Goal: Task Accomplishment & Management: Manage account settings

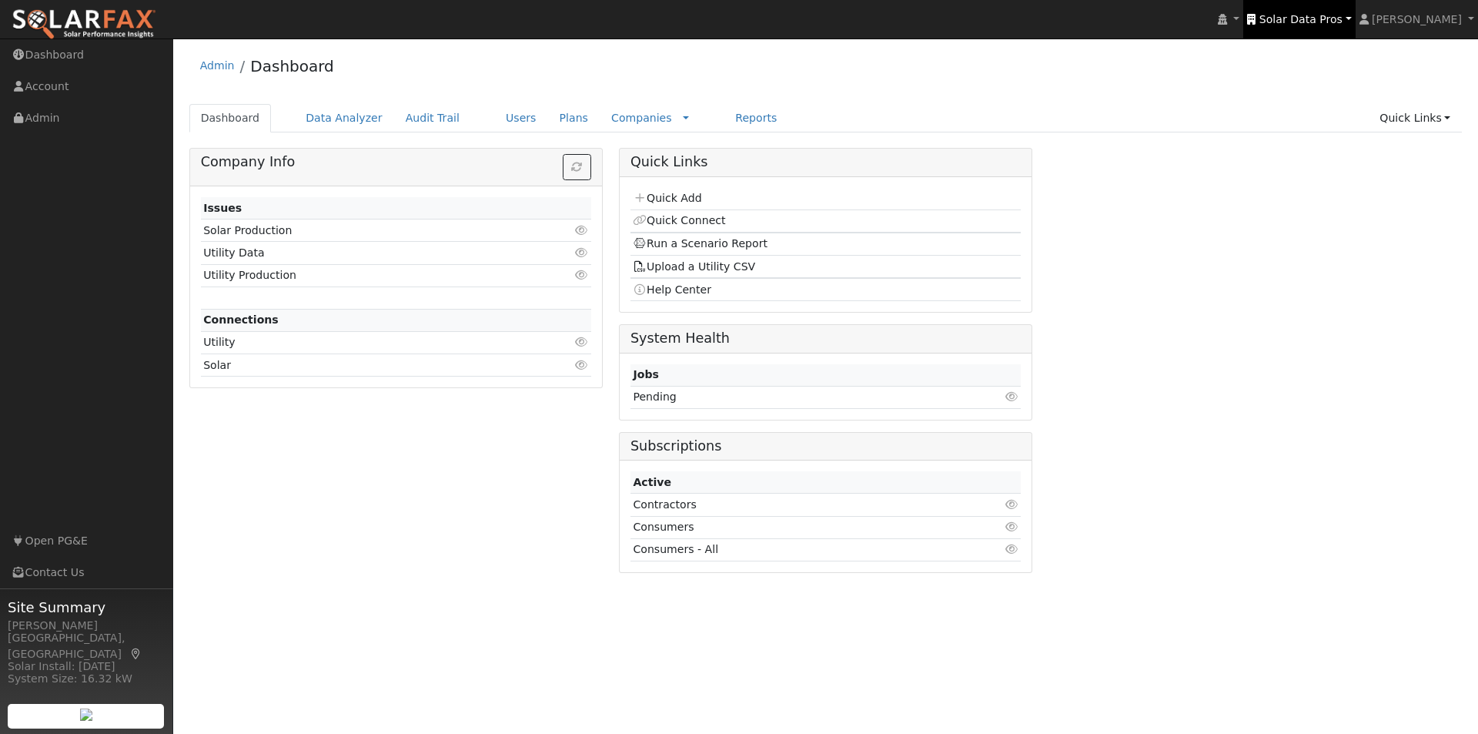
click at [1338, 17] on span "Solar Data Pros" at bounding box center [1301, 19] width 83 height 12
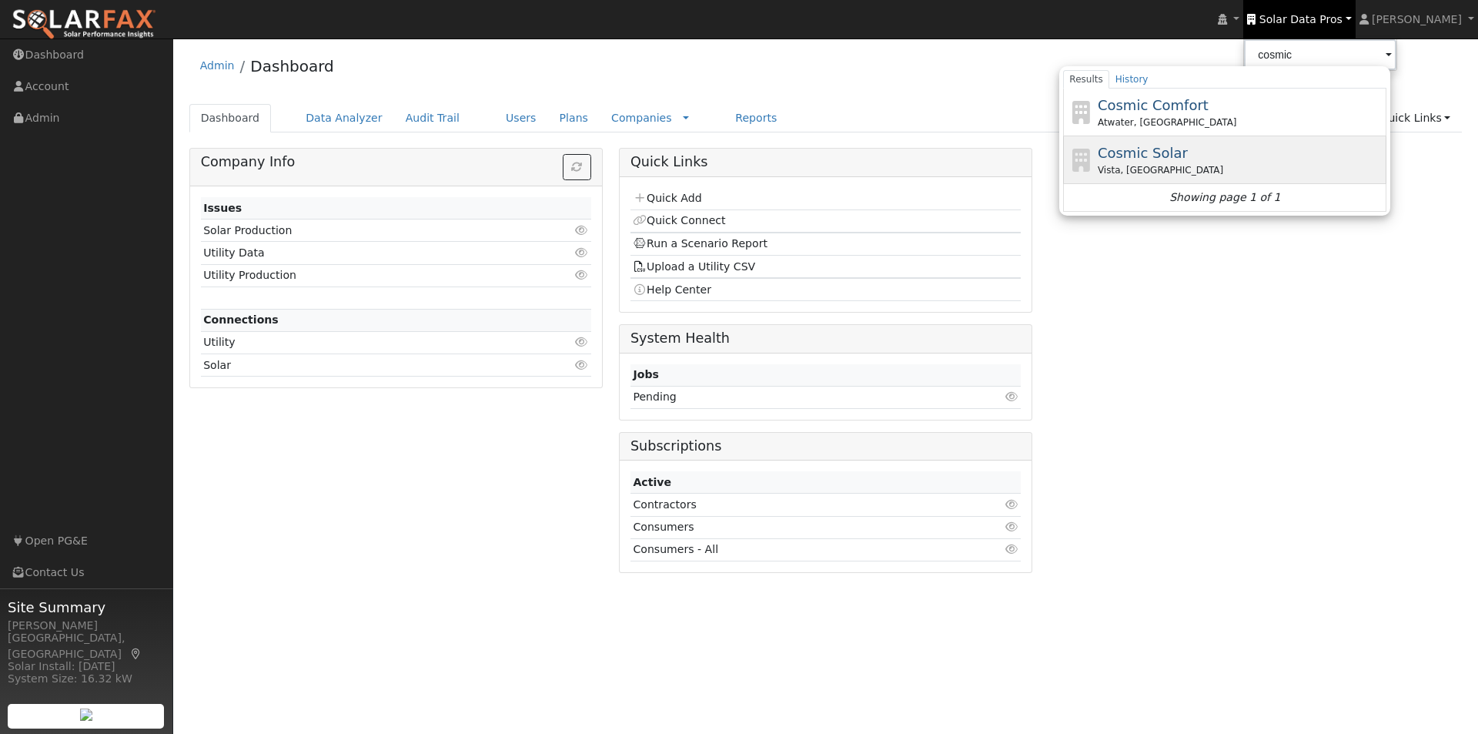
click at [1173, 149] on span "Cosmic Solar" at bounding box center [1143, 153] width 90 height 16
type input "Cosmic Solar"
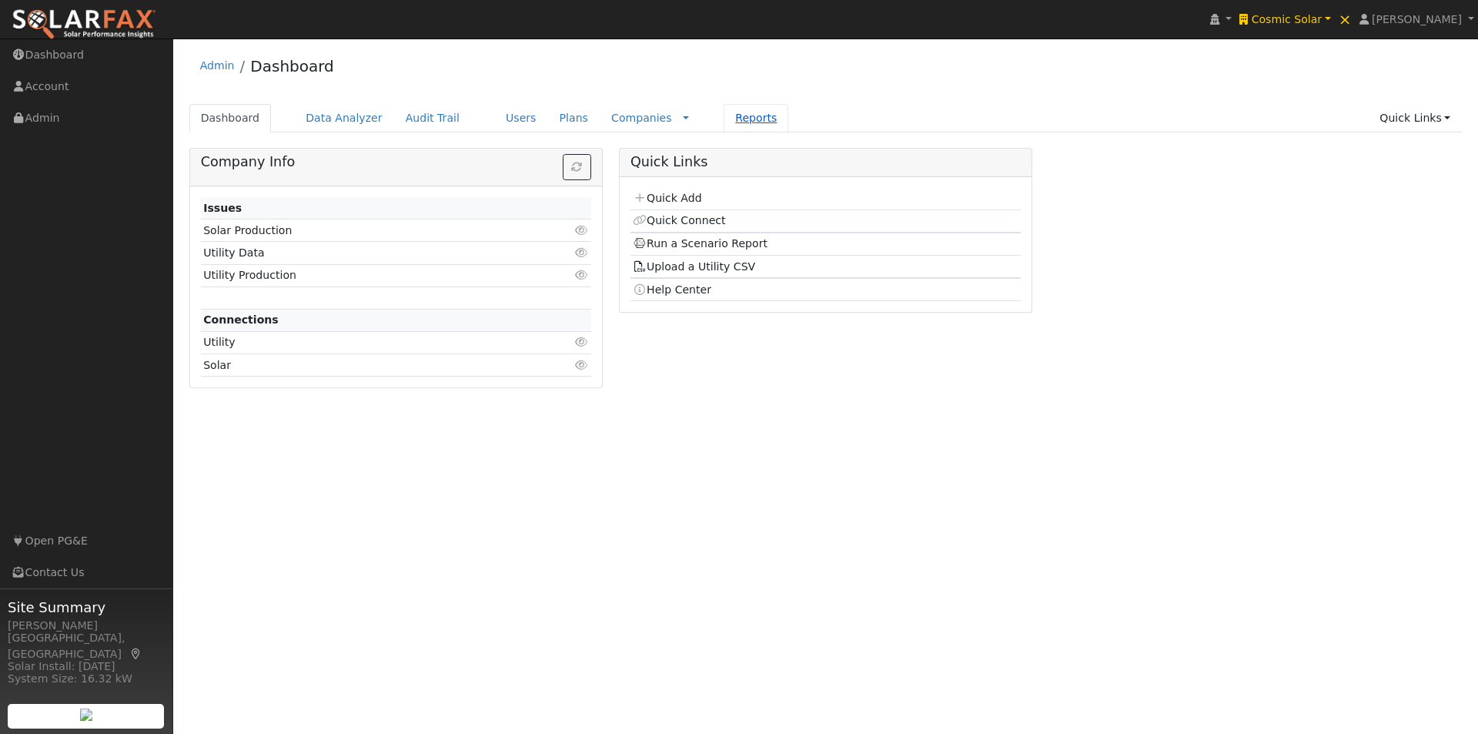
click at [724, 115] on link "Reports" at bounding box center [756, 118] width 65 height 28
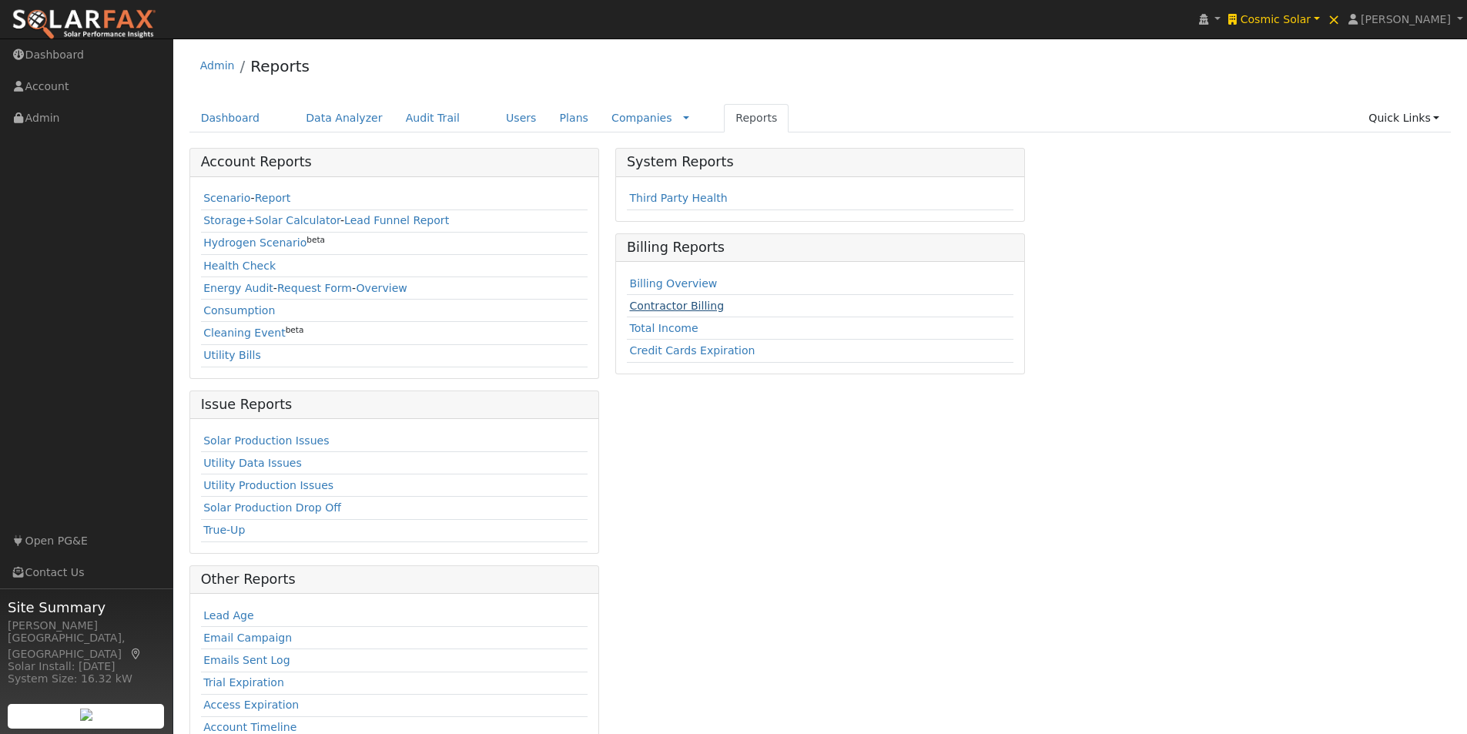
click at [662, 300] on link "Contractor Billing" at bounding box center [676, 305] width 95 height 12
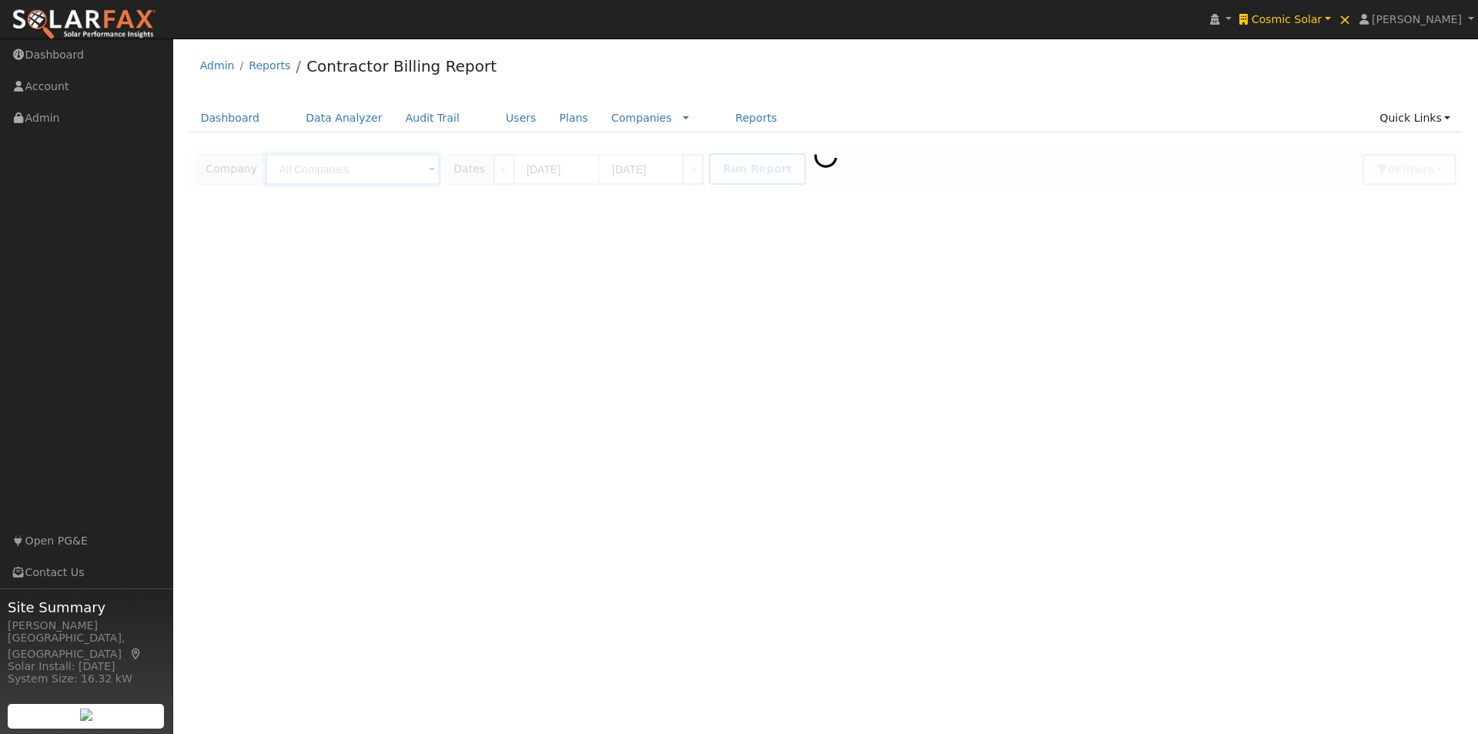
type input "Cosmic Solar"
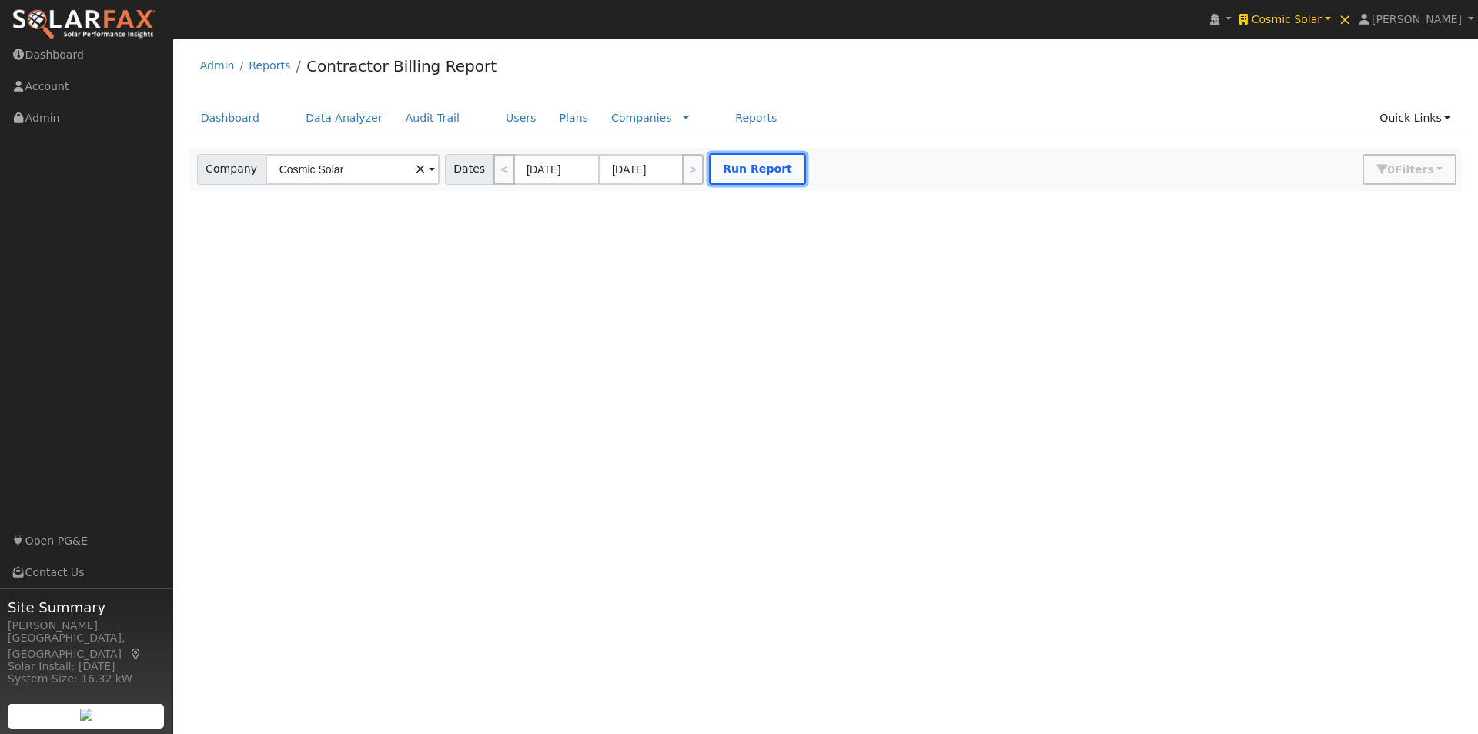
click at [737, 172] on button "Run Report" at bounding box center [757, 169] width 97 height 32
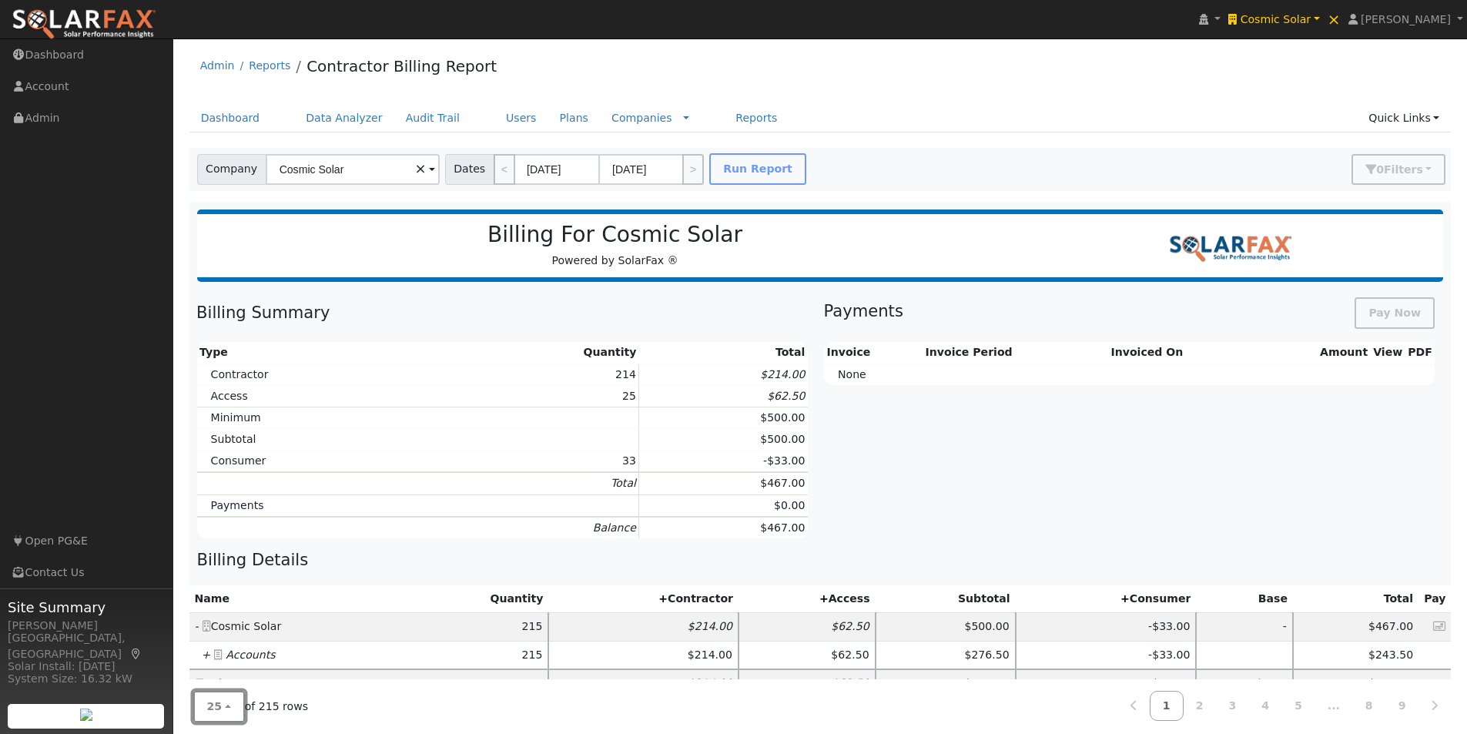
click at [209, 704] on span "25" at bounding box center [214, 706] width 15 height 12
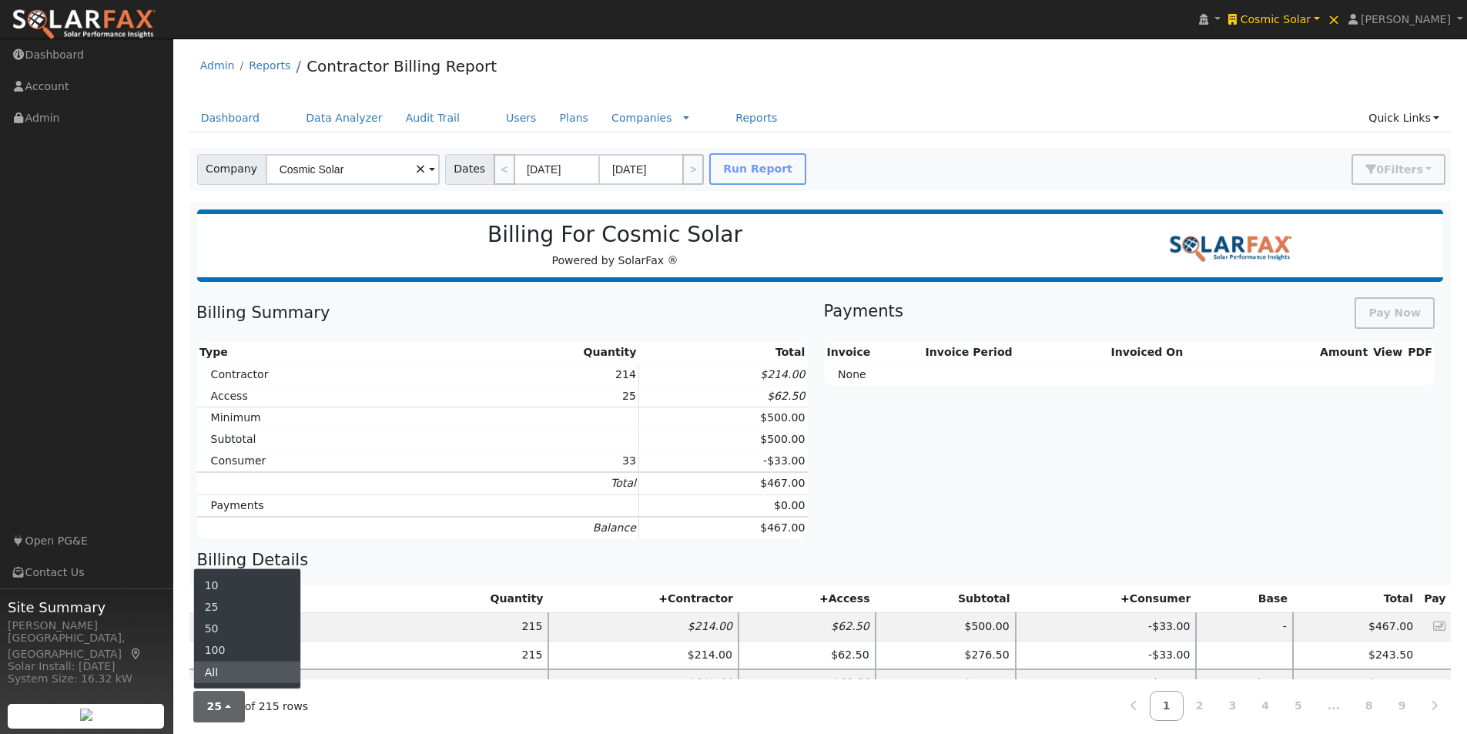
click at [211, 669] on link "All" at bounding box center [247, 672] width 107 height 22
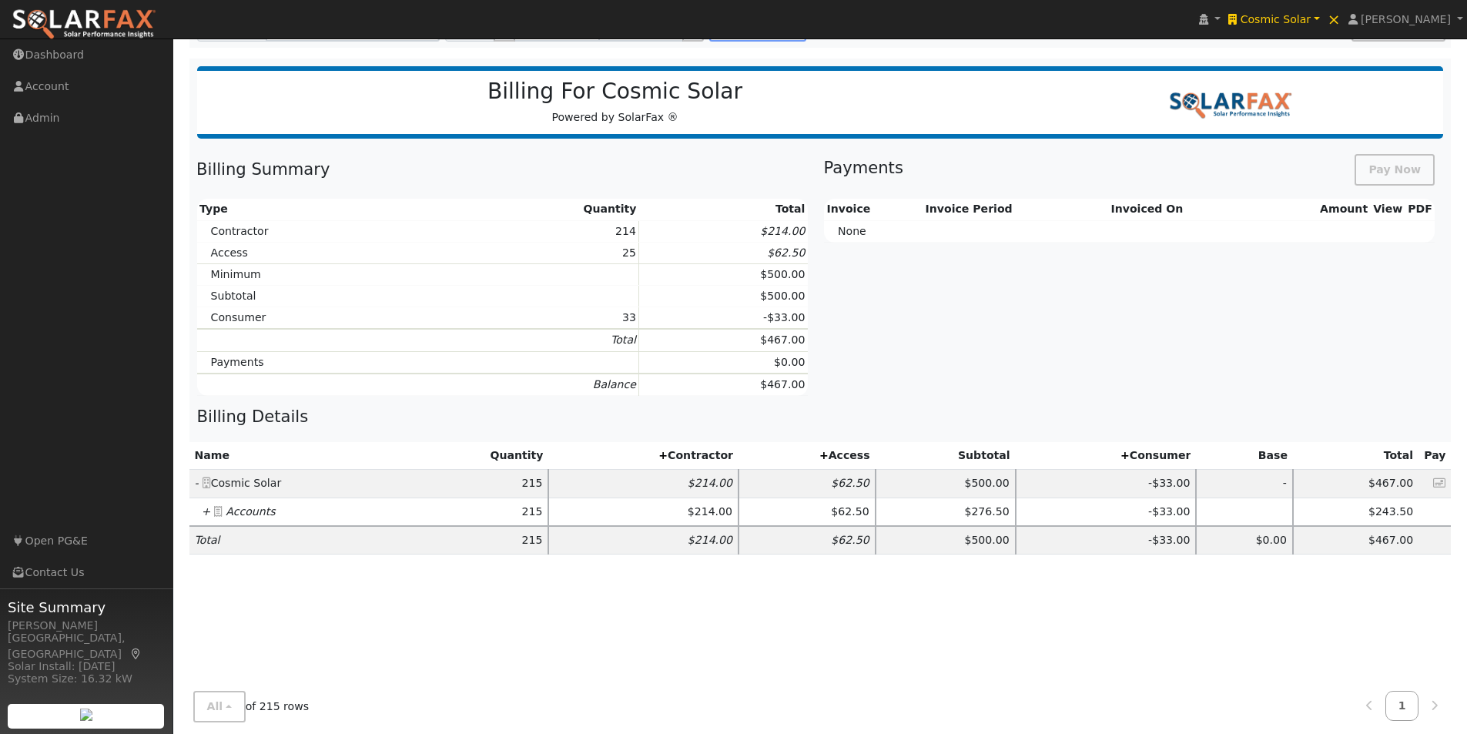
scroll to position [308, 0]
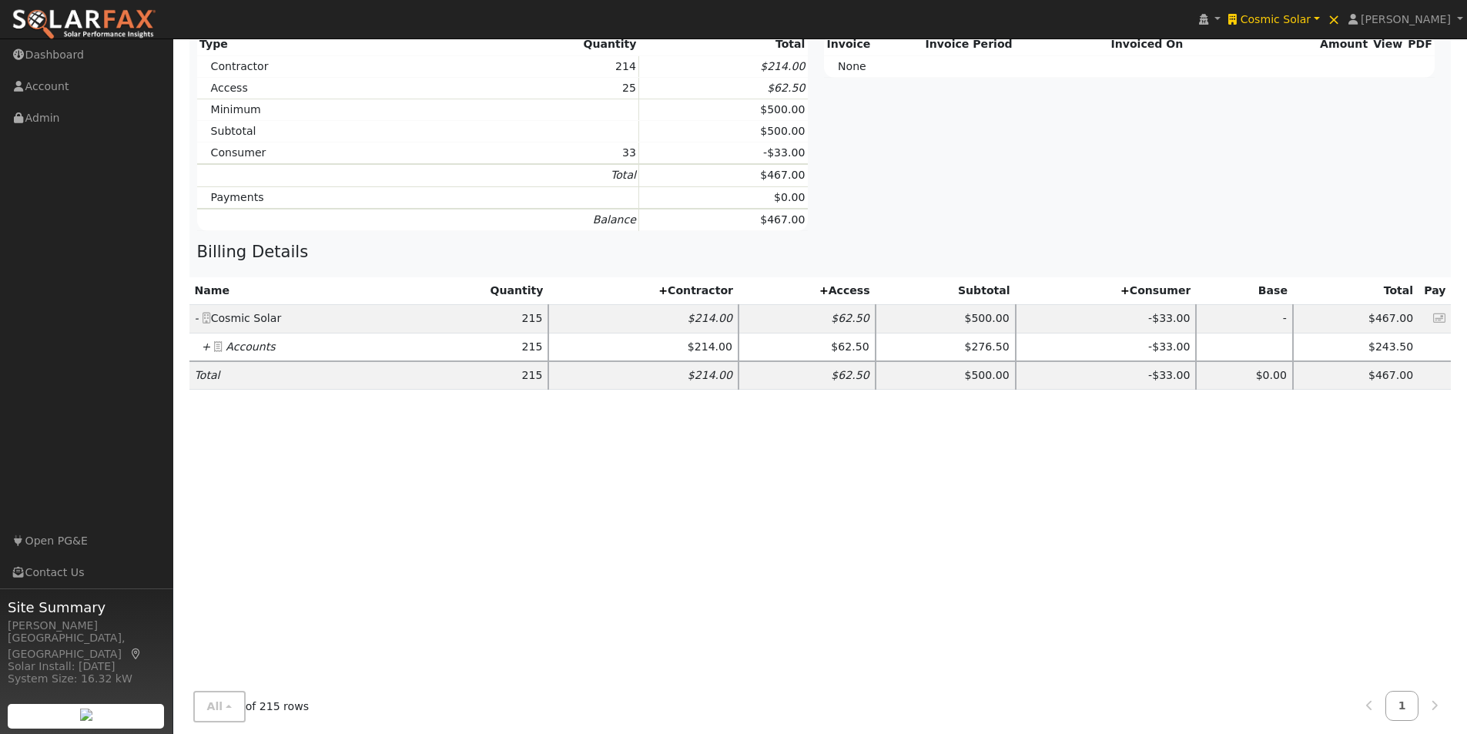
click at [205, 346] on icon "+" at bounding box center [206, 346] width 9 height 12
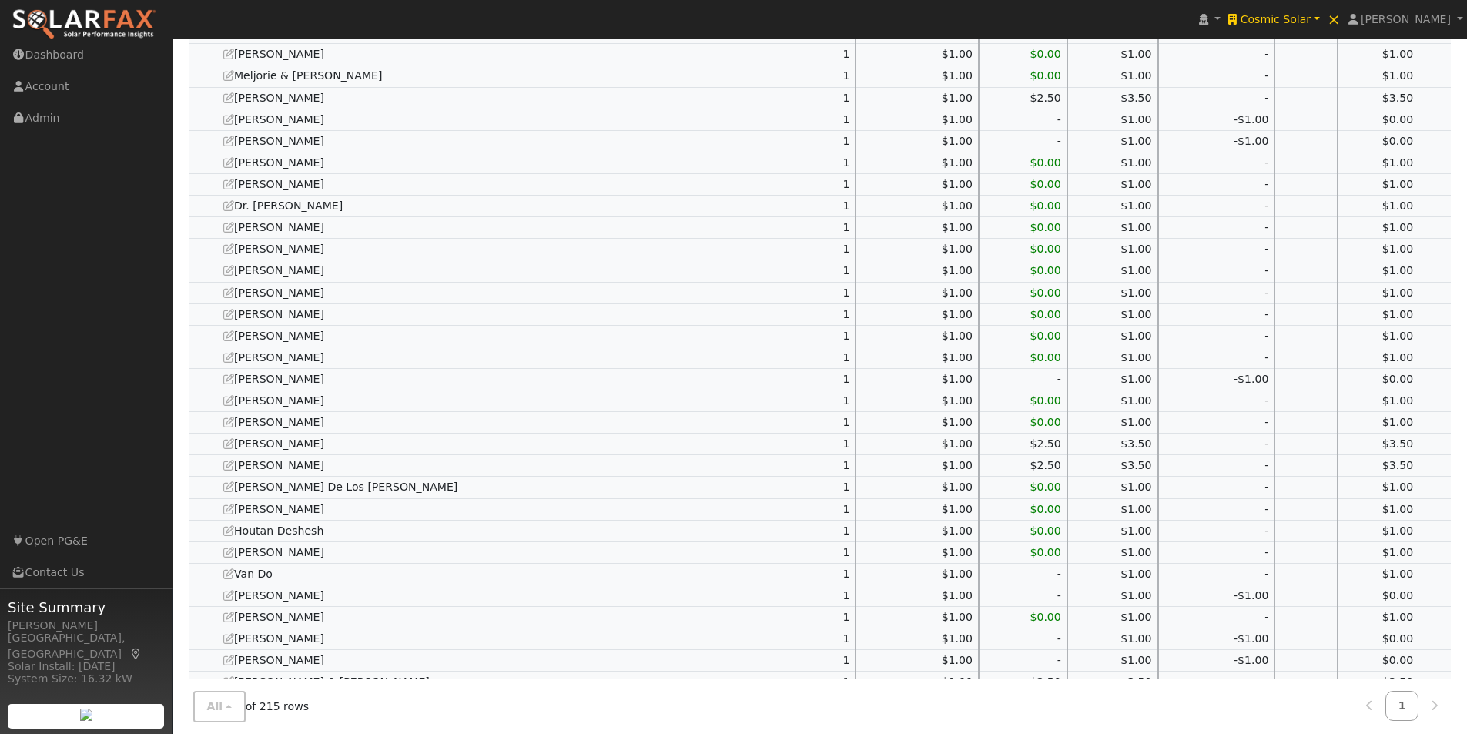
scroll to position [1694, 0]
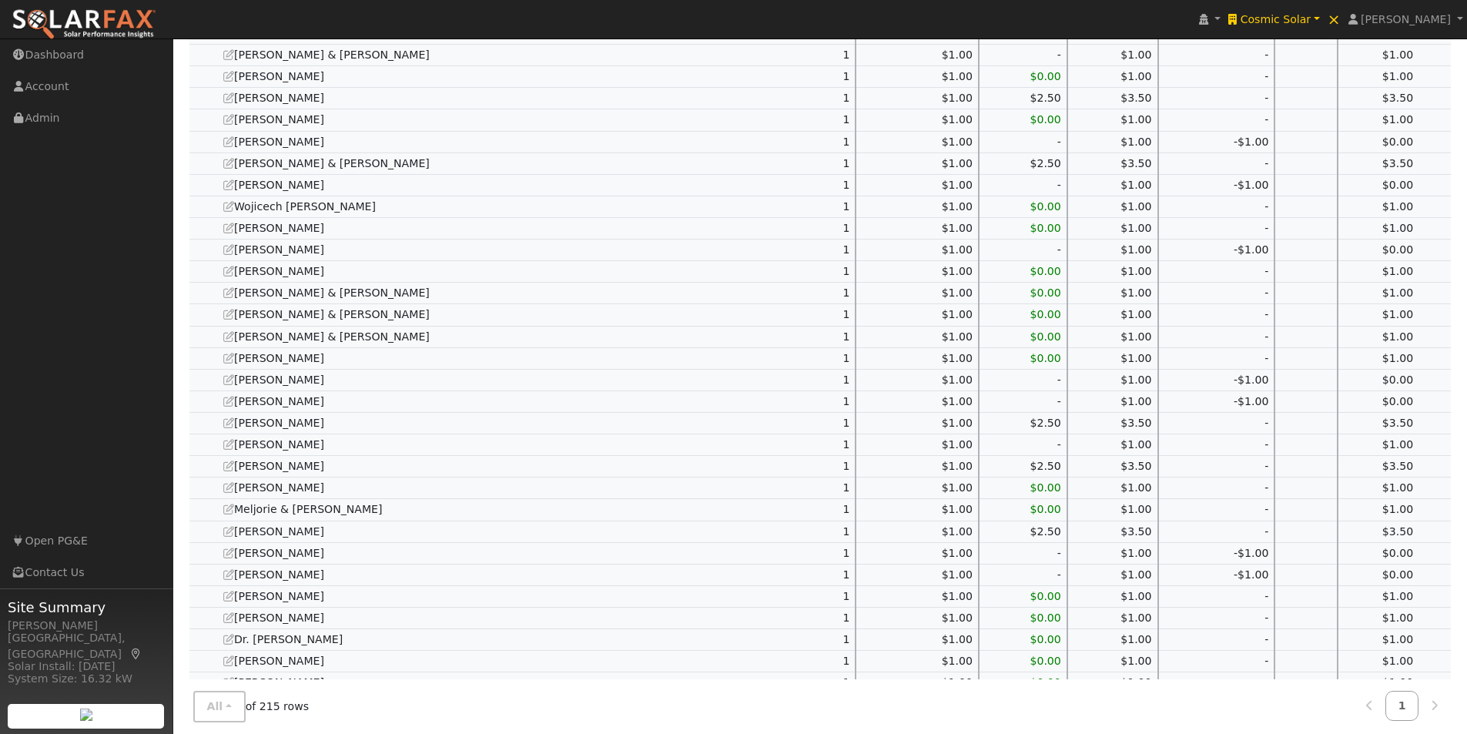
scroll to position [0, 0]
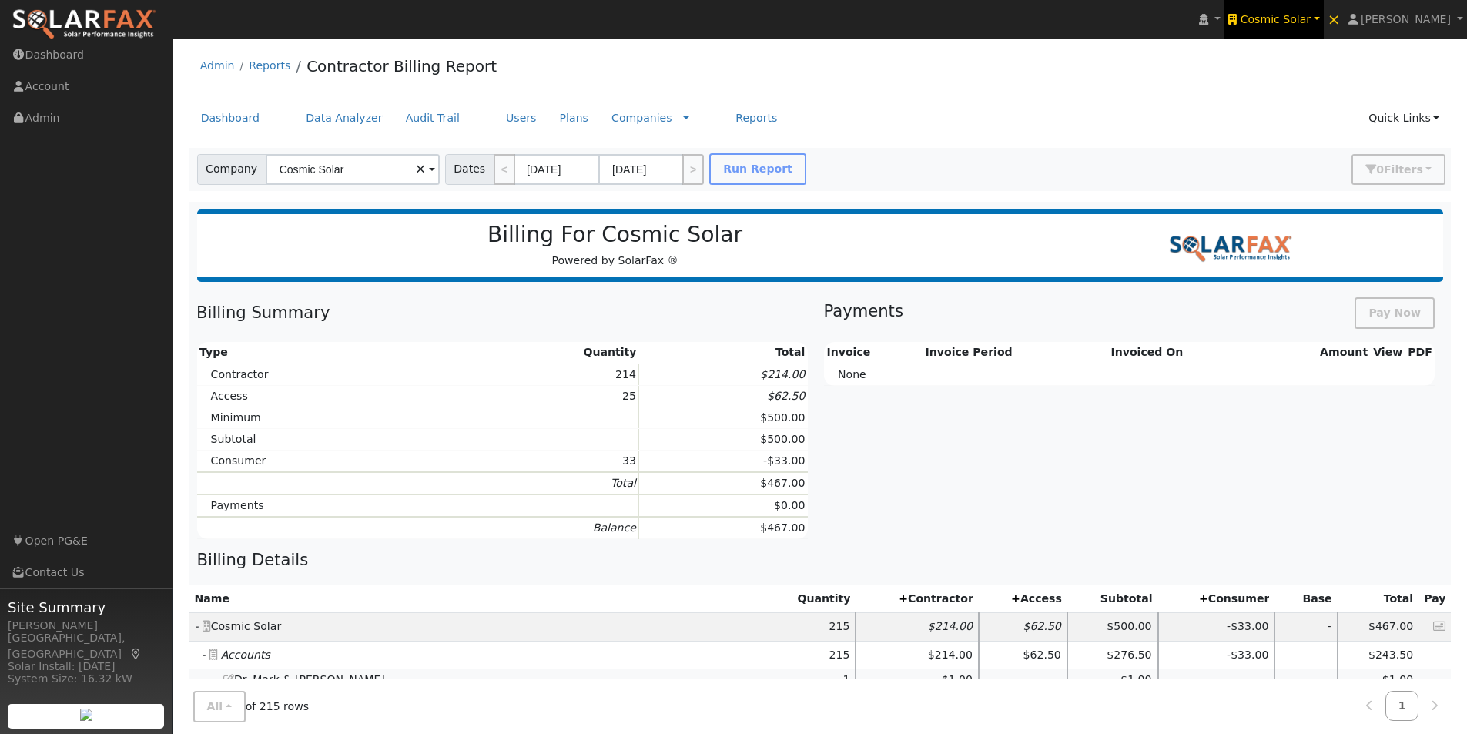
click at [1287, 18] on span "Cosmic Solar" at bounding box center [1275, 19] width 71 height 12
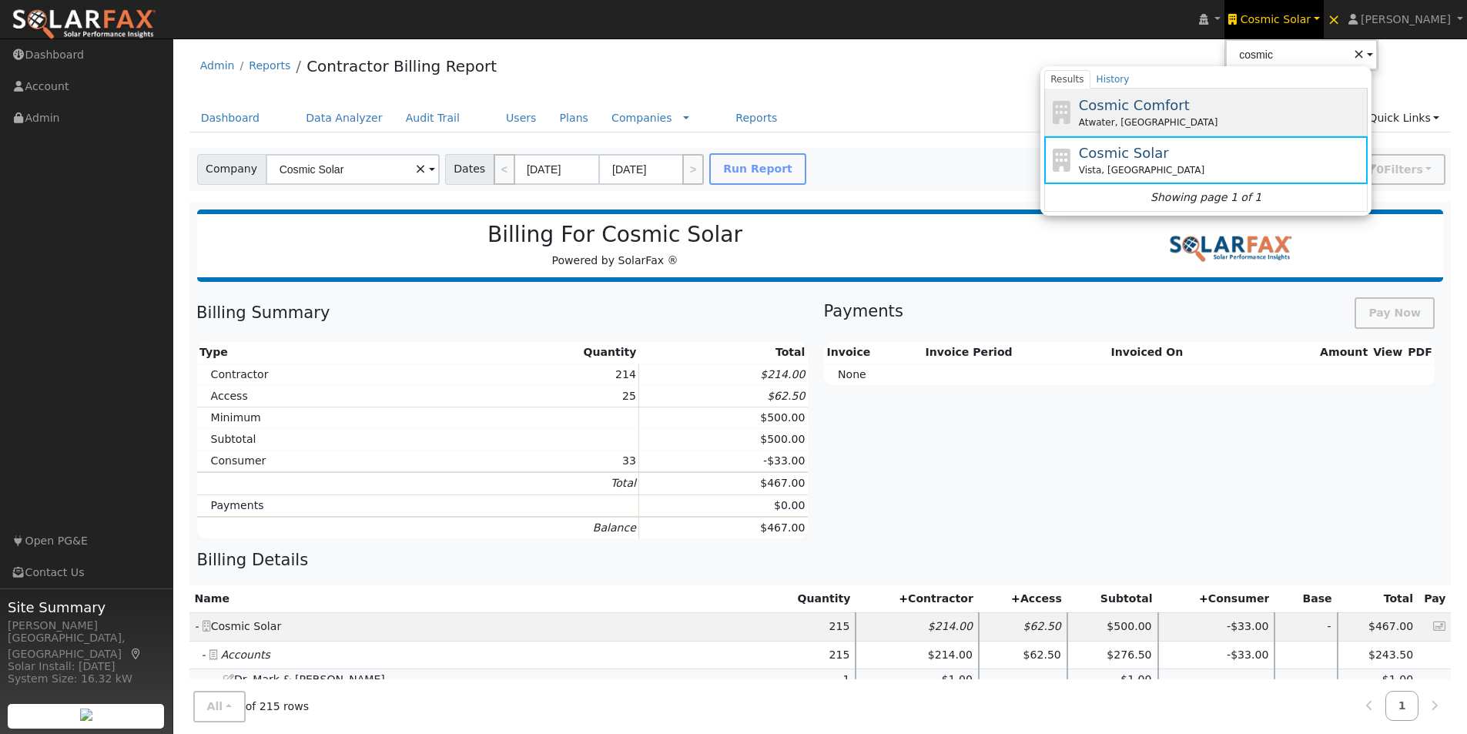
click at [1172, 104] on span "Cosmic Comfort" at bounding box center [1134, 105] width 111 height 16
type input "Cosmic Comfort"
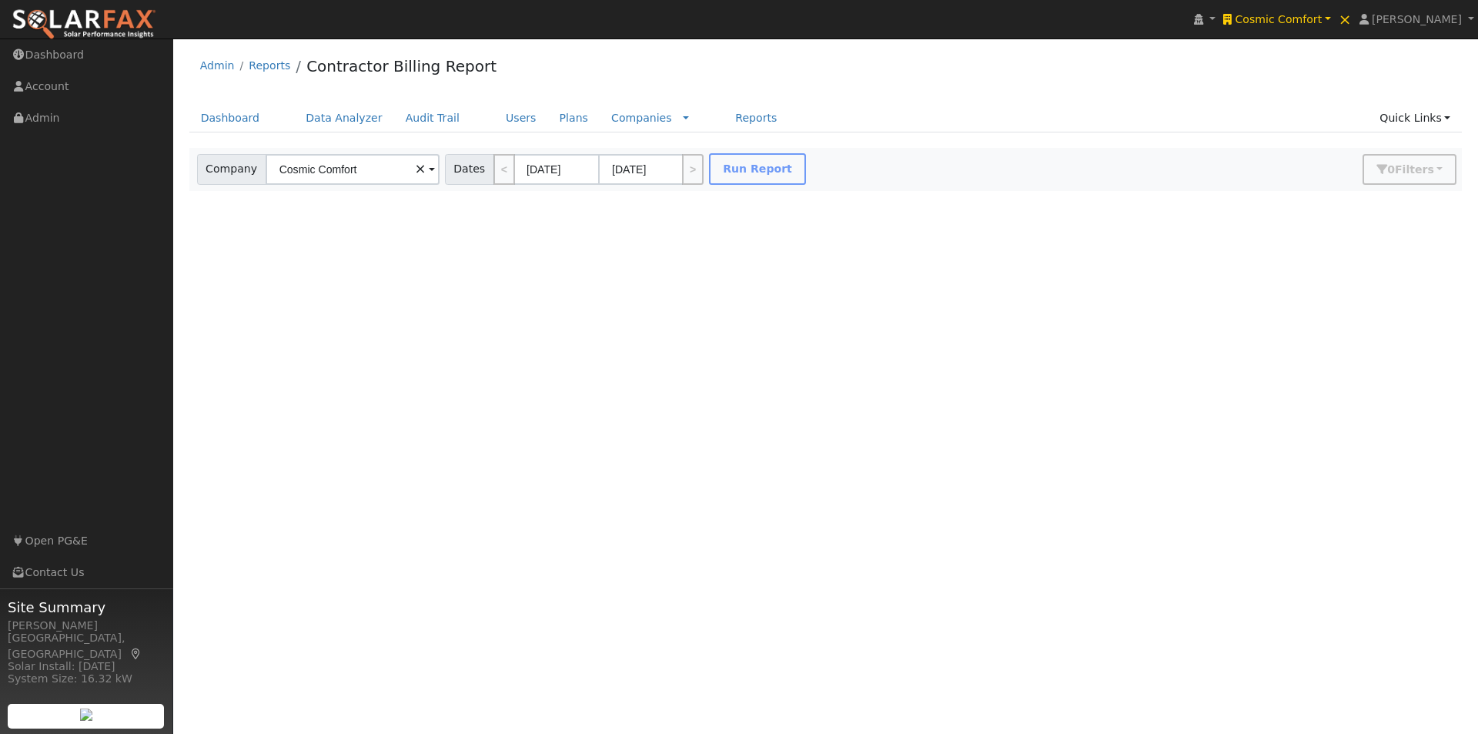
click at [734, 166] on div "Edit User: New Select an Ac... New Account Nickname Cancel Create Are you sure …" at bounding box center [825, 169] width 1273 height 42
click at [738, 168] on button "Run Report" at bounding box center [757, 169] width 97 height 32
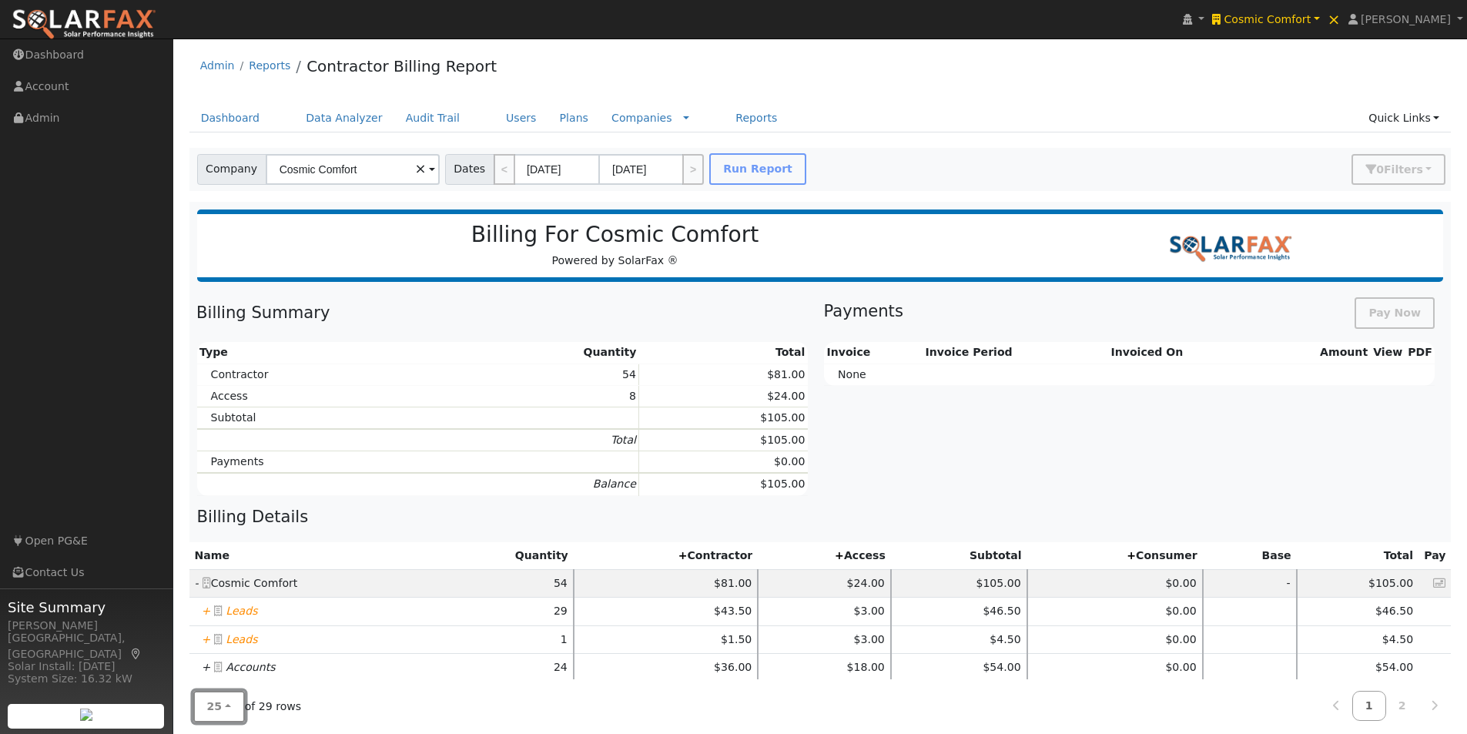
click at [216, 712] on span "25" at bounding box center [214, 706] width 15 height 12
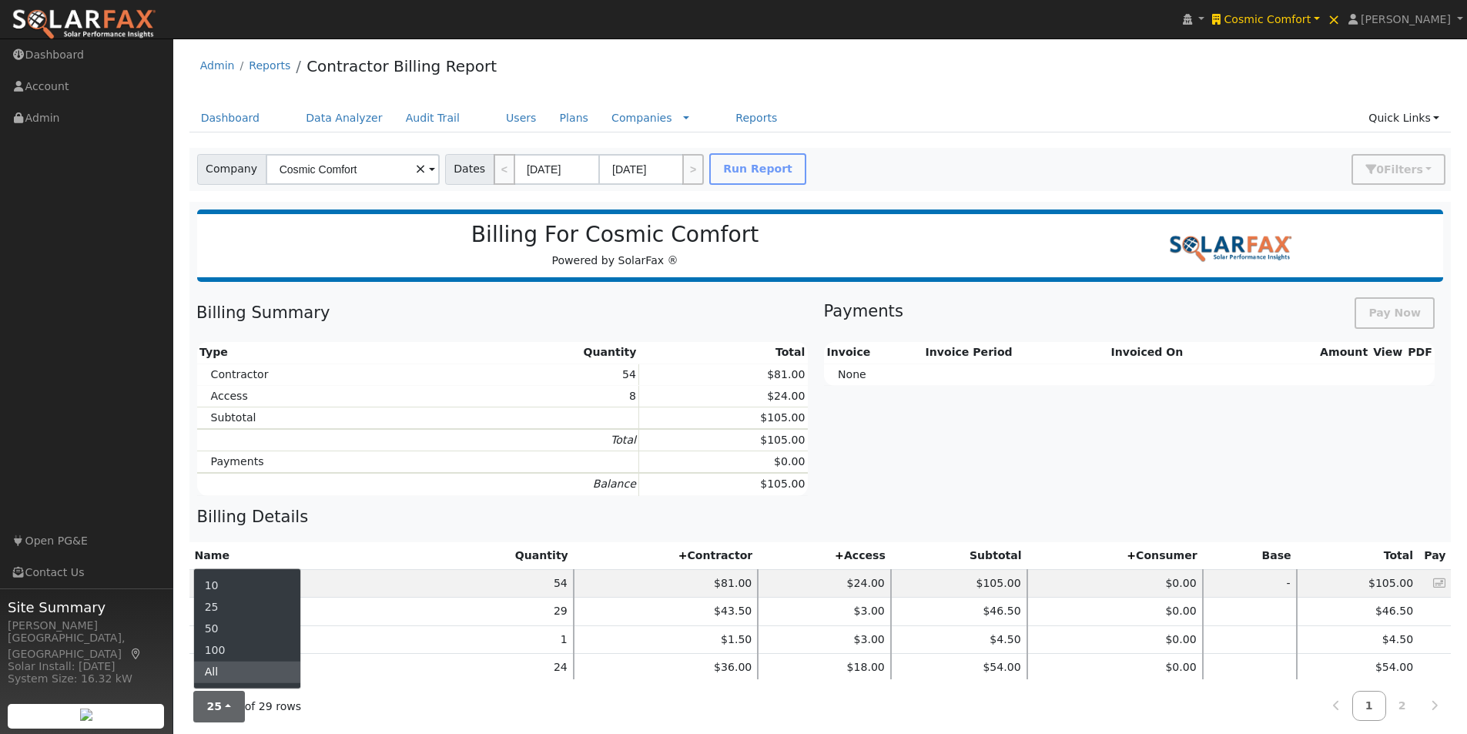
click at [223, 662] on link "All" at bounding box center [247, 672] width 107 height 22
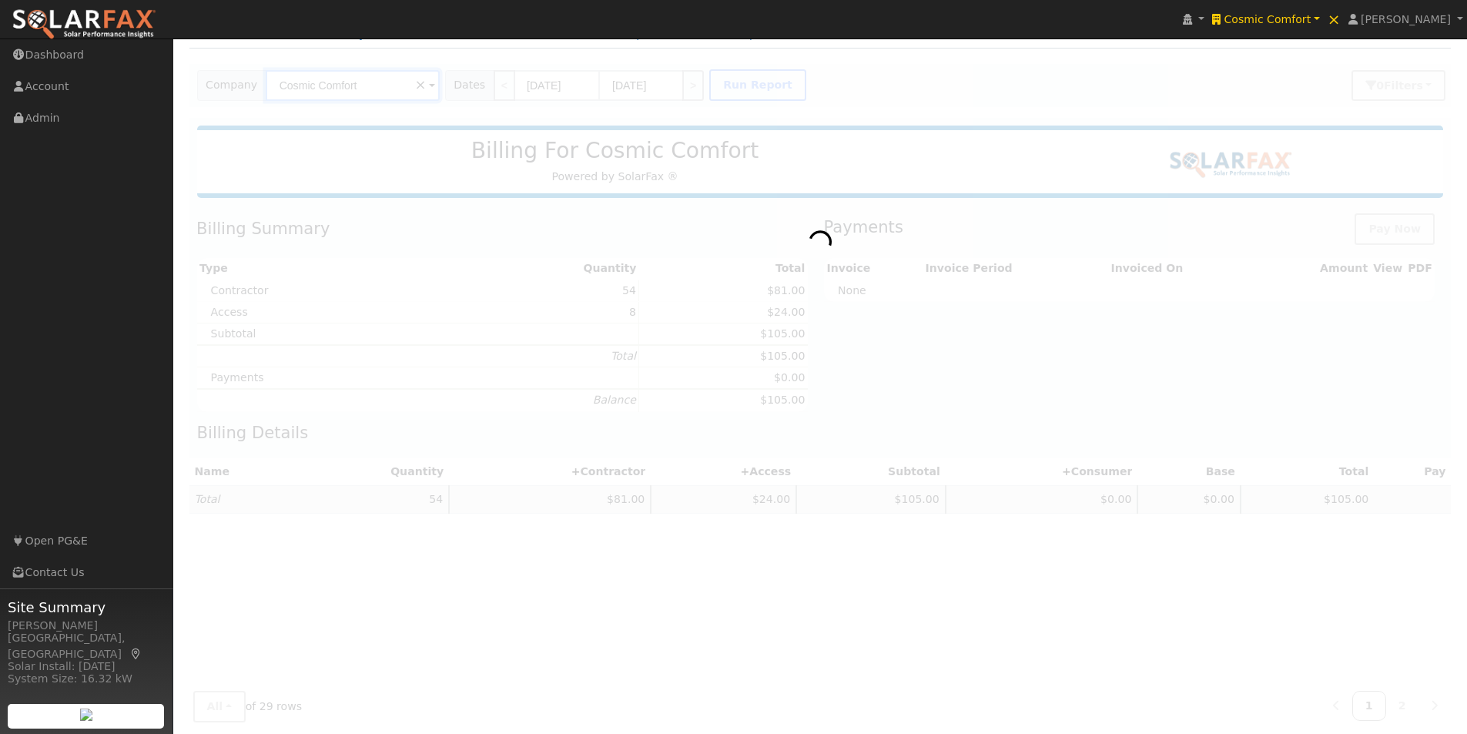
scroll to position [157, 0]
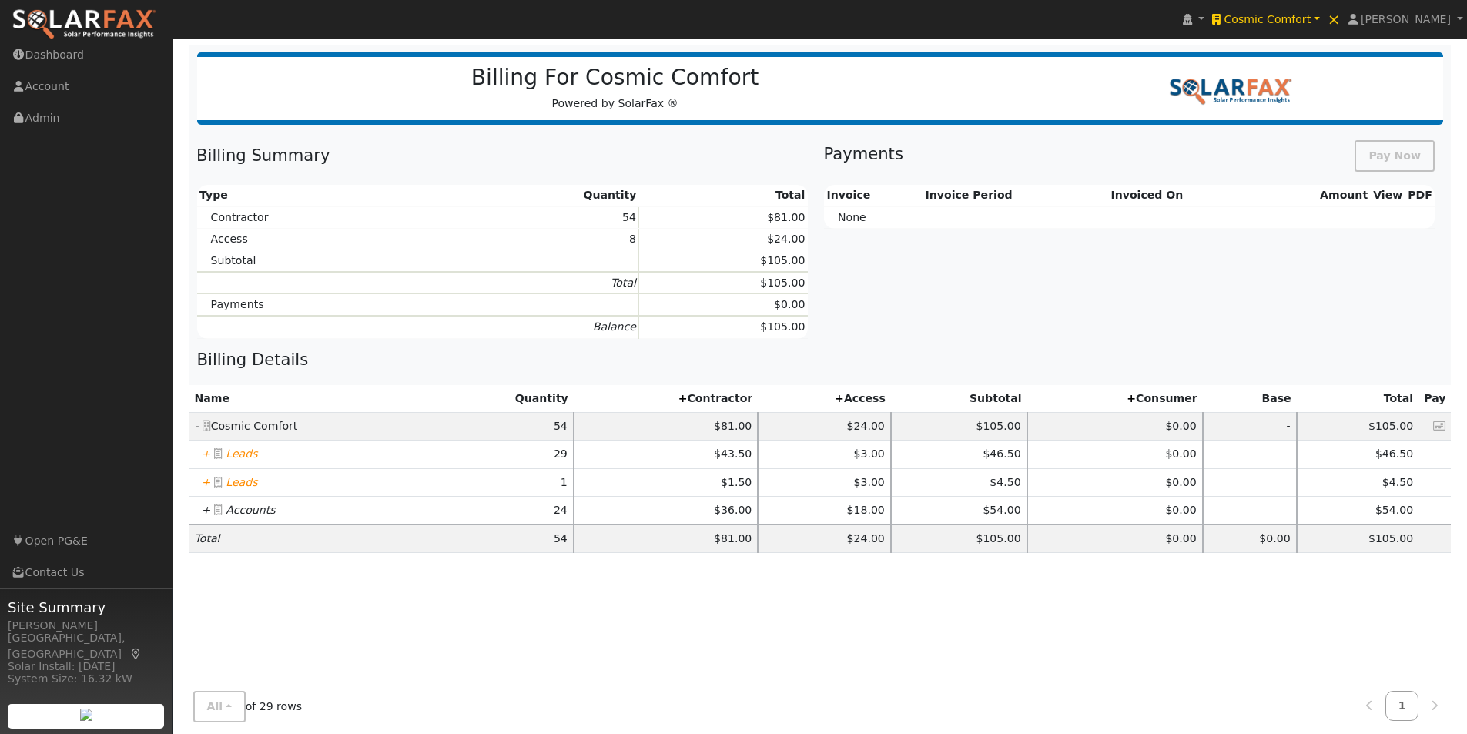
click at [203, 452] on icon "+" at bounding box center [206, 453] width 9 height 12
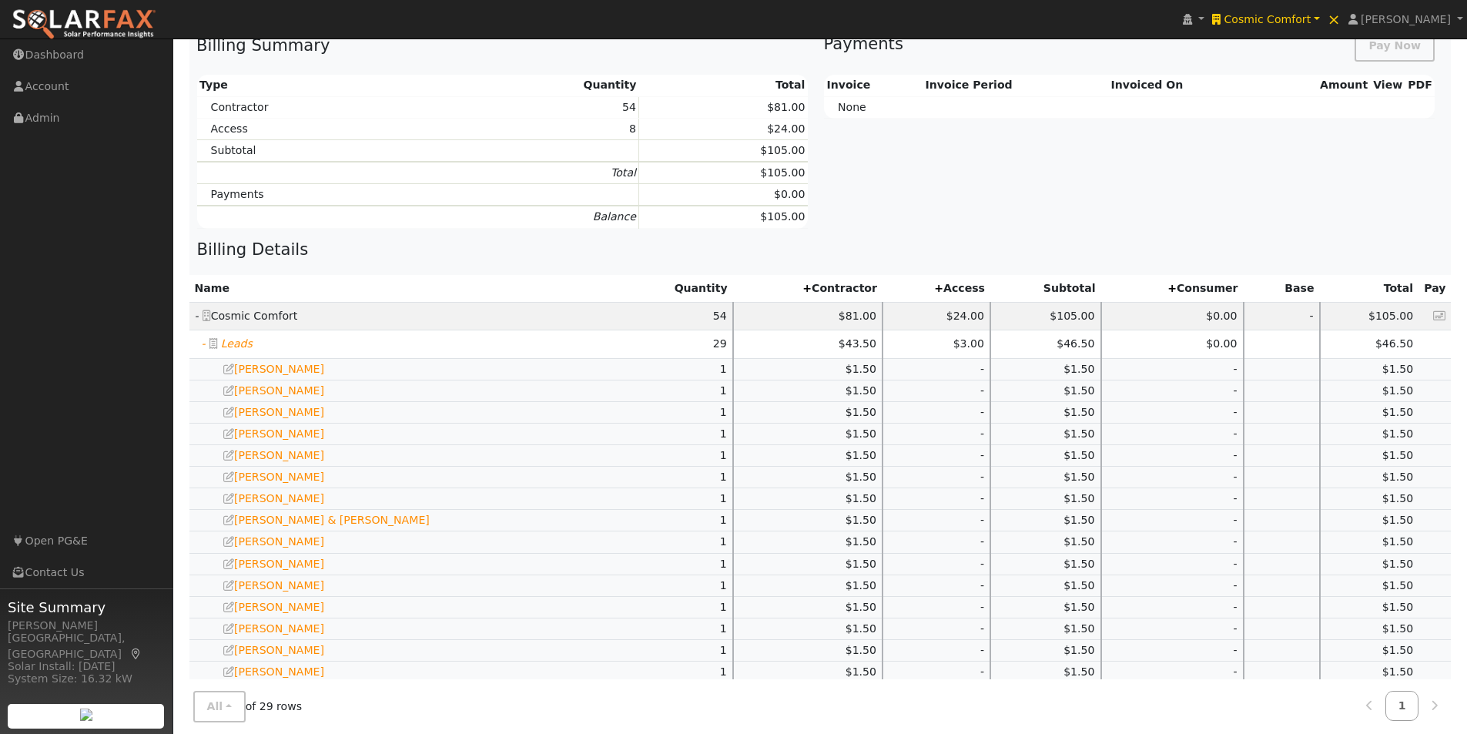
scroll to position [677, 0]
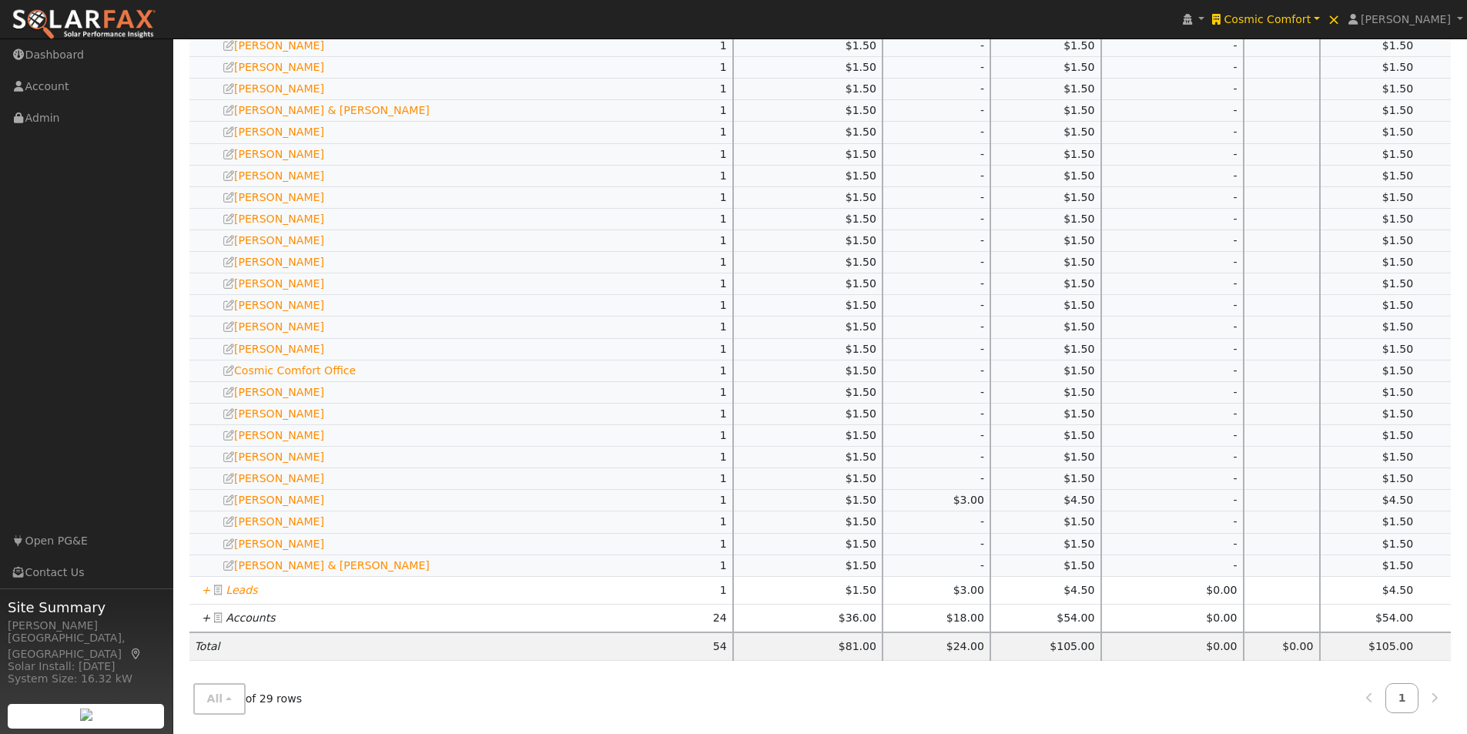
click at [203, 589] on icon "+" at bounding box center [206, 590] width 9 height 12
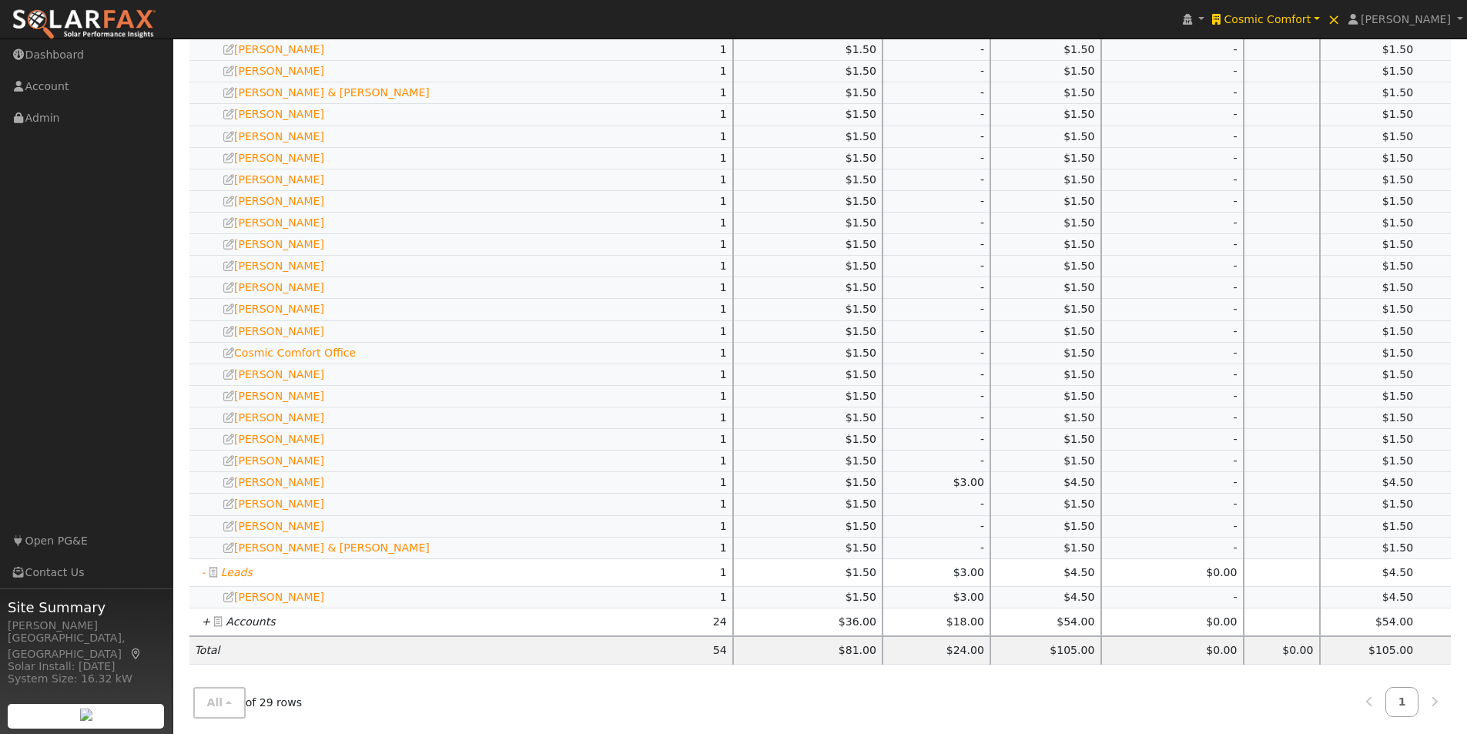
scroll to position [699, 0]
click at [202, 615] on icon "+" at bounding box center [206, 617] width 9 height 12
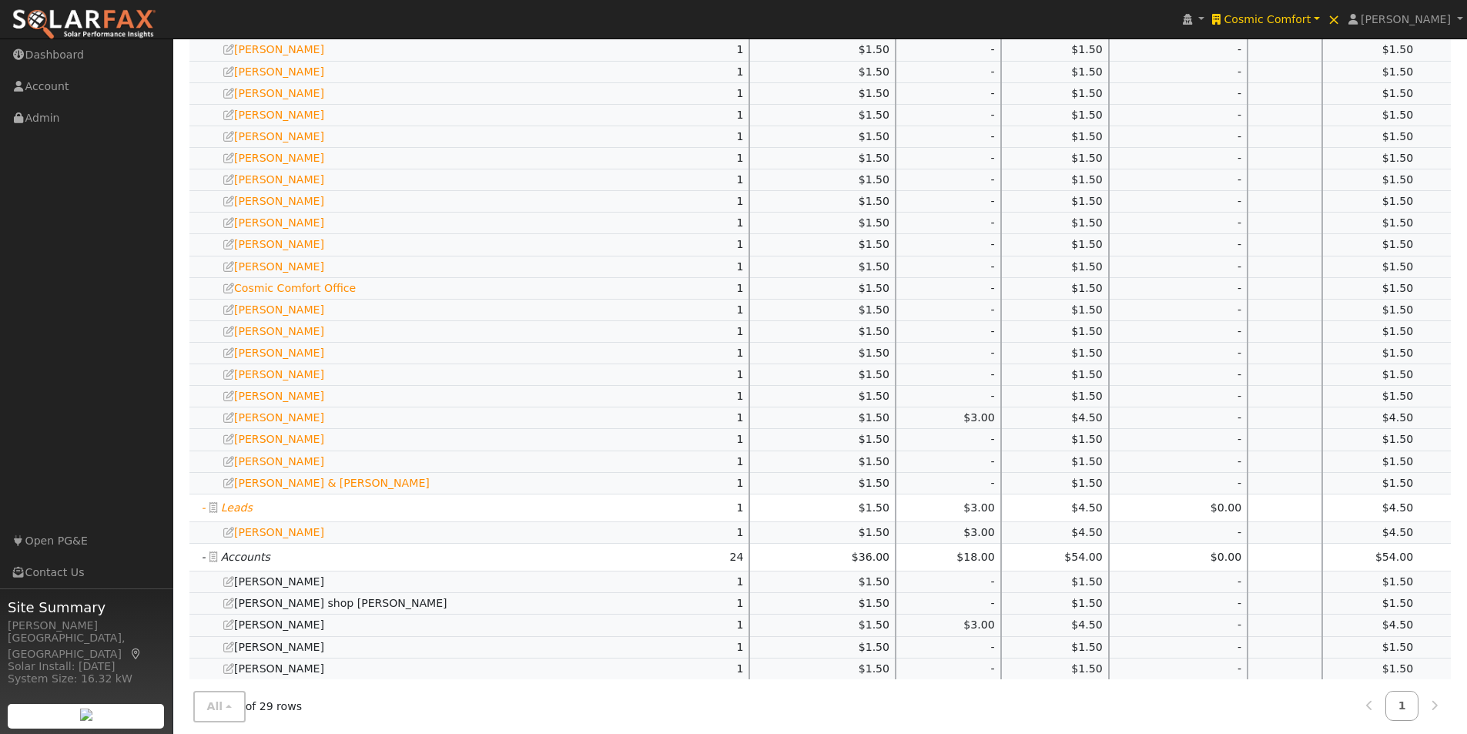
scroll to position [1161, 0]
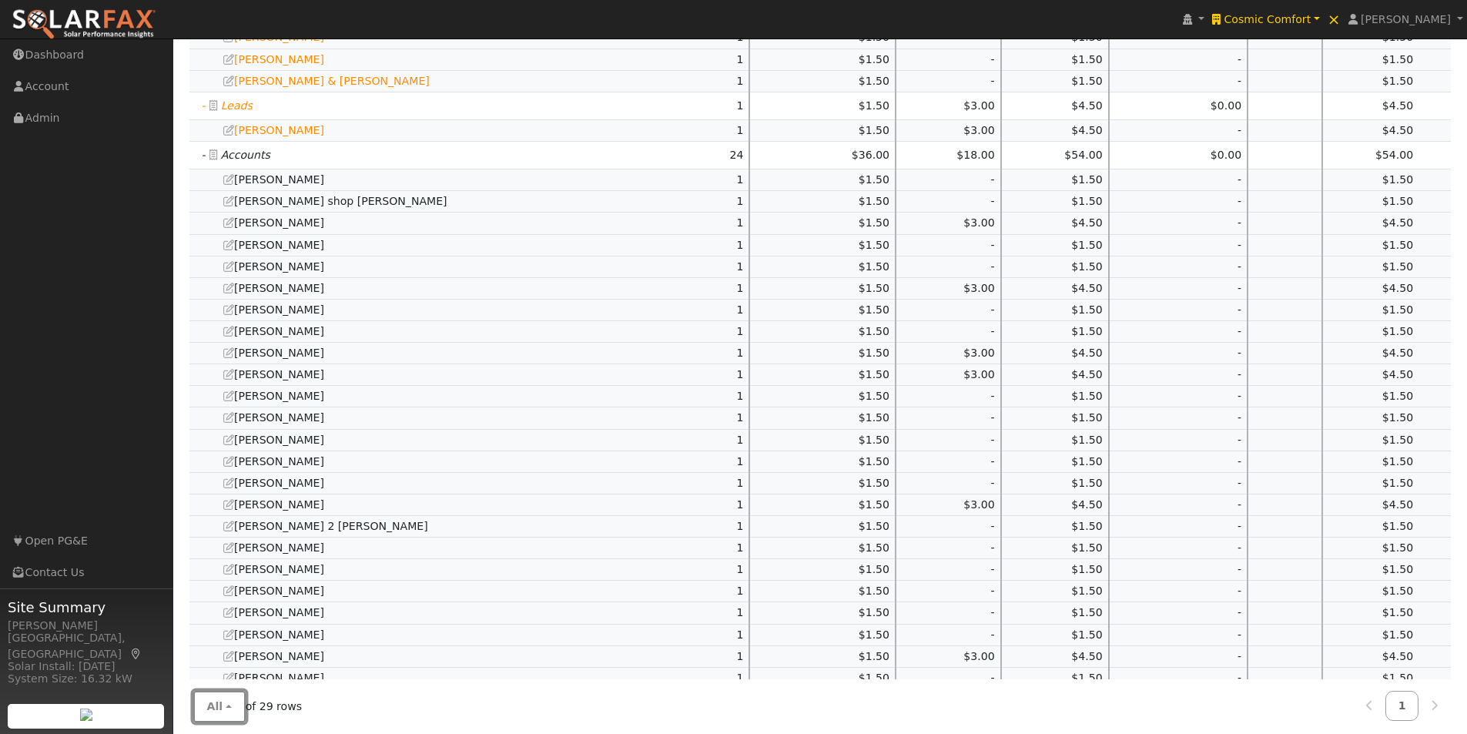
drag, startPoint x: 217, startPoint y: 706, endPoint x: 303, endPoint y: 664, distance: 95.4
click at [219, 706] on span "All" at bounding box center [215, 706] width 16 height 12
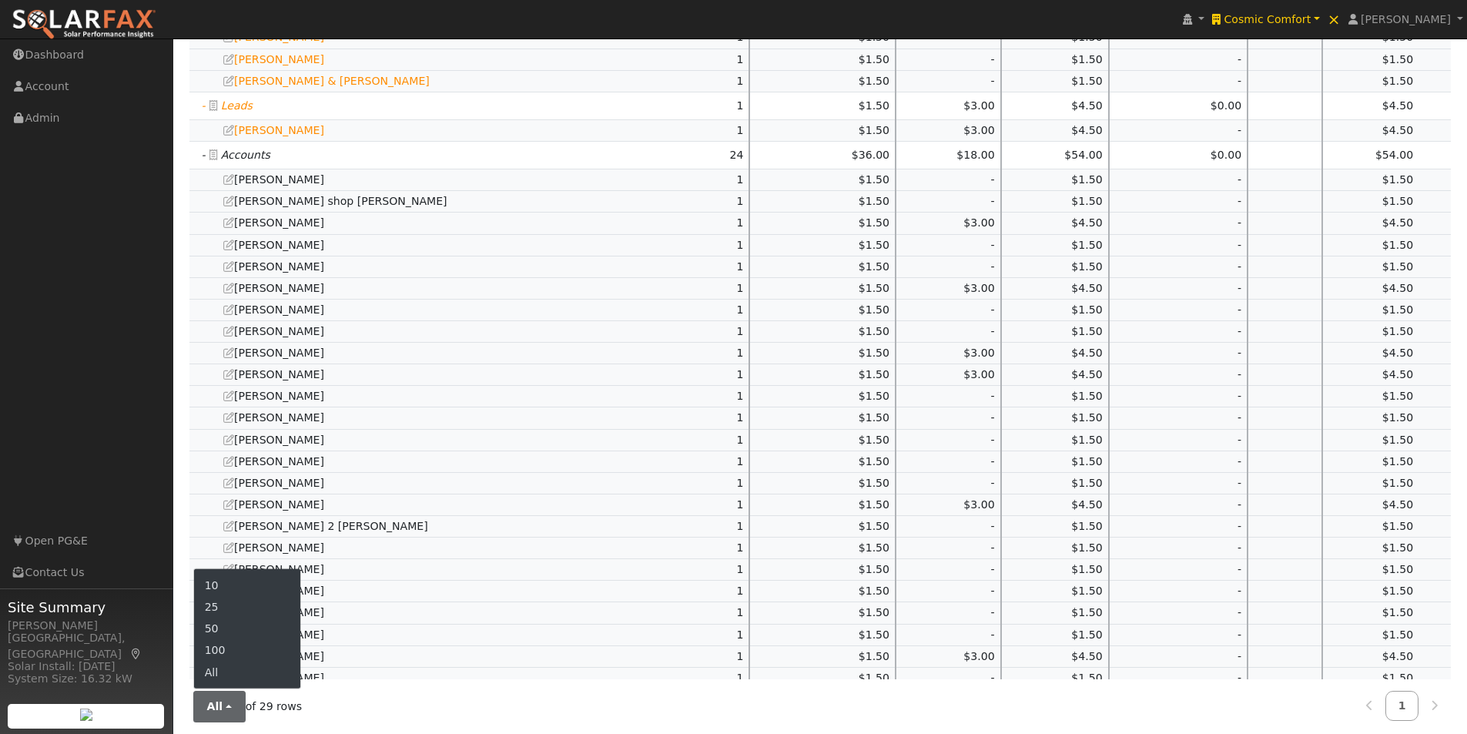
click at [371, 704] on div "All 10 25 50 100 All of 29 rows 1" at bounding box center [820, 706] width 1262 height 55
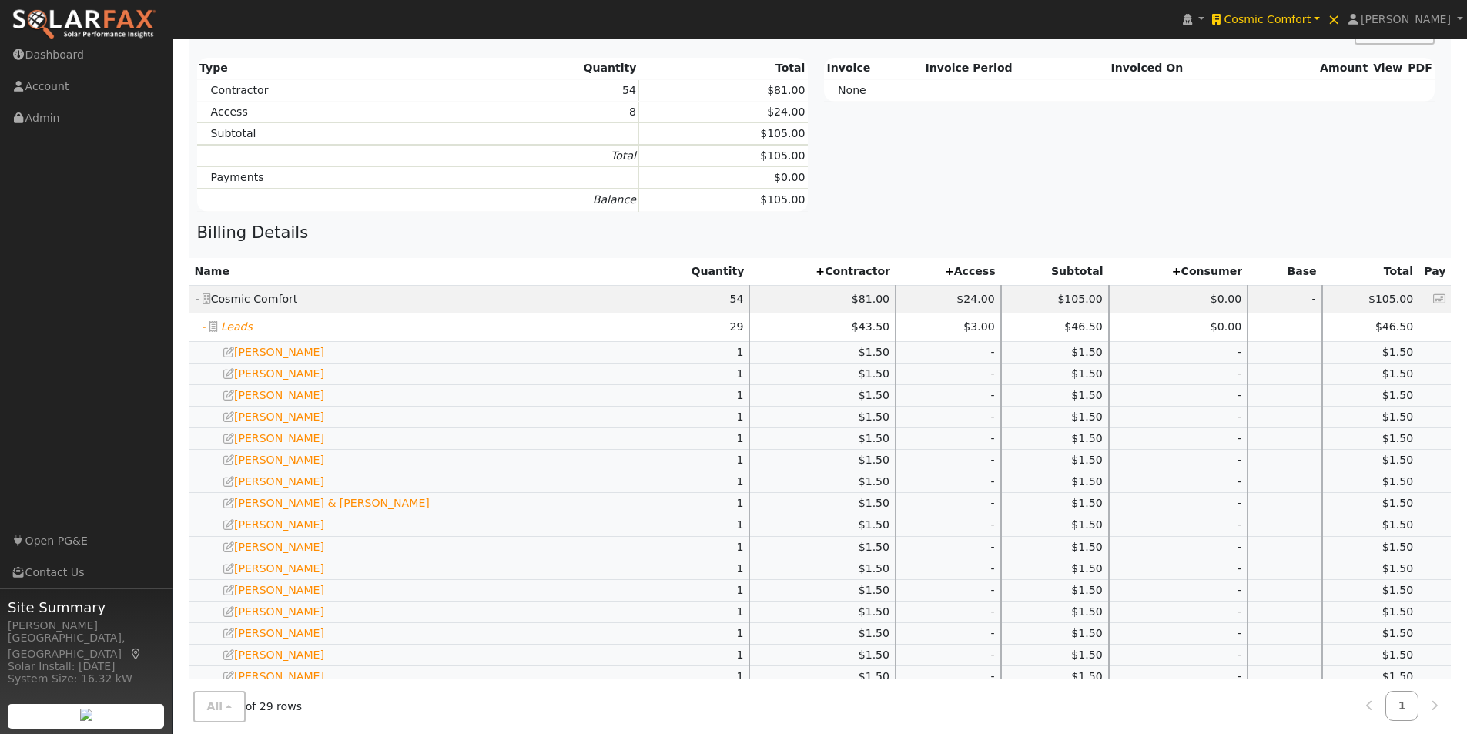
scroll to position [0, 0]
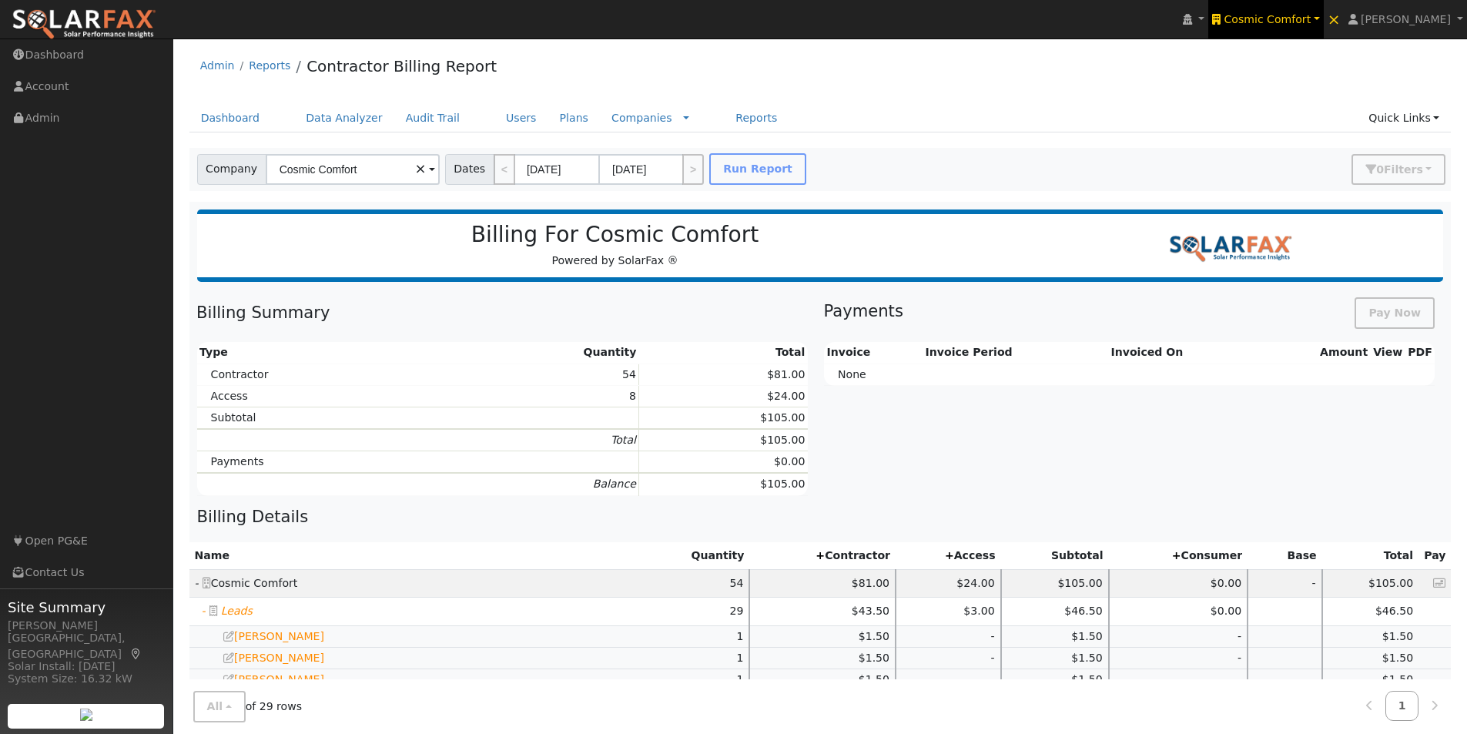
click at [1292, 16] on span "Cosmic Comfort" at bounding box center [1267, 19] width 87 height 12
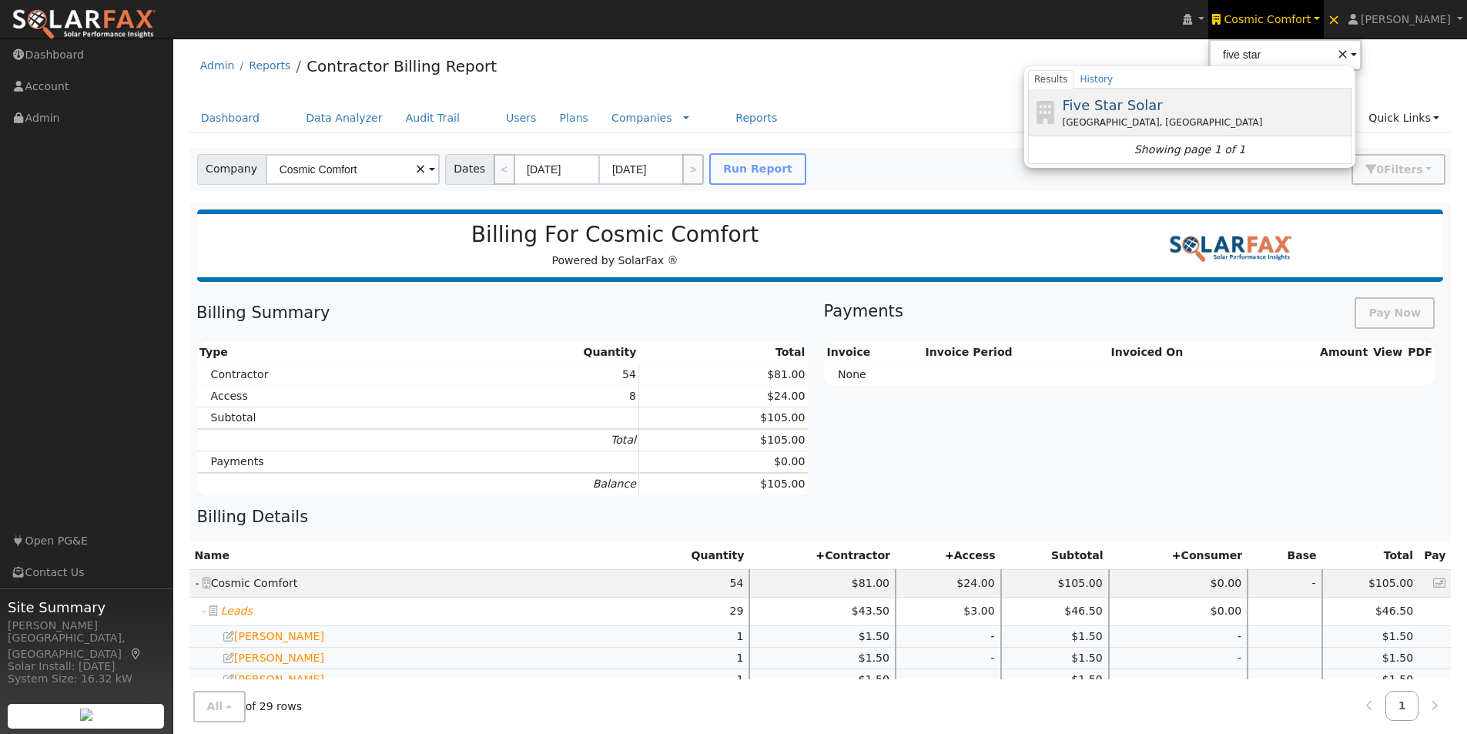
click at [1149, 106] on span "Five Star Solar" at bounding box center [1112, 105] width 100 height 16
type input "Five Star Solar"
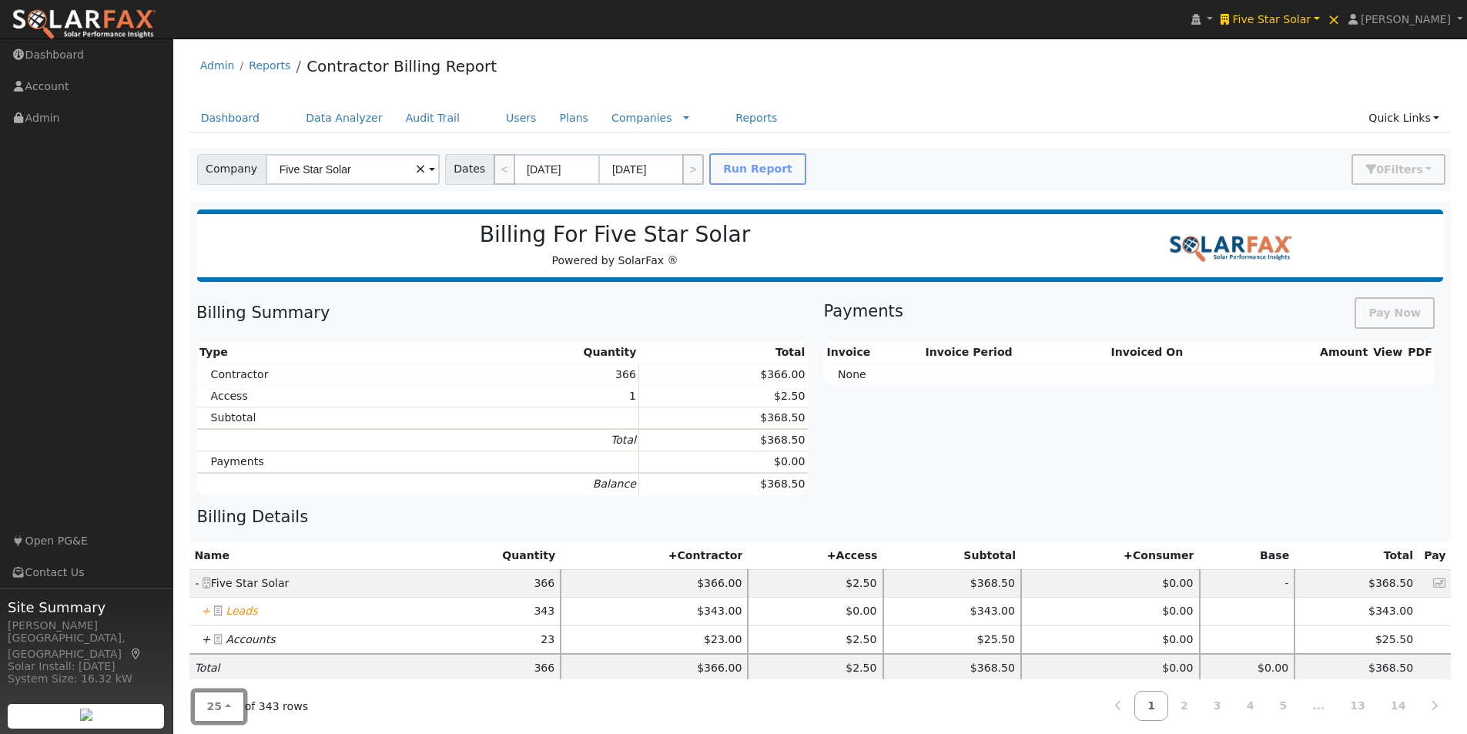
click at [219, 704] on button "25" at bounding box center [219, 707] width 52 height 32
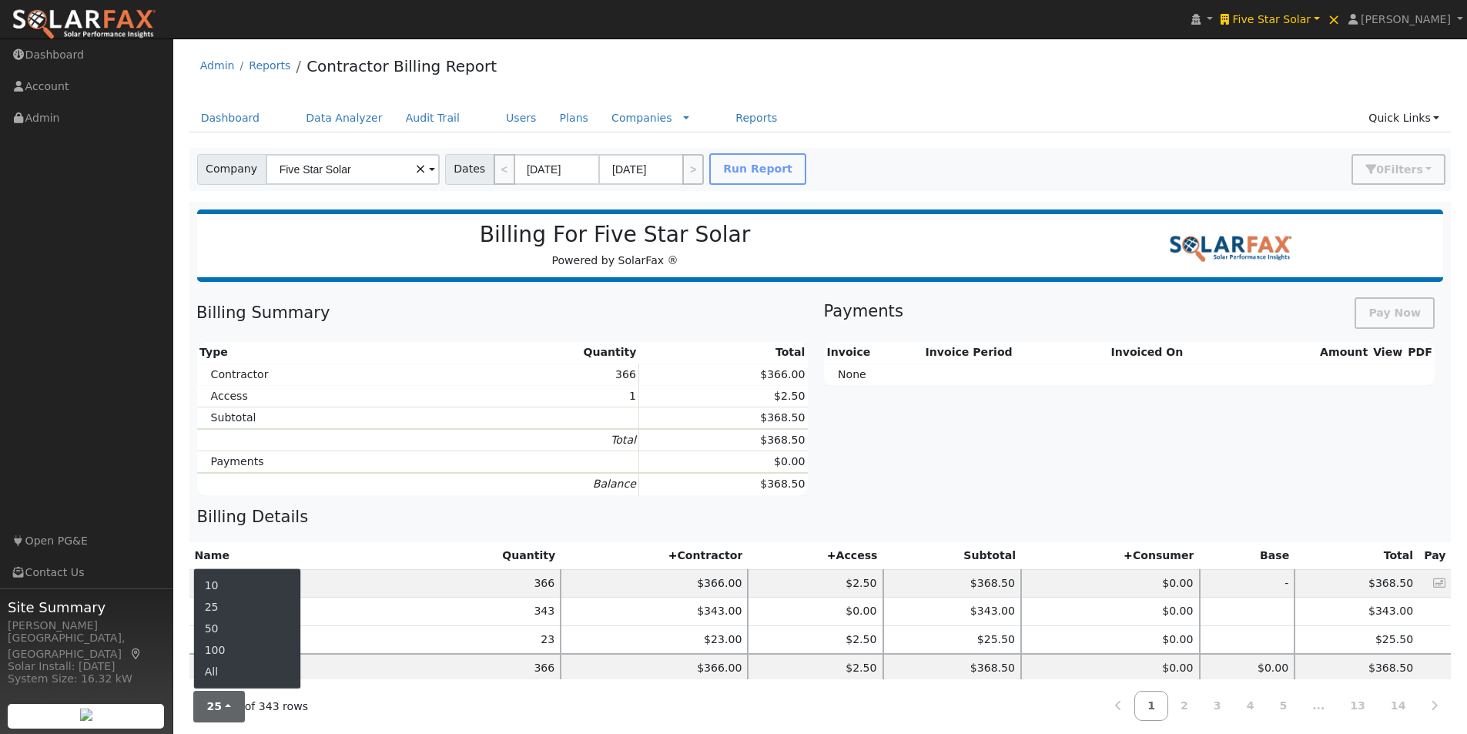
drag, startPoint x: 219, startPoint y: 667, endPoint x: 251, endPoint y: 634, distance: 46.3
click at [219, 668] on link "All" at bounding box center [247, 672] width 107 height 22
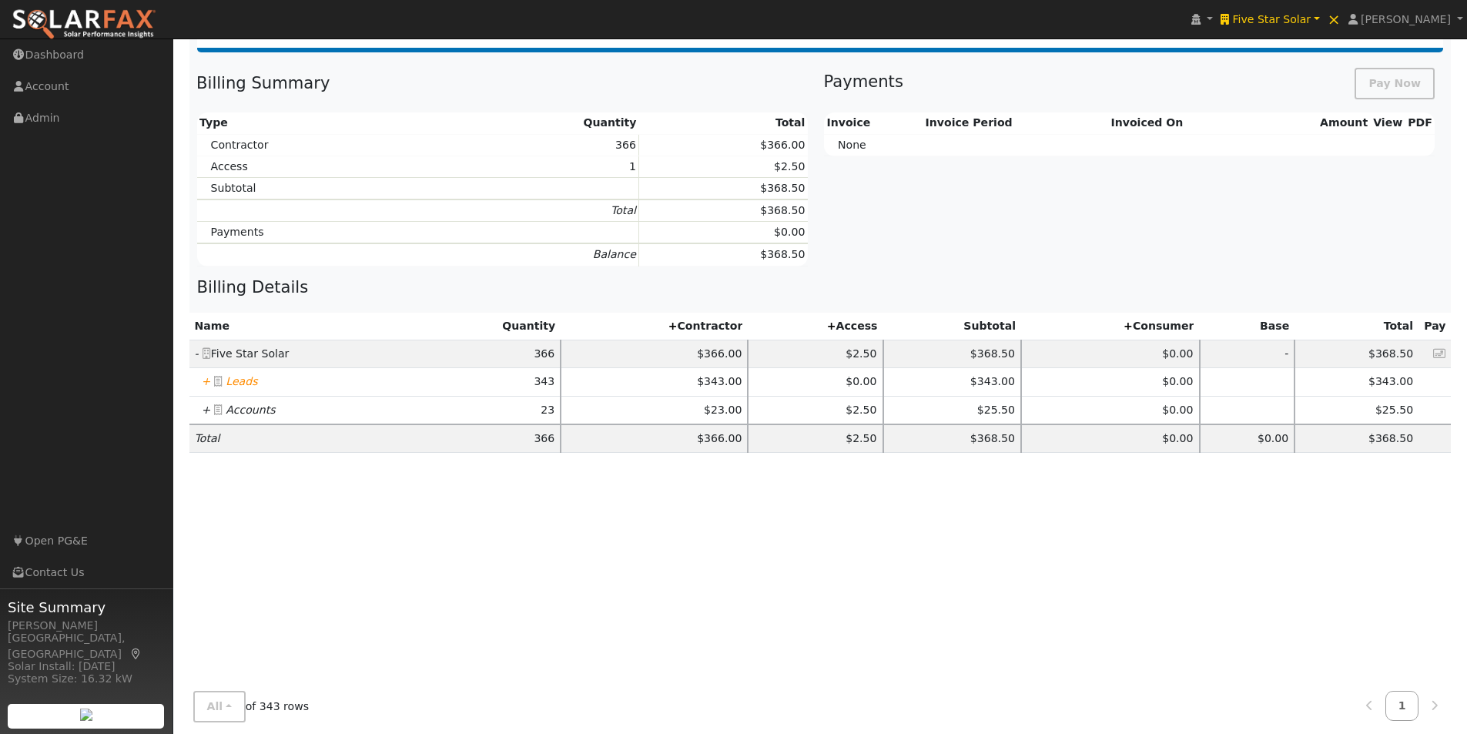
scroll to position [231, 0]
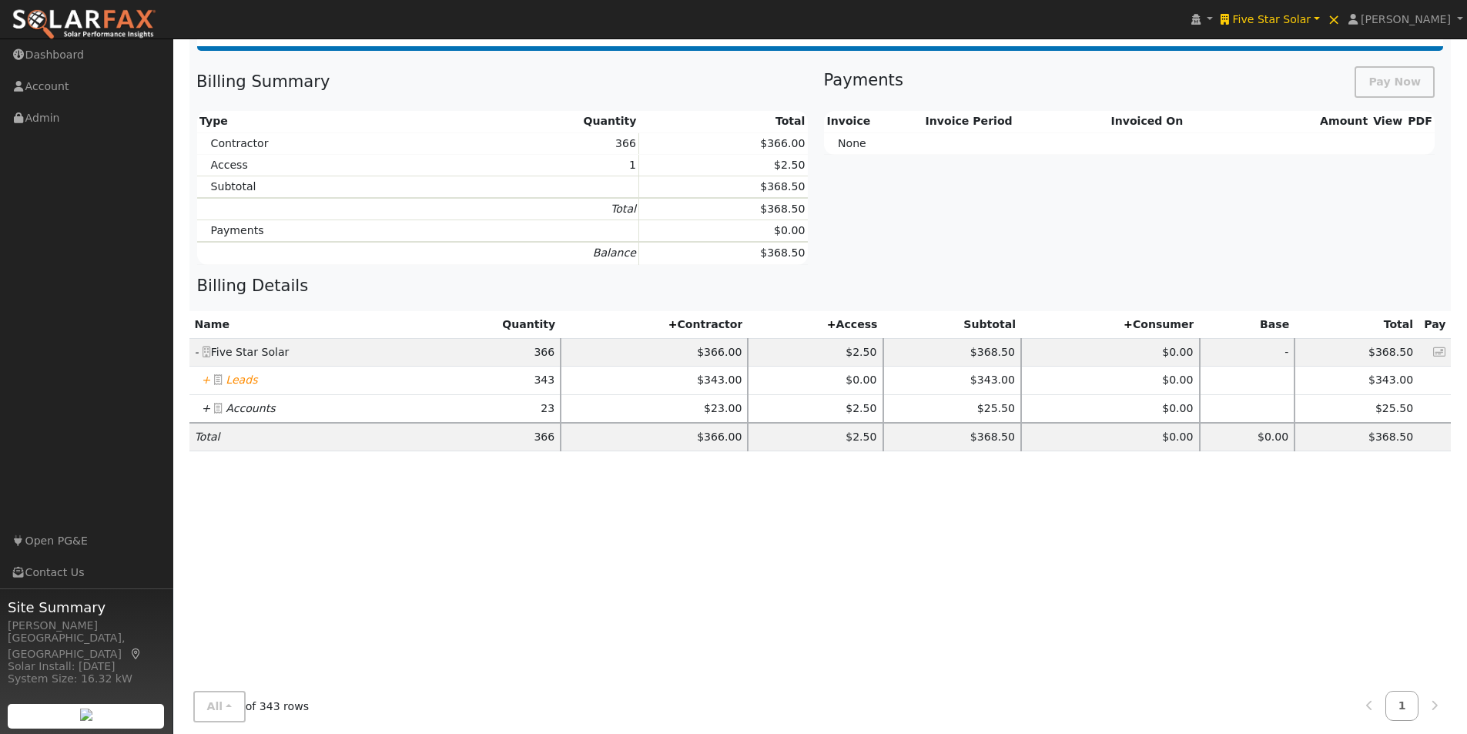
click at [204, 379] on icon "+" at bounding box center [206, 379] width 9 height 12
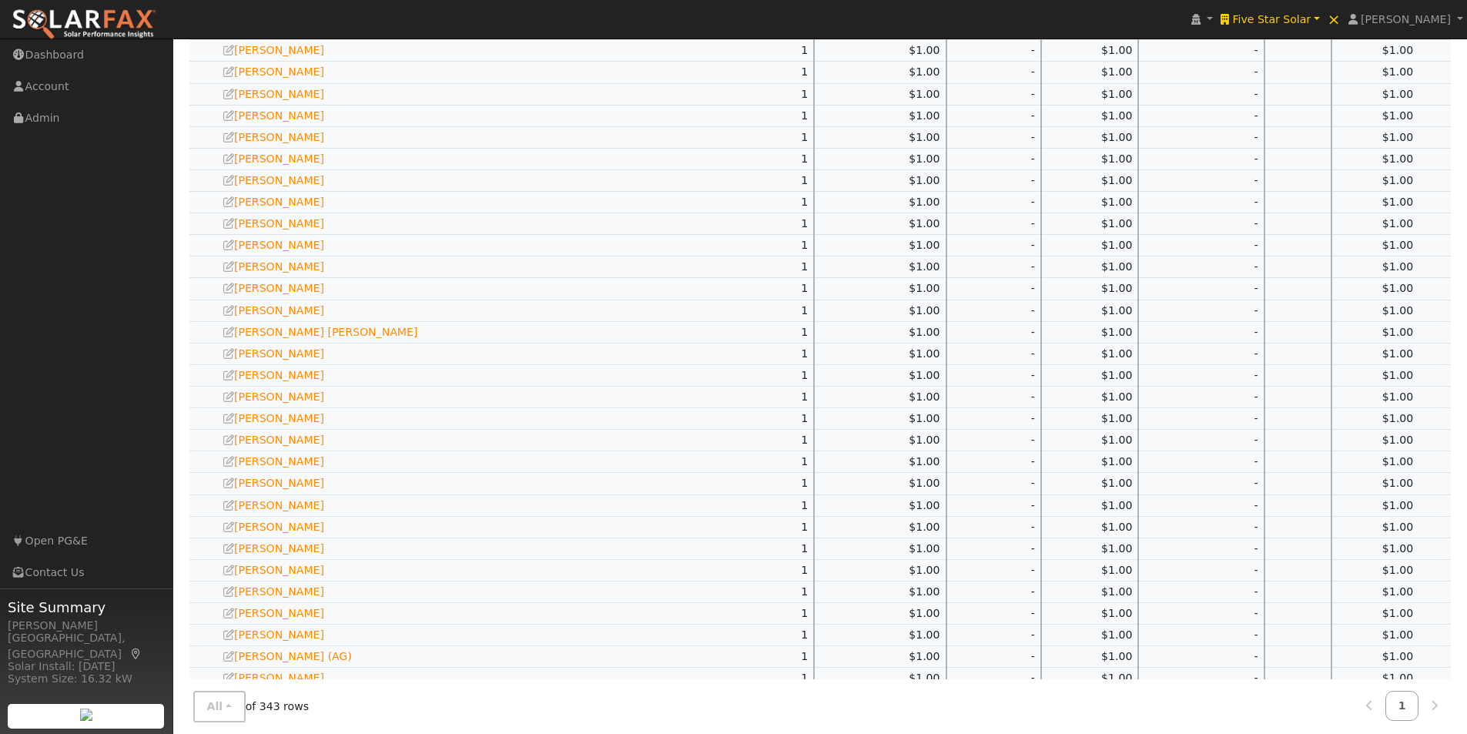
scroll to position [7445, 0]
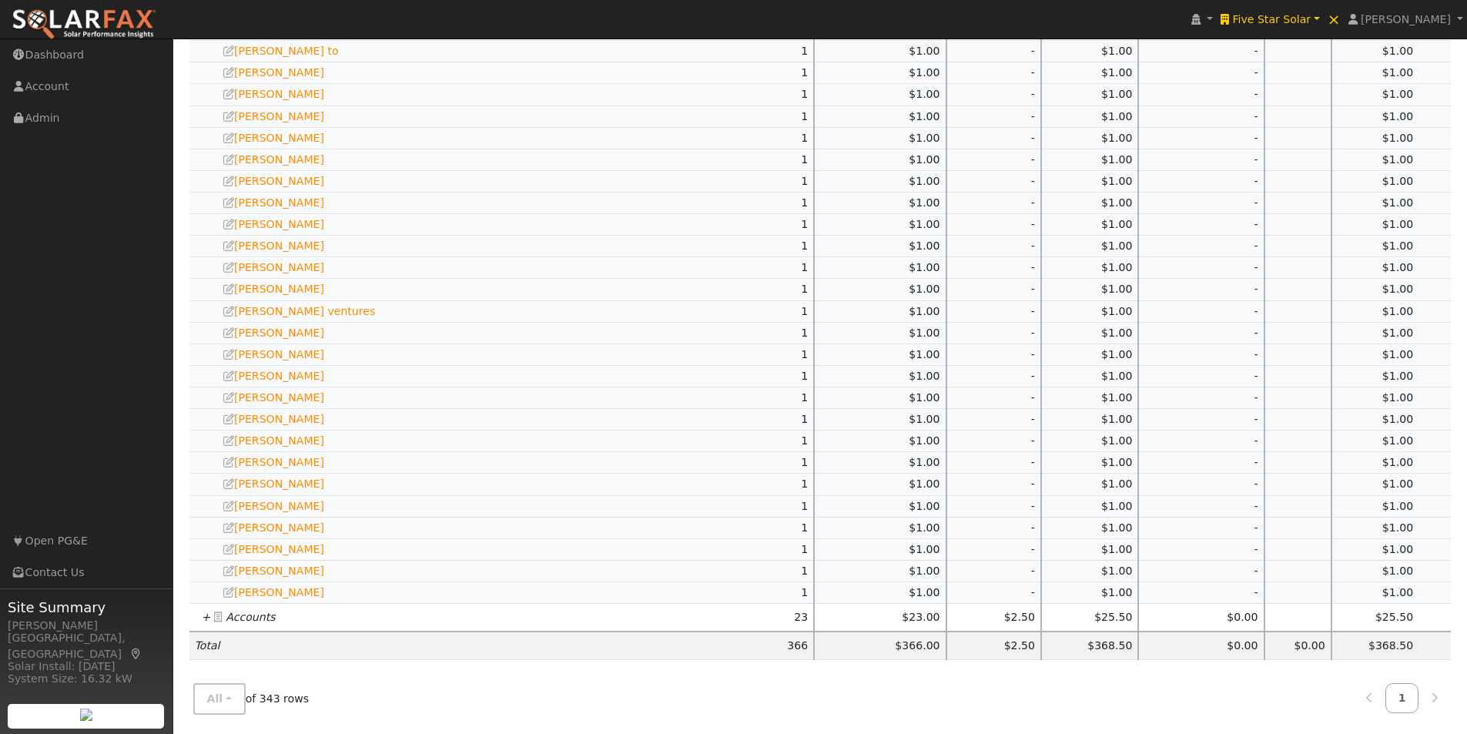
click at [203, 617] on icon "+" at bounding box center [206, 617] width 9 height 12
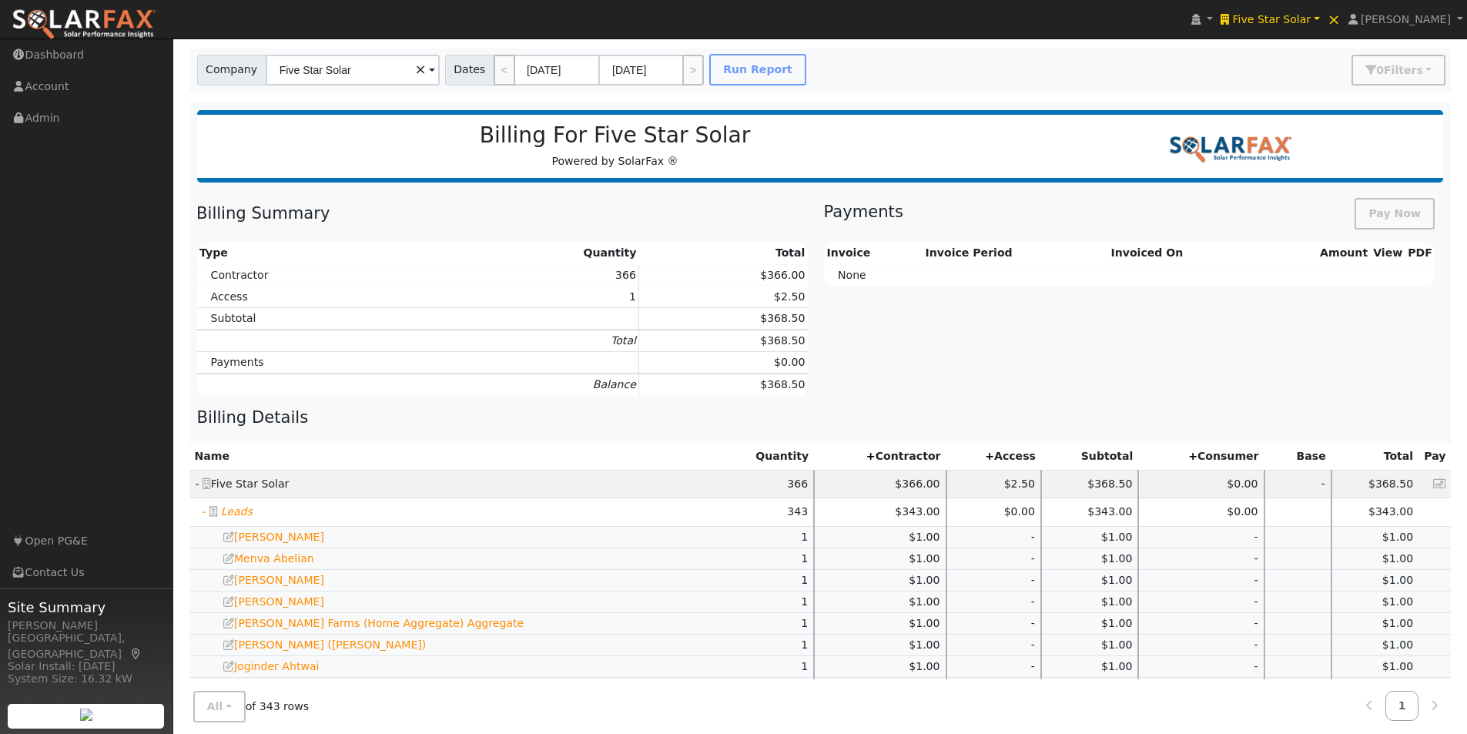
scroll to position [0, 0]
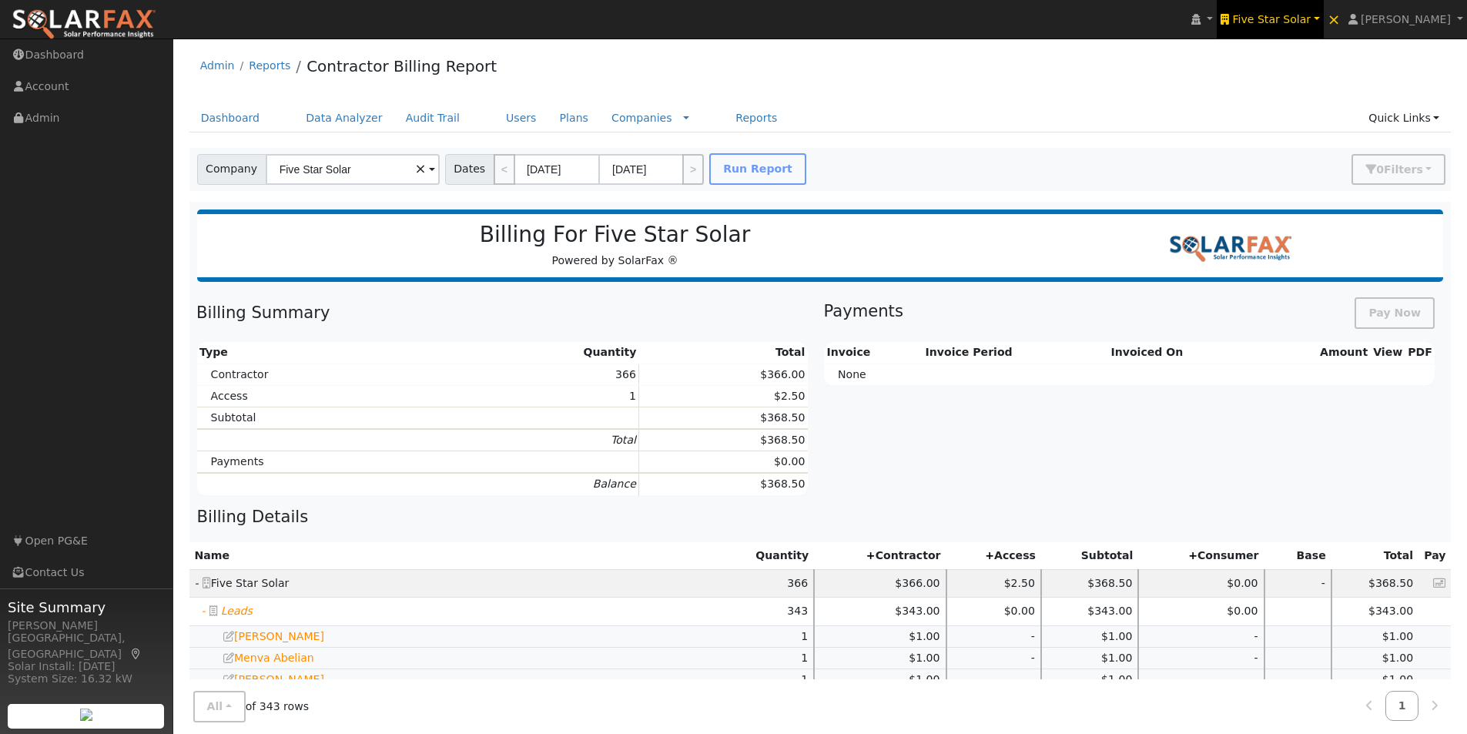
click at [1305, 9] on link "Five Star Solar" at bounding box center [1269, 19] width 107 height 38
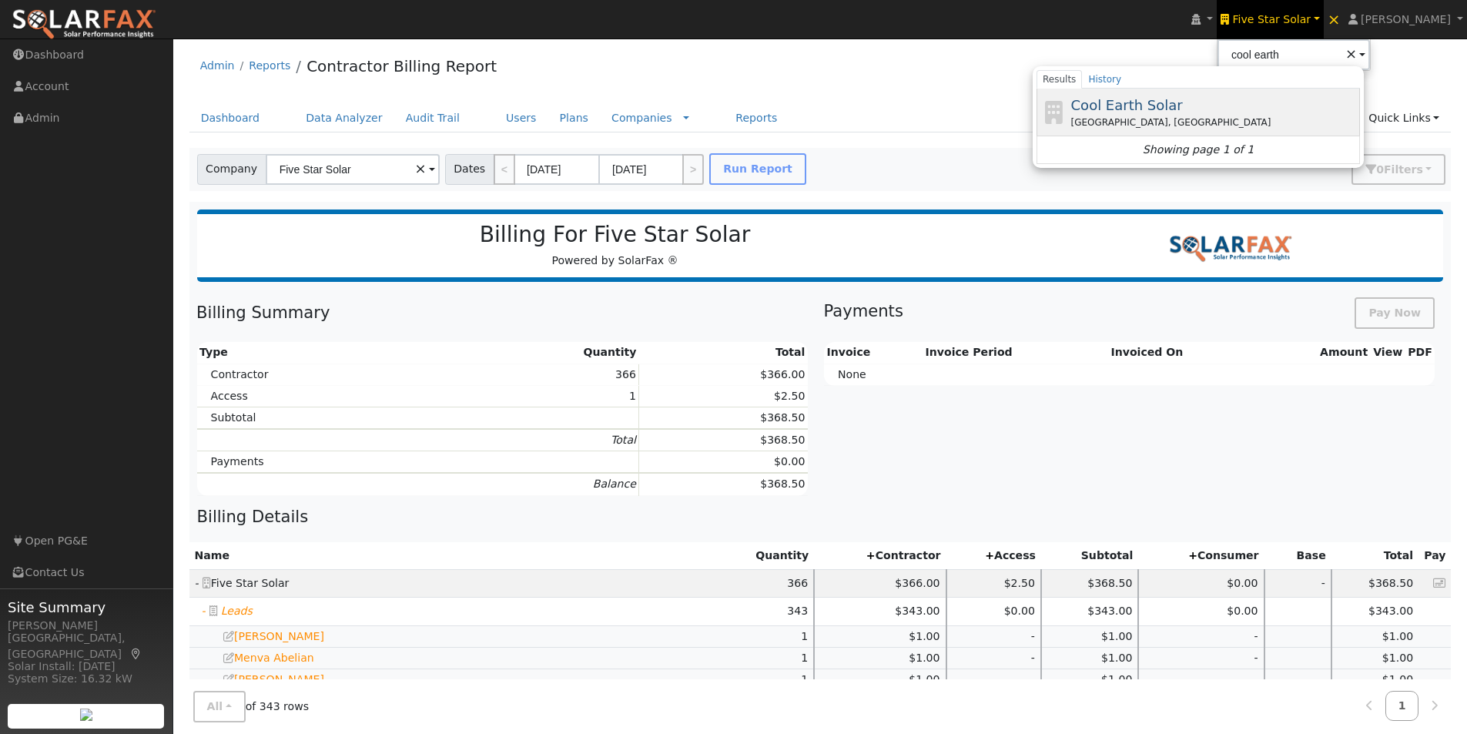
click at [1143, 103] on span "Cool Earth Solar" at bounding box center [1127, 105] width 112 height 16
type input "Cool Earth Solar"
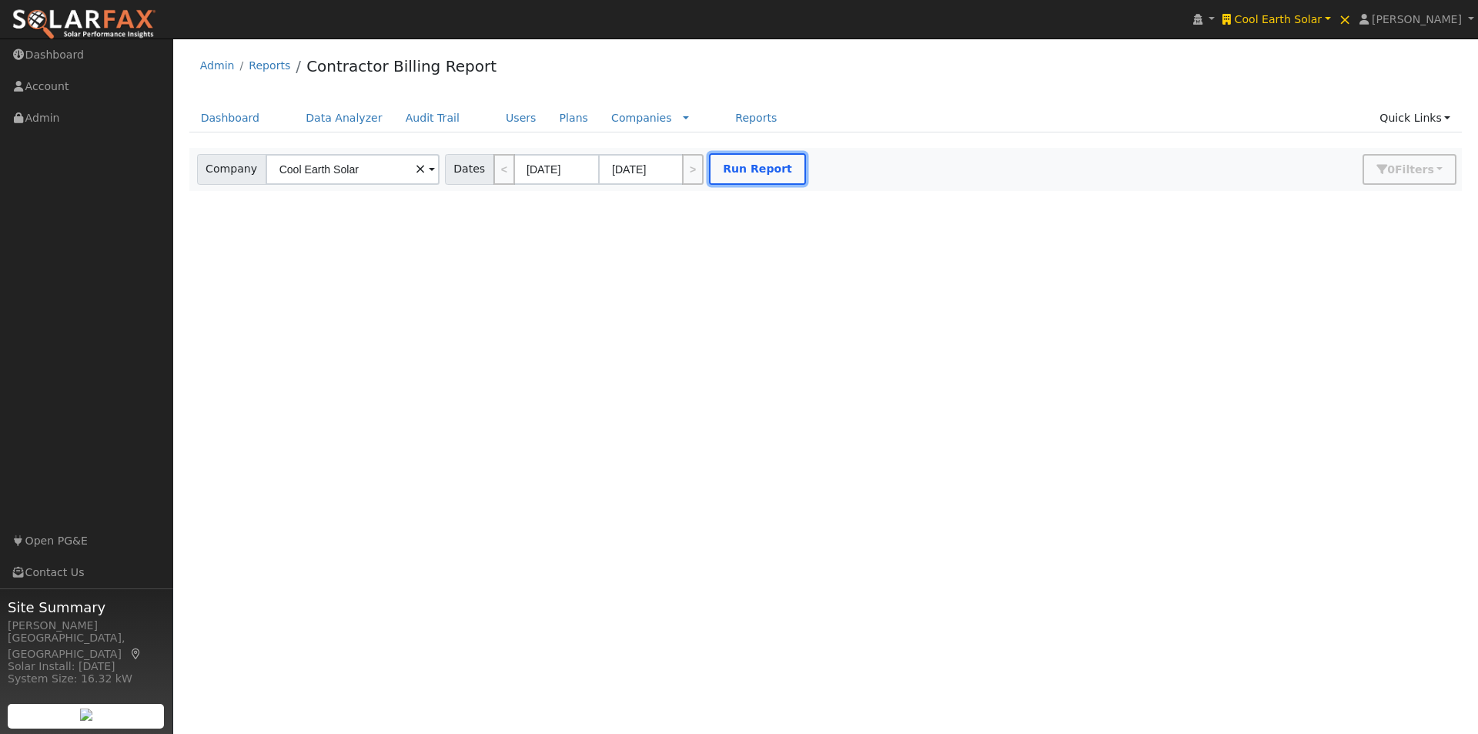
drag, startPoint x: 748, startPoint y: 165, endPoint x: 842, endPoint y: 127, distance: 101.2
click at [749, 164] on button "Run Report" at bounding box center [757, 169] width 97 height 32
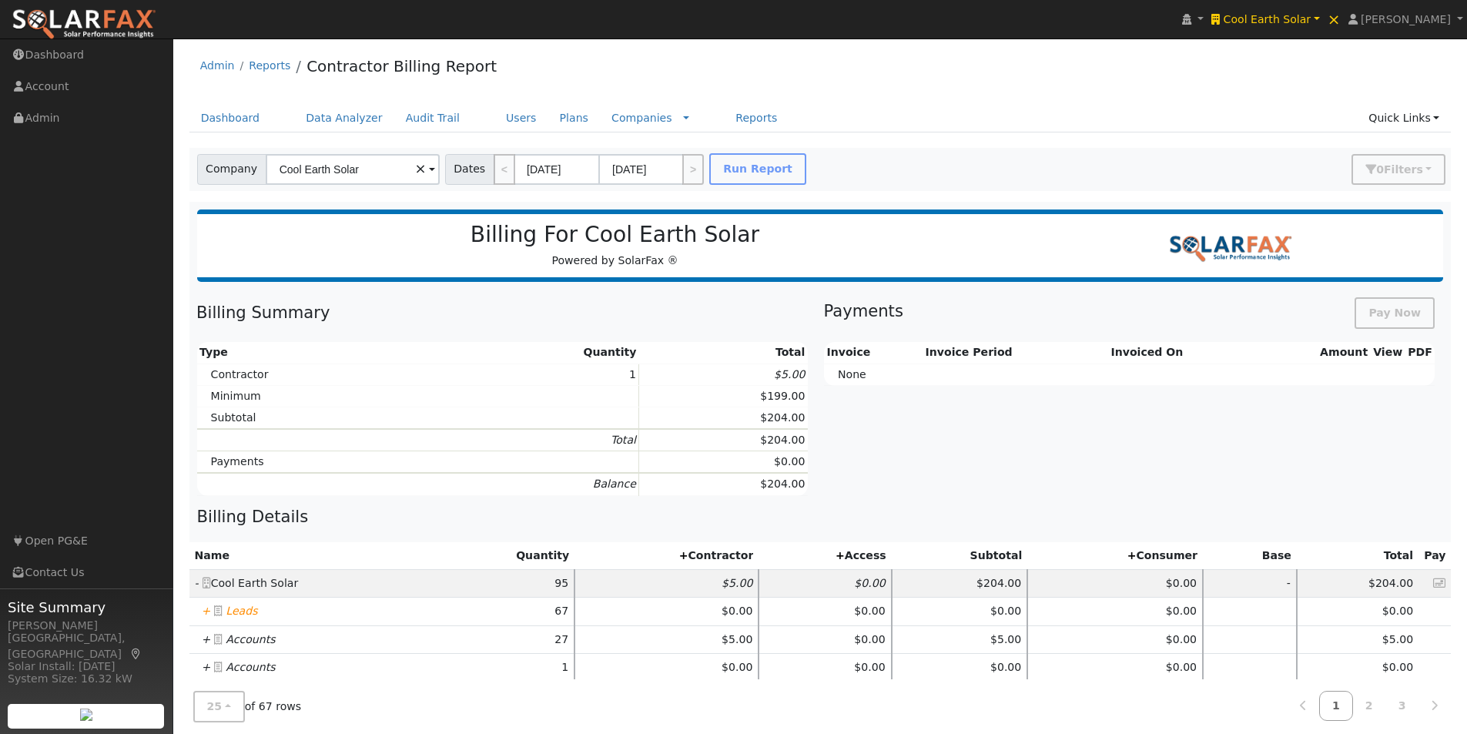
click at [206, 638] on icon "+" at bounding box center [206, 639] width 9 height 12
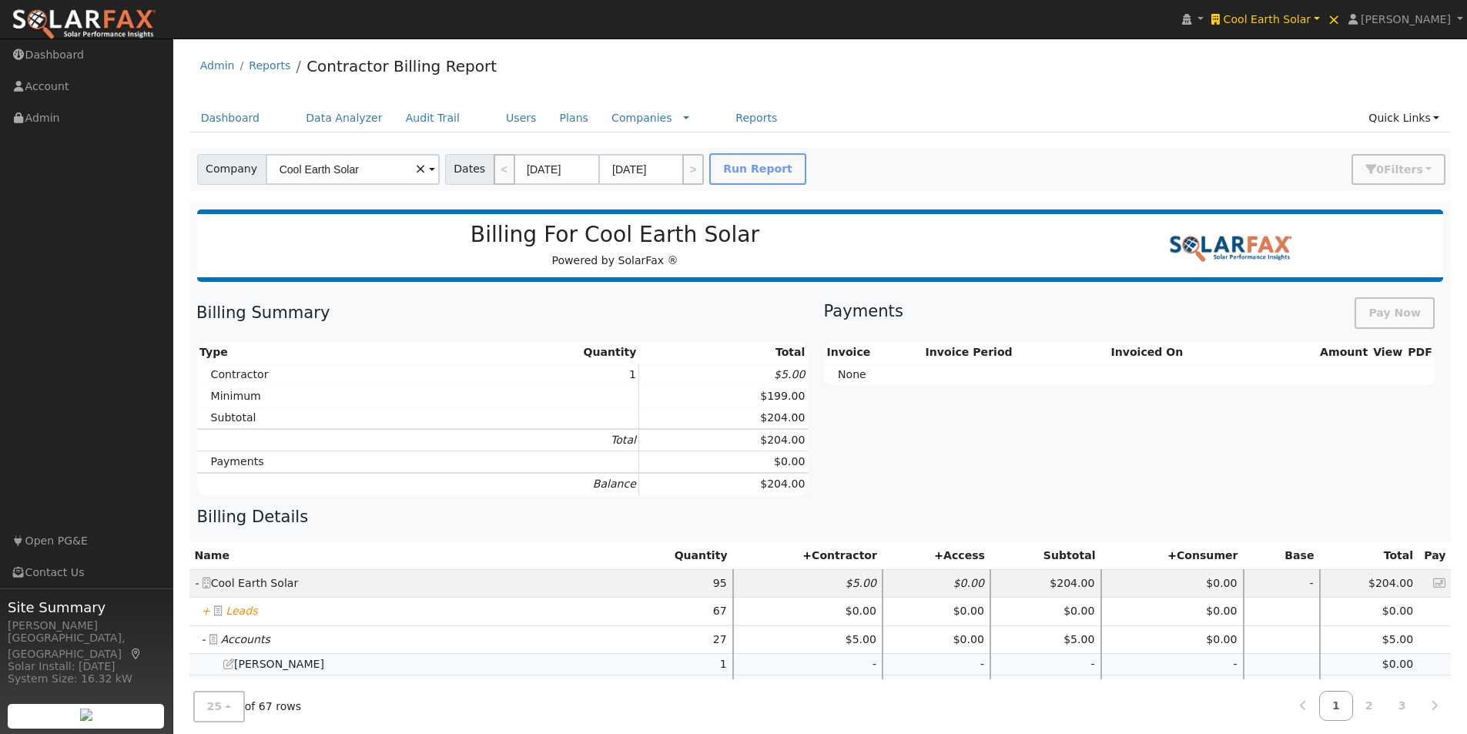
click at [205, 609] on icon "+" at bounding box center [206, 610] width 9 height 12
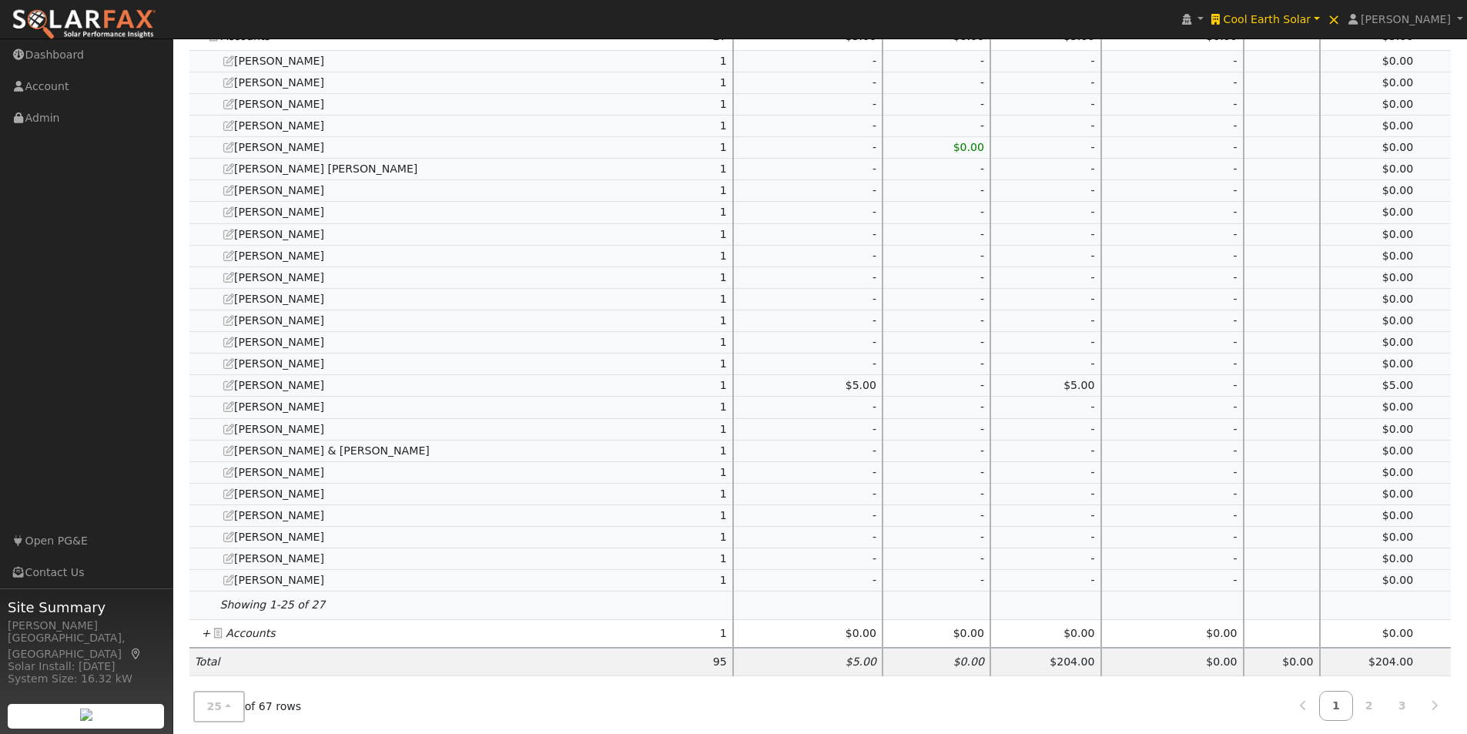
scroll to position [1187, 0]
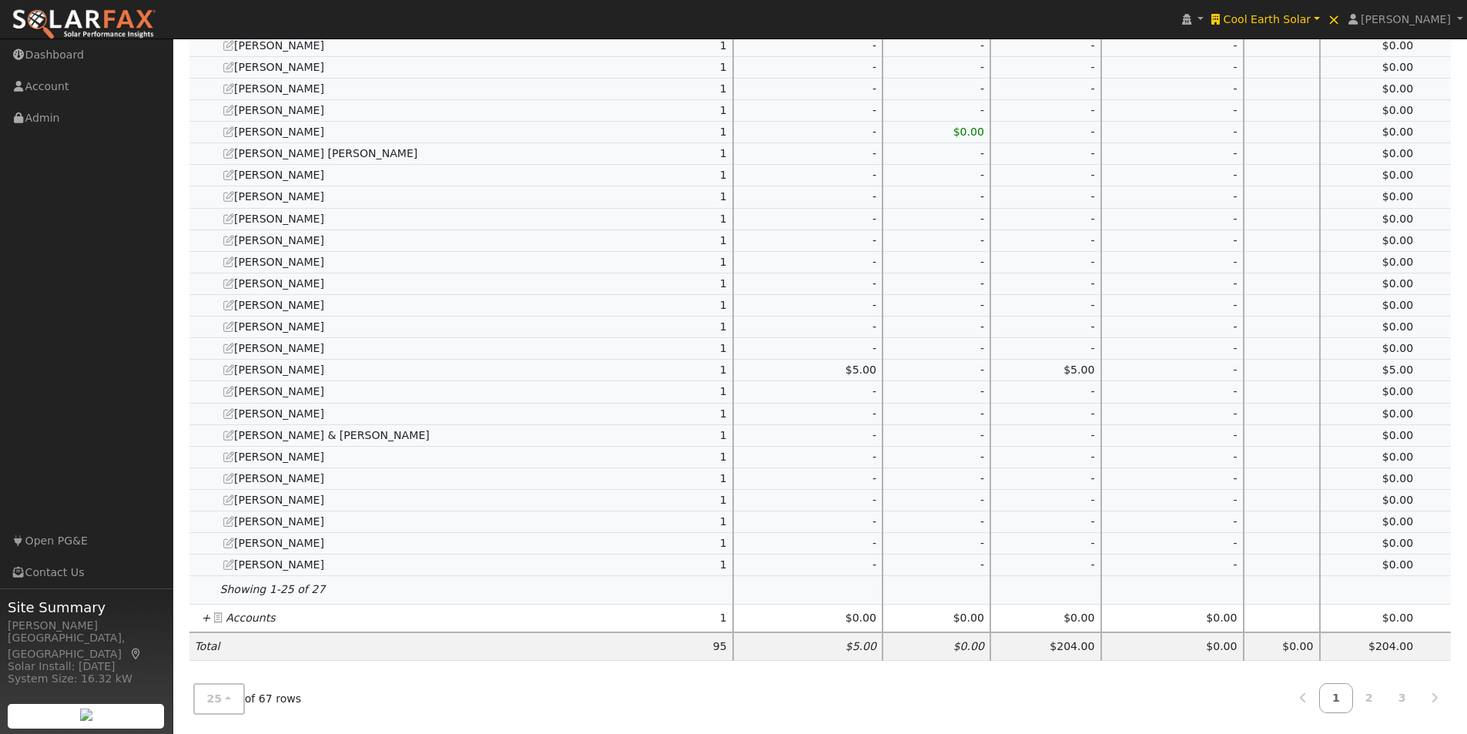
click at [202, 619] on icon "+" at bounding box center [206, 617] width 9 height 12
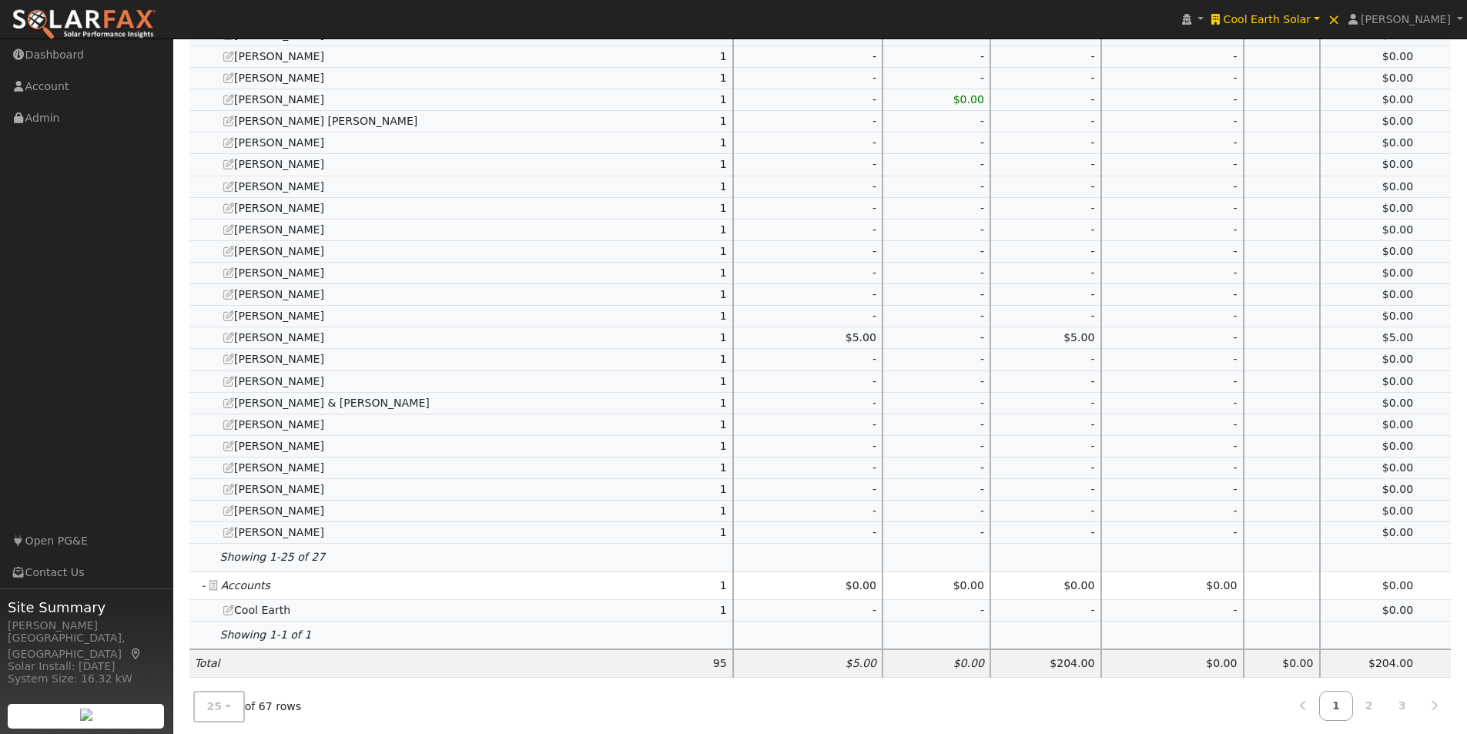
scroll to position [1236, 0]
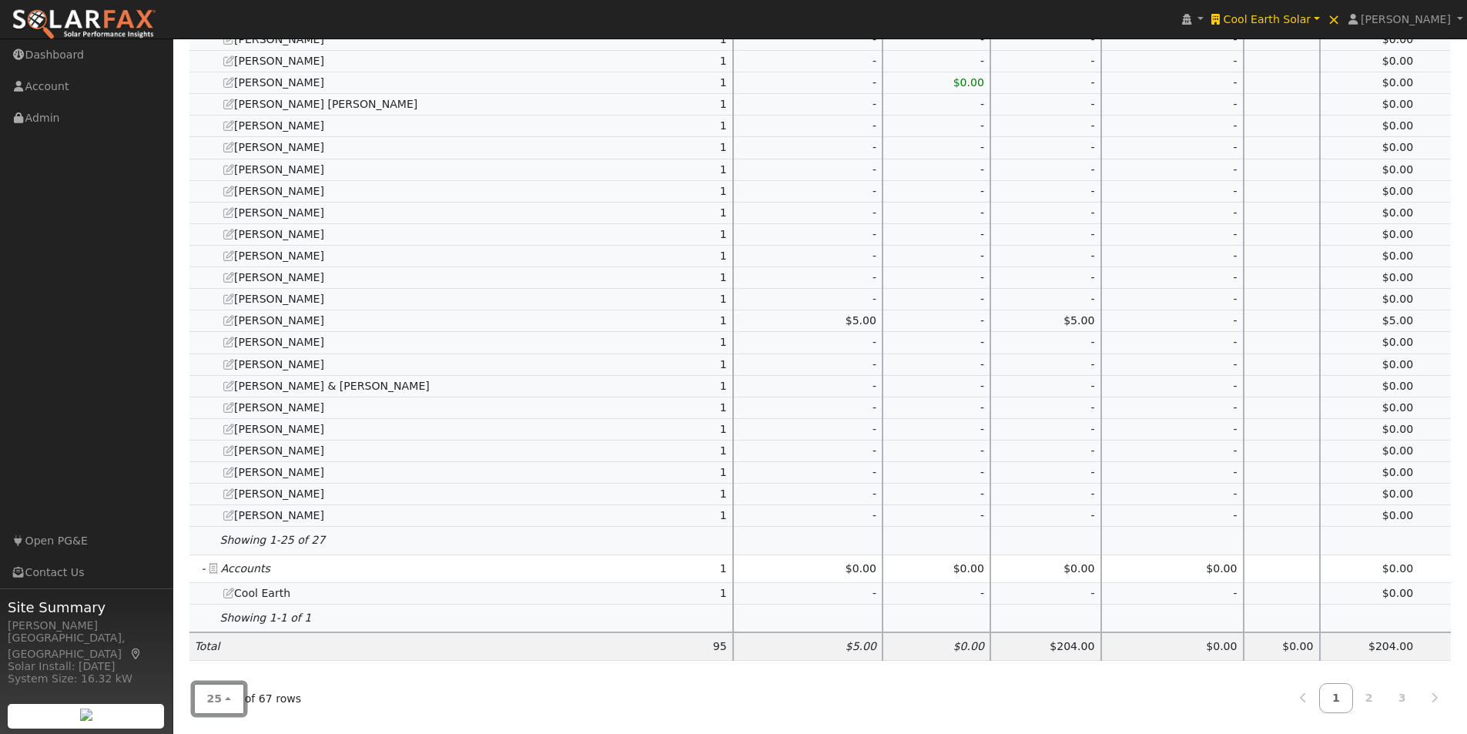
click at [206, 706] on button "25" at bounding box center [219, 699] width 52 height 32
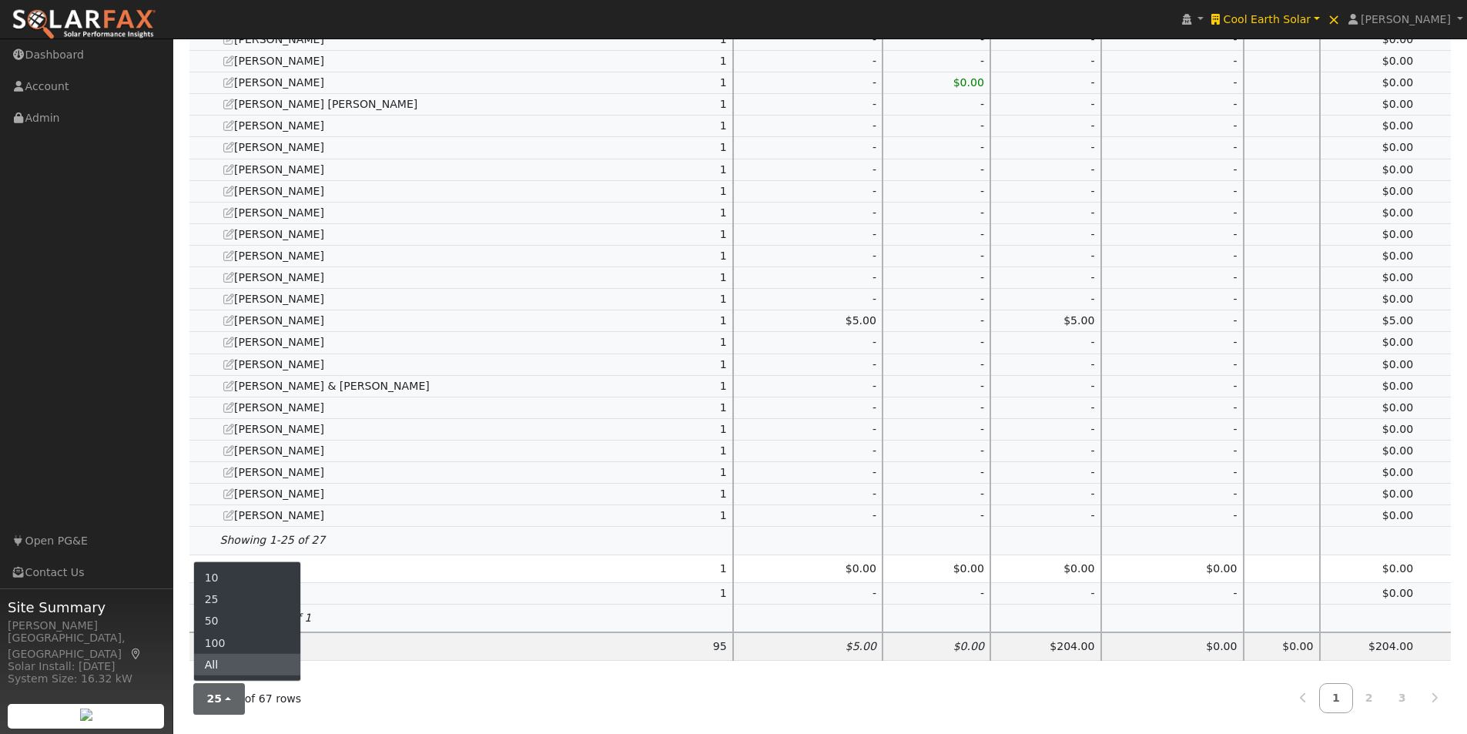
click at [226, 665] on link "All" at bounding box center [247, 665] width 107 height 22
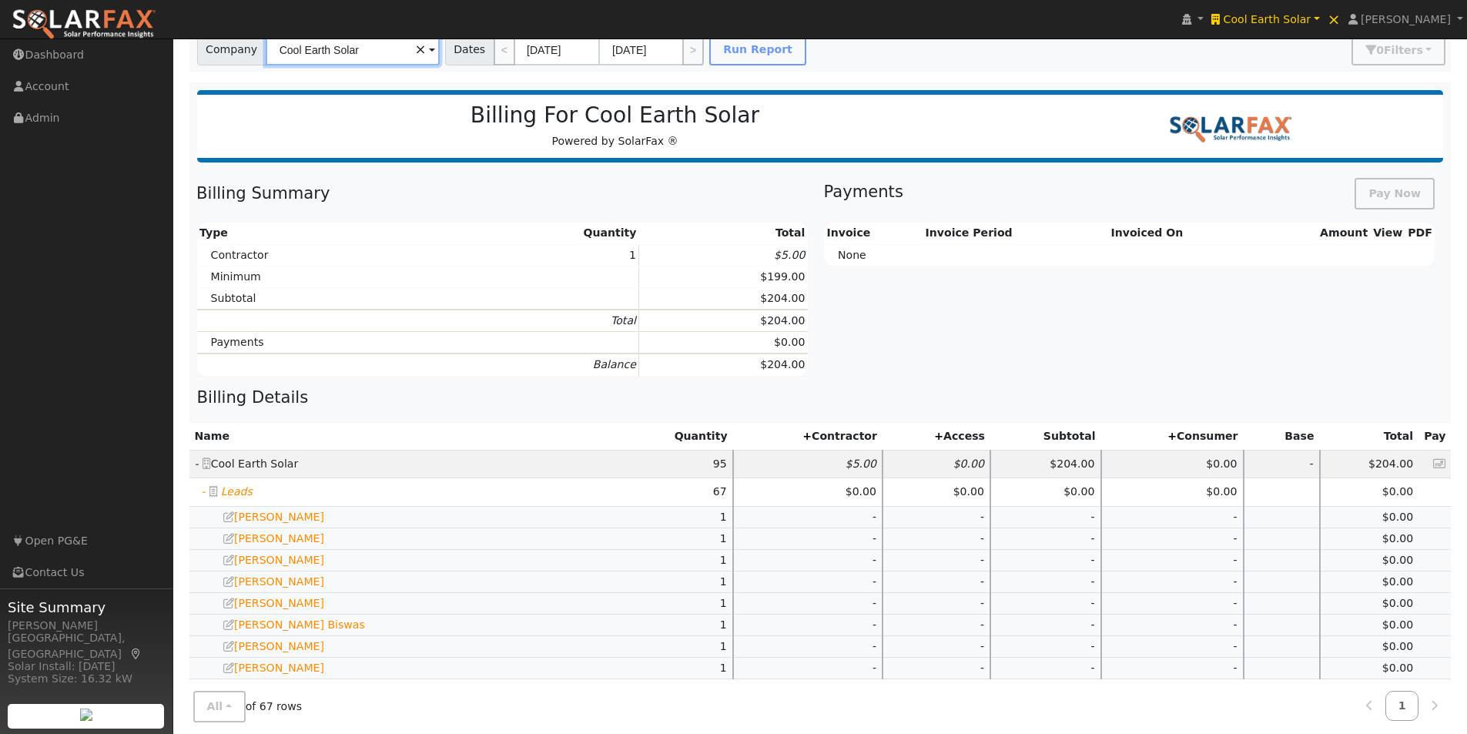
scroll to position [0, 0]
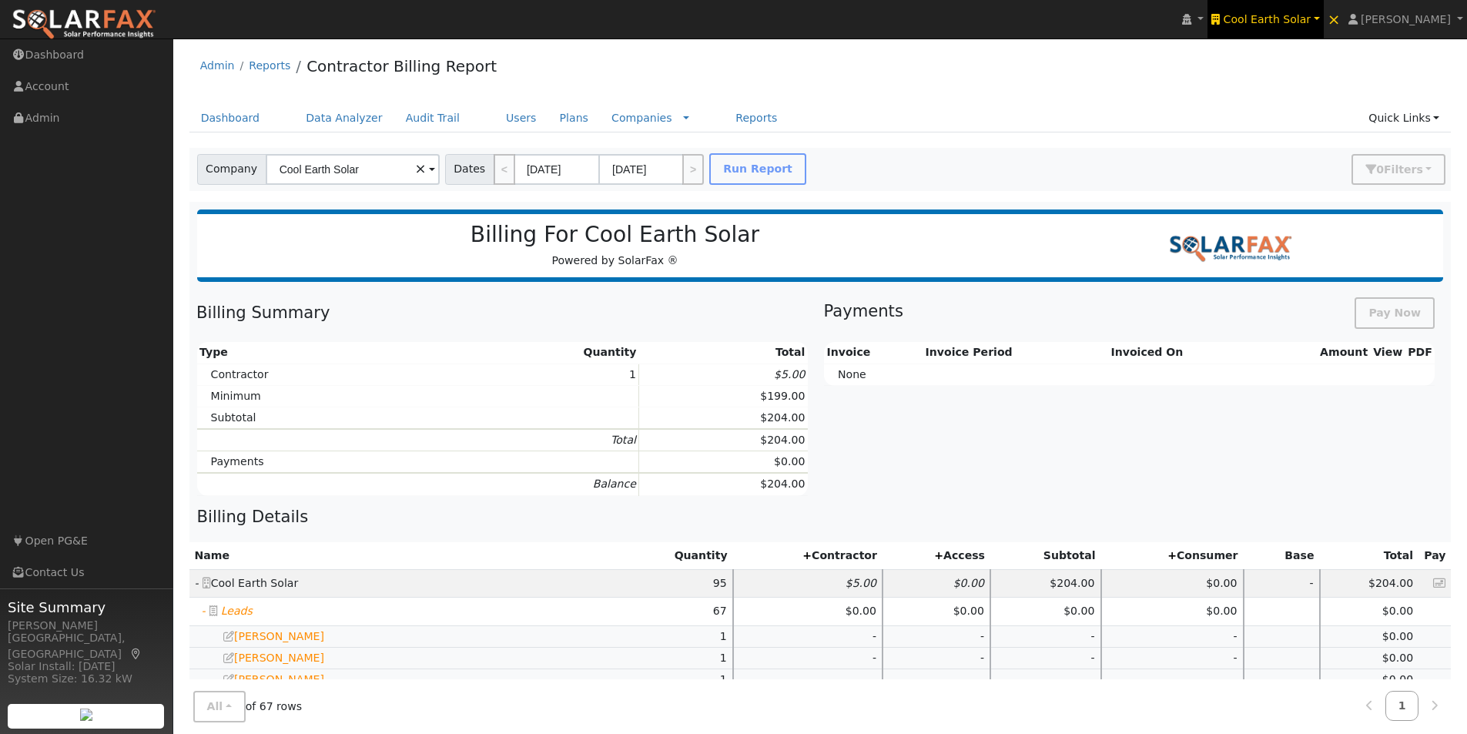
click at [1286, 14] on span "Cool Earth Solar" at bounding box center [1267, 19] width 88 height 12
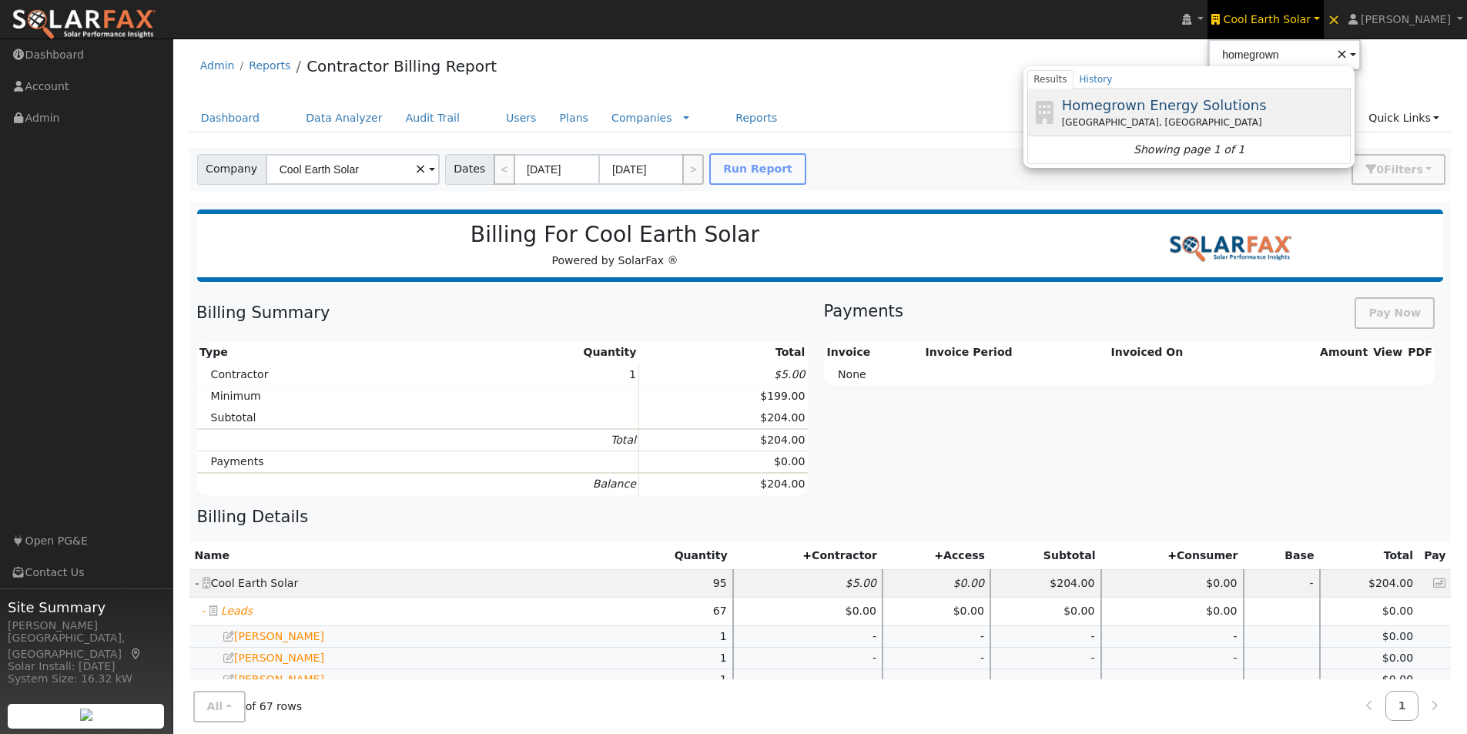
click at [1174, 105] on span "Homegrown Energy Solutions" at bounding box center [1164, 105] width 205 height 16
type input "Homegrown Energy Solutions"
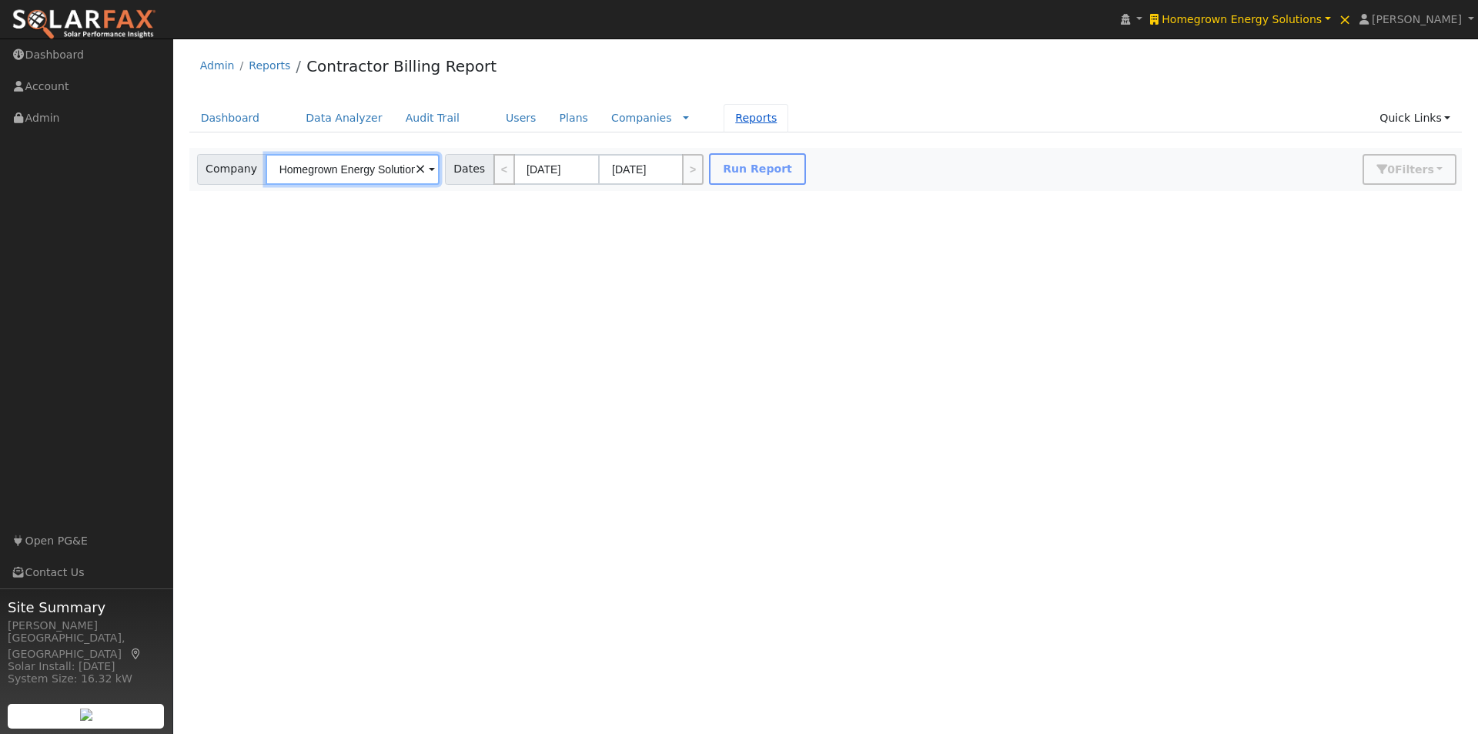
scroll to position [0, 11]
click at [724, 123] on link "Reports" at bounding box center [756, 118] width 65 height 28
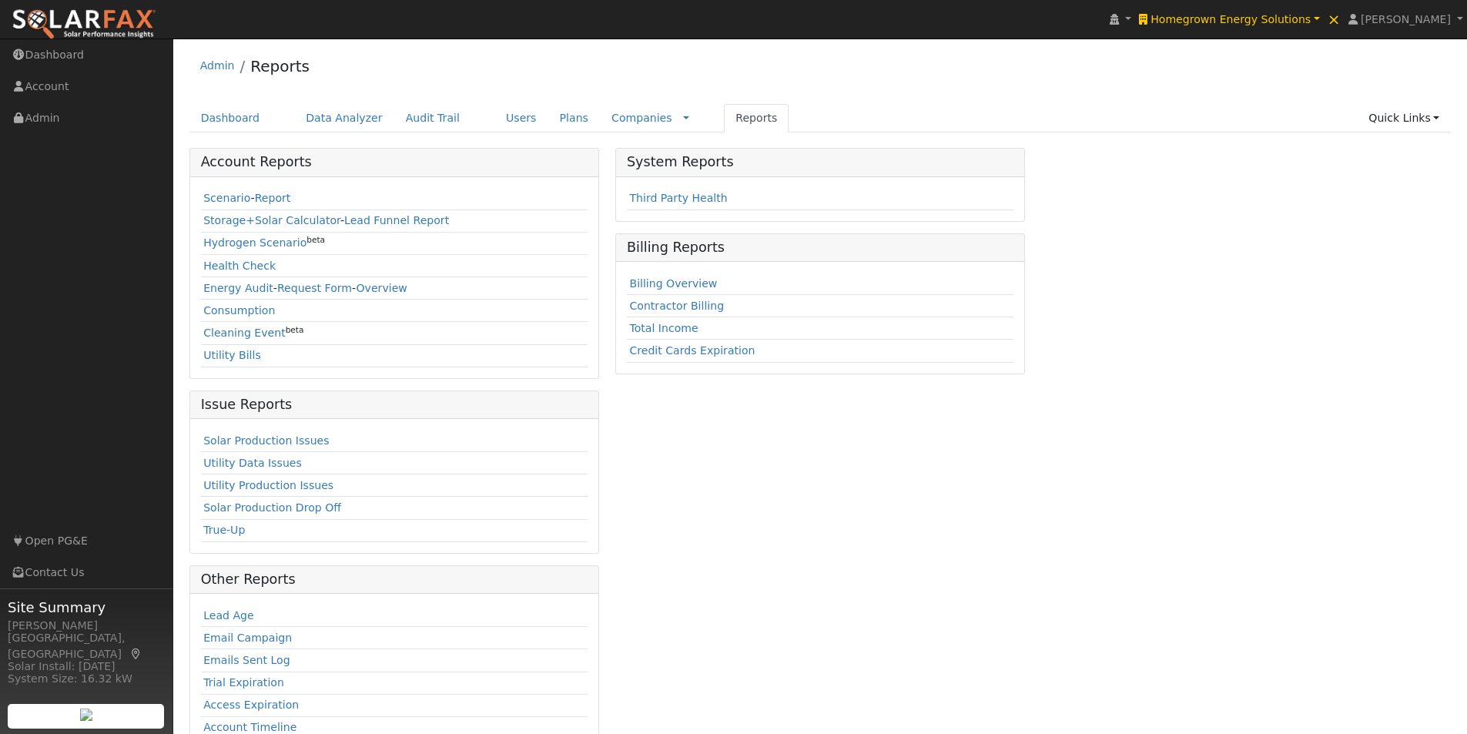
click at [666, 314] on td "Contractor Billing" at bounding box center [820, 306] width 386 height 22
click at [661, 306] on link "Contractor Billing" at bounding box center [676, 305] width 95 height 12
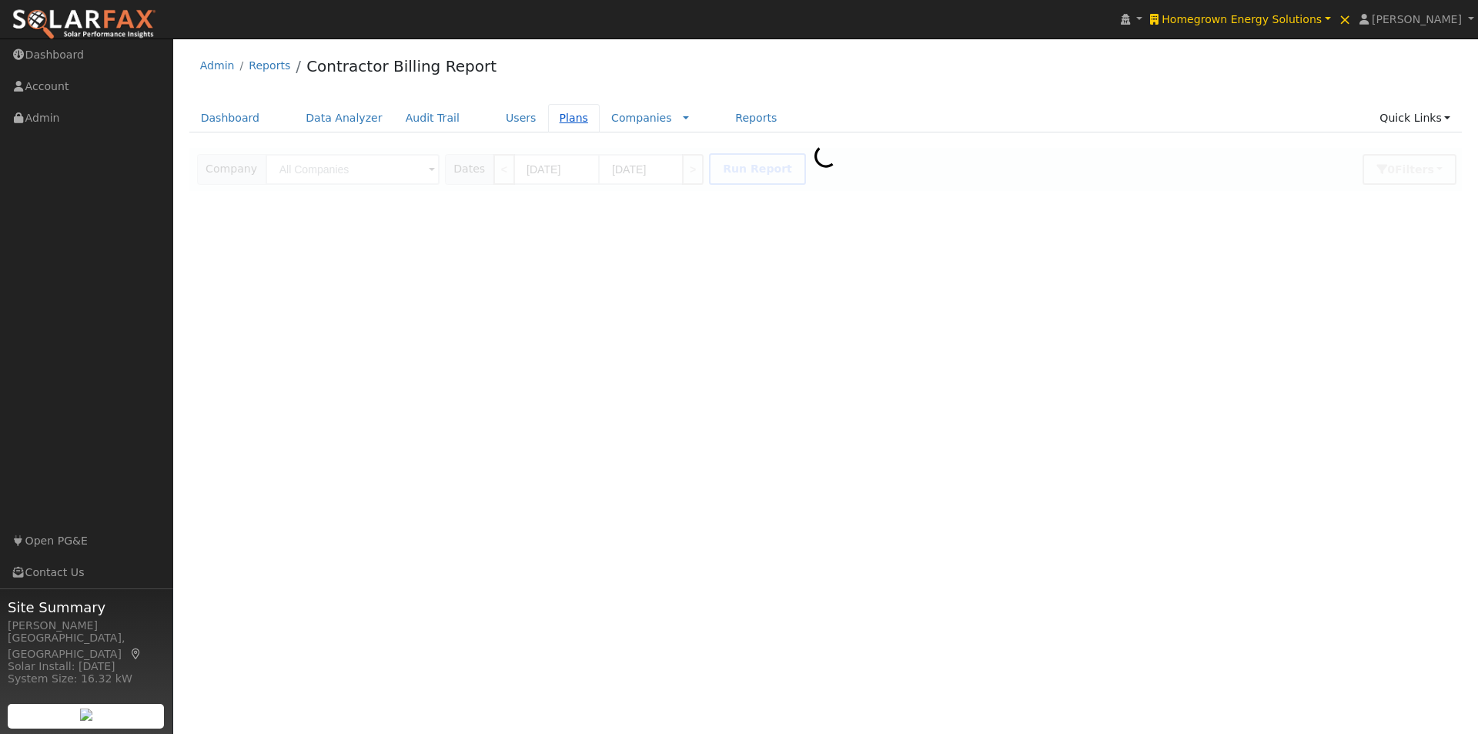
type input "Homegrown Energy Solutions"
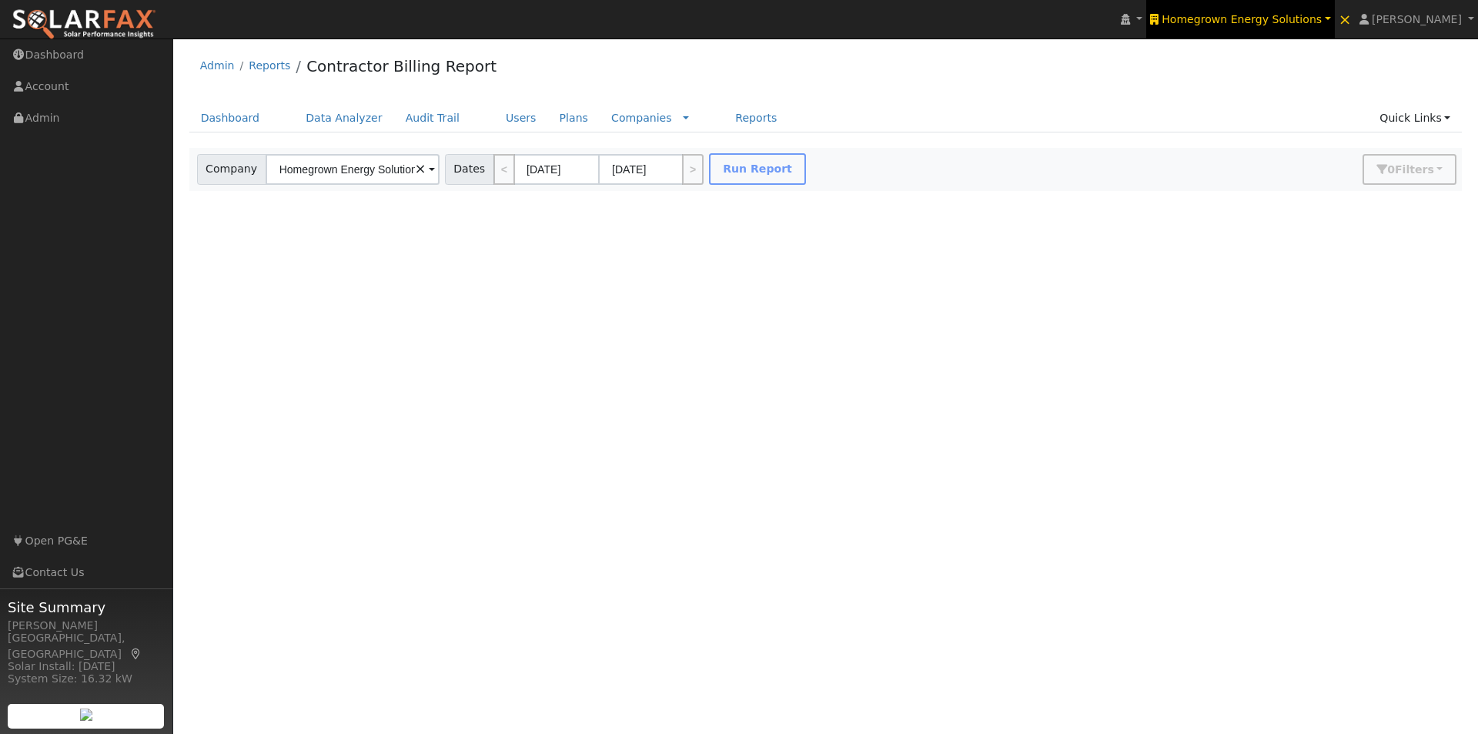
click at [1292, 20] on span "Homegrown Energy Solutions" at bounding box center [1242, 19] width 160 height 12
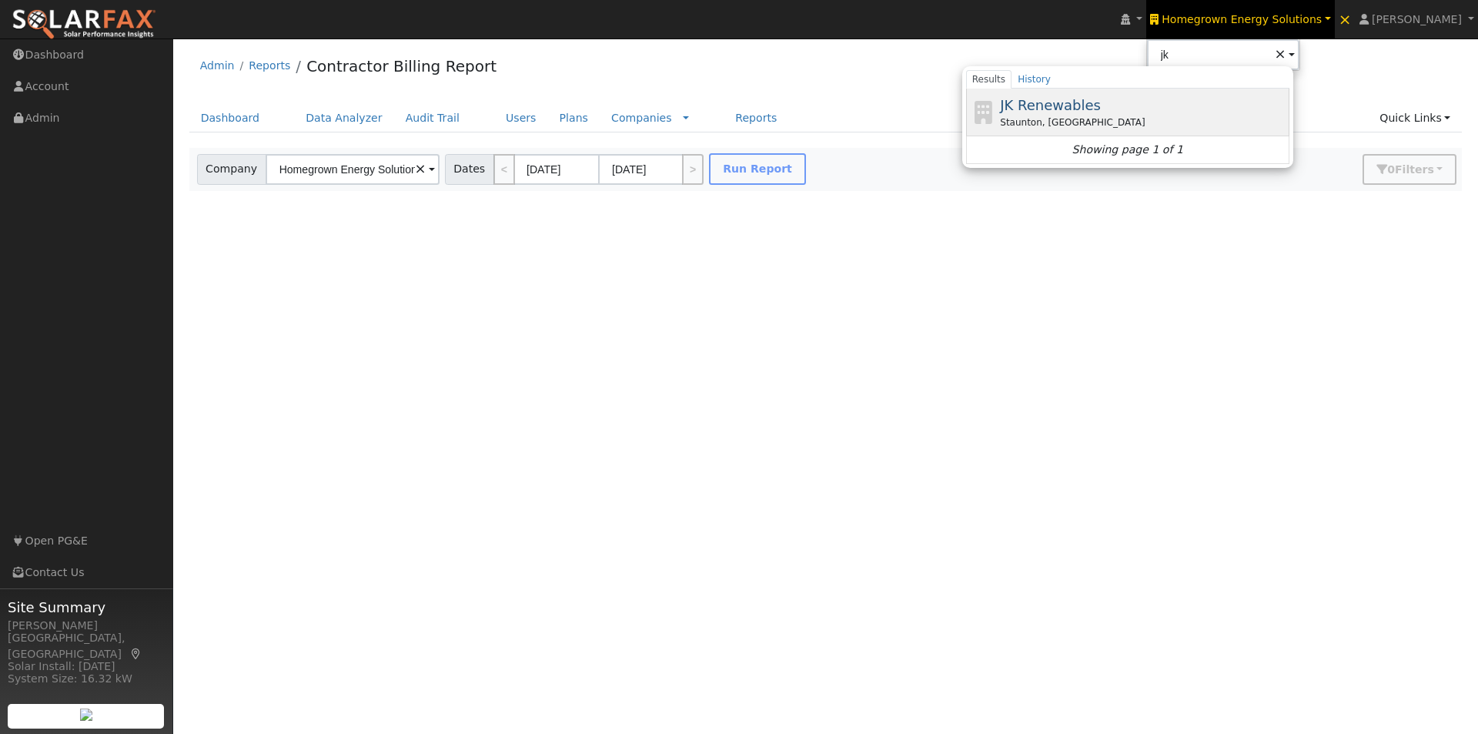
click at [1085, 107] on span "JK Renewables" at bounding box center [1050, 105] width 101 height 16
type input "JK Renewables"
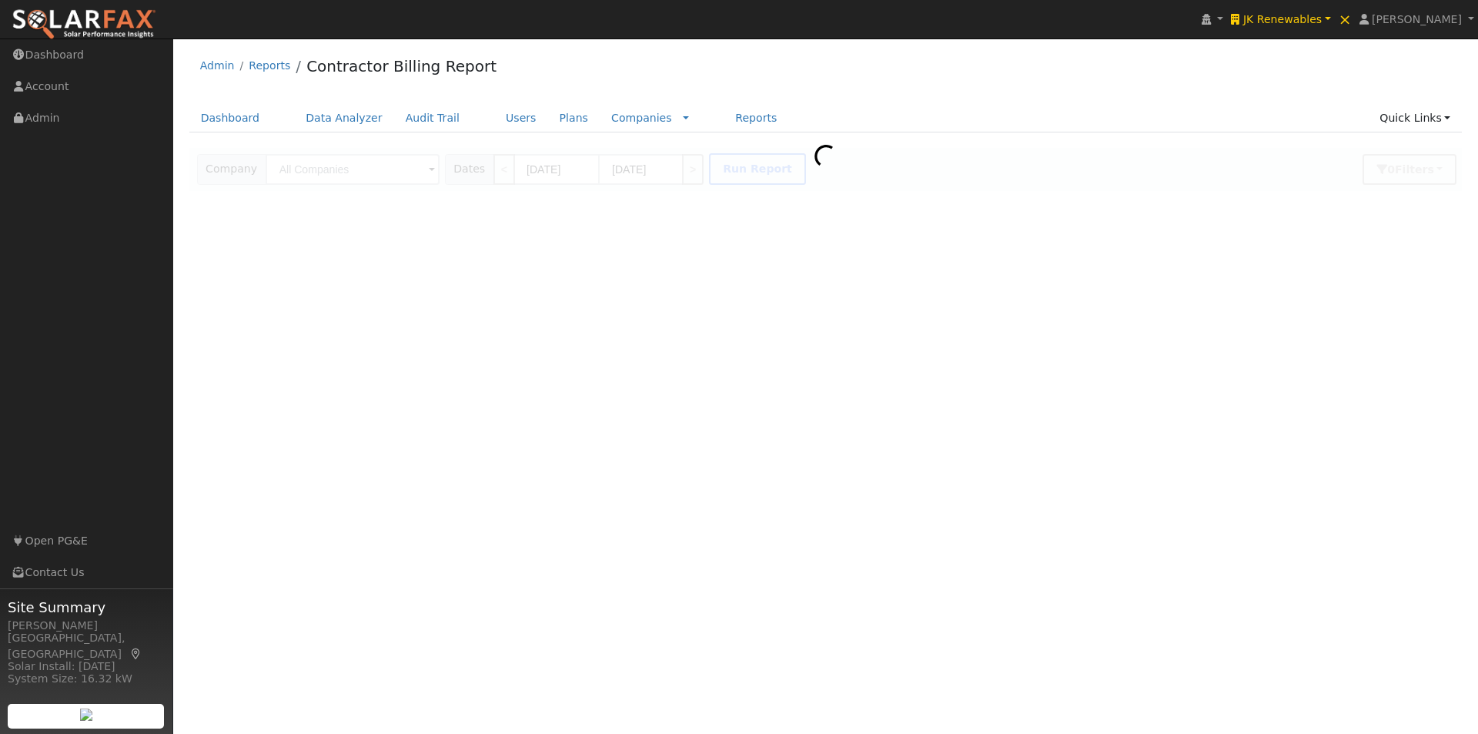
type input "JK Renewables"
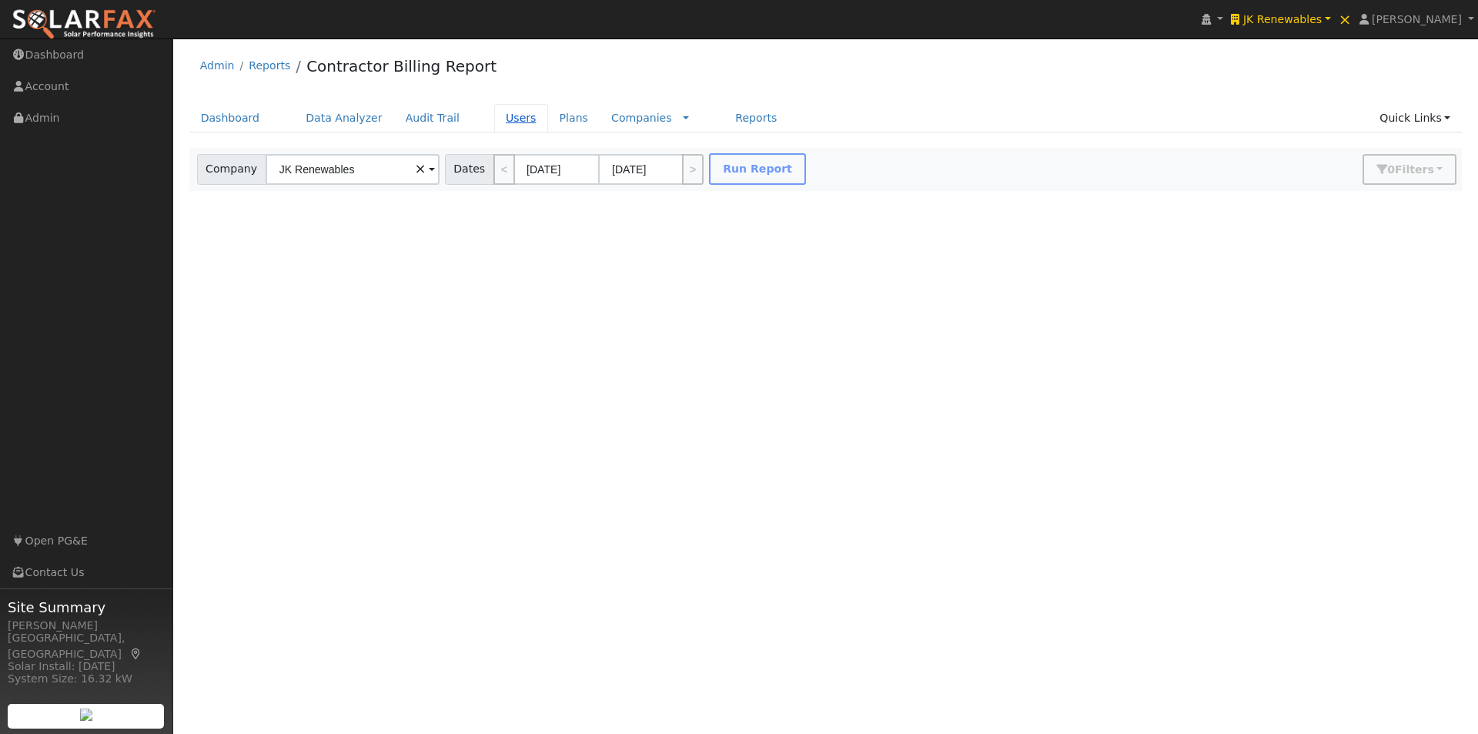
click at [494, 121] on link "Users" at bounding box center [521, 118] width 54 height 28
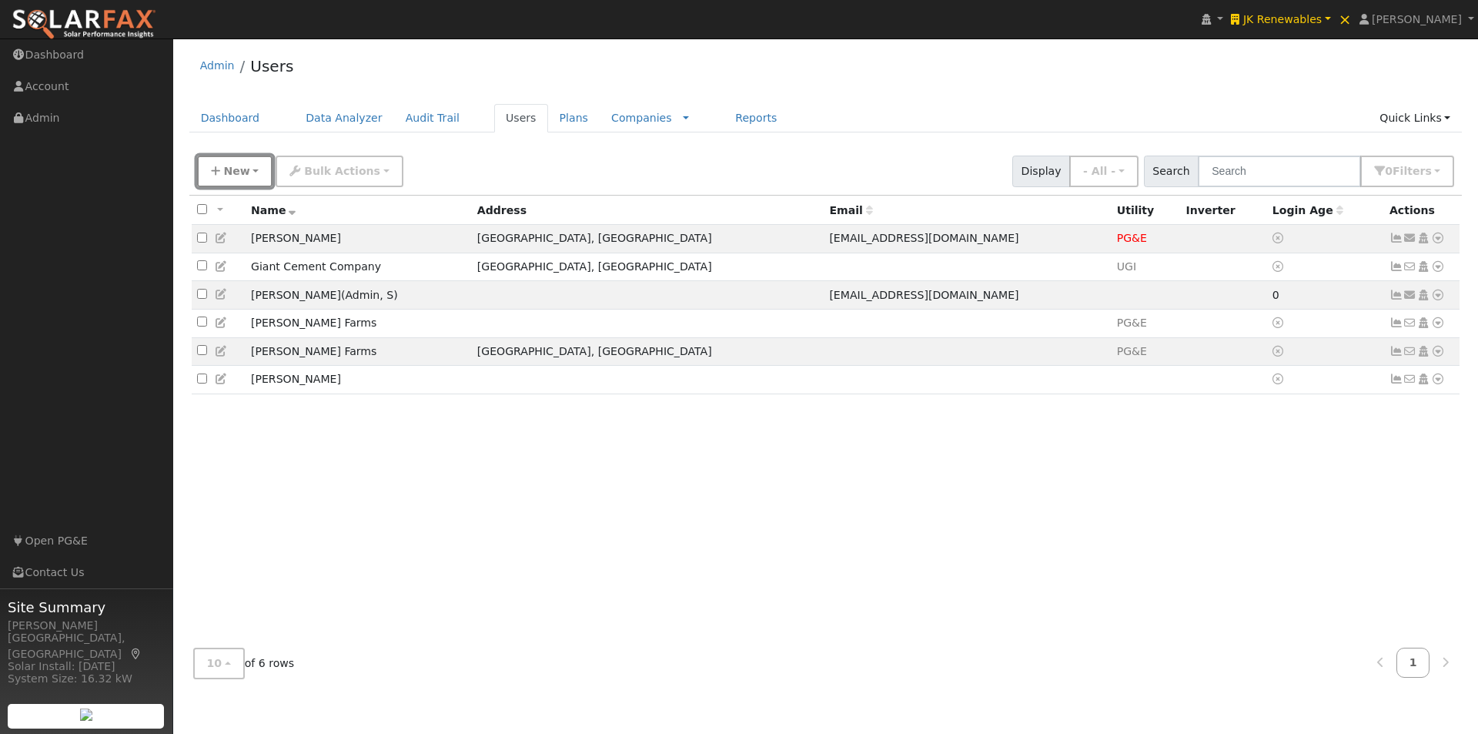
click at [216, 168] on icon "button" at bounding box center [215, 171] width 9 height 11
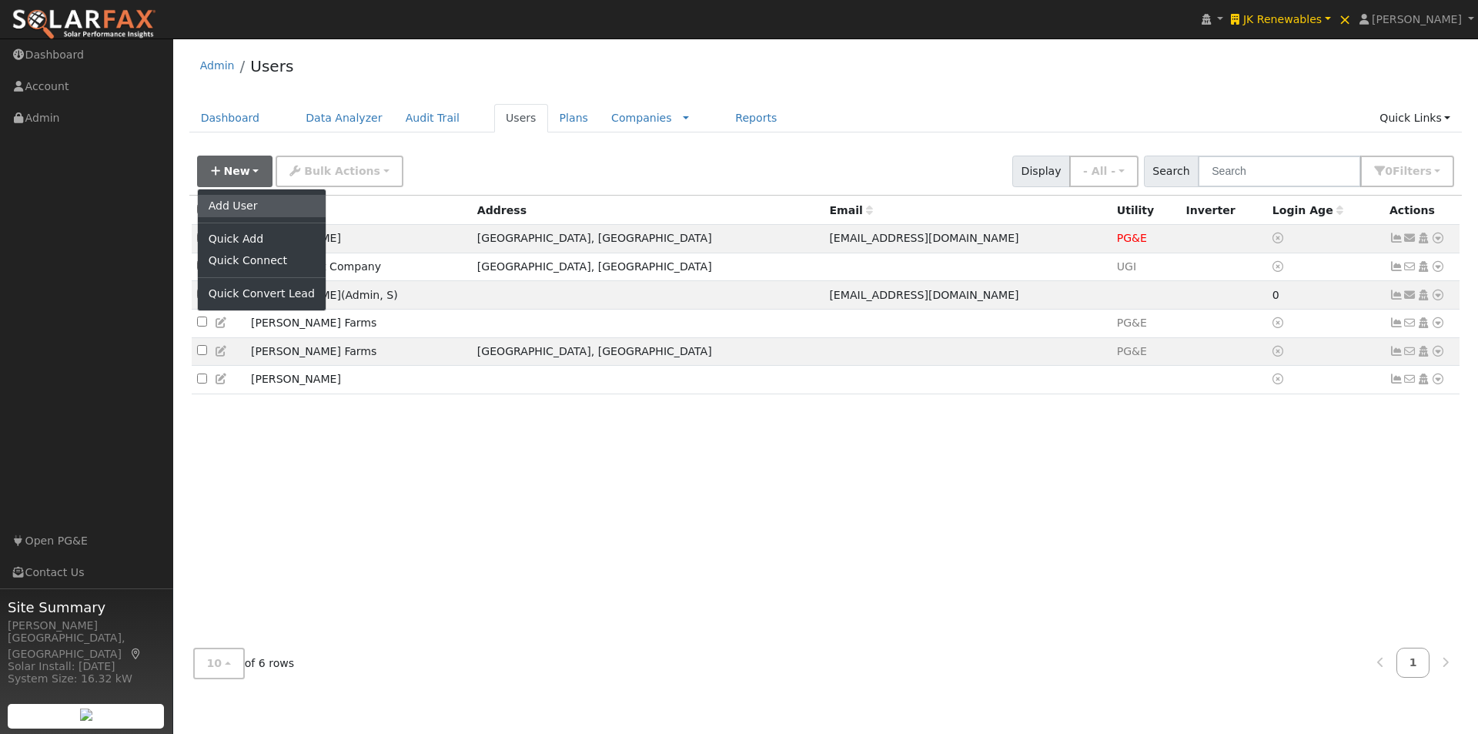
drag, startPoint x: 239, startPoint y: 210, endPoint x: 389, endPoint y: 259, distance: 157.0
click at [240, 210] on link "Add User" at bounding box center [262, 206] width 128 height 22
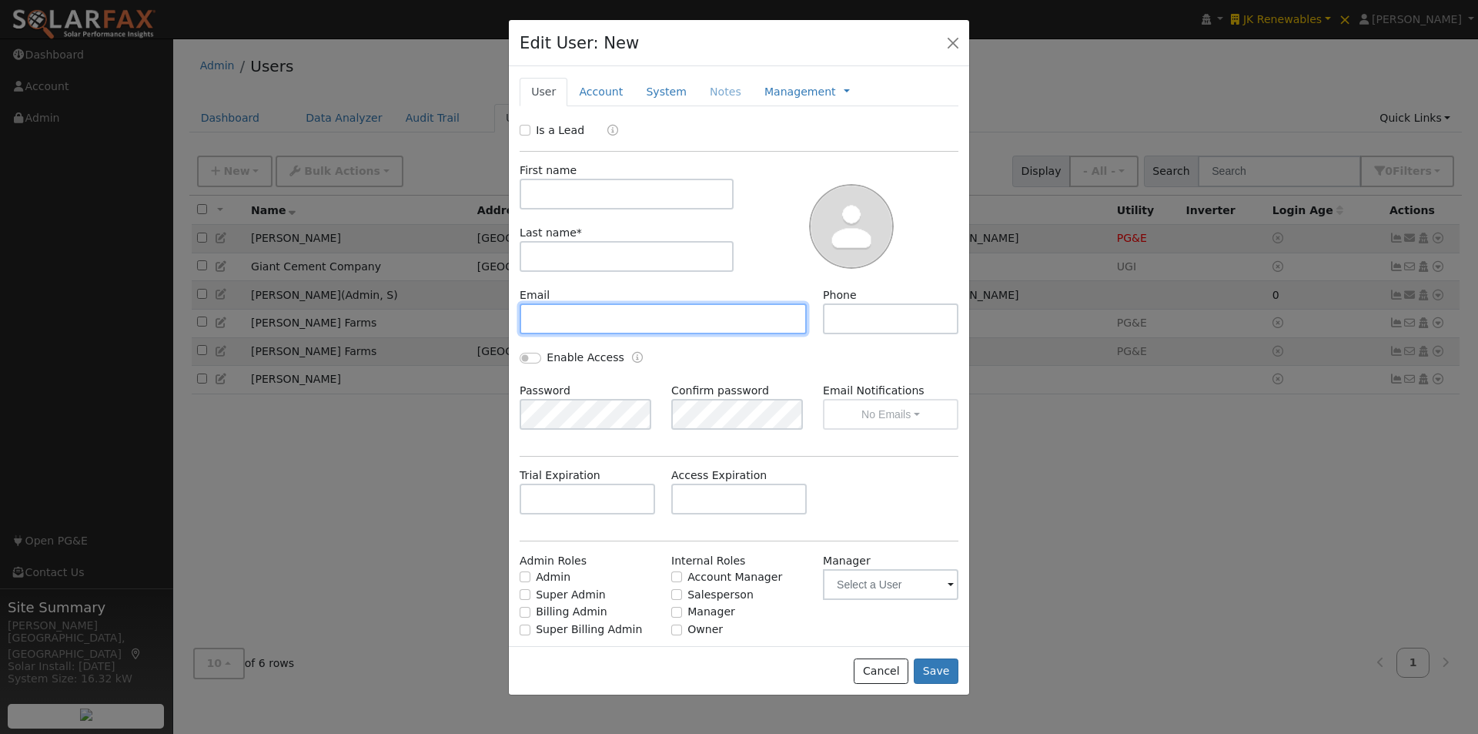
drag, startPoint x: 587, startPoint y: 319, endPoint x: 593, endPoint y: 292, distance: 27.6
click at [589, 316] on input "text" at bounding box center [663, 318] width 287 height 31
paste input "[PERSON_NAME][EMAIL_ADDRESS][DOMAIN_NAME]"
type input "[PERSON_NAME][EMAIL_ADDRESS][DOMAIN_NAME]"
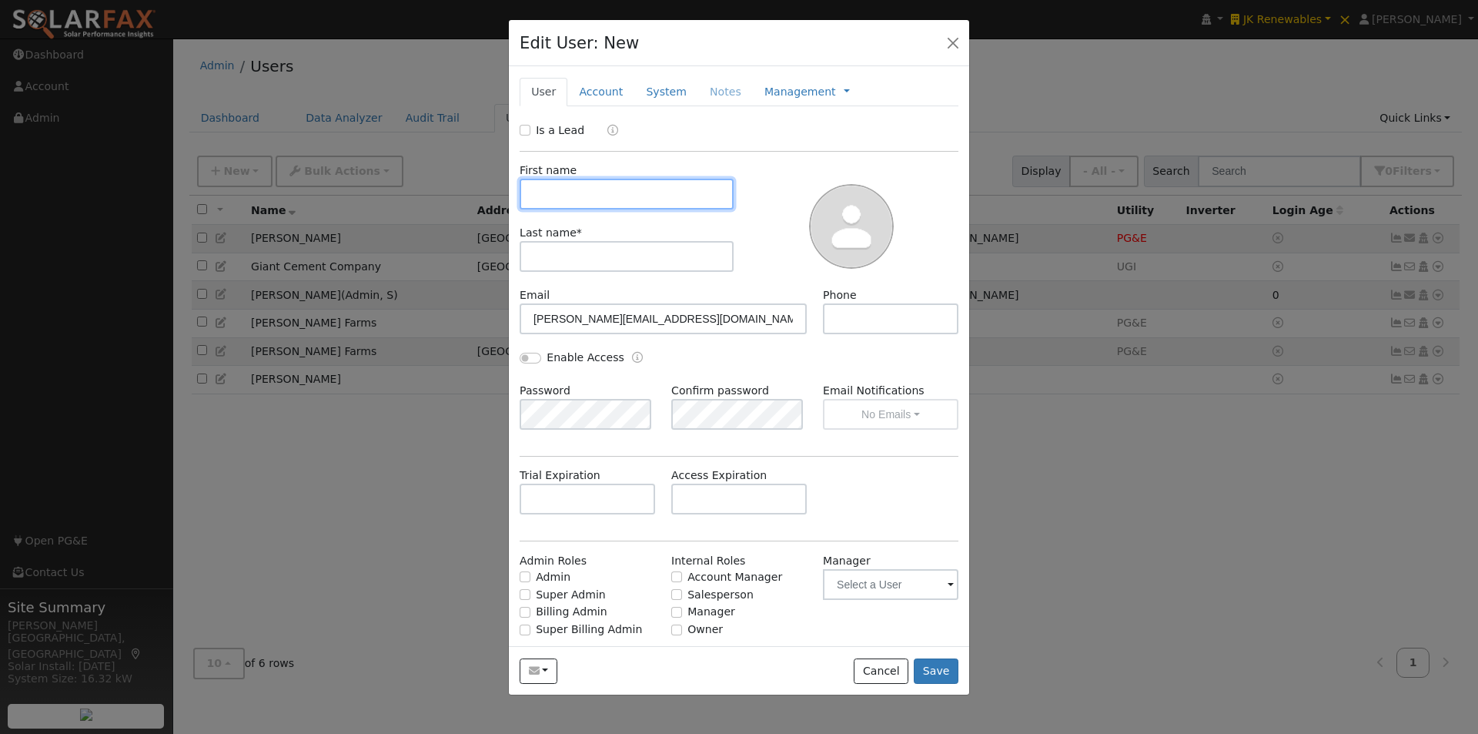
click at [597, 196] on input "text" at bounding box center [627, 194] width 214 height 31
paste input "Josh Marcu"
type input "Josh Marcu"
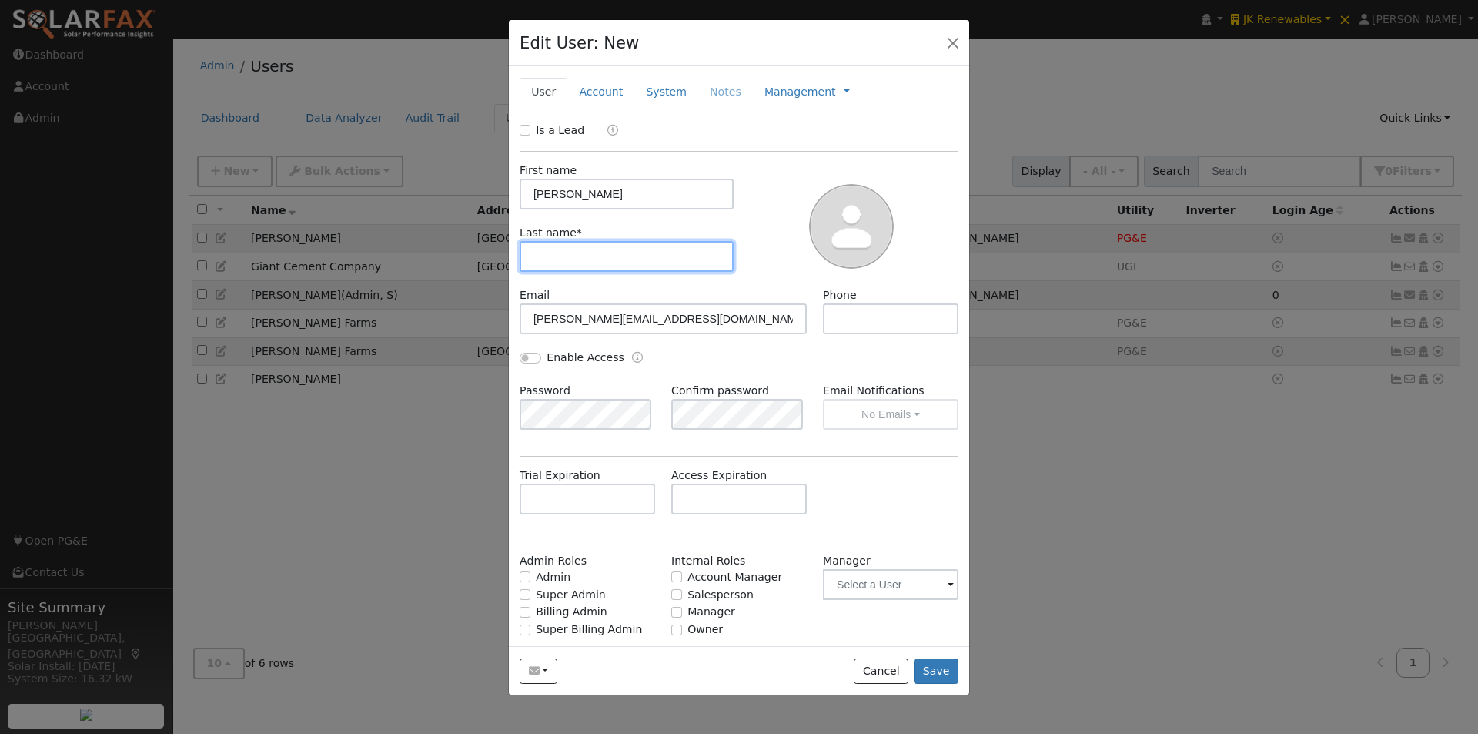
click at [581, 256] on input "text" at bounding box center [627, 256] width 214 height 31
paste input "Josh Marcu"
type input "Josh Marcu"
drag, startPoint x: 623, startPoint y: 196, endPoint x: 552, endPoint y: 196, distance: 70.8
click at [552, 196] on input "Josh Marcu" at bounding box center [627, 194] width 214 height 31
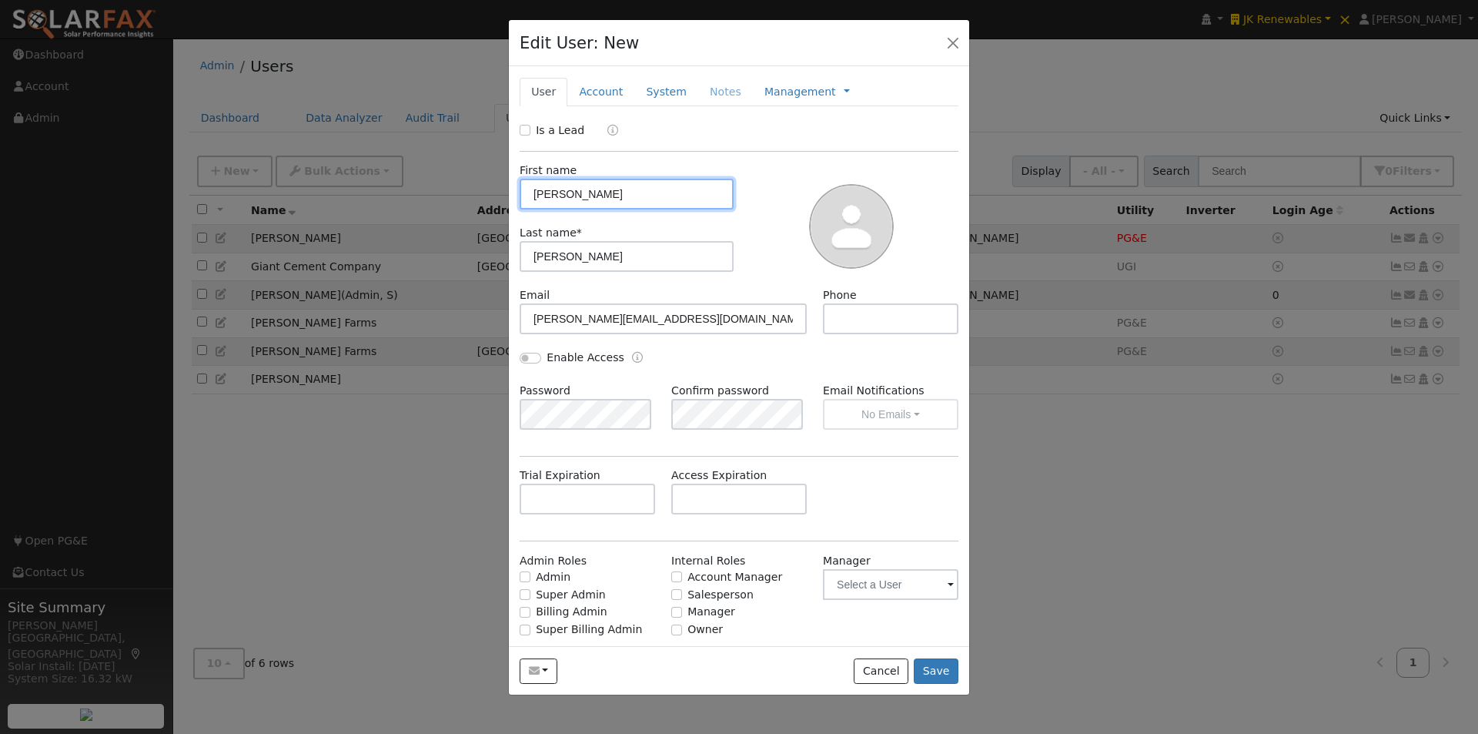
type input "Josh"
drag, startPoint x: 560, startPoint y: 254, endPoint x: 447, endPoint y: 266, distance: 113.8
click at [447, 266] on div "Edit User: New Select an Ac... New Account Nickname Cancel Create Are you sure …" at bounding box center [739, 367] width 1478 height 734
type input "Marcu"
click at [855, 316] on input "text" at bounding box center [891, 318] width 136 height 31
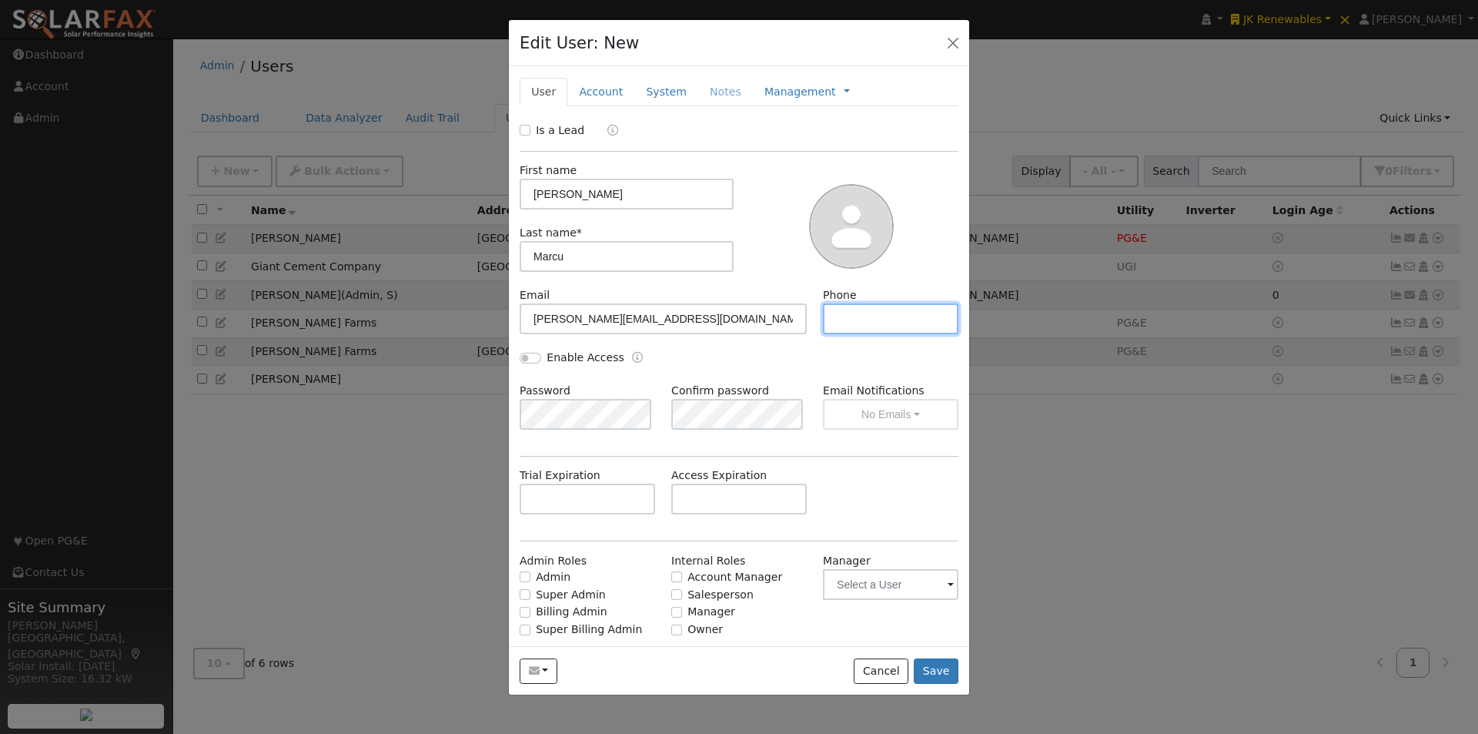
paste input "541.945.1095"
click at [855, 317] on input "541.945.1095" at bounding box center [891, 318] width 136 height 31
type input "541-945-1095"
drag, startPoint x: 527, startPoint y: 360, endPoint x: 558, endPoint y: 393, distance: 44.7
click at [528, 360] on input "Enable Access" at bounding box center [531, 358] width 22 height 11
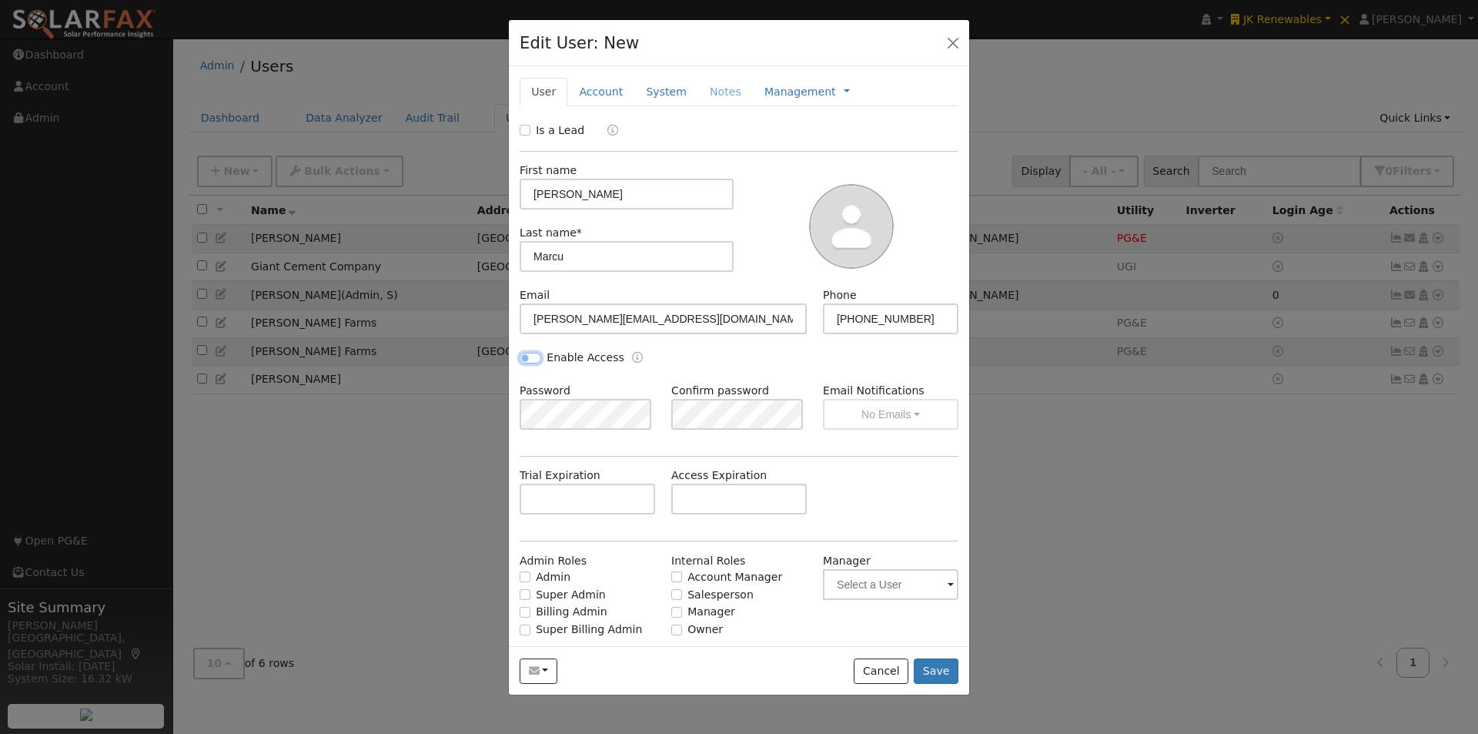
checkbox input "true"
click at [529, 577] on input "Admin" at bounding box center [525, 576] width 11 height 11
checkbox input "true"
click at [671, 595] on input "Salesperson" at bounding box center [676, 594] width 11 height 11
checkbox input "true"
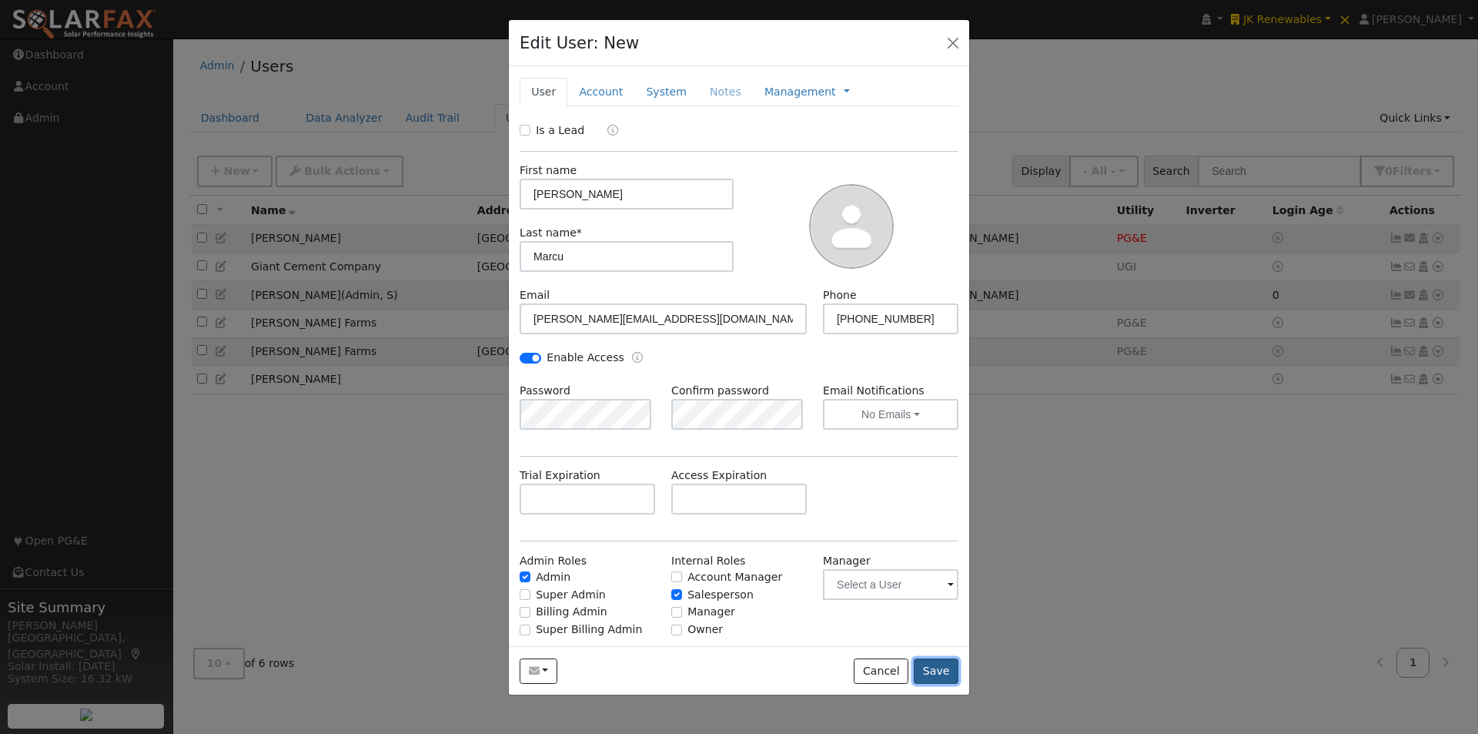
click at [954, 678] on button "Save" at bounding box center [936, 671] width 45 height 26
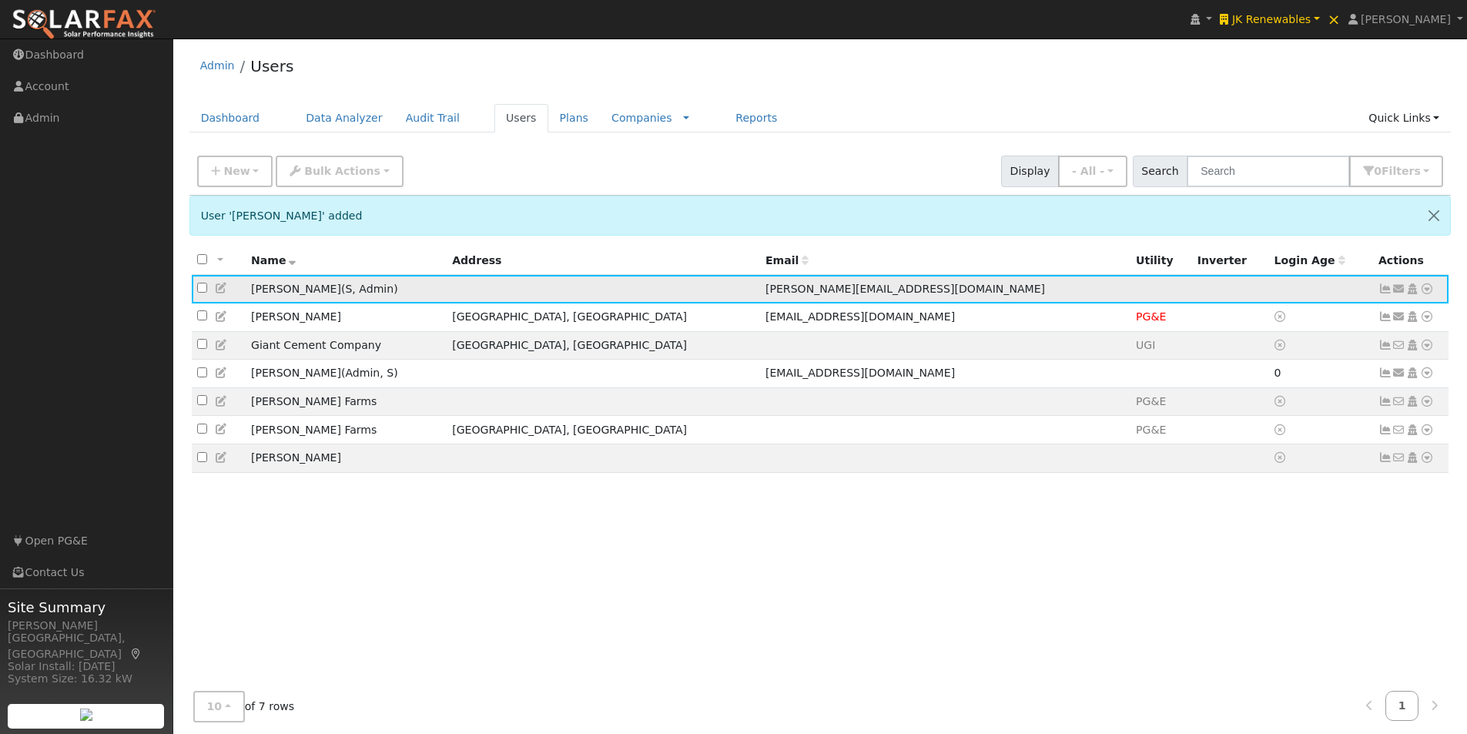
click at [200, 291] on input "checkbox" at bounding box center [202, 288] width 10 height 10
checkbox input "true"
click at [338, 173] on span "Bulk Actions" at bounding box center [342, 171] width 76 height 12
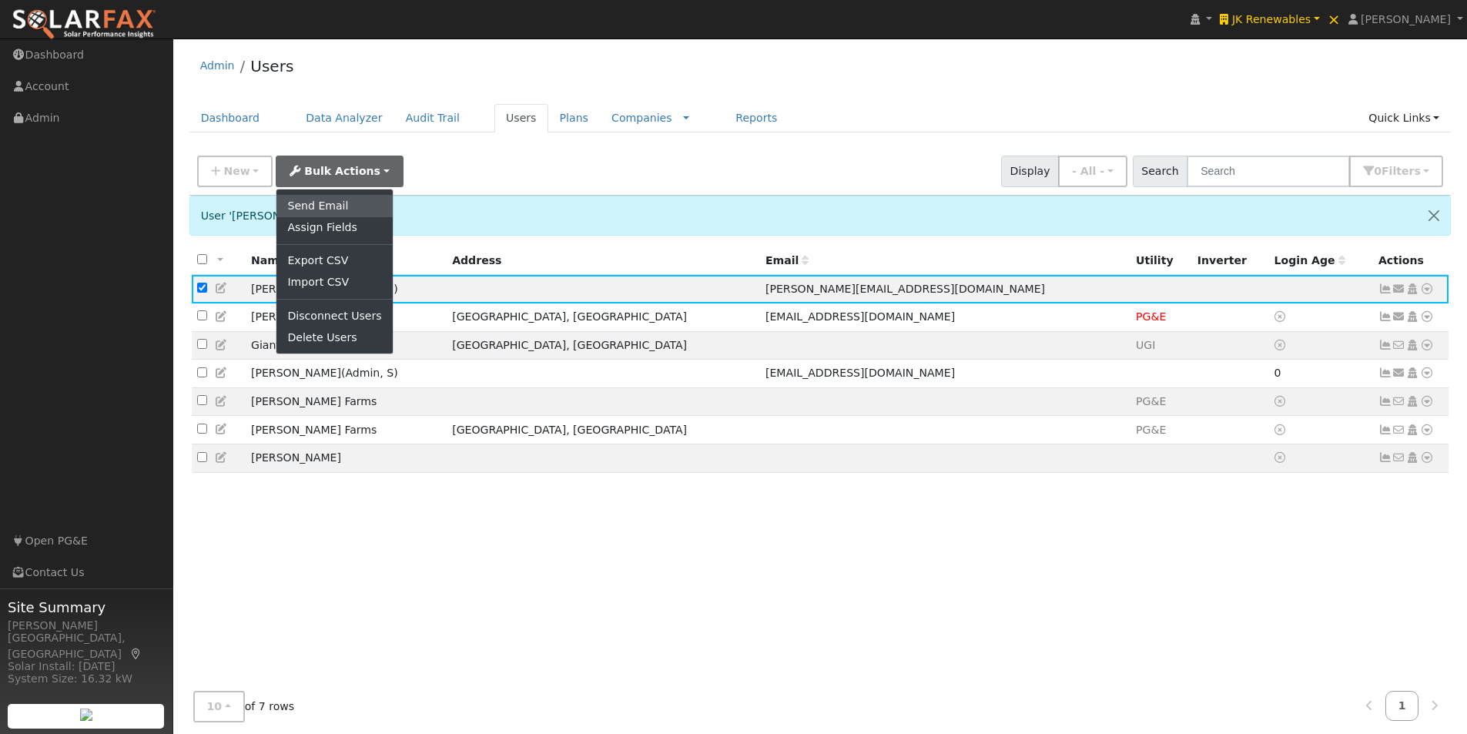
click at [323, 202] on link "Send Email" at bounding box center [333, 206] width 115 height 22
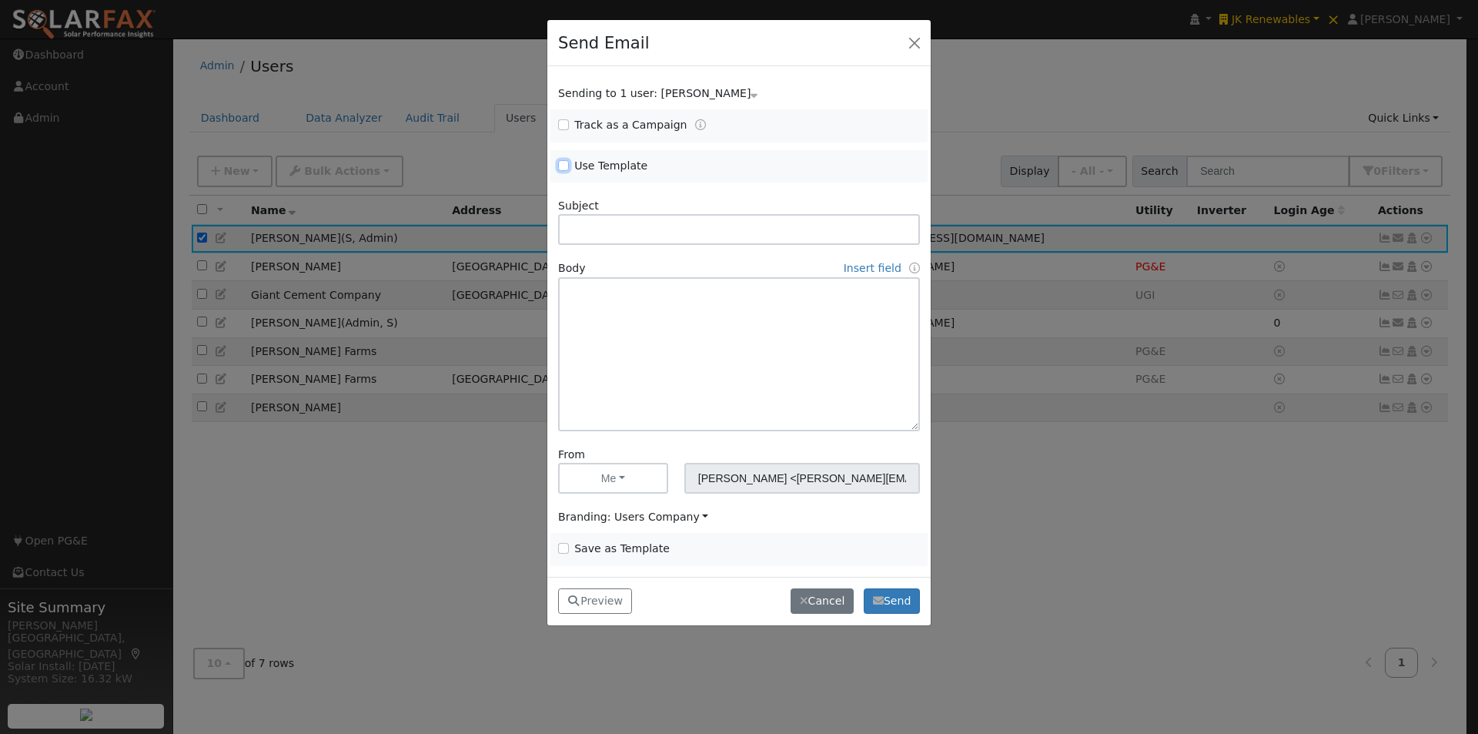
click at [564, 161] on input "Use Template" at bounding box center [563, 165] width 11 height 11
checkbox input "true"
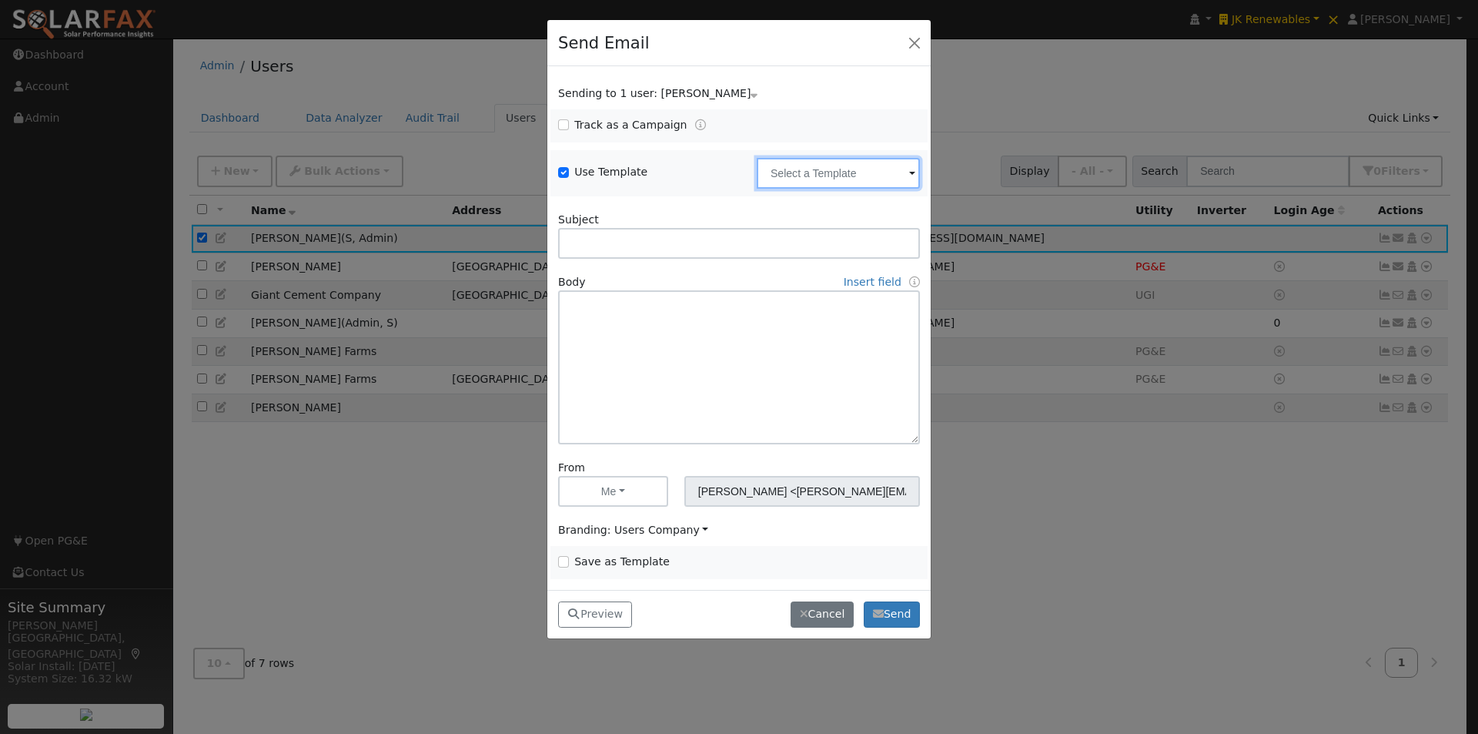
click at [872, 163] on input "text" at bounding box center [838, 173] width 163 height 31
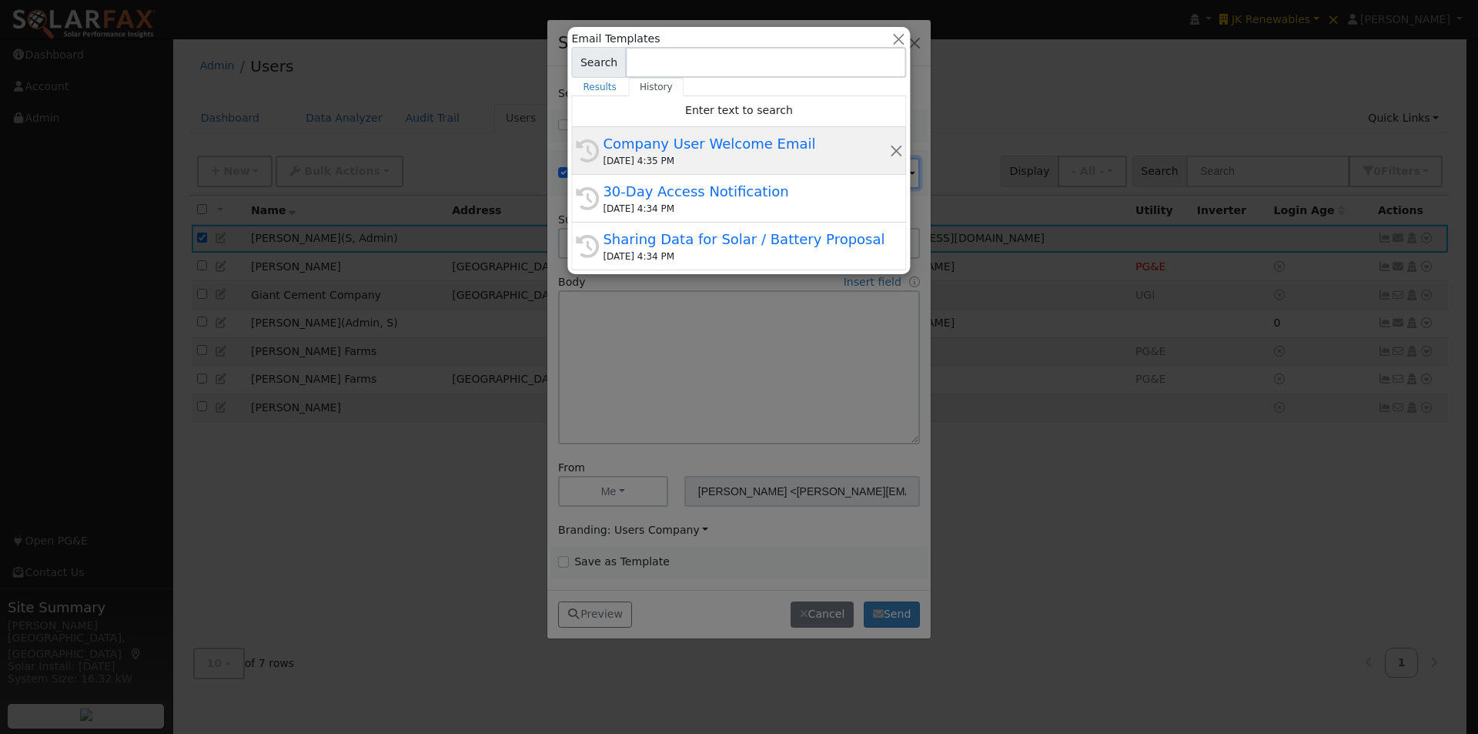
click at [684, 144] on div "Company User Welcome Email" at bounding box center [746, 143] width 286 height 21
type input "Company User Welcome Email"
type input "SolarFax Monitoring Access"
type textarea "Hi {user_fname}, You now have access to SolarFax®. This tool helps you better u…"
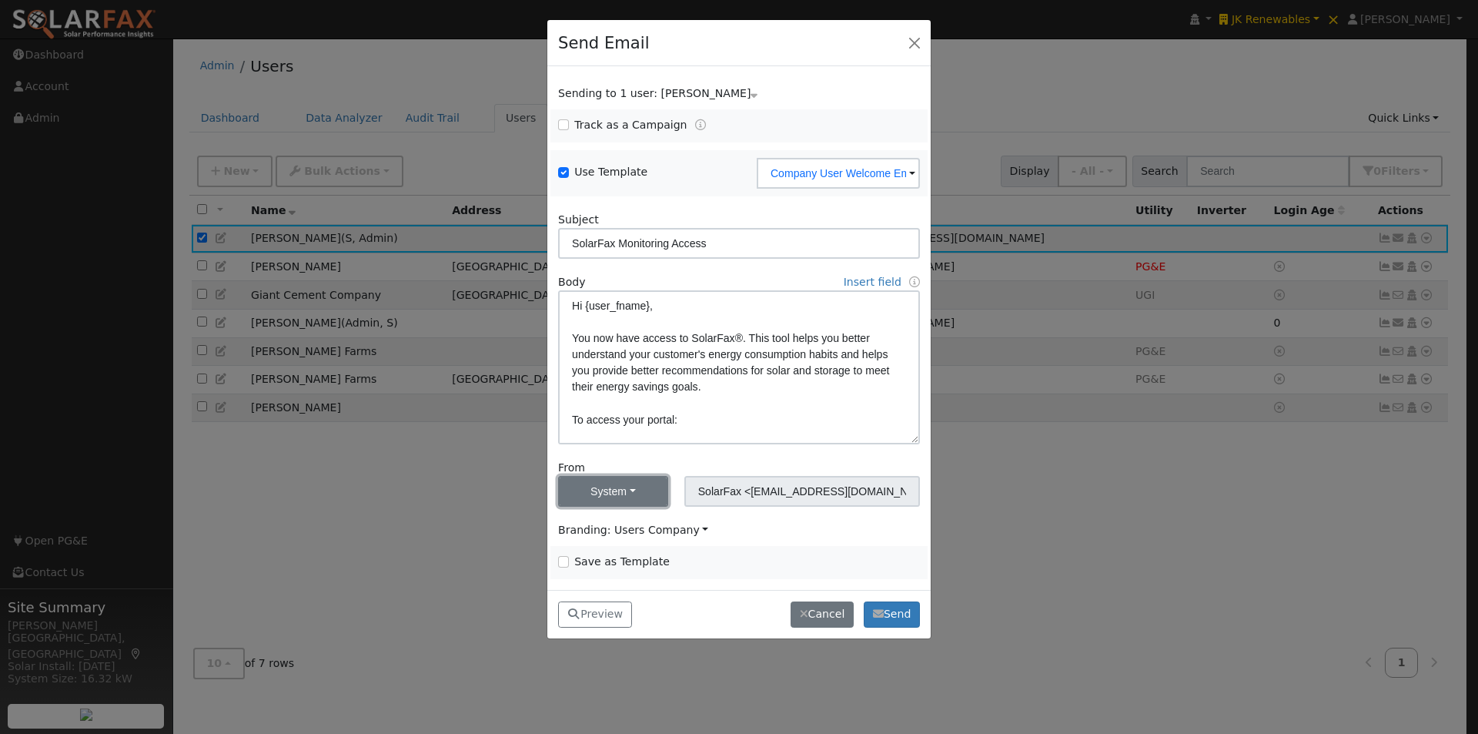
click at [604, 490] on button "System" at bounding box center [613, 491] width 110 height 31
drag, startPoint x: 580, startPoint y: 527, endPoint x: 665, endPoint y: 526, distance: 85.5
click at [582, 526] on link "Me" at bounding box center [612, 525] width 107 height 22
type input "Leroy Coffman <leroy@solardatapros.com>"
click at [674, 526] on span "Branding: Users Company" at bounding box center [633, 530] width 150 height 12
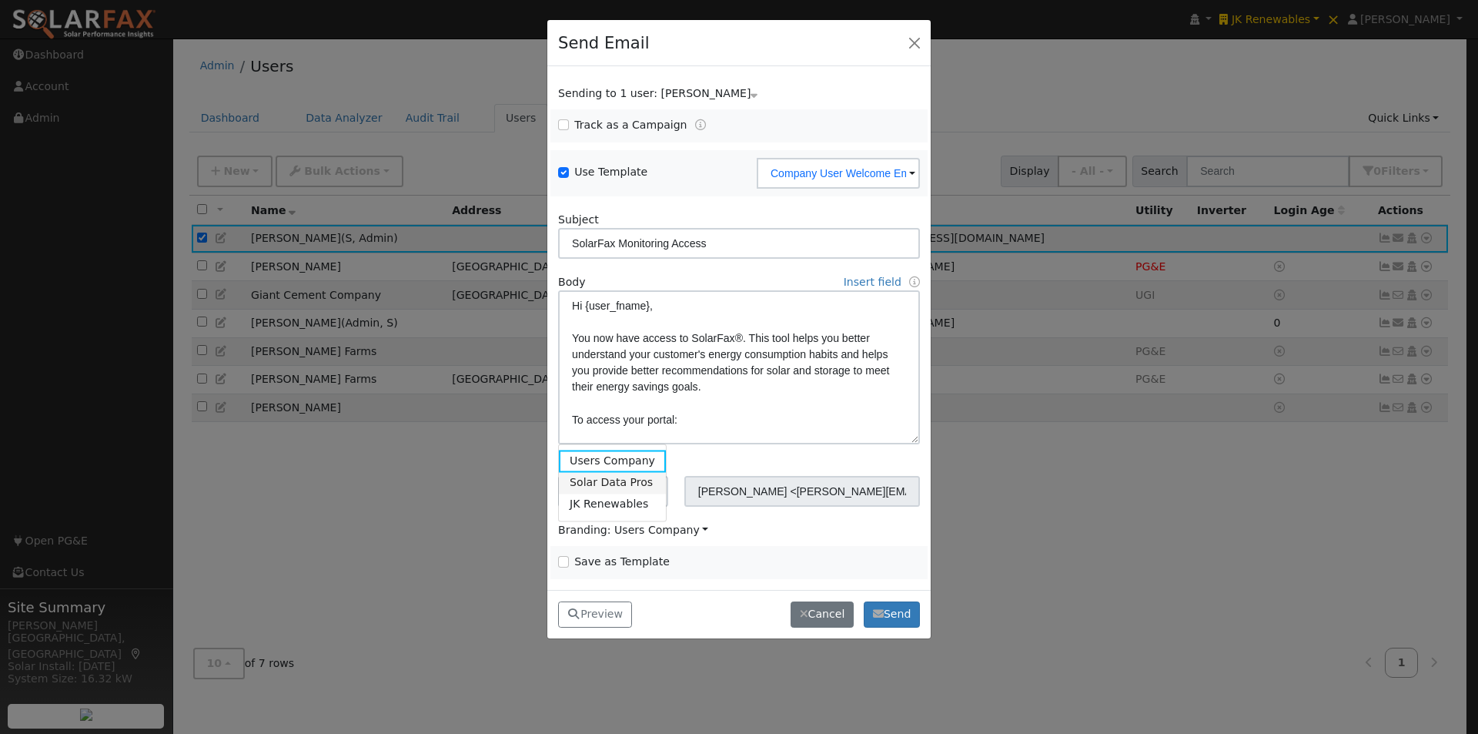
click at [613, 486] on link "Solar Data Pros" at bounding box center [612, 483] width 107 height 22
drag, startPoint x: 600, startPoint y: 607, endPoint x: 722, endPoint y: 455, distance: 194.9
click at [601, 608] on button "Preview" at bounding box center [595, 614] width 74 height 26
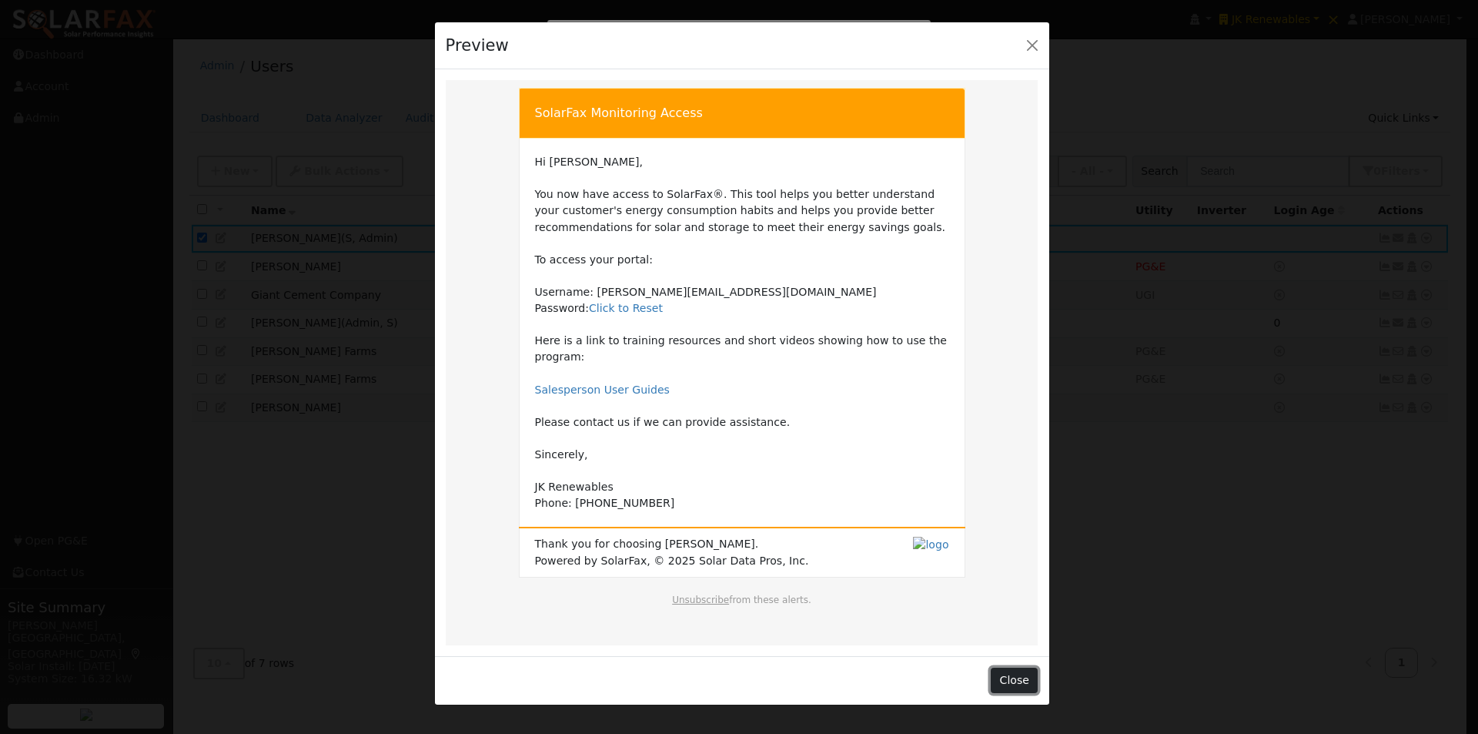
click at [1014, 668] on button "Close" at bounding box center [1014, 681] width 47 height 26
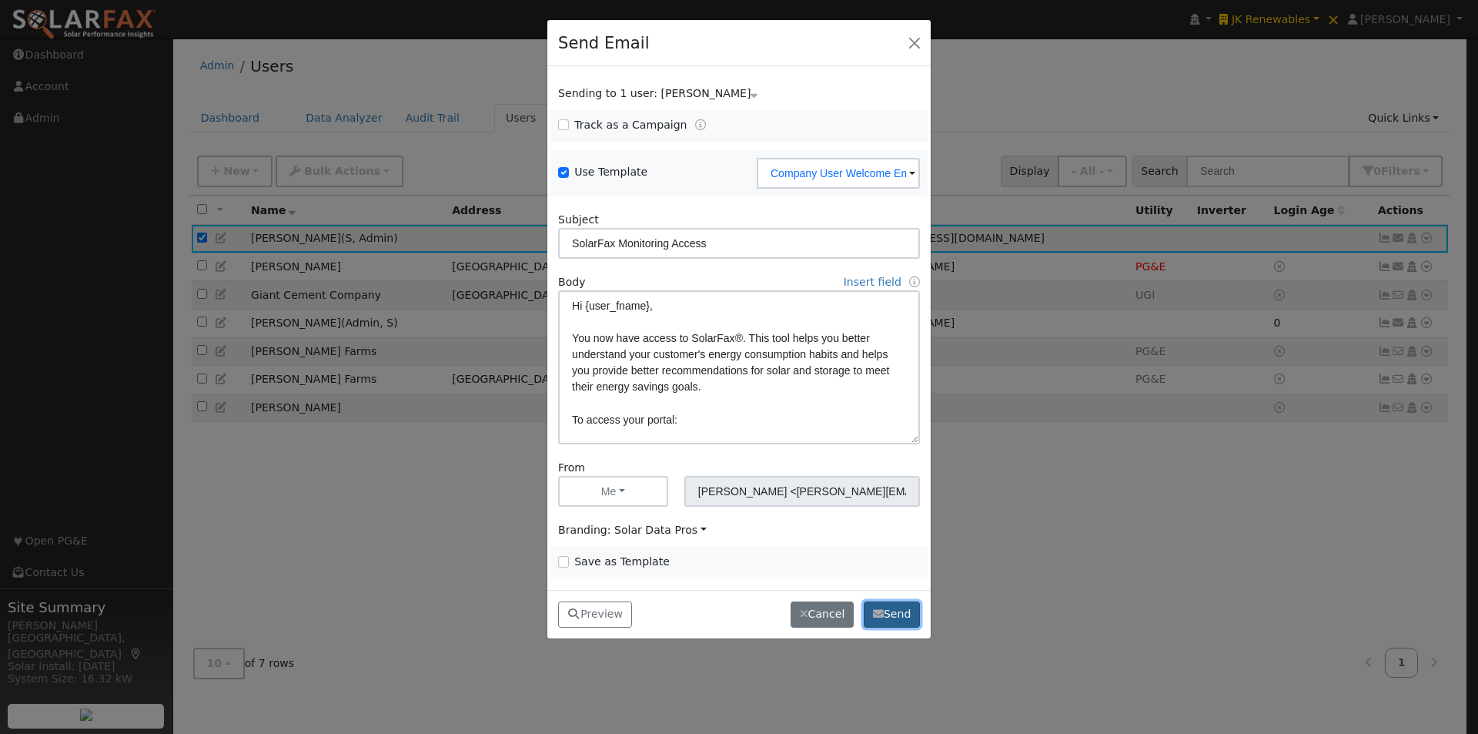
click at [902, 616] on button "Send" at bounding box center [892, 614] width 56 height 26
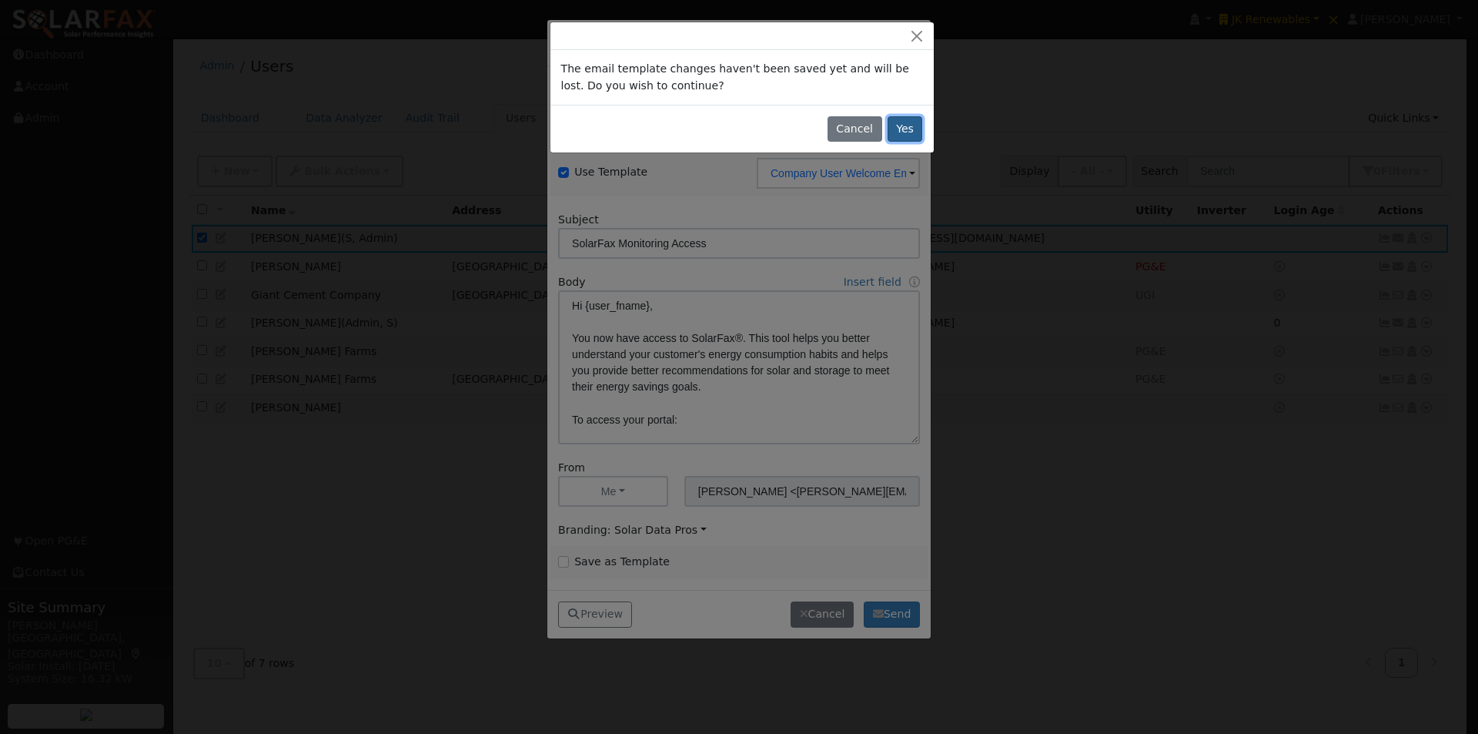
click at [912, 125] on button "Yes" at bounding box center [905, 129] width 35 height 26
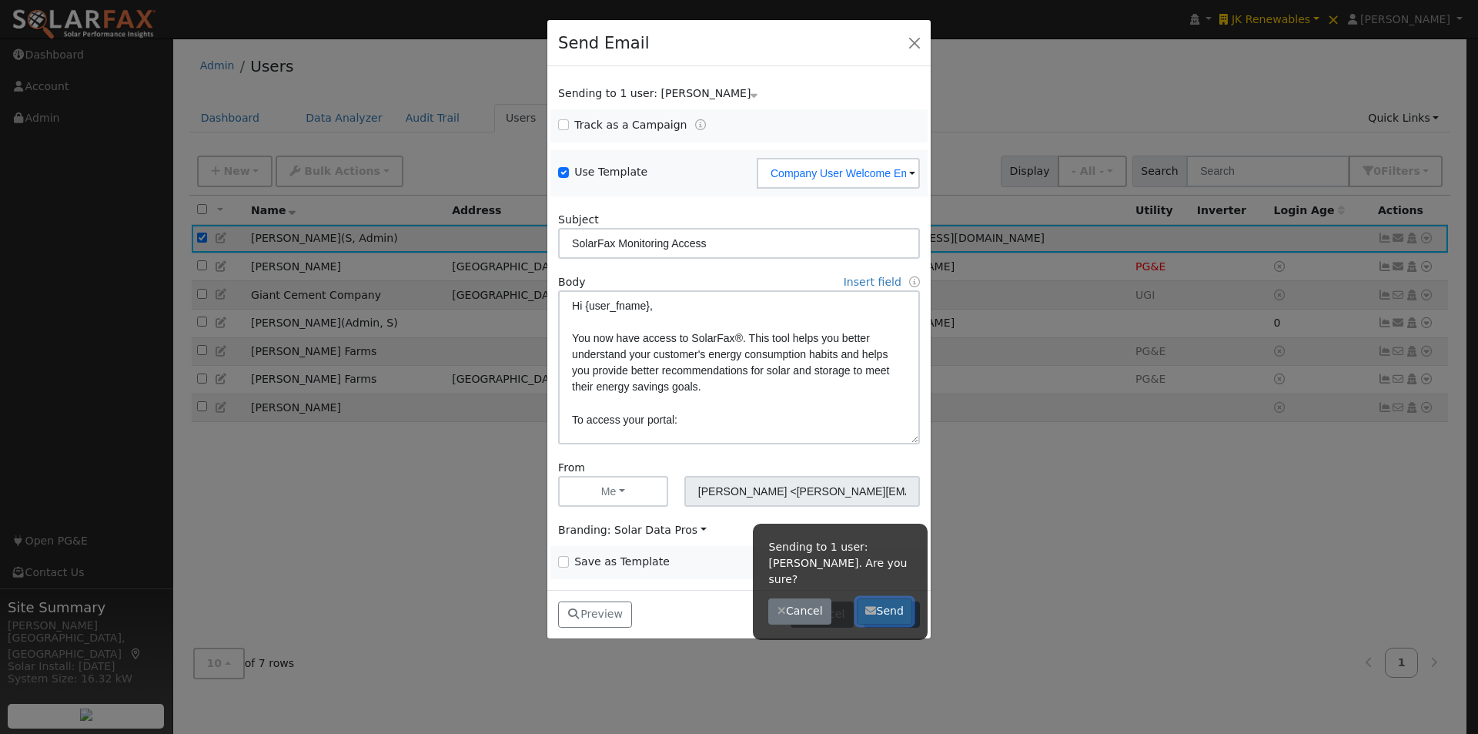
click at [891, 598] on button "Send" at bounding box center [885, 611] width 56 height 26
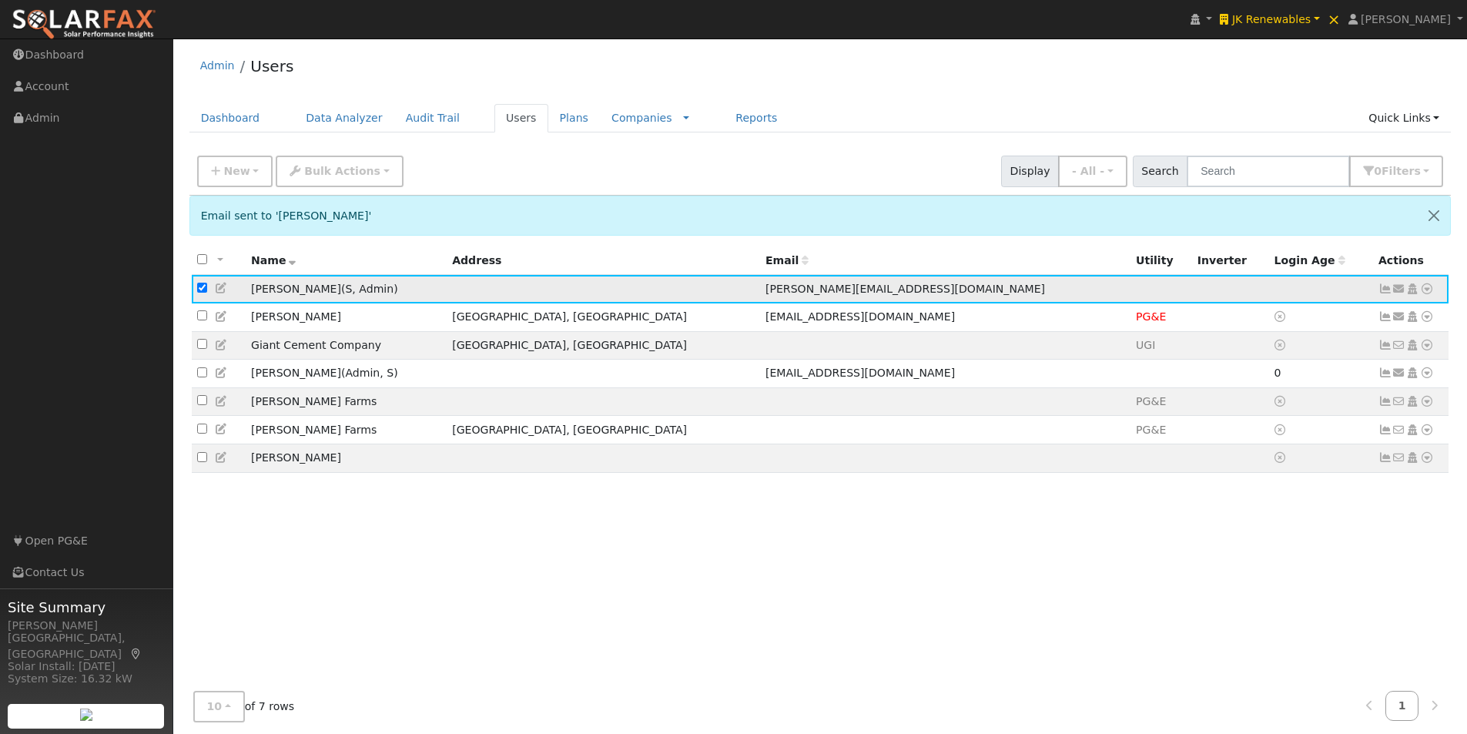
drag, startPoint x: 200, startPoint y: 289, endPoint x: 208, endPoint y: 283, distance: 10.4
click at [201, 289] on input "checkbox" at bounding box center [202, 288] width 10 height 10
checkbox input "false"
click at [1294, 17] on span "JK Renewables" at bounding box center [1271, 19] width 79 height 12
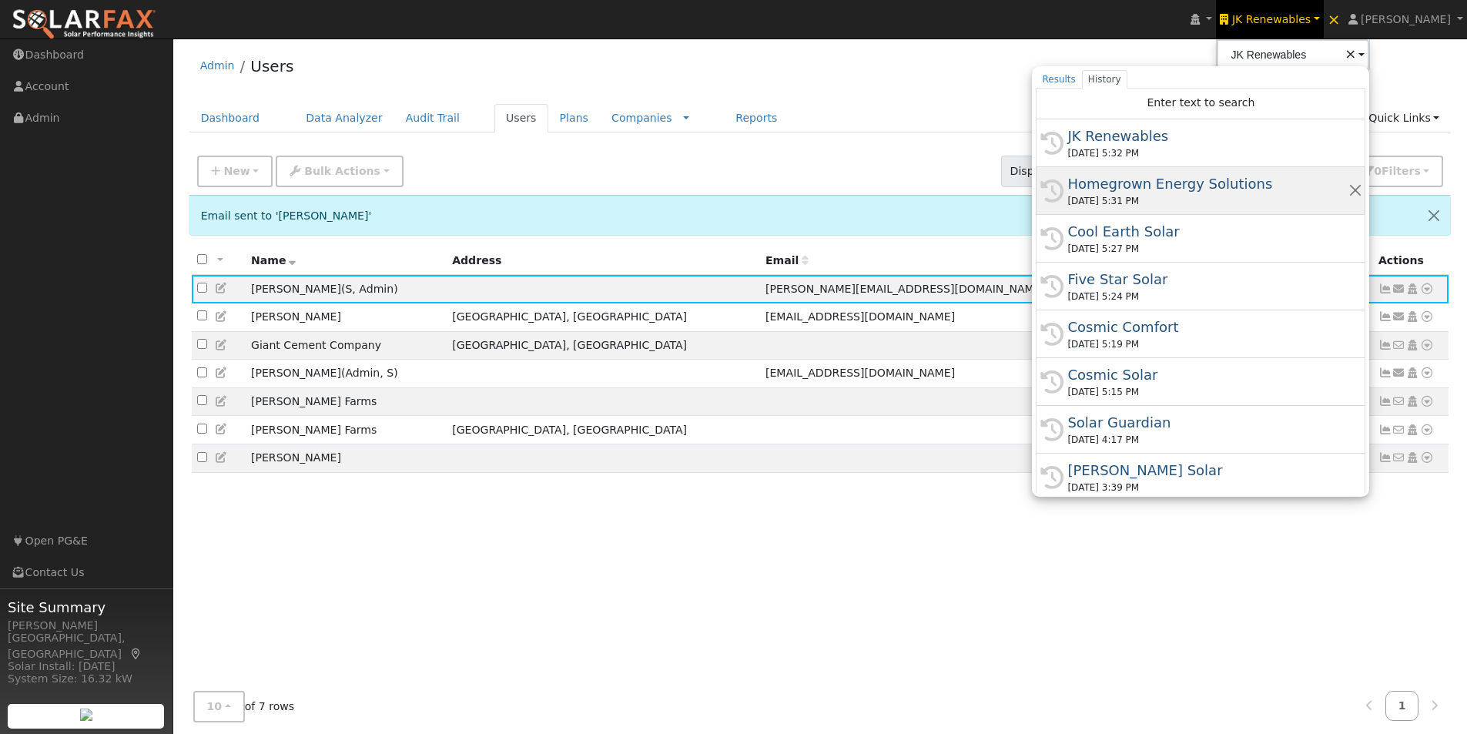
click at [1191, 177] on div "Homegrown Energy Solutions" at bounding box center [1207, 183] width 280 height 21
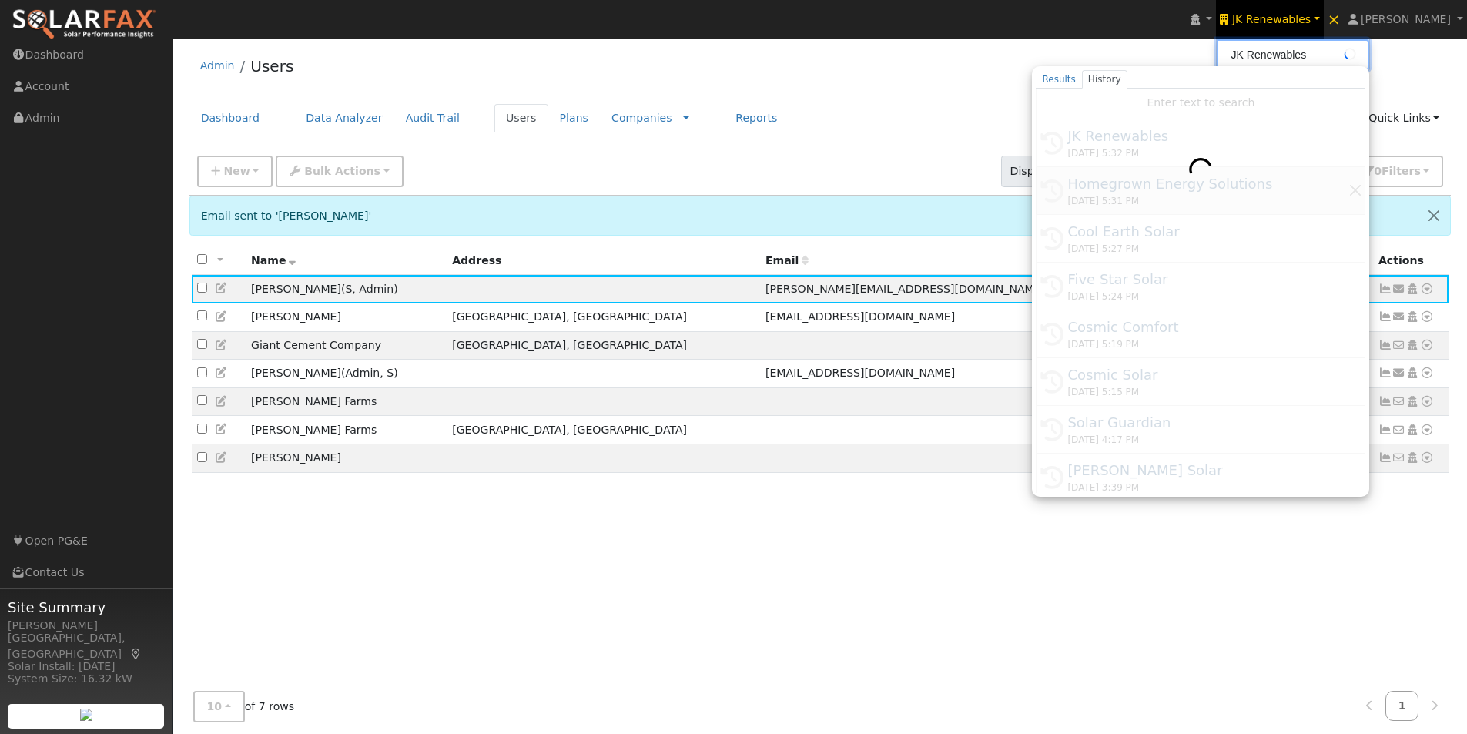
type input "Homegrown Energy Solutions"
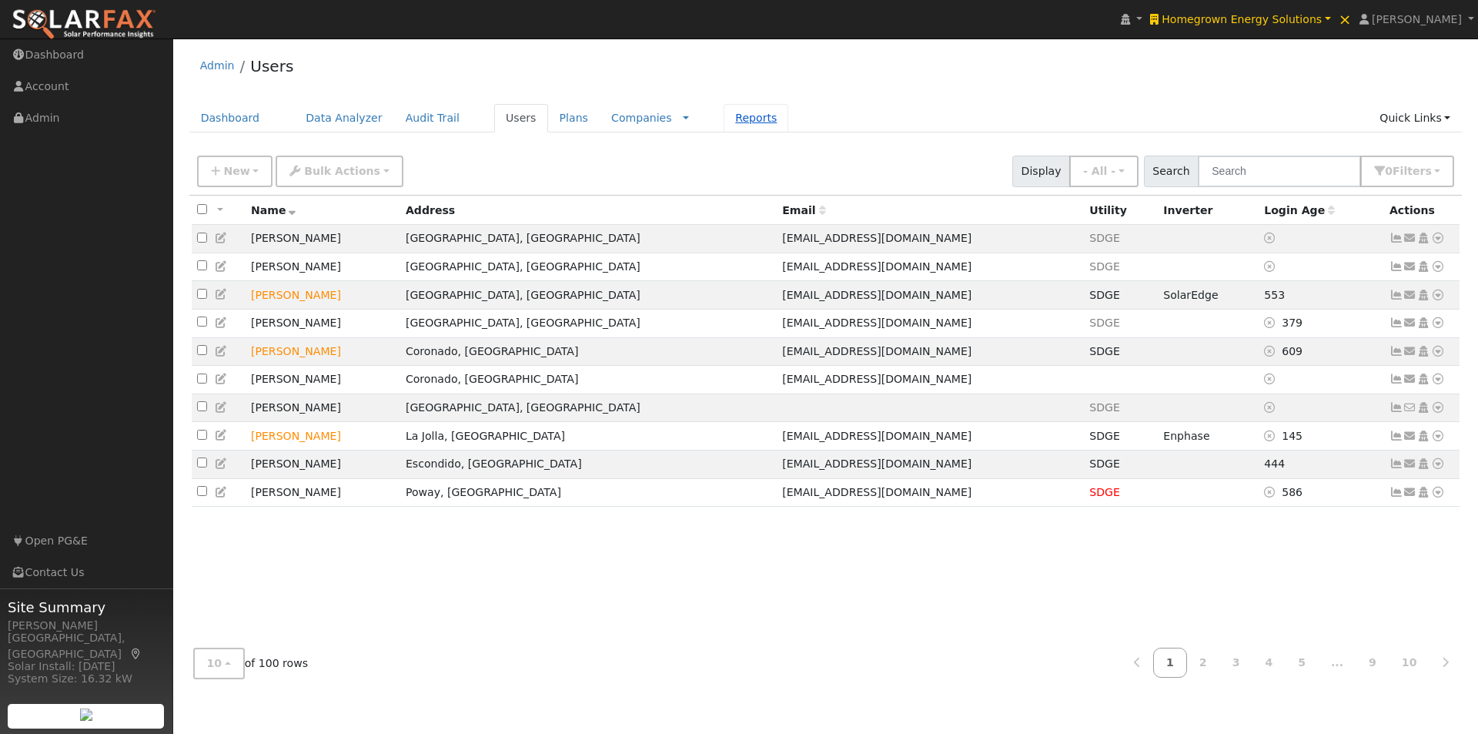
click at [724, 115] on link "Reports" at bounding box center [756, 118] width 65 height 28
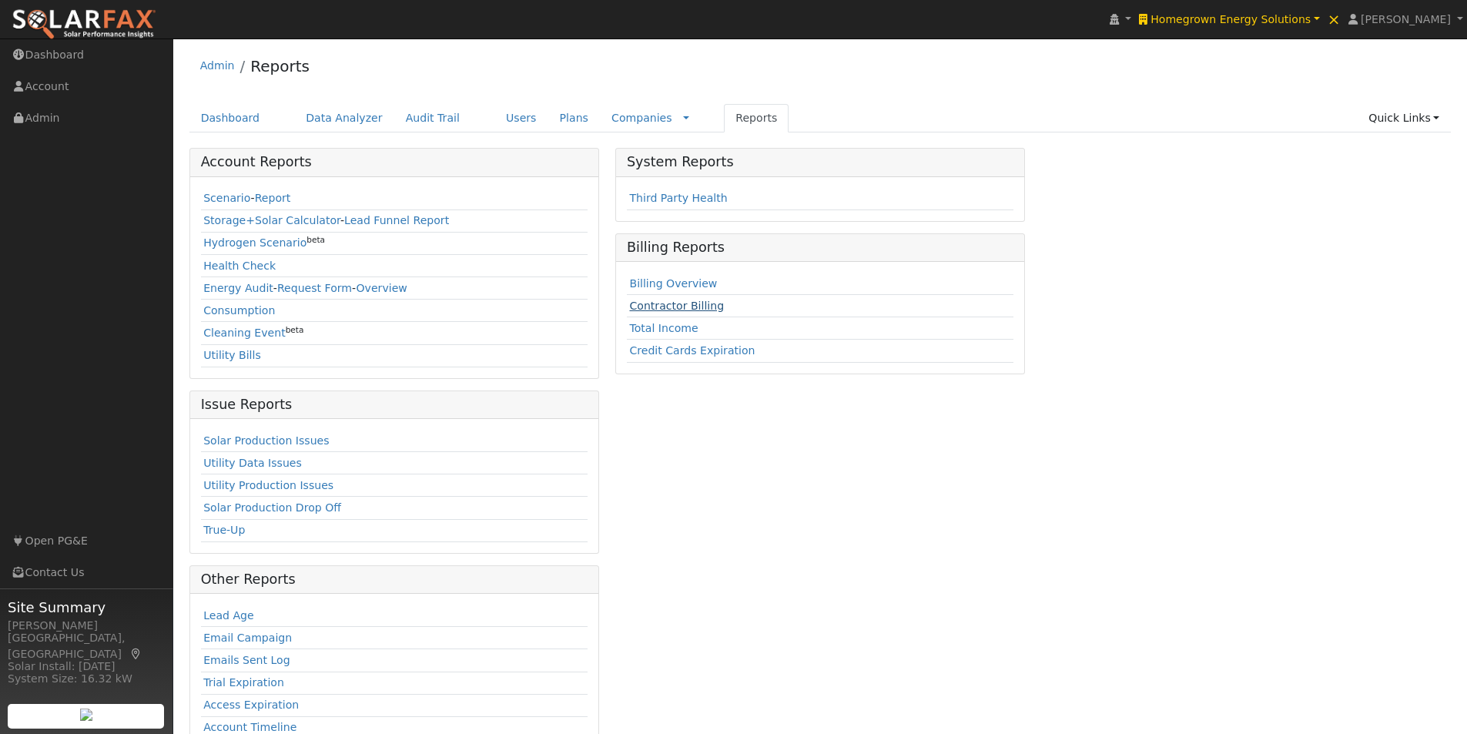
click at [646, 305] on link "Contractor Billing" at bounding box center [676, 305] width 95 height 12
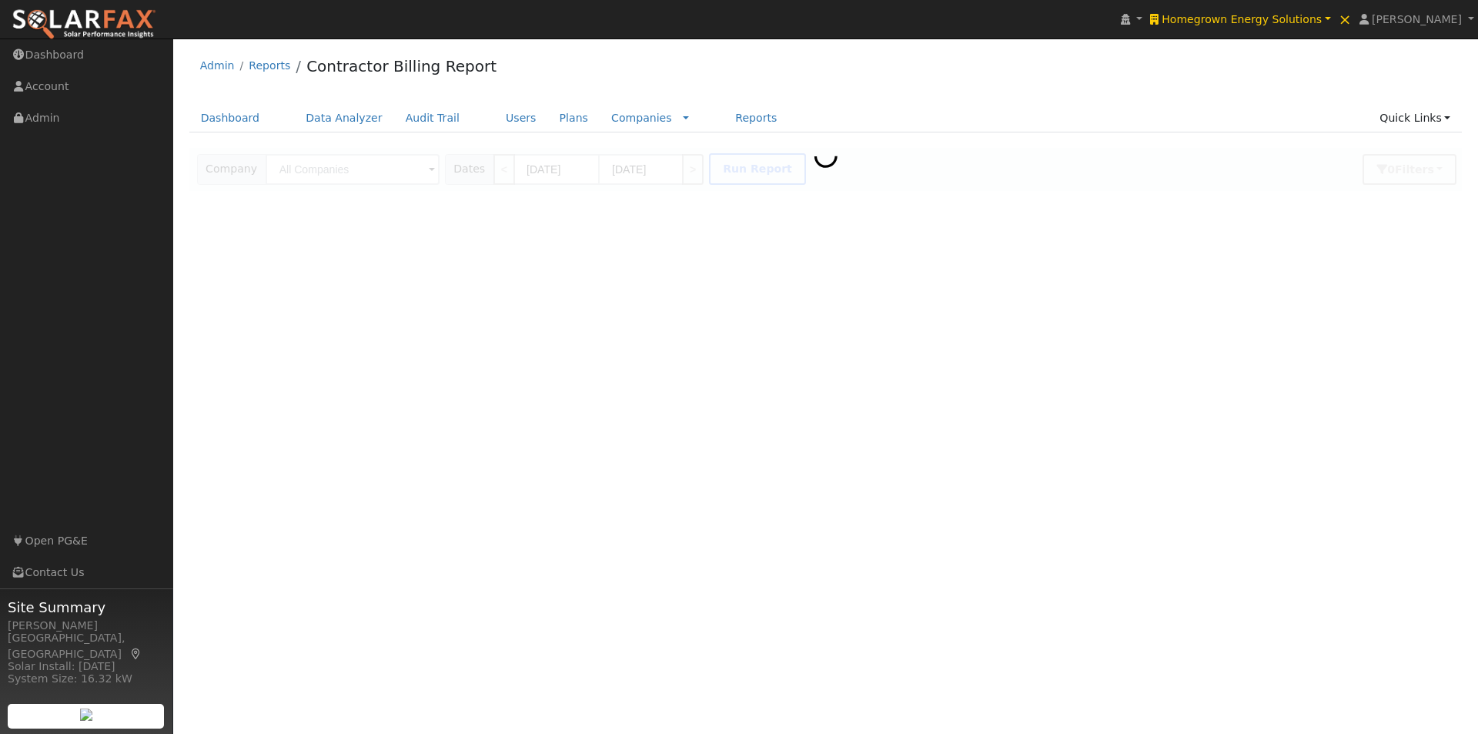
type input "Homegrown Energy Solutions"
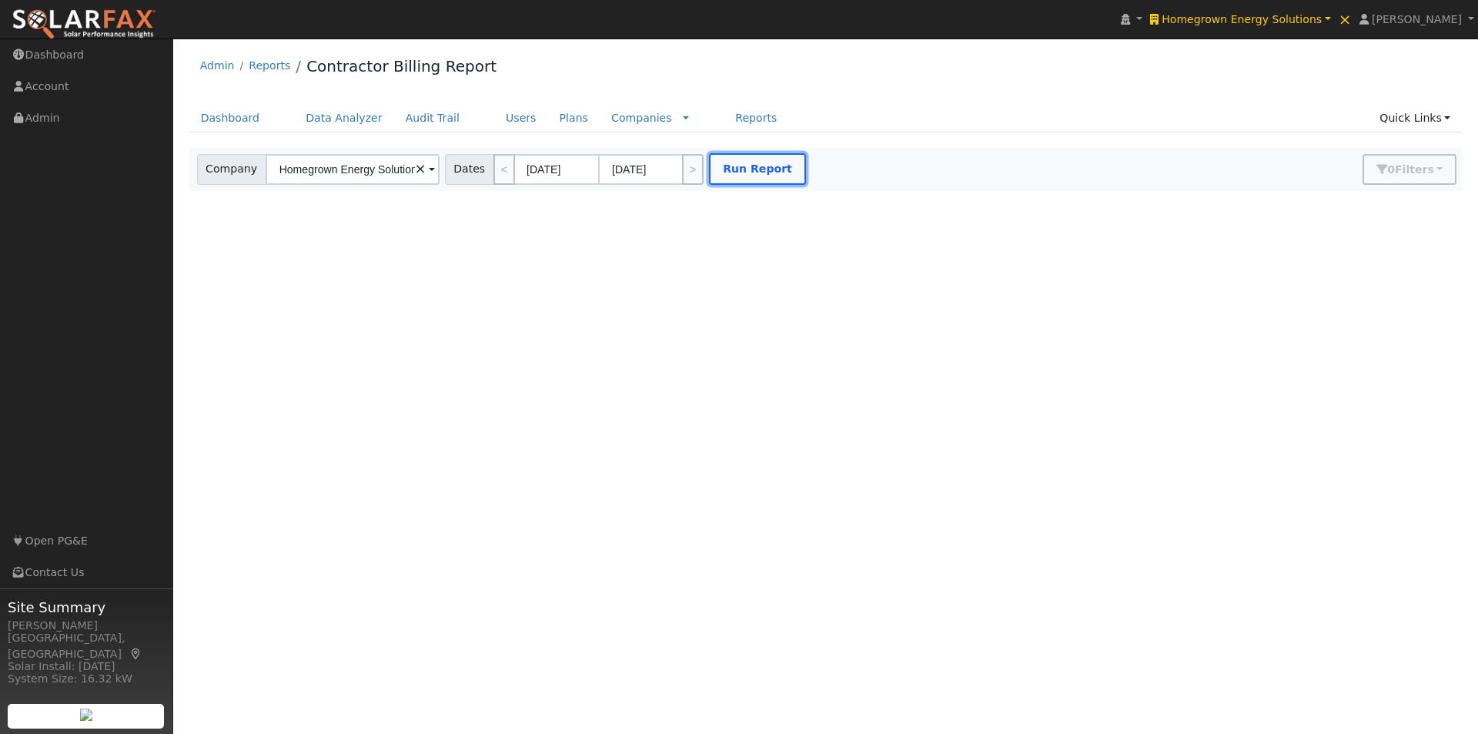
click at [709, 167] on button "Run Report" at bounding box center [757, 169] width 97 height 32
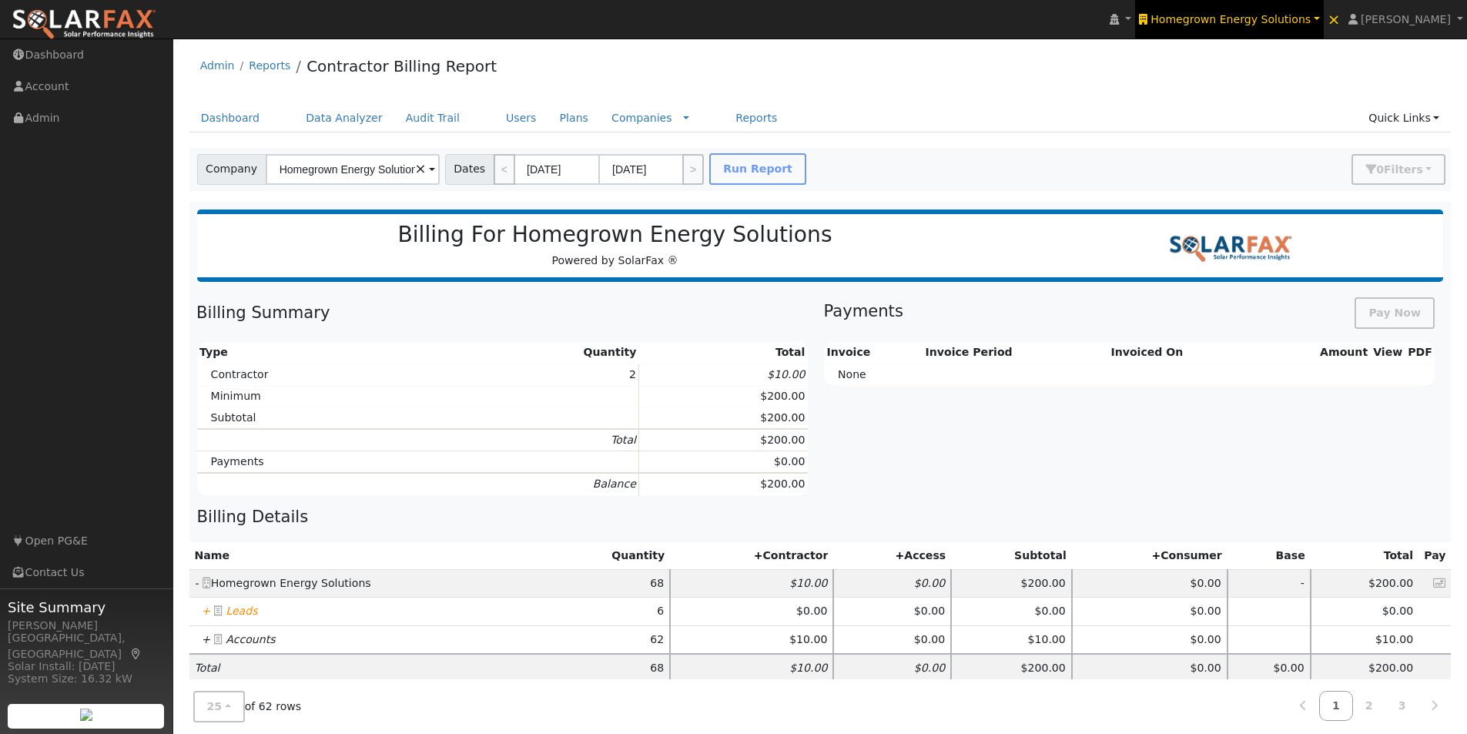
drag, startPoint x: 1270, startPoint y: 12, endPoint x: 1251, endPoint y: 8, distance: 18.9
click at [1269, 13] on span "Homegrown Energy Solutions" at bounding box center [1230, 19] width 160 height 12
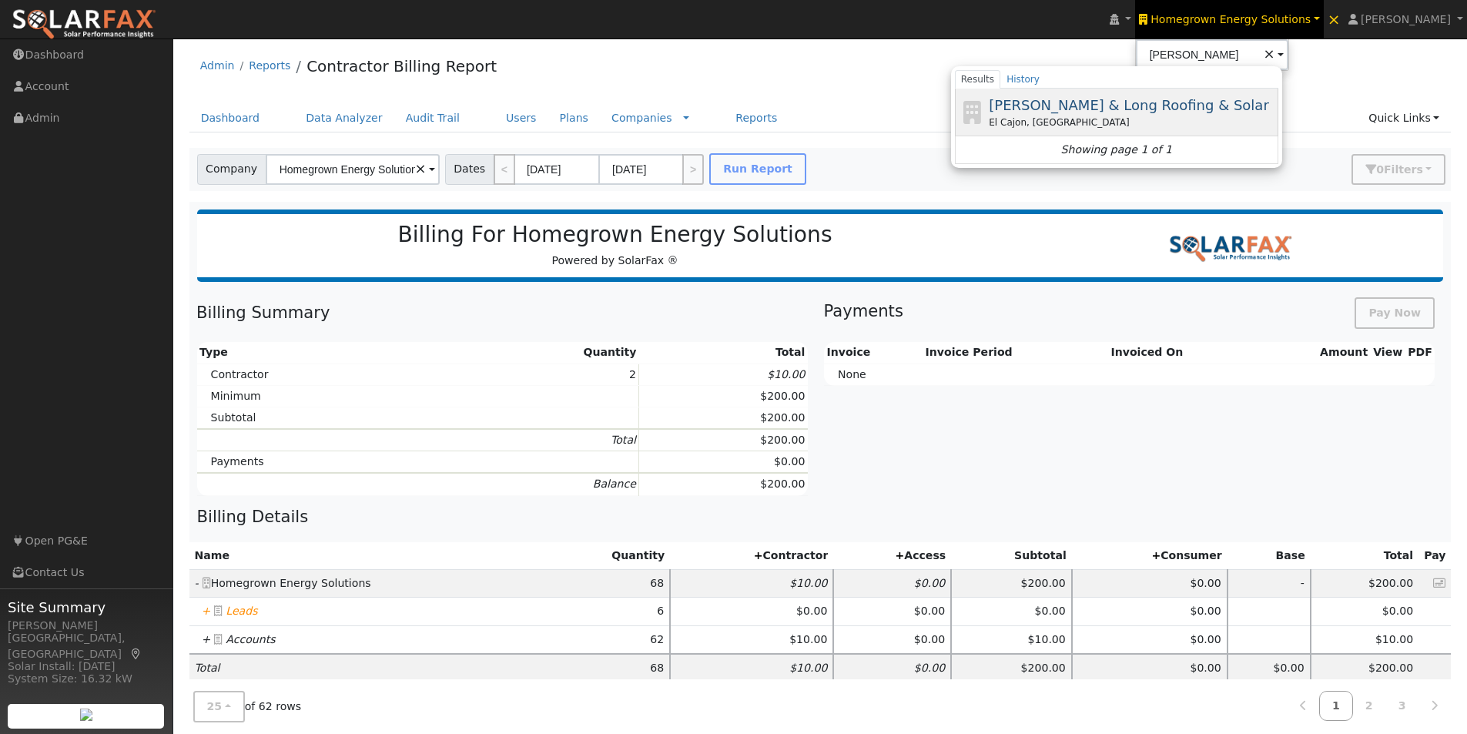
click at [1119, 99] on span "[PERSON_NAME] & Long Roofing & Solar" at bounding box center [1129, 105] width 280 height 16
type input "[PERSON_NAME] & Long Roofing & Solar"
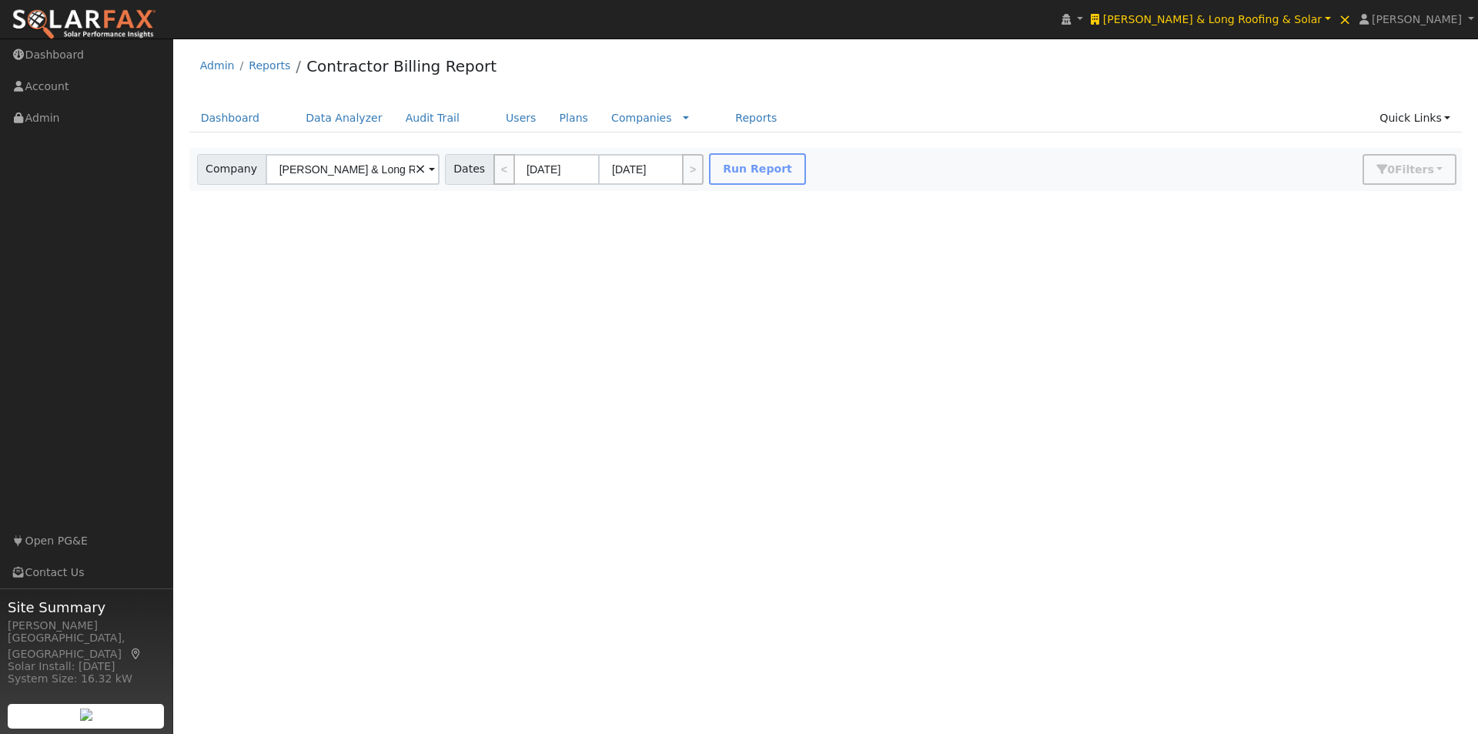
click at [742, 172] on div at bounding box center [825, 169] width 1273 height 42
click at [741, 169] on button "Run Report" at bounding box center [757, 169] width 97 height 32
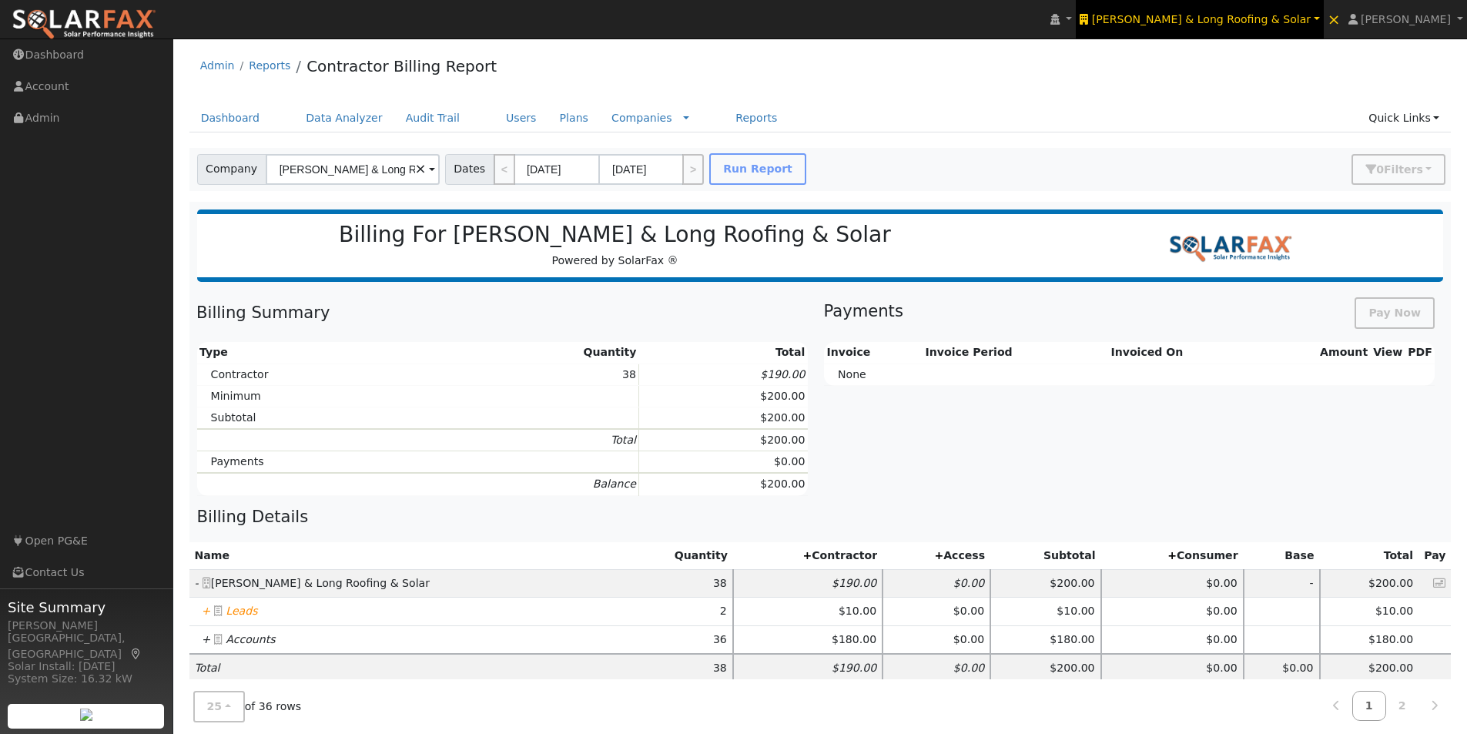
click at [1268, 18] on span "[PERSON_NAME] & Long Roofing & Solar" at bounding box center [1201, 19] width 219 height 12
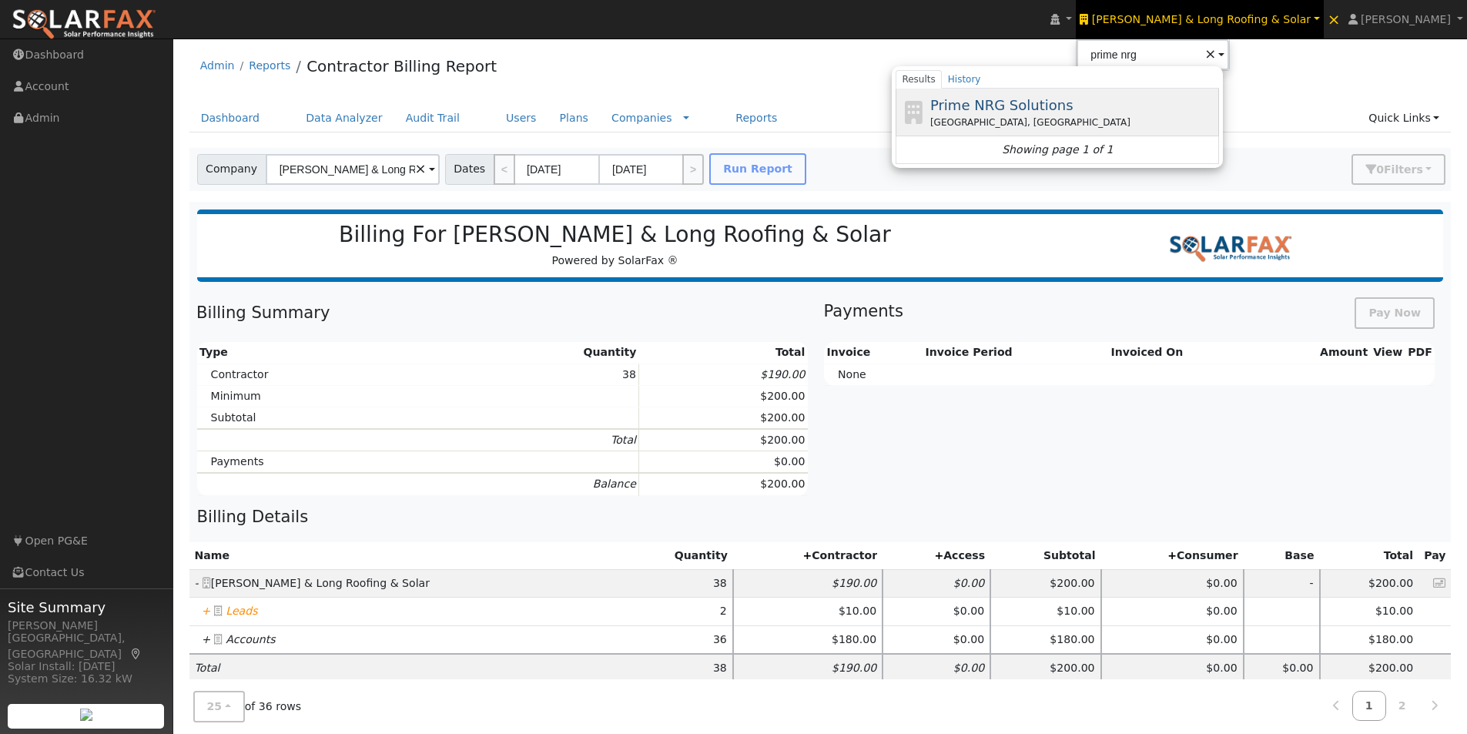
click at [1073, 103] on span "Prime NRG Solutions" at bounding box center [1001, 105] width 143 height 16
type input "Prime NRG Solutions"
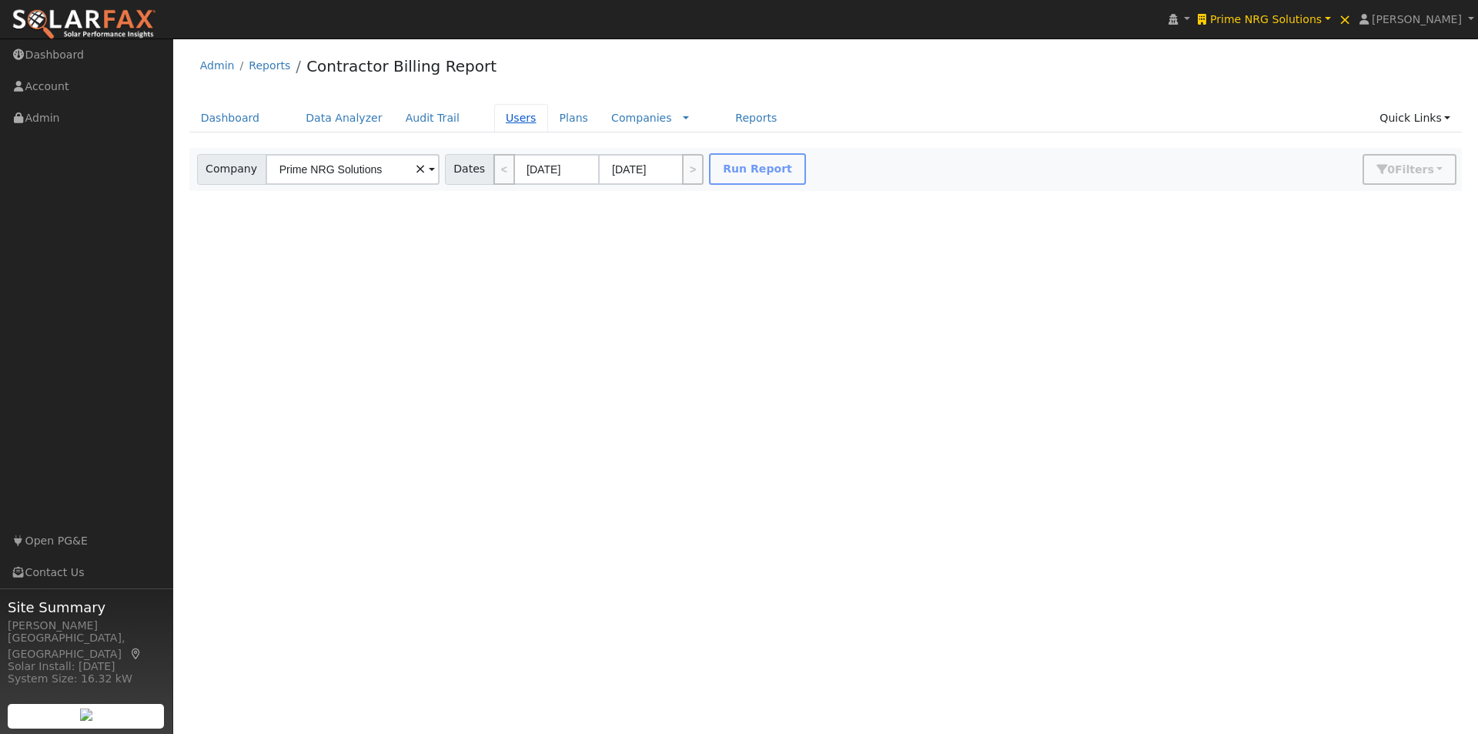
click at [494, 113] on link "Users" at bounding box center [521, 118] width 54 height 28
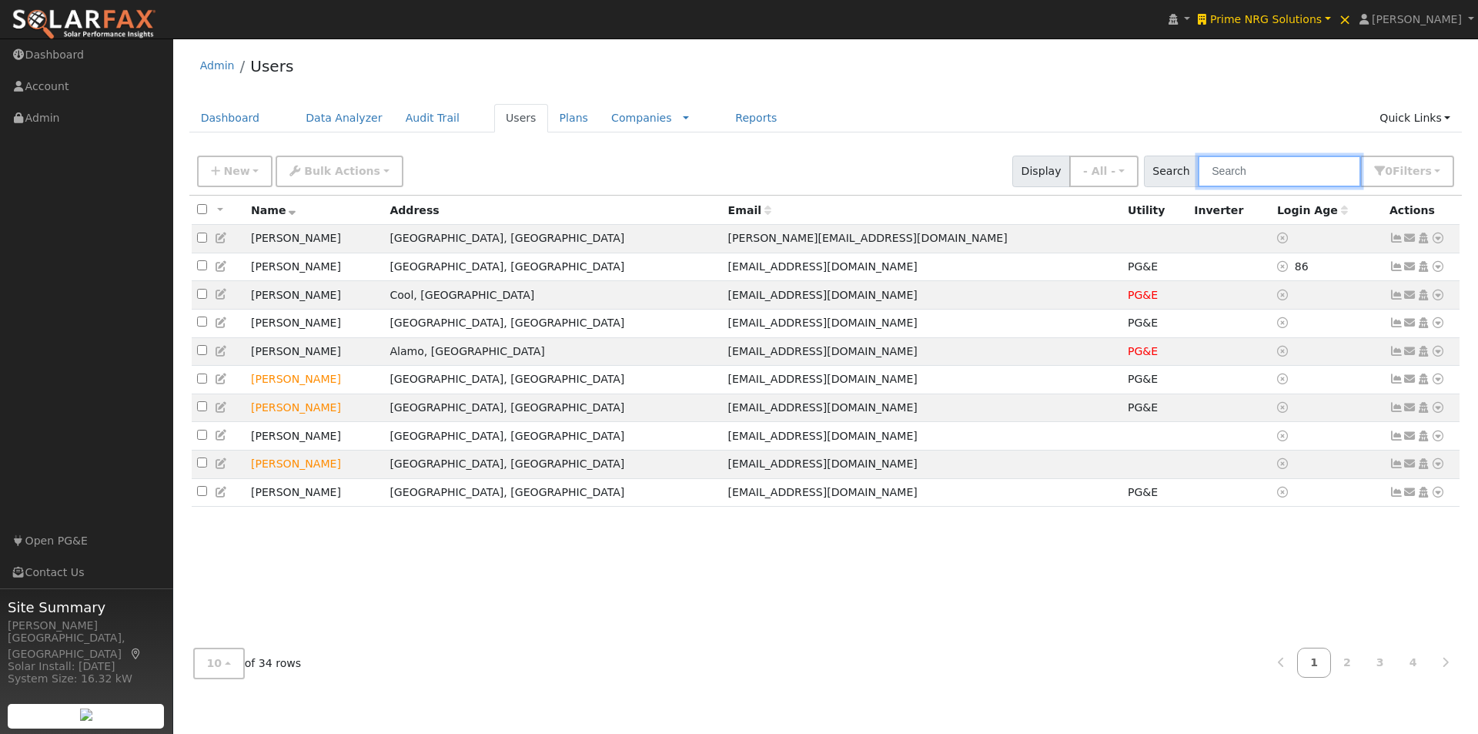
click at [1306, 170] on input "text" at bounding box center [1279, 172] width 163 height 32
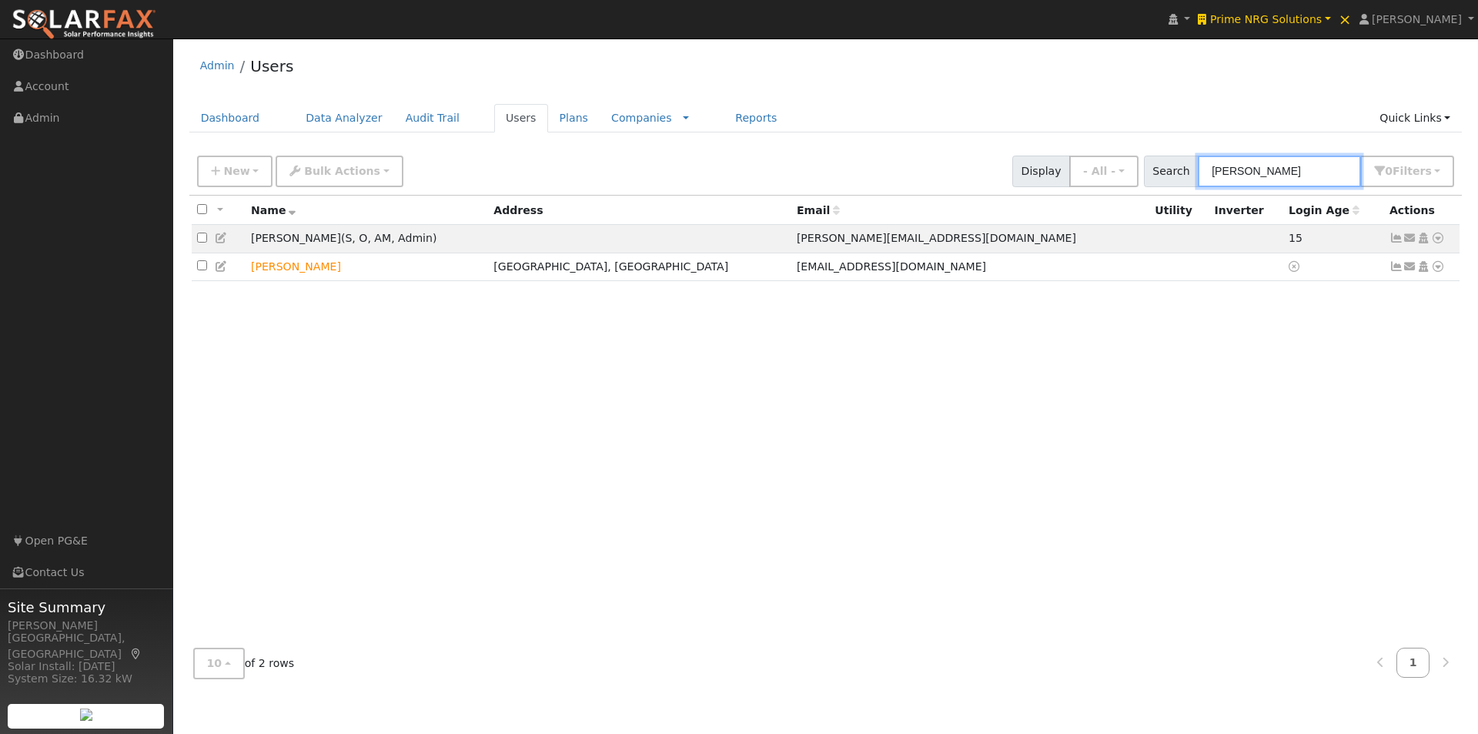
type input "peter"
click at [494, 115] on link "Users" at bounding box center [521, 118] width 54 height 28
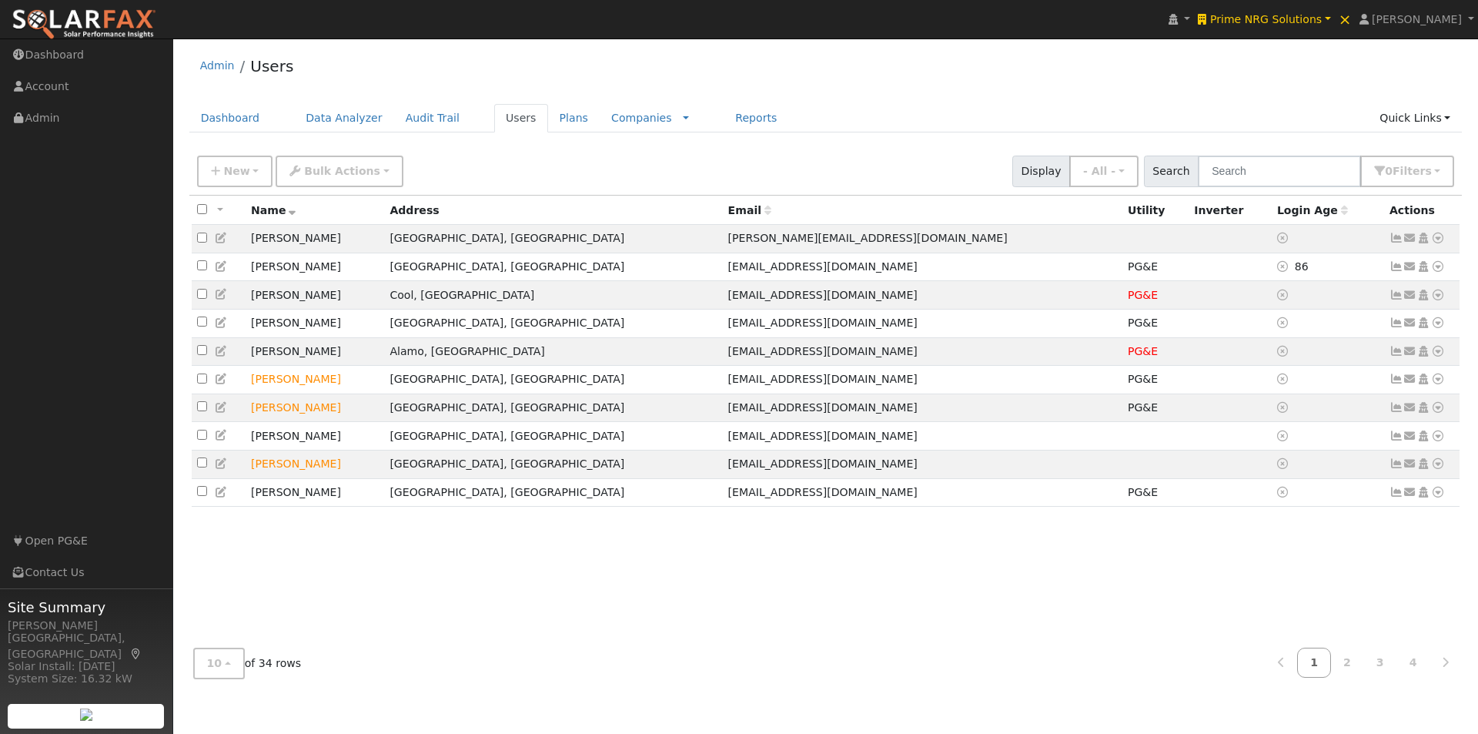
click at [202, 206] on input "checkbox" at bounding box center [202, 209] width 10 height 10
checkbox input "true"
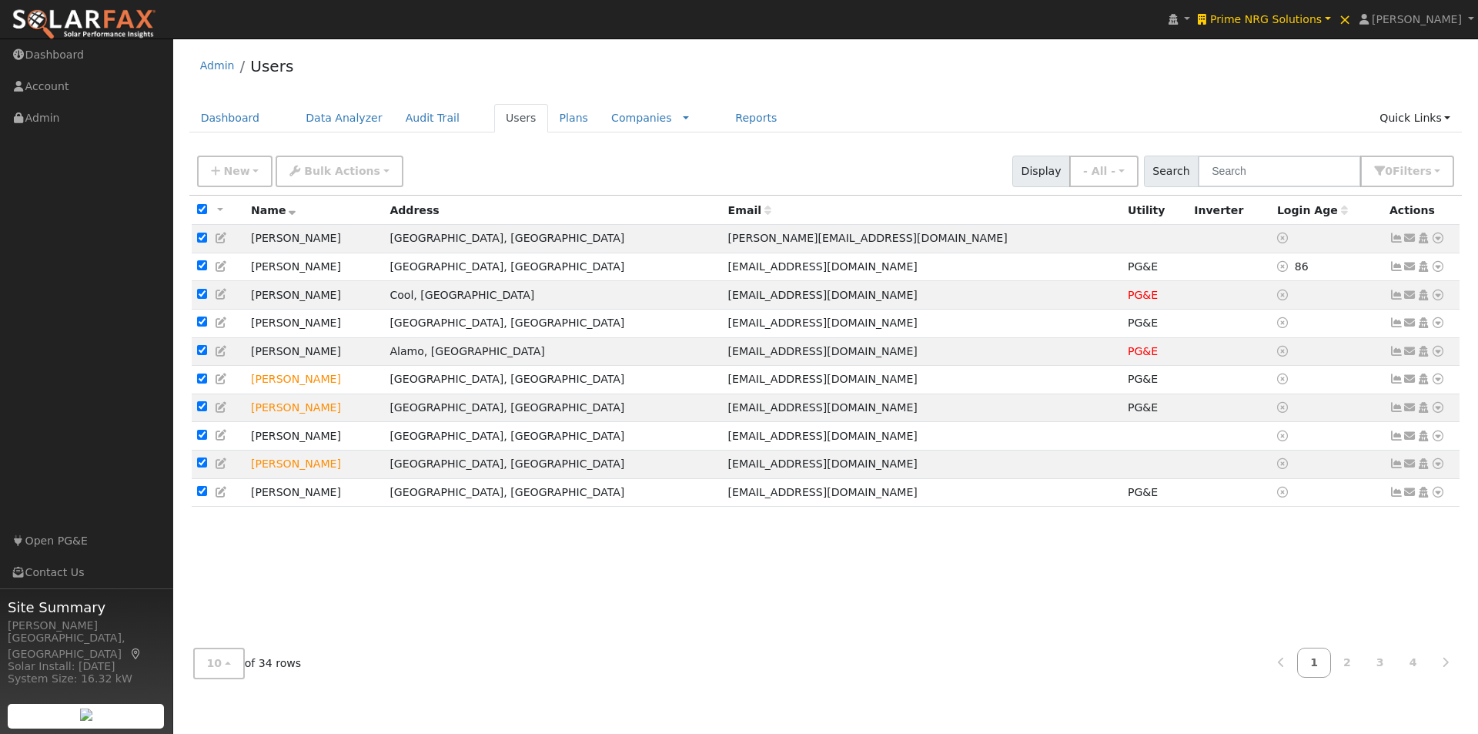
checkbox input "true"
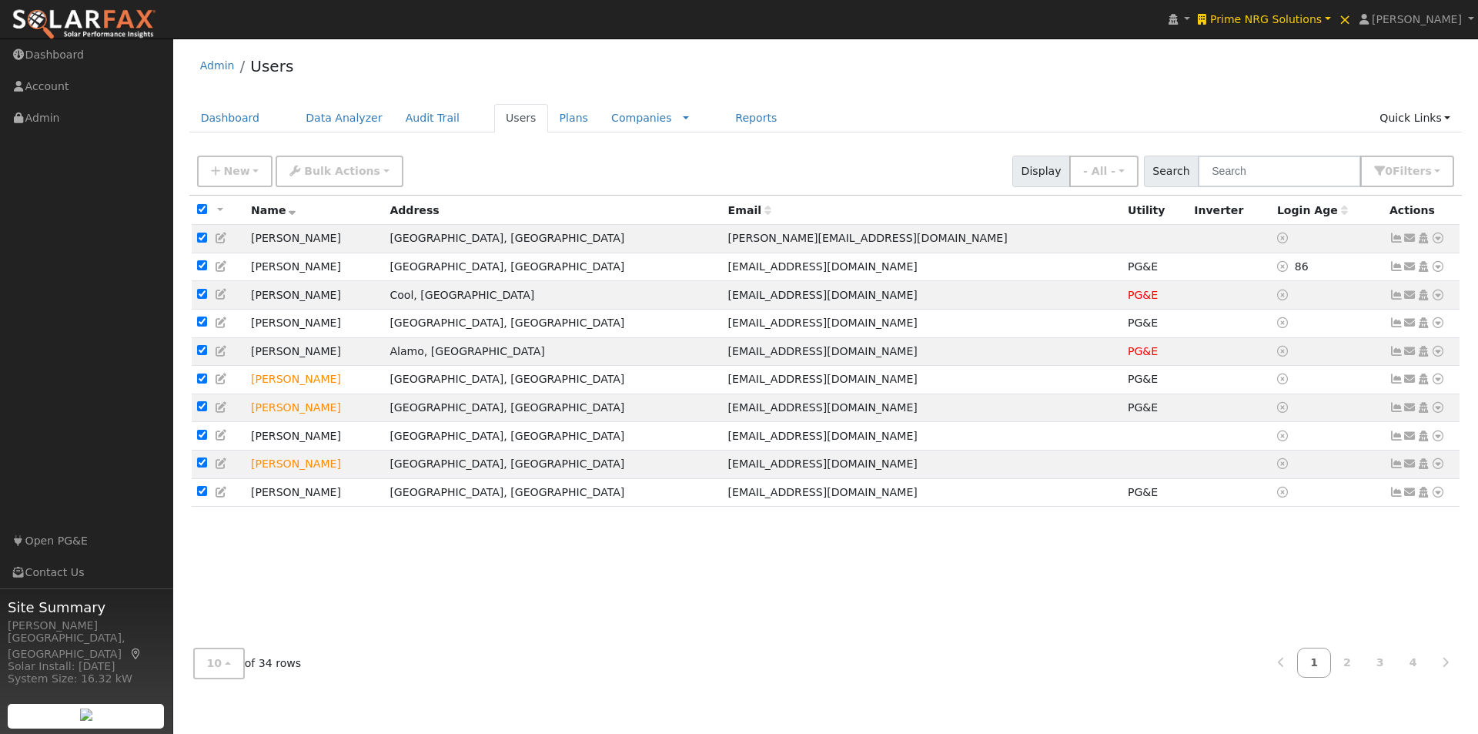
checkbox input "true"
click at [351, 175] on span "Bulk Actions" at bounding box center [342, 171] width 76 height 12
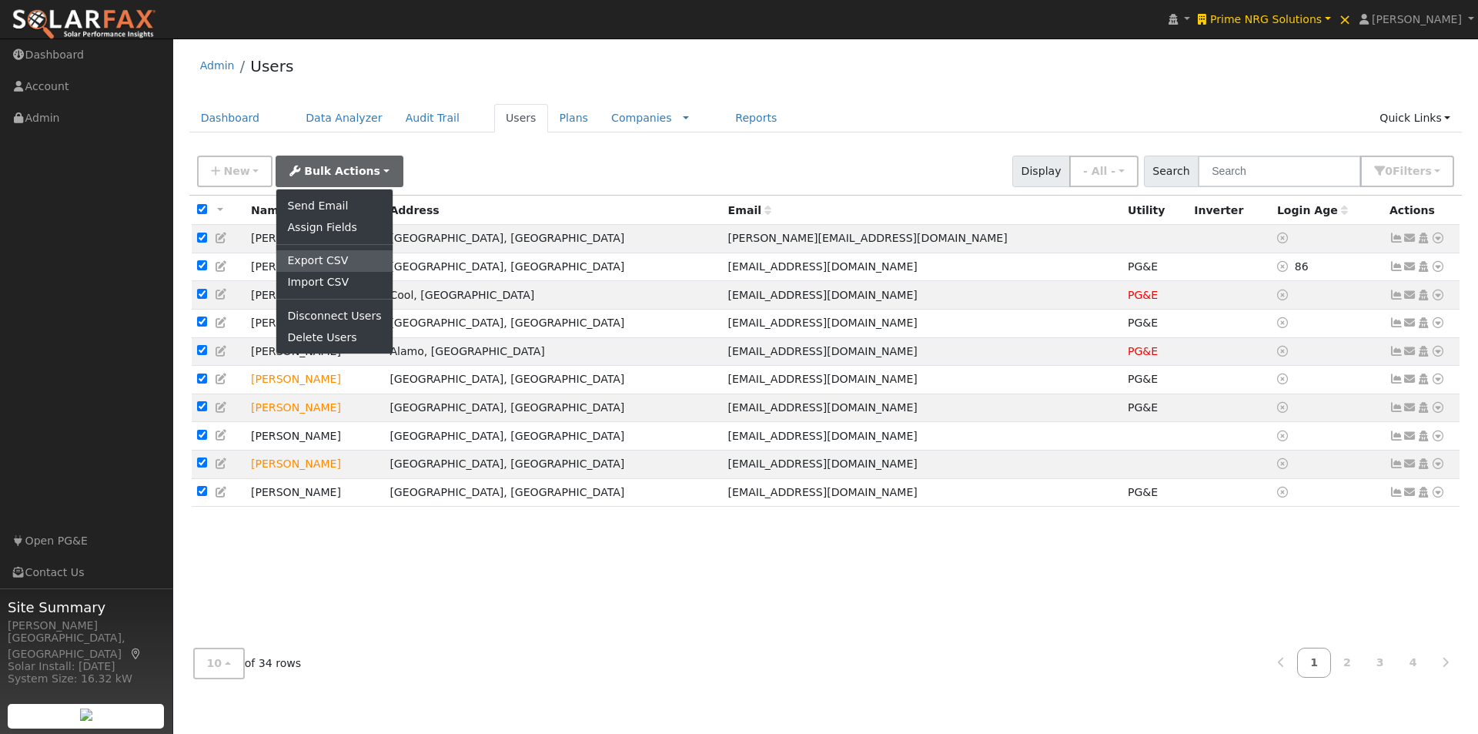
click at [302, 261] on link "Export CSV" at bounding box center [333, 261] width 115 height 22
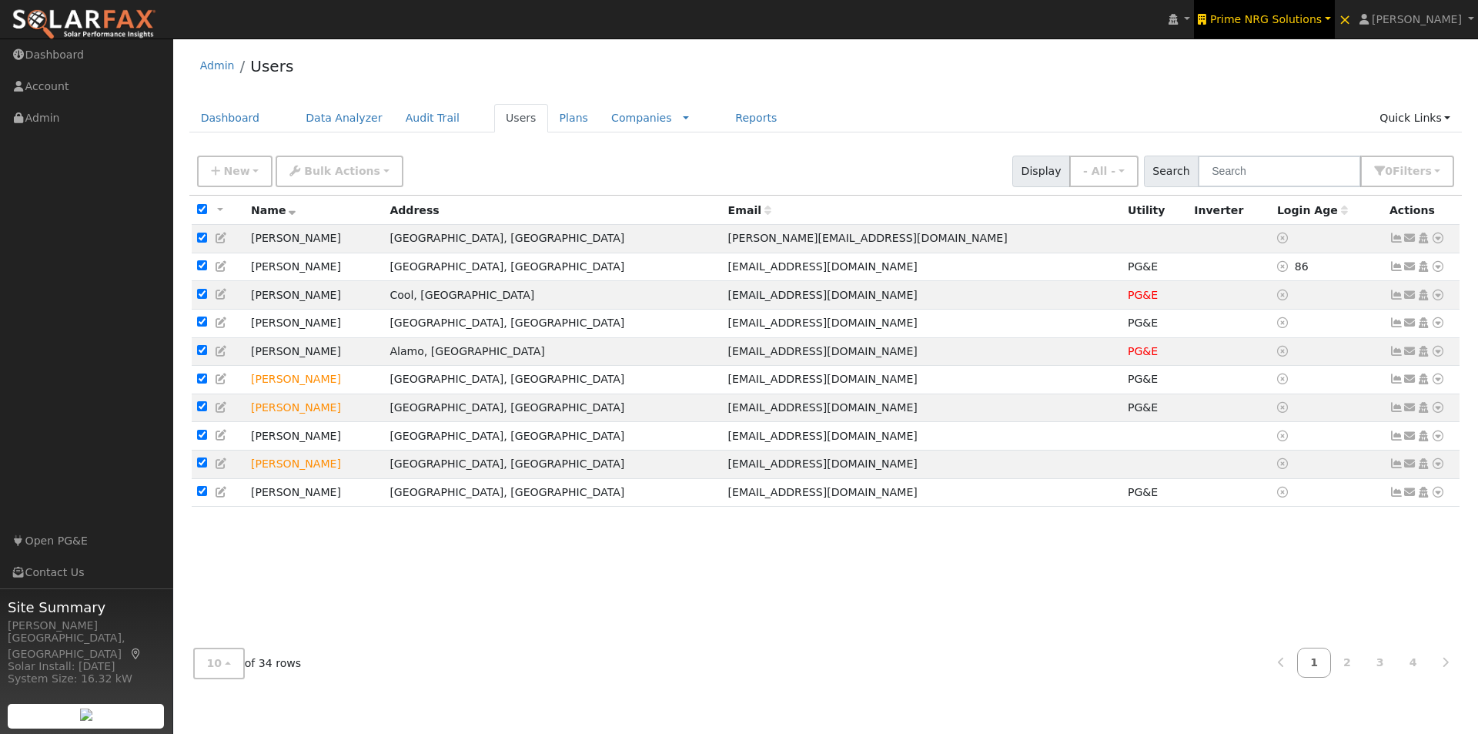
click at [1304, 13] on span "Prime NRG Solutions" at bounding box center [1266, 19] width 112 height 12
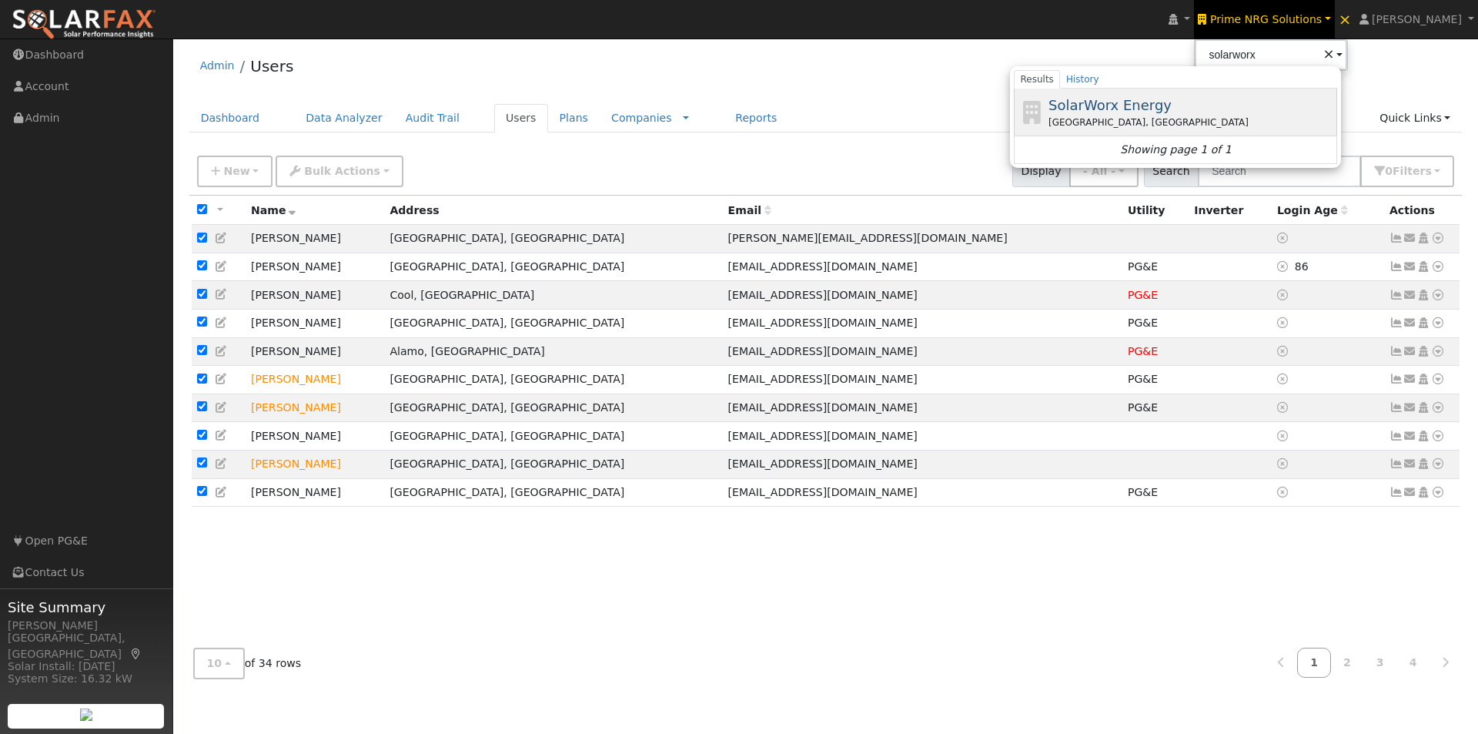
click at [1128, 97] on span "SolarWorx Energy" at bounding box center [1110, 105] width 123 height 16
type input "SolarWorx Energy"
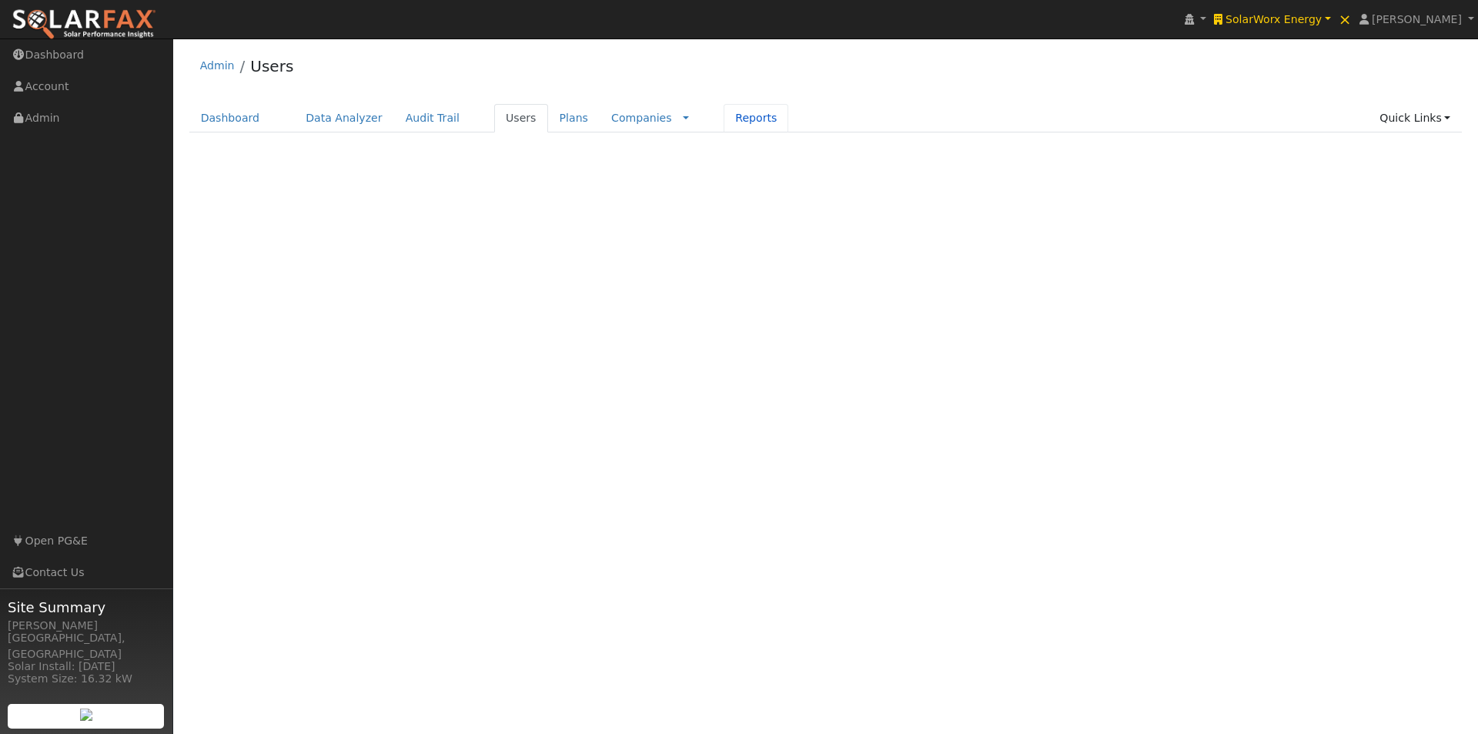
click at [724, 118] on link "Reports" at bounding box center [756, 118] width 65 height 28
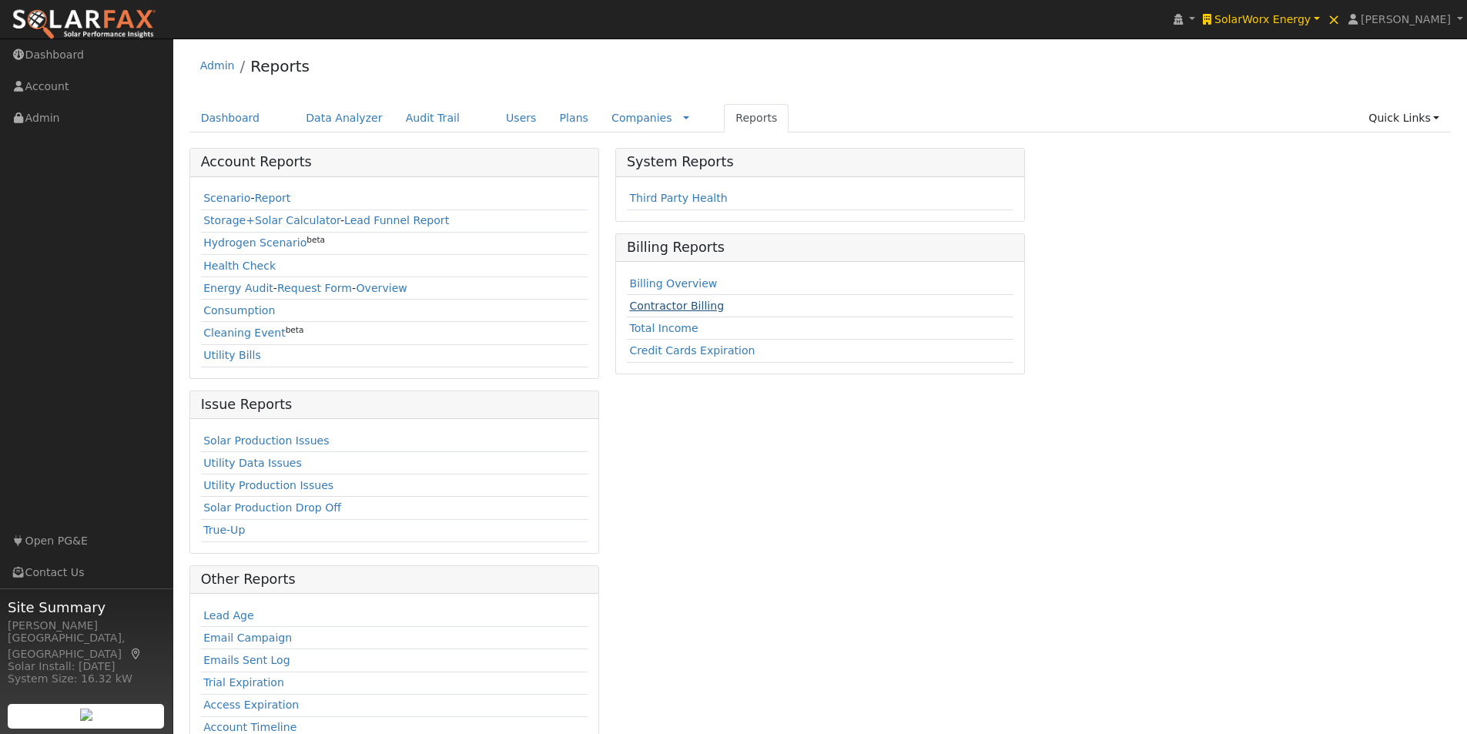
click at [676, 303] on link "Contractor Billing" at bounding box center [676, 305] width 95 height 12
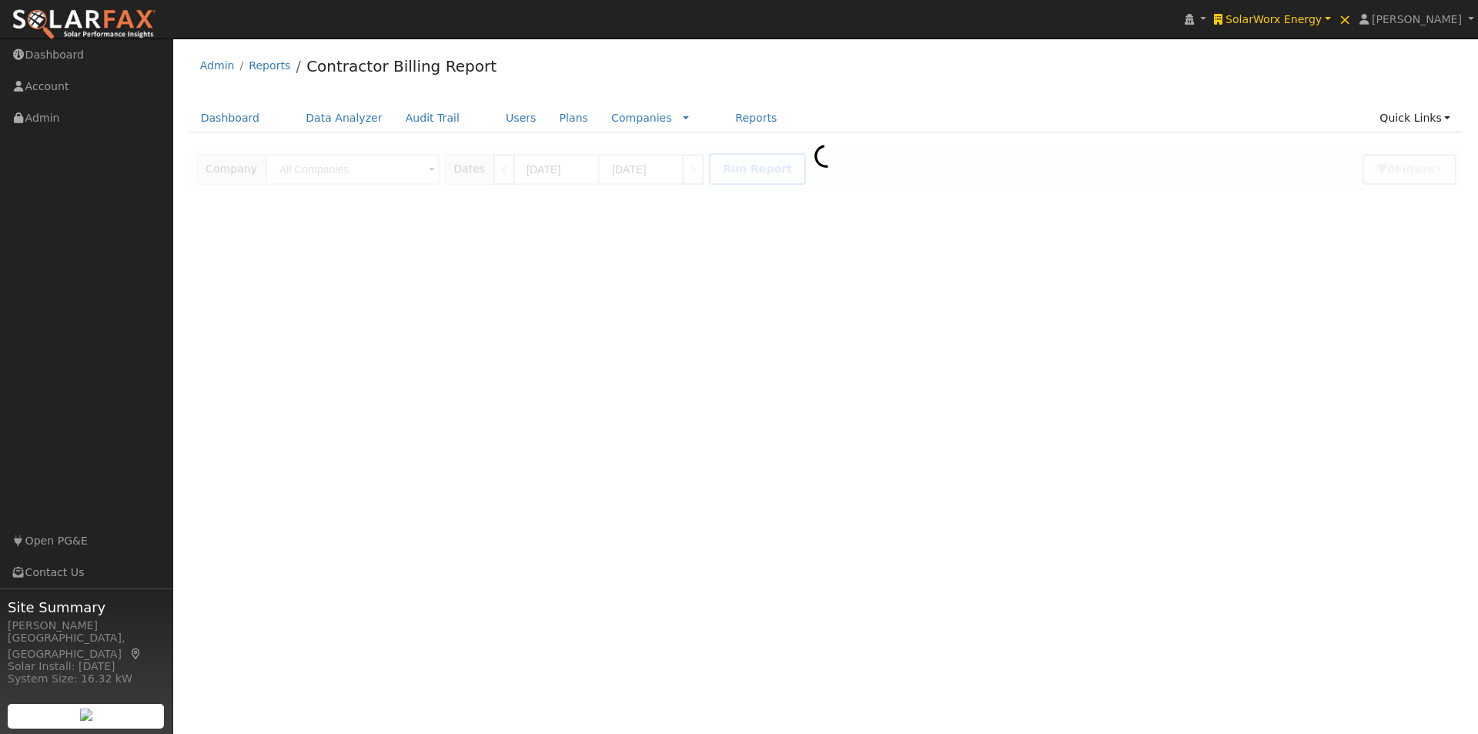
type input "SolarWorx Energy"
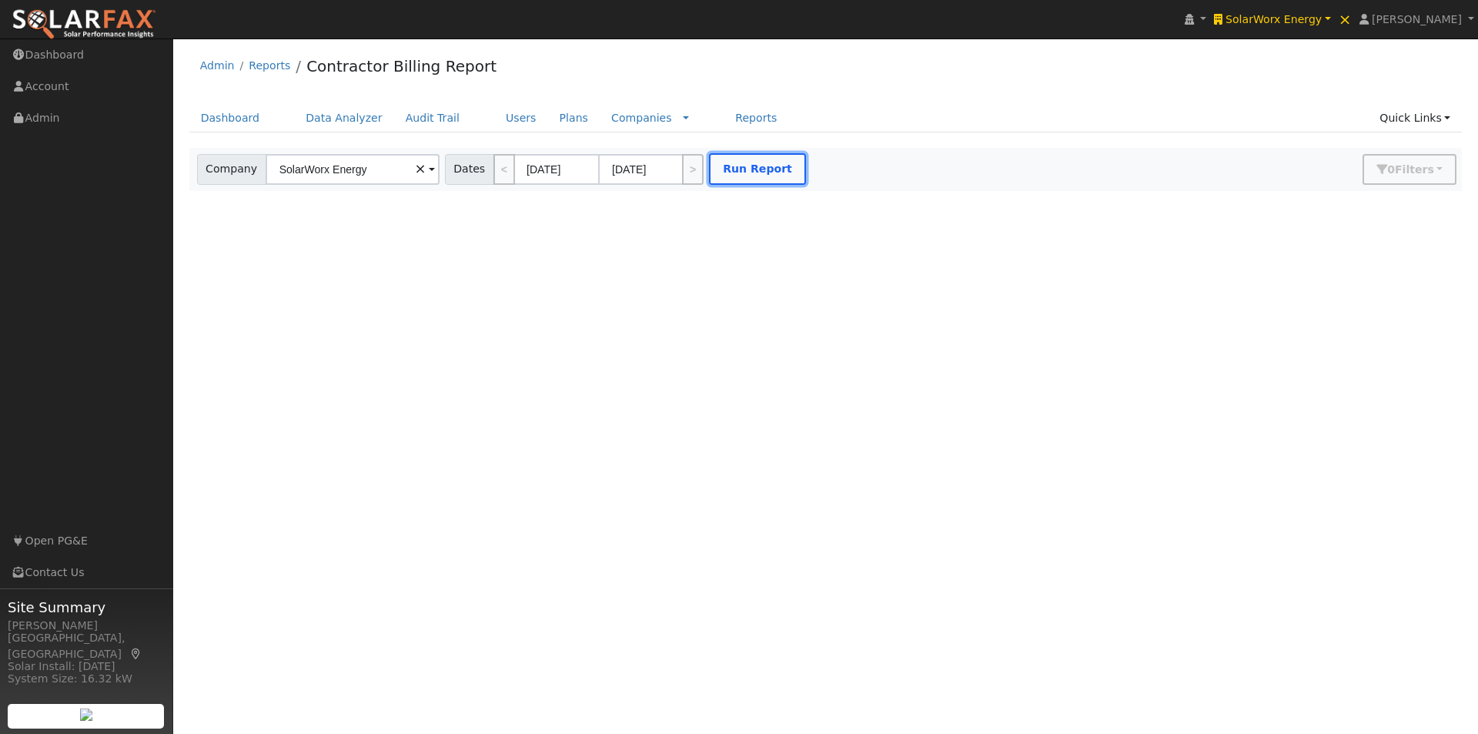
click at [723, 168] on button "Run Report" at bounding box center [757, 169] width 97 height 32
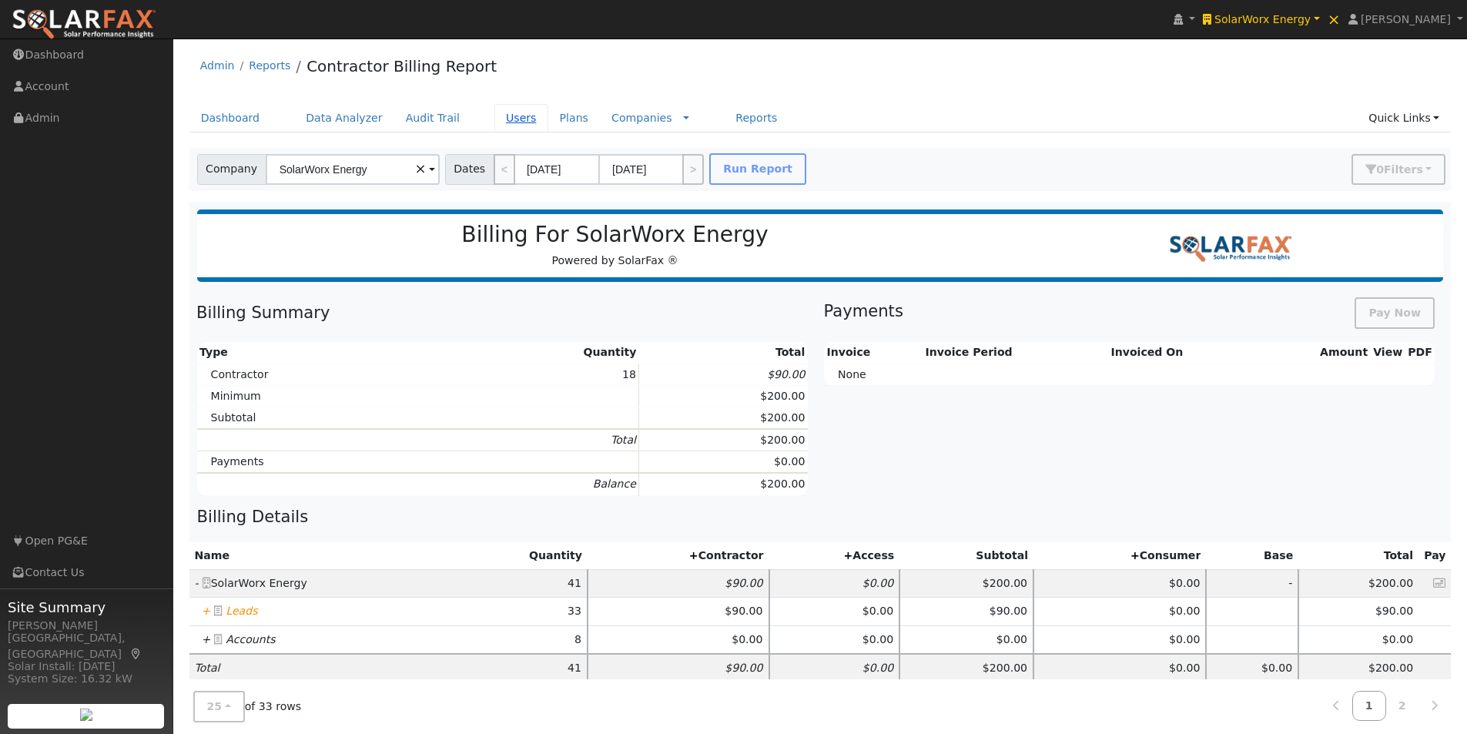
click at [494, 119] on link "Users" at bounding box center [521, 118] width 54 height 28
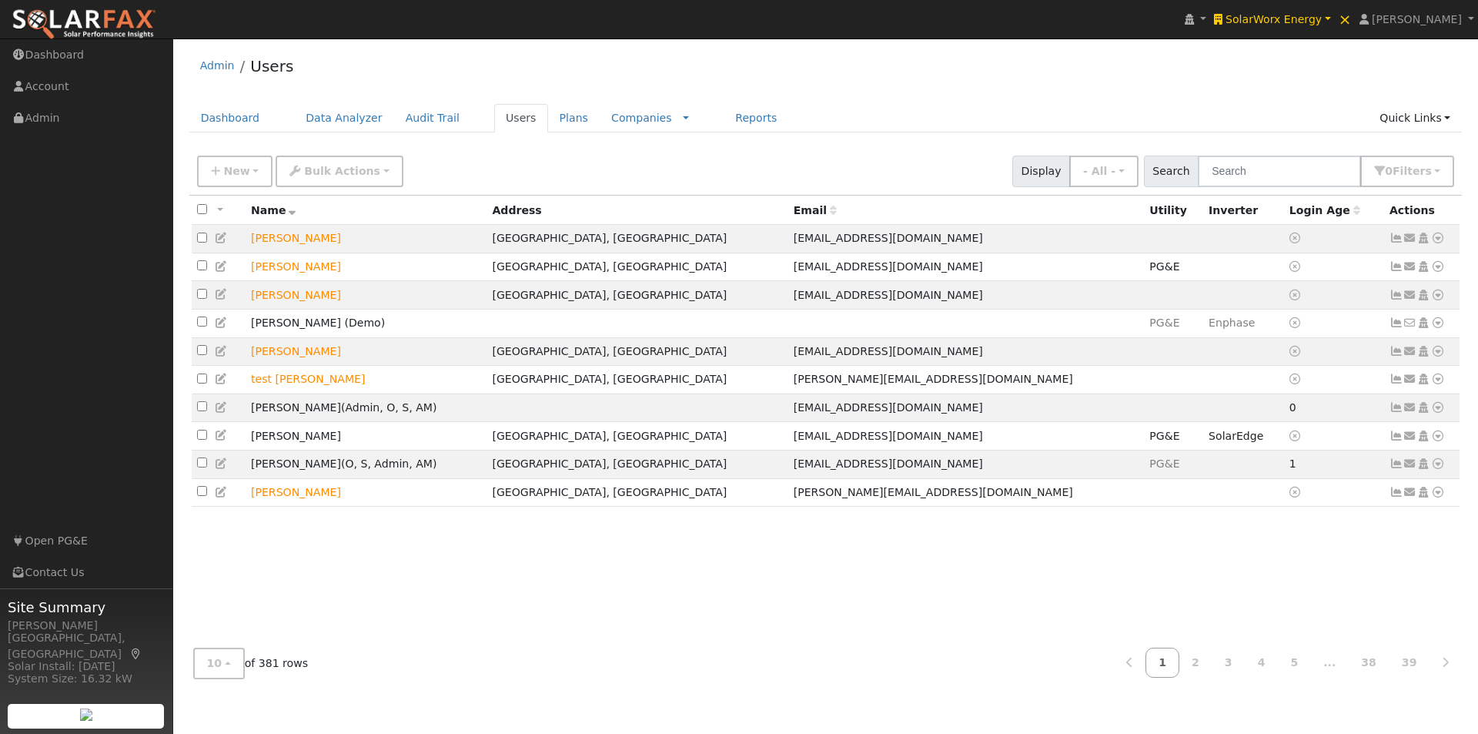
click at [201, 208] on input "checkbox" at bounding box center [202, 209] width 10 height 10
checkbox input "true"
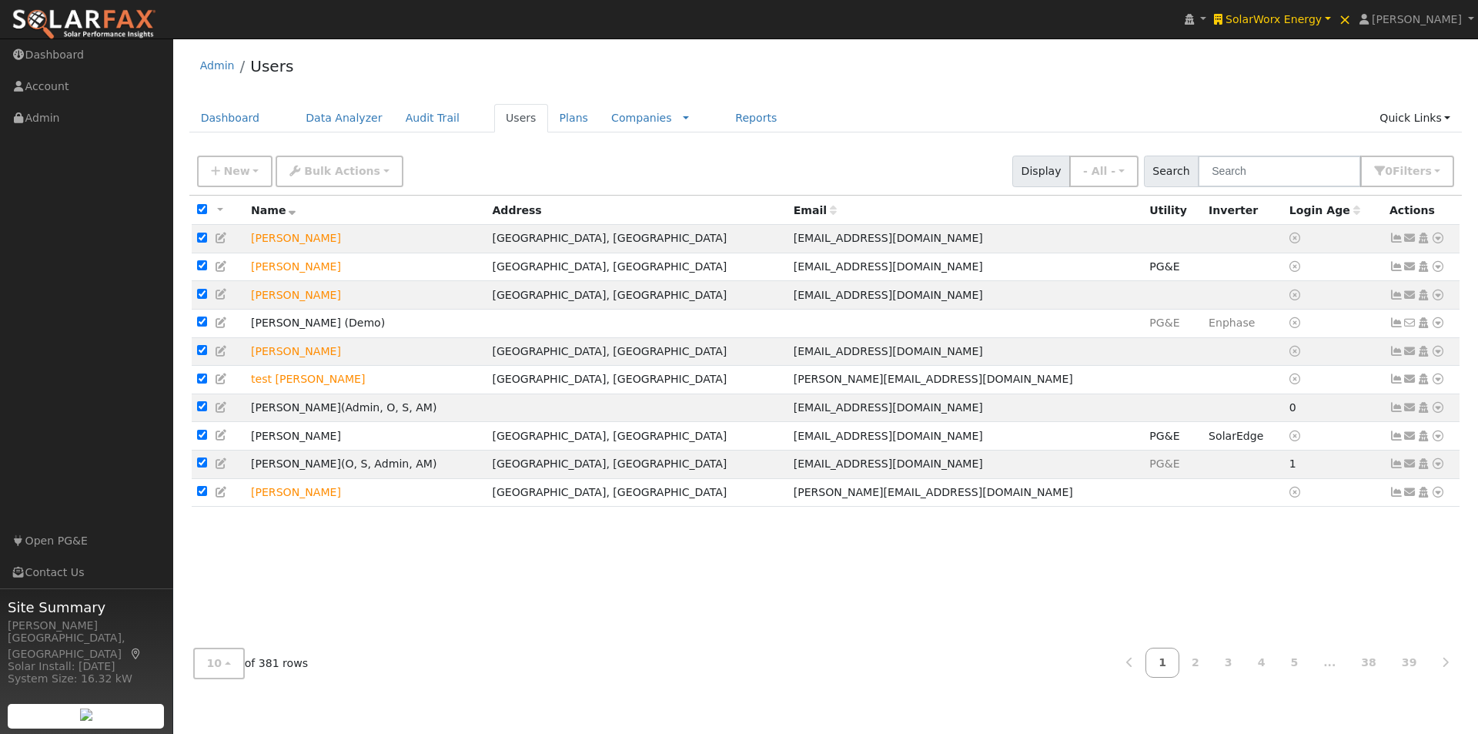
checkbox input "true"
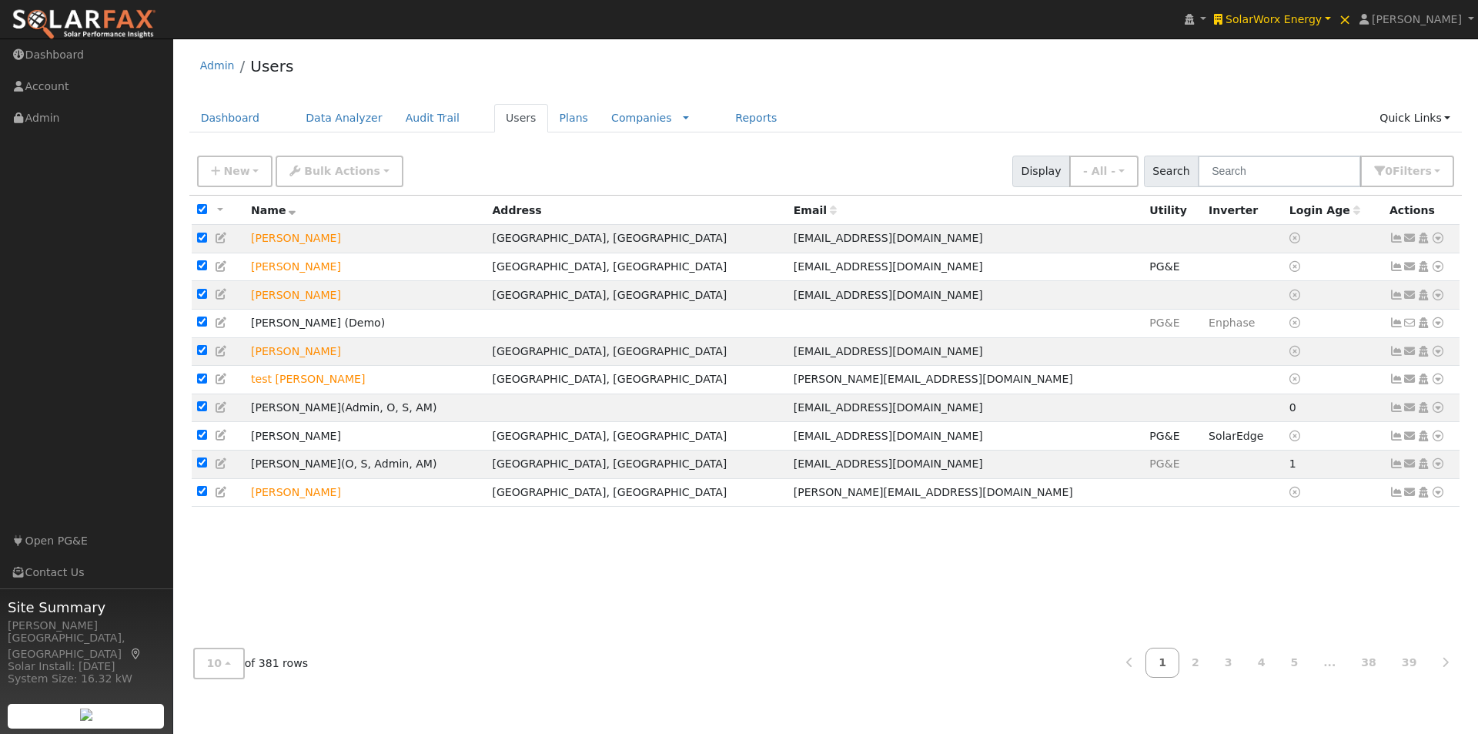
checkbox input "true"
click at [354, 171] on span "Bulk Actions" at bounding box center [342, 171] width 76 height 12
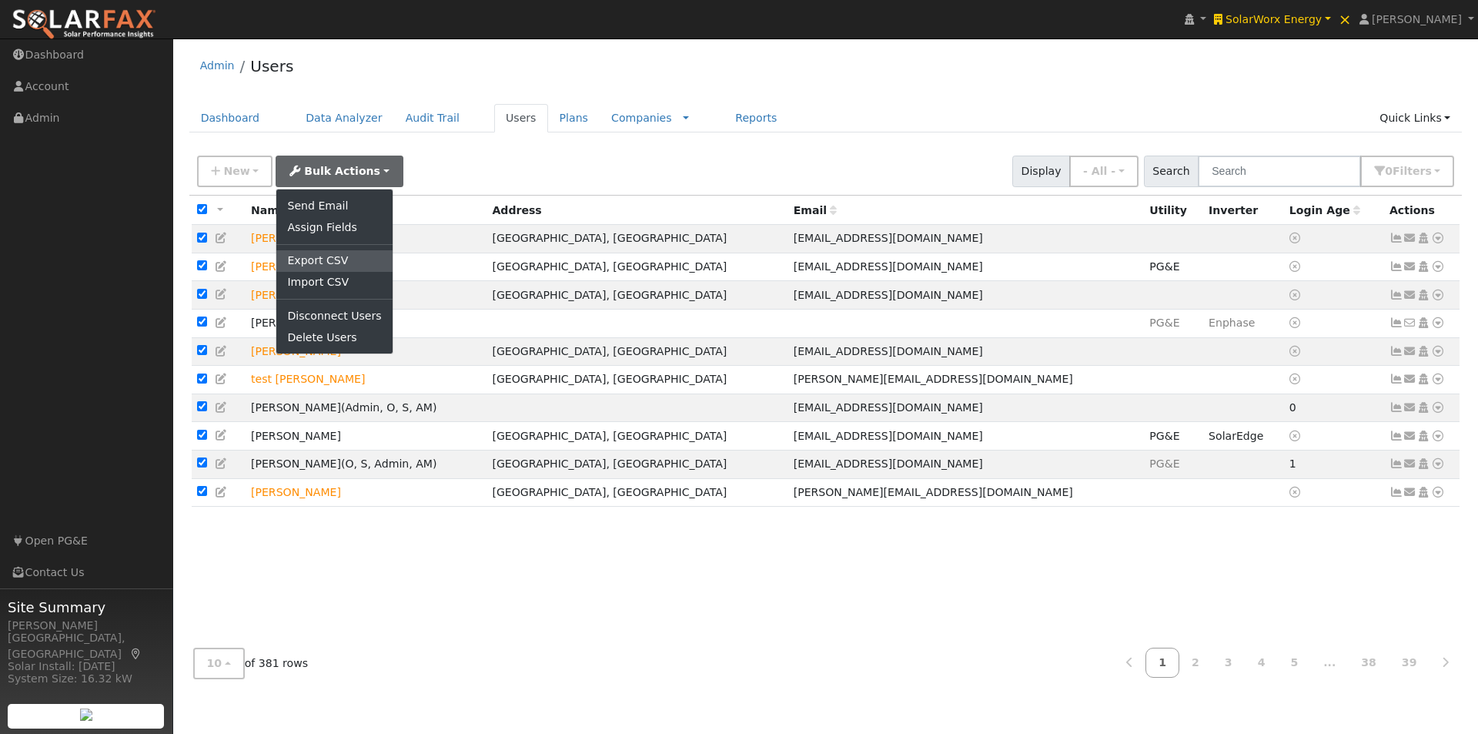
click at [309, 256] on link "Export CSV" at bounding box center [333, 261] width 115 height 22
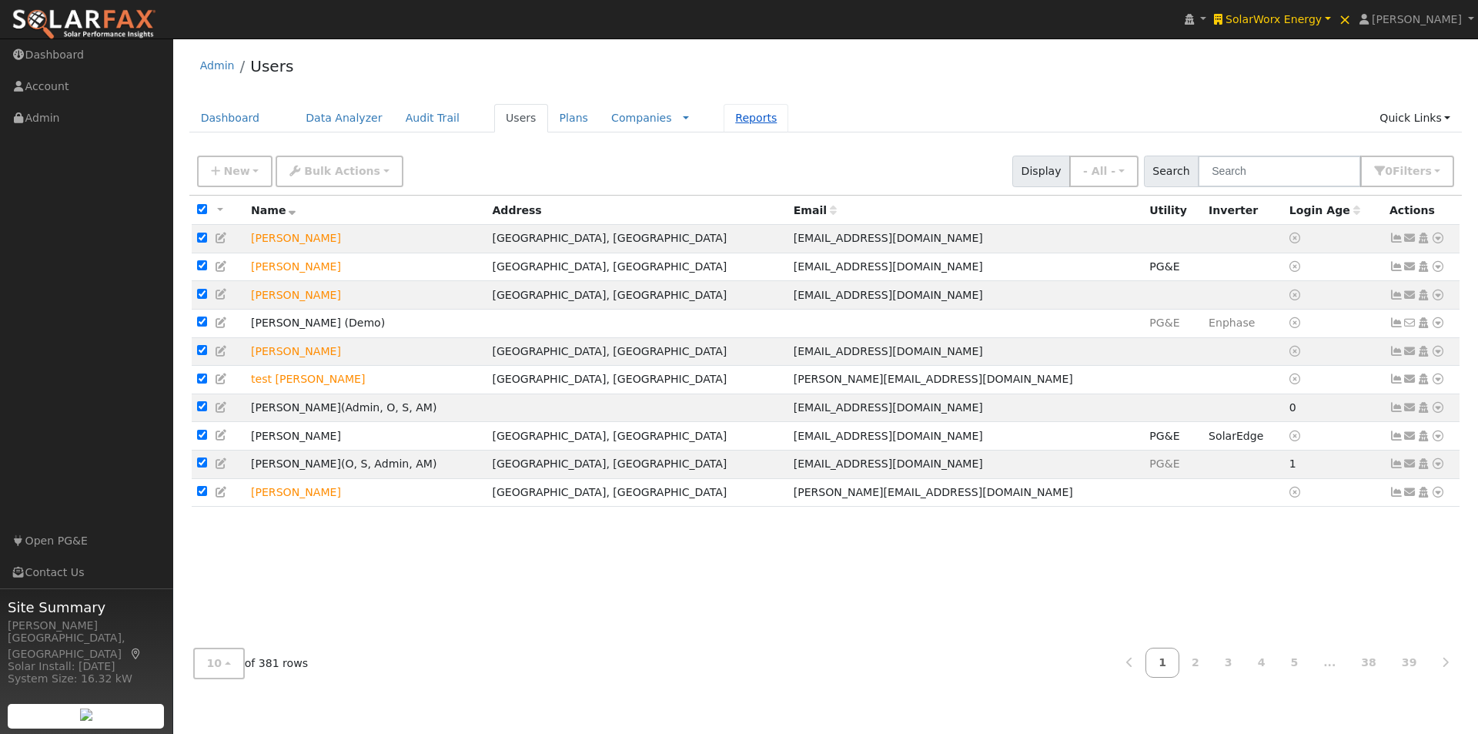
click at [724, 119] on link "Reports" at bounding box center [756, 118] width 65 height 28
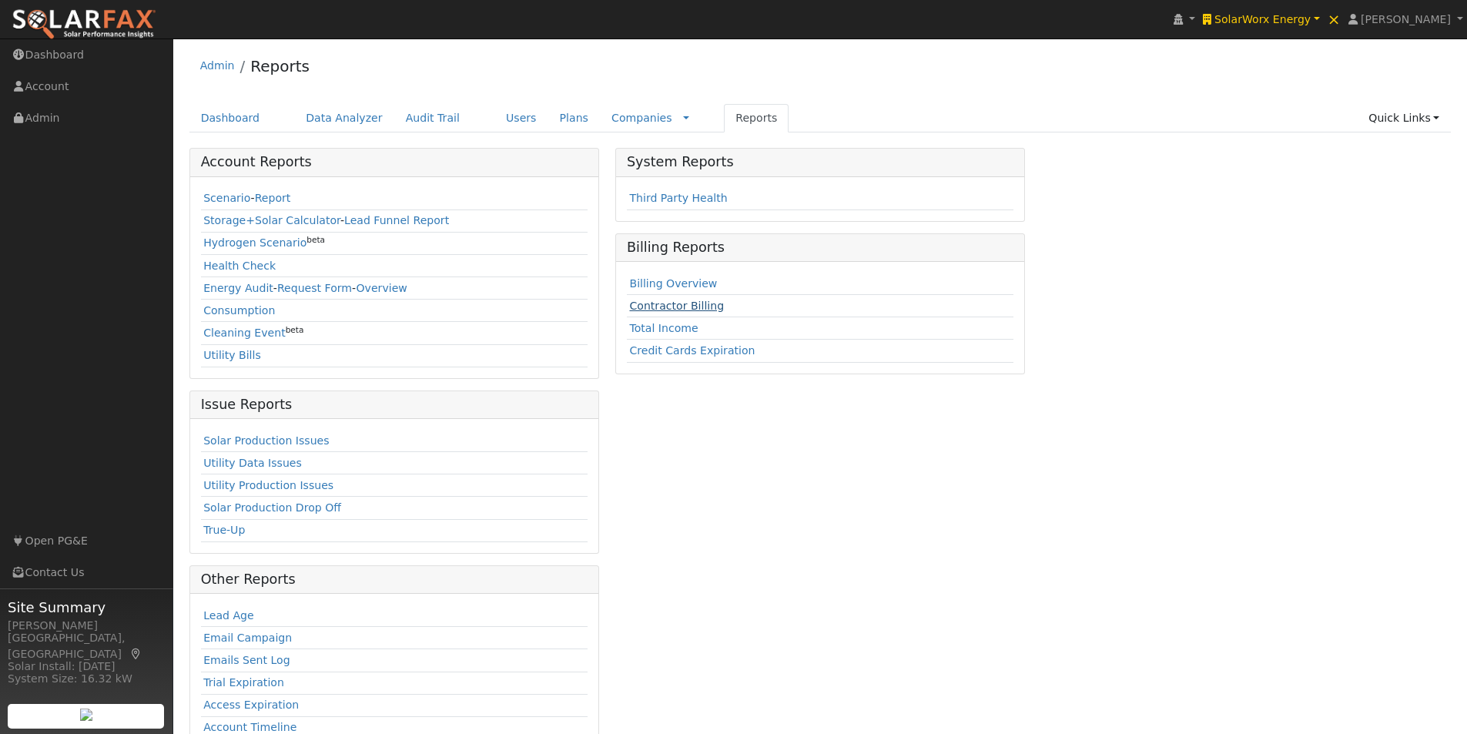
click at [667, 306] on link "Contractor Billing" at bounding box center [676, 305] width 95 height 12
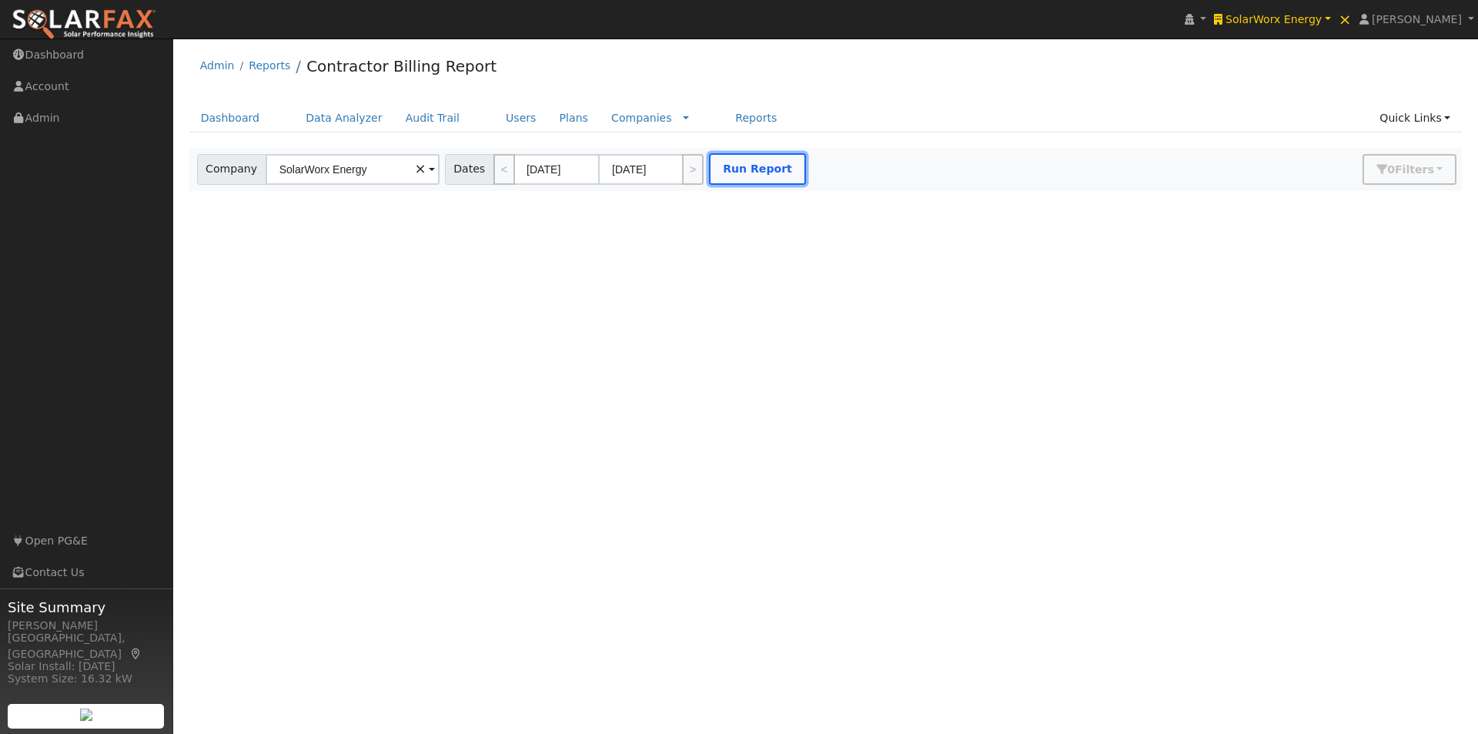
click at [751, 163] on button "Run Report" at bounding box center [757, 169] width 97 height 32
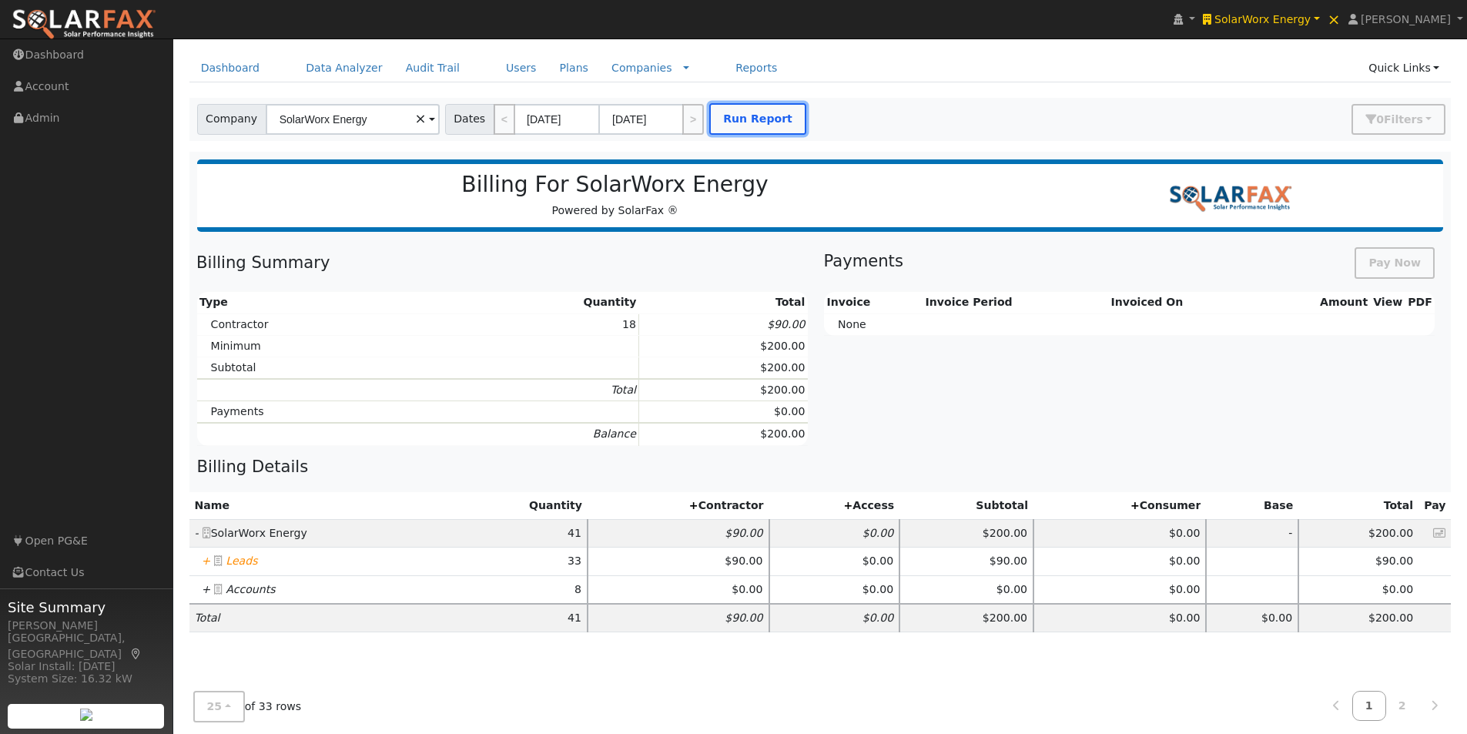
scroll to position [77, 0]
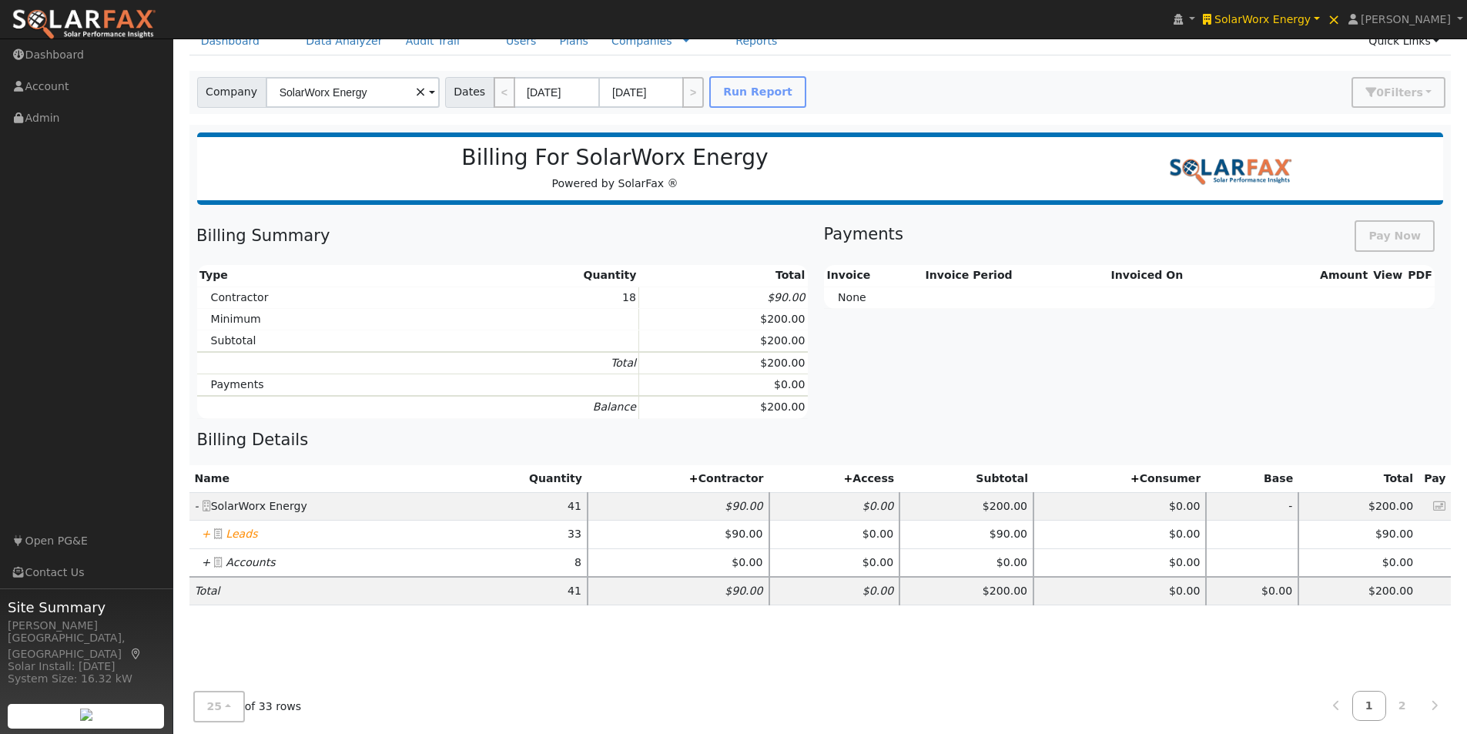
click at [207, 532] on icon "+" at bounding box center [206, 533] width 9 height 12
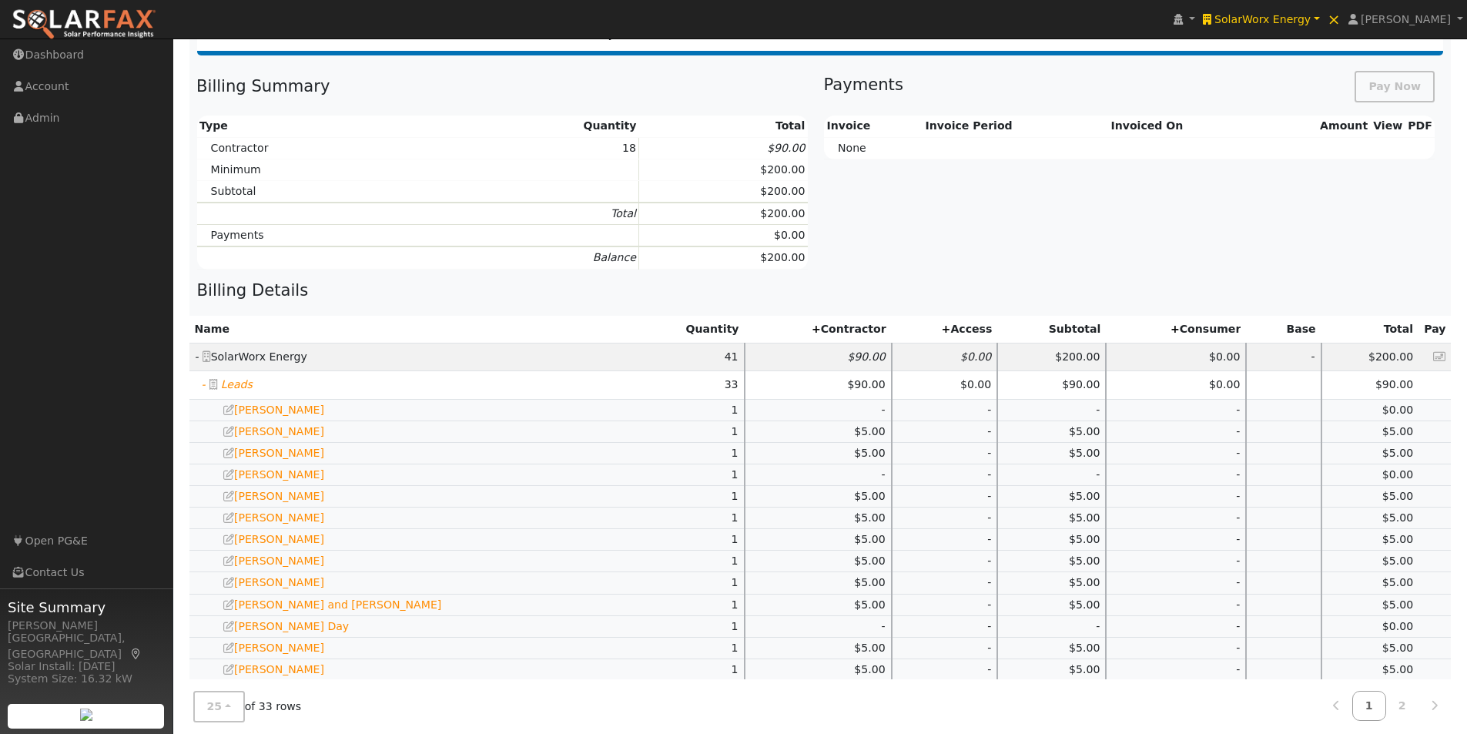
scroll to position [591, 0]
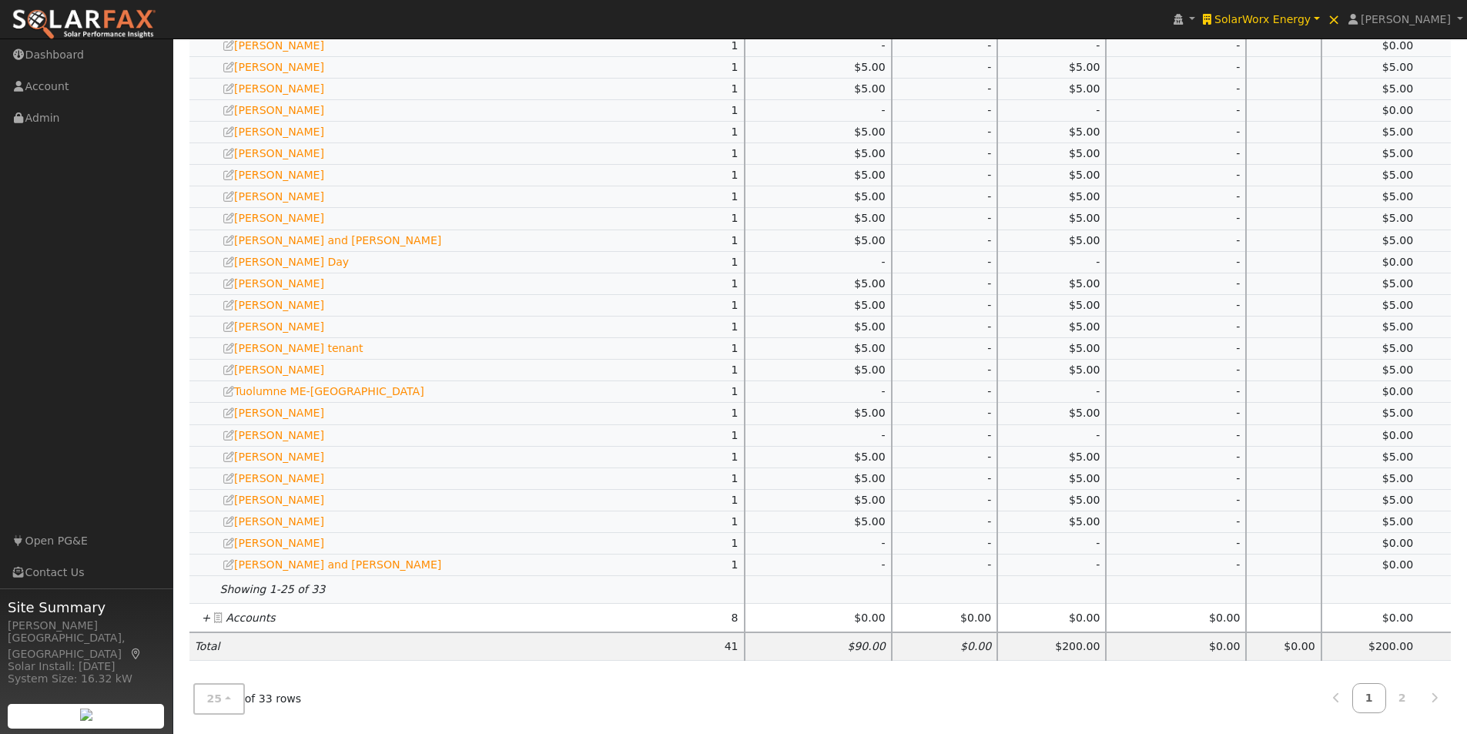
click at [204, 617] on icon "+" at bounding box center [206, 617] width 9 height 12
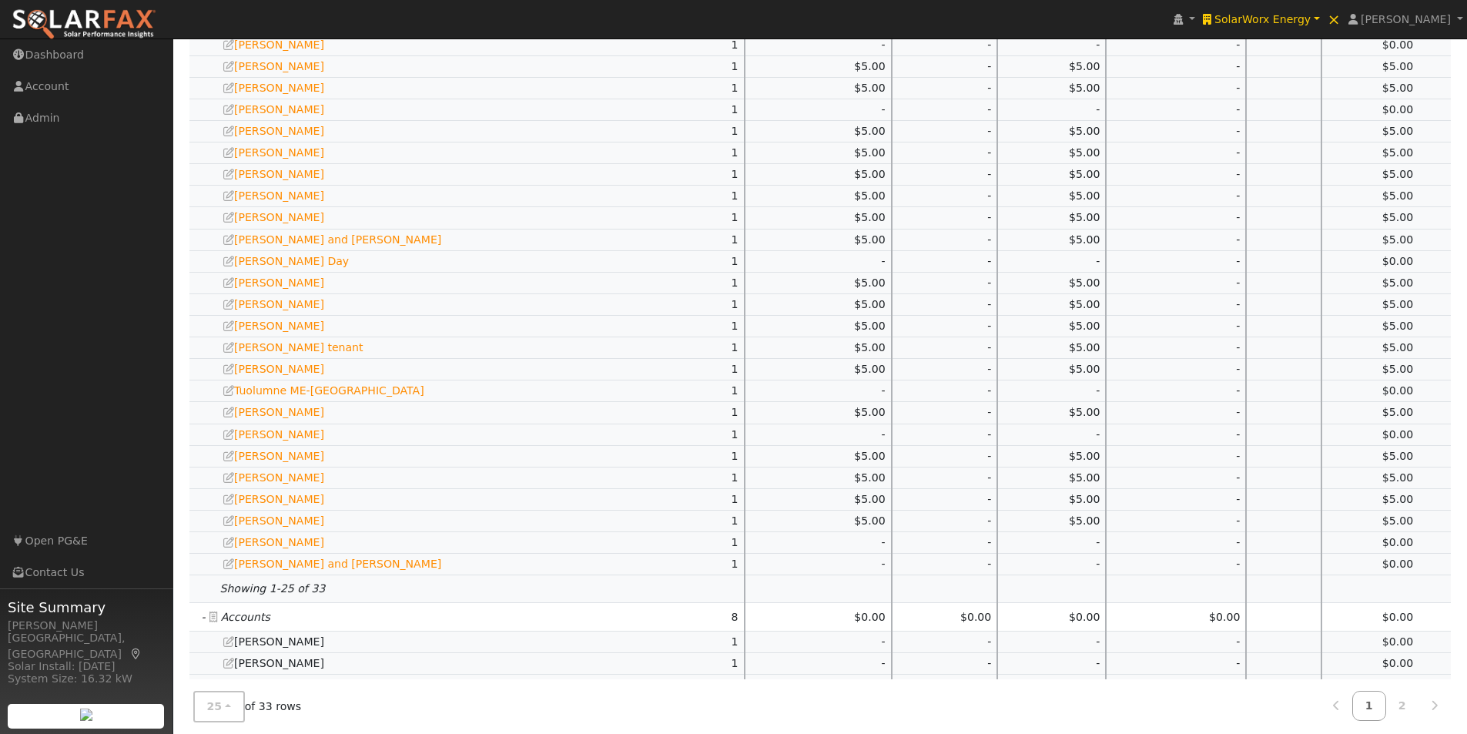
scroll to position [791, 0]
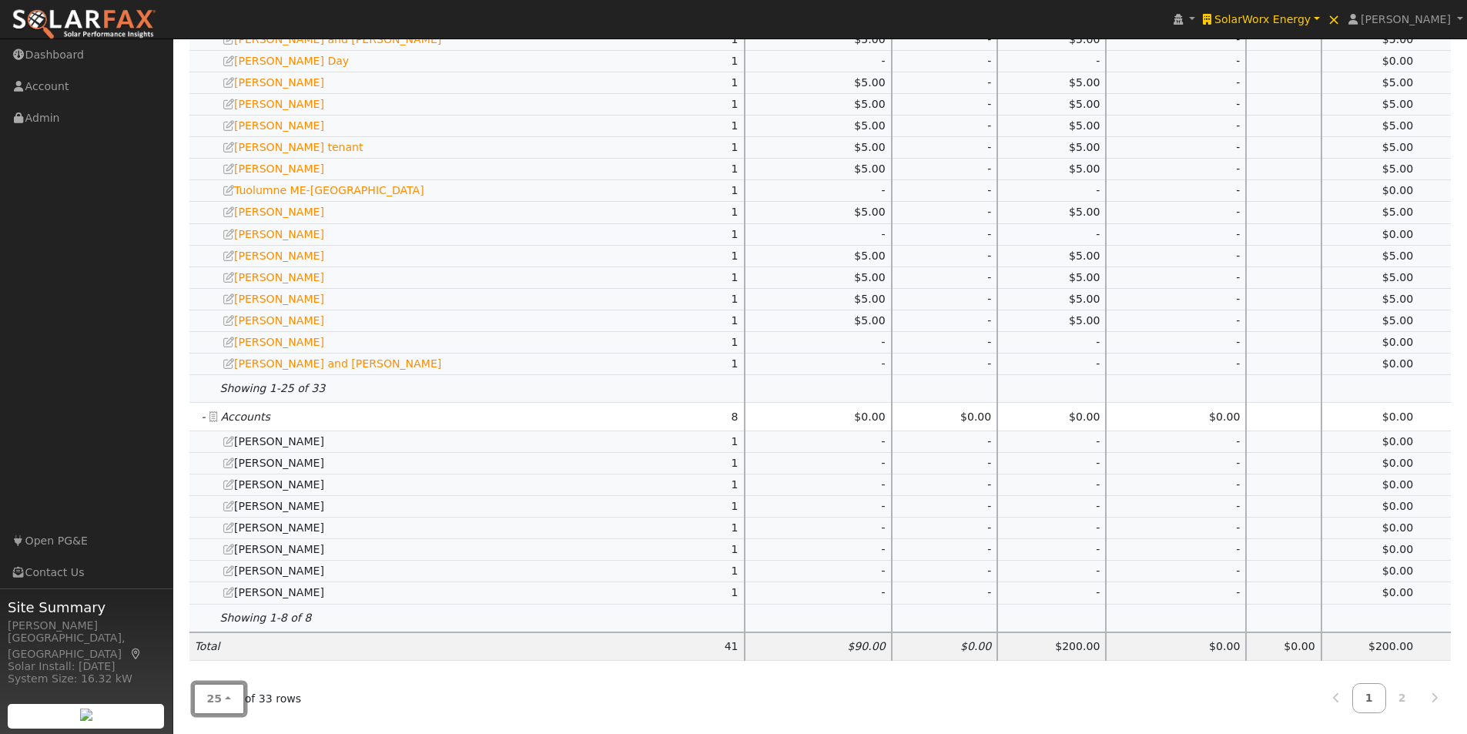
click at [207, 710] on button "25" at bounding box center [219, 699] width 52 height 32
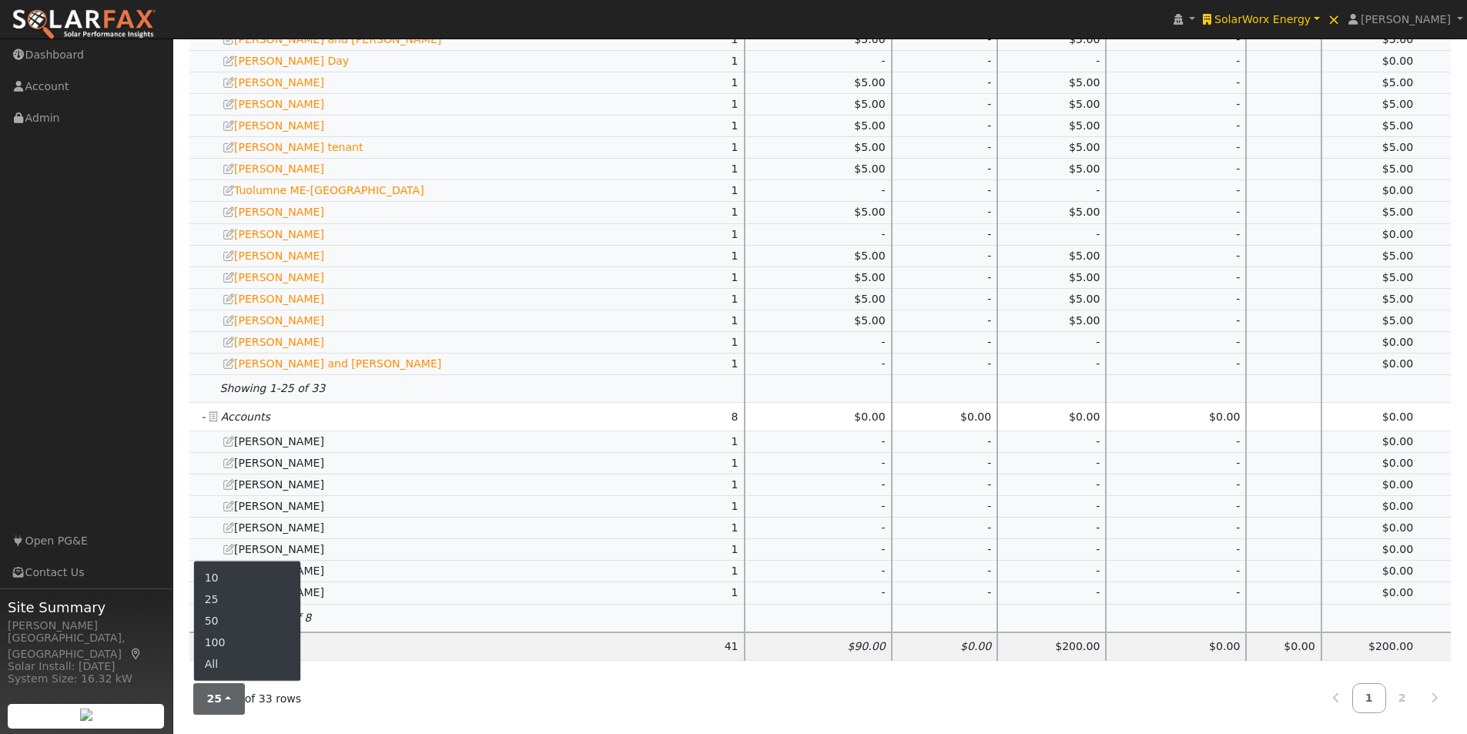
drag, startPoint x: 224, startPoint y: 664, endPoint x: 431, endPoint y: 591, distance: 219.9
click at [230, 660] on link "All" at bounding box center [247, 665] width 107 height 22
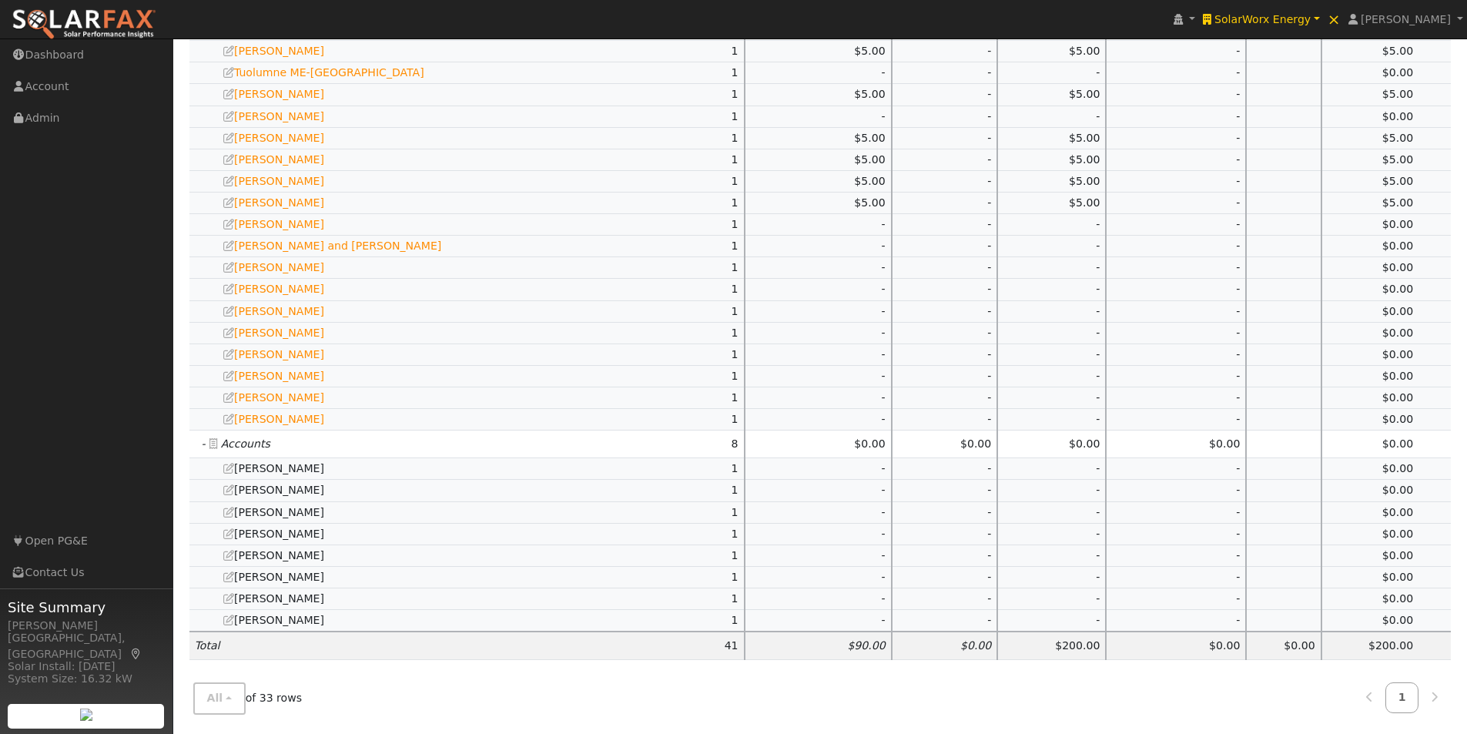
scroll to position [0, 0]
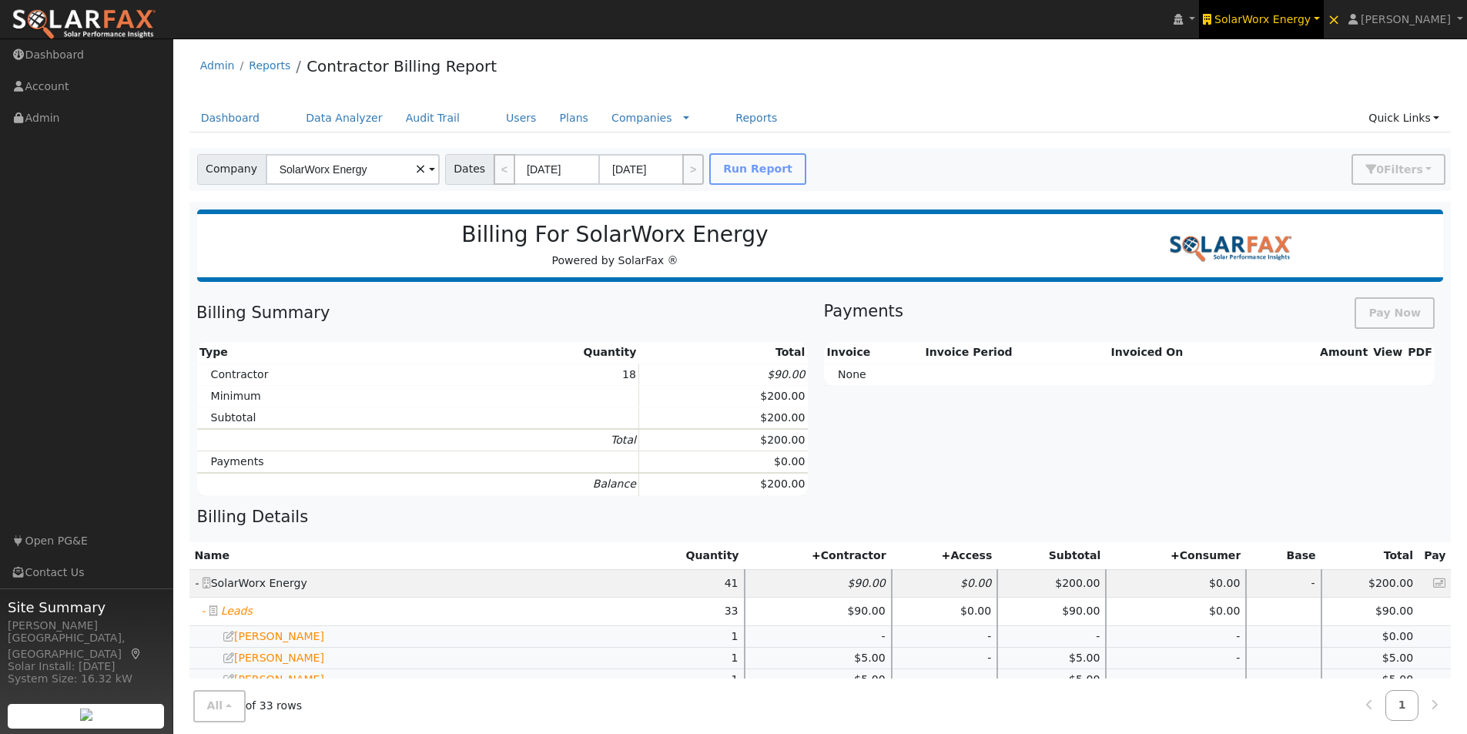
click at [1308, 21] on span "SolarWorx Energy" at bounding box center [1262, 19] width 96 height 12
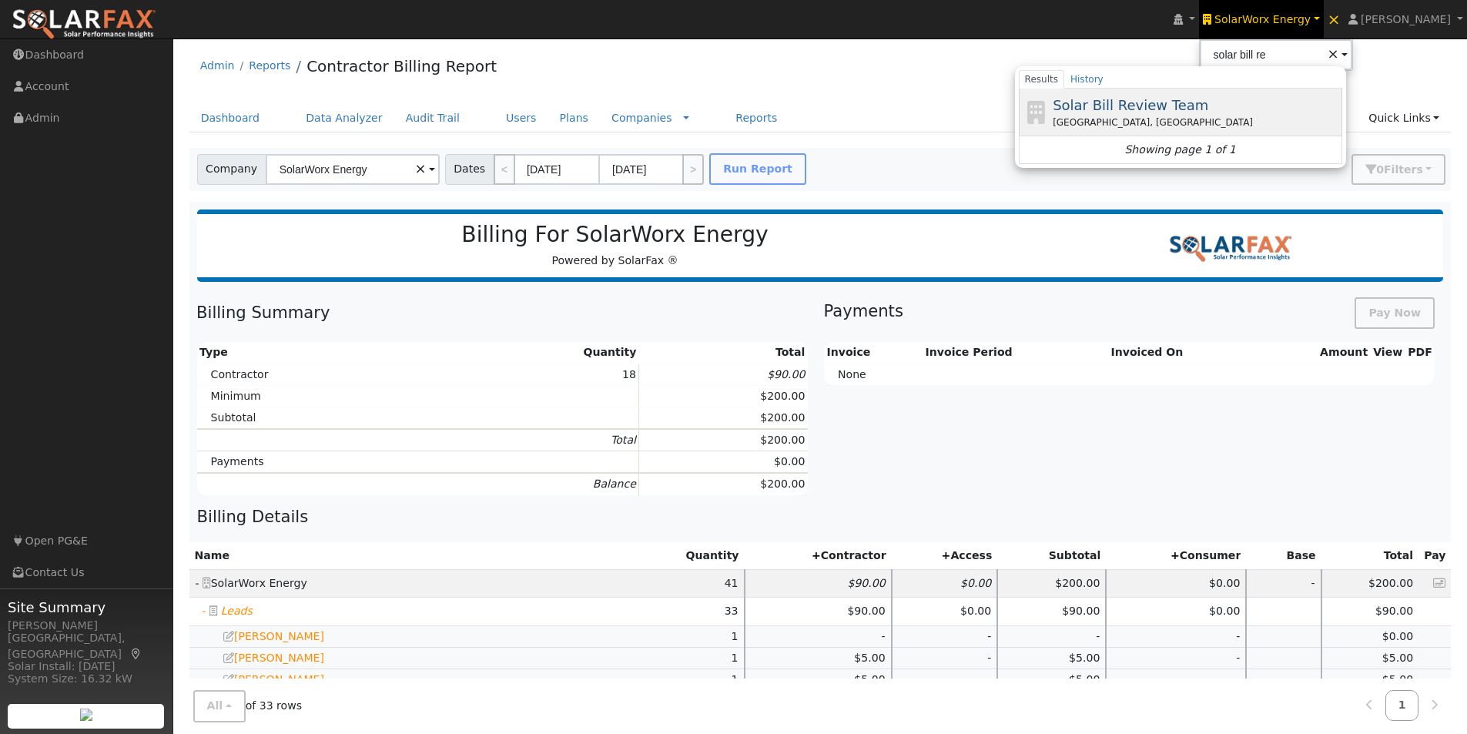
drag, startPoint x: 1160, startPoint y: 103, endPoint x: 1153, endPoint y: 99, distance: 9.0
click at [1159, 102] on span "Solar Bill Review Team" at bounding box center [1130, 105] width 156 height 16
type input "Solar Bill Review Team"
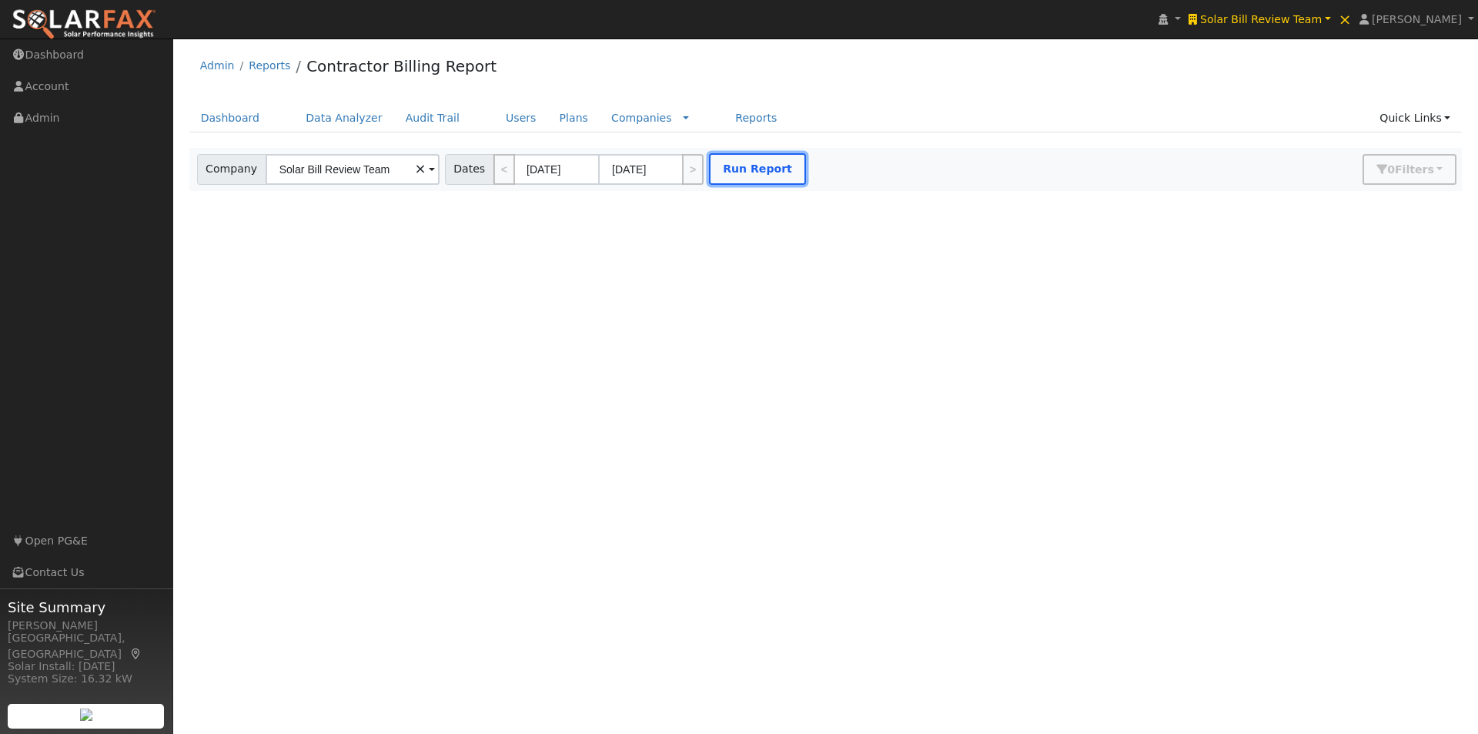
click at [731, 170] on button "Run Report" at bounding box center [757, 169] width 97 height 32
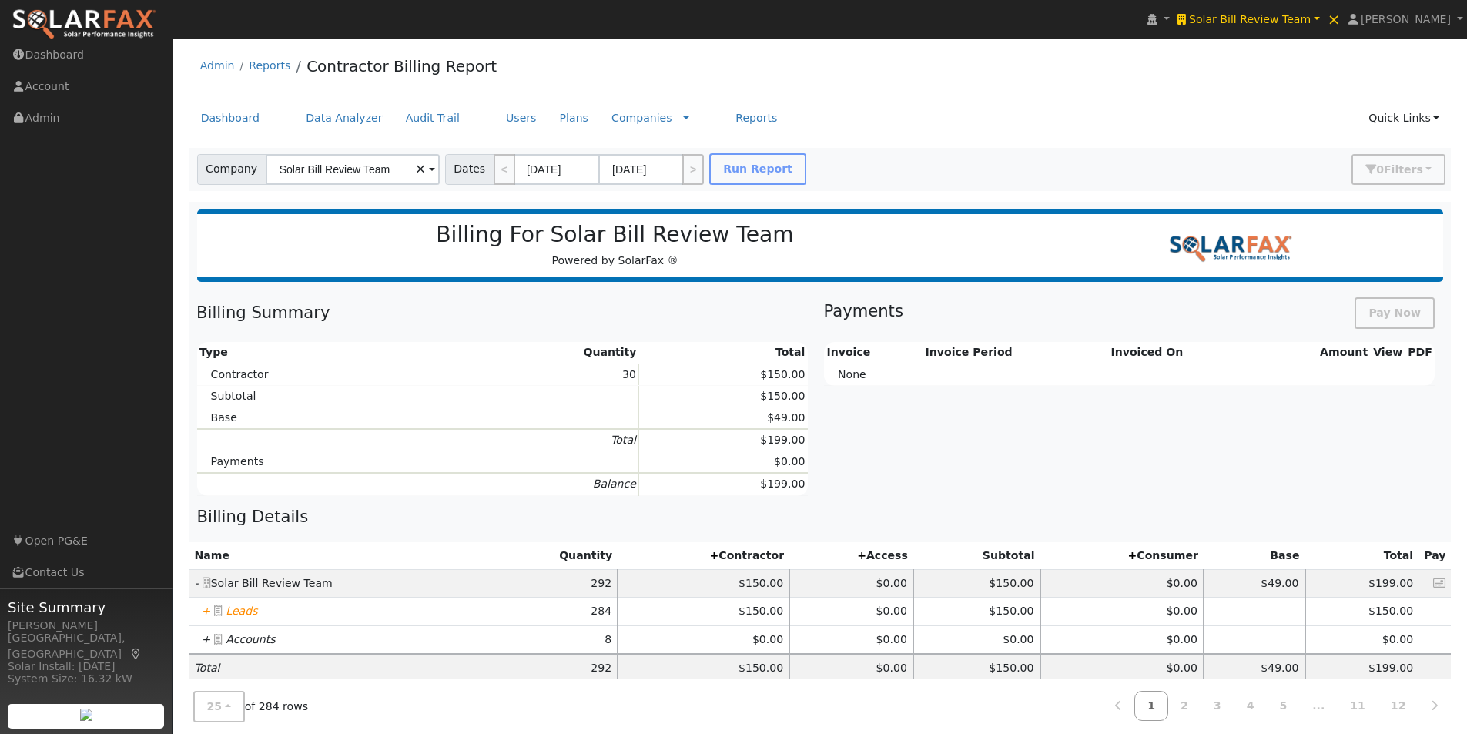
click at [205, 611] on icon "+" at bounding box center [206, 610] width 9 height 12
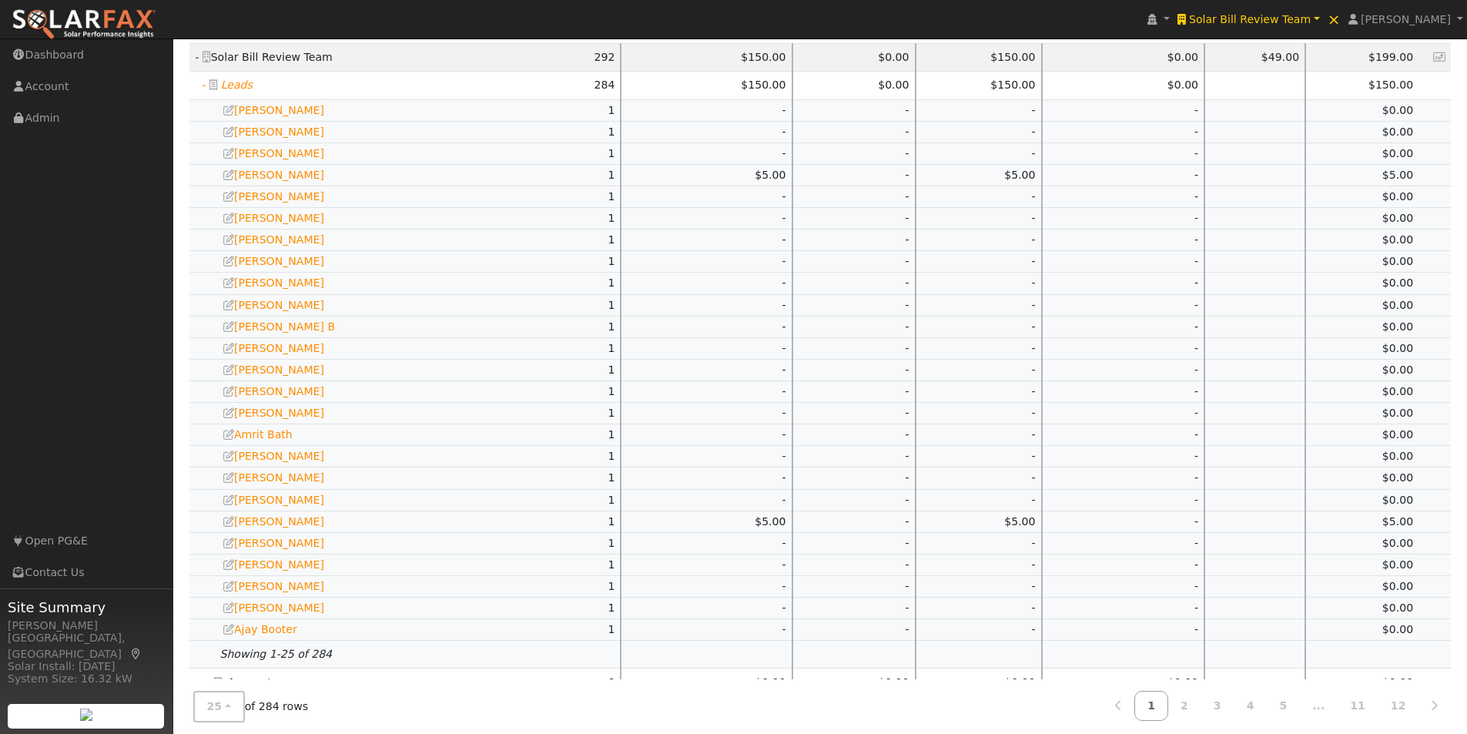
scroll to position [539, 0]
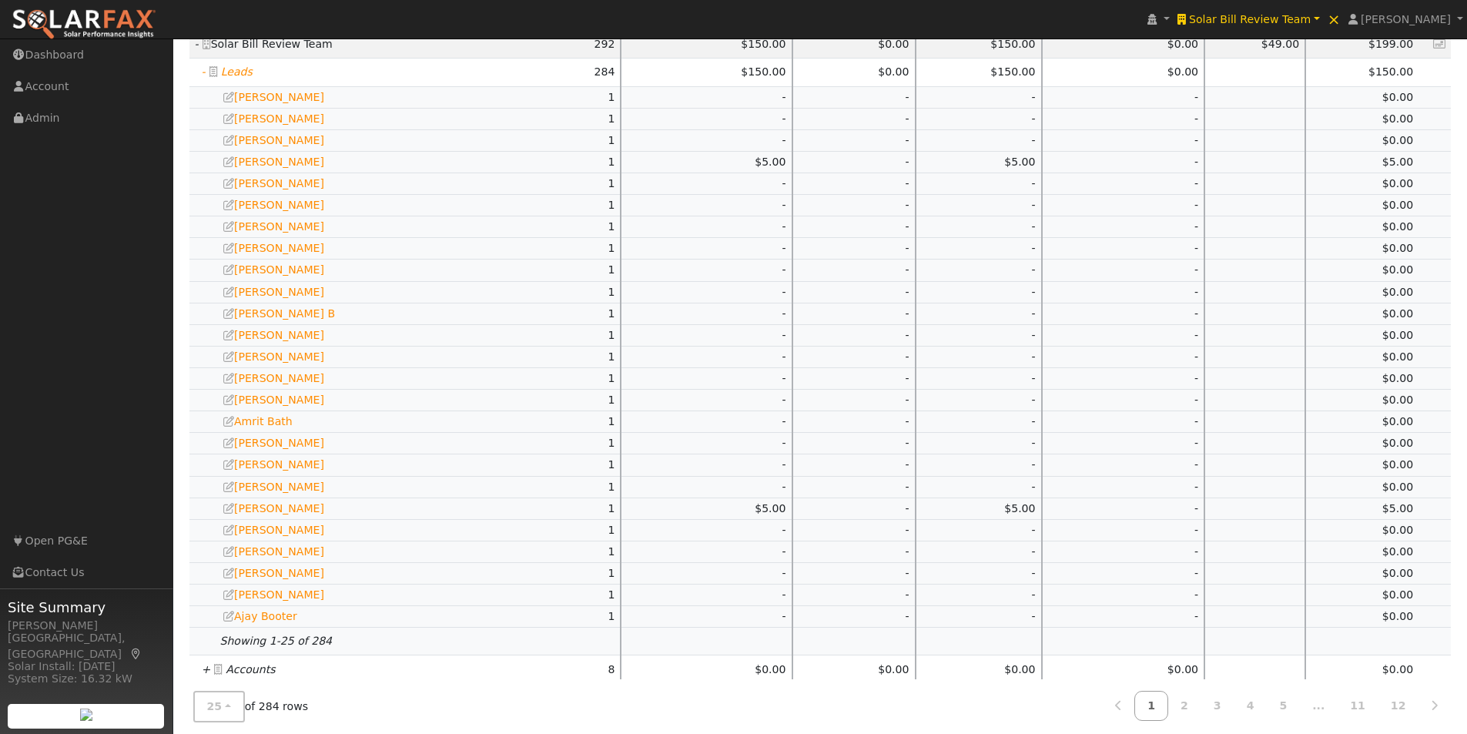
click at [205, 668] on icon "+" at bounding box center [206, 669] width 9 height 12
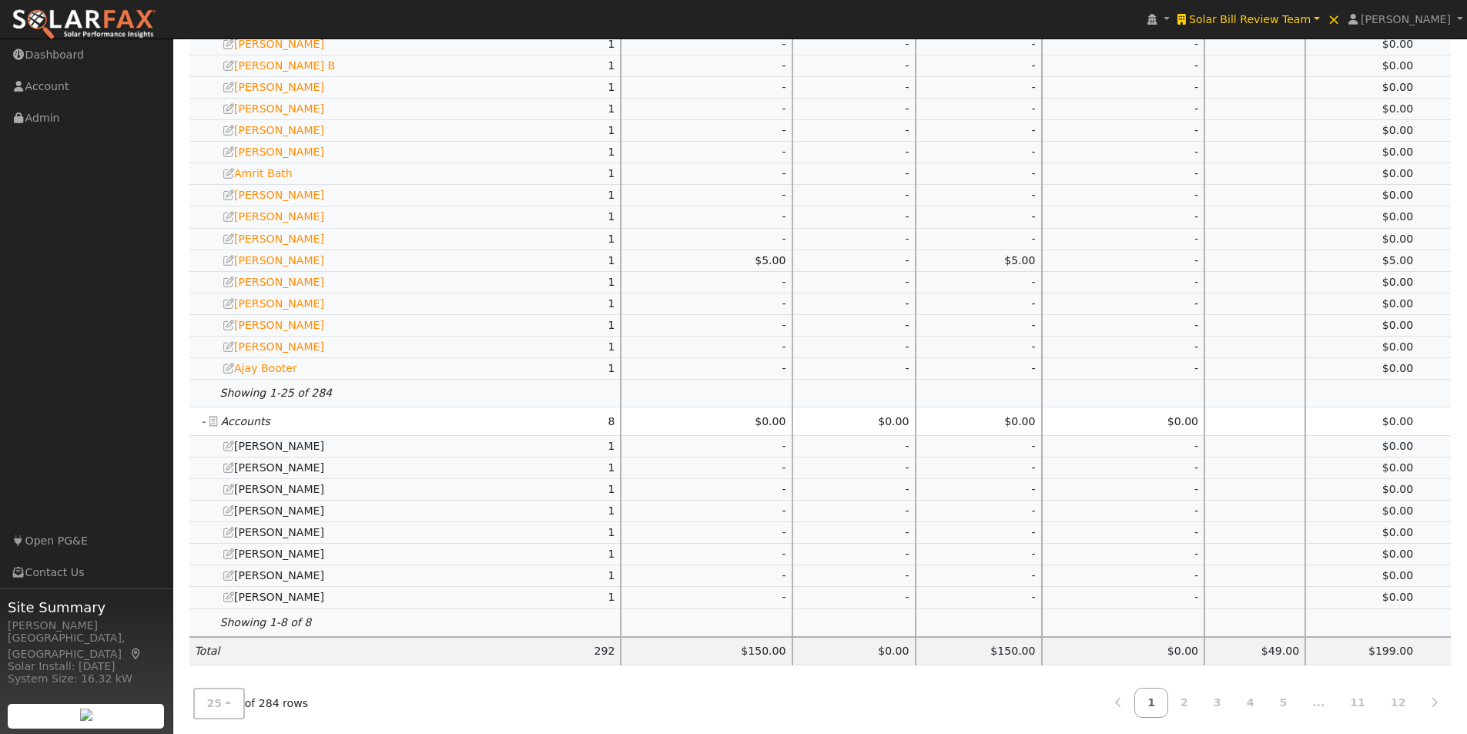
scroll to position [791, 0]
click at [228, 694] on button "25" at bounding box center [219, 699] width 52 height 32
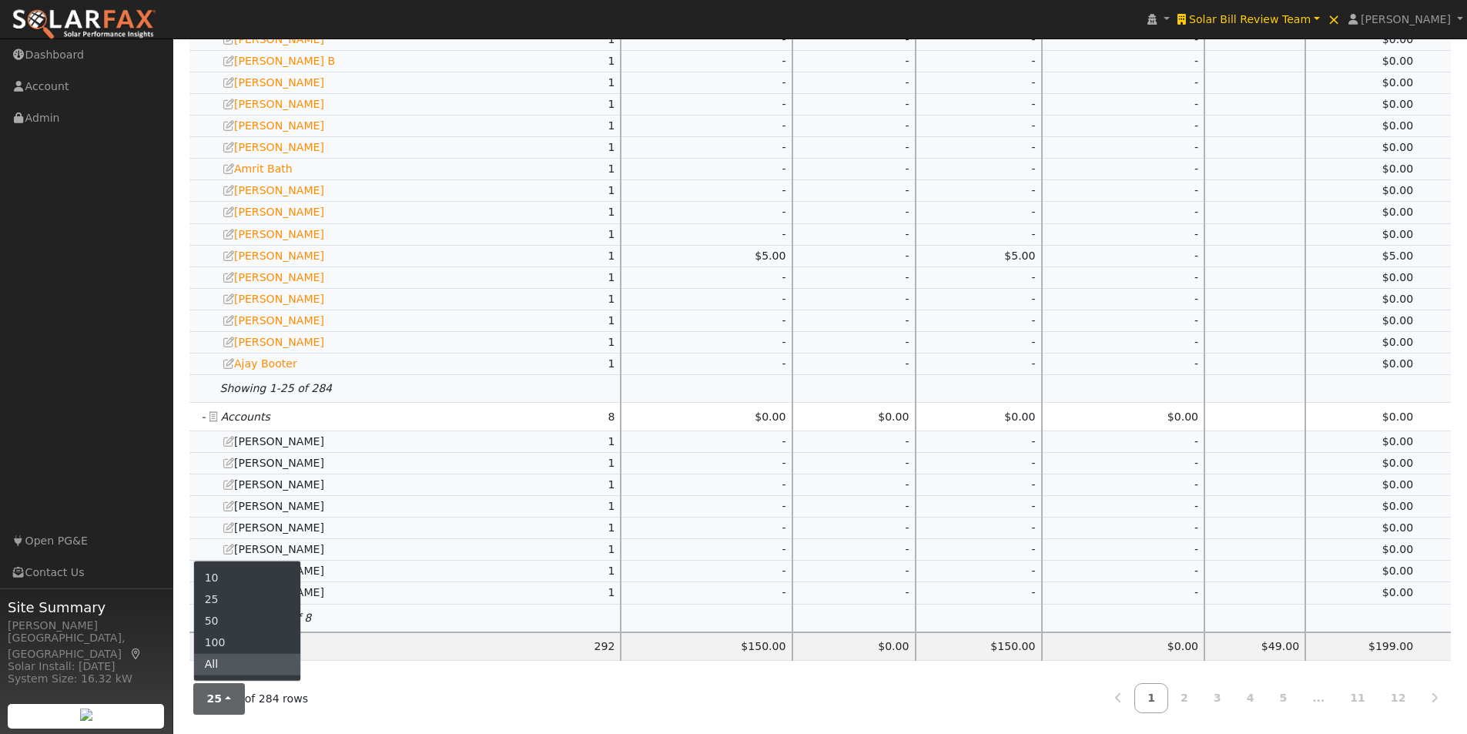
click at [219, 664] on link "All" at bounding box center [247, 665] width 107 height 22
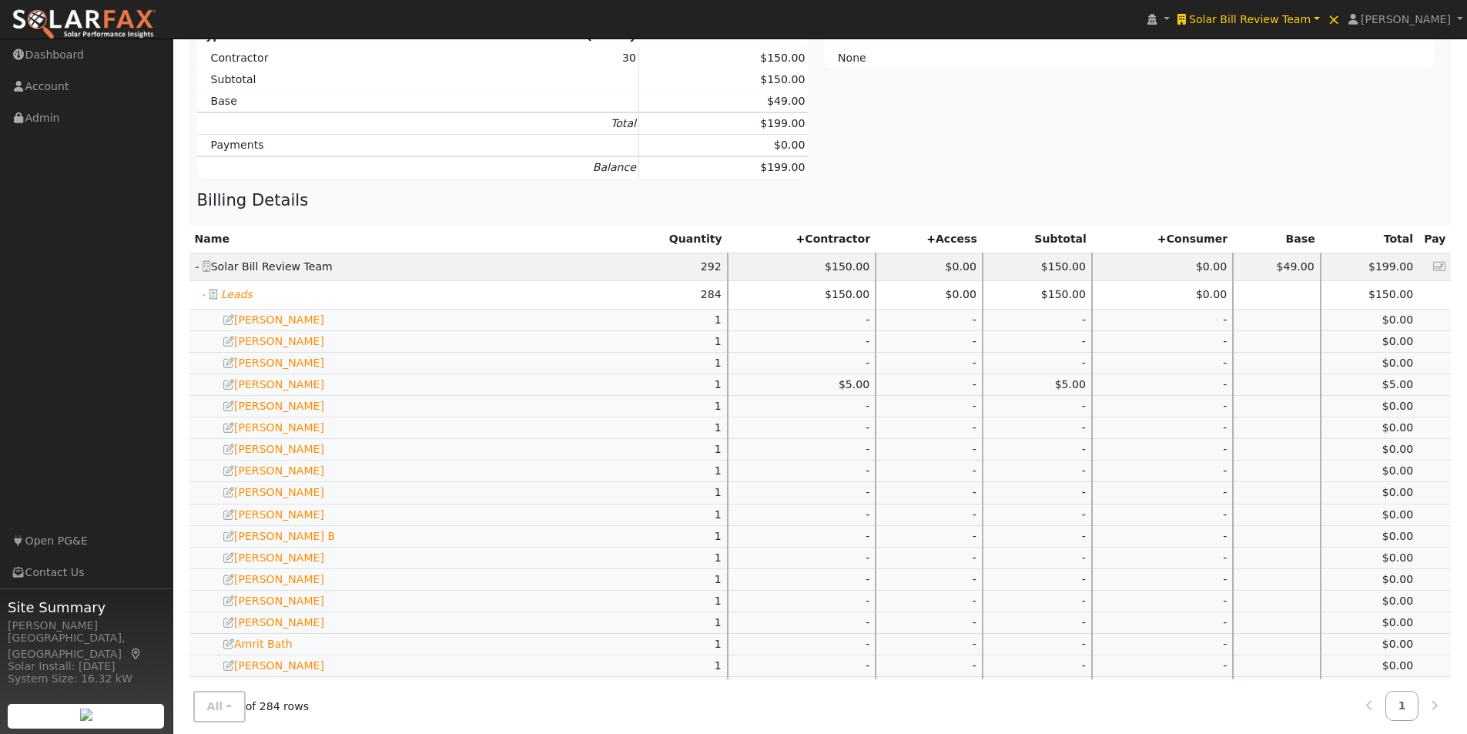
scroll to position [0, 0]
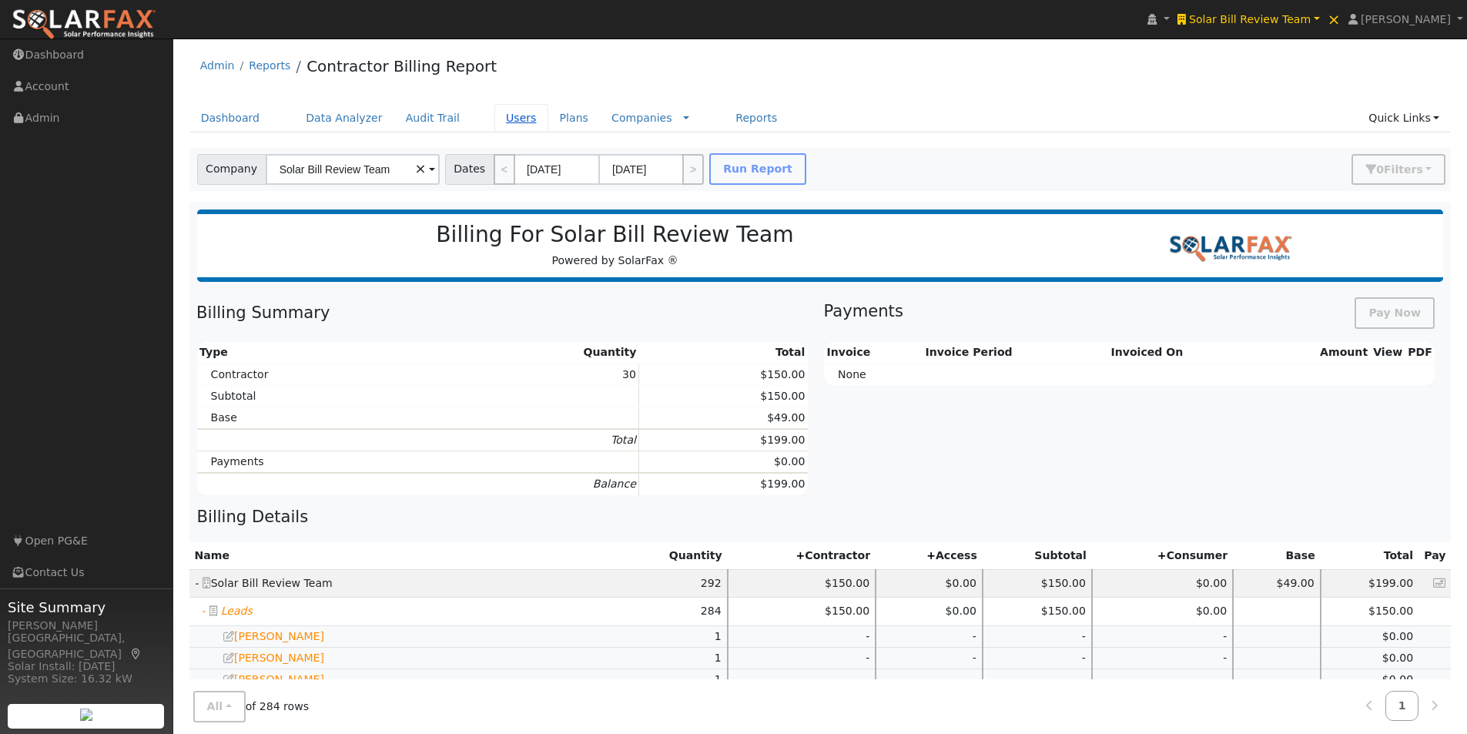
click at [494, 115] on link "Users" at bounding box center [521, 118] width 54 height 28
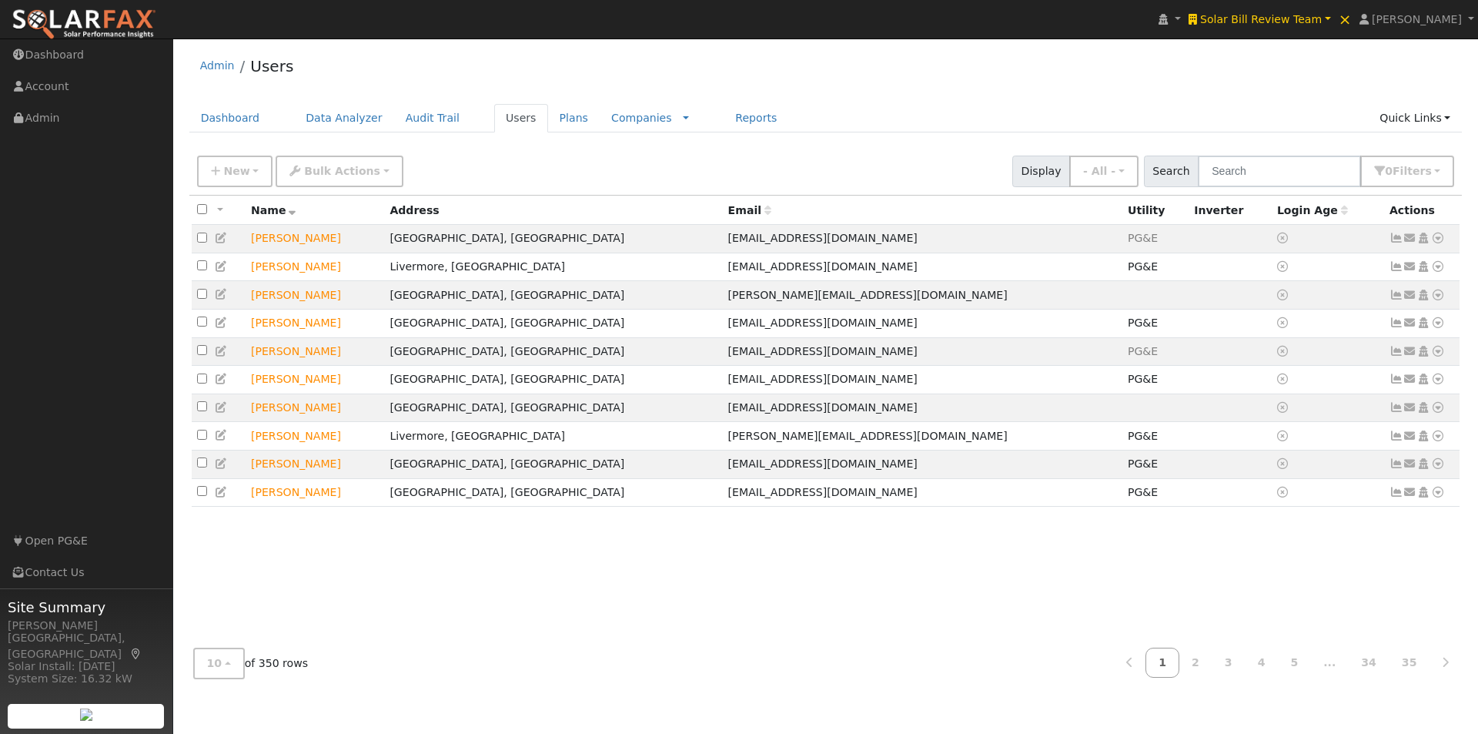
click at [201, 212] on input "checkbox" at bounding box center [202, 209] width 10 height 10
checkbox input "true"
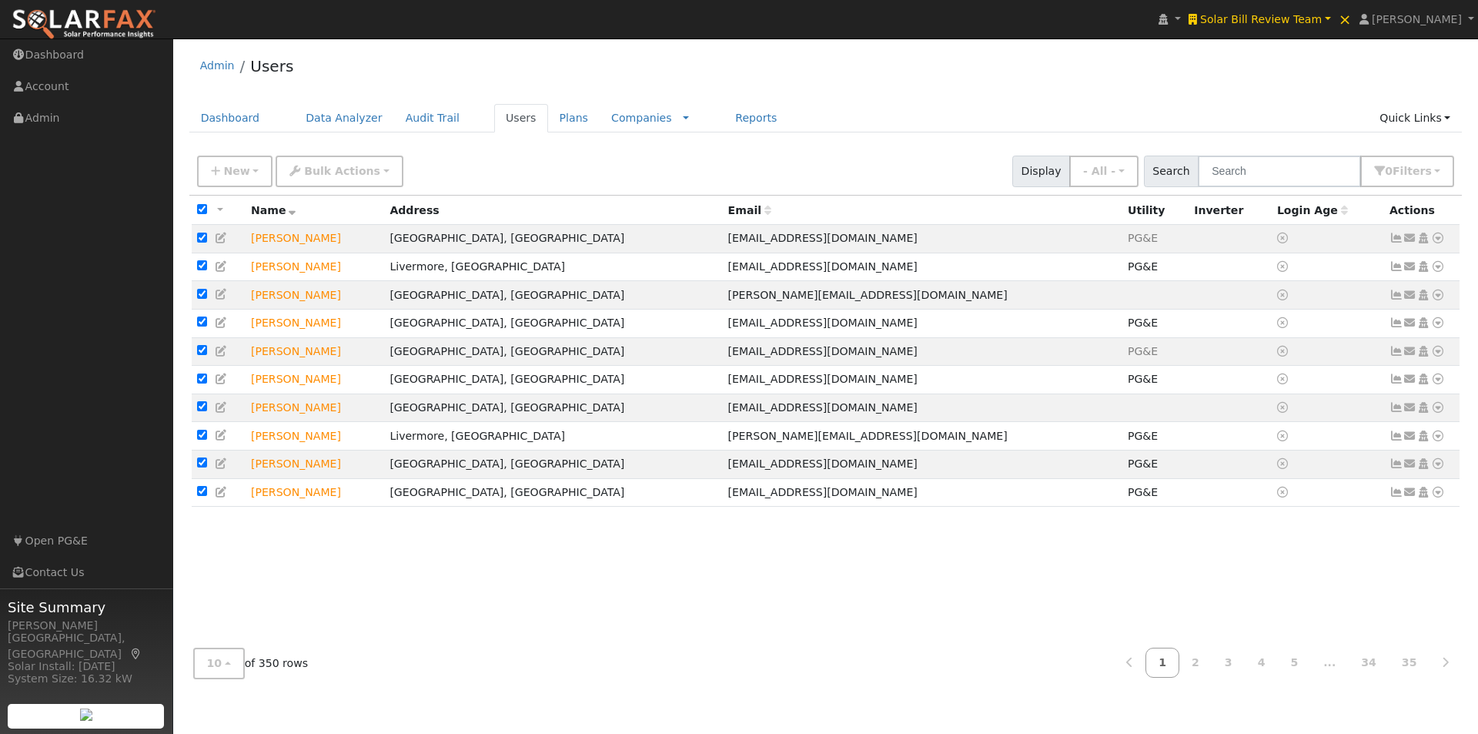
checkbox input "true"
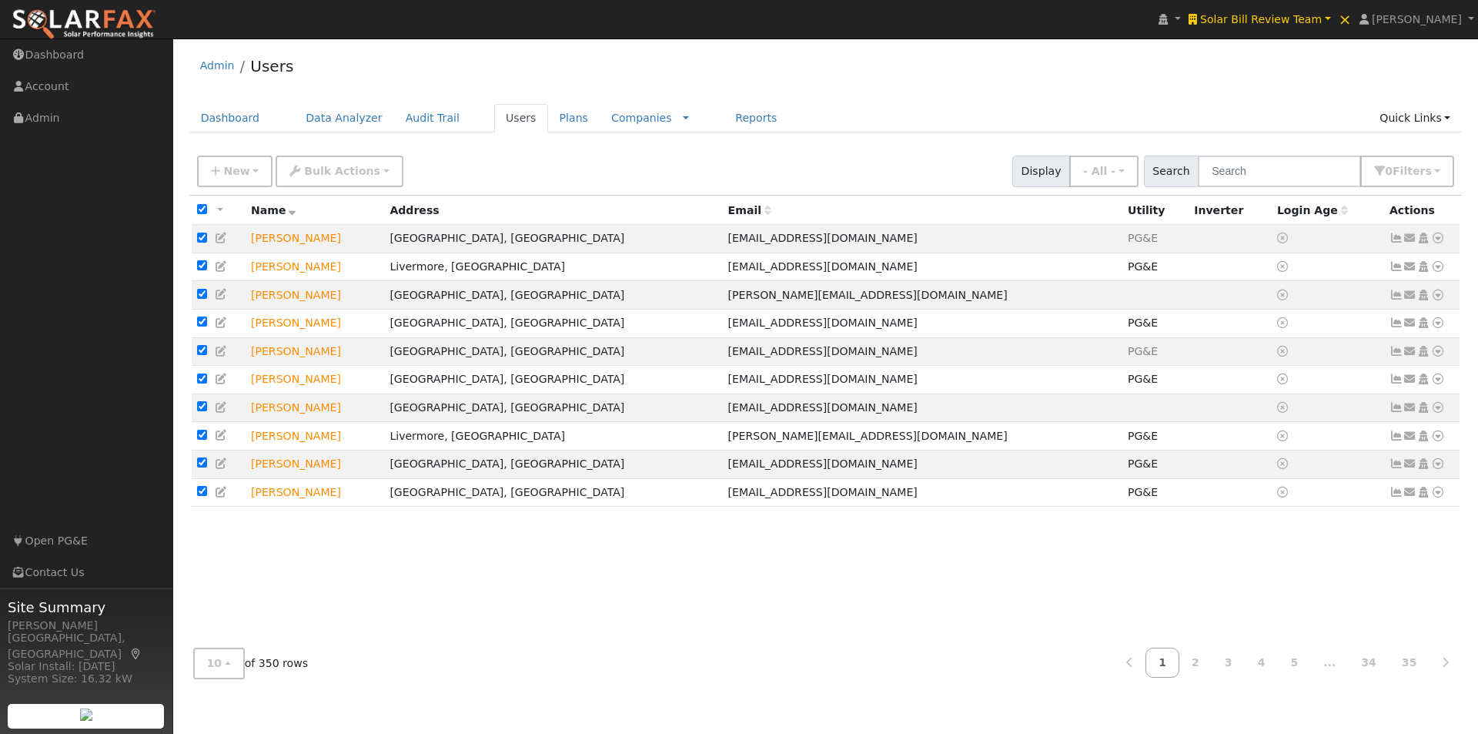
checkbox input "true"
click at [327, 167] on span "Bulk Actions" at bounding box center [342, 171] width 76 height 12
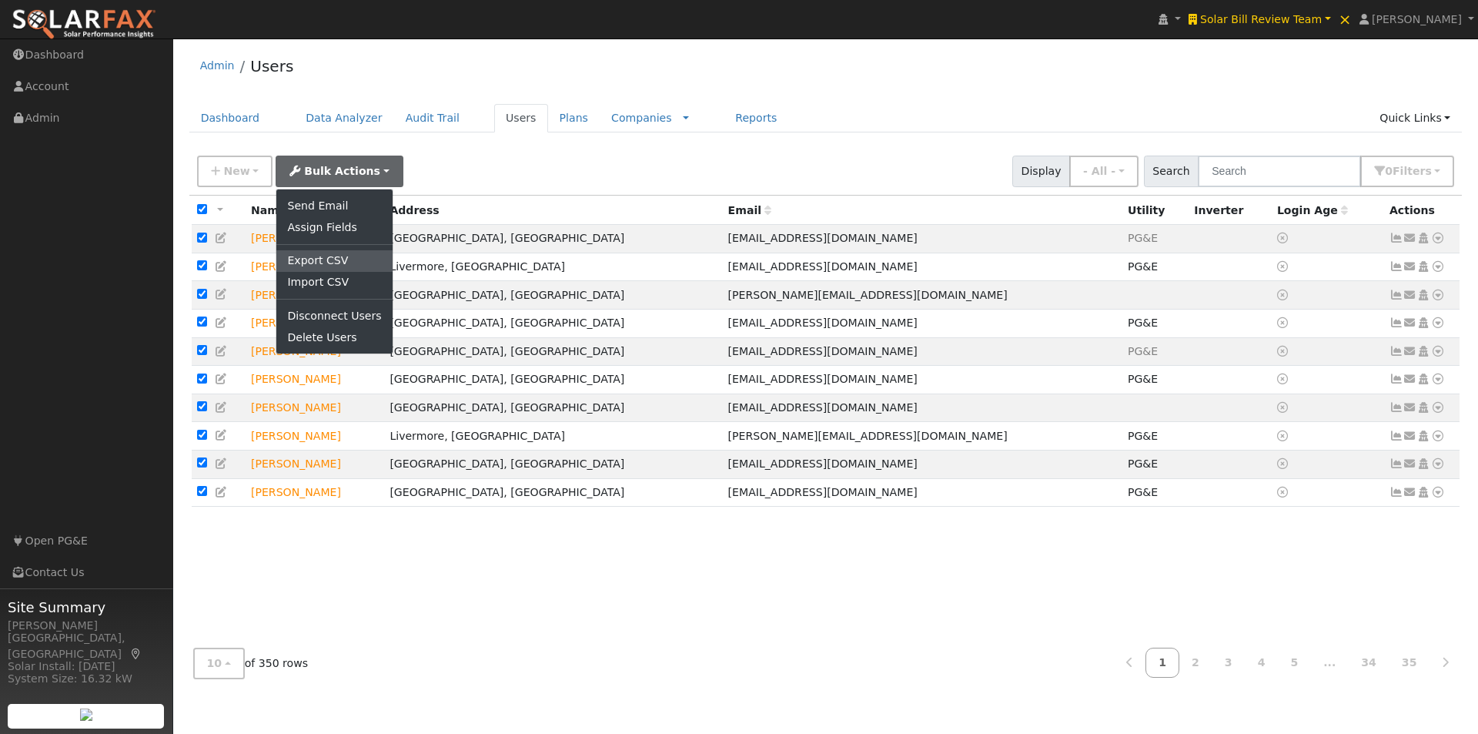
click at [301, 257] on link "Export CSV" at bounding box center [333, 261] width 115 height 22
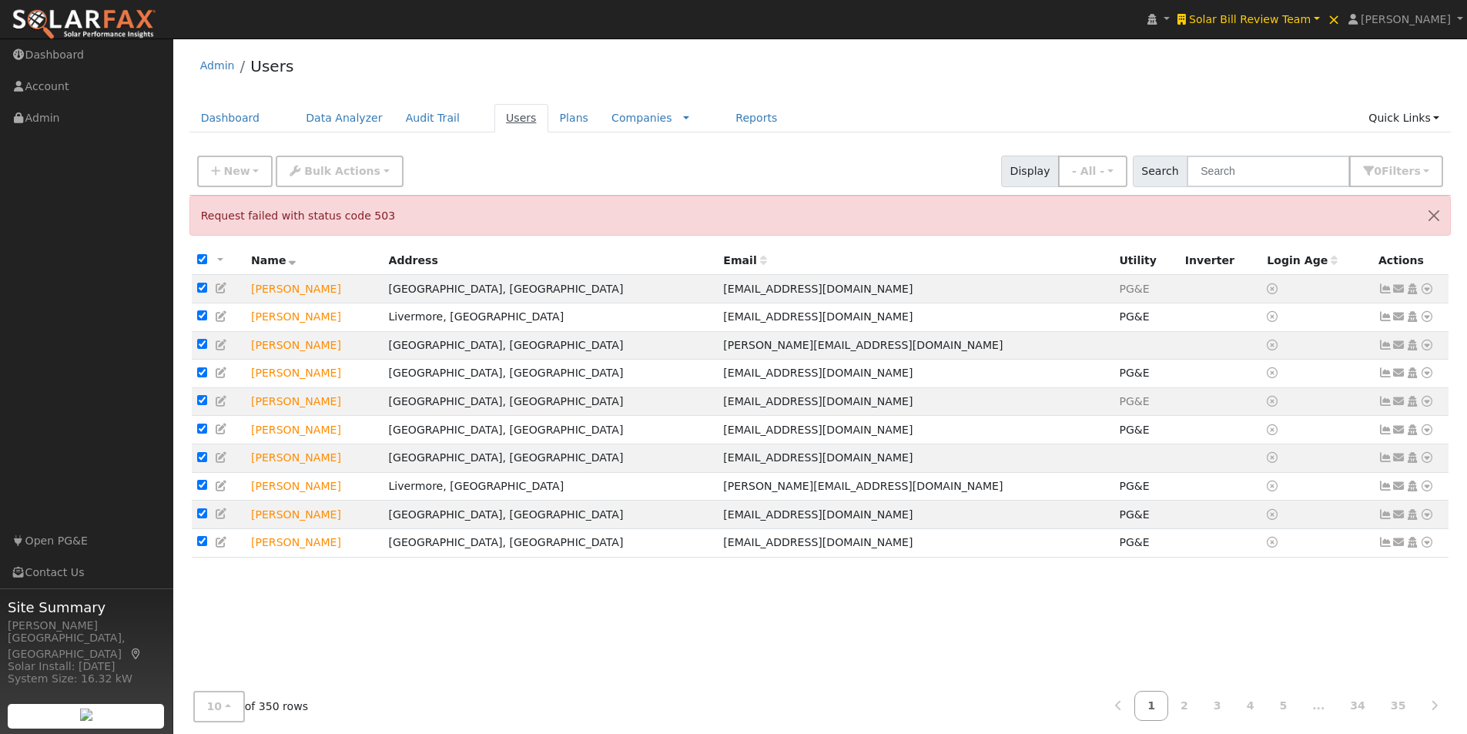
click at [495, 117] on link "Users" at bounding box center [521, 118] width 54 height 28
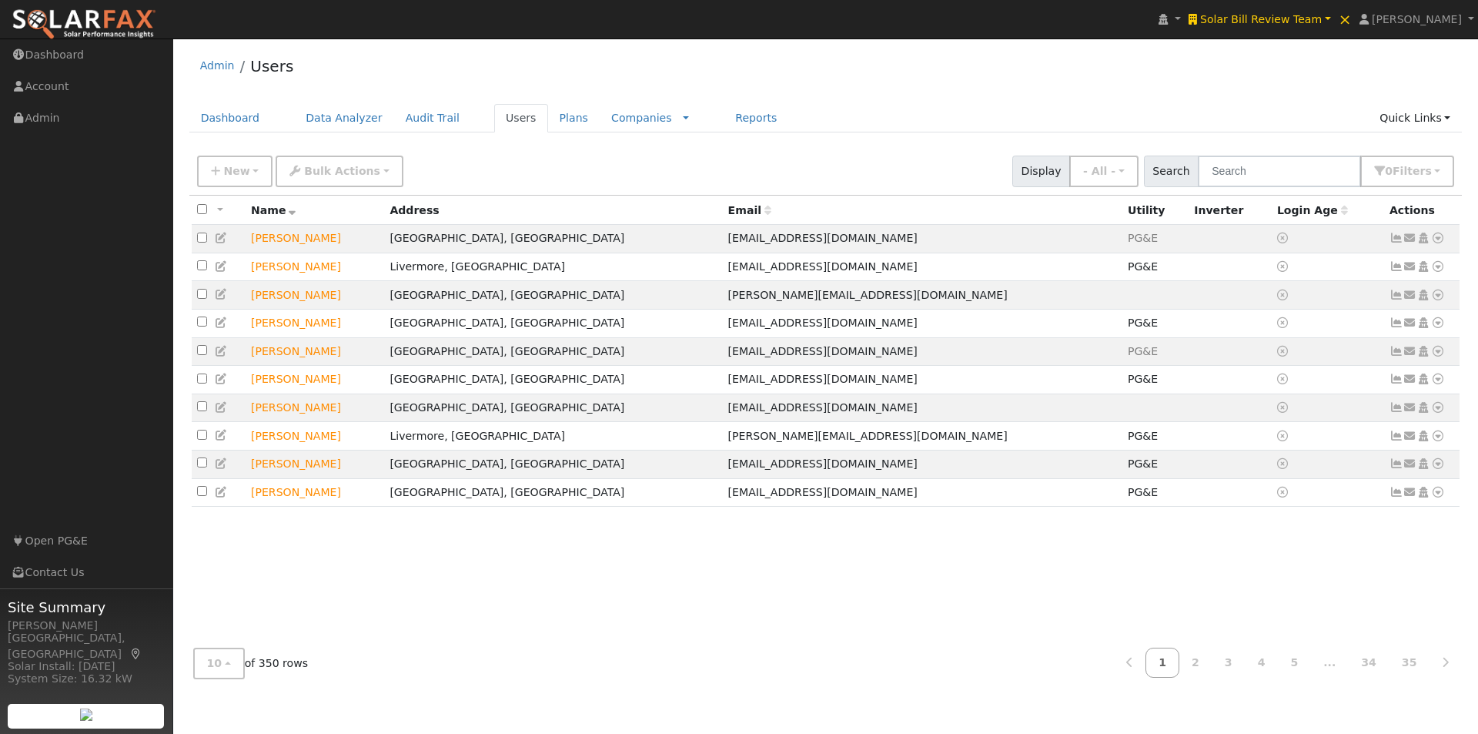
click at [200, 208] on input "checkbox" at bounding box center [202, 209] width 10 height 10
checkbox input "true"
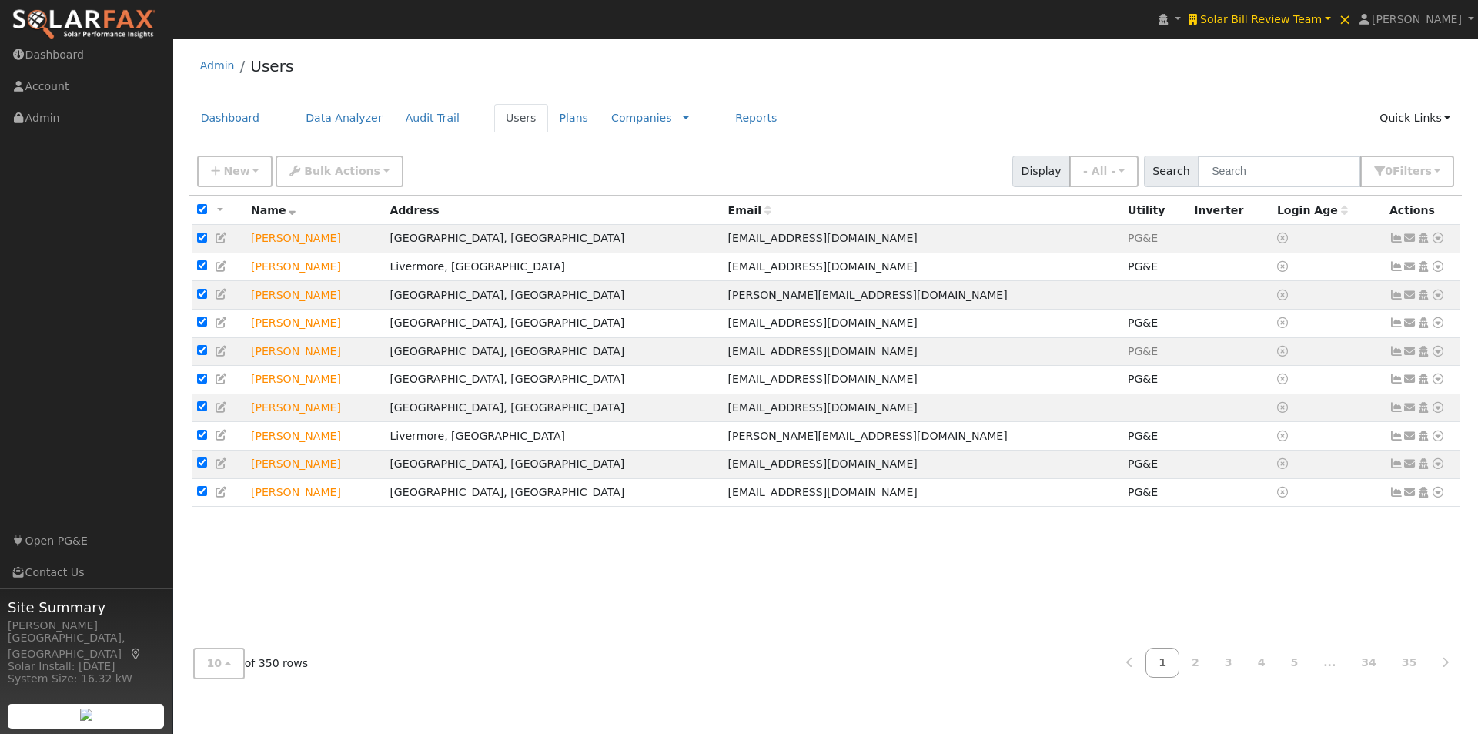
checkbox input "true"
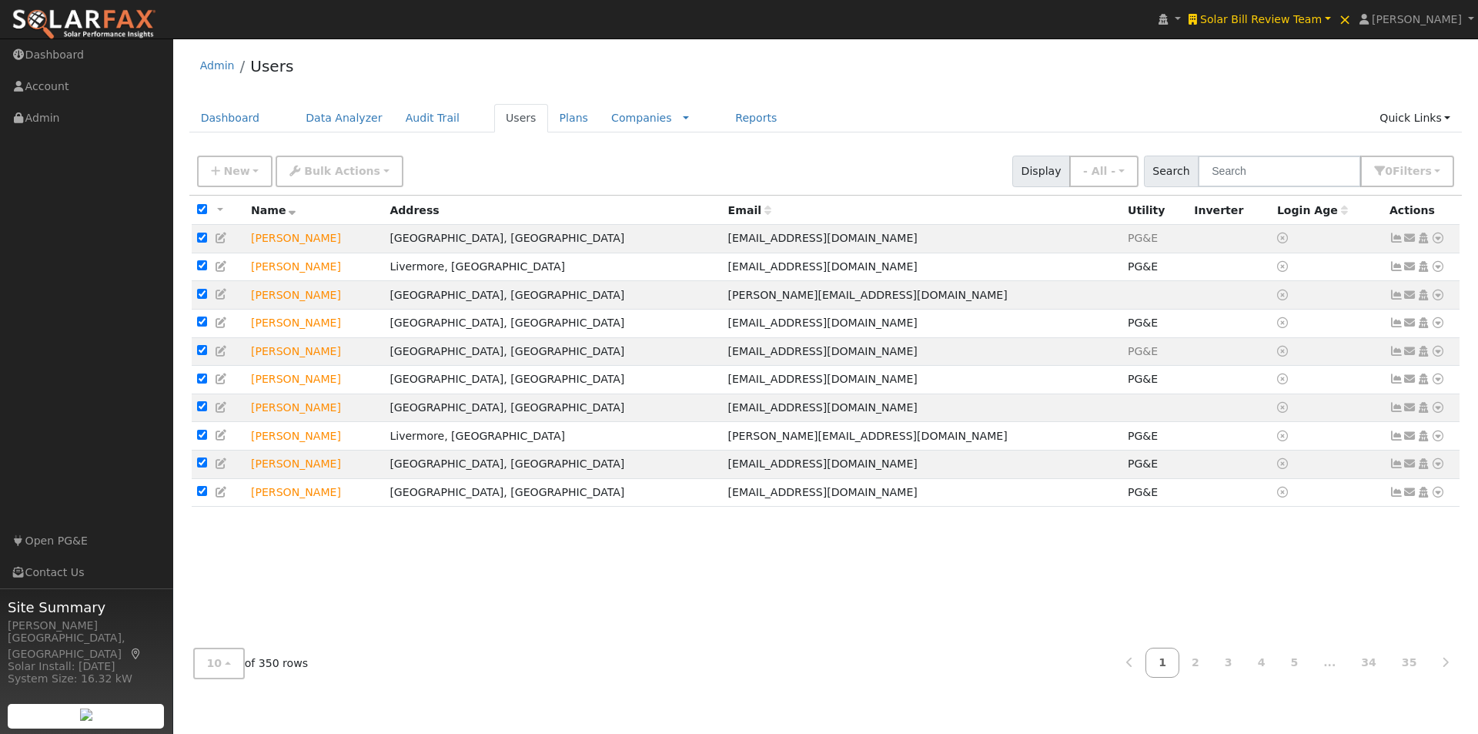
checkbox input "true"
drag, startPoint x: 303, startPoint y: 176, endPoint x: 313, endPoint y: 184, distance: 12.5
click at [304, 175] on span "Bulk Actions" at bounding box center [342, 171] width 76 height 12
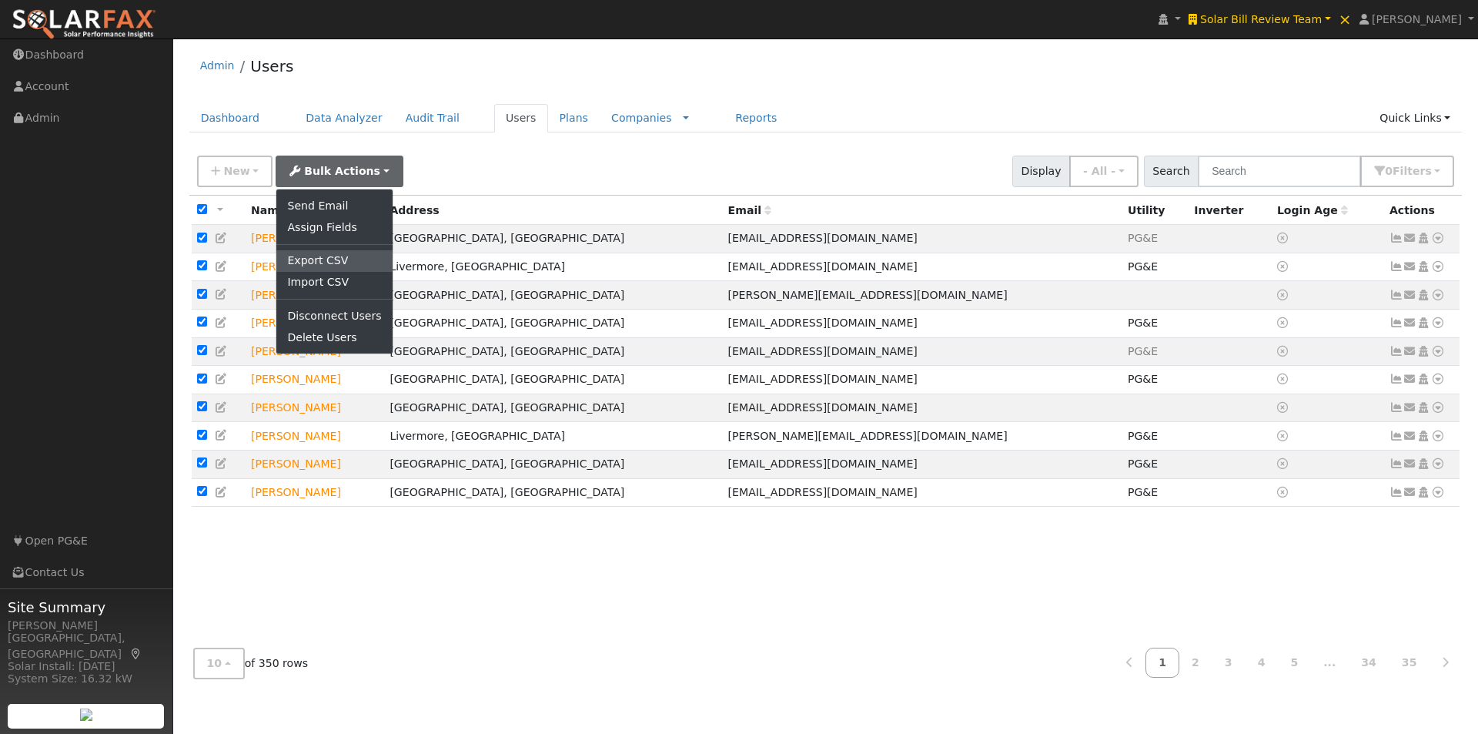
click at [314, 261] on link "Export CSV" at bounding box center [333, 261] width 115 height 22
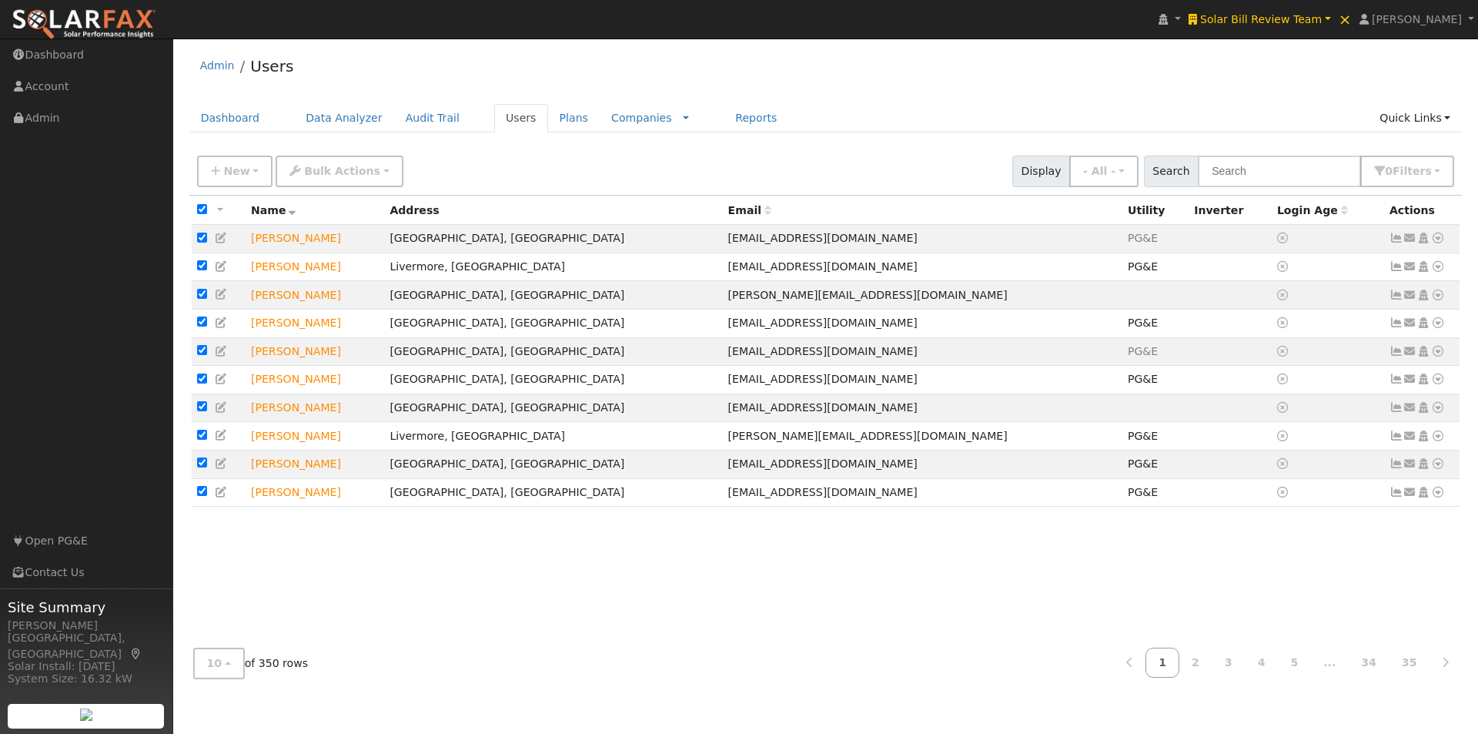
click at [197, 207] on input "checkbox" at bounding box center [202, 209] width 10 height 10
checkbox input "false"
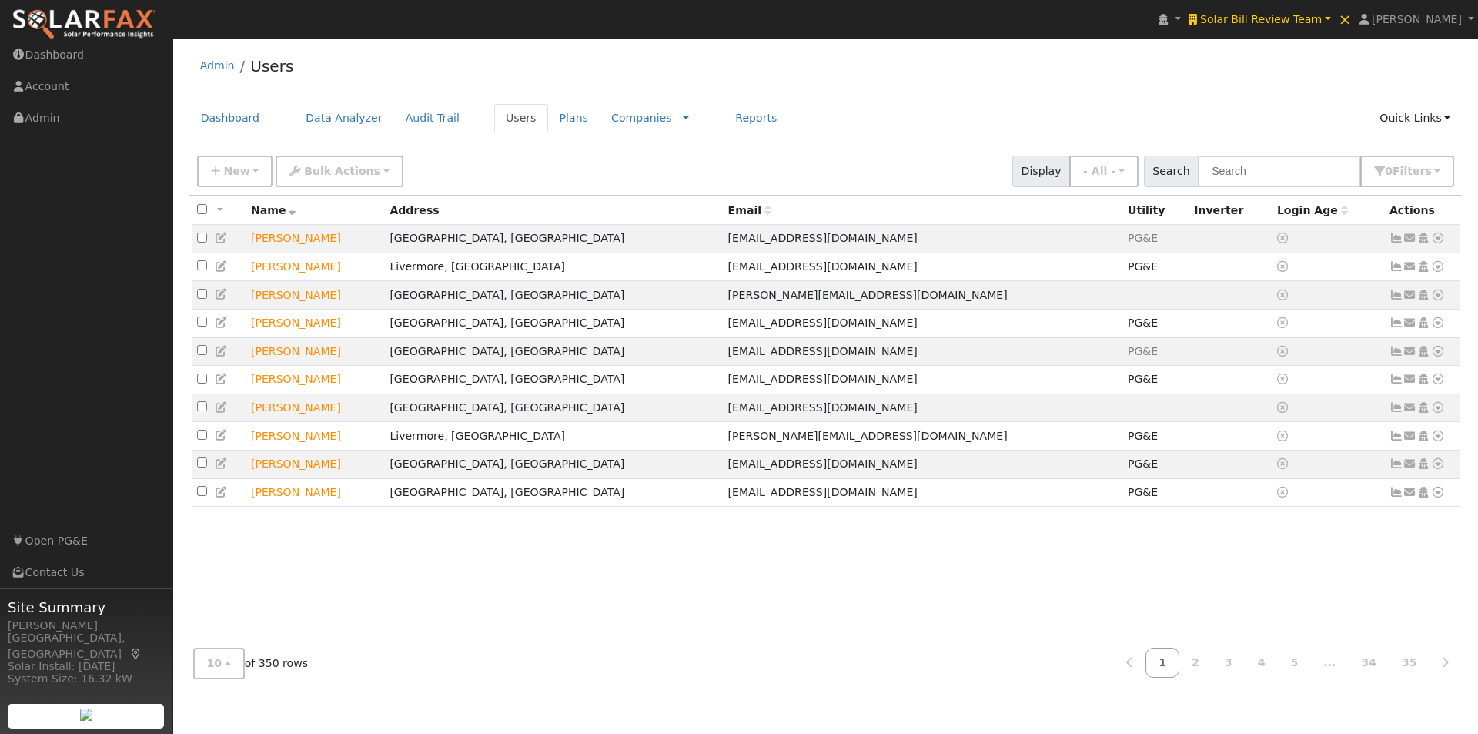
checkbox input "false"
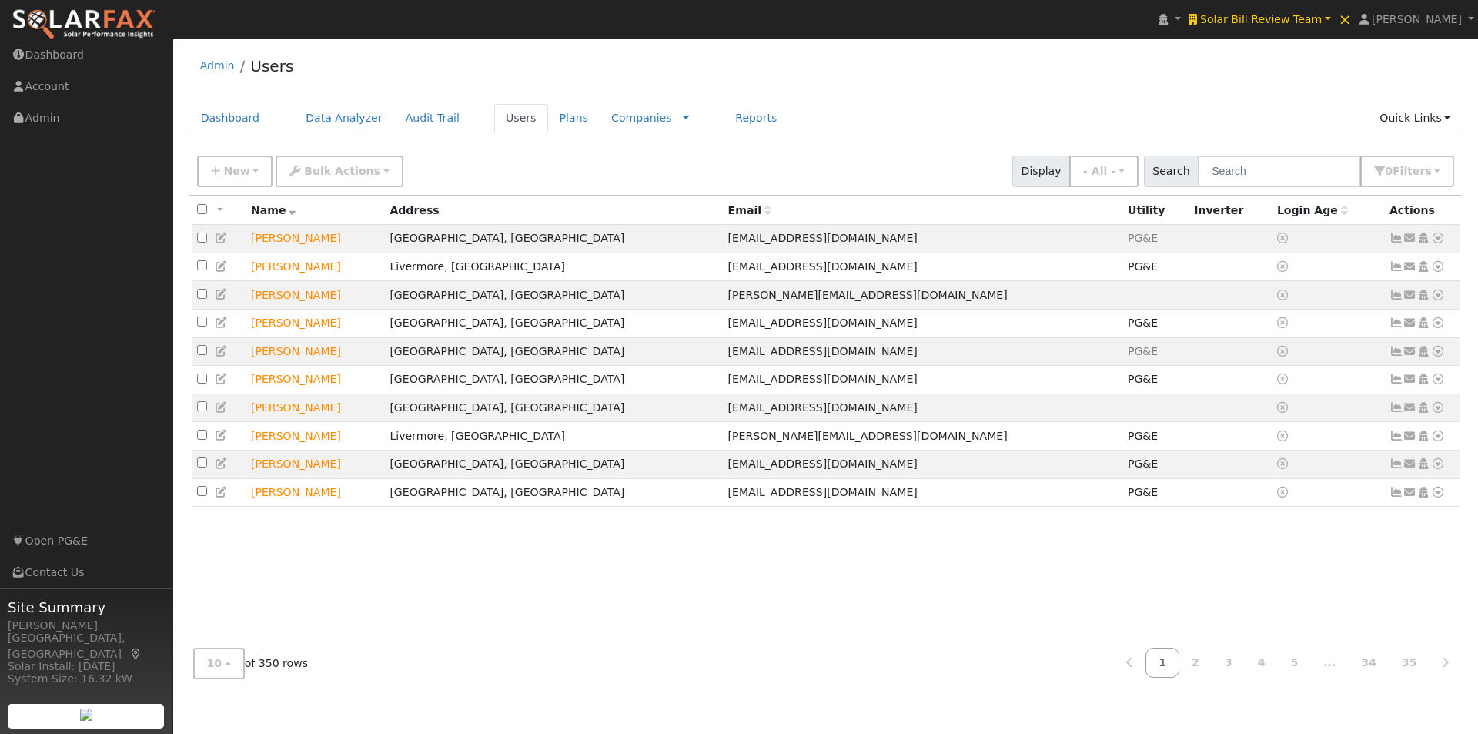
checkbox input "false"
click at [1301, 15] on span "Solar Bill Review Team" at bounding box center [1261, 19] width 122 height 12
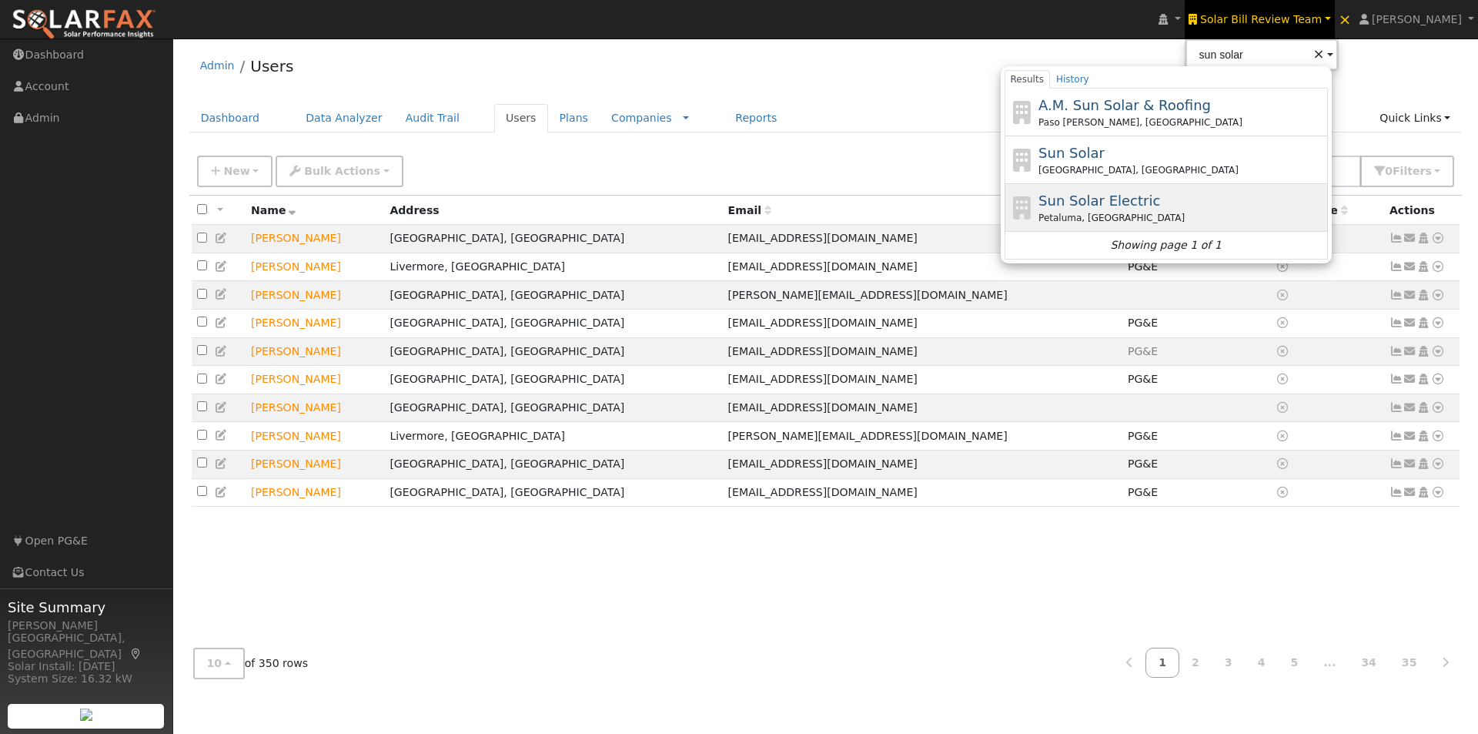
click at [1116, 199] on span "Sun Solar Electric" at bounding box center [1100, 200] width 122 height 16
type input "Sun Solar Electric"
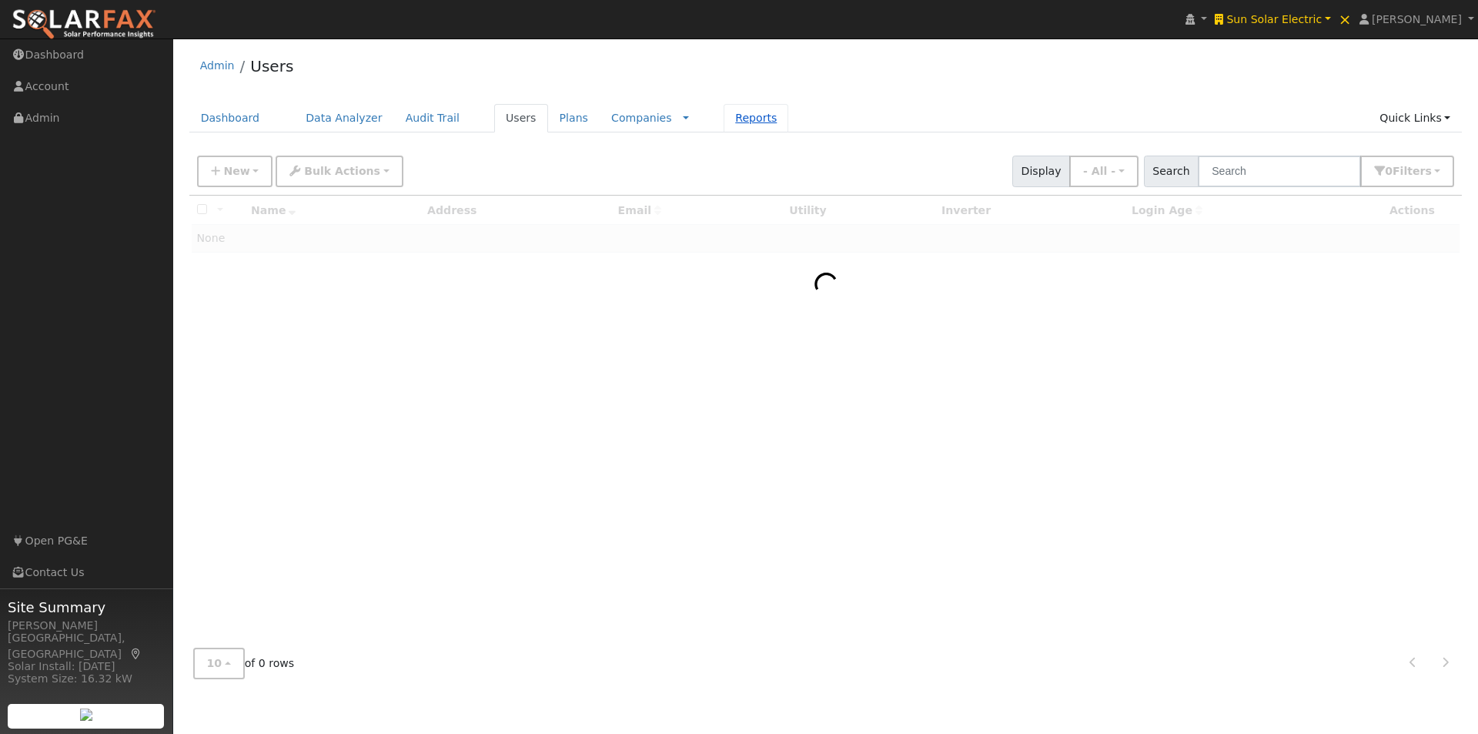
click at [724, 119] on link "Reports" at bounding box center [756, 118] width 65 height 28
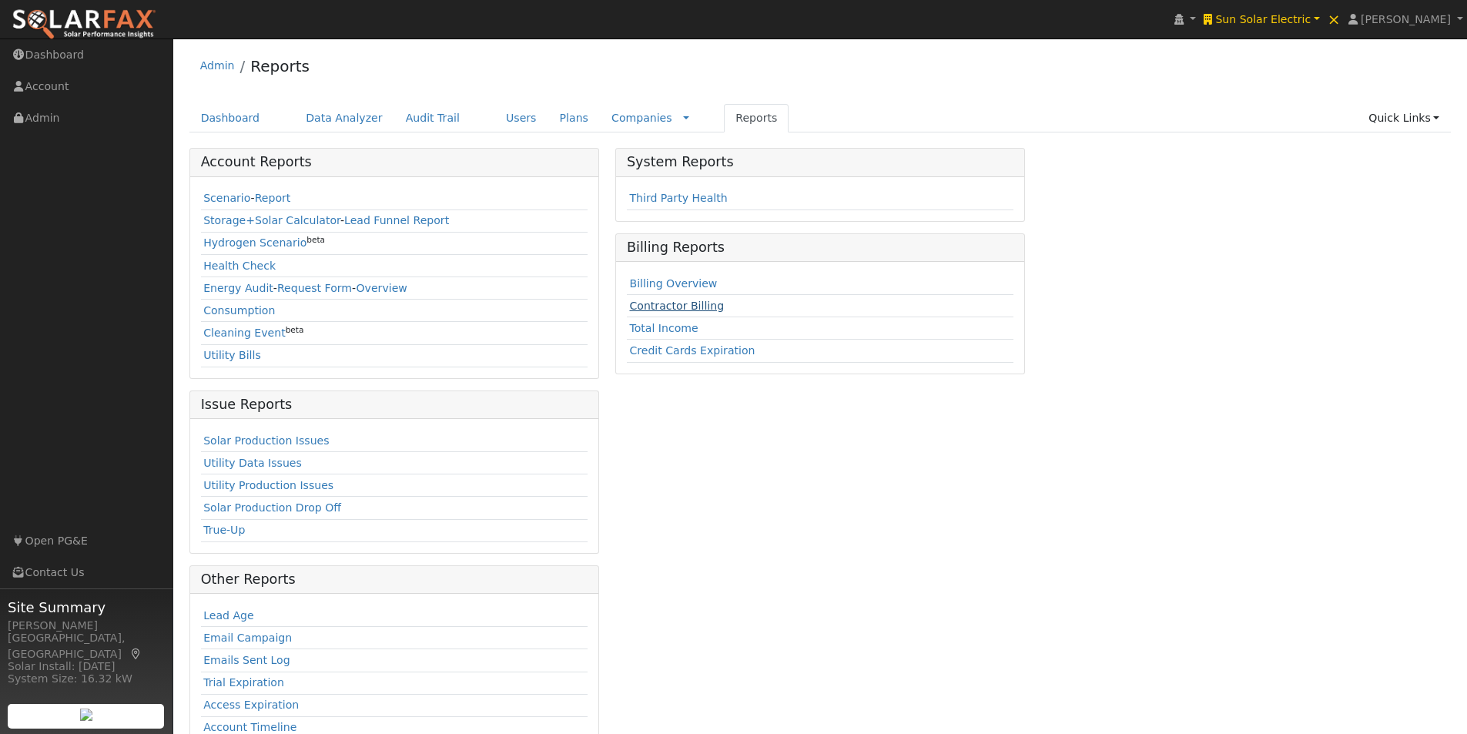
click at [658, 304] on link "Contractor Billing" at bounding box center [676, 305] width 95 height 12
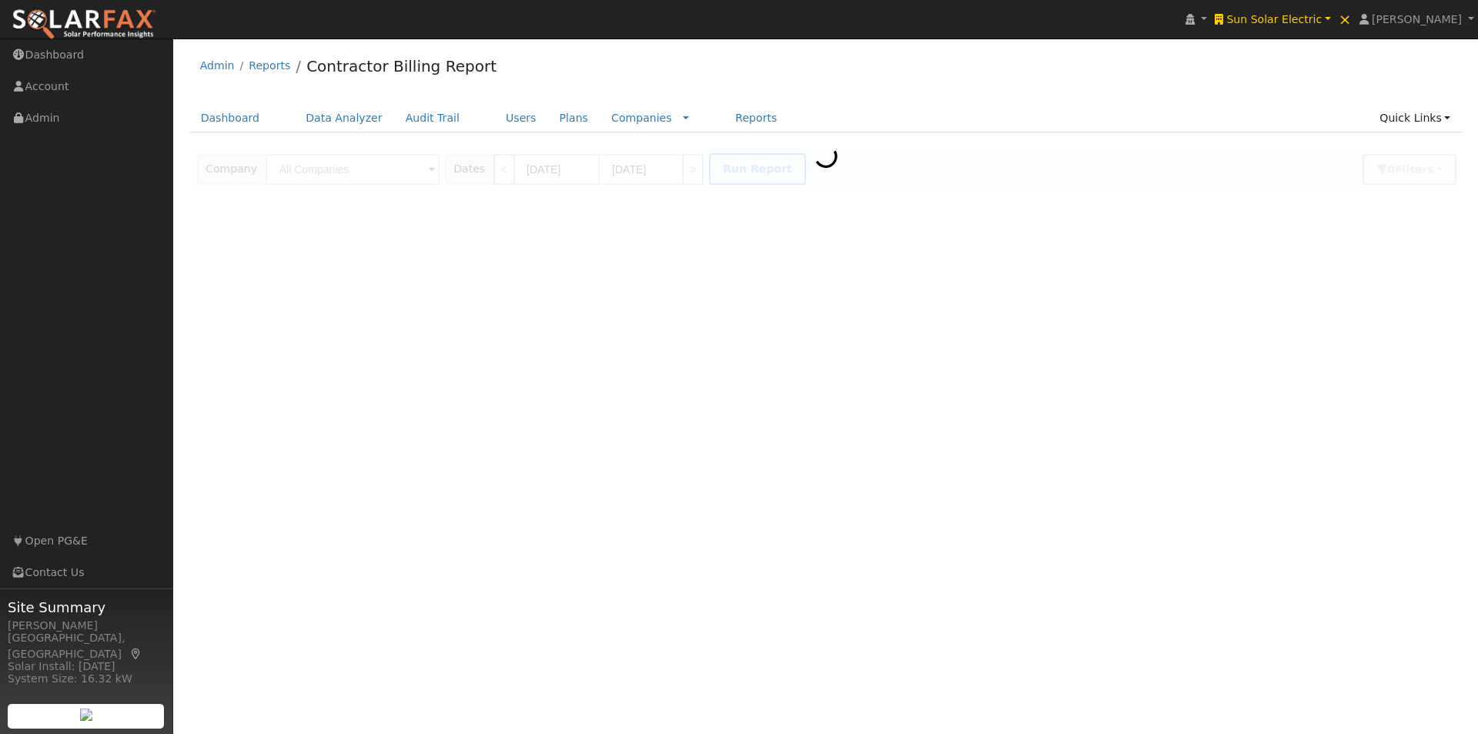
type input "Sun Solar Electric"
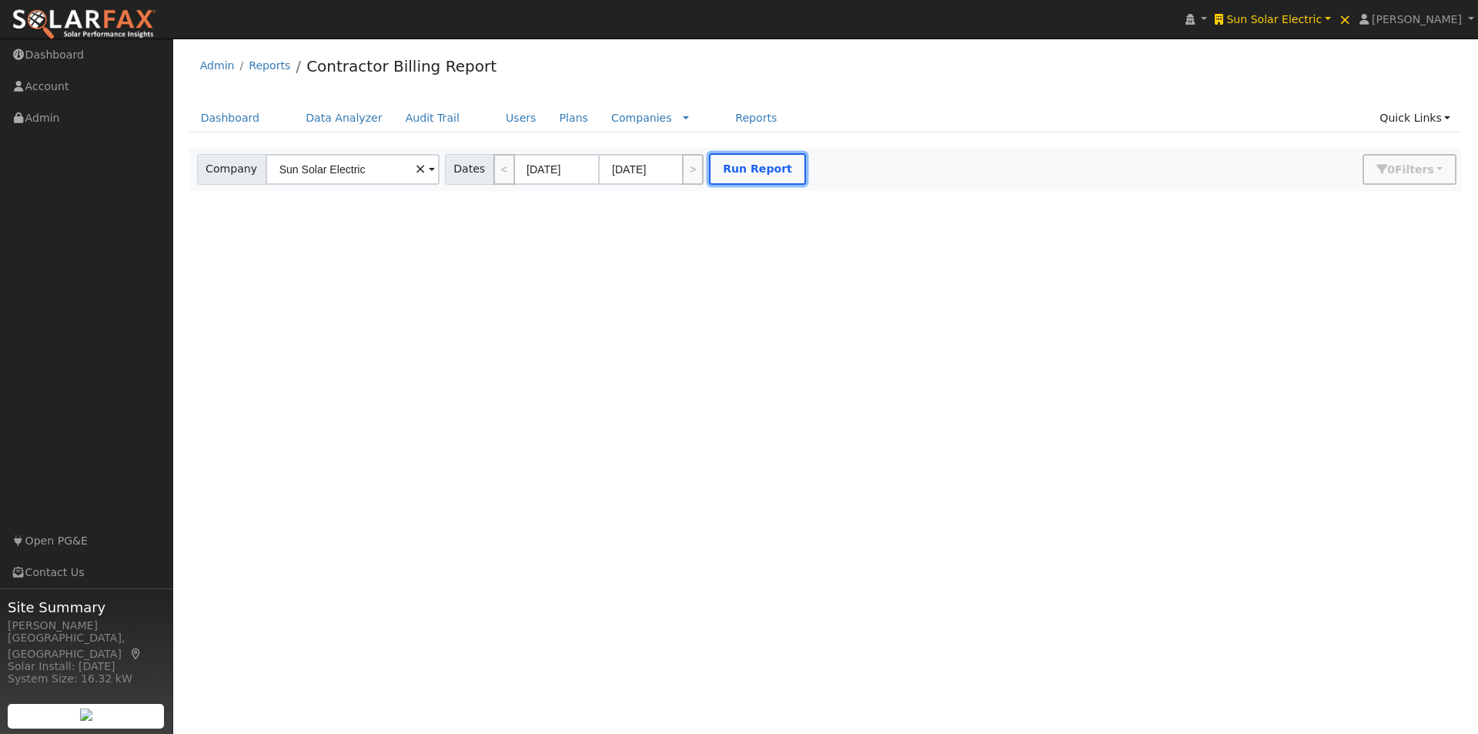
click at [725, 171] on button "Run Report" at bounding box center [757, 169] width 97 height 32
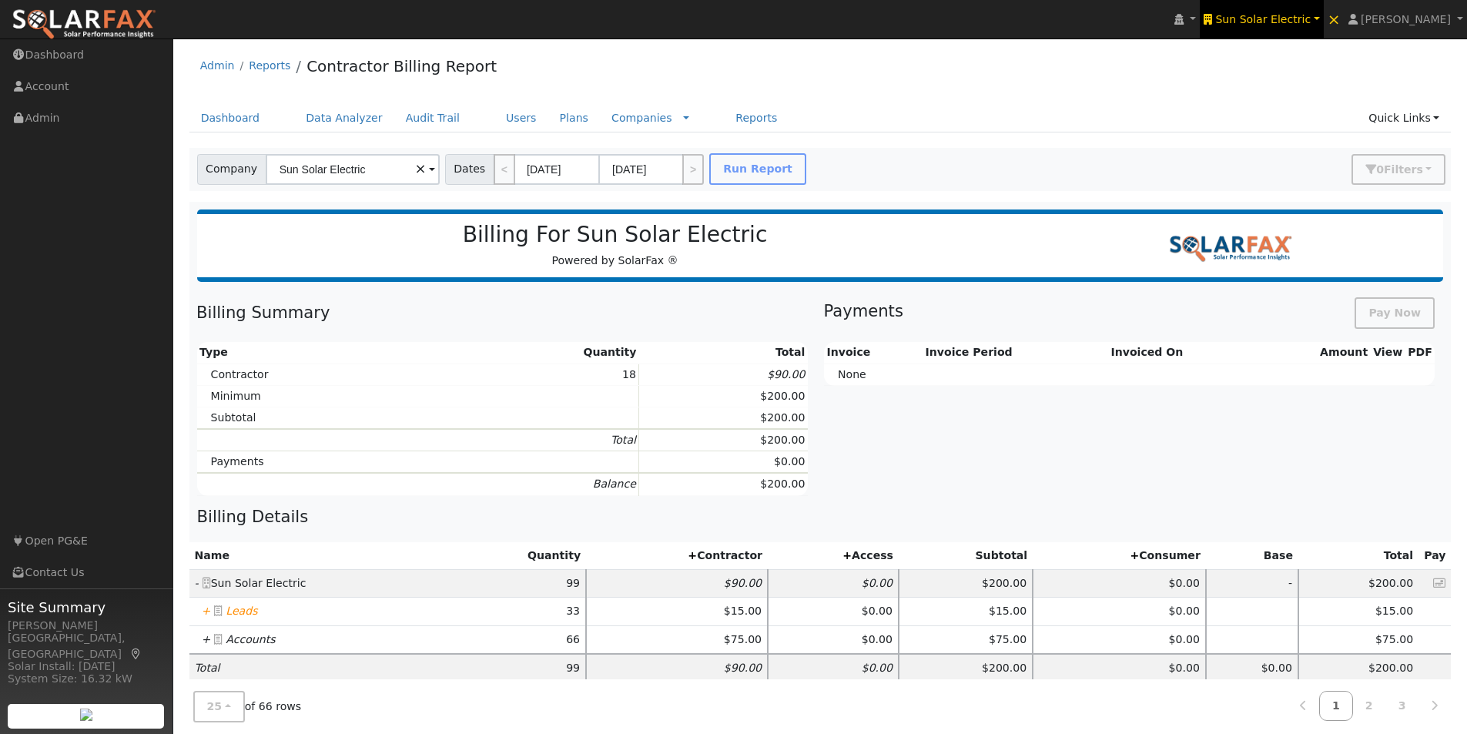
click at [1303, 13] on span "Sun Solar Electric" at bounding box center [1262, 19] width 95 height 12
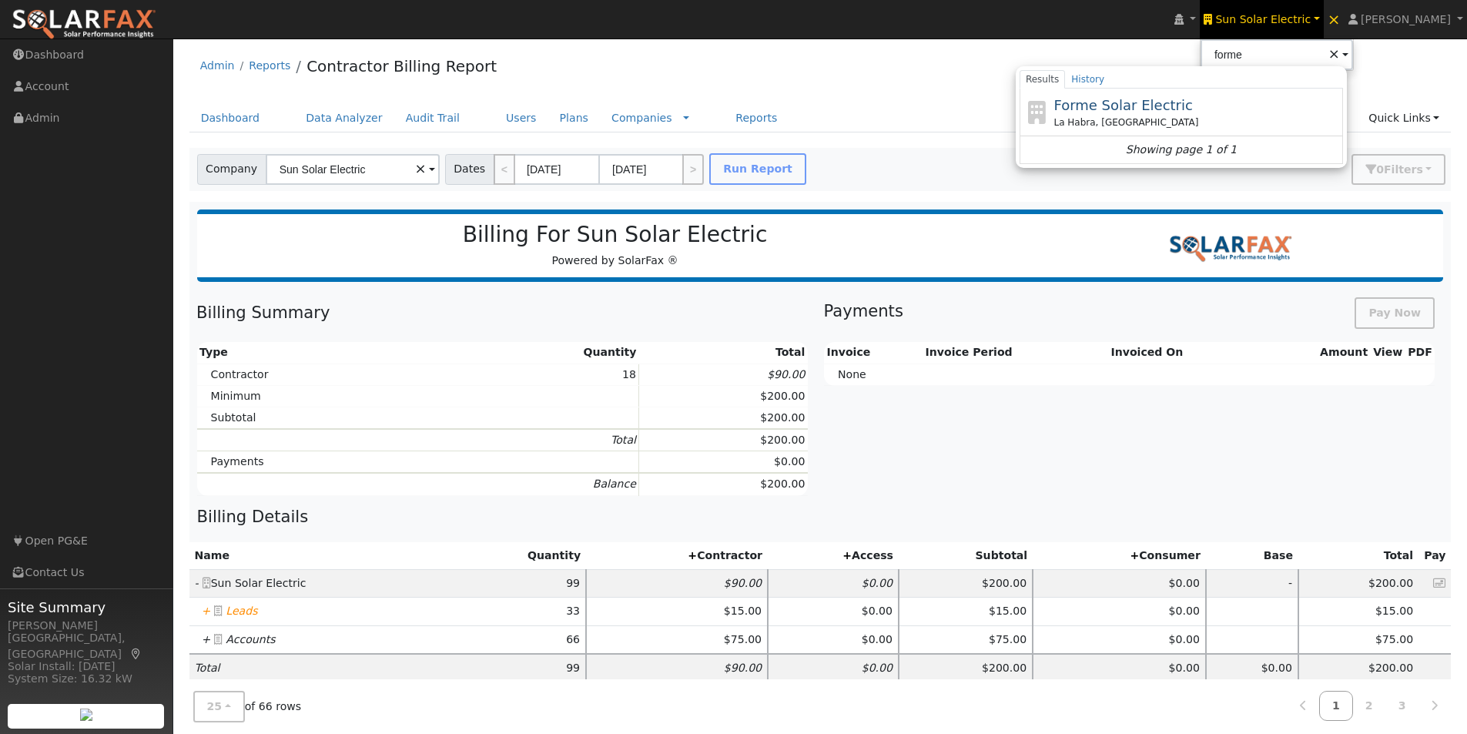
click at [1150, 102] on span "Forme Solar Electric" at bounding box center [1122, 105] width 139 height 16
type input "Forme Solar Electric"
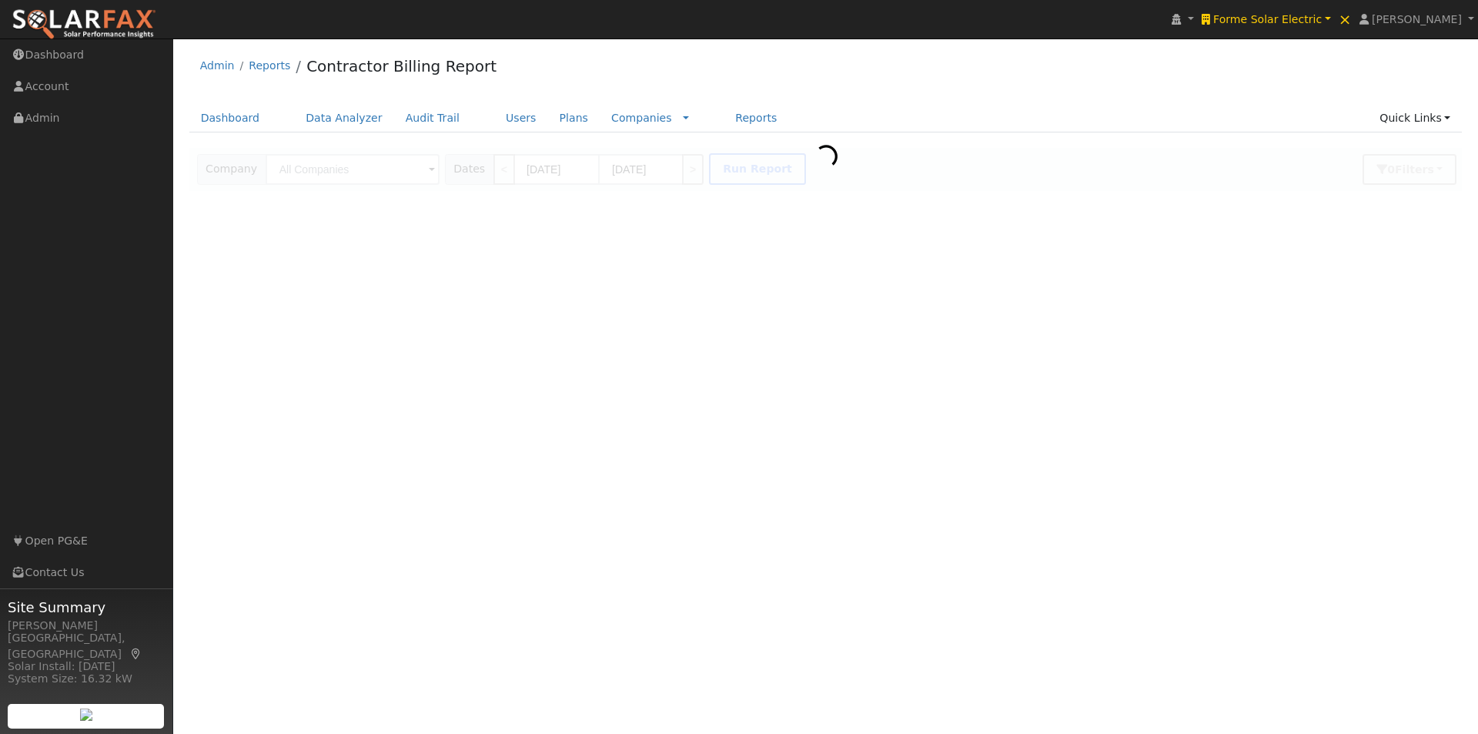
type input "Forme Solar Electric"
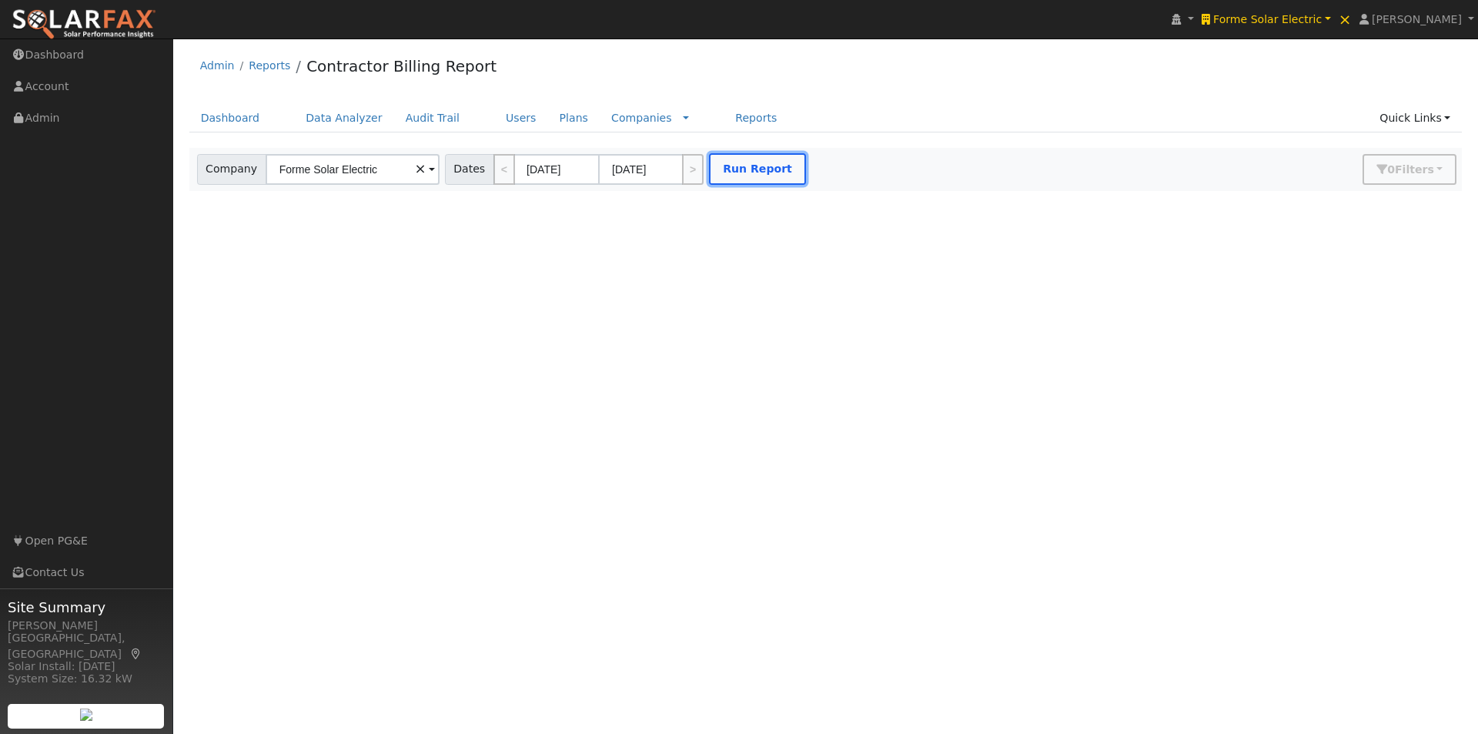
click at [747, 177] on button "Run Report" at bounding box center [757, 169] width 97 height 32
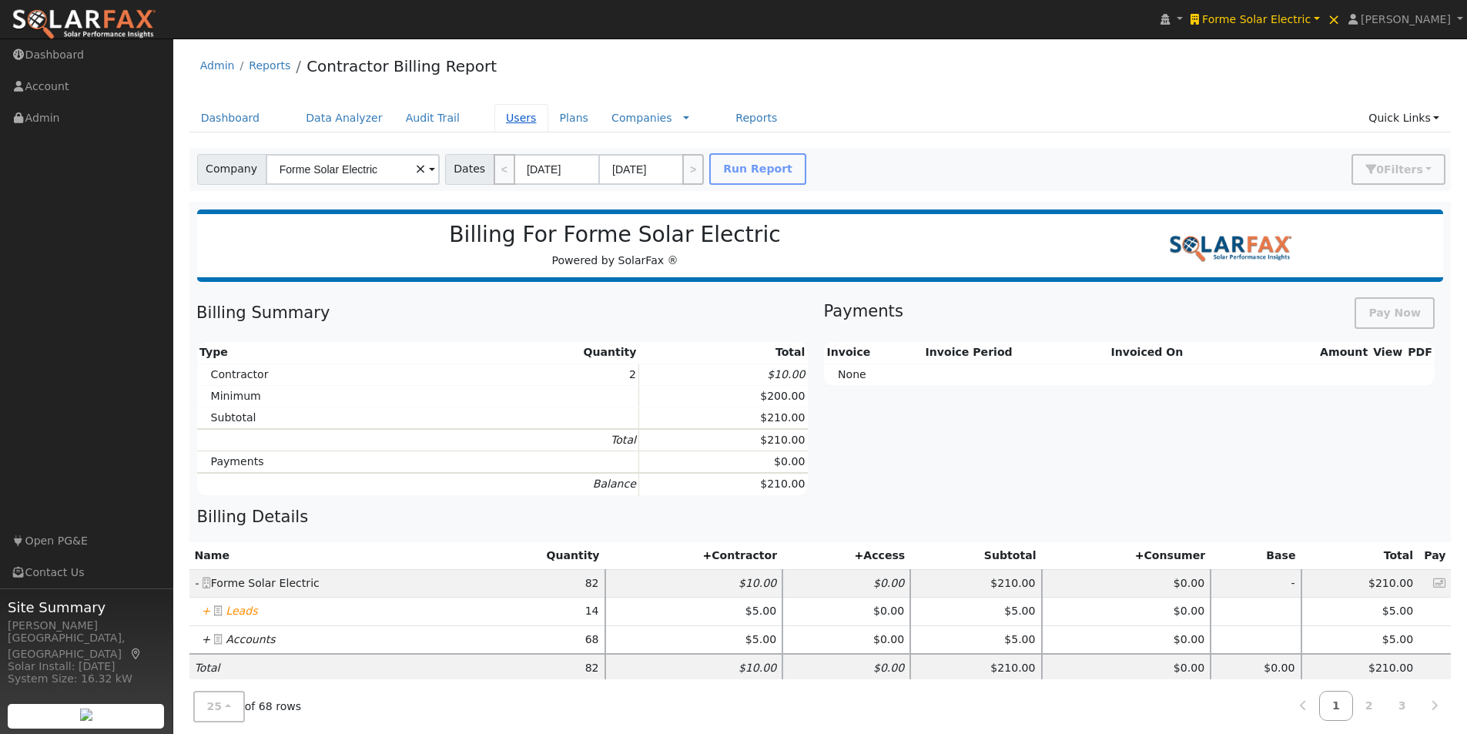
click at [494, 115] on link "Users" at bounding box center [521, 118] width 54 height 28
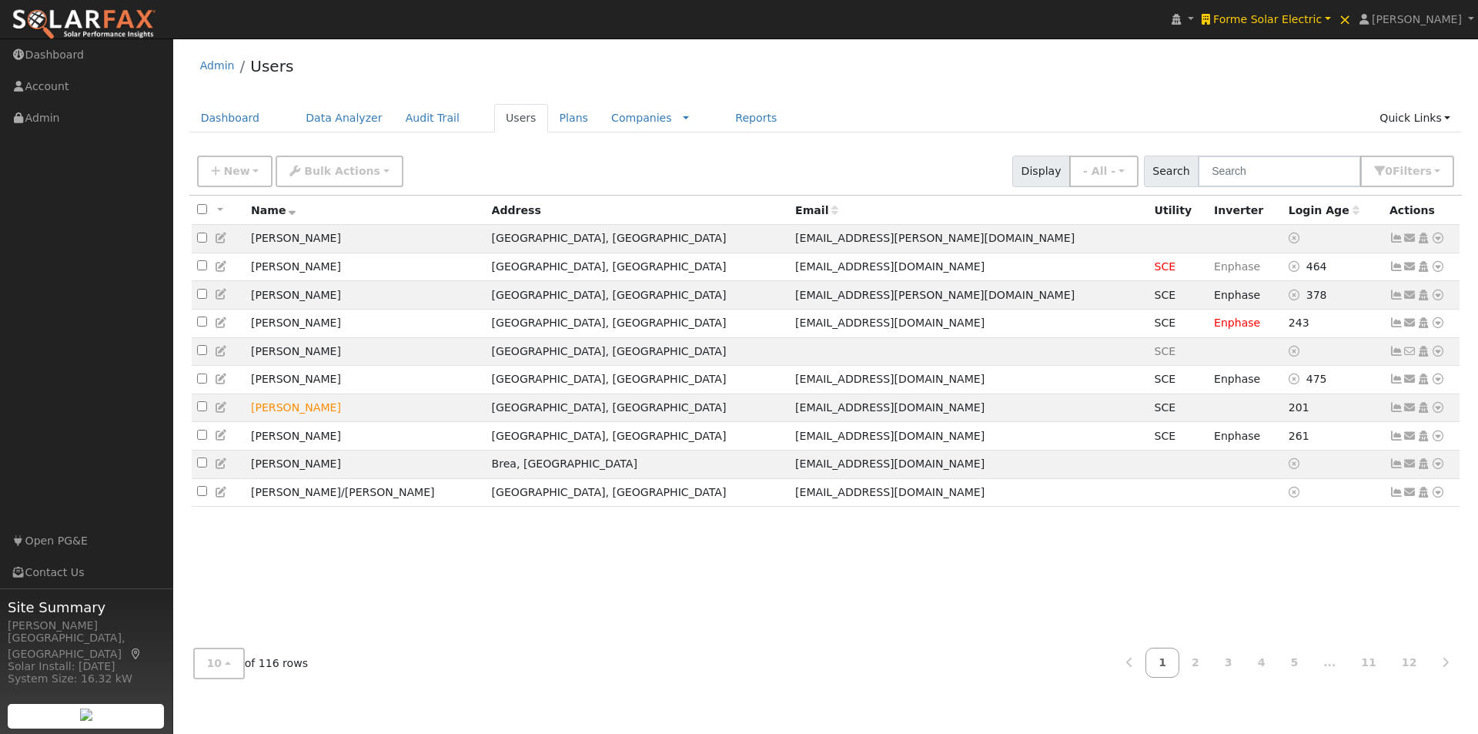
click at [200, 212] on input "checkbox" at bounding box center [202, 209] width 10 height 10
checkbox input "true"
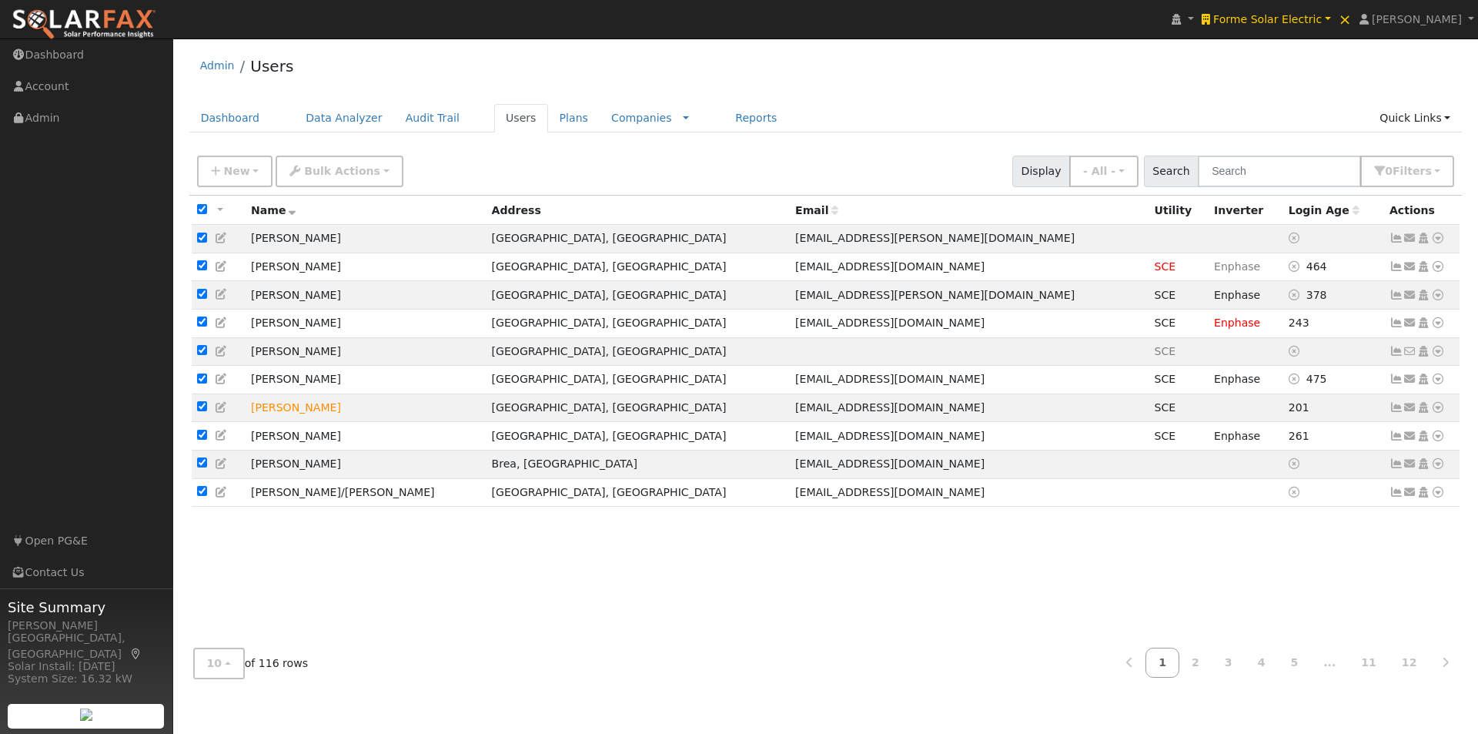
checkbox input "true"
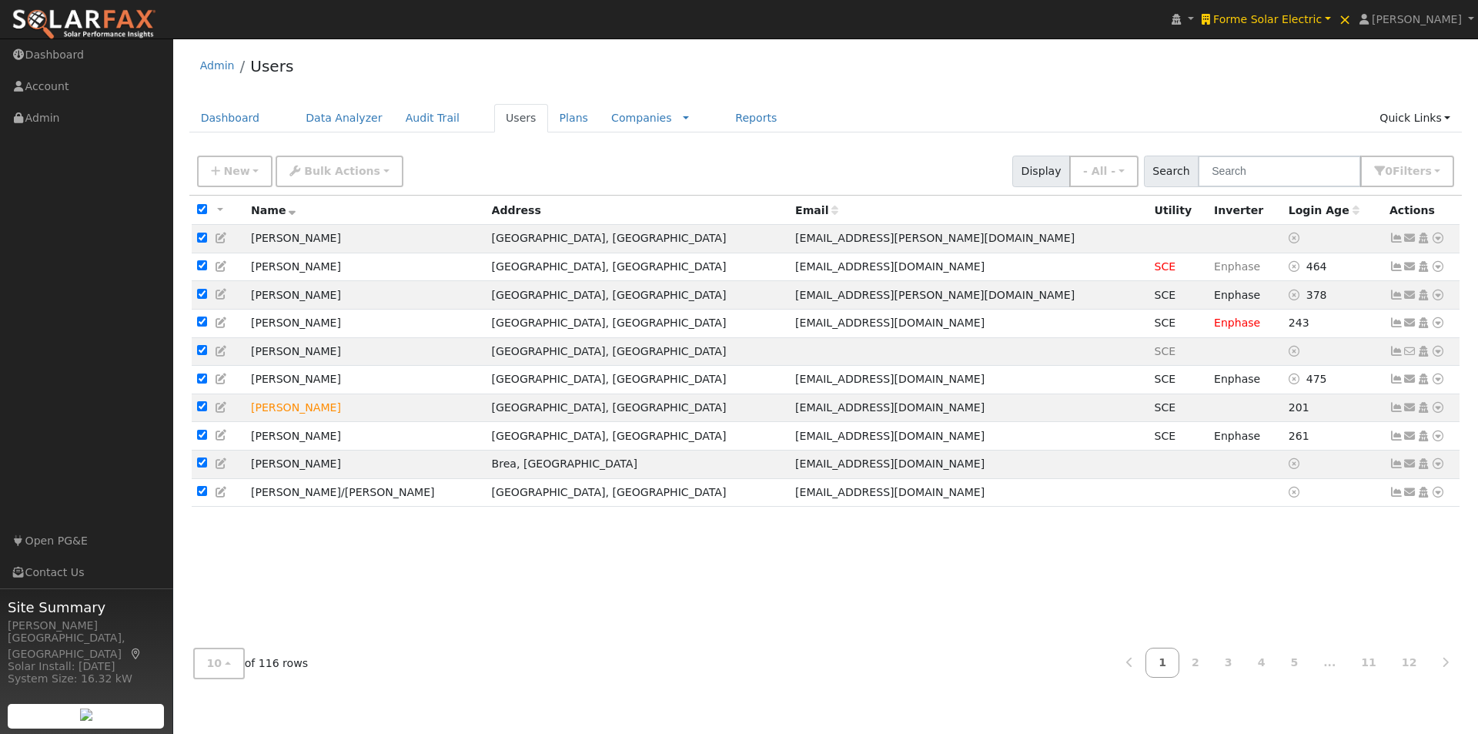
checkbox input "true"
click at [316, 173] on span "Bulk Actions" at bounding box center [342, 171] width 76 height 12
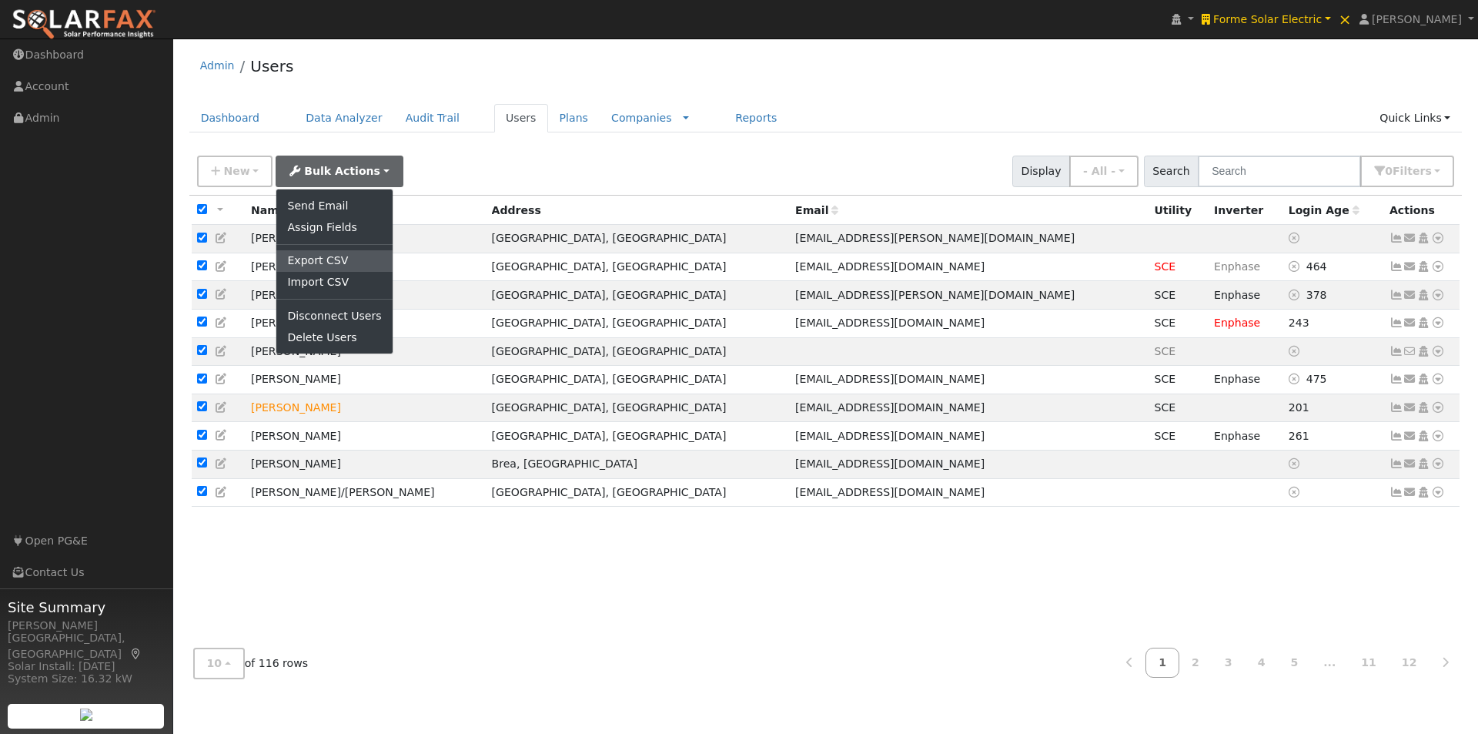
click at [303, 258] on link "Export CSV" at bounding box center [333, 261] width 115 height 22
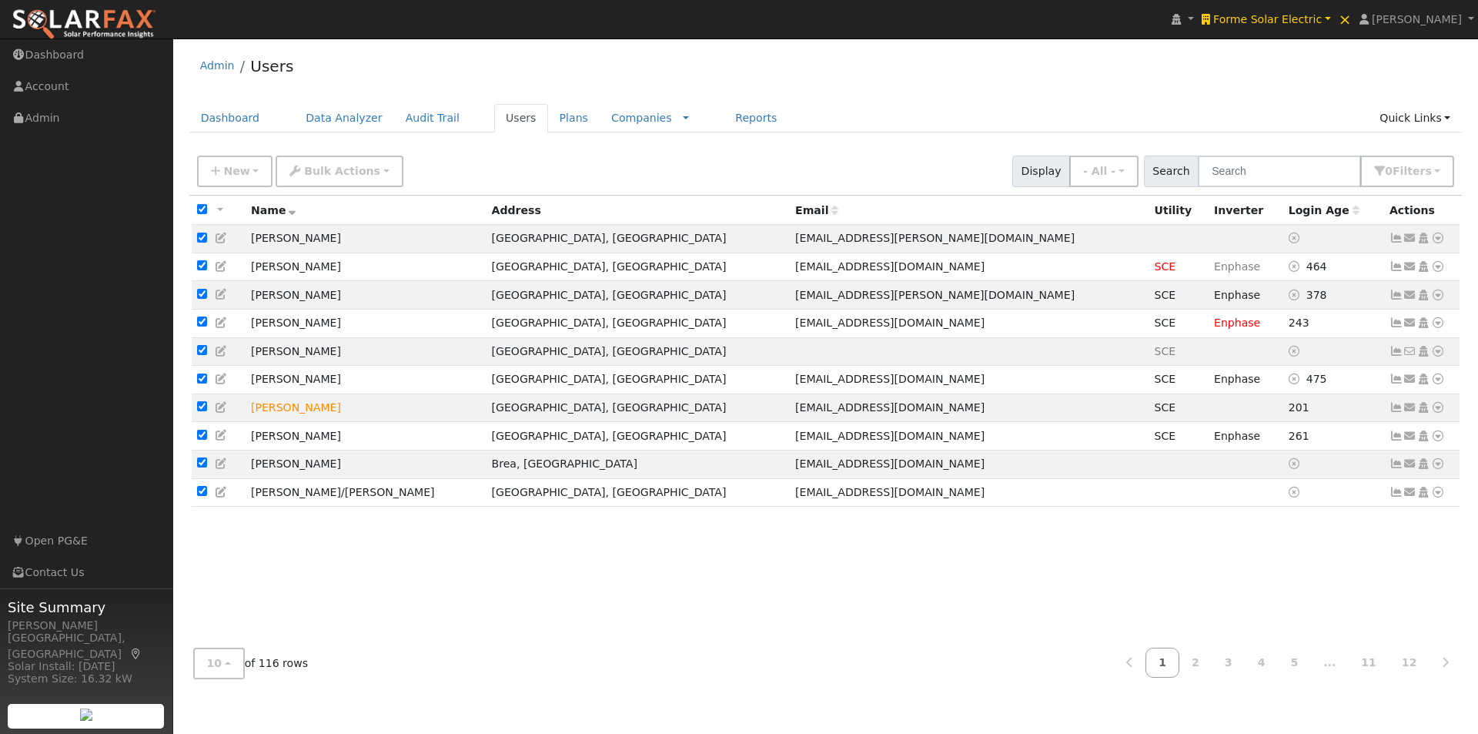
click at [200, 209] on input "checkbox" at bounding box center [202, 209] width 10 height 10
checkbox input "false"
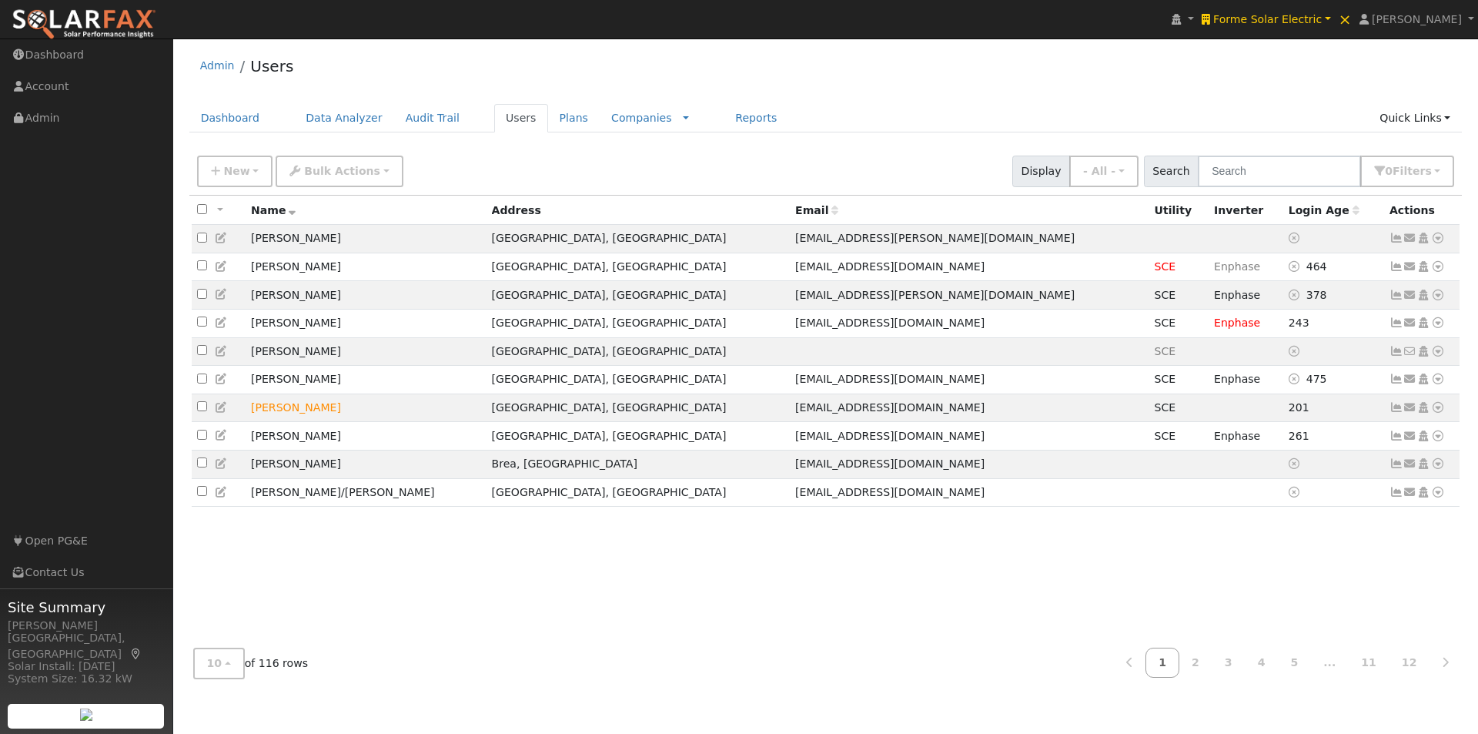
checkbox input "false"
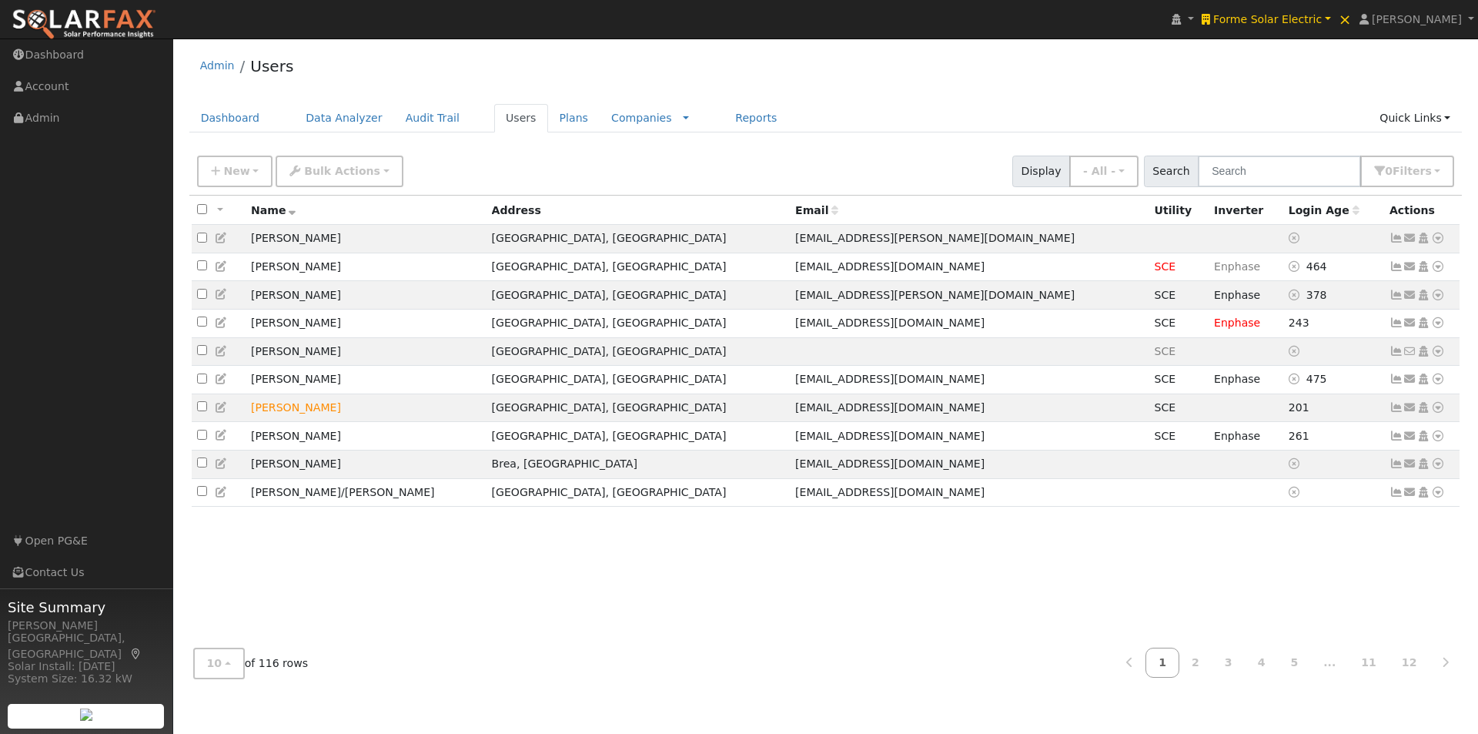
checkbox input "false"
click at [1293, 10] on link "Forme Solar Electric" at bounding box center [1266, 19] width 137 height 38
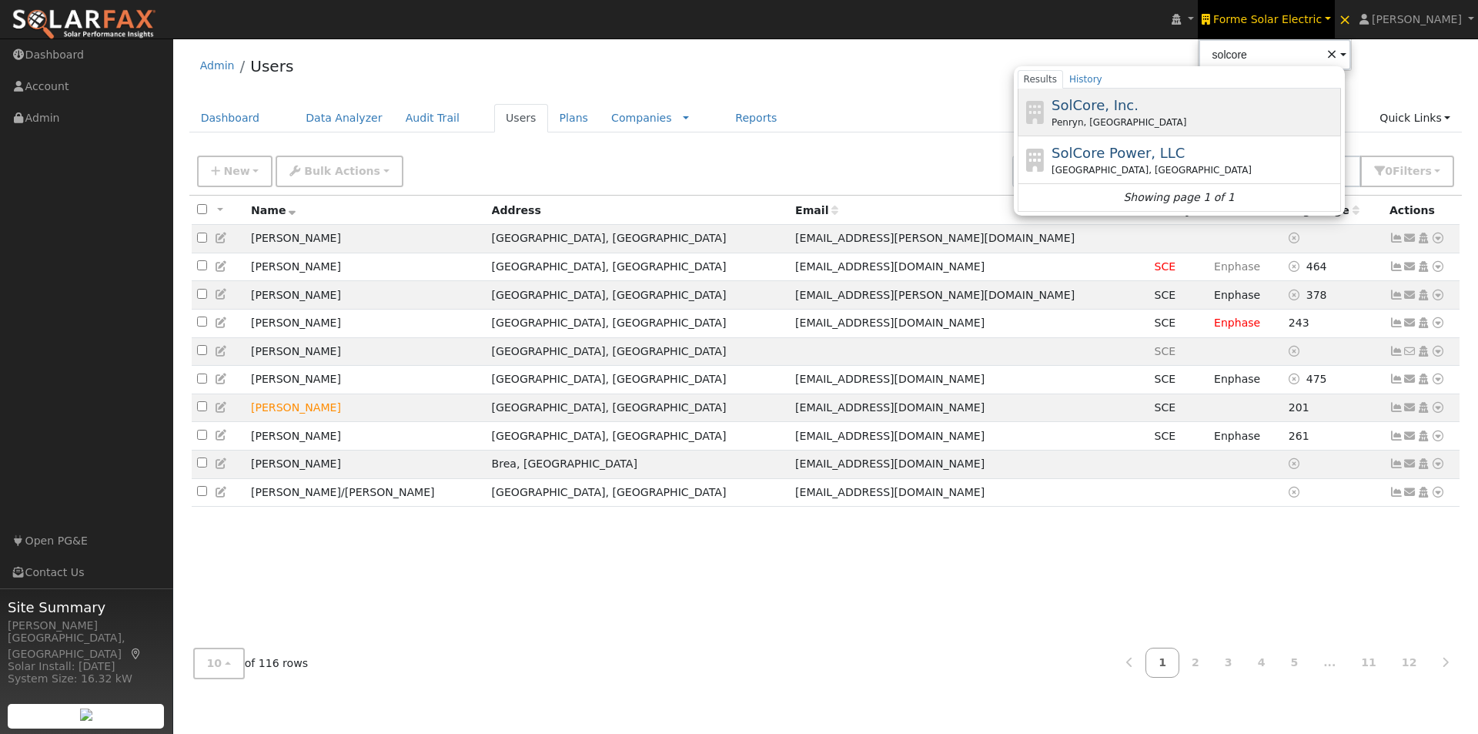
click at [1106, 104] on span "SolCore, Inc." at bounding box center [1095, 105] width 87 height 16
type input "SolCore, Inc."
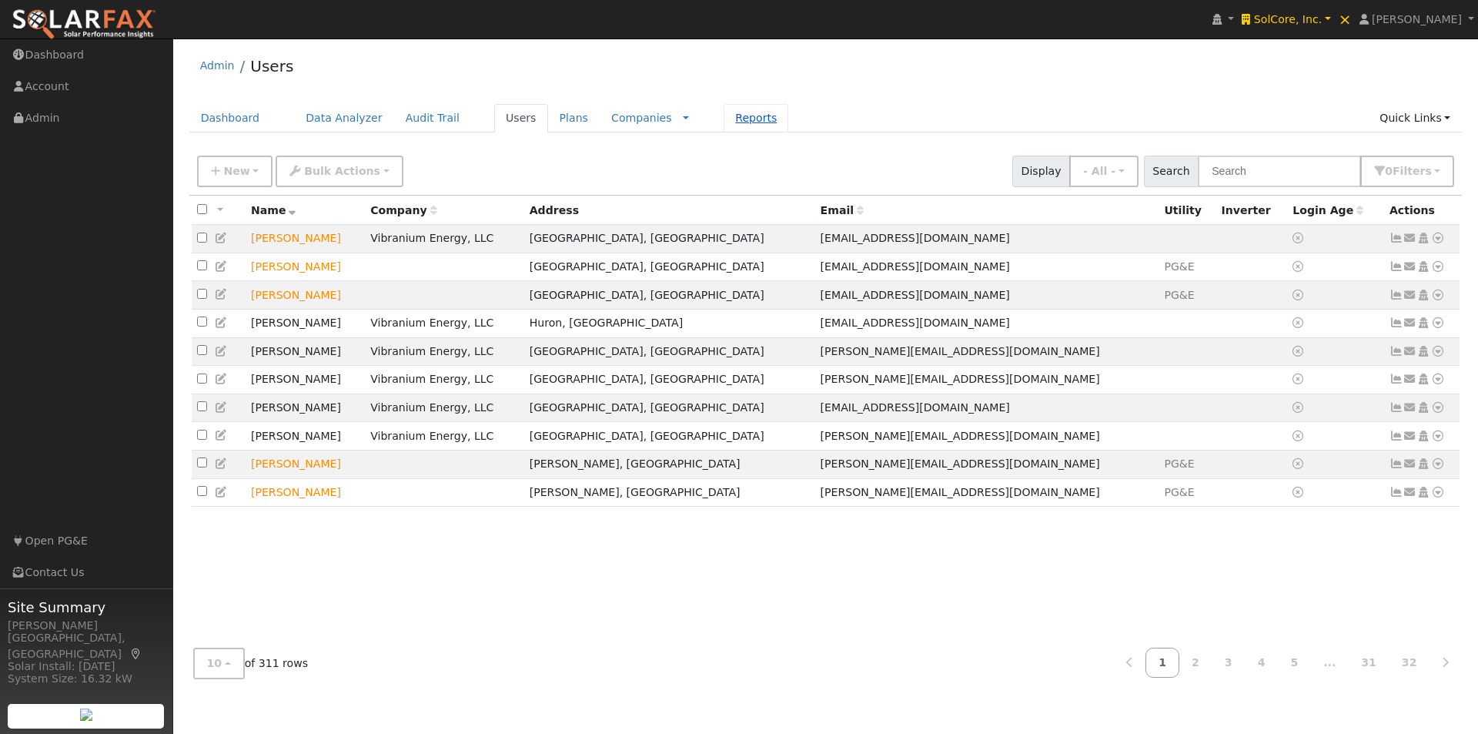
click at [724, 119] on link "Reports" at bounding box center [756, 118] width 65 height 28
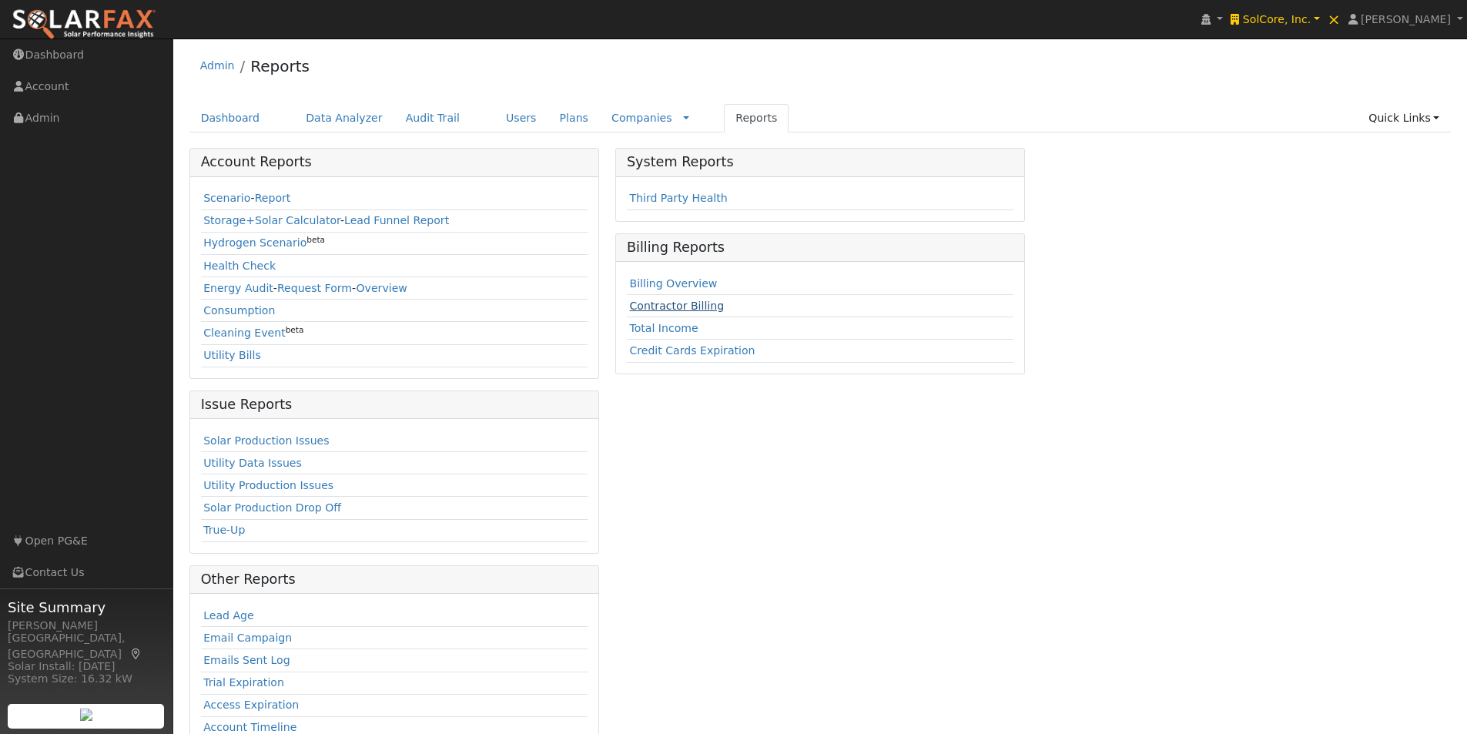
click at [653, 306] on link "Contractor Billing" at bounding box center [676, 305] width 95 height 12
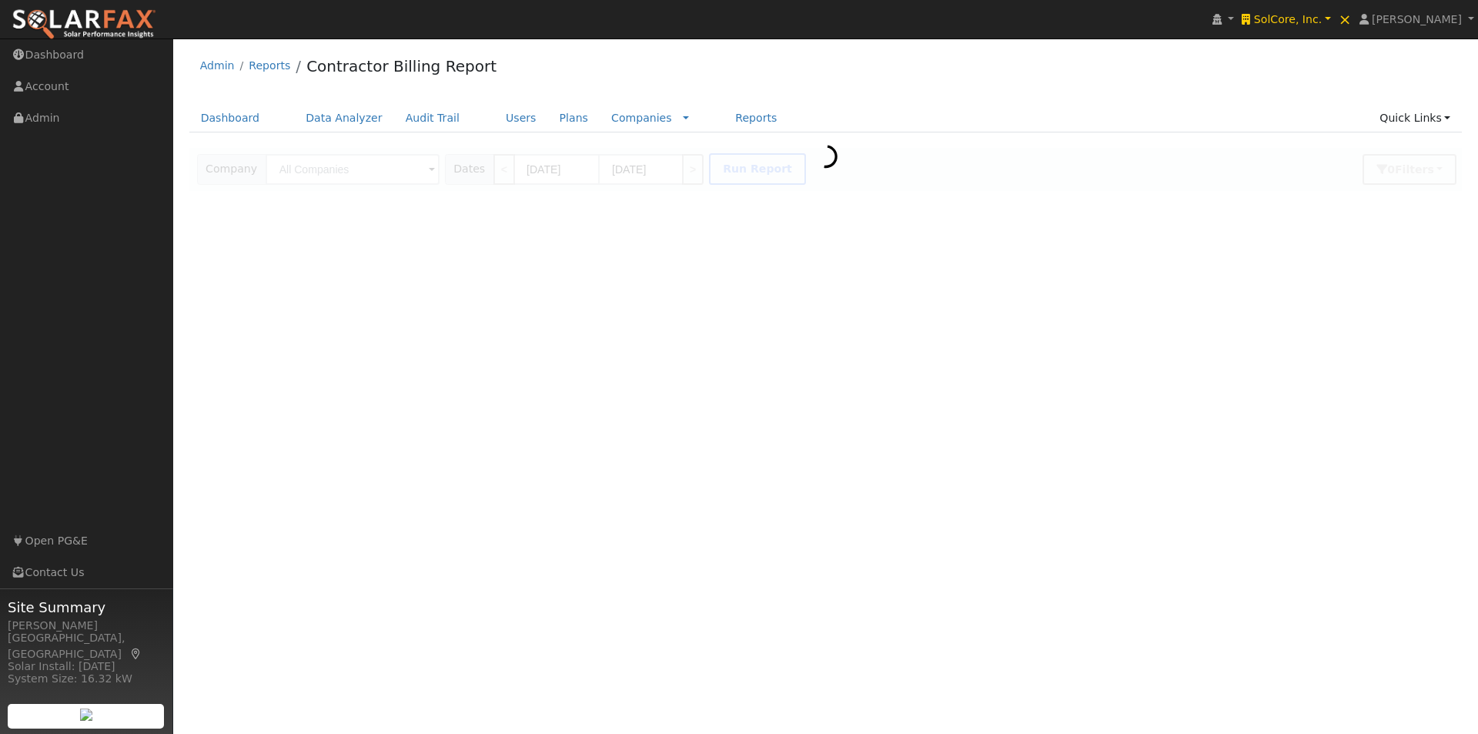
type input "SolCore, Inc."
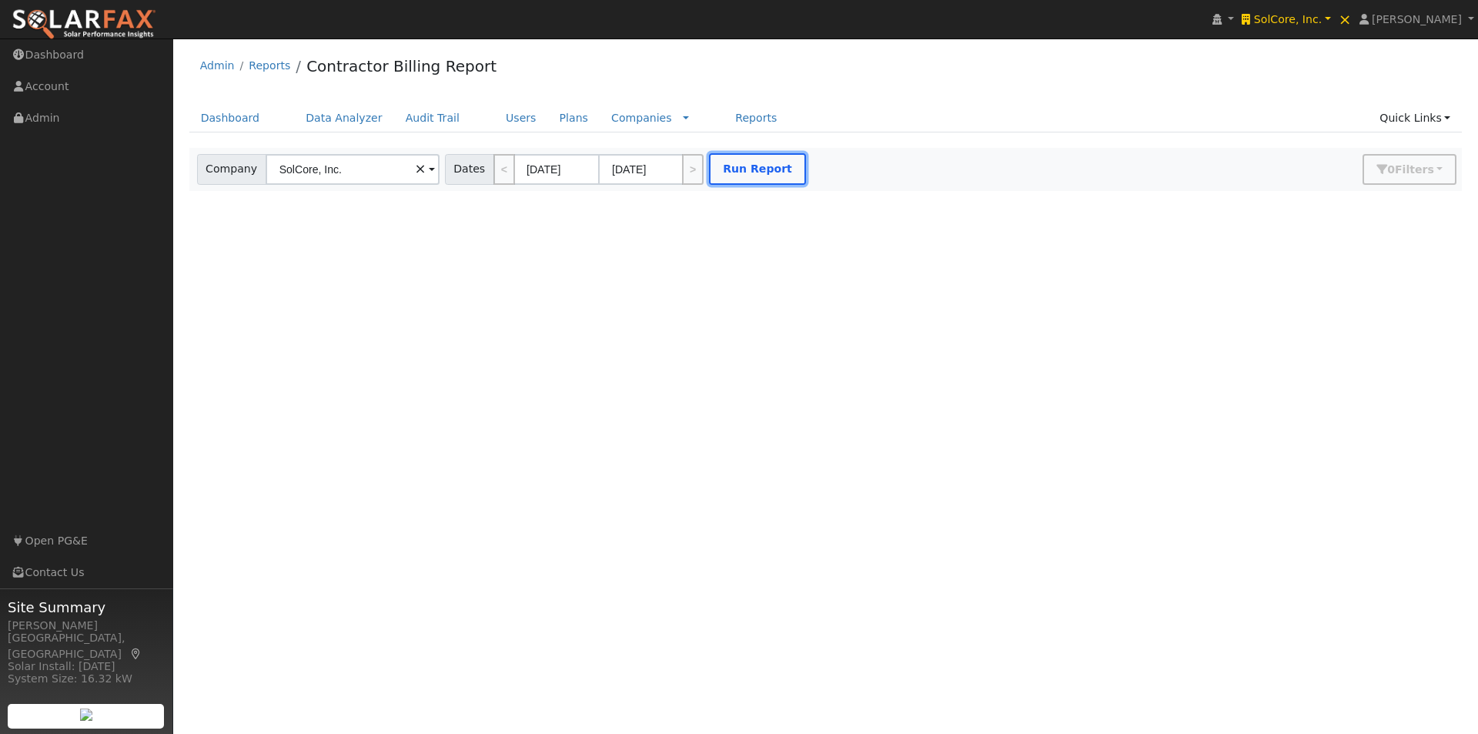
drag, startPoint x: 765, startPoint y: 169, endPoint x: 815, endPoint y: 182, distance: 51.0
click at [766, 169] on button "Run Report" at bounding box center [757, 169] width 97 height 32
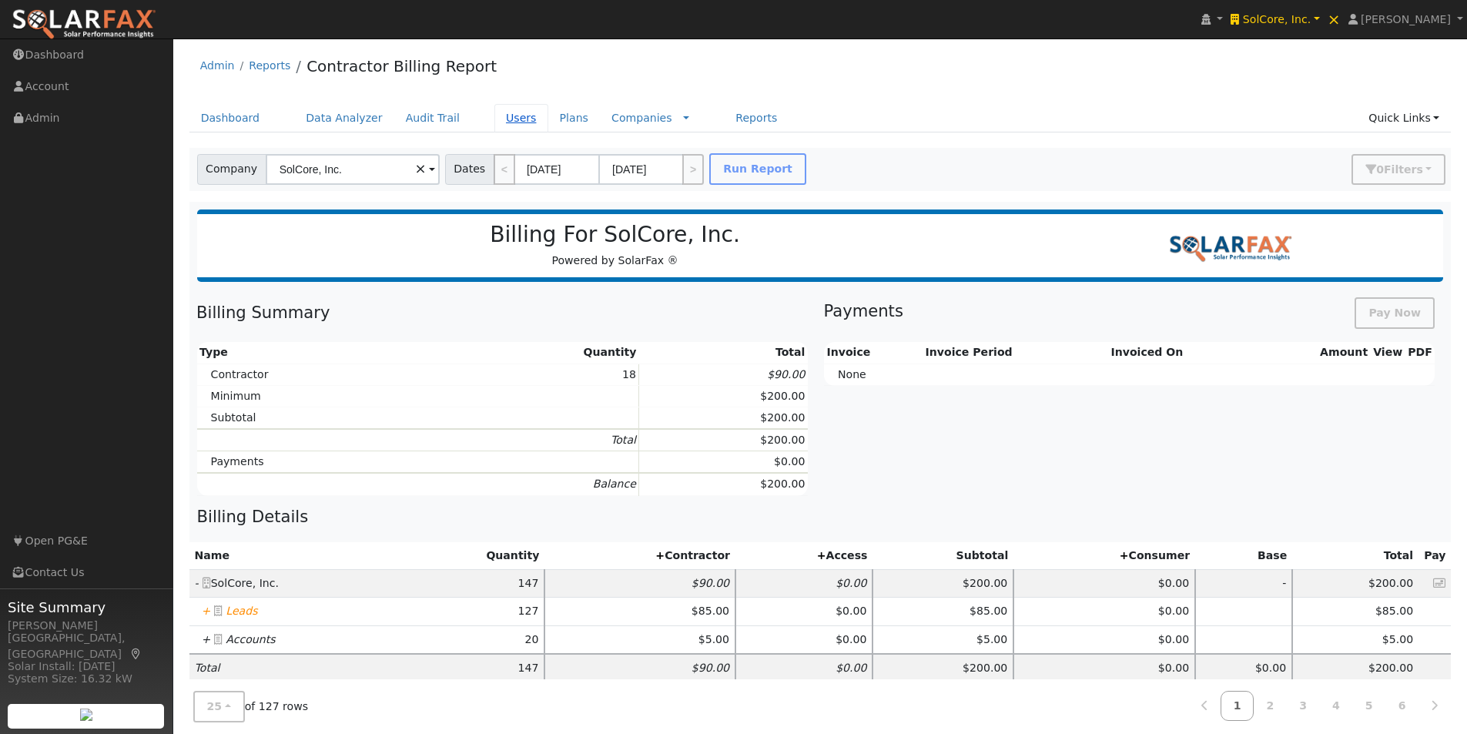
click at [494, 118] on link "Users" at bounding box center [521, 118] width 54 height 28
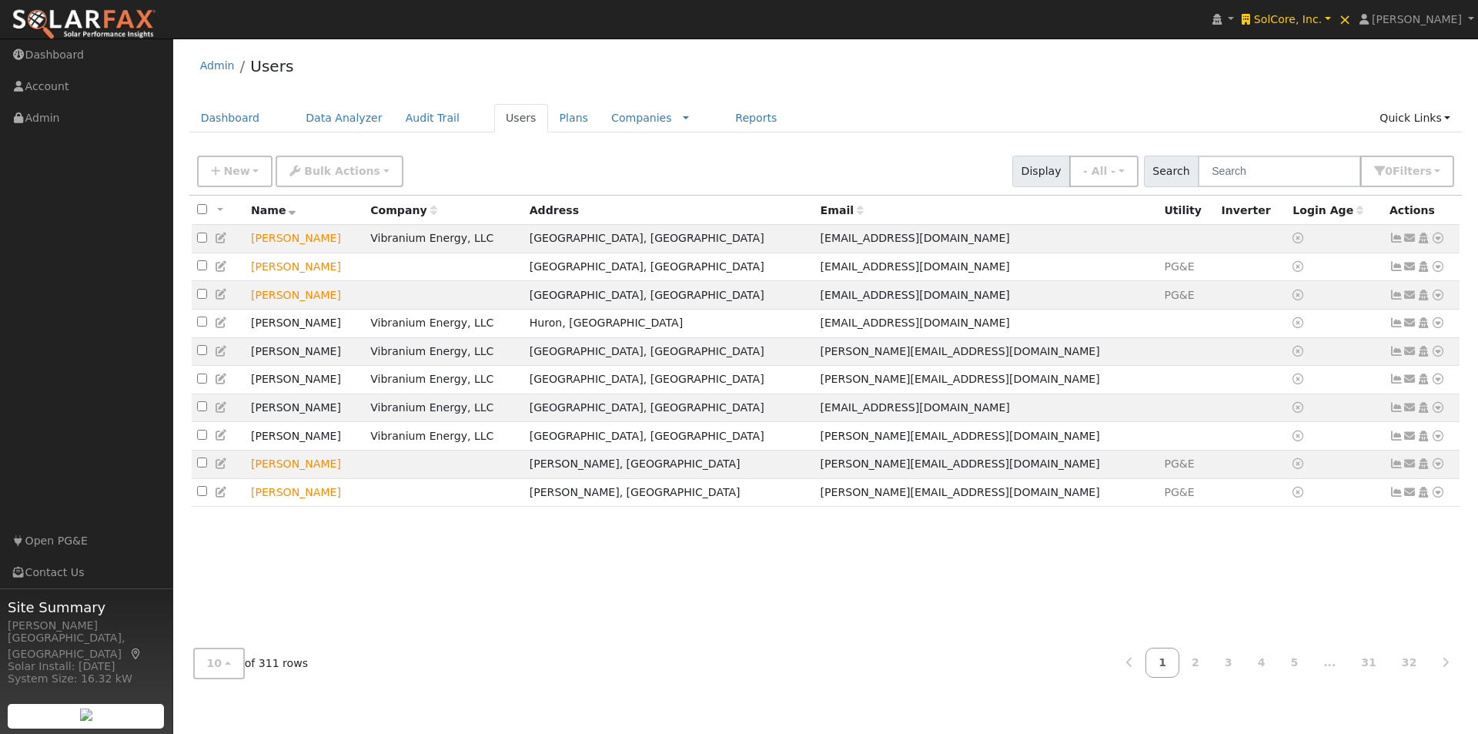
click at [201, 209] on div "All None All on page None on page Name Company Address Email Utility Inverter L…" at bounding box center [825, 416] width 1273 height 440
click at [201, 210] on input "checkbox" at bounding box center [202, 209] width 10 height 10
checkbox input "true"
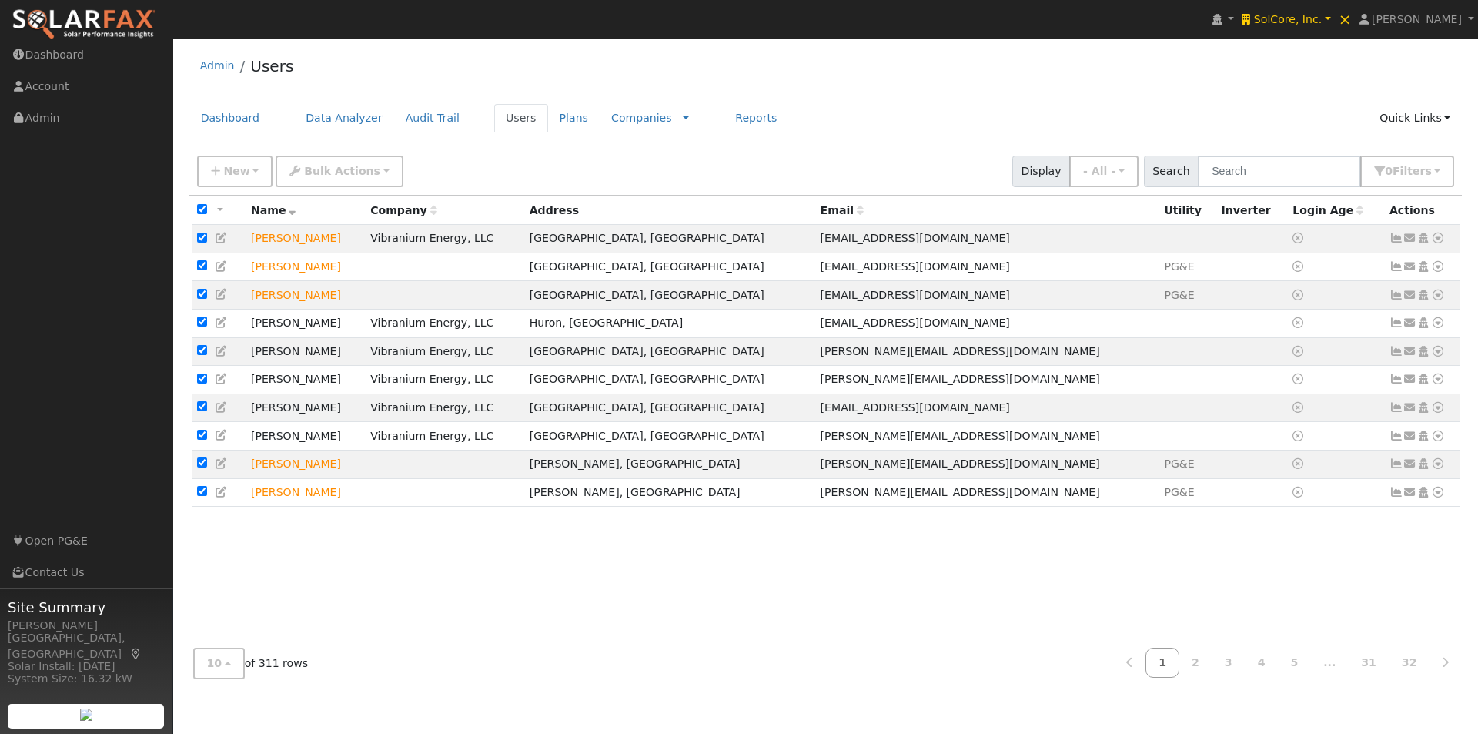
checkbox input "true"
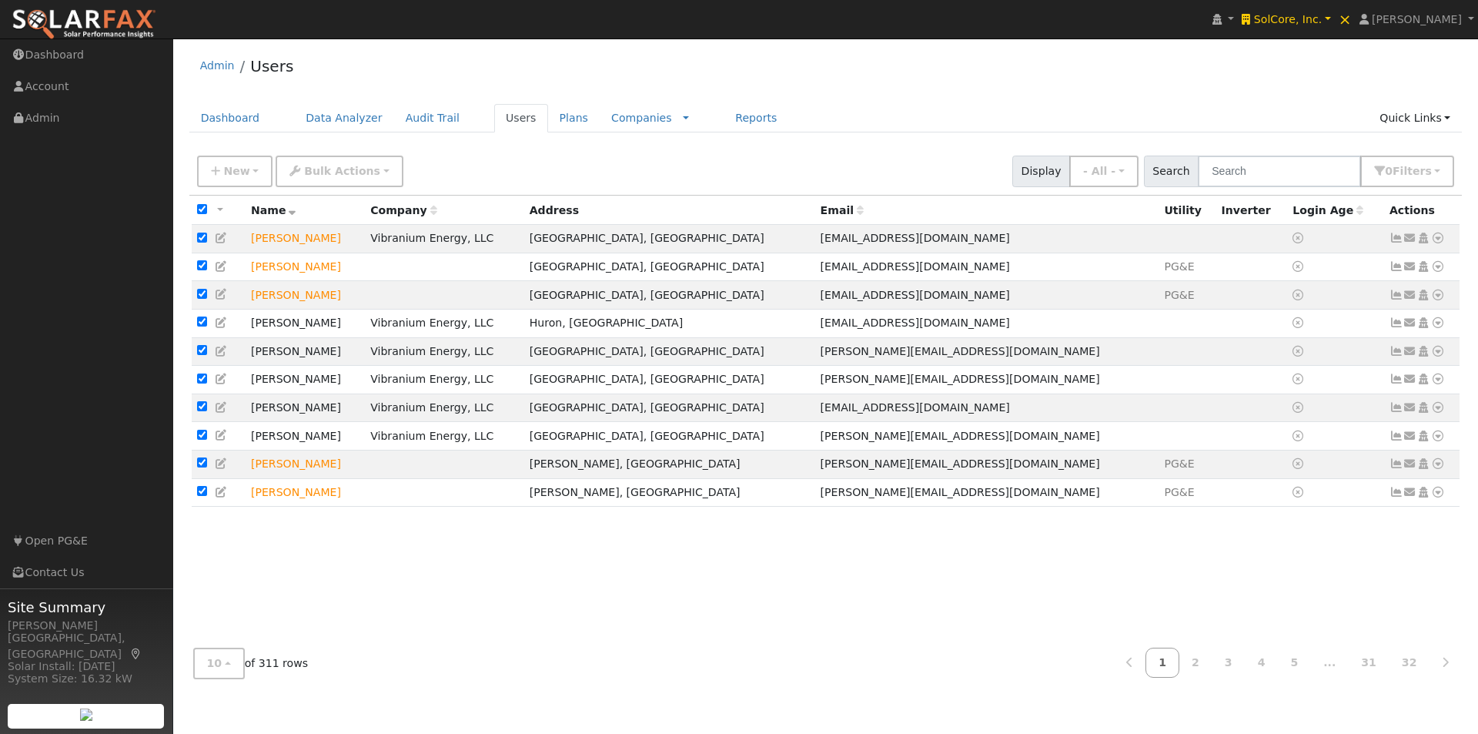
checkbox input "true"
click at [313, 171] on span "Bulk Actions" at bounding box center [342, 171] width 76 height 12
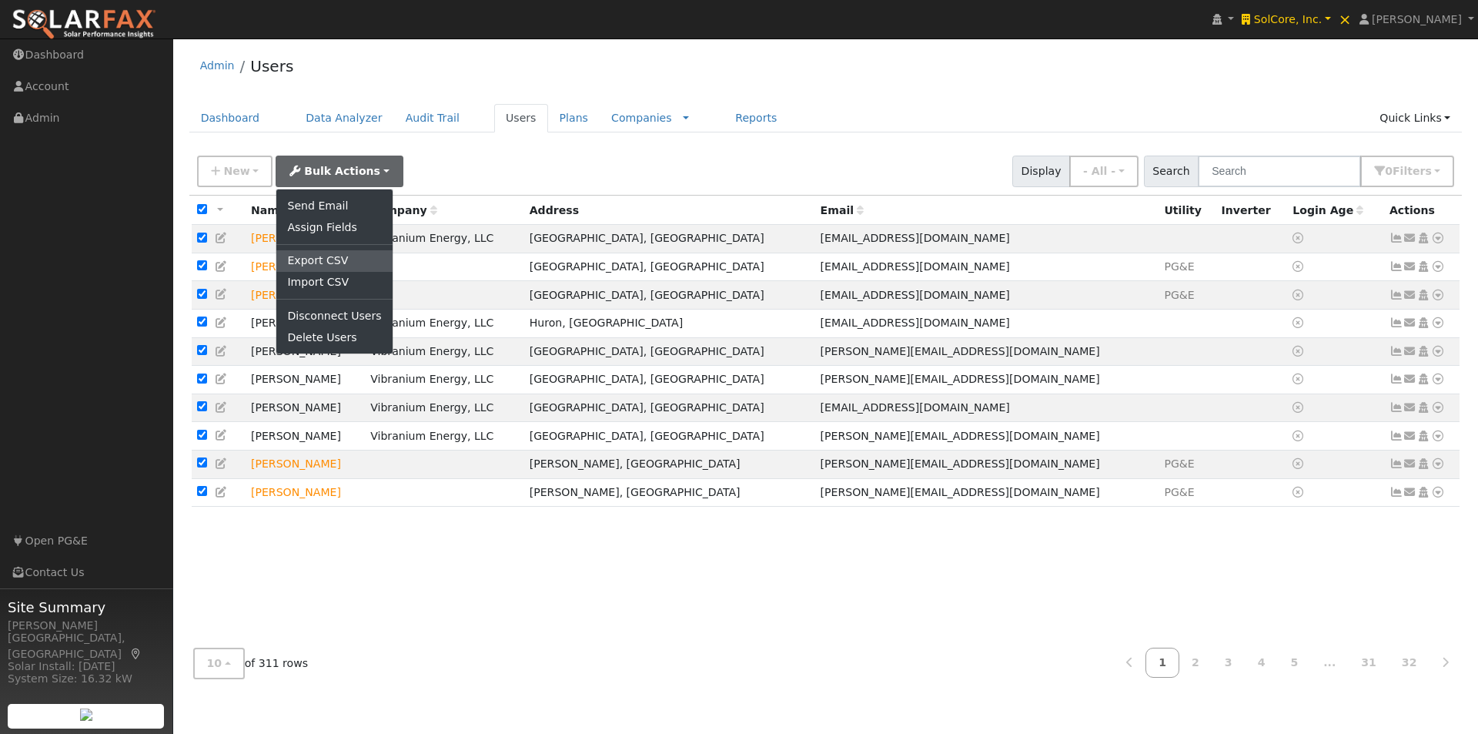
click at [297, 256] on link "Export CSV" at bounding box center [333, 261] width 115 height 22
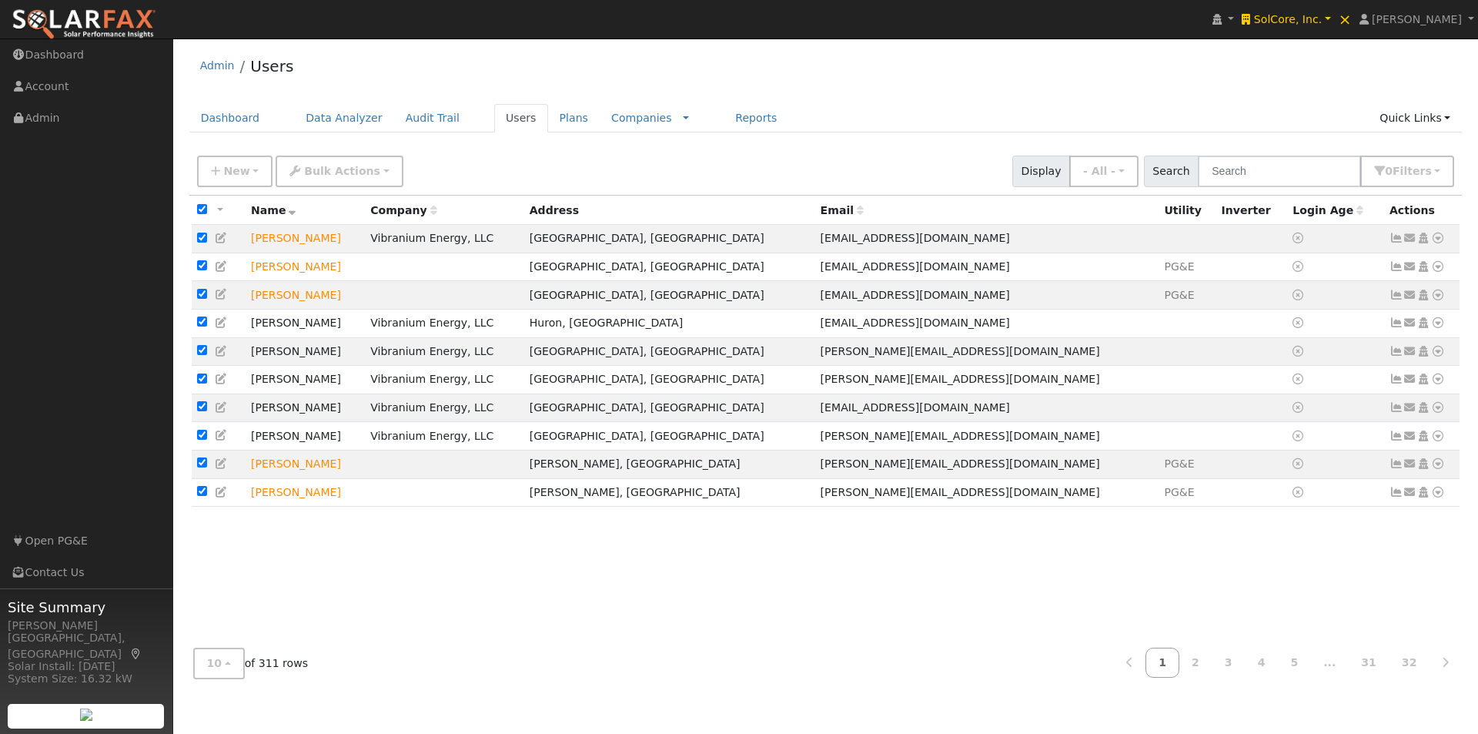
click at [202, 210] on input "checkbox" at bounding box center [202, 209] width 10 height 10
checkbox input "false"
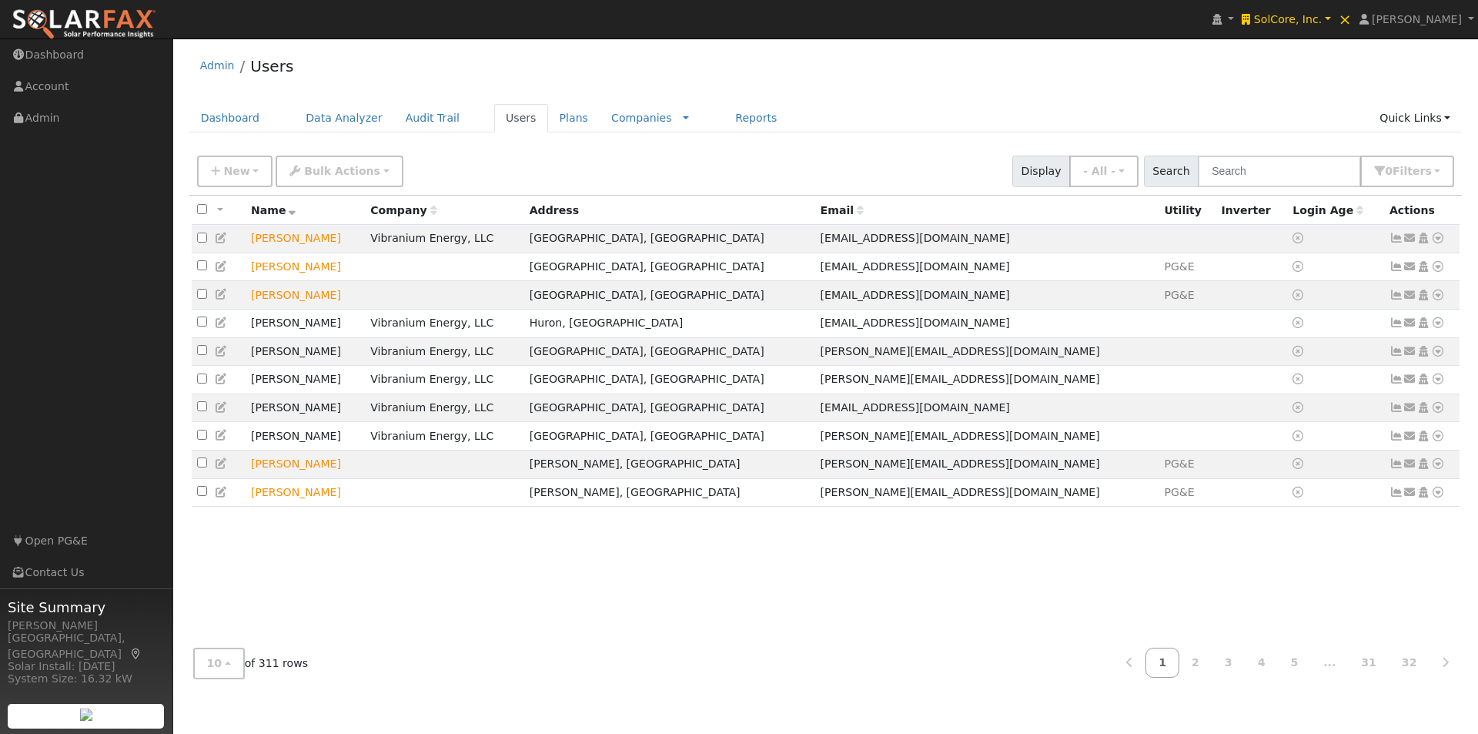
checkbox input "false"
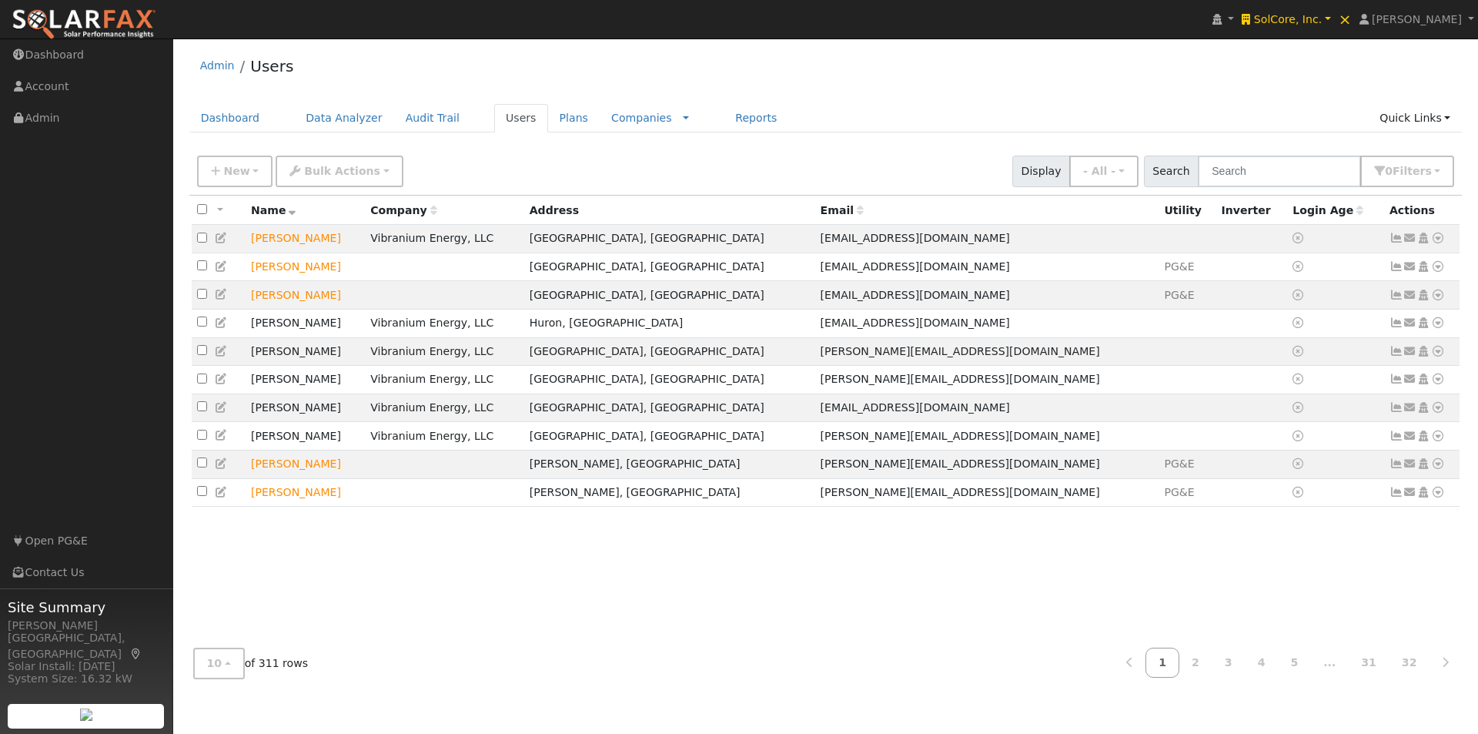
checkbox input "false"
drag, startPoint x: 1326, startPoint y: 15, endPoint x: 1317, endPoint y: 8, distance: 10.5
click at [1322, 15] on span "SolCore, Inc." at bounding box center [1288, 19] width 68 height 12
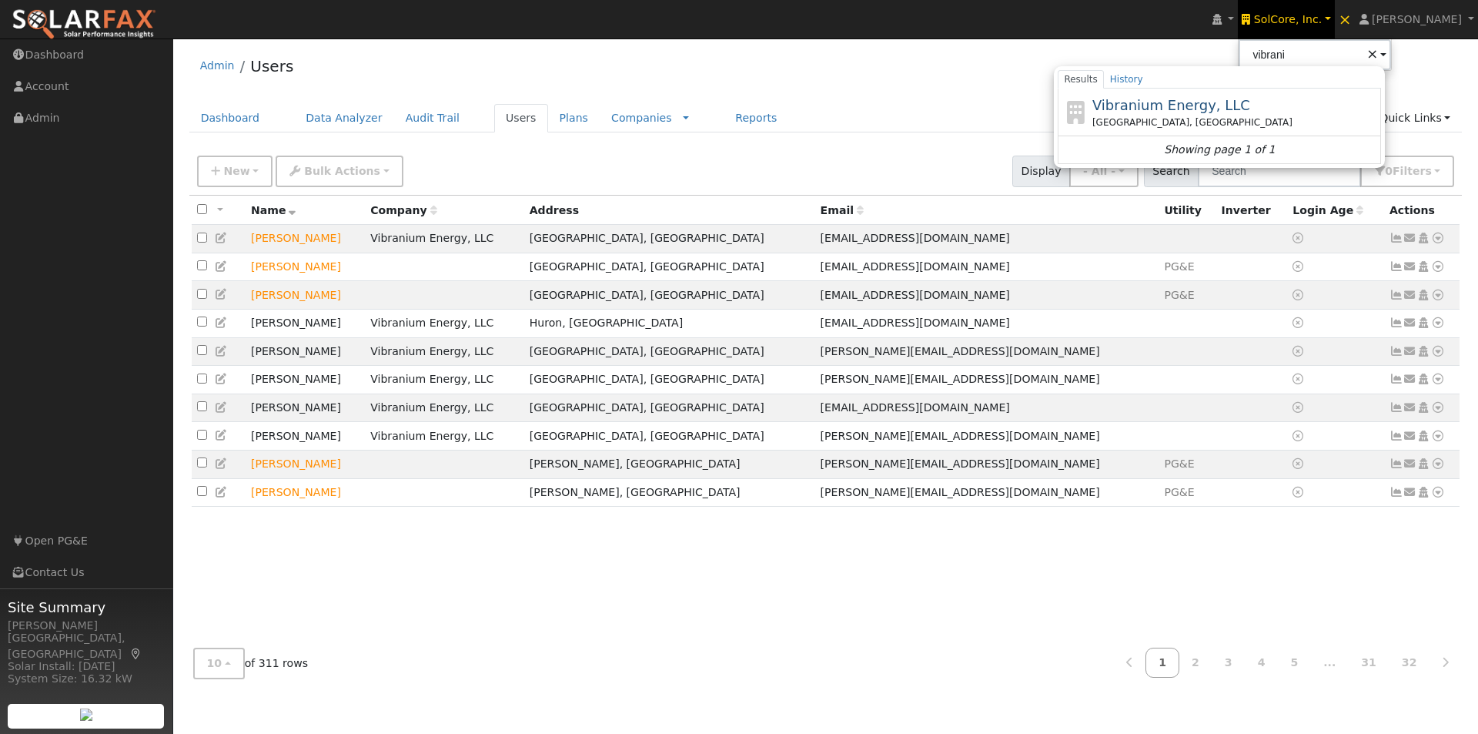
click at [1189, 104] on span "Vibranium Energy, LLC" at bounding box center [1172, 105] width 158 height 16
type input "Vibranium Energy, LLC"
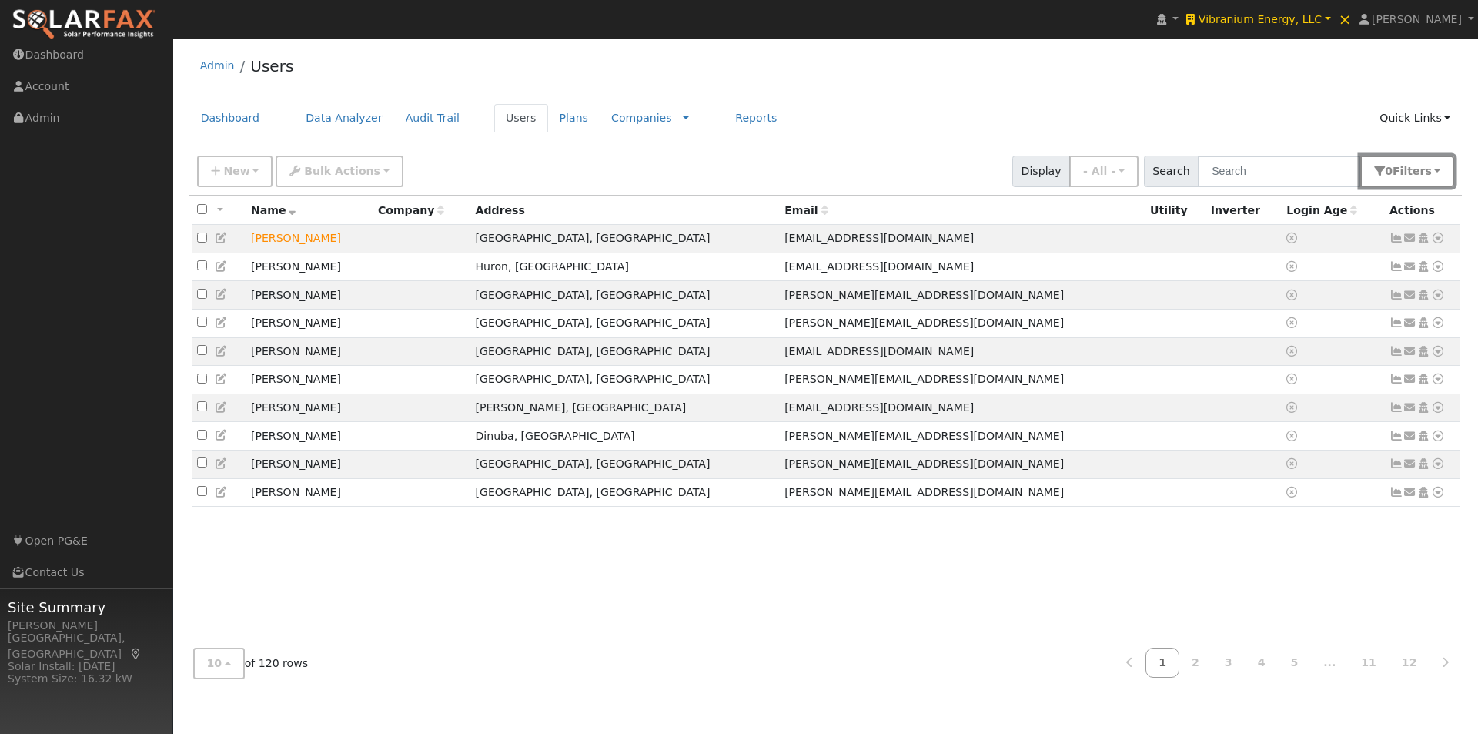
click at [1423, 172] on span "Filter s" at bounding box center [1412, 171] width 39 height 12
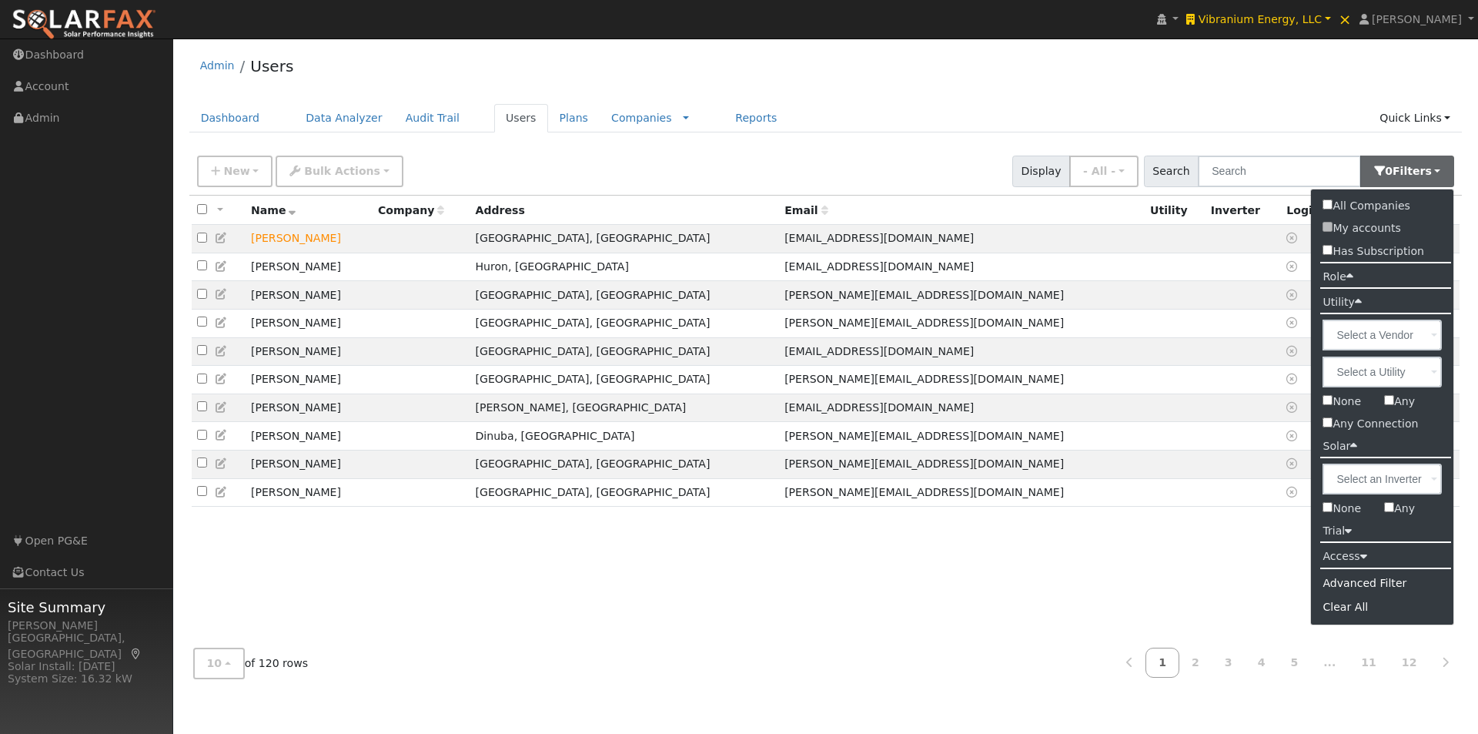
click at [1341, 275] on label "Role" at bounding box center [1337, 277] width 53 height 22
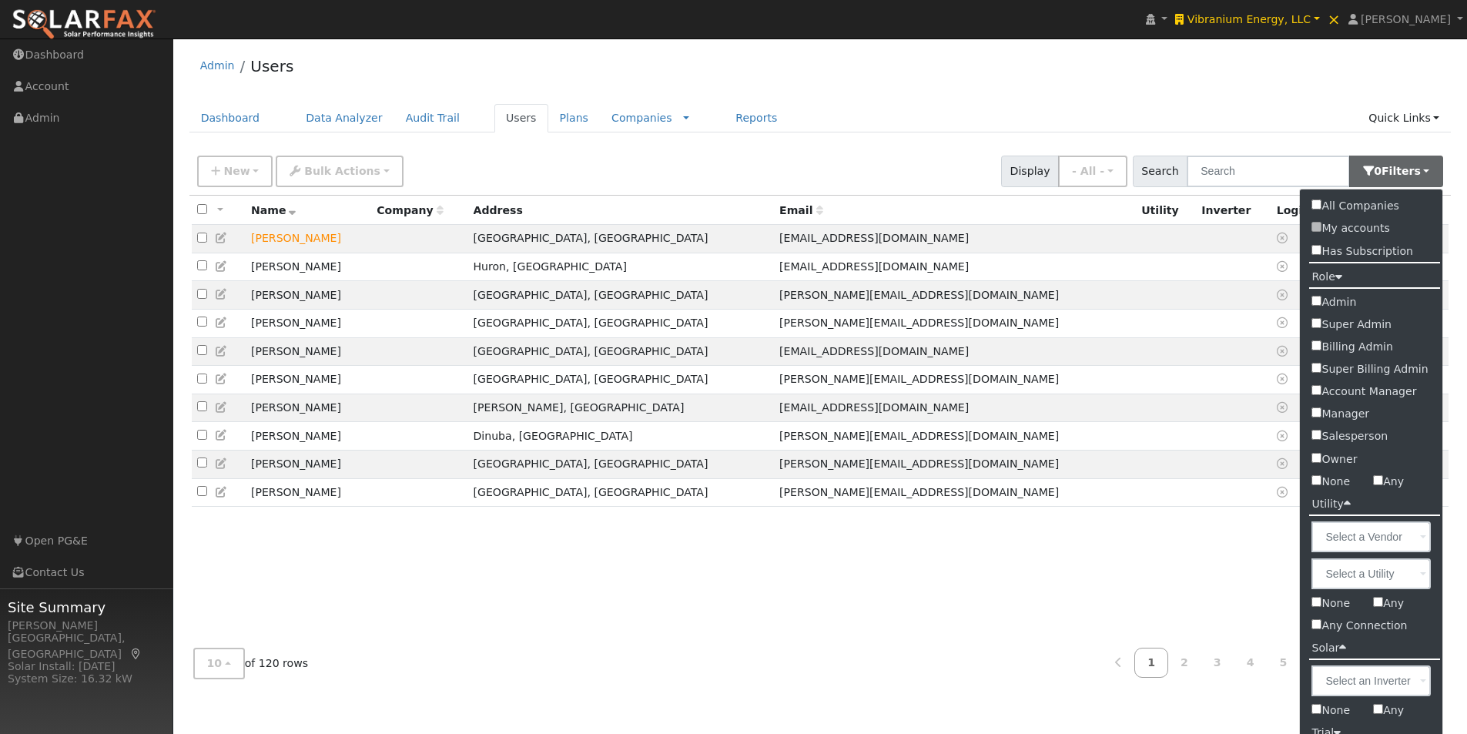
click at [1322, 302] on label "Admin" at bounding box center [1371, 302] width 142 height 22
click at [1321, 302] on input "Admin" at bounding box center [1316, 301] width 10 height 10
checkbox input "true"
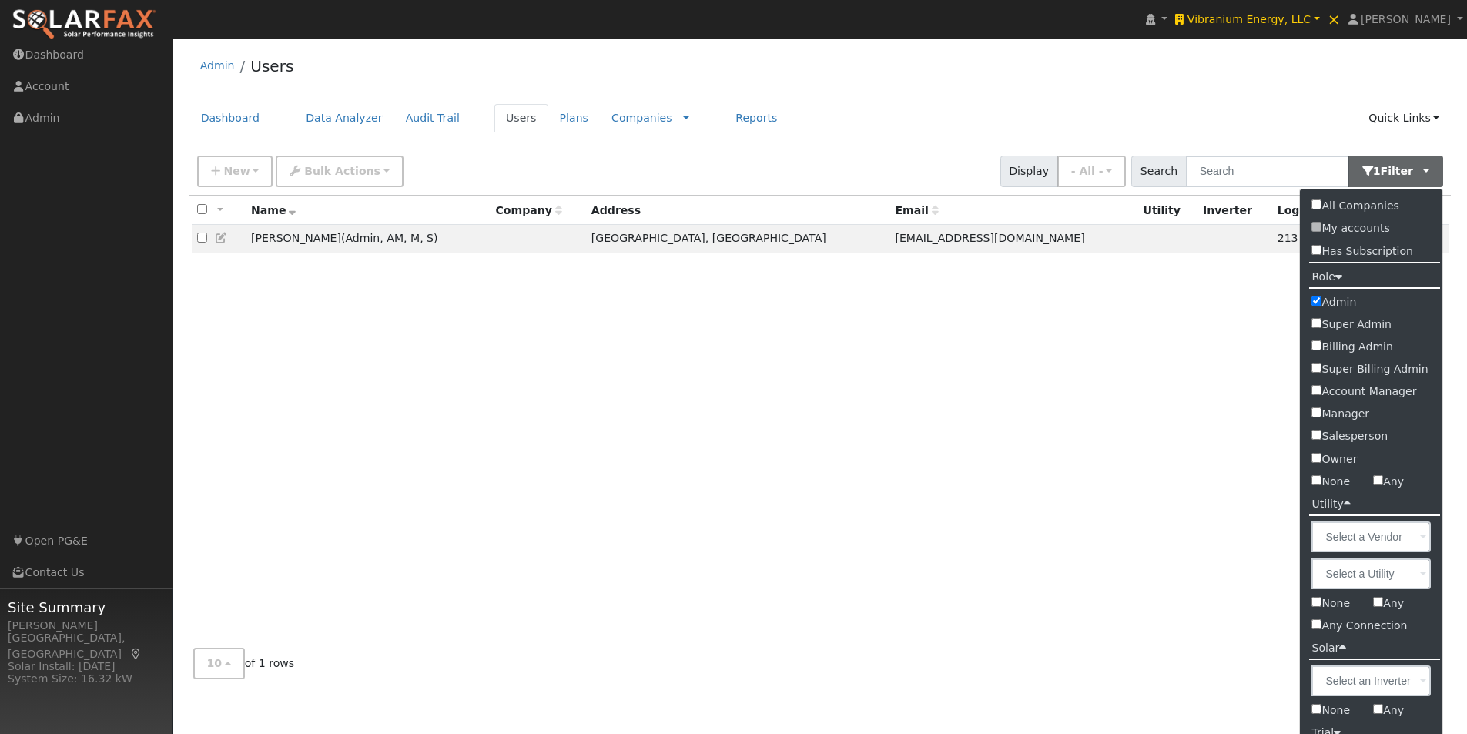
click at [987, 64] on div "Admin Users" at bounding box center [820, 69] width 1262 height 47
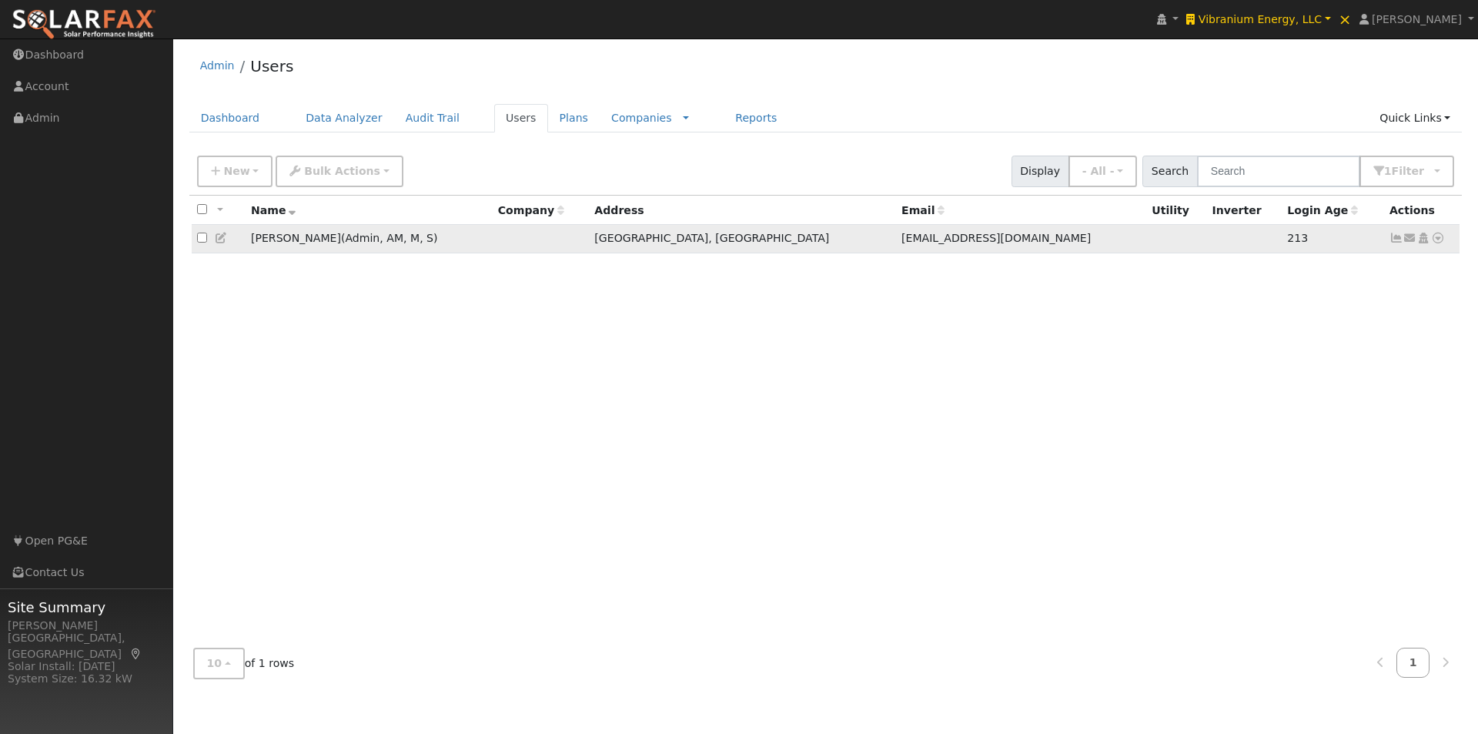
click at [223, 237] on icon at bounding box center [222, 238] width 14 height 11
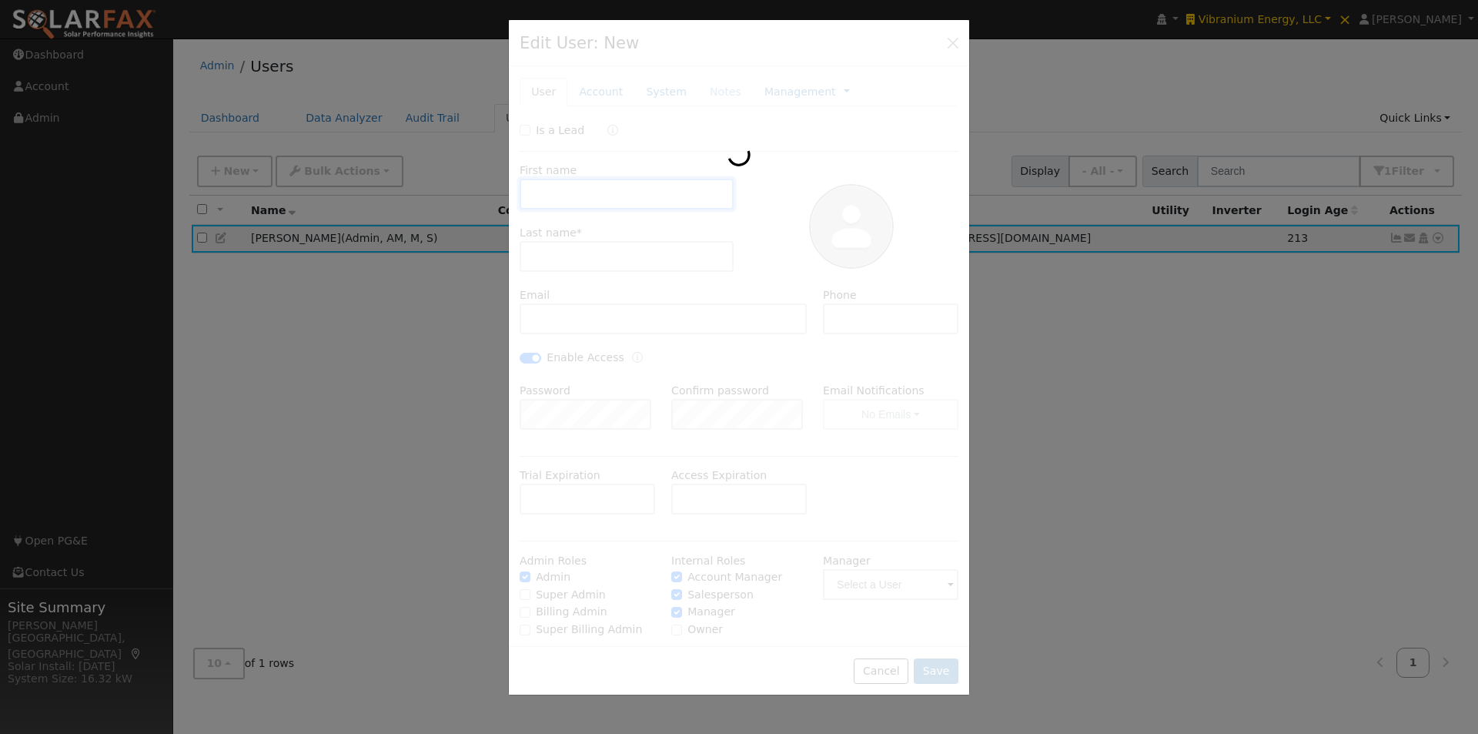
type input "Mike"
type input "Nunez"
type input "info.vibraniumenergy@gmail.com"
type input "559-305-4758"
checkbox input "true"
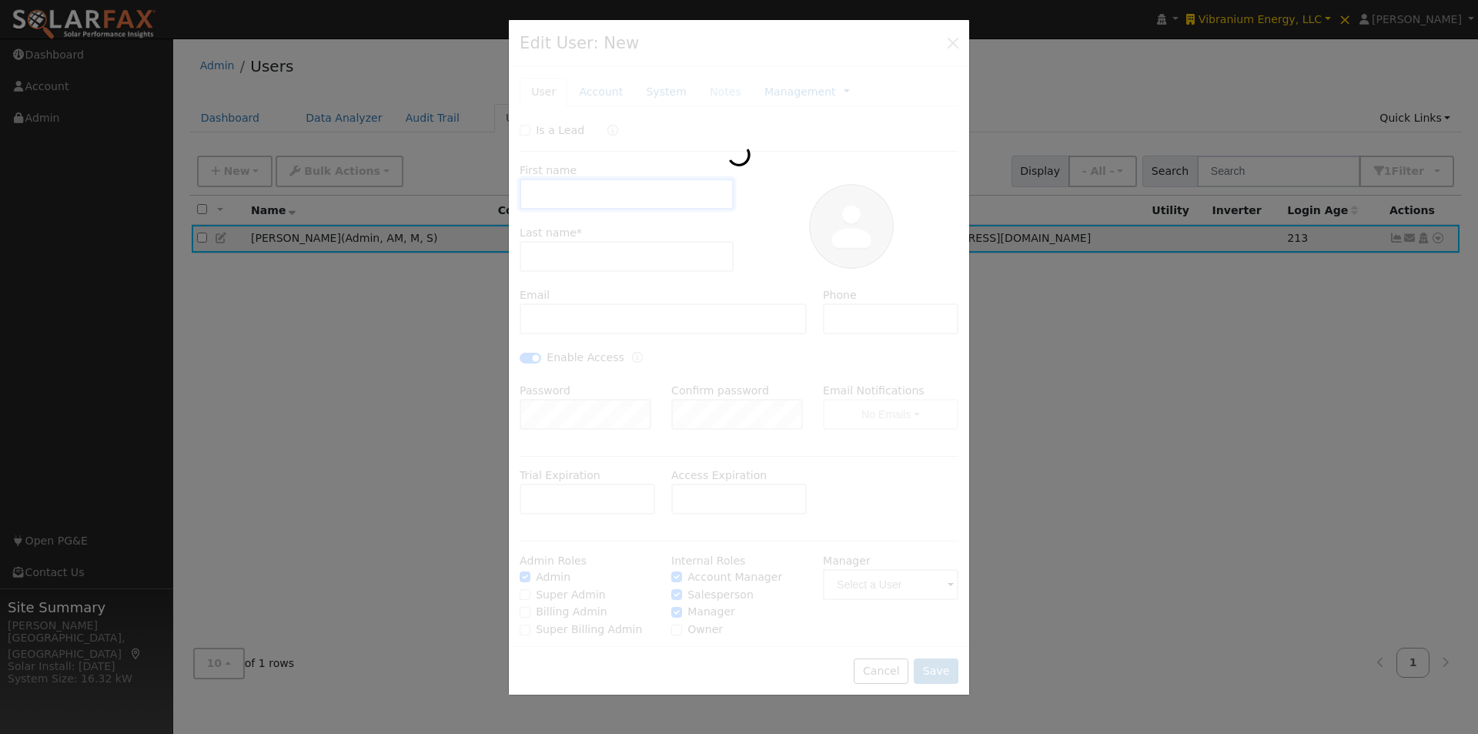
checkbox input "true"
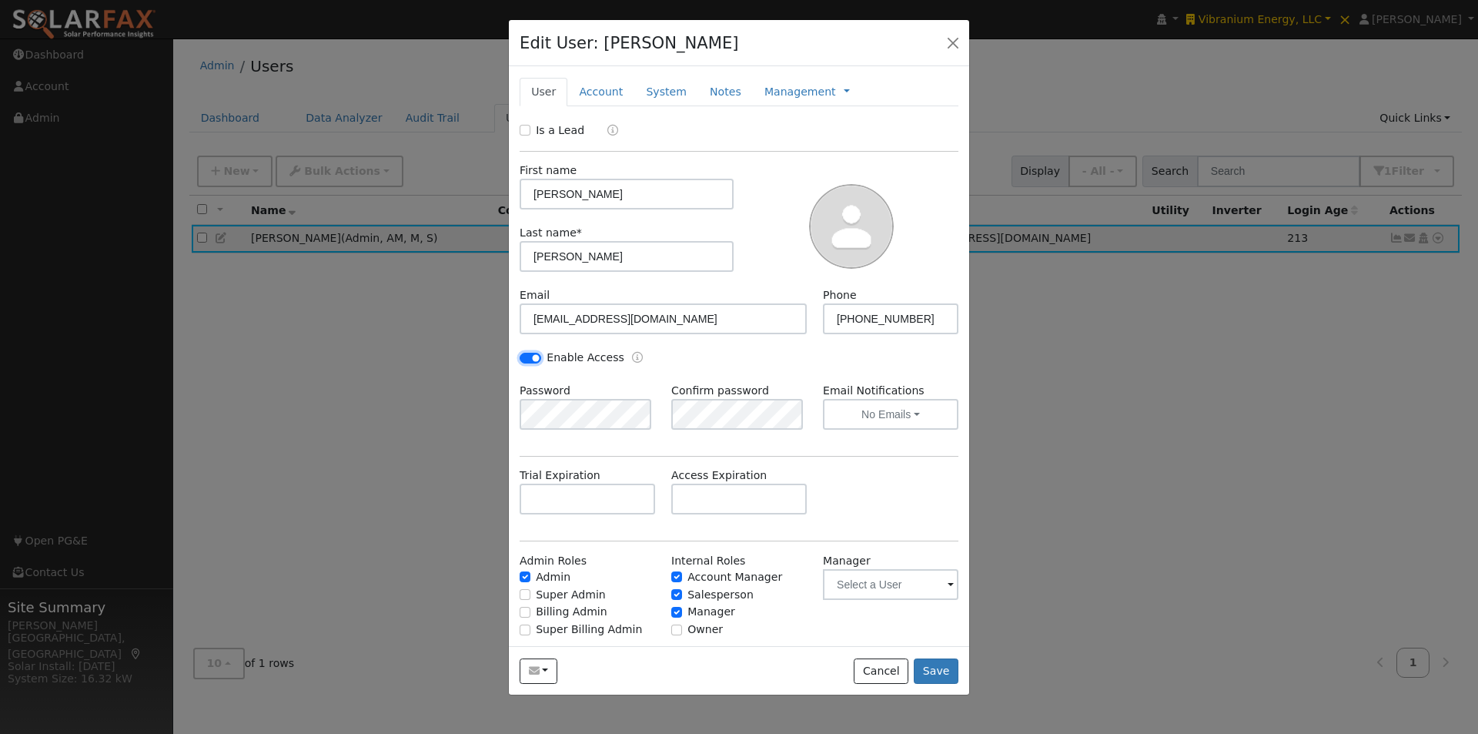
click at [529, 353] on input "Enable Access" at bounding box center [531, 358] width 22 height 11
checkbox input "false"
click at [728, 500] on input "text" at bounding box center [739, 499] width 136 height 31
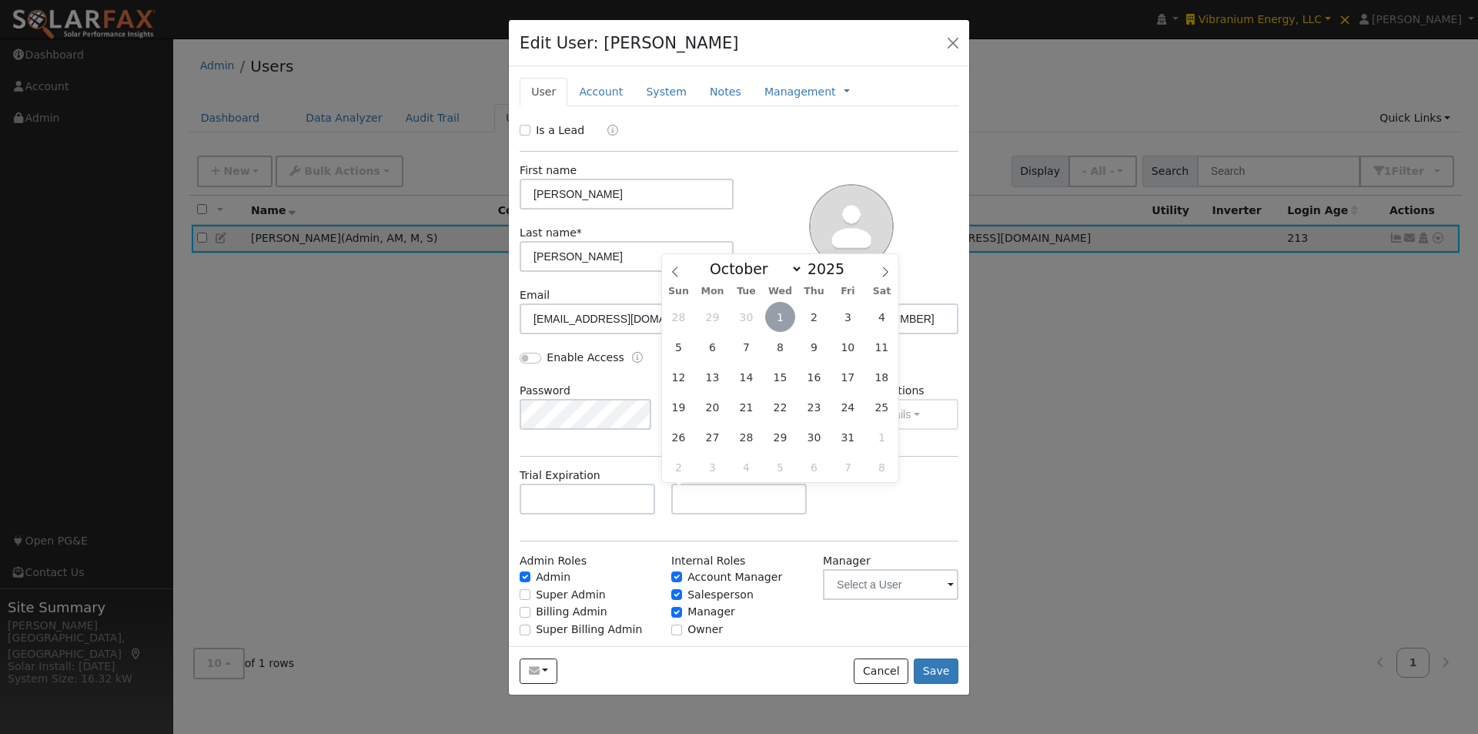
click at [785, 309] on span "1" at bounding box center [780, 317] width 30 height 30
type input "[DATE]"
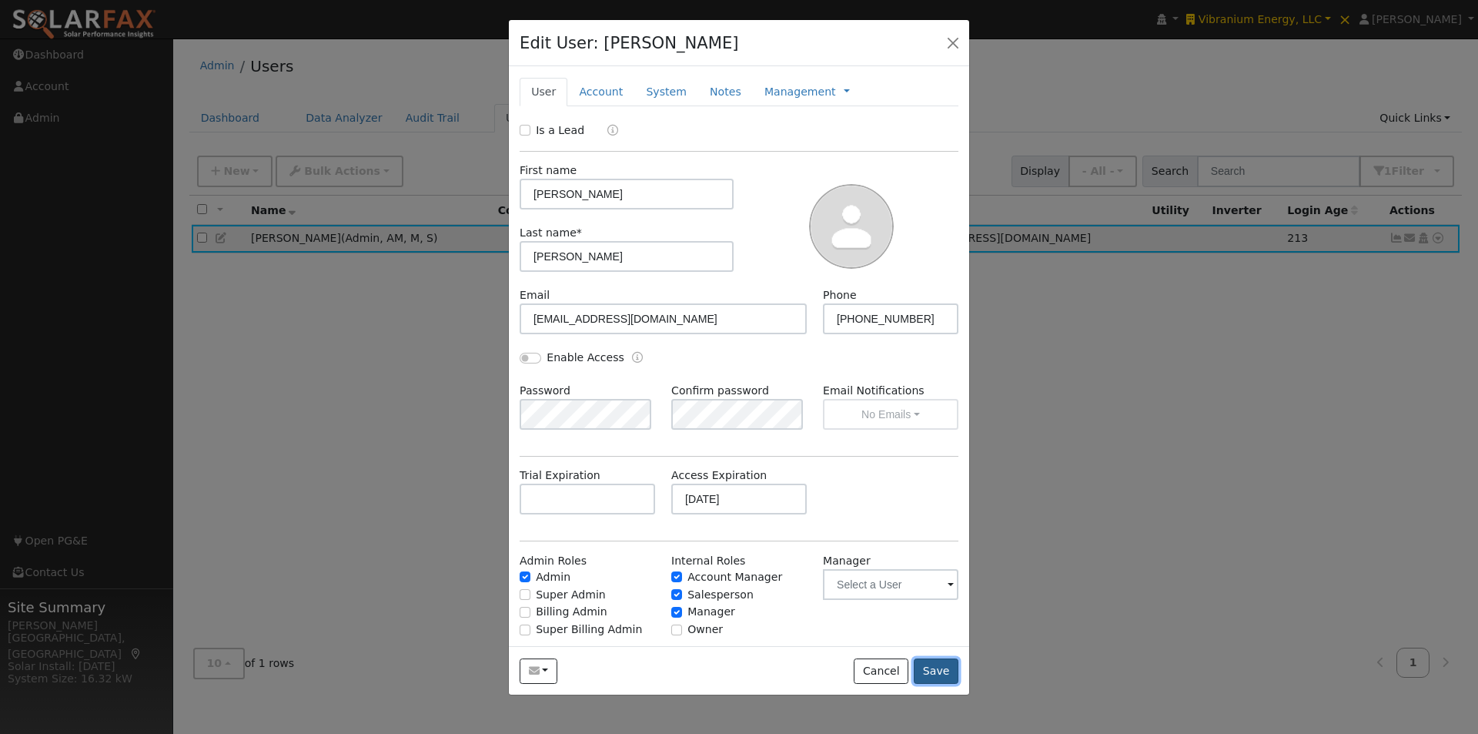
click at [939, 668] on button "Save" at bounding box center [936, 671] width 45 height 26
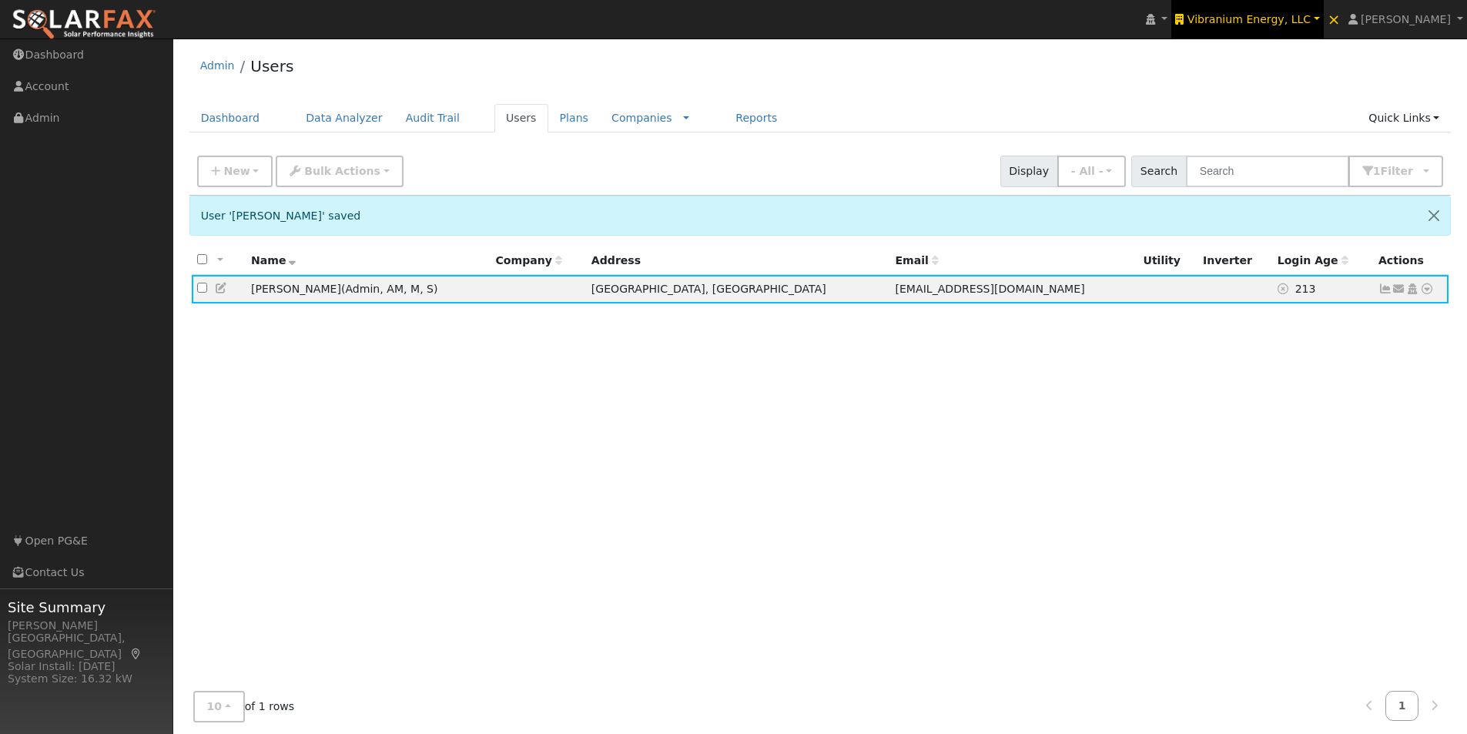
click at [1287, 14] on span "Vibranium Energy, LLC" at bounding box center [1248, 19] width 123 height 12
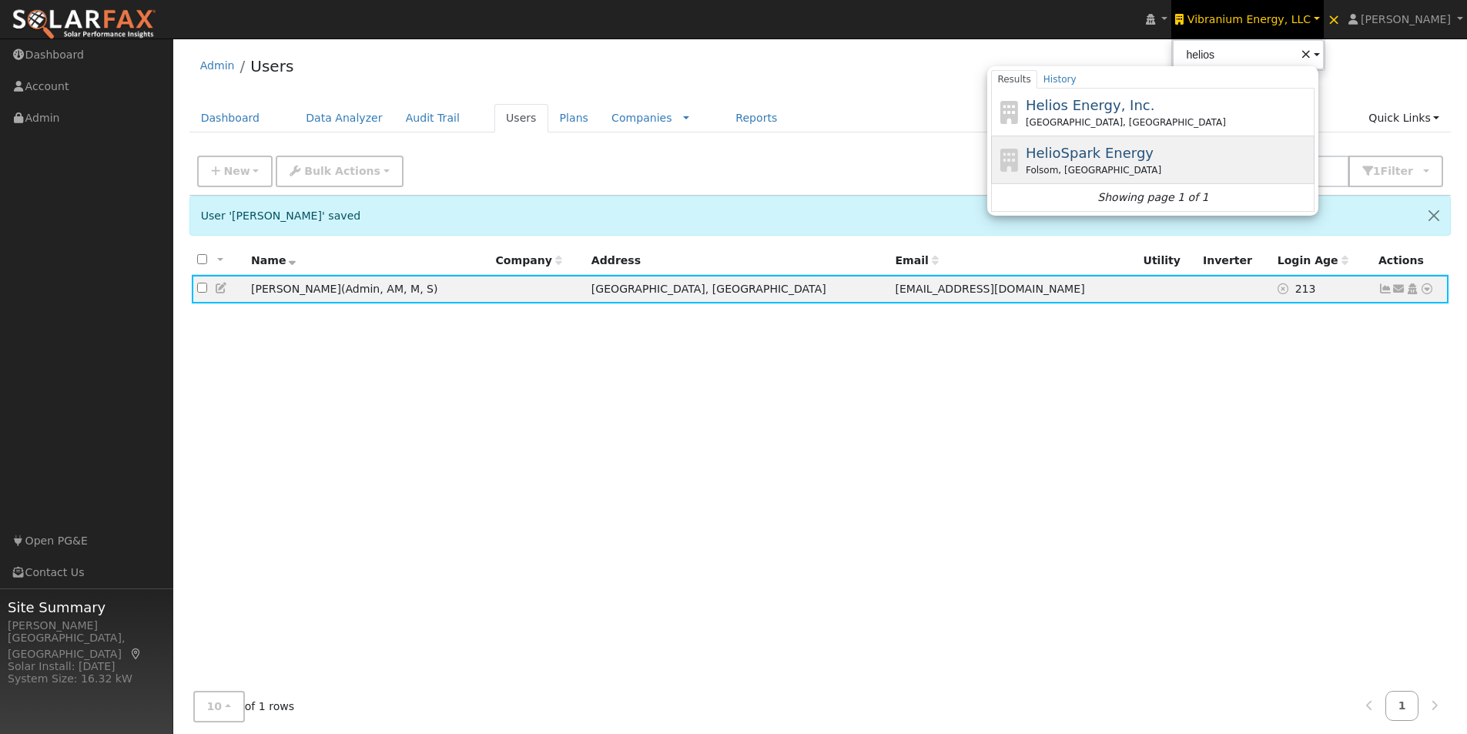
click at [1127, 151] on span "HelioSpark Energy" at bounding box center [1090, 153] width 128 height 16
type input "HelioSpark Energy"
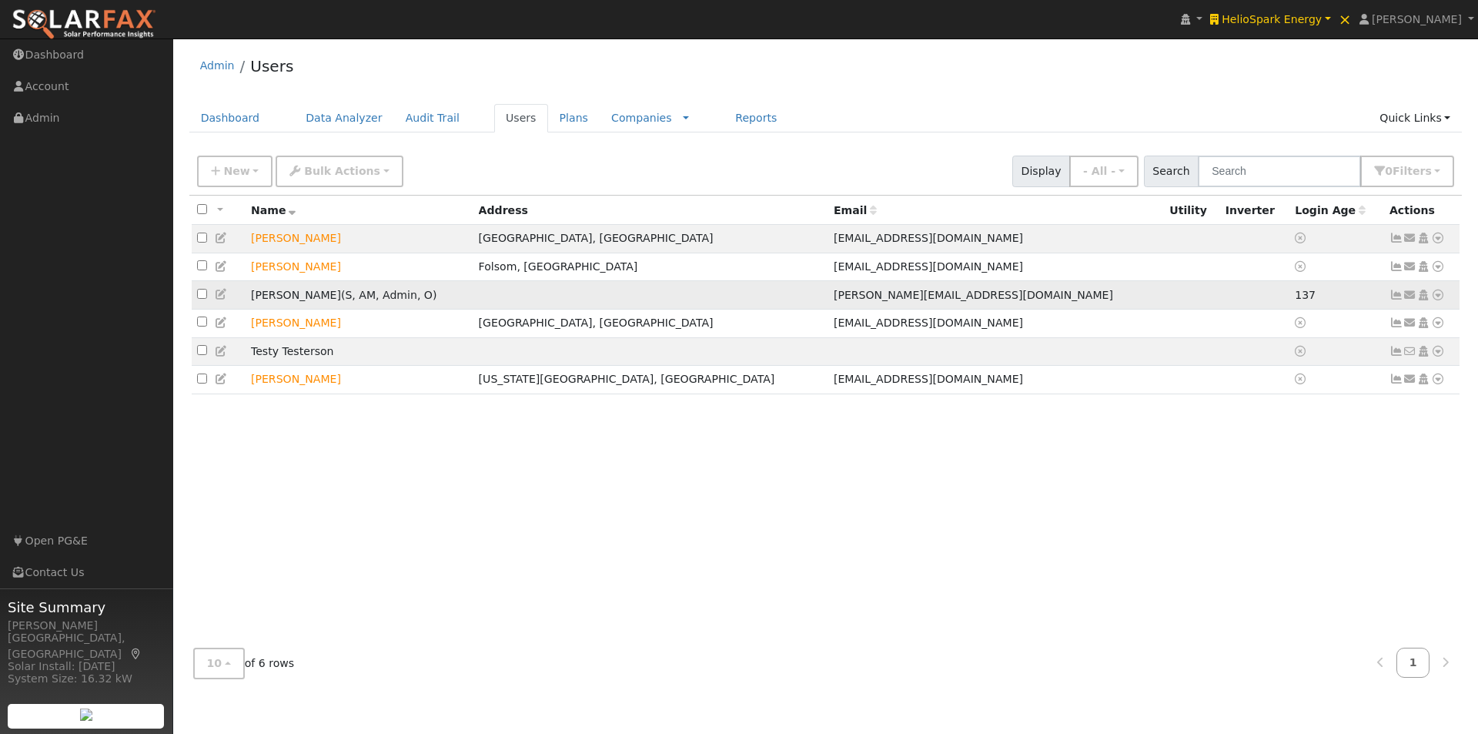
click at [215, 297] on icon at bounding box center [222, 294] width 14 height 11
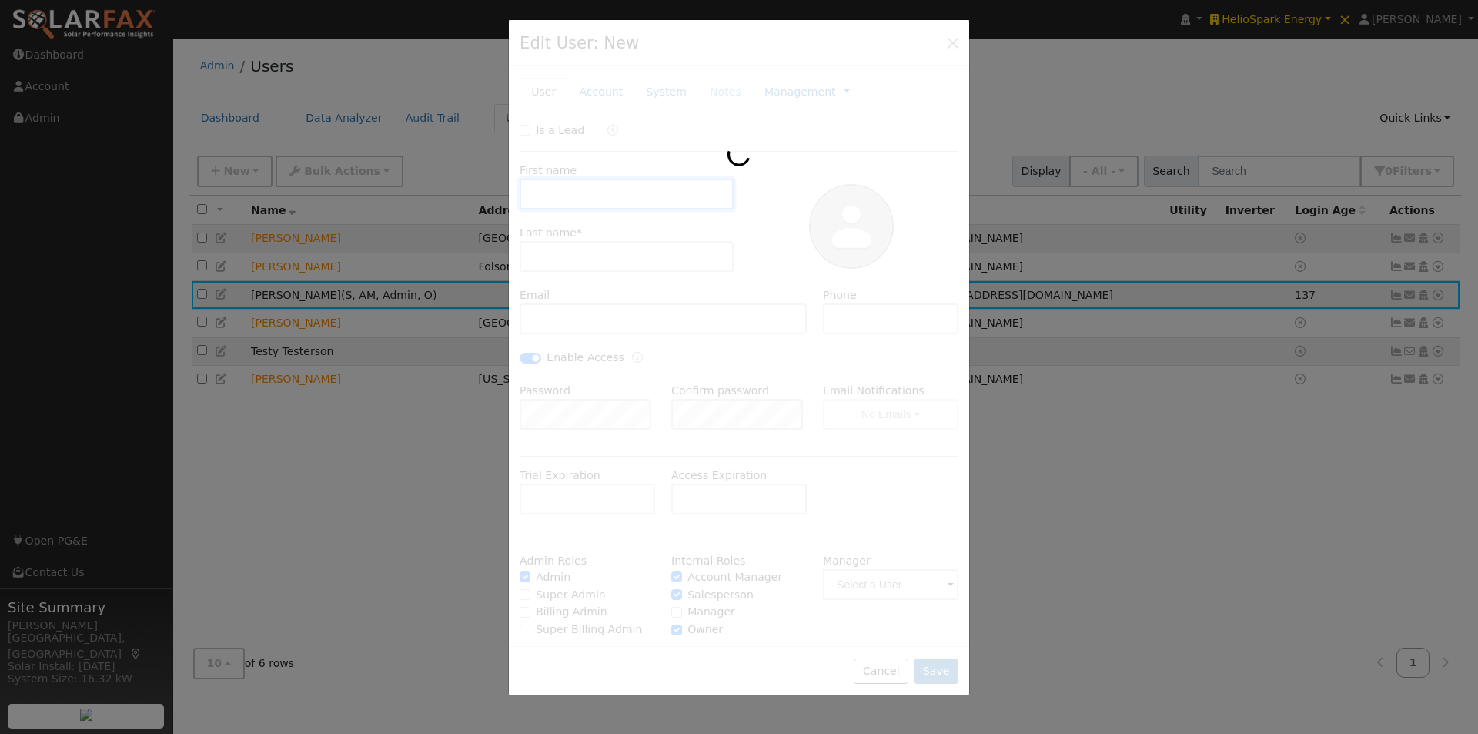
type input "[PERSON_NAME]"
type input "[PERSON_NAME][EMAIL_ADDRESS][DOMAIN_NAME]"
type input "[PHONE_NUMBER]"
checkbox input "true"
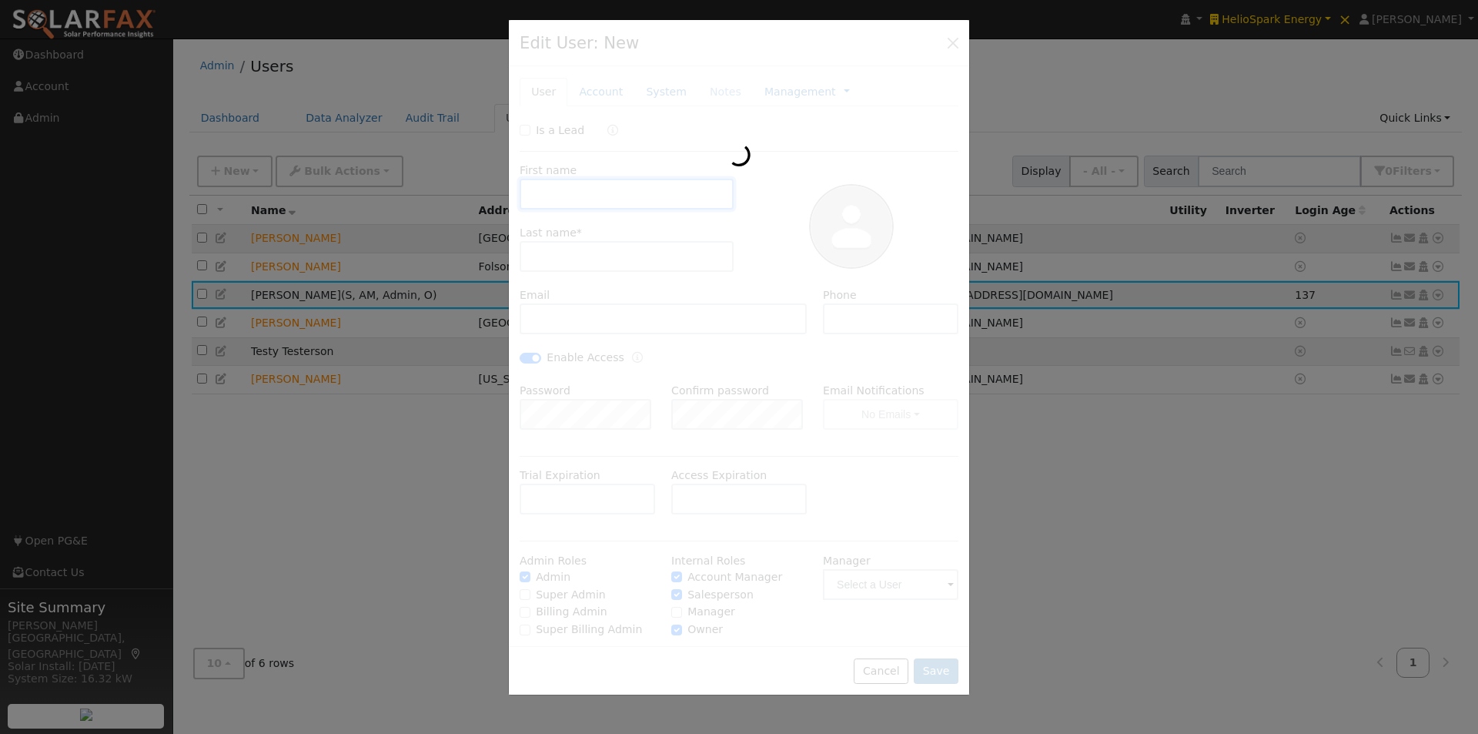
checkbox input "true"
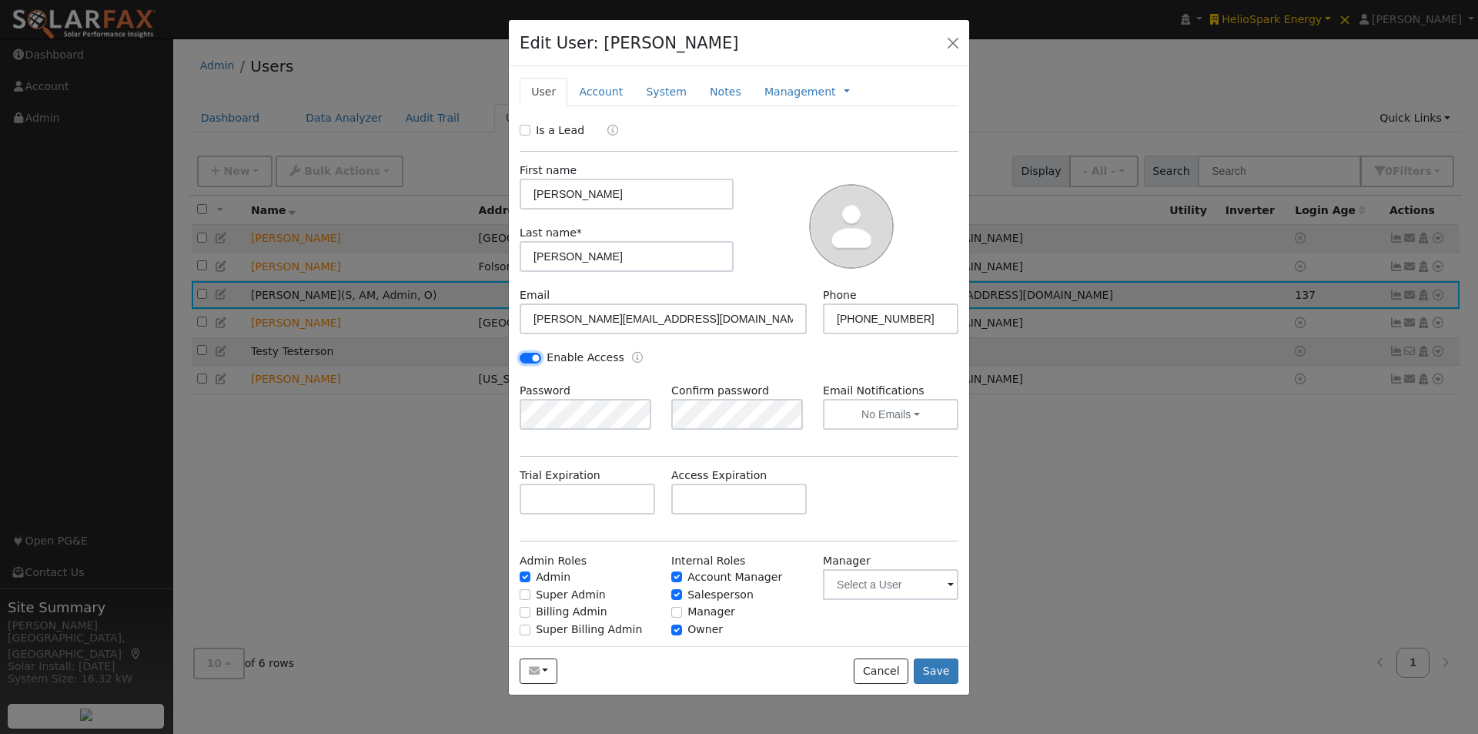
click at [526, 358] on input "Enable Access" at bounding box center [531, 358] width 22 height 11
checkbox input "false"
click at [749, 490] on input "text" at bounding box center [739, 499] width 136 height 31
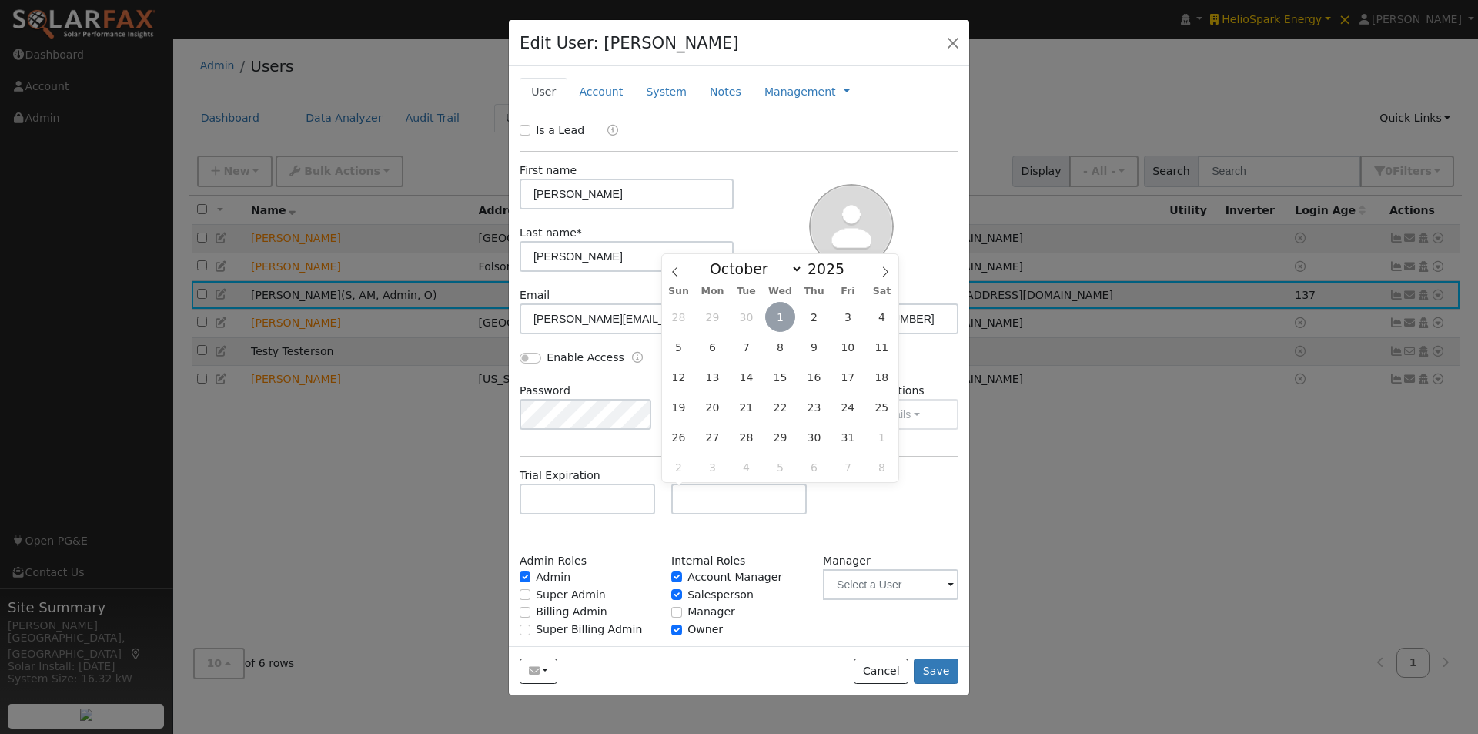
click at [771, 318] on span "1" at bounding box center [780, 317] width 30 height 30
type input "[DATE]"
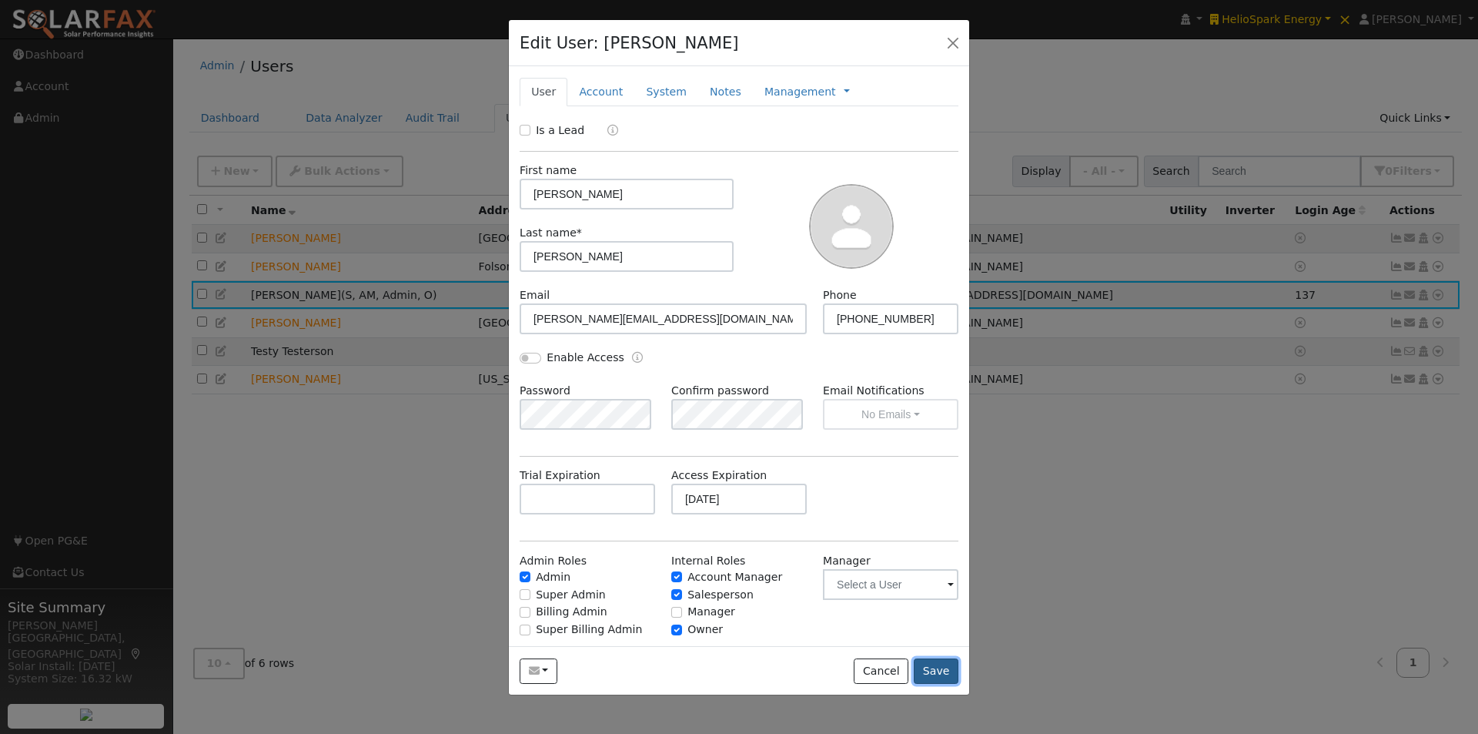
click at [936, 664] on button "Save" at bounding box center [936, 671] width 45 height 26
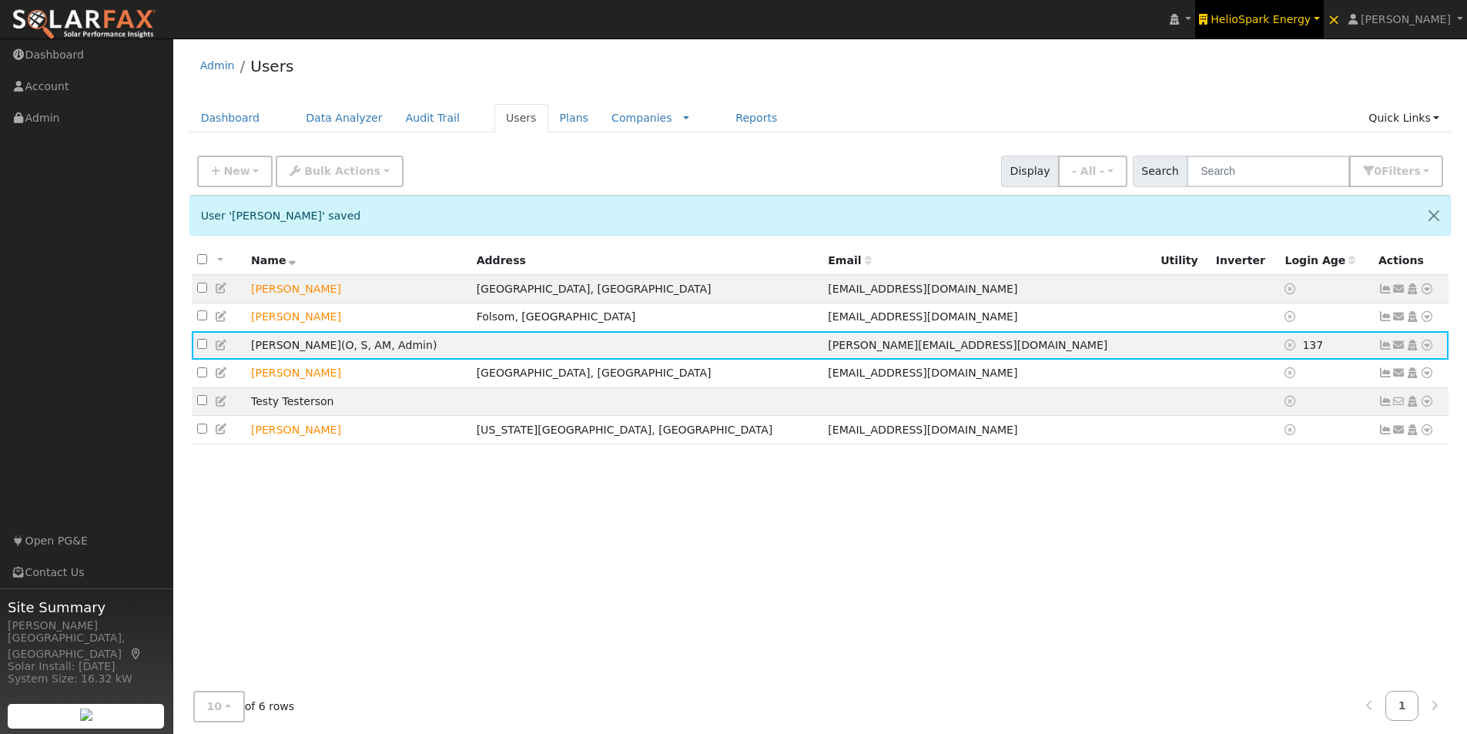
click at [1310, 17] on span "HelioSpark Energy" at bounding box center [1260, 19] width 100 height 12
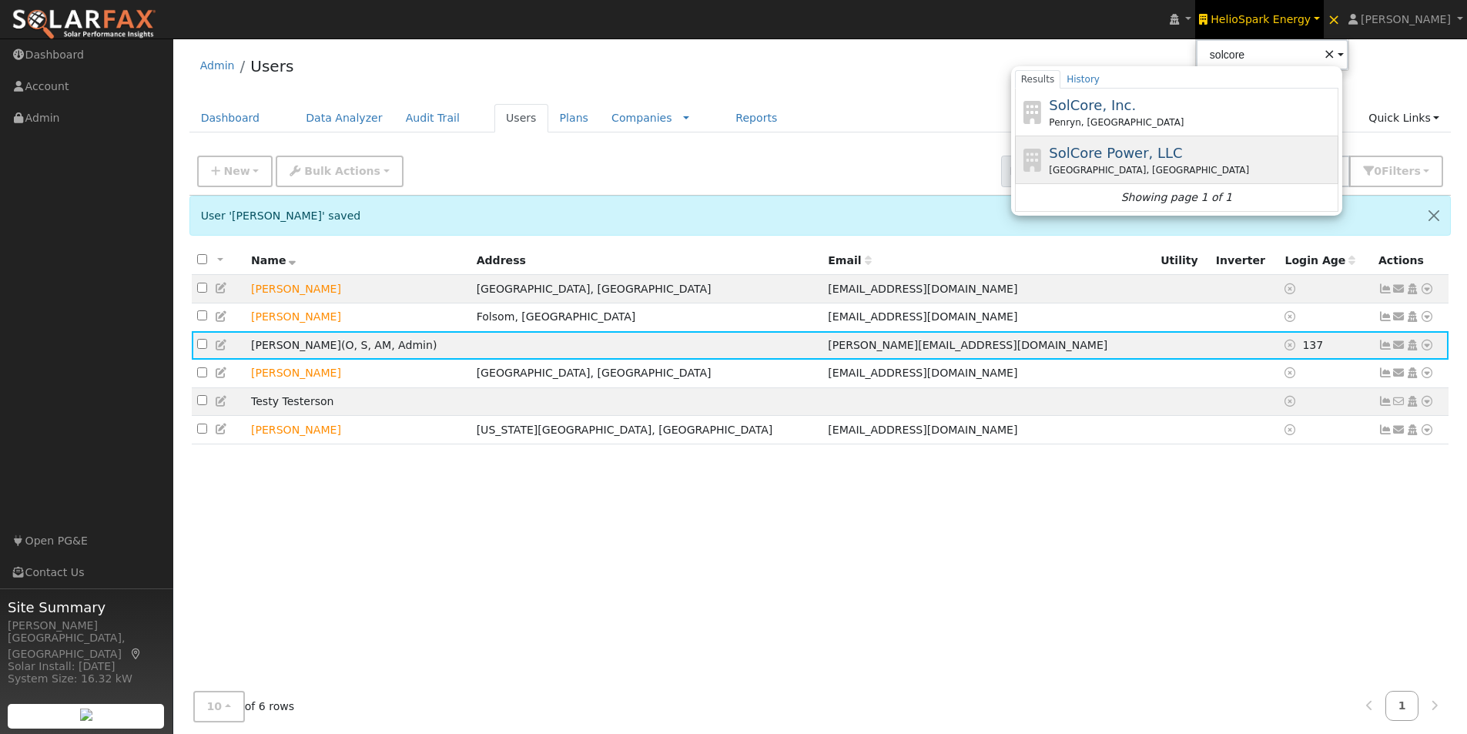
click at [1126, 153] on span "SolCore Power, LLC" at bounding box center [1115, 153] width 133 height 16
type input "SolCore Power, LLC"
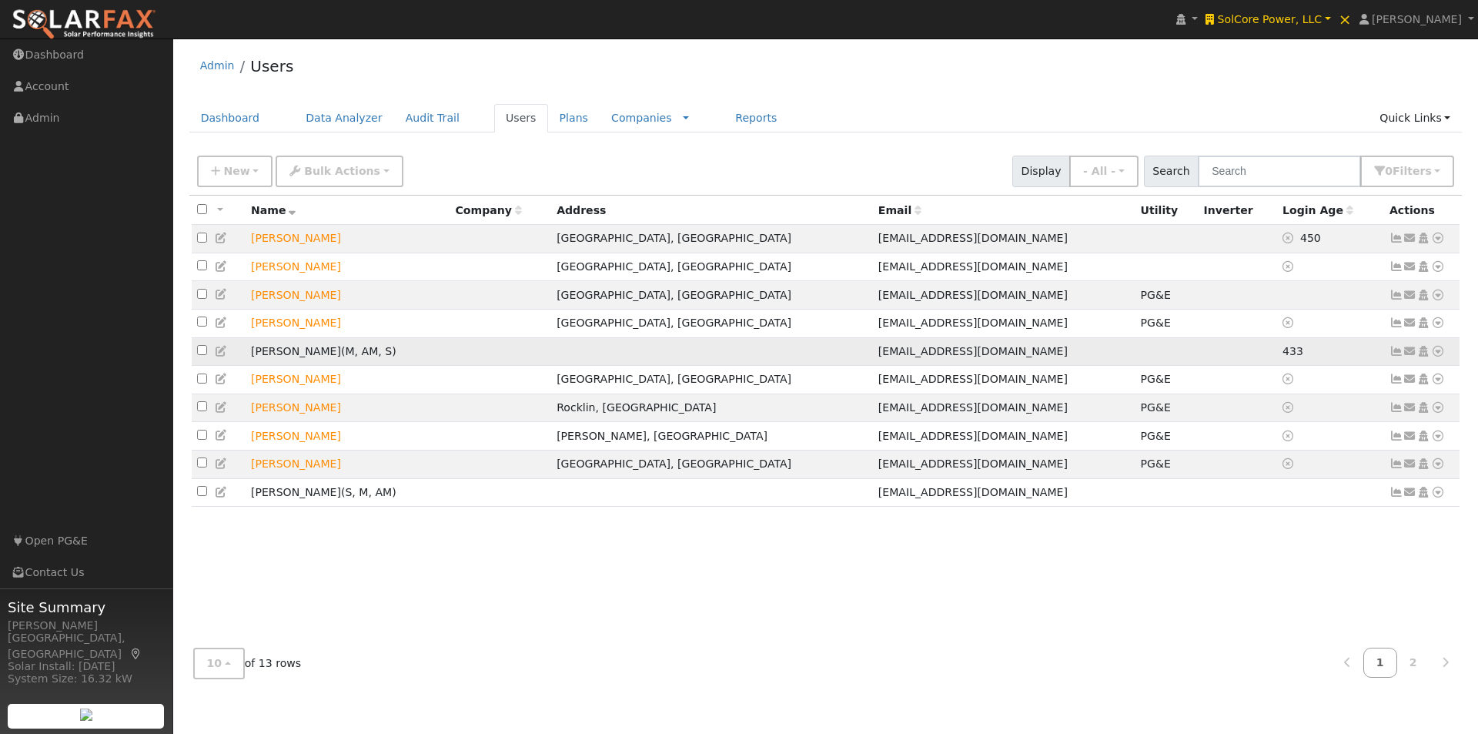
click at [223, 353] on icon at bounding box center [222, 351] width 14 height 11
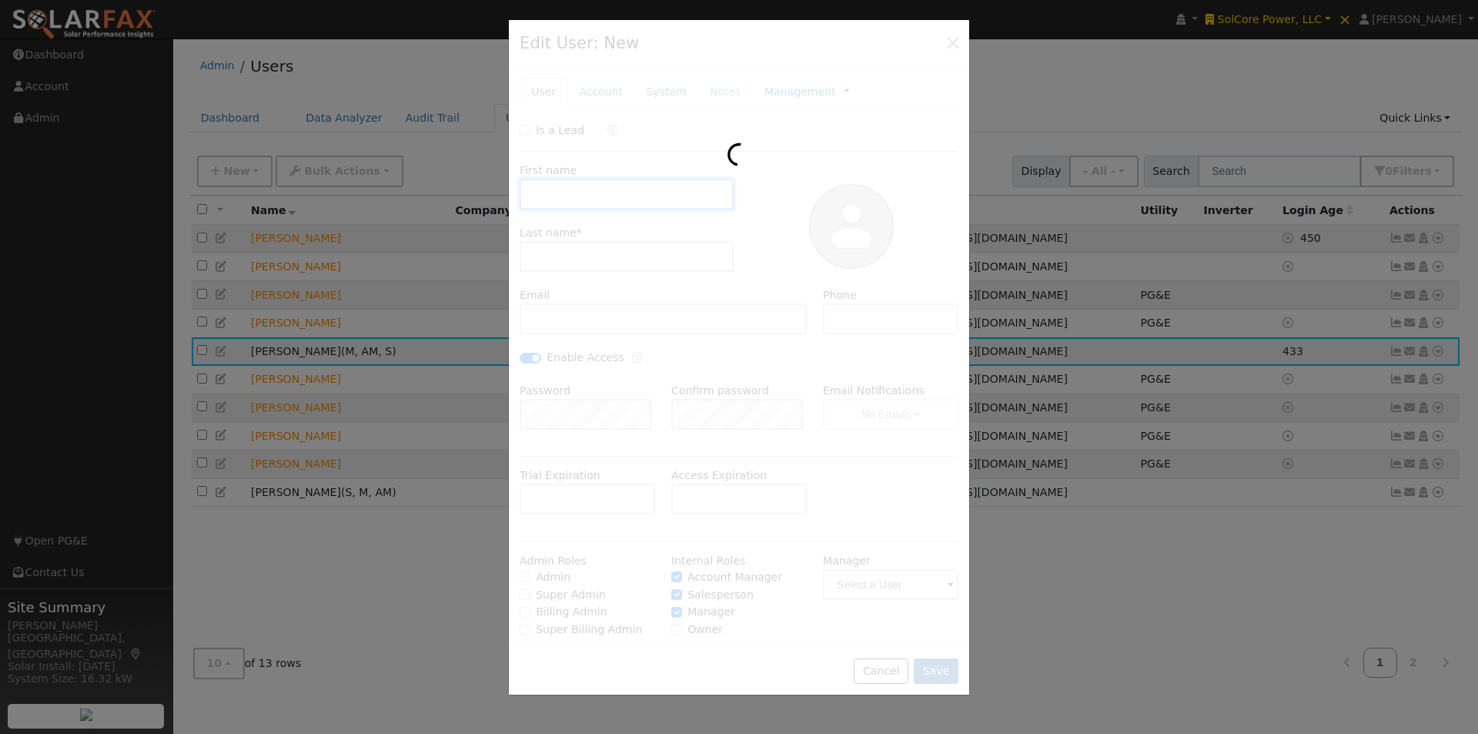
type input "[PERSON_NAME]"
type input "[EMAIL_ADDRESS][DOMAIN_NAME]"
type input "9162762804"
checkbox input "true"
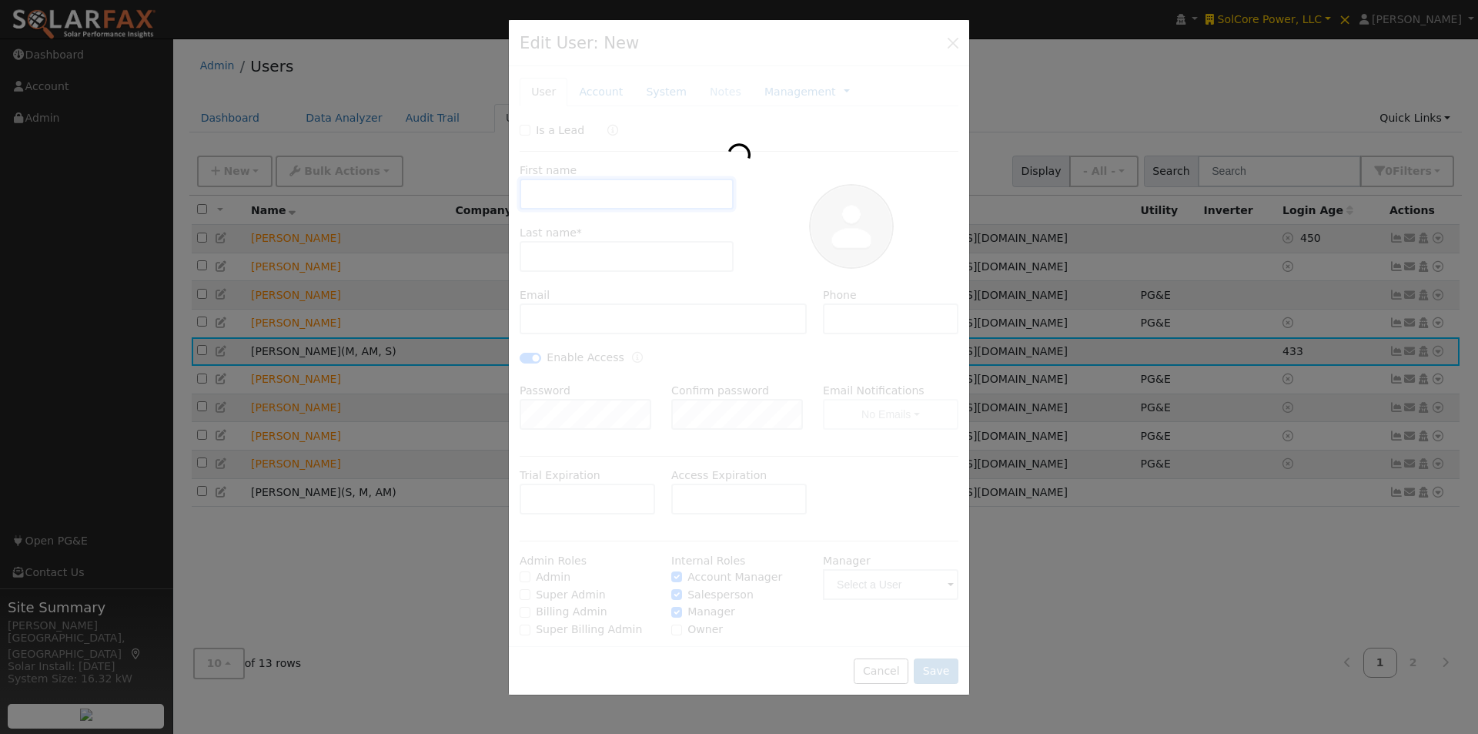
checkbox input "true"
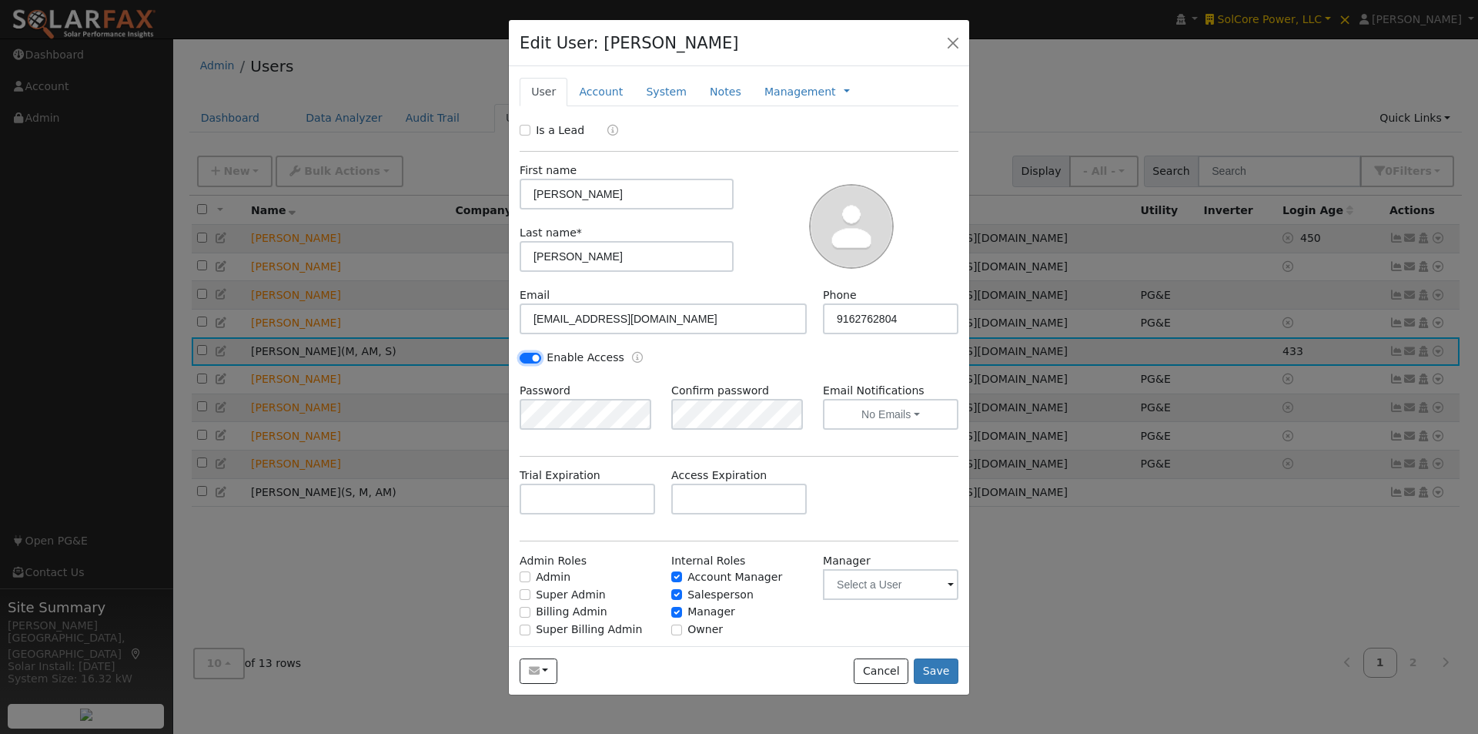
click at [534, 358] on input "Enable Access" at bounding box center [531, 358] width 22 height 11
checkbox input "false"
click at [731, 478] on label "Access Expiration" at bounding box center [718, 475] width 95 height 16
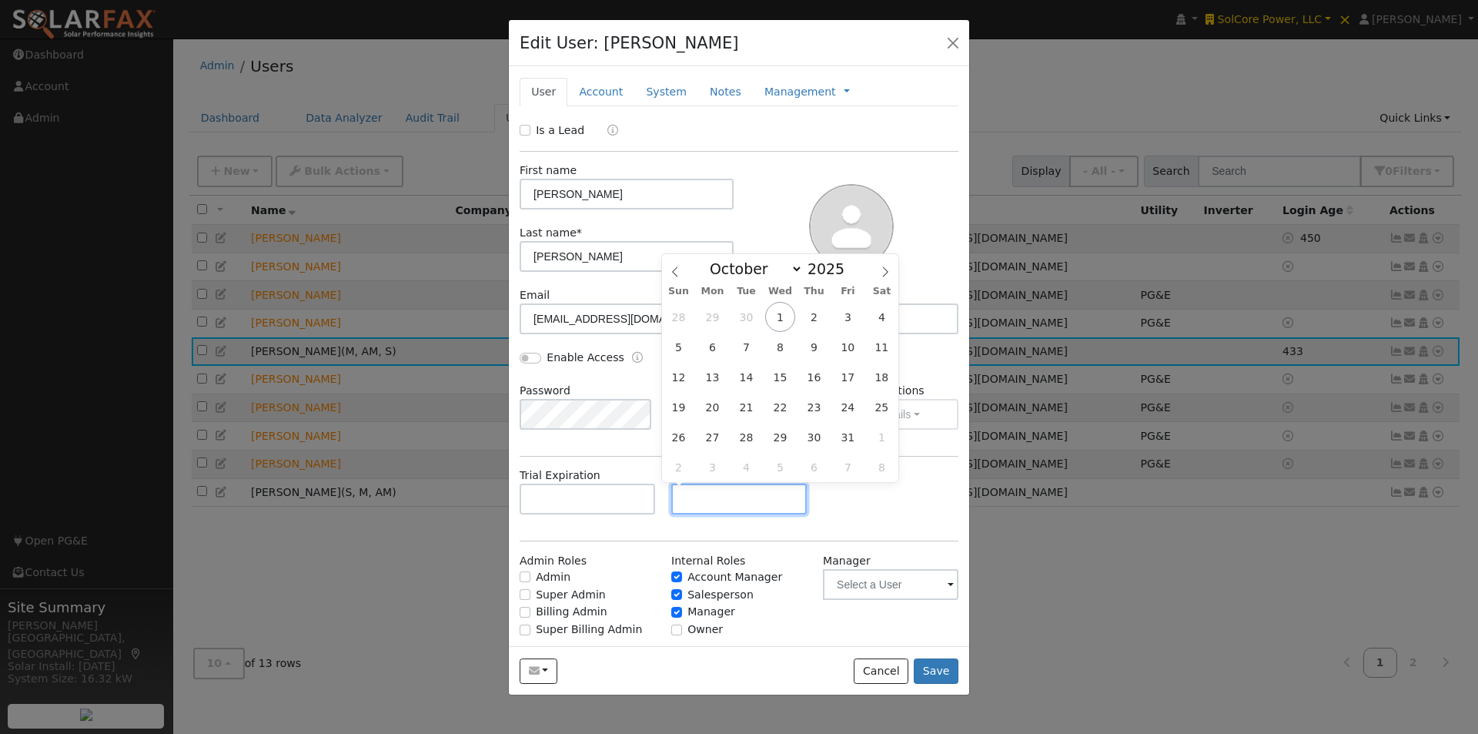
click at [718, 485] on input "text" at bounding box center [739, 499] width 136 height 31
click at [768, 316] on span "1" at bounding box center [780, 317] width 30 height 30
type input "[DATE]"
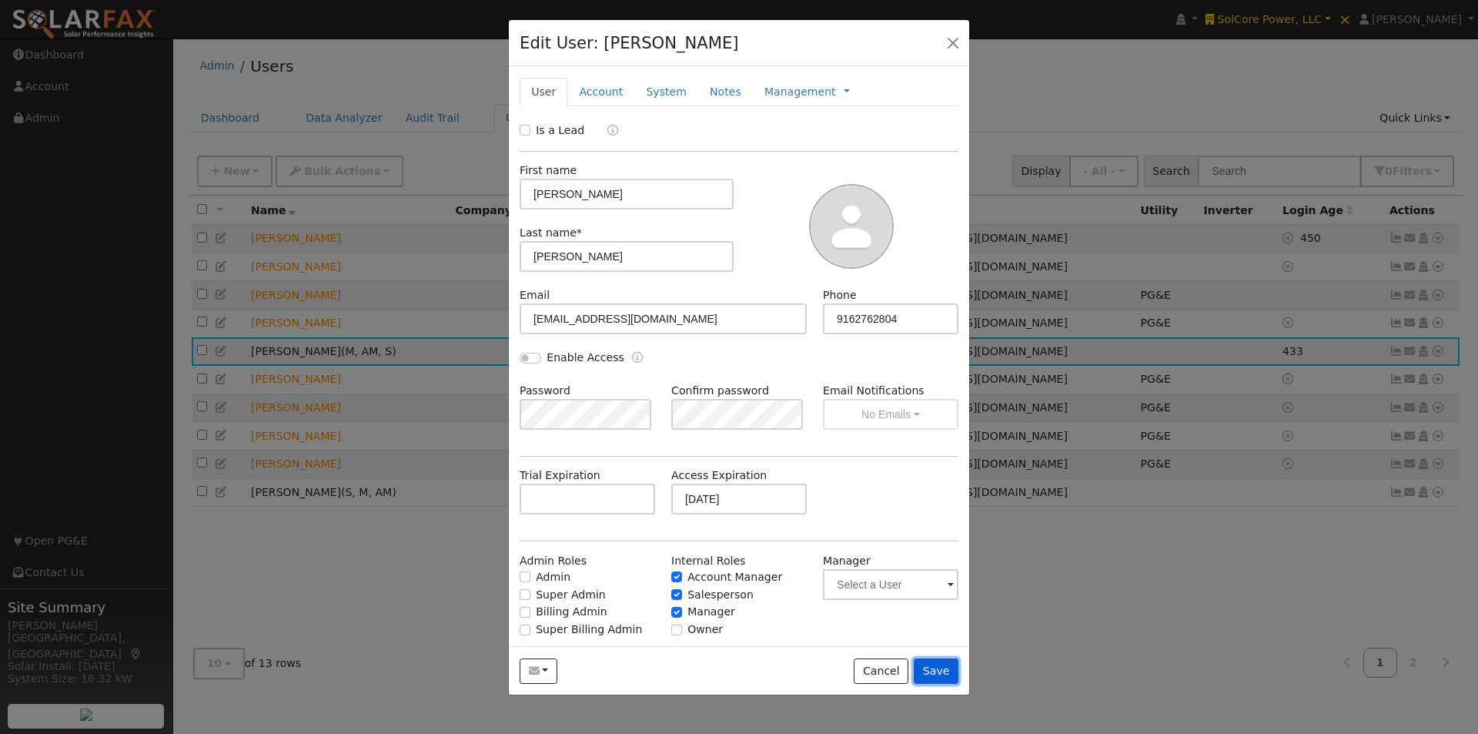
drag, startPoint x: 936, startPoint y: 671, endPoint x: 1032, endPoint y: 560, distance: 146.3
click at [941, 668] on button "Save" at bounding box center [936, 671] width 45 height 26
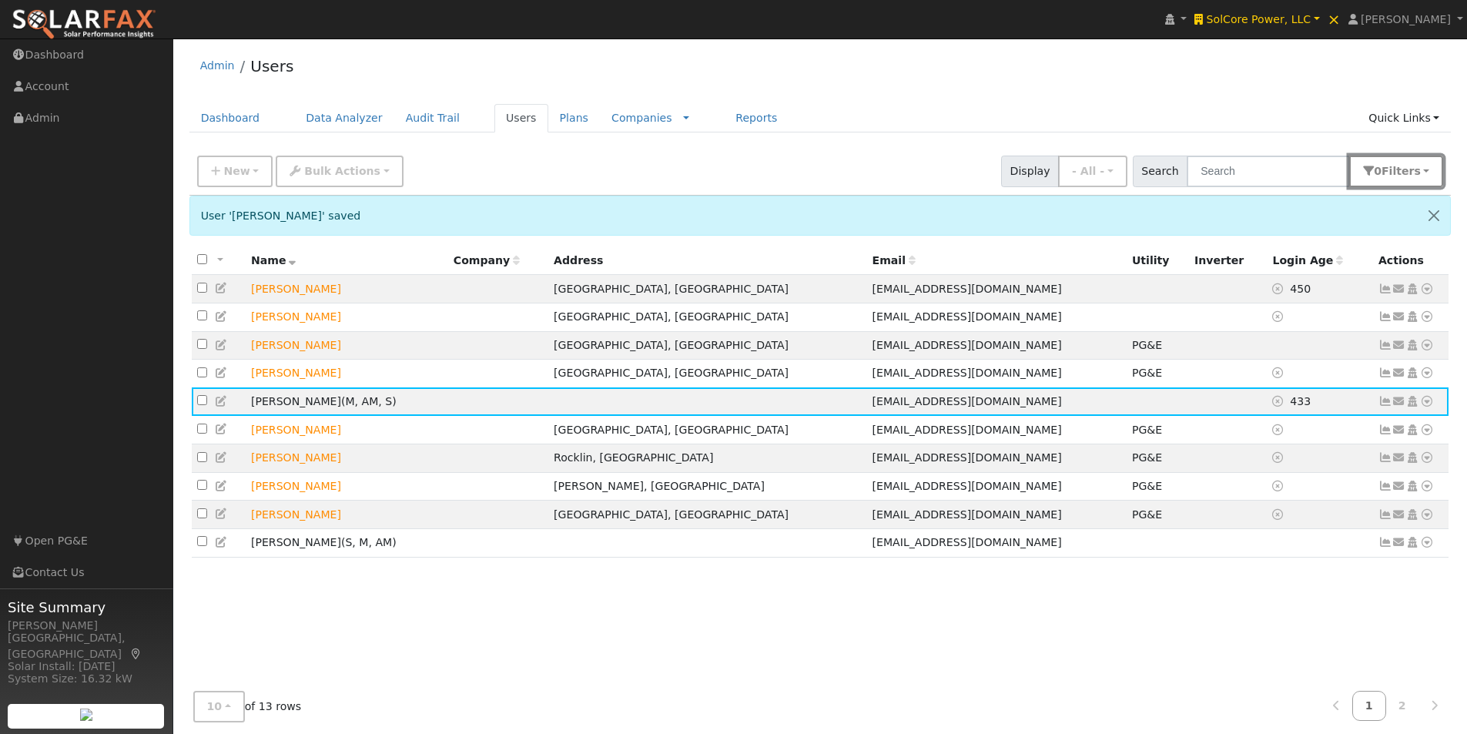
click at [1404, 176] on span "Filter s" at bounding box center [1400, 171] width 39 height 12
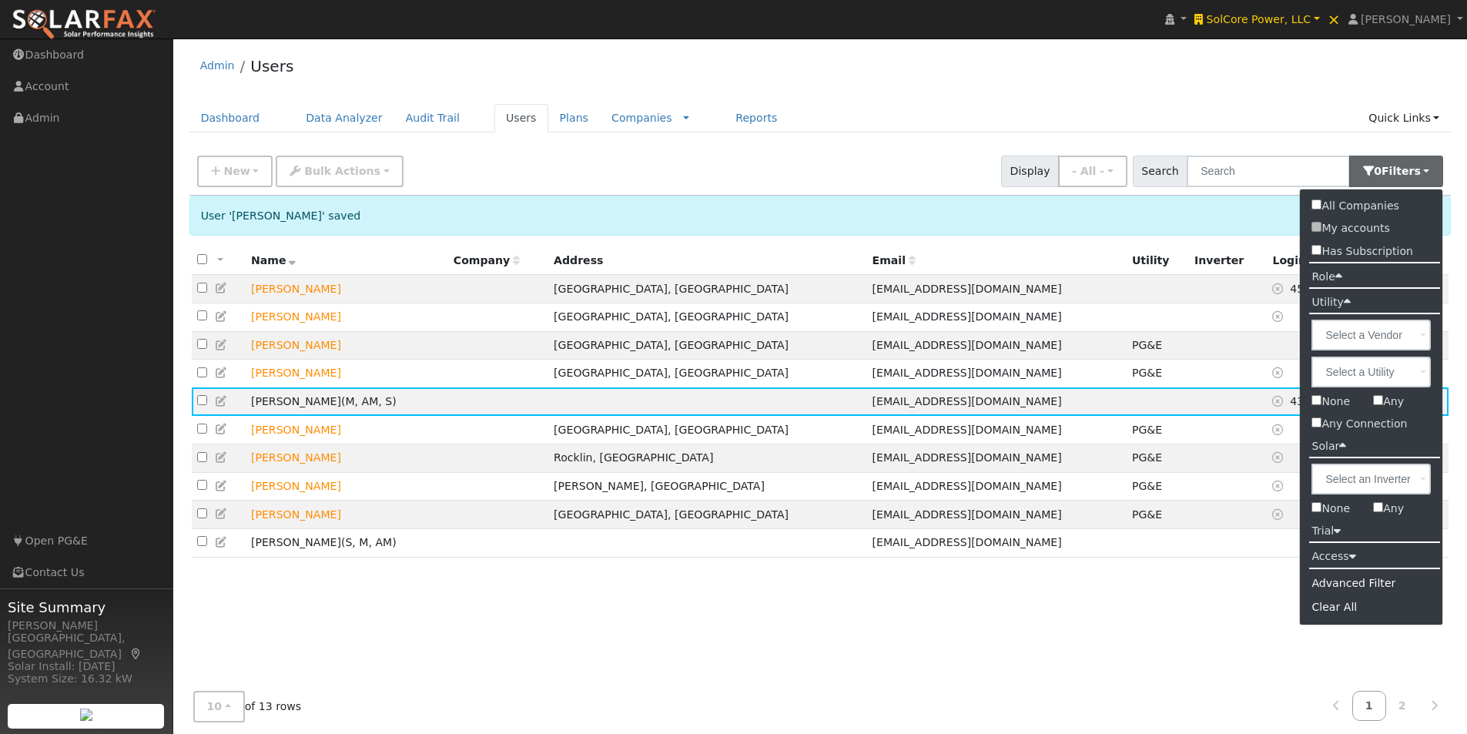
click at [1338, 277] on icon at bounding box center [1338, 276] width 7 height 12
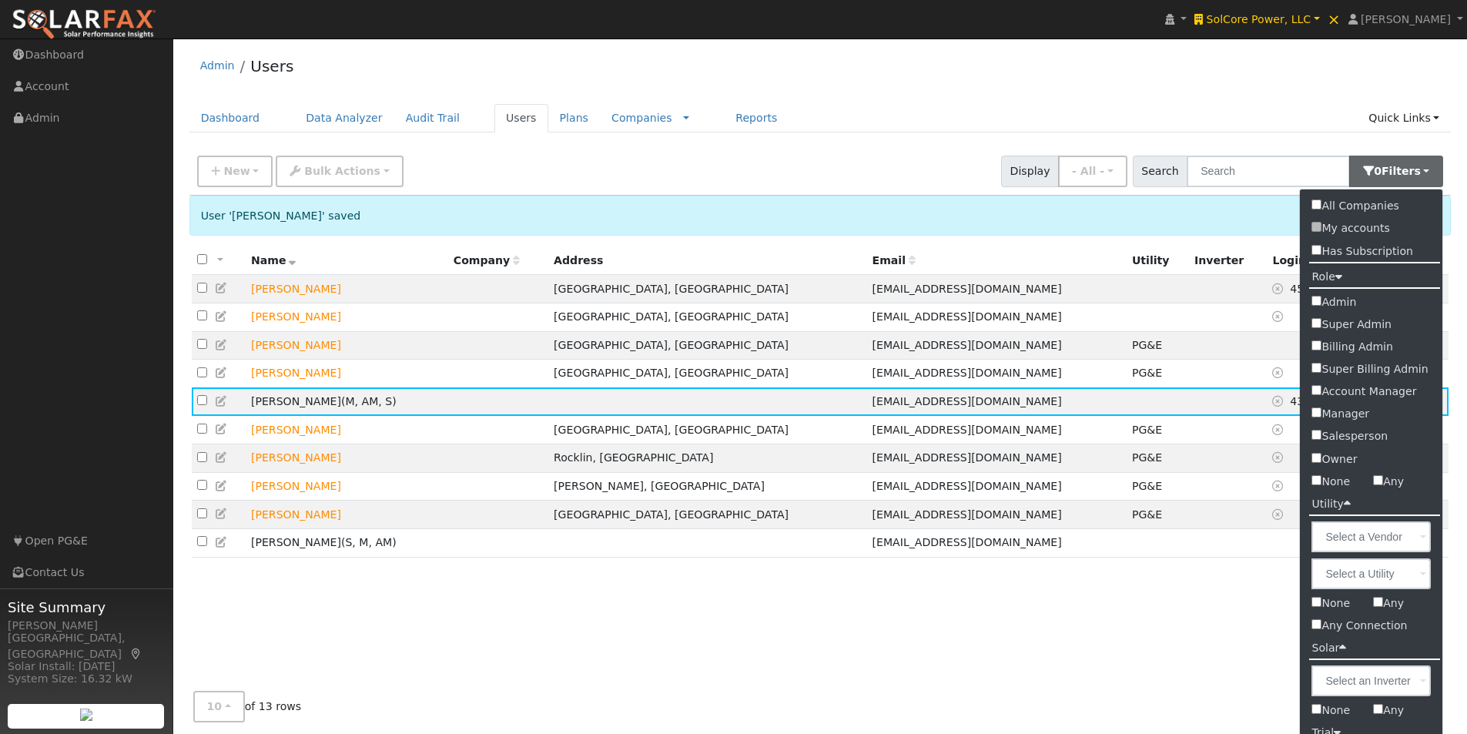
click at [1317, 298] on input "Admin" at bounding box center [1316, 301] width 10 height 10
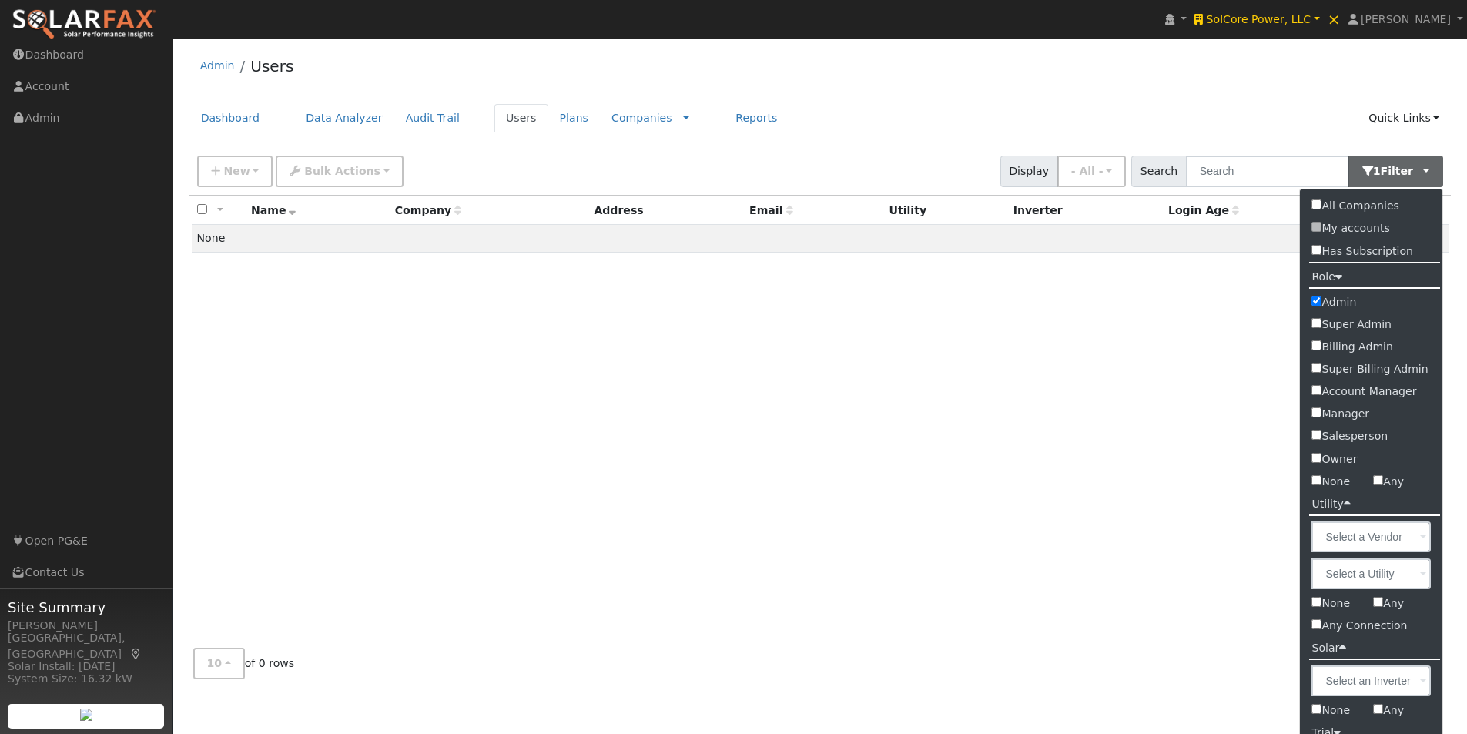
click at [1053, 62] on div "Admin Users" at bounding box center [820, 69] width 1262 height 47
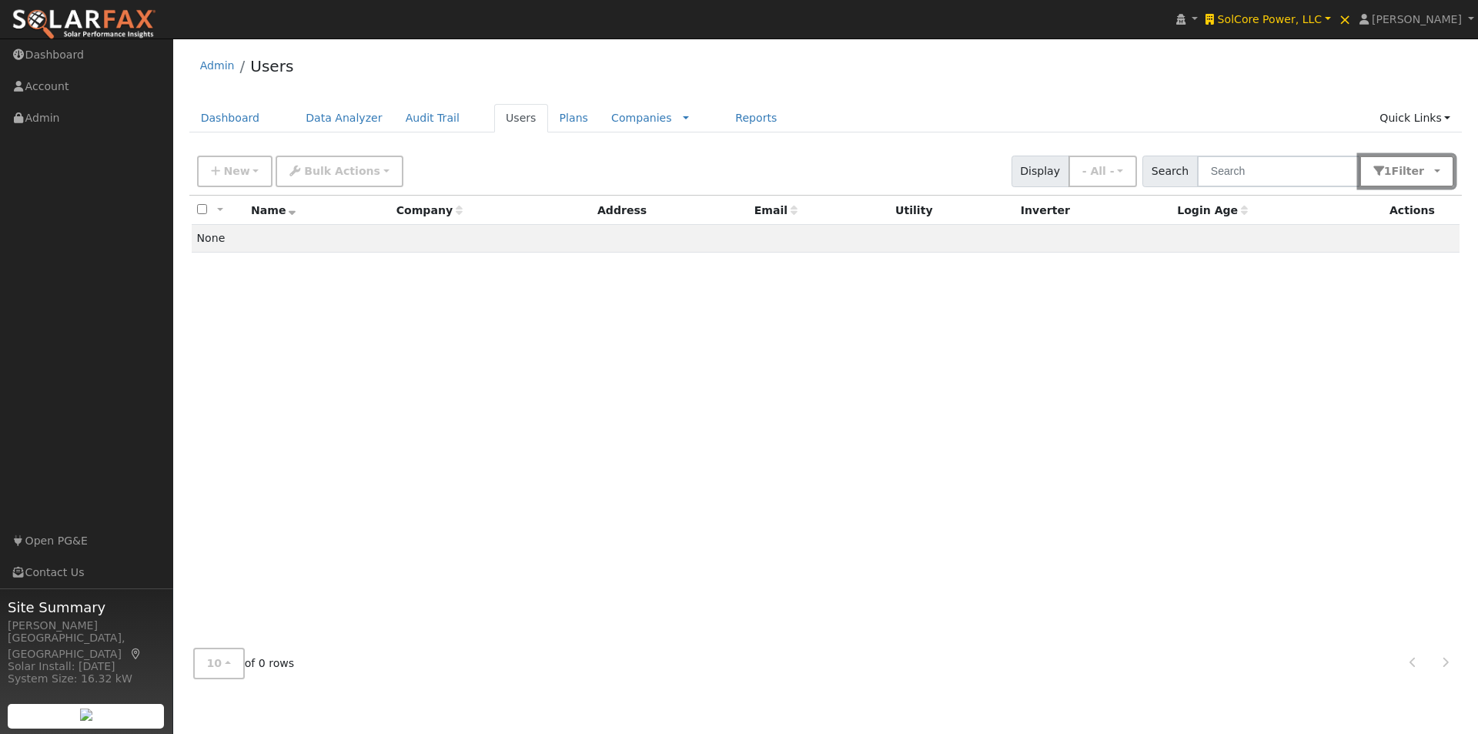
click at [1427, 172] on span "button" at bounding box center [1428, 171] width 8 height 12
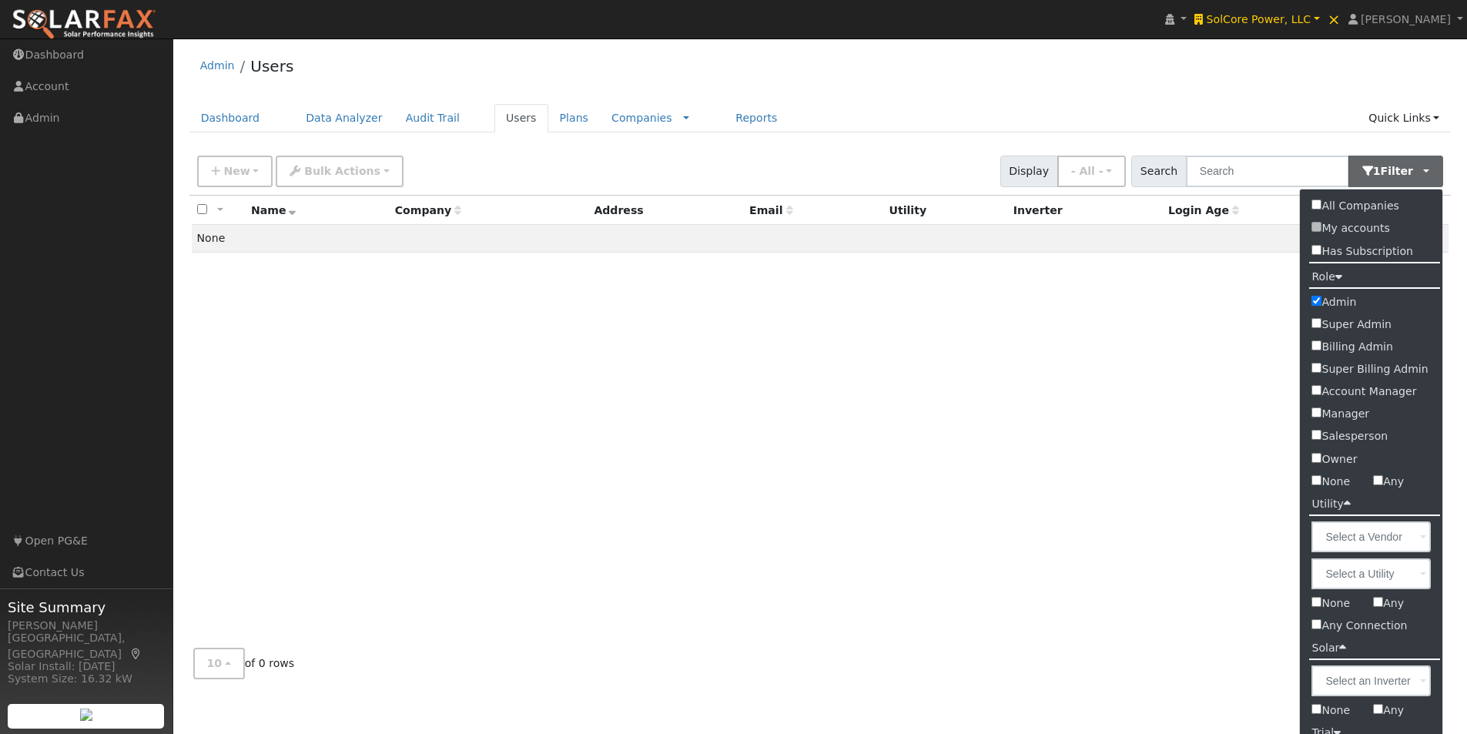
click at [1317, 303] on input "Admin" at bounding box center [1316, 301] width 10 height 10
checkbox input "false"
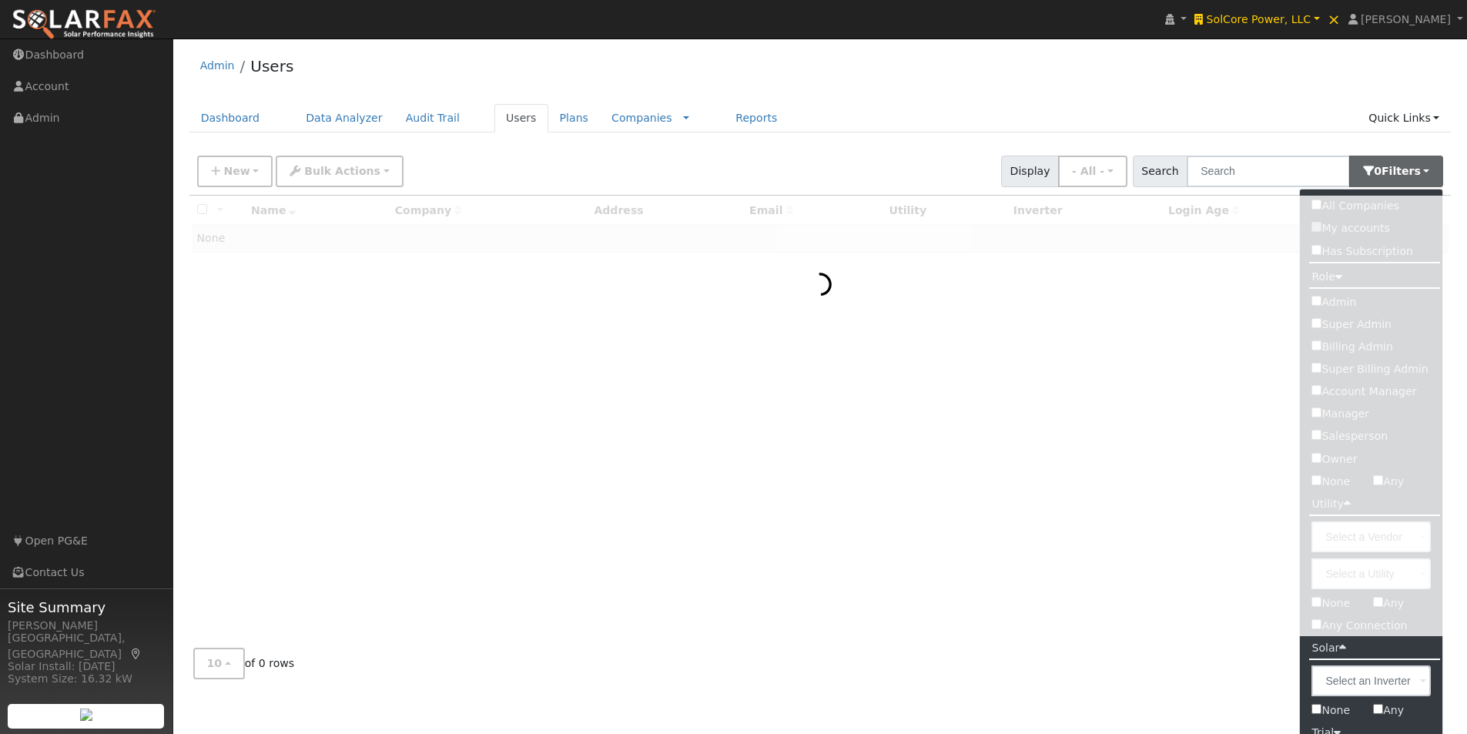
click at [1316, 435] on div at bounding box center [820, 416] width 1262 height 440
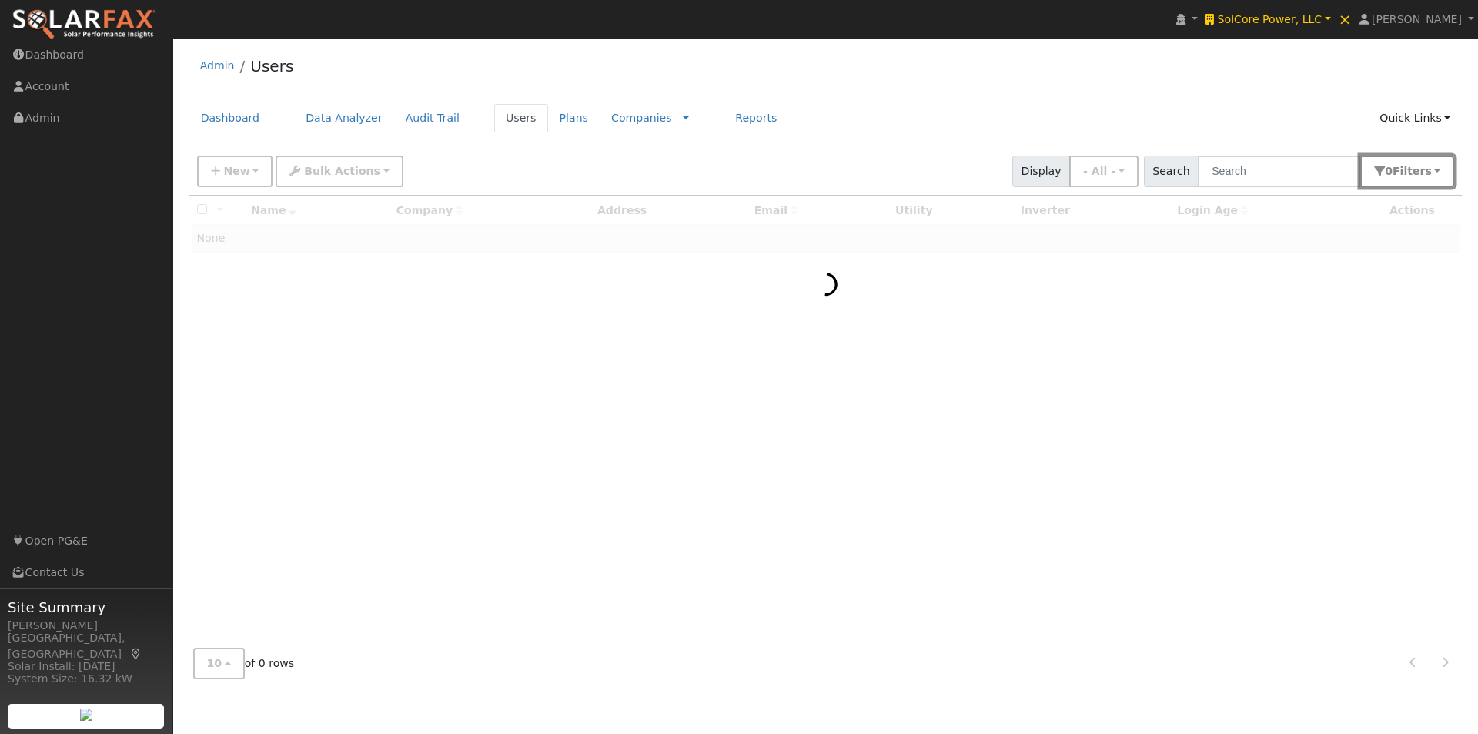
click at [1409, 179] on button "0 Filter s" at bounding box center [1407, 172] width 94 height 32
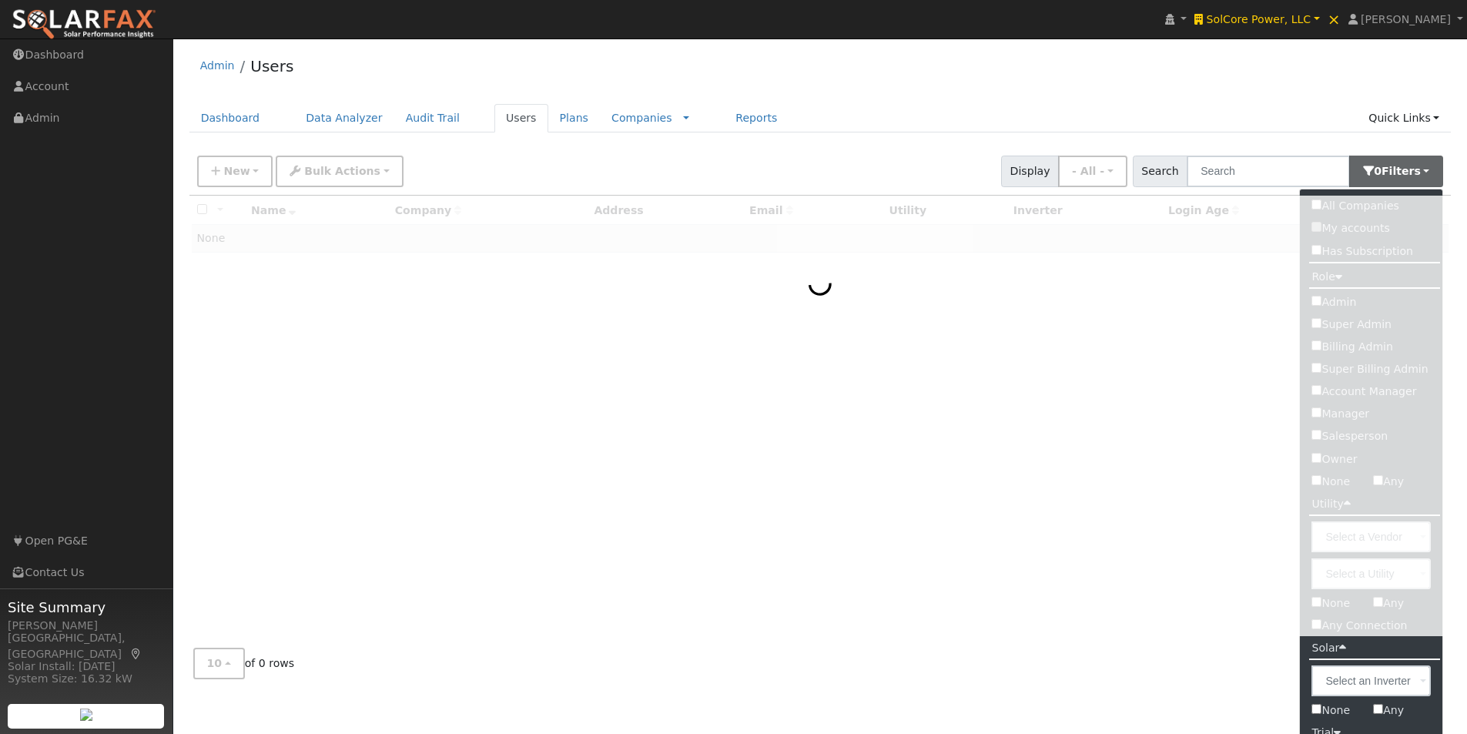
click at [1172, 86] on div "Admin Users" at bounding box center [820, 69] width 1262 height 47
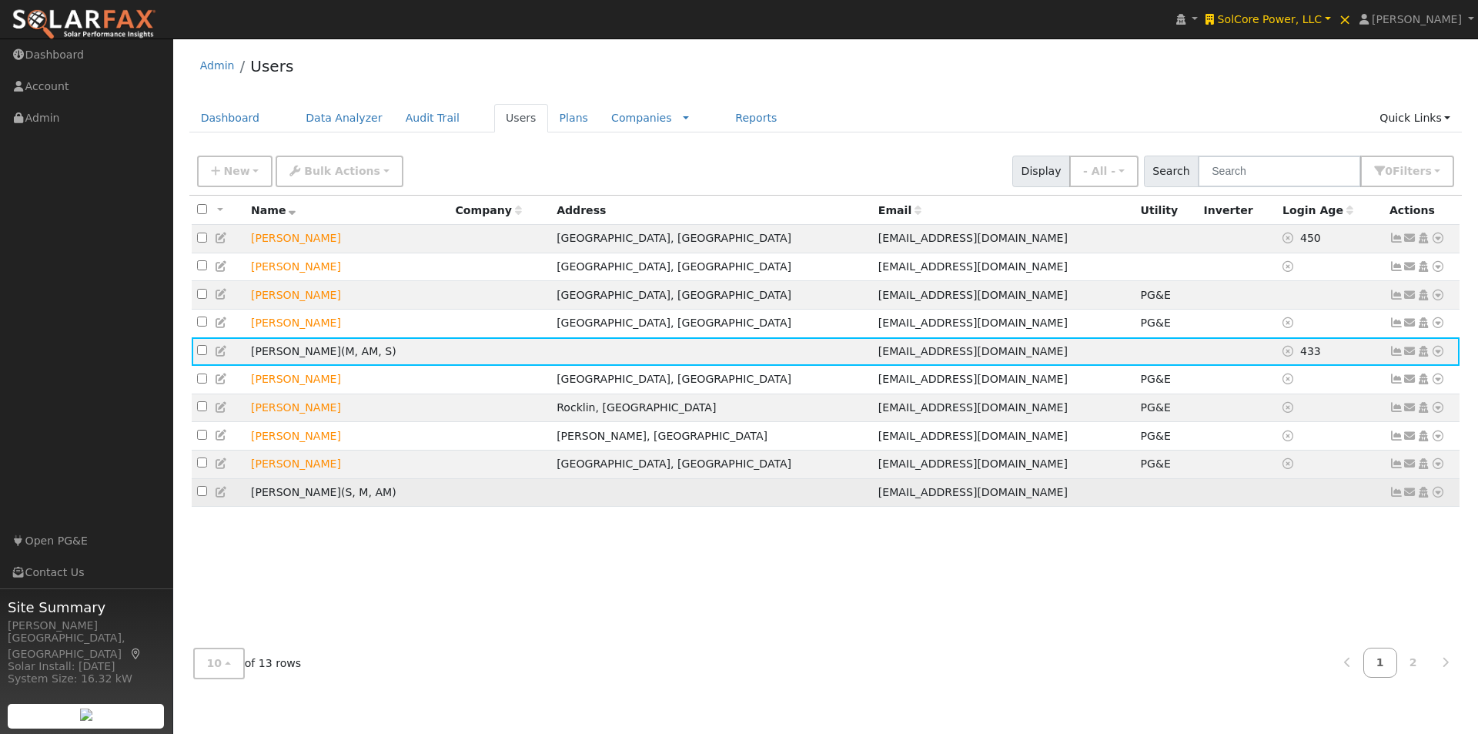
click at [221, 497] on icon at bounding box center [222, 492] width 14 height 11
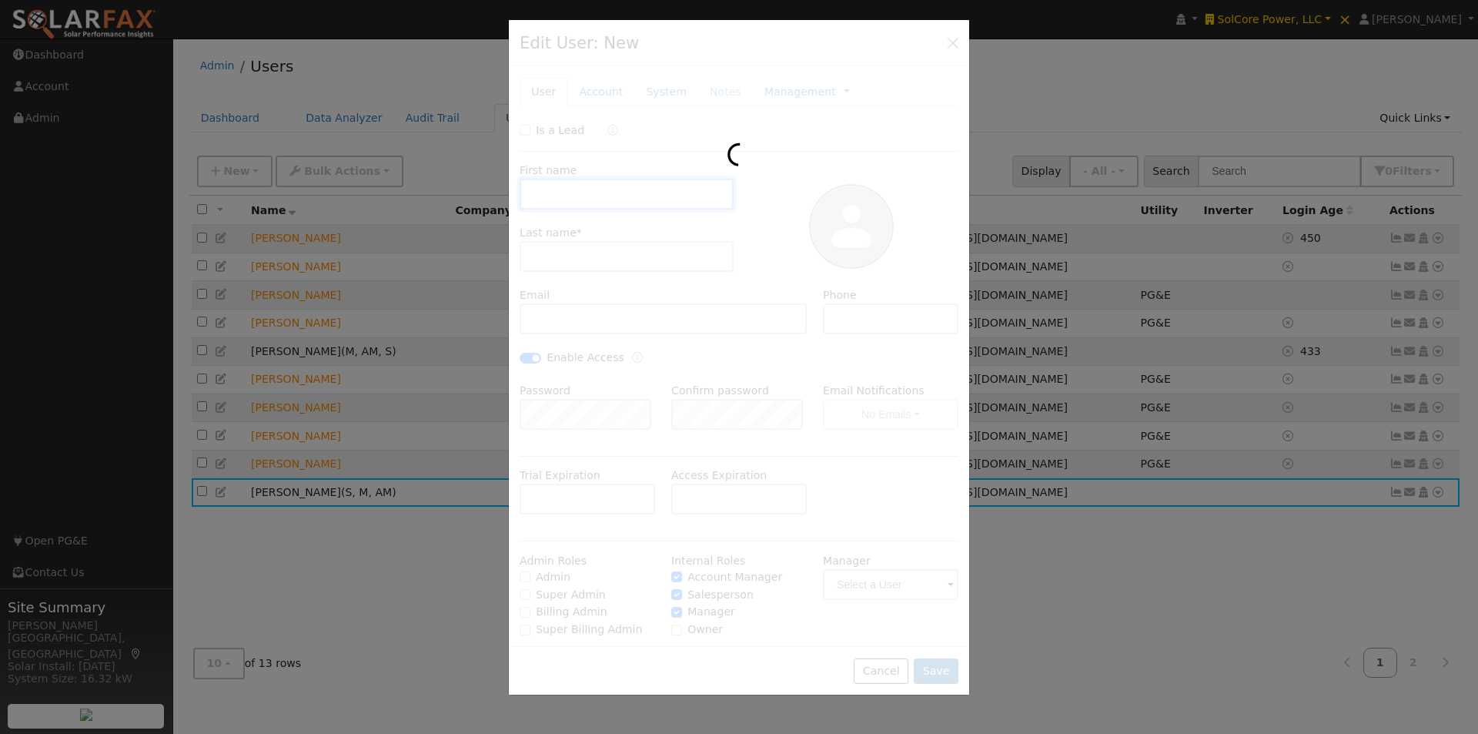
type input "[PERSON_NAME]"
type input "[EMAIL_ADDRESS][DOMAIN_NAME]"
checkbox input "true"
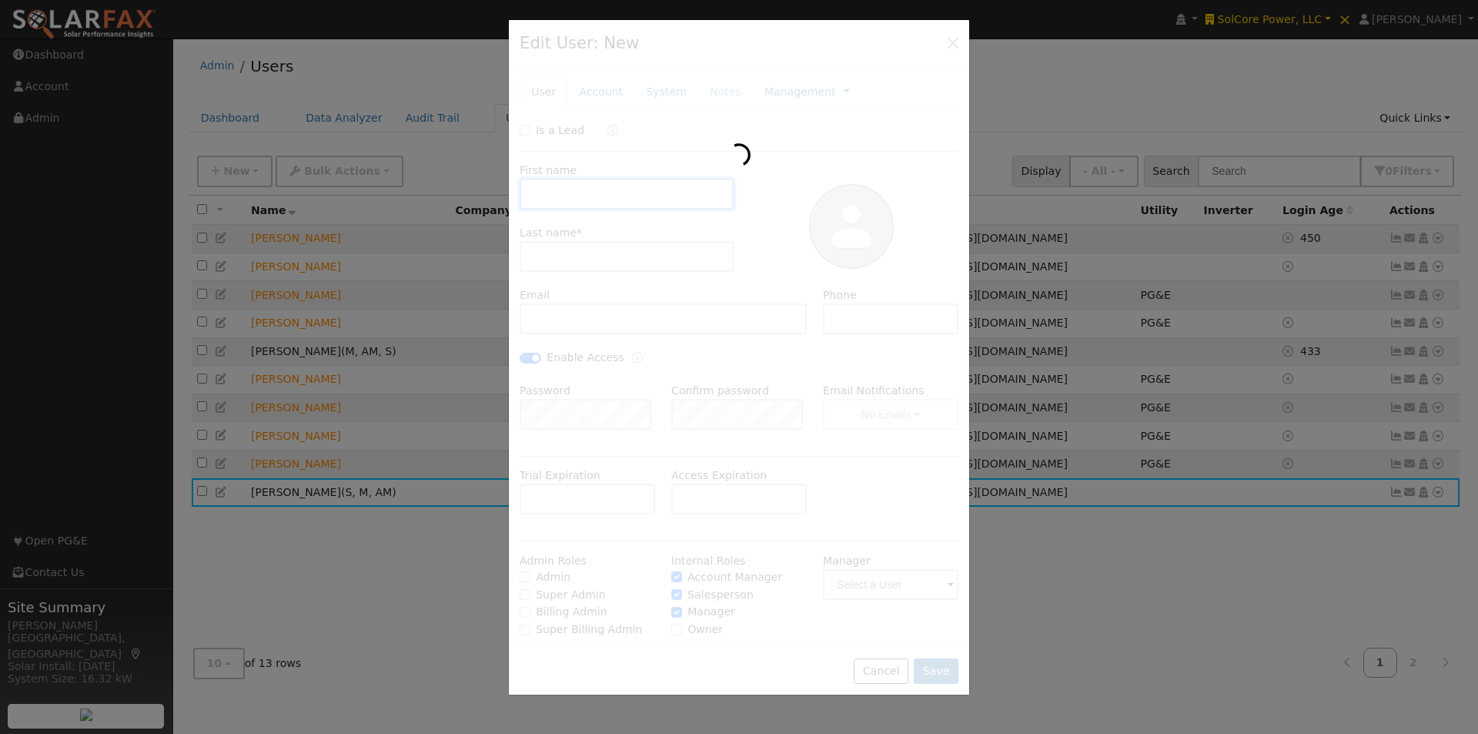
checkbox input "true"
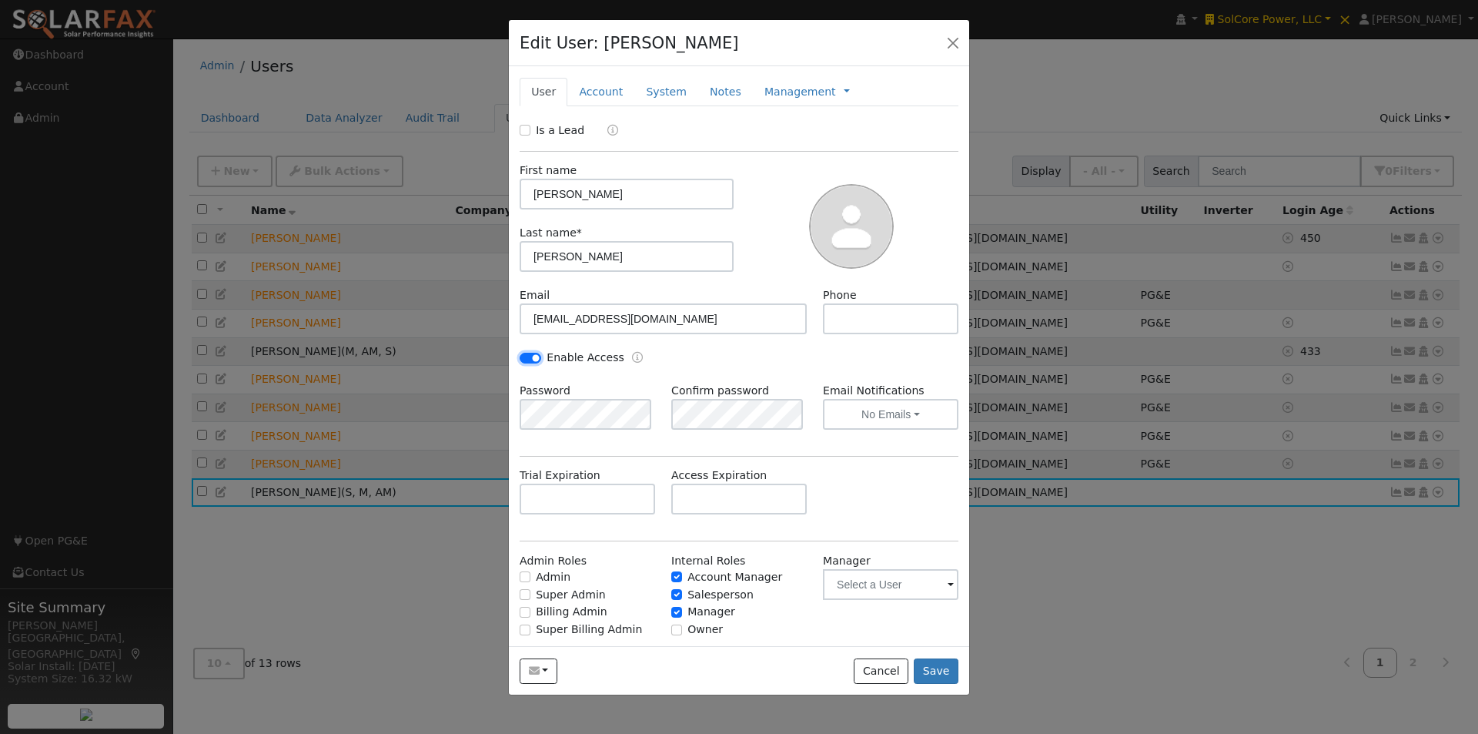
click at [531, 354] on input "Enable Access" at bounding box center [531, 358] width 22 height 11
checkbox input "false"
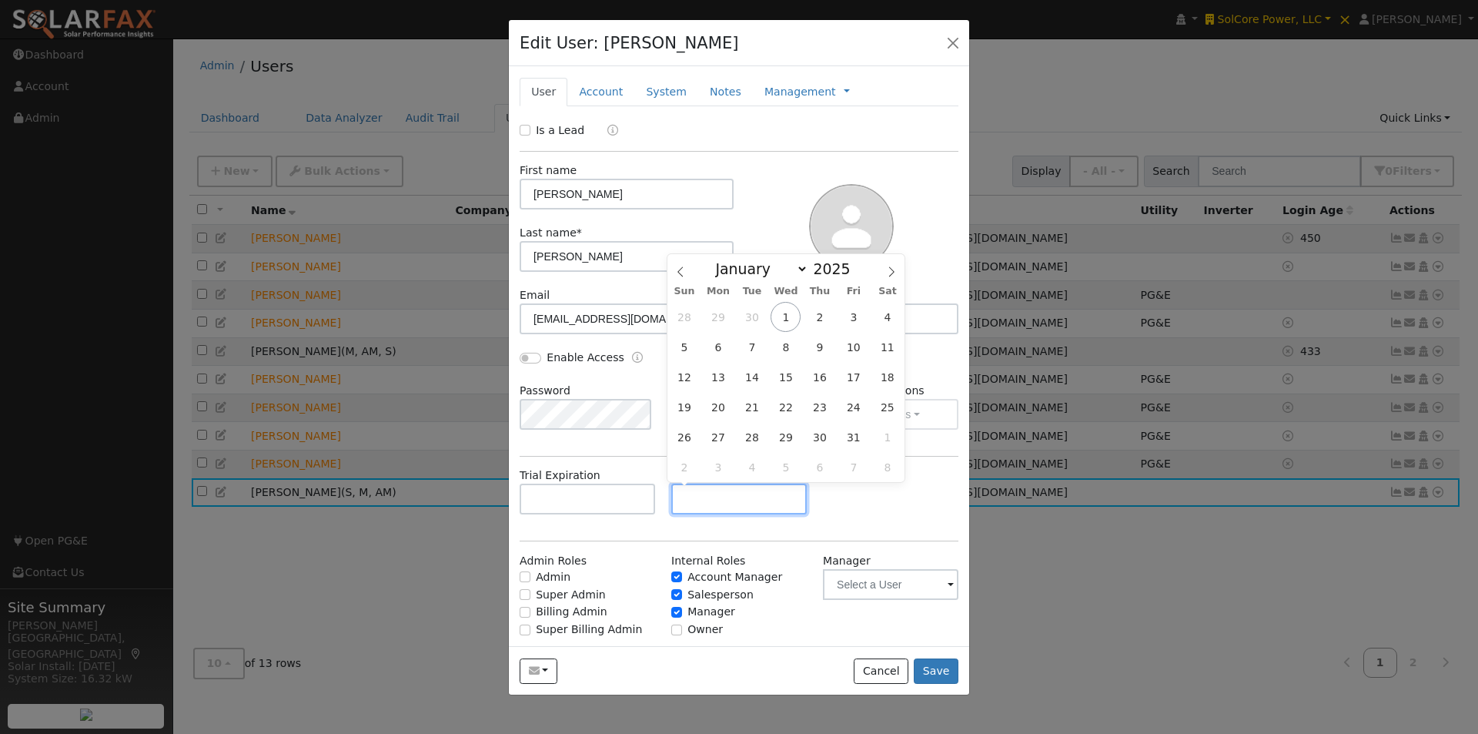
click at [731, 497] on input "text" at bounding box center [739, 499] width 136 height 31
drag, startPoint x: 784, startPoint y: 317, endPoint x: 782, endPoint y: 330, distance: 13.2
click at [782, 320] on span "1" at bounding box center [786, 317] width 30 height 30
type input "[DATE]"
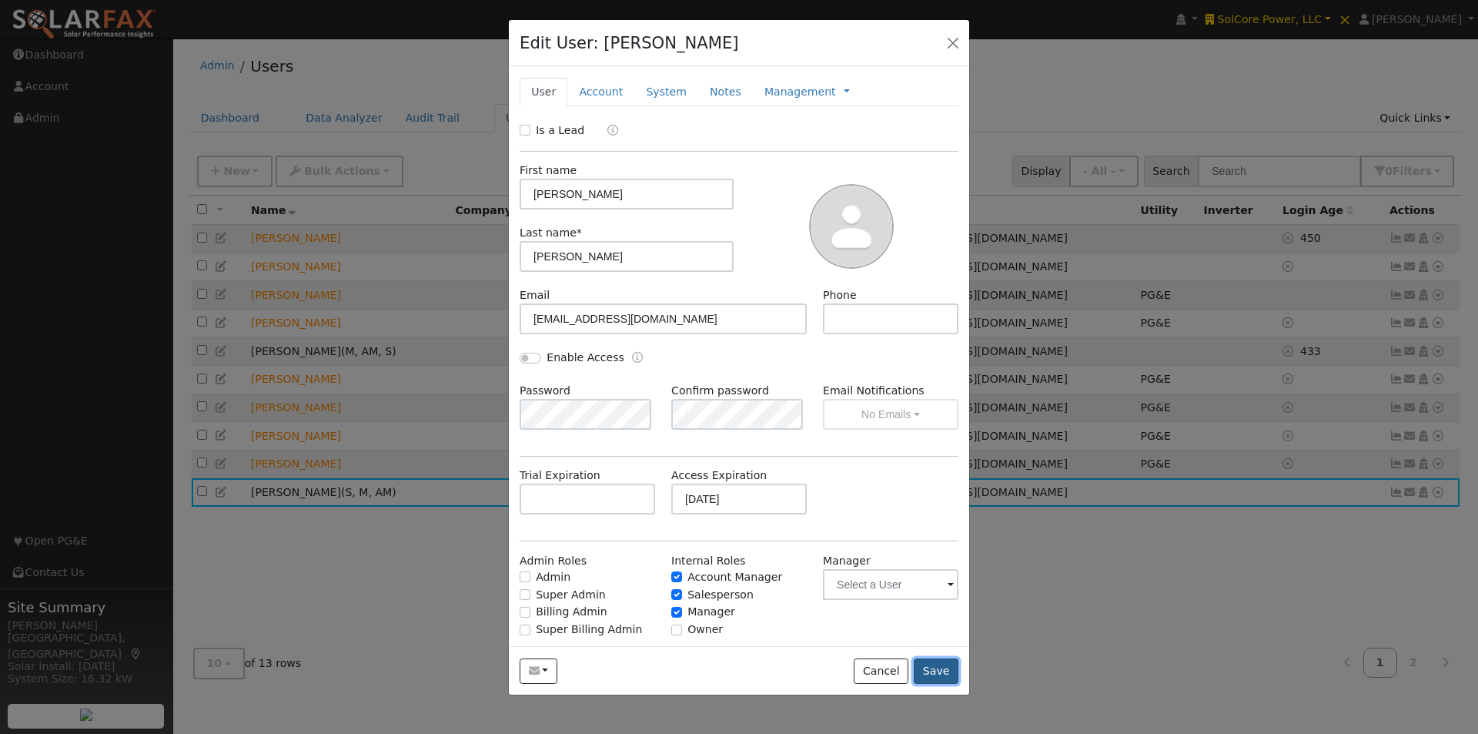
click at [947, 670] on button "Save" at bounding box center [936, 671] width 45 height 26
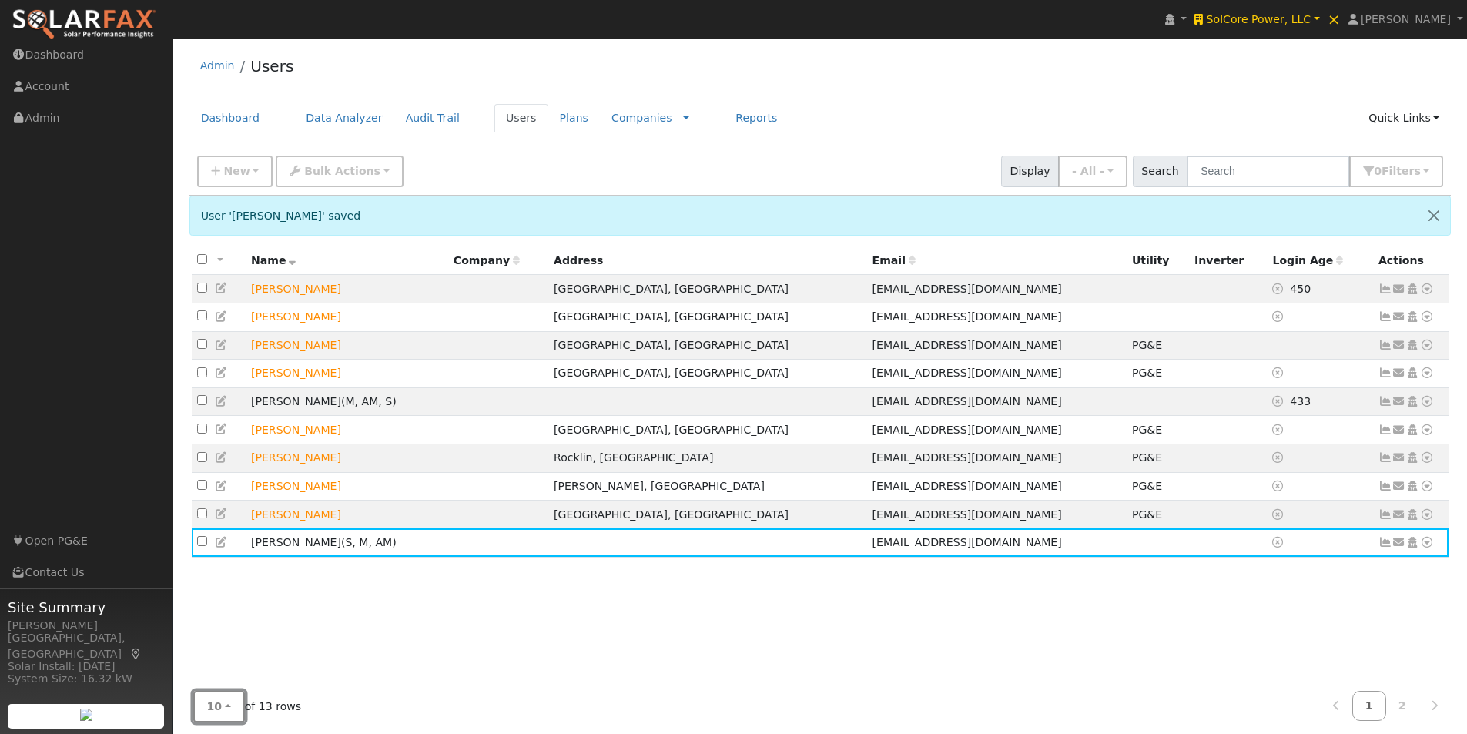
drag, startPoint x: 223, startPoint y: 701, endPoint x: 241, endPoint y: 618, distance: 84.4
click at [224, 698] on button "10" at bounding box center [219, 707] width 52 height 32
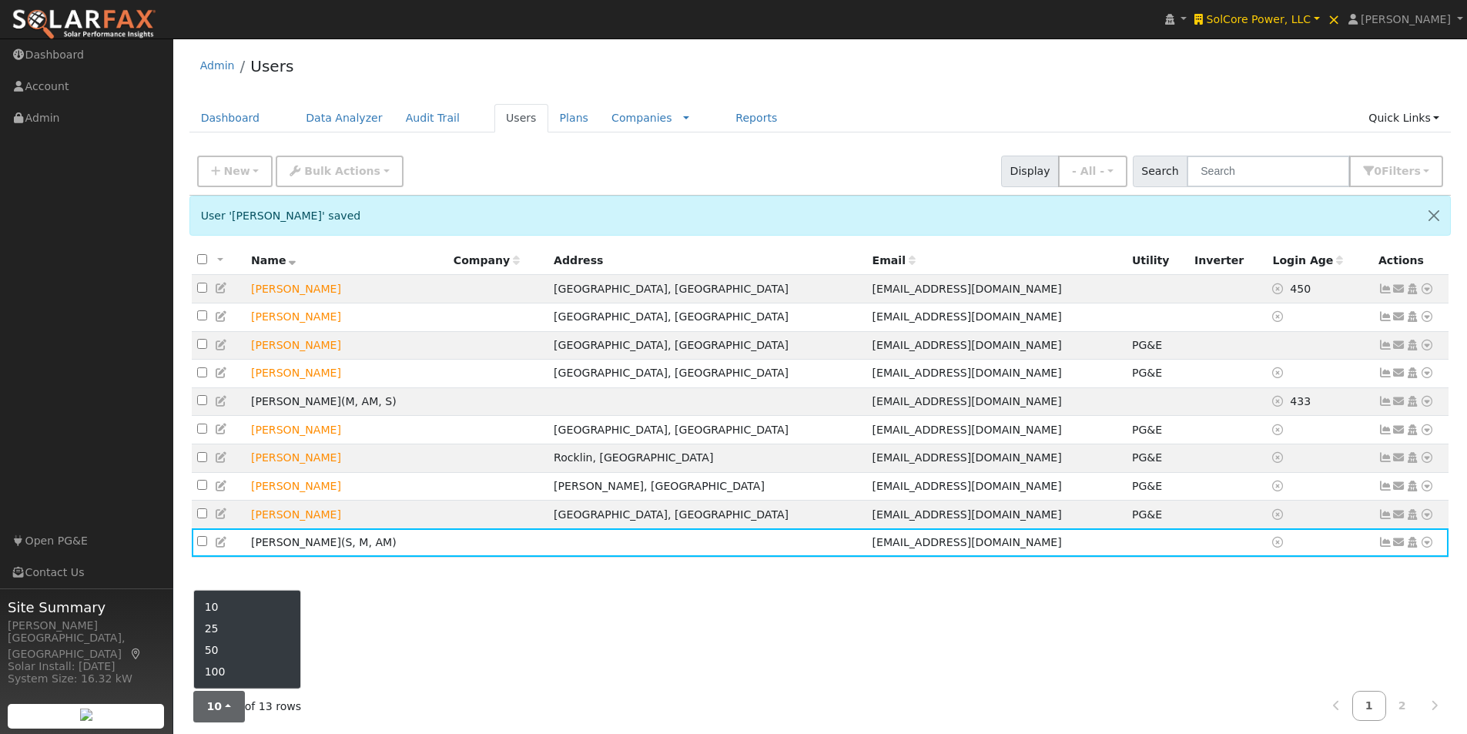
click at [243, 619] on link "25" at bounding box center [247, 628] width 107 height 22
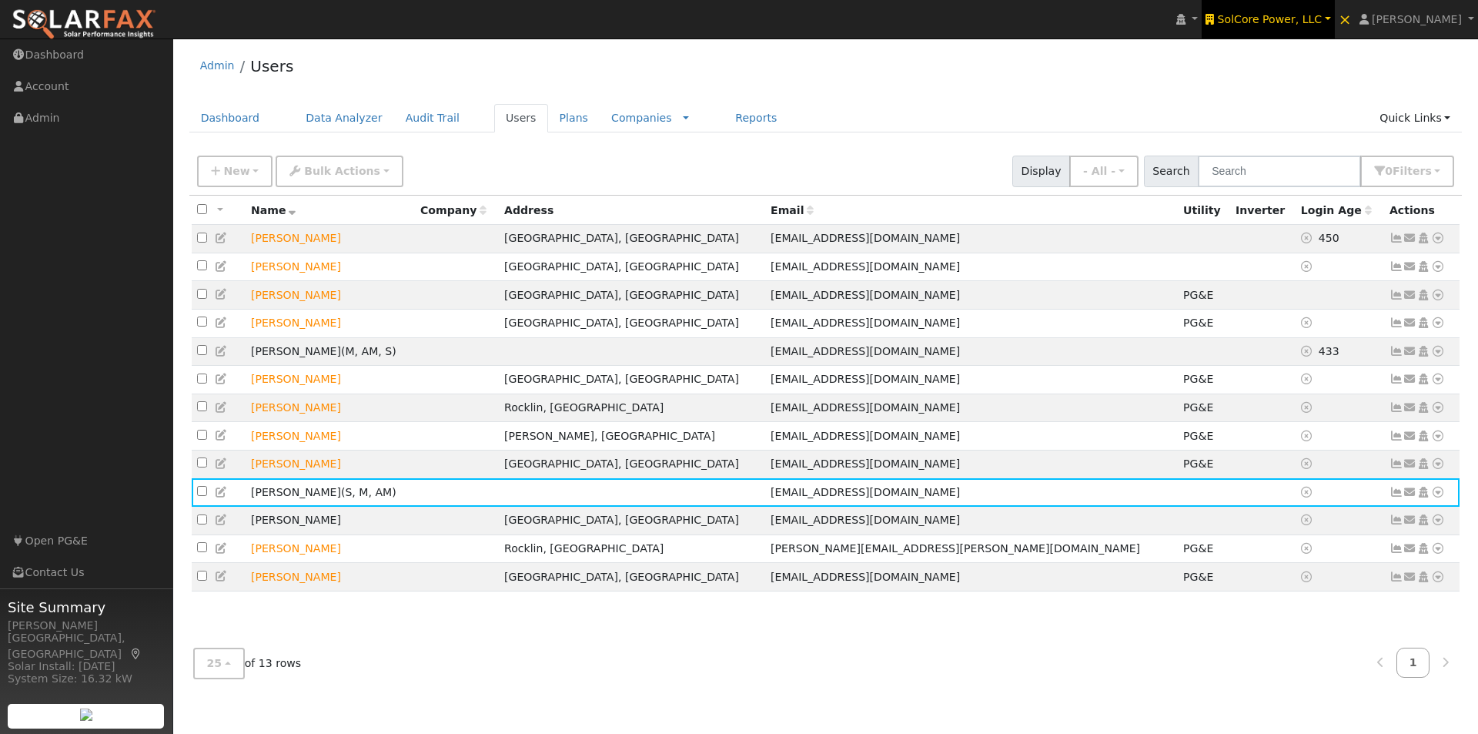
drag, startPoint x: 1295, startPoint y: 22, endPoint x: 1285, endPoint y: 10, distance: 15.3
click at [1295, 20] on span "SolCore Power, LLC" at bounding box center [1270, 19] width 105 height 12
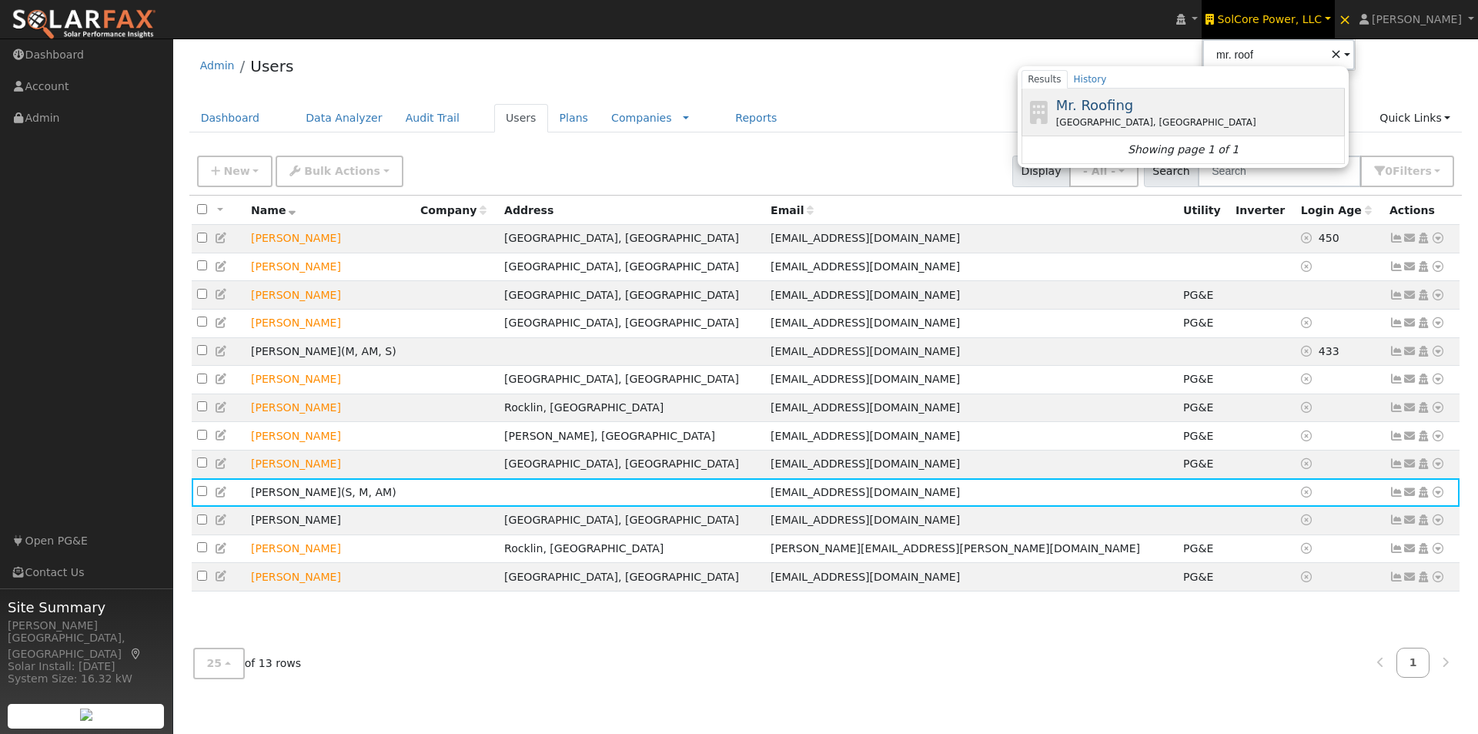
click at [1134, 105] on span "Mr. Roofing" at bounding box center [1095, 105] width 78 height 16
type input "Mr. Roofing"
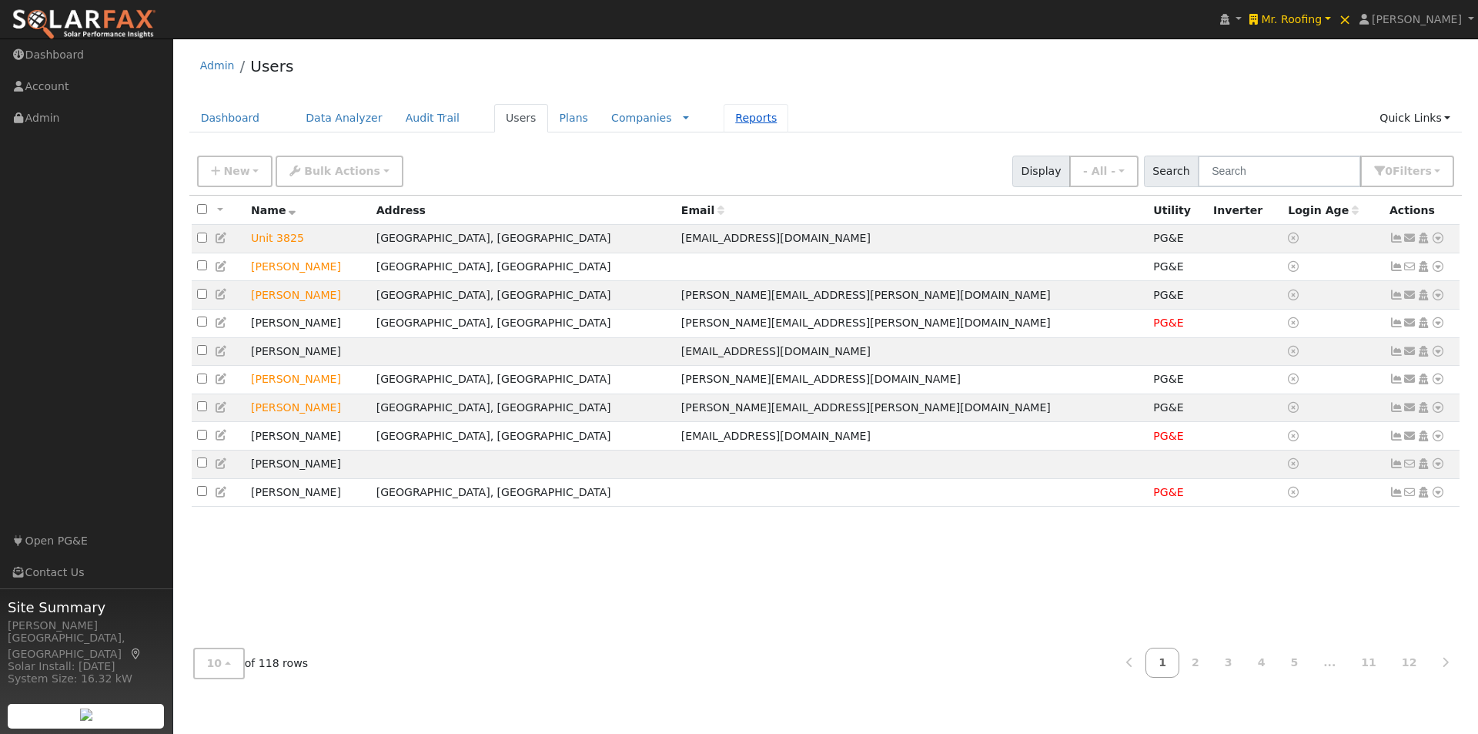
click at [724, 115] on link "Reports" at bounding box center [756, 118] width 65 height 28
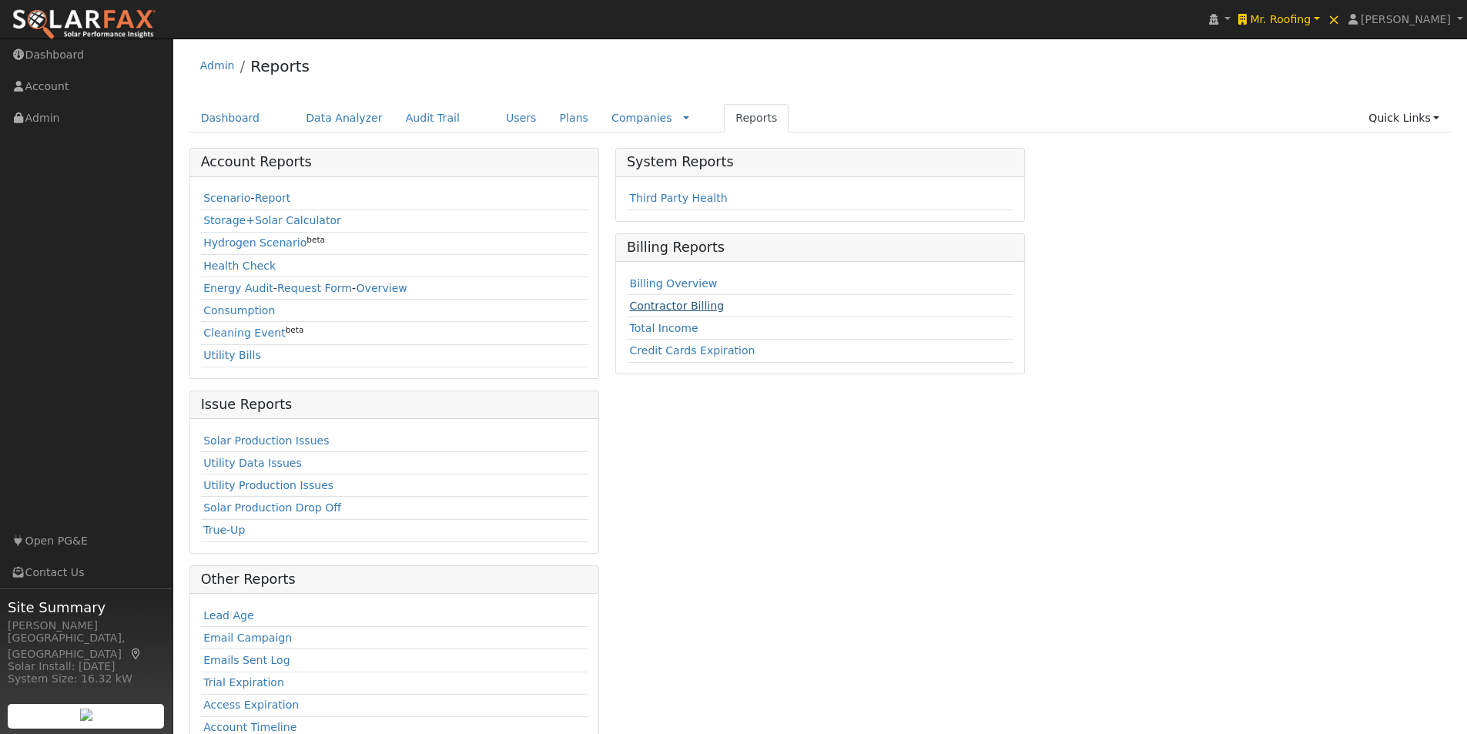
click at [649, 309] on link "Contractor Billing" at bounding box center [676, 305] width 95 height 12
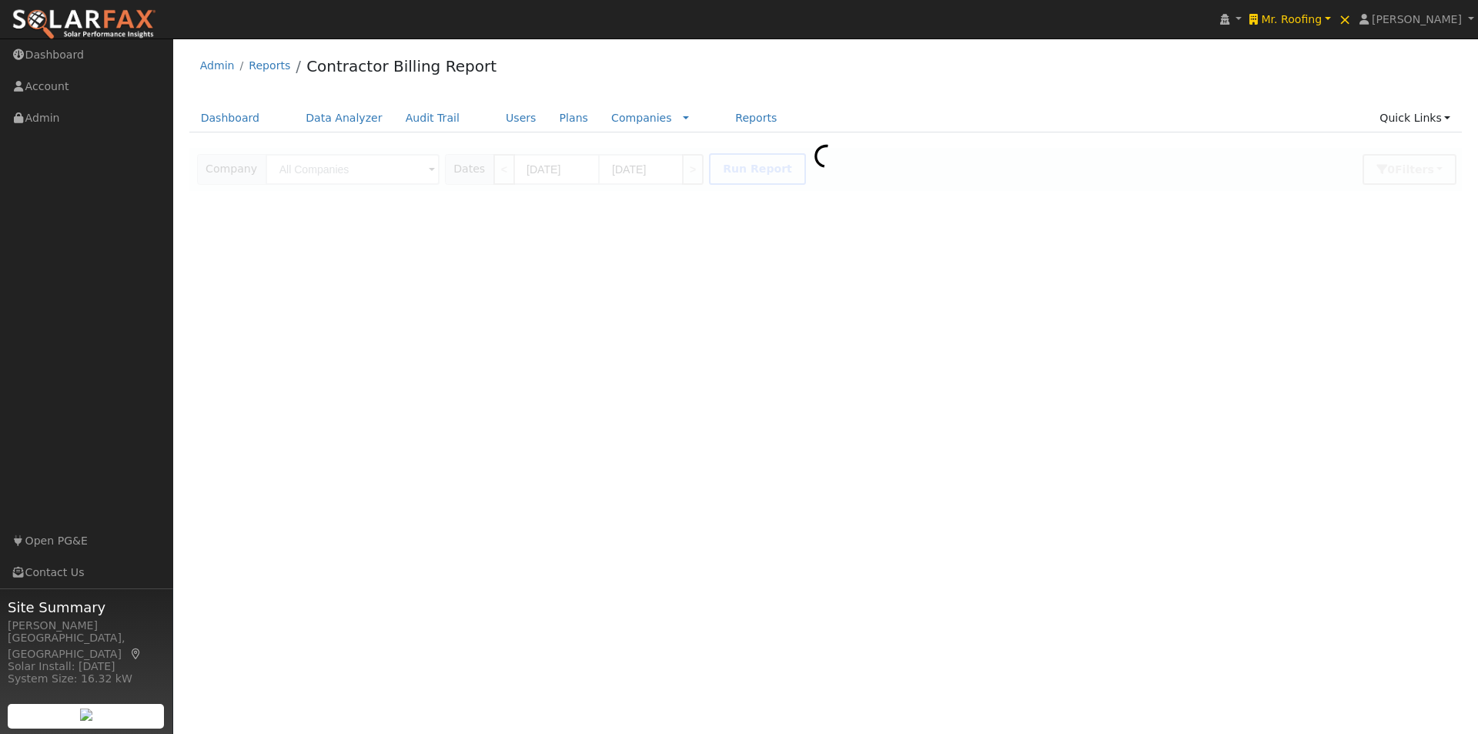
type input "Mr. Roofing"
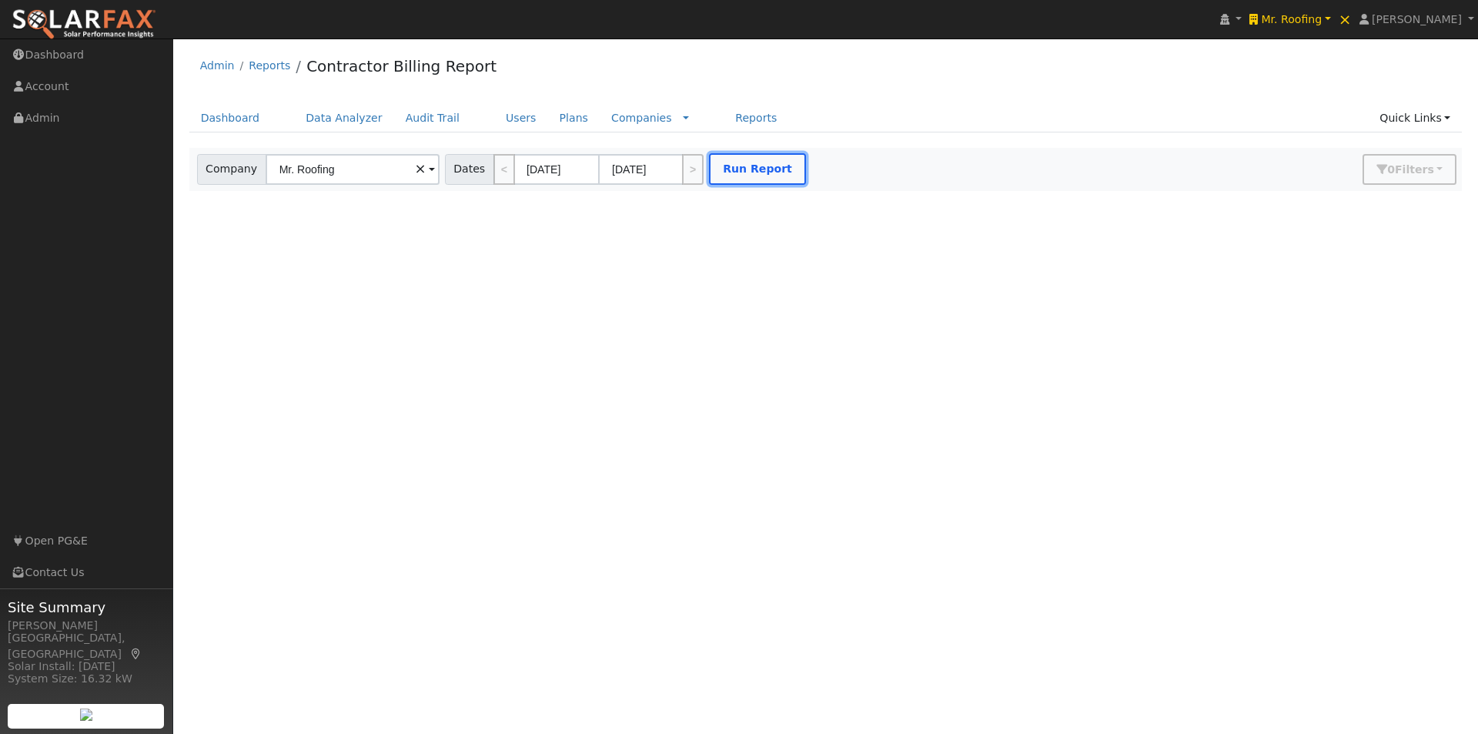
click at [760, 173] on button "Run Report" at bounding box center [757, 169] width 97 height 32
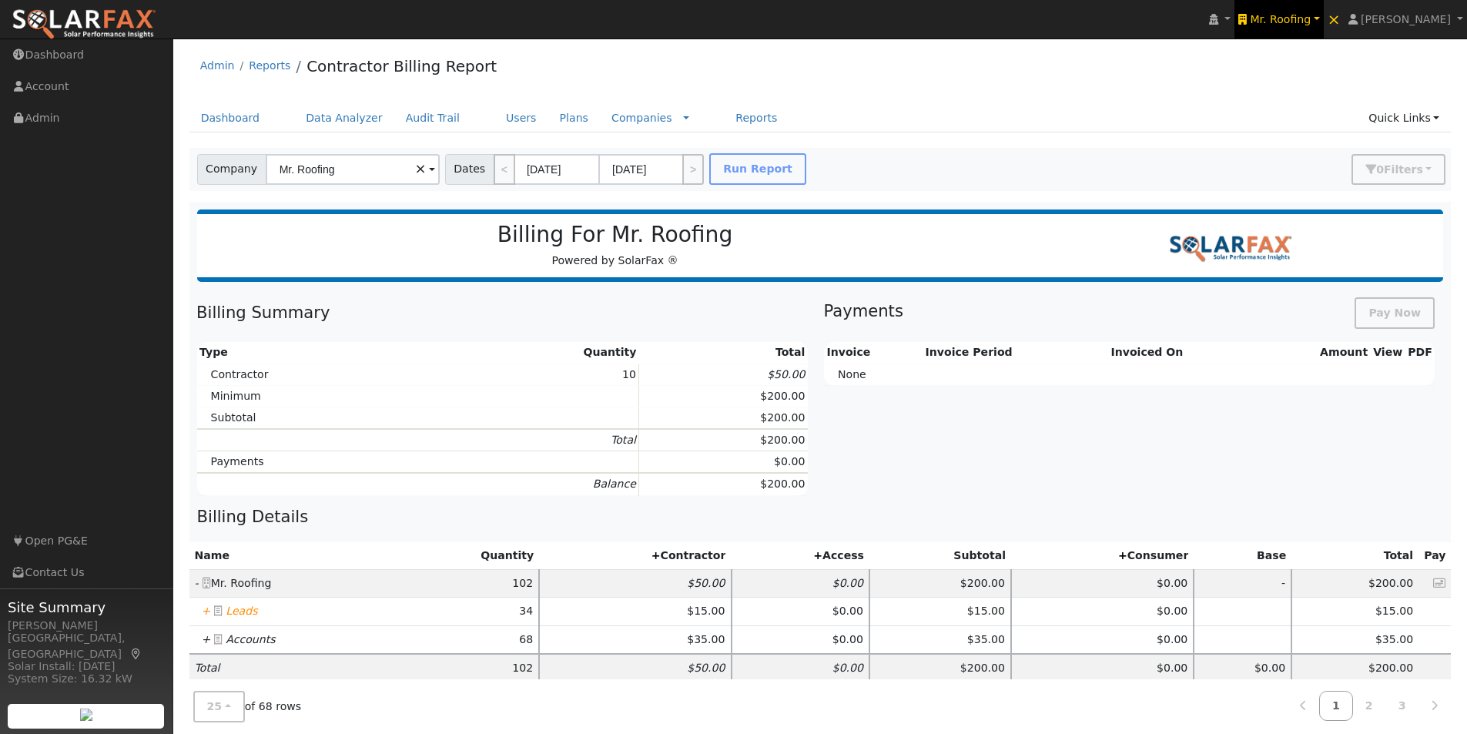
click at [1310, 15] on span "Mr. Roofing" at bounding box center [1280, 19] width 61 height 12
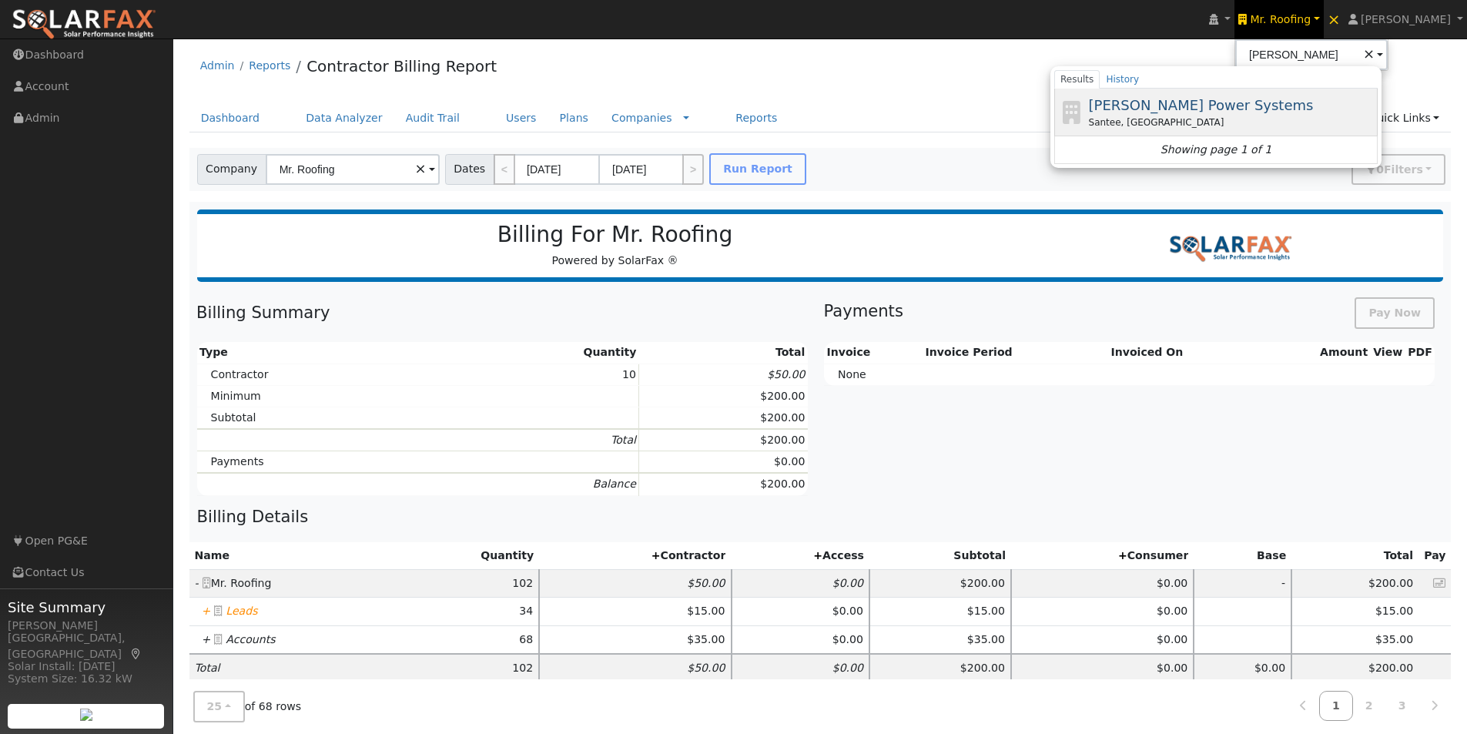
click at [1174, 102] on span "[PERSON_NAME] Power Systems" at bounding box center [1201, 105] width 225 height 16
type input "[PERSON_NAME] Power Systems"
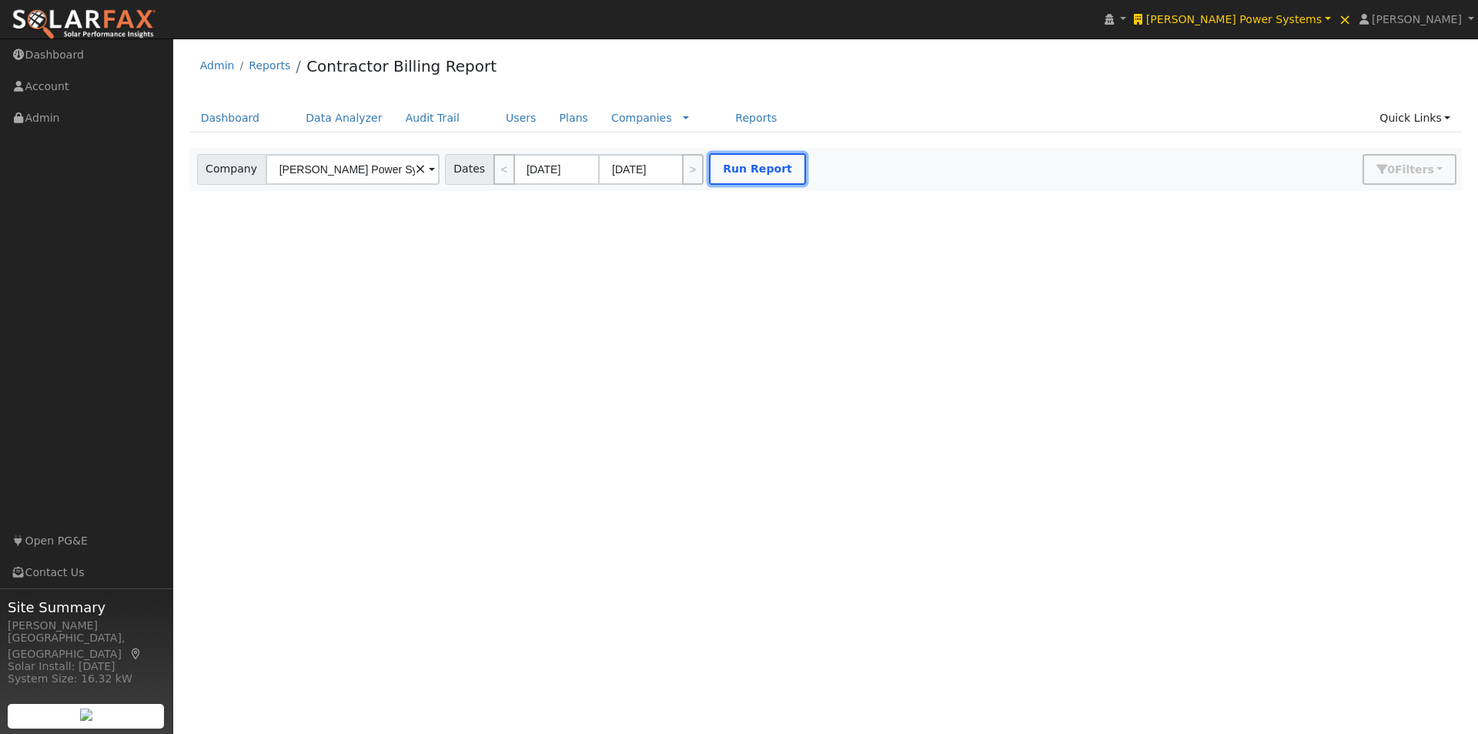
click at [736, 169] on button "Run Report" at bounding box center [757, 169] width 97 height 32
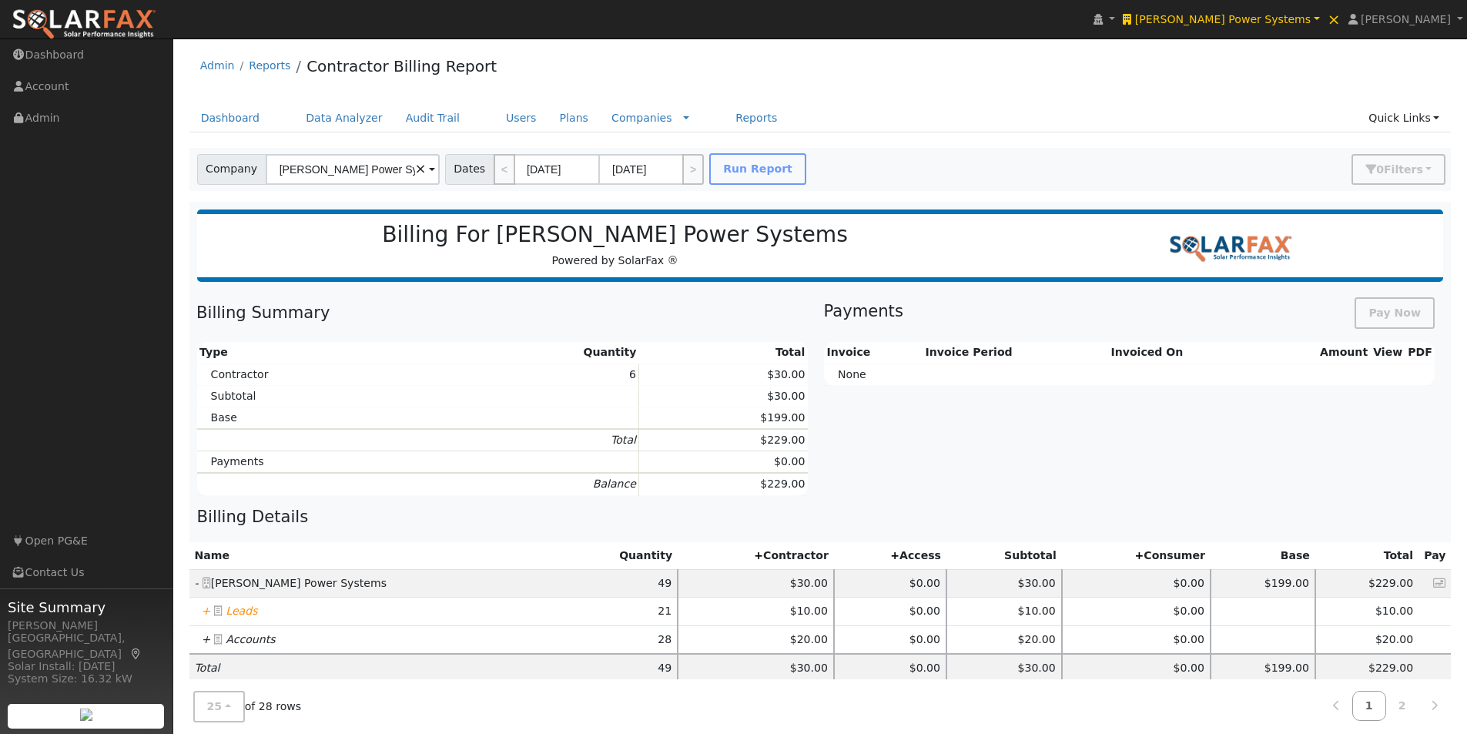
drag, startPoint x: 206, startPoint y: 609, endPoint x: 233, endPoint y: 592, distance: 32.5
click at [207, 608] on icon "+" at bounding box center [206, 610] width 9 height 12
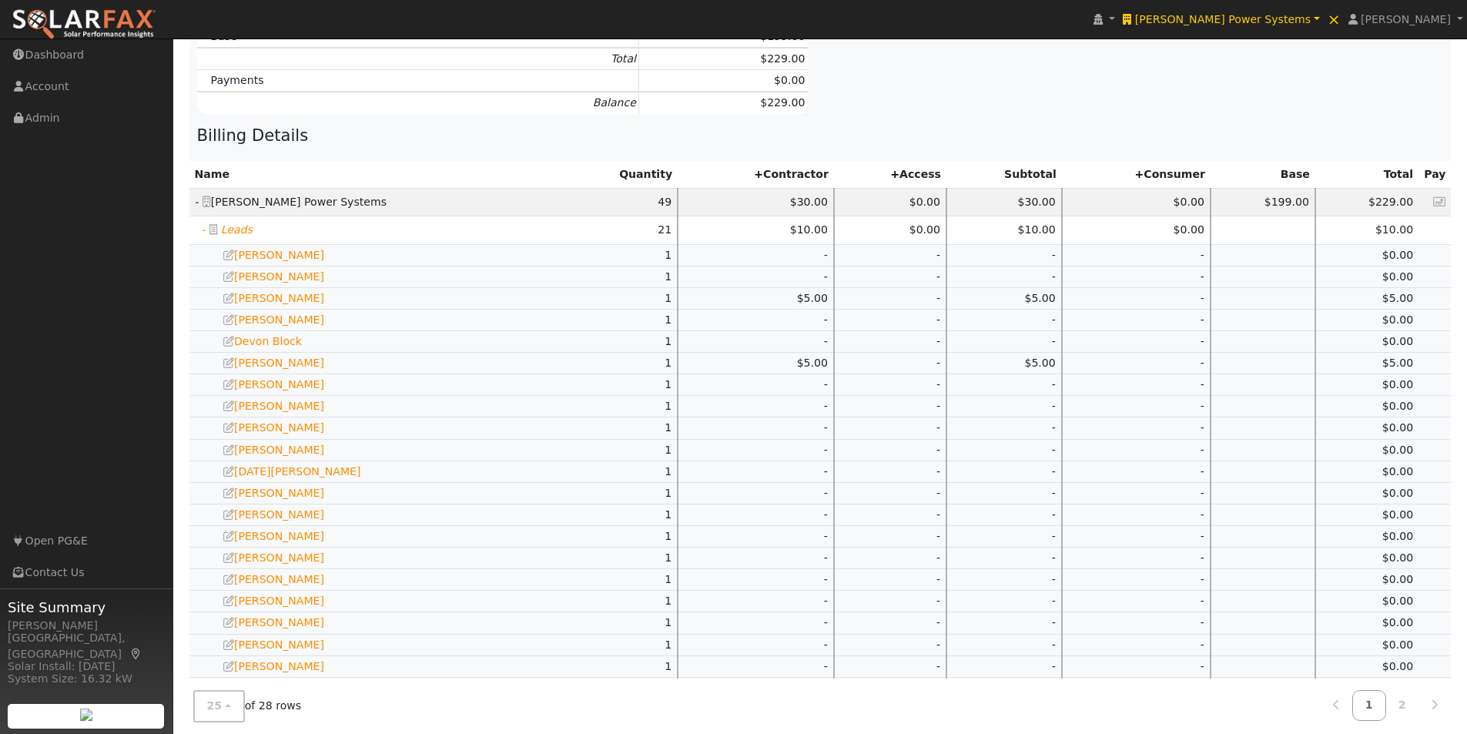
scroll to position [504, 0]
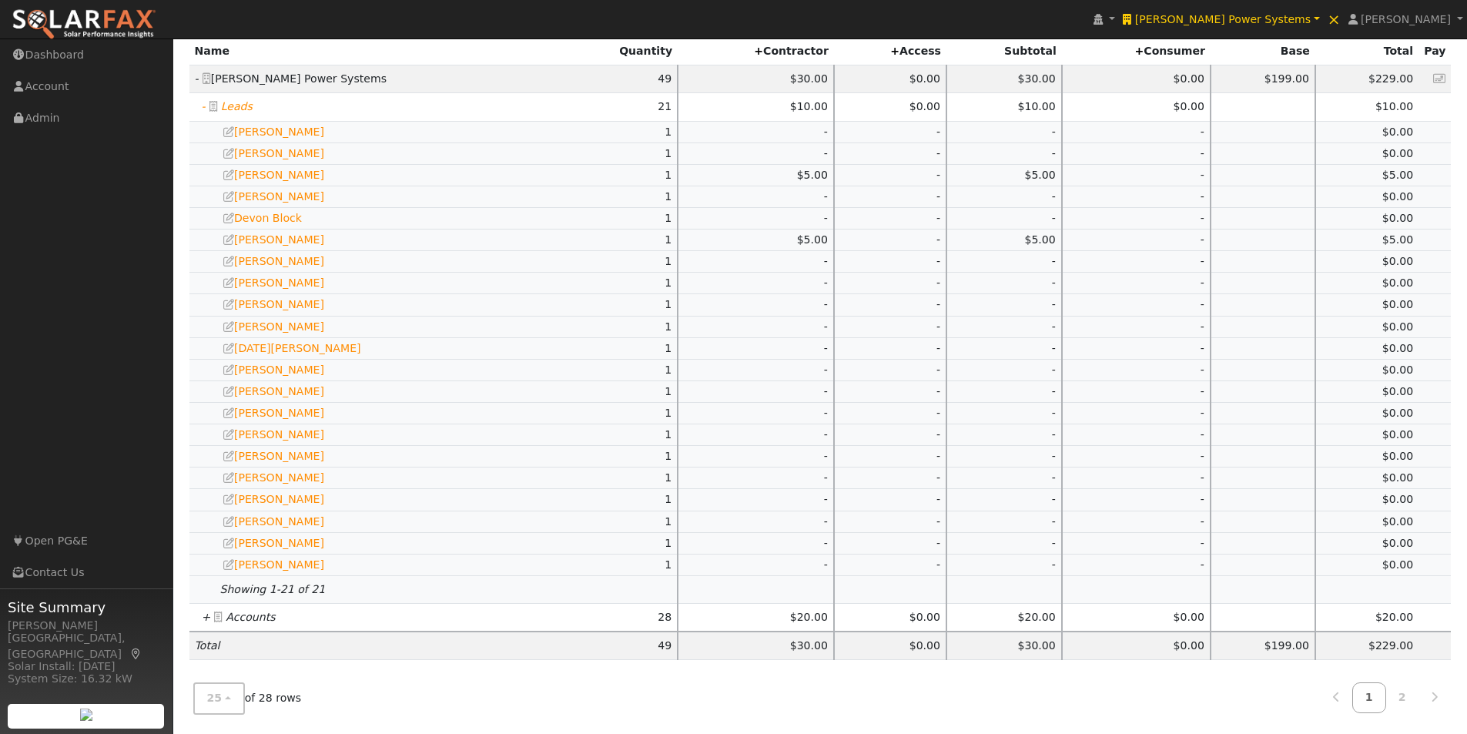
click at [206, 617] on icon "+" at bounding box center [206, 617] width 9 height 12
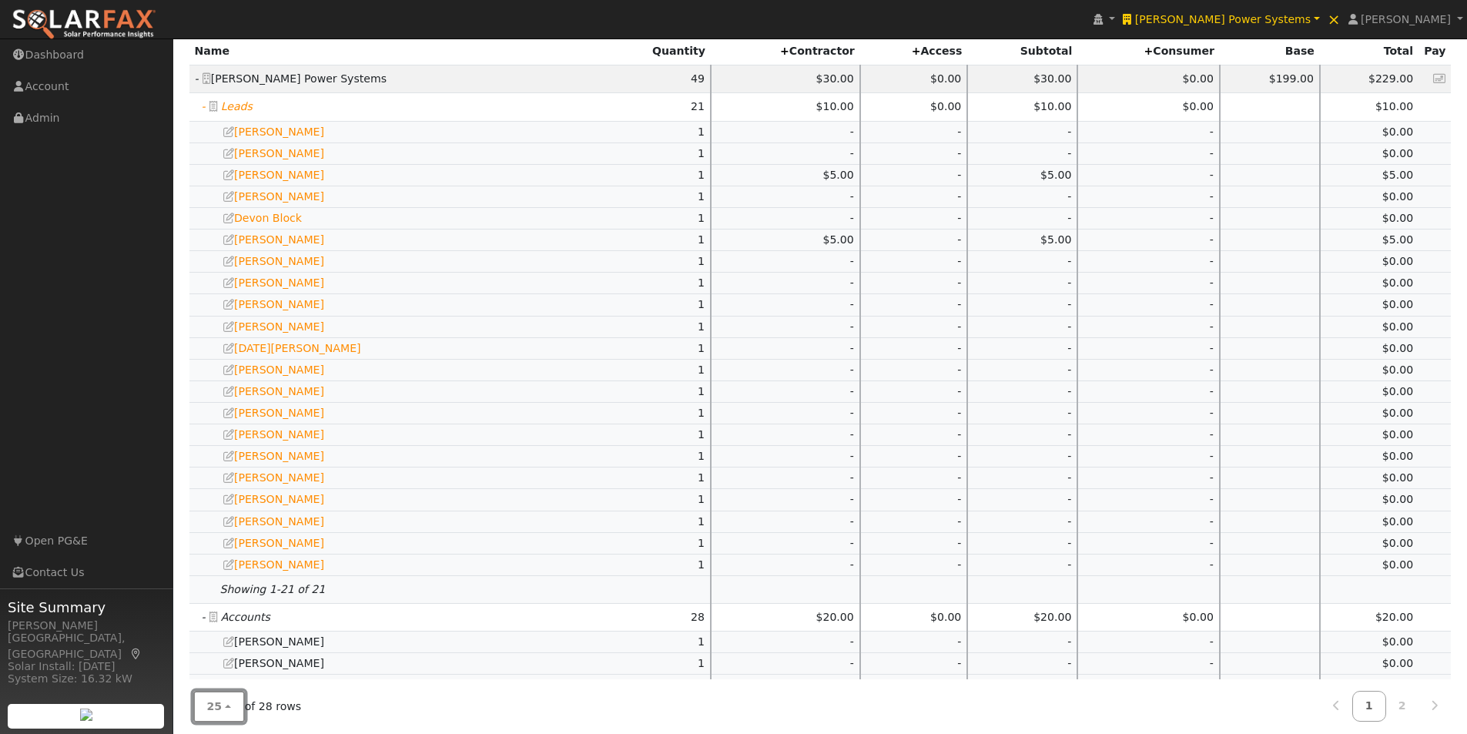
click at [207, 704] on span "25" at bounding box center [214, 706] width 15 height 12
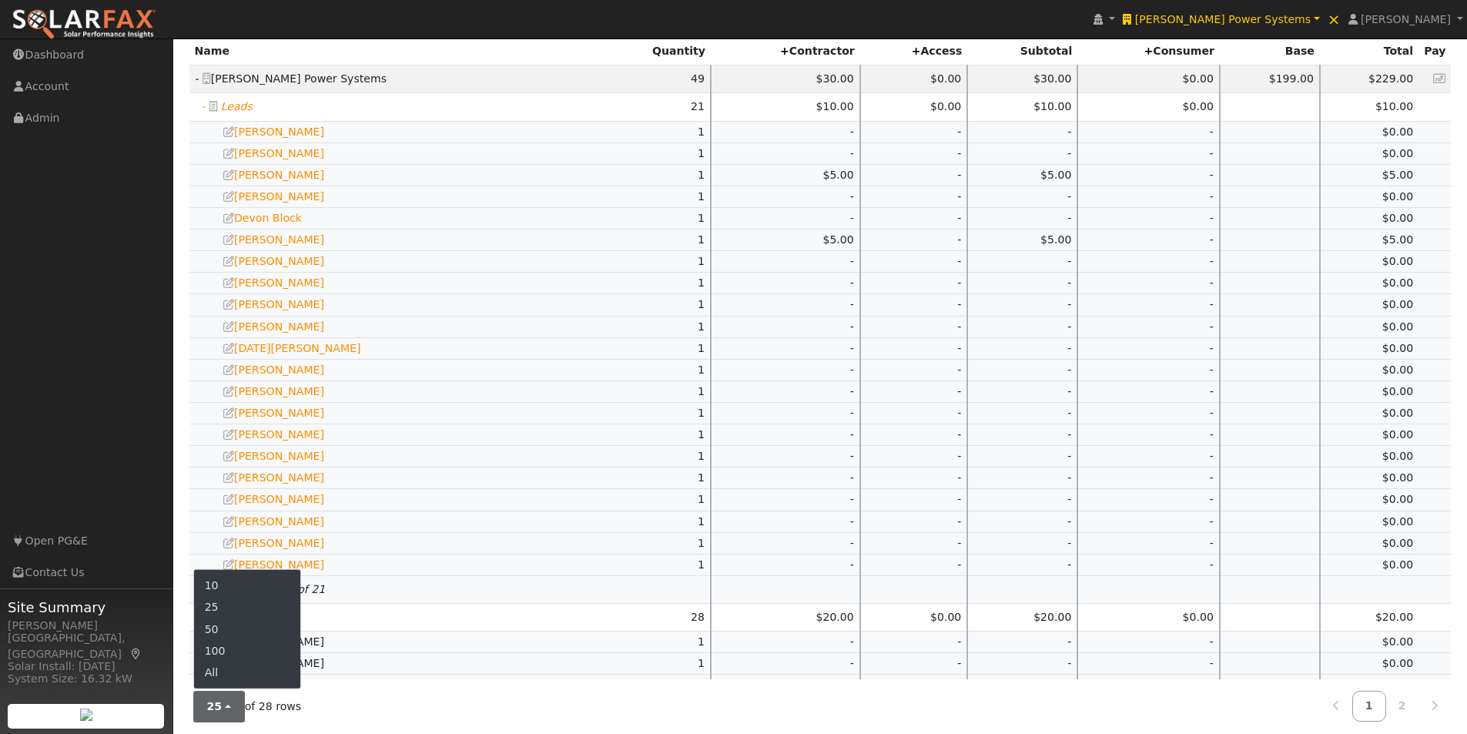
drag, startPoint x: 215, startPoint y: 671, endPoint x: 236, endPoint y: 662, distance: 23.2
click at [223, 669] on link "All" at bounding box center [247, 672] width 107 height 22
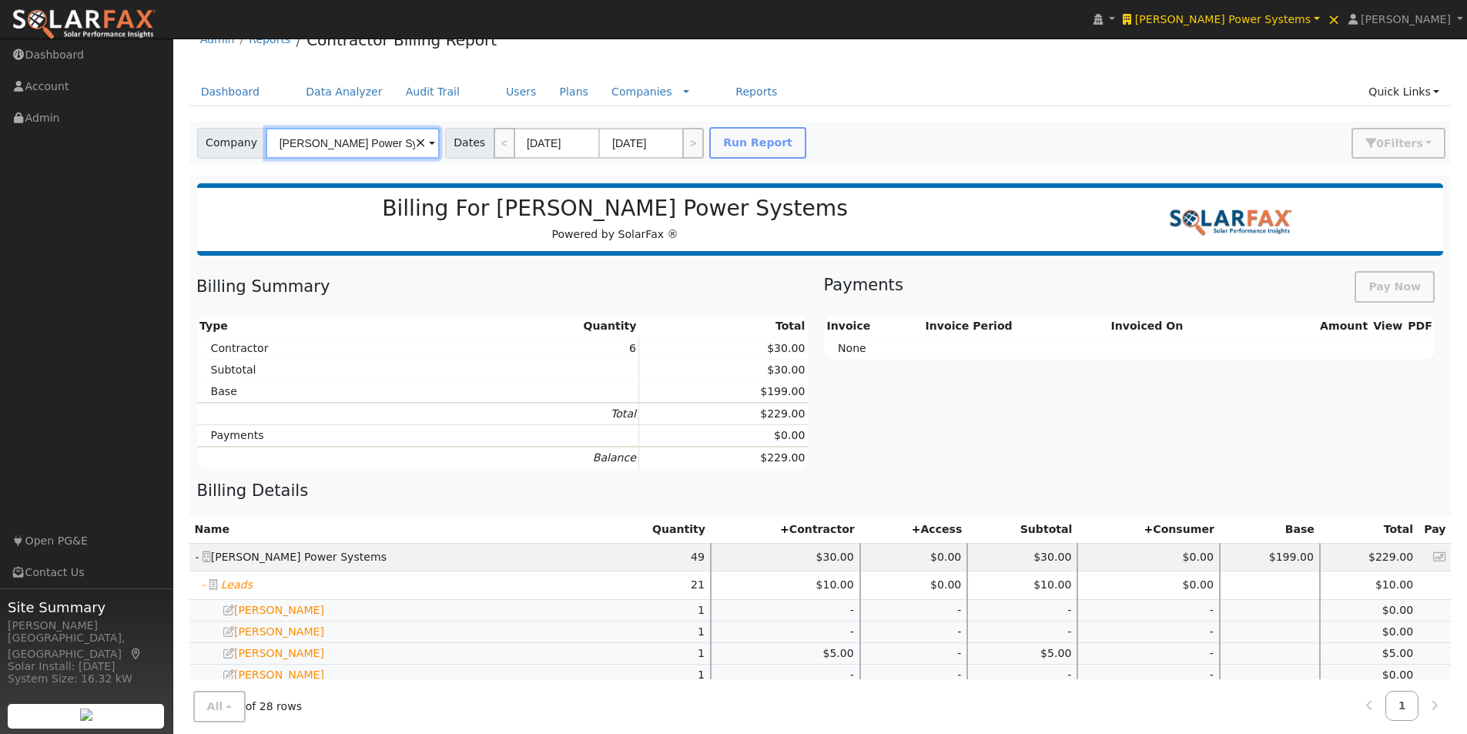
scroll to position [0, 0]
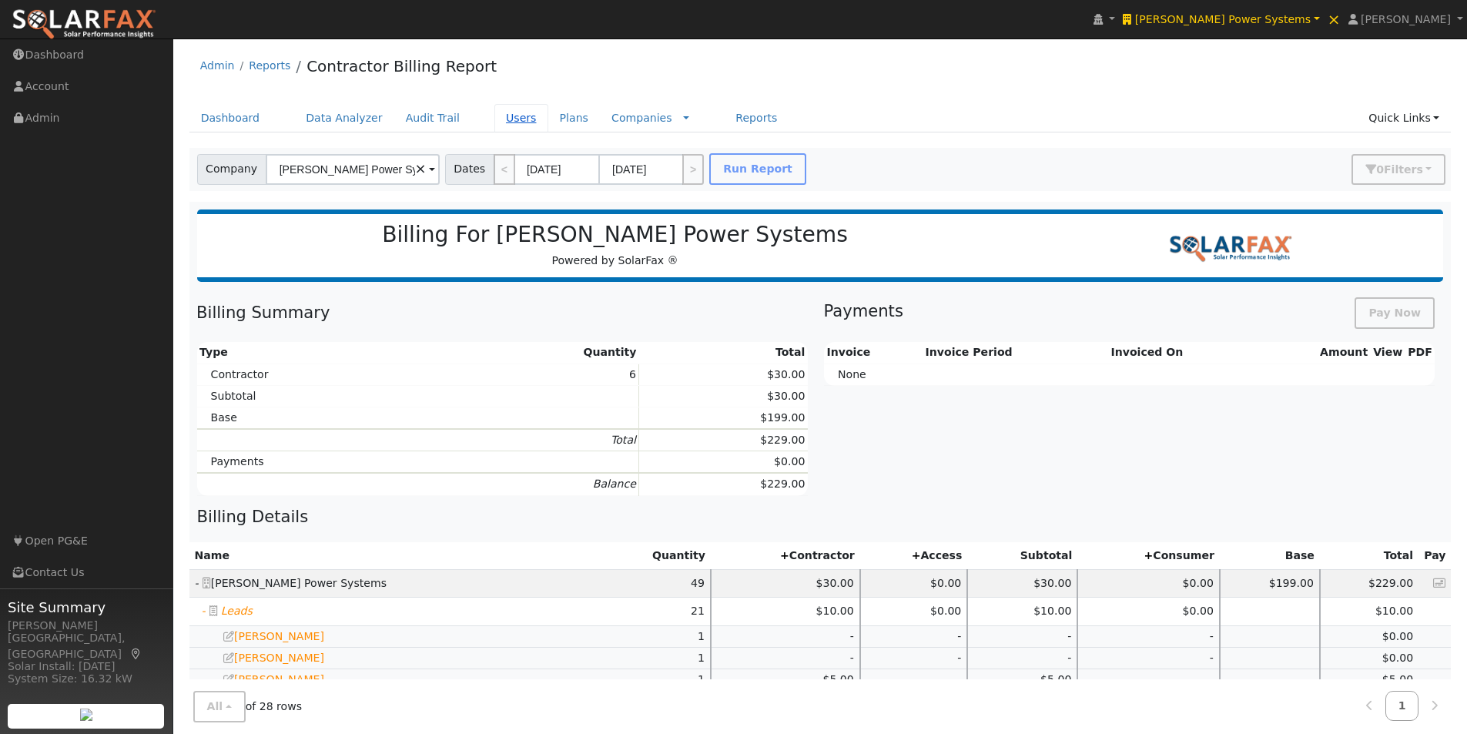
click at [494, 115] on link "Users" at bounding box center [521, 118] width 54 height 28
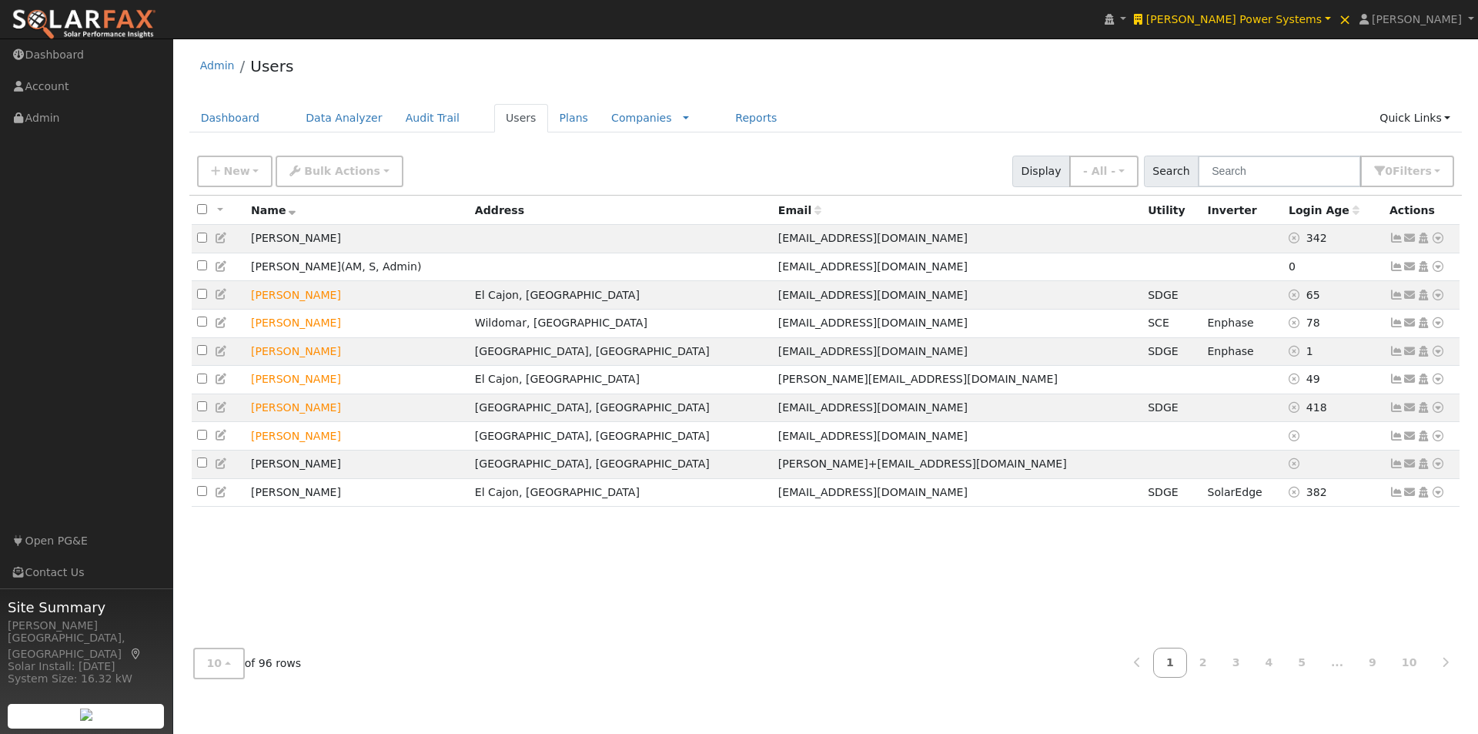
click at [199, 208] on input "checkbox" at bounding box center [202, 209] width 10 height 10
checkbox input "true"
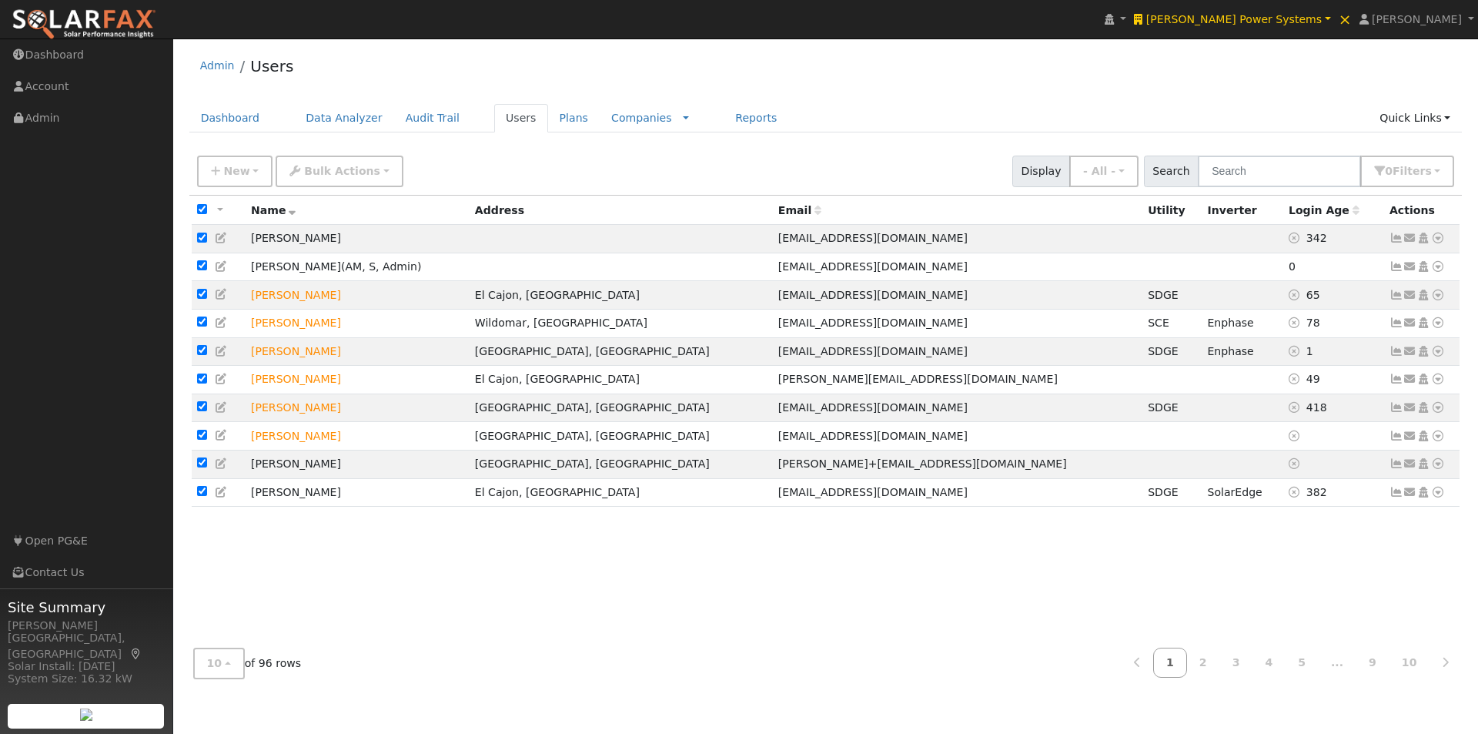
checkbox input "true"
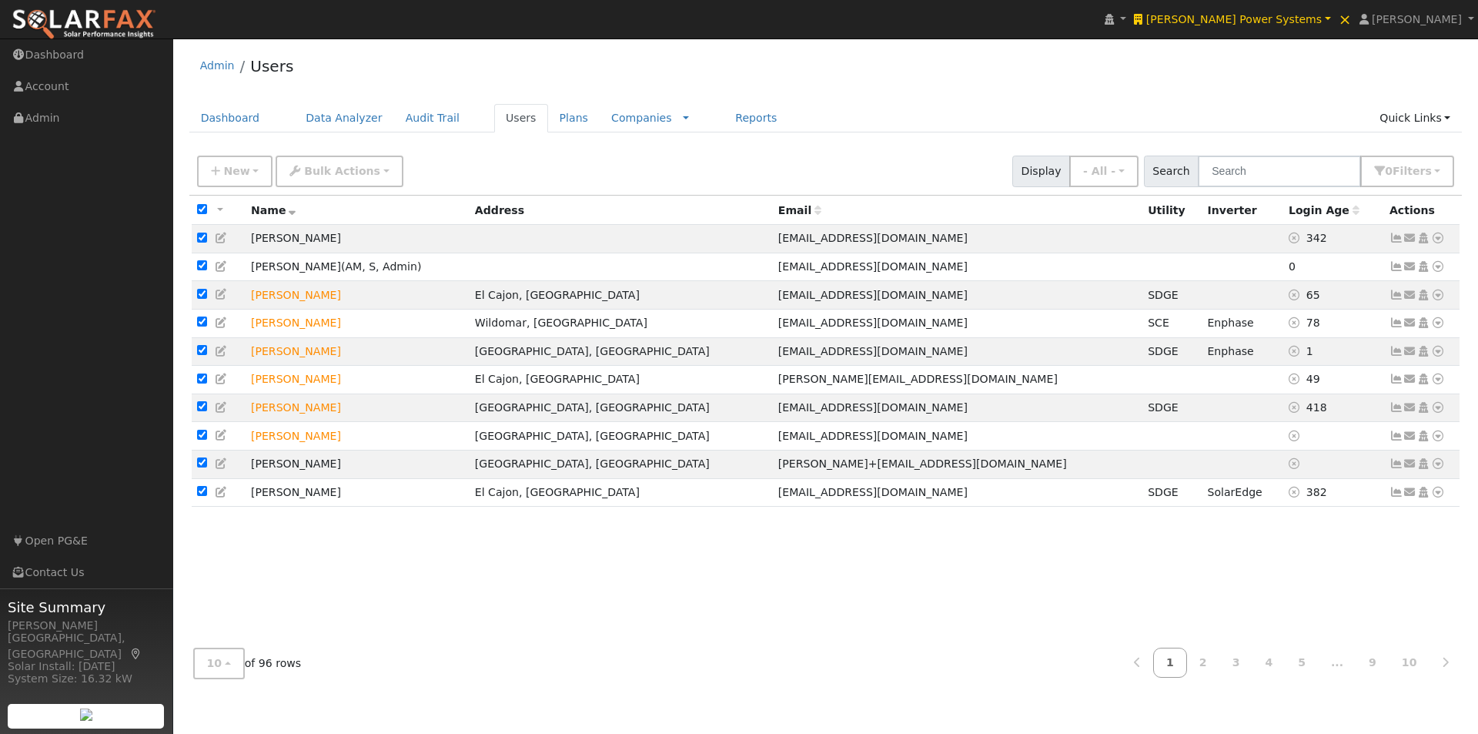
checkbox input "true"
drag, startPoint x: 326, startPoint y: 171, endPoint x: 326, endPoint y: 225, distance: 53.9
click at [327, 173] on span "Bulk Actions" at bounding box center [342, 171] width 76 height 12
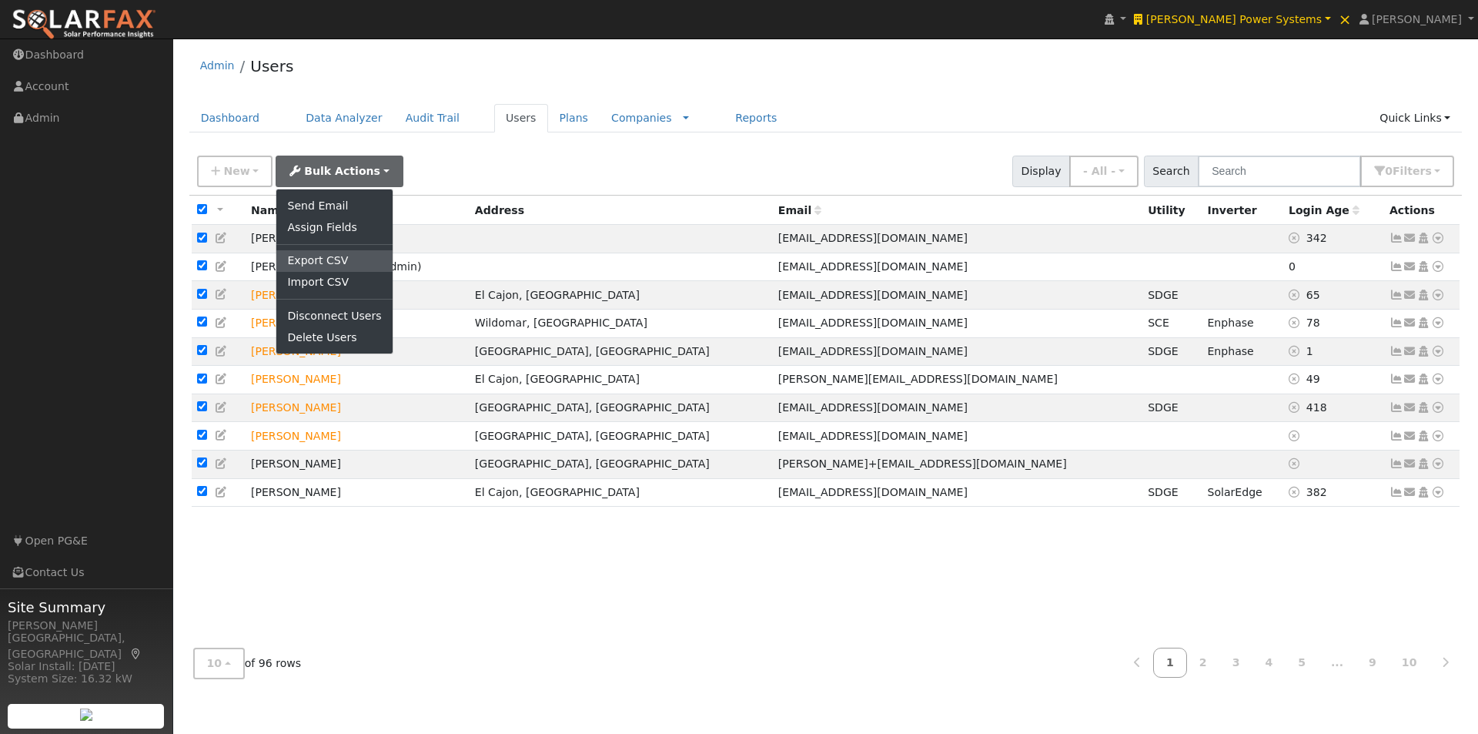
click at [302, 257] on link "Export CSV" at bounding box center [333, 261] width 115 height 22
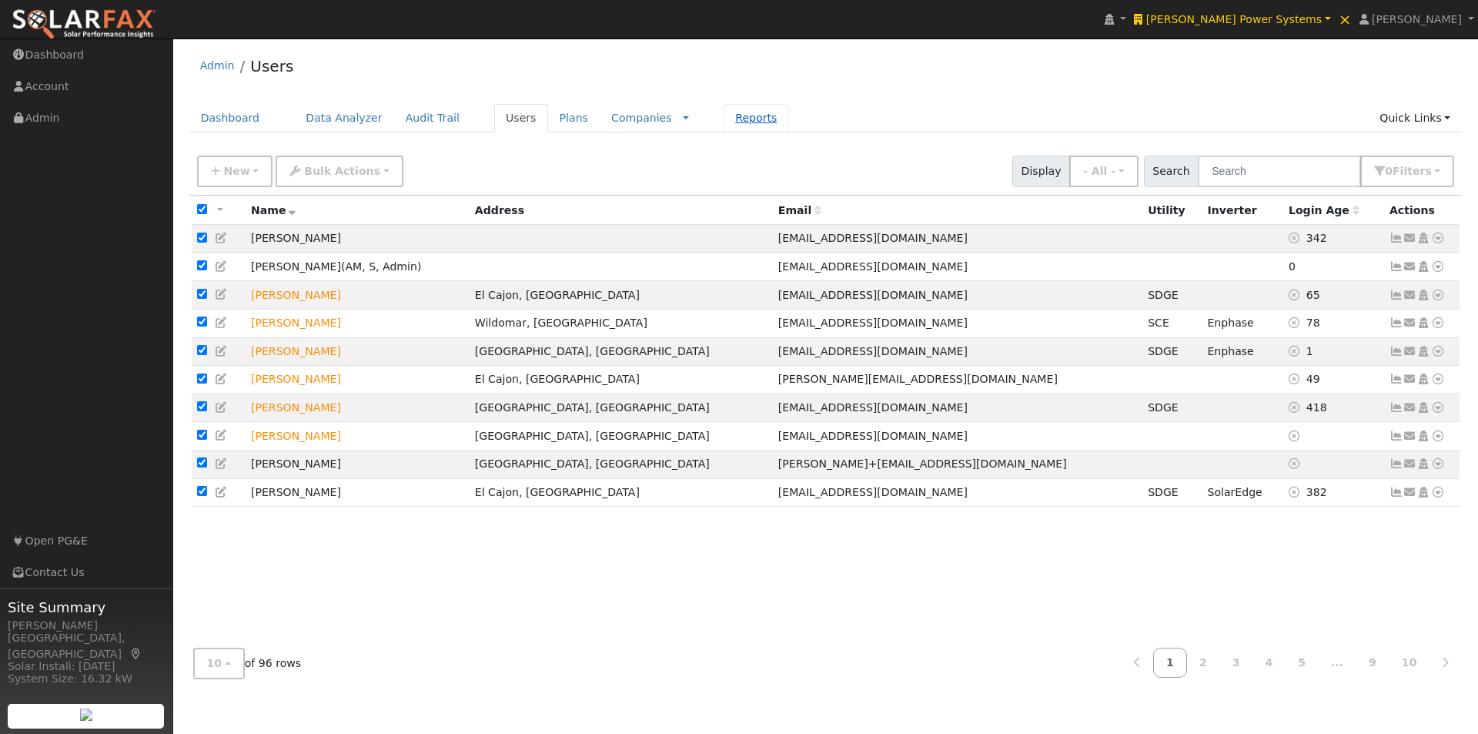
click at [726, 120] on link "Reports" at bounding box center [756, 118] width 65 height 28
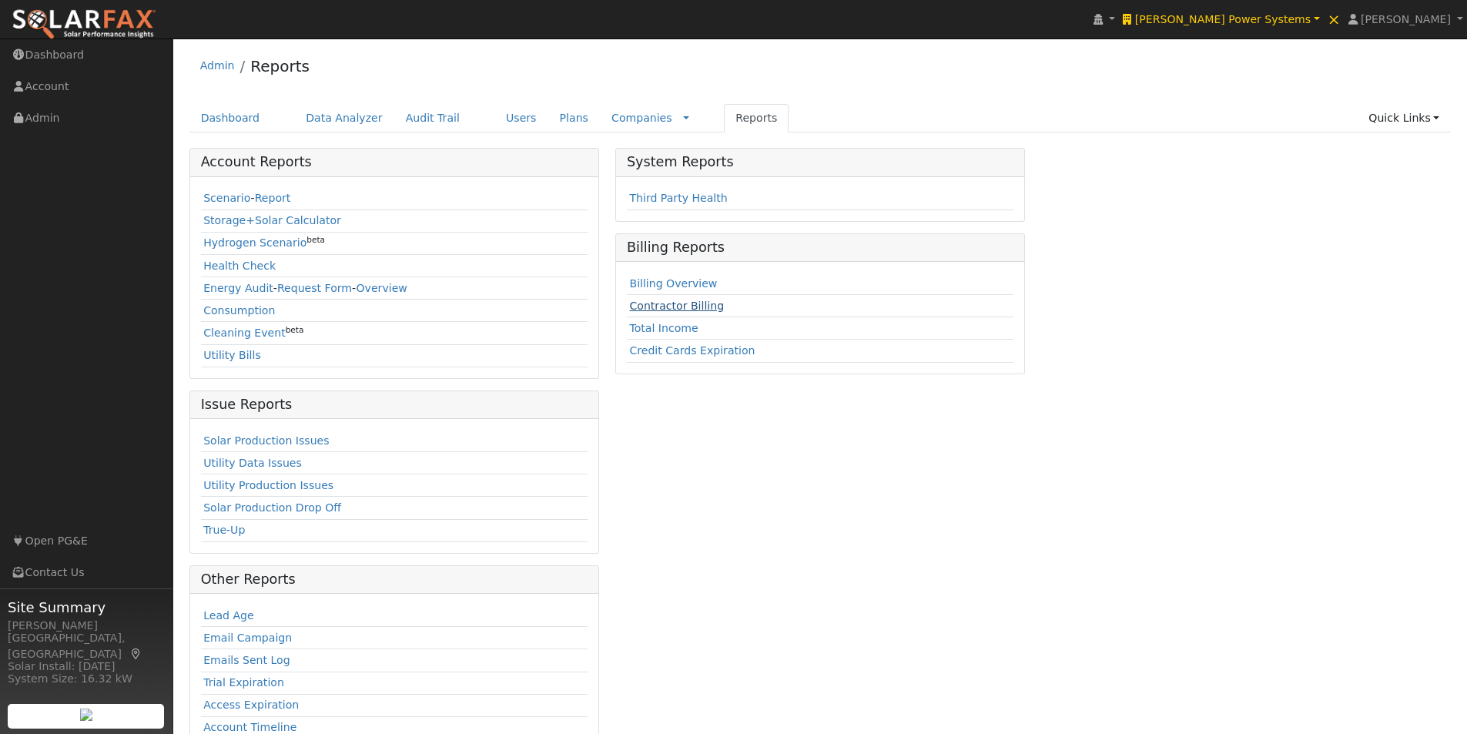
click at [654, 306] on link "Contractor Billing" at bounding box center [676, 305] width 95 height 12
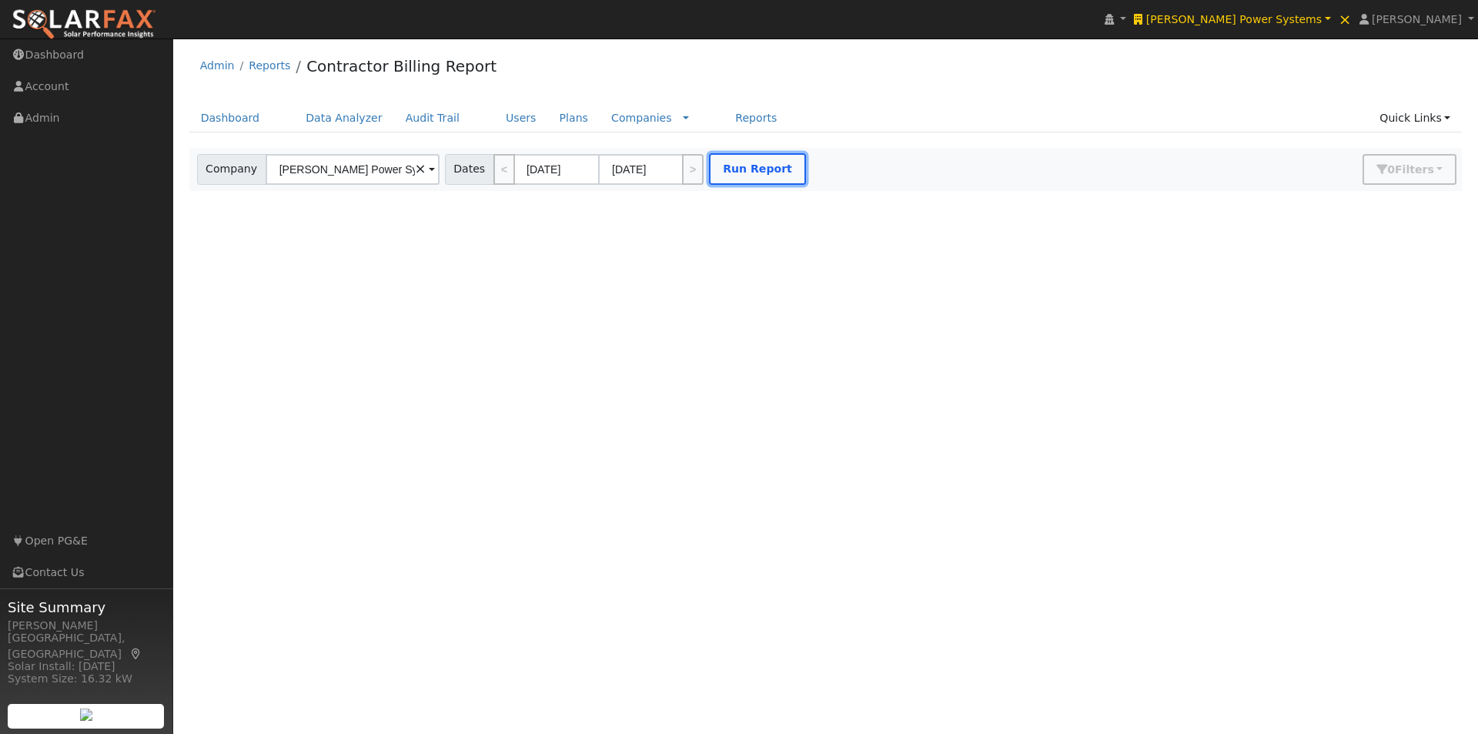
click at [749, 169] on button "Run Report" at bounding box center [757, 169] width 97 height 32
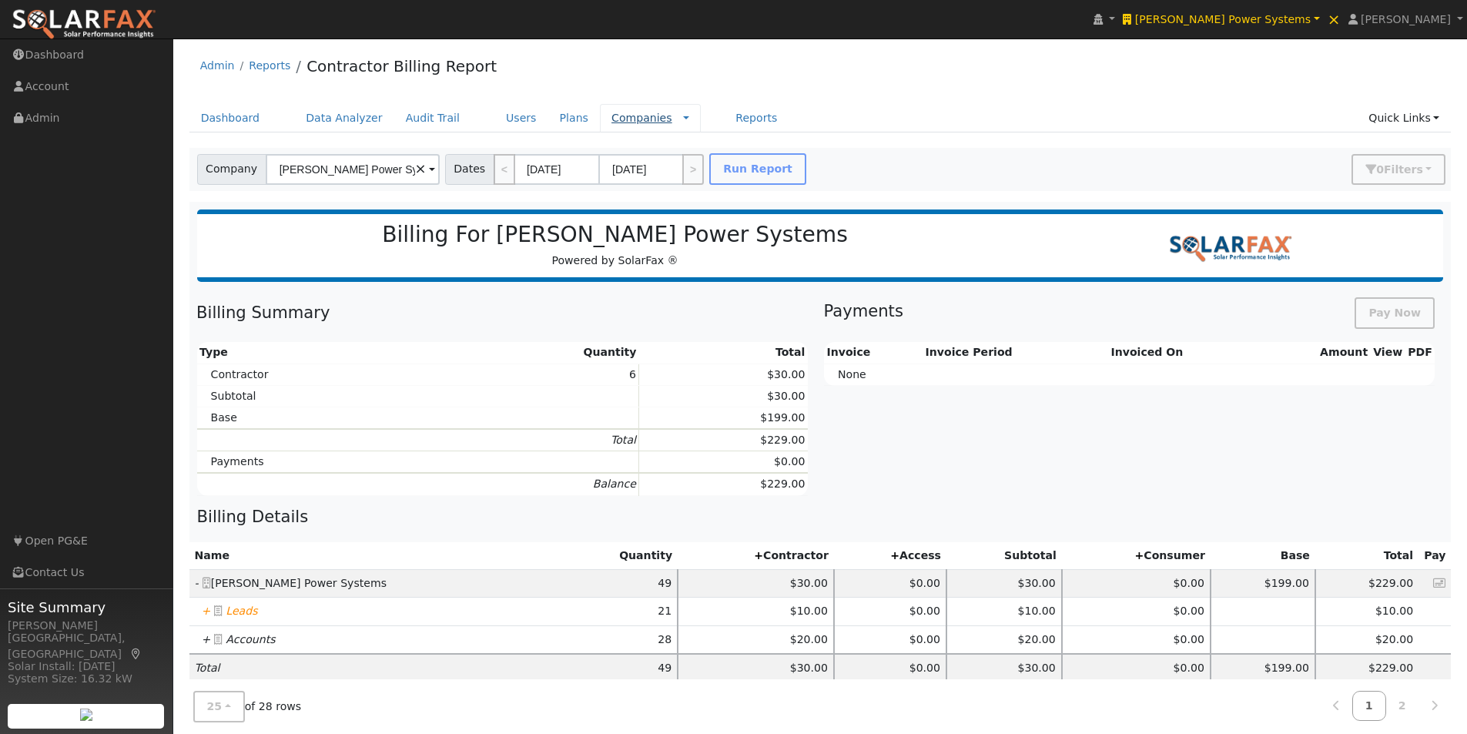
click at [611, 121] on link "Companies" at bounding box center [641, 118] width 61 height 12
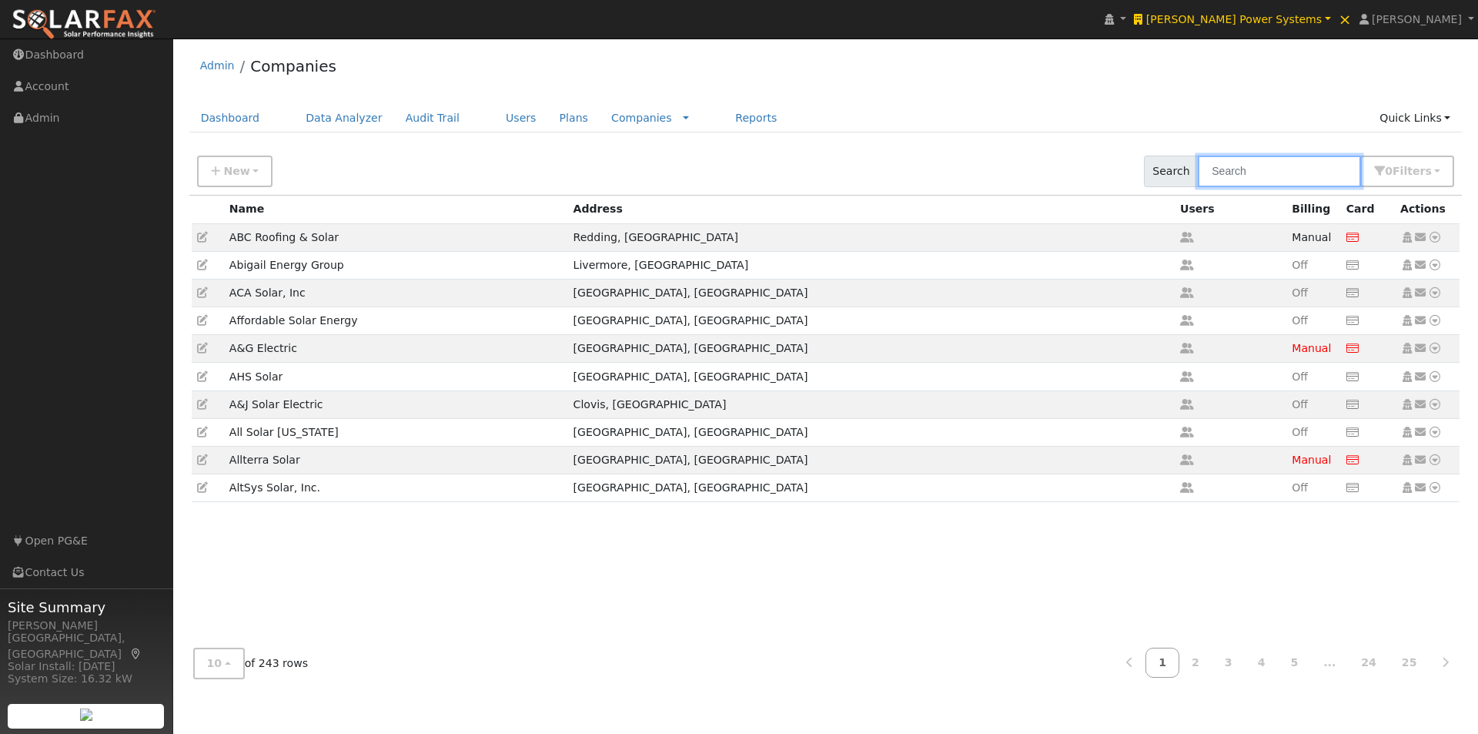
click at [1250, 168] on input "text" at bounding box center [1279, 172] width 163 height 32
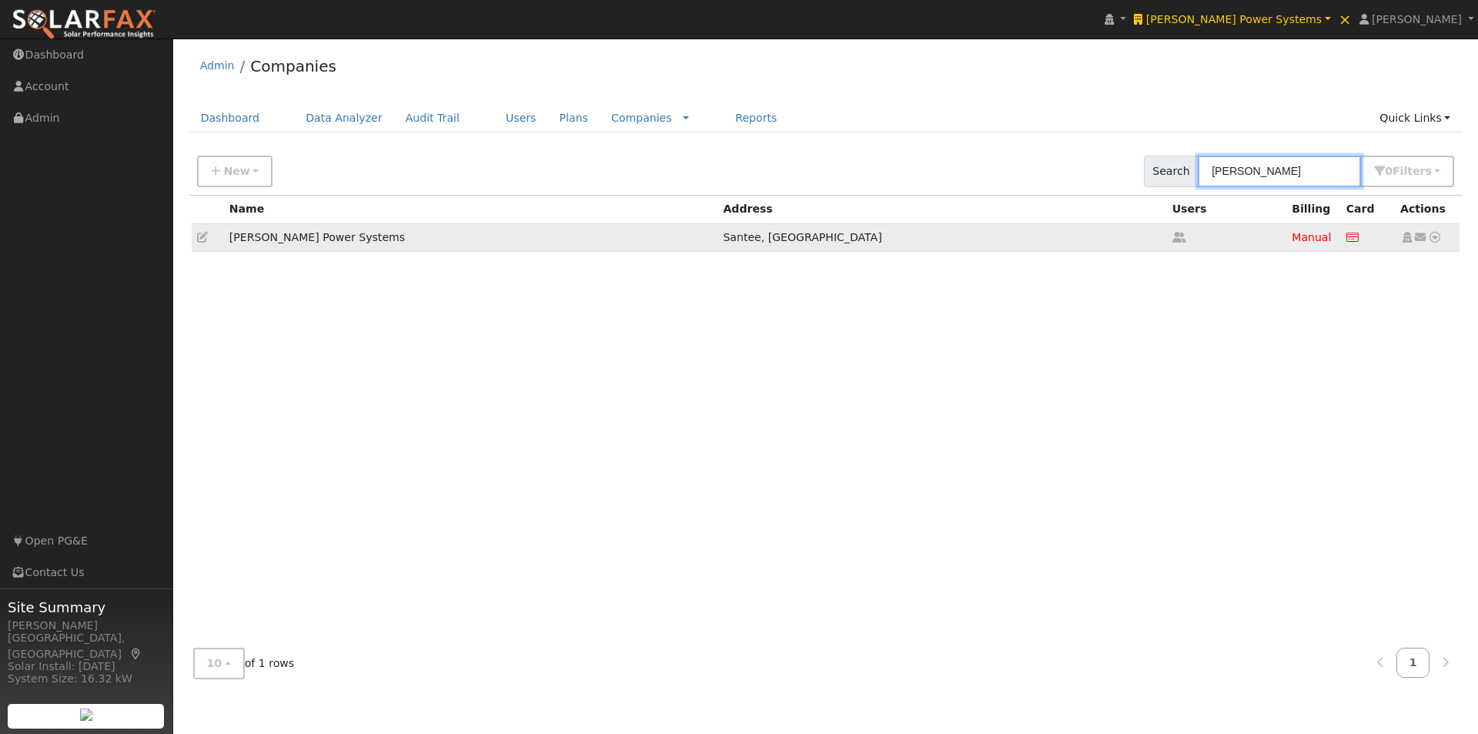
type input "[PERSON_NAME]"
click at [198, 234] on icon at bounding box center [202, 237] width 11 height 11
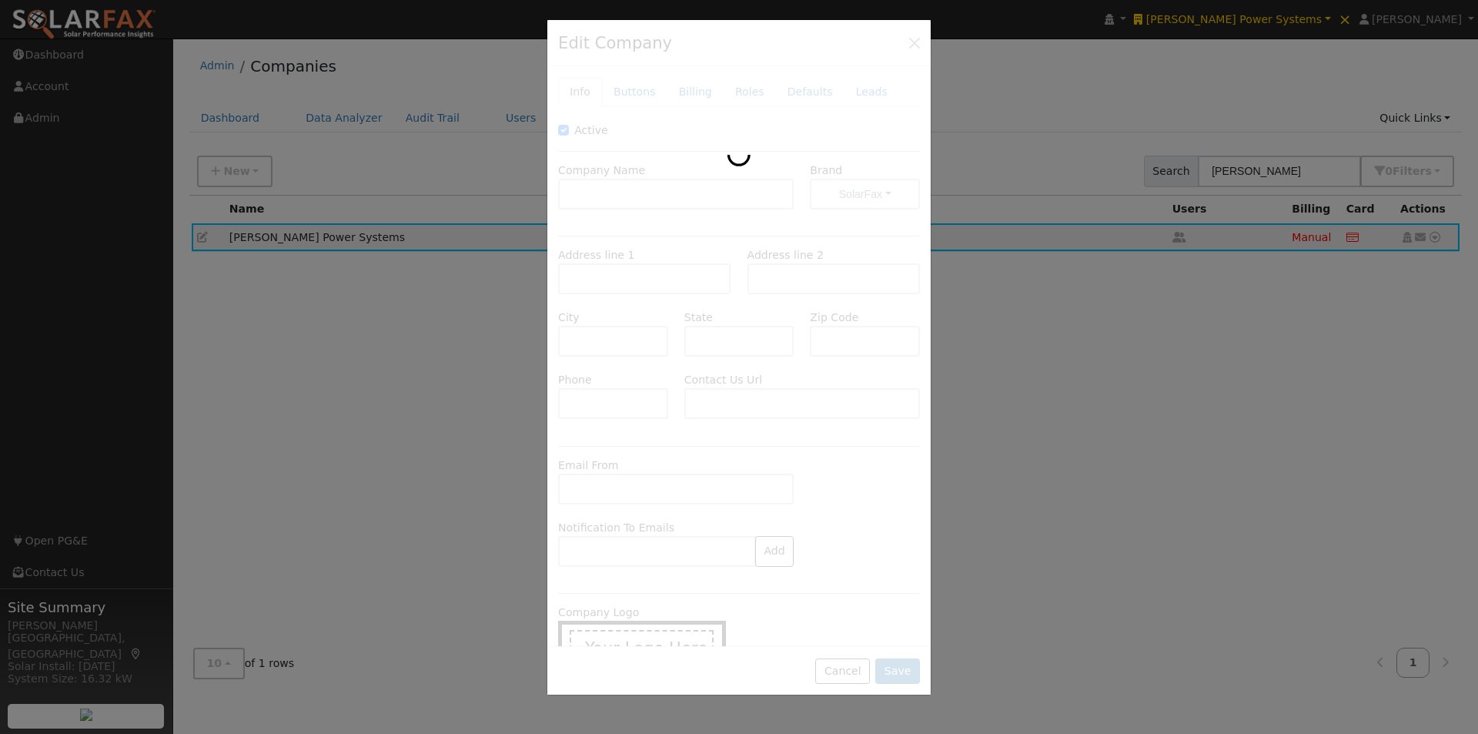
type input "[PERSON_NAME] Power Systems"
type input "[STREET_ADDRESS] Ste D"
type input "Suite D"
type input "[DEMOGRAPHIC_DATA]"
type input "CA"
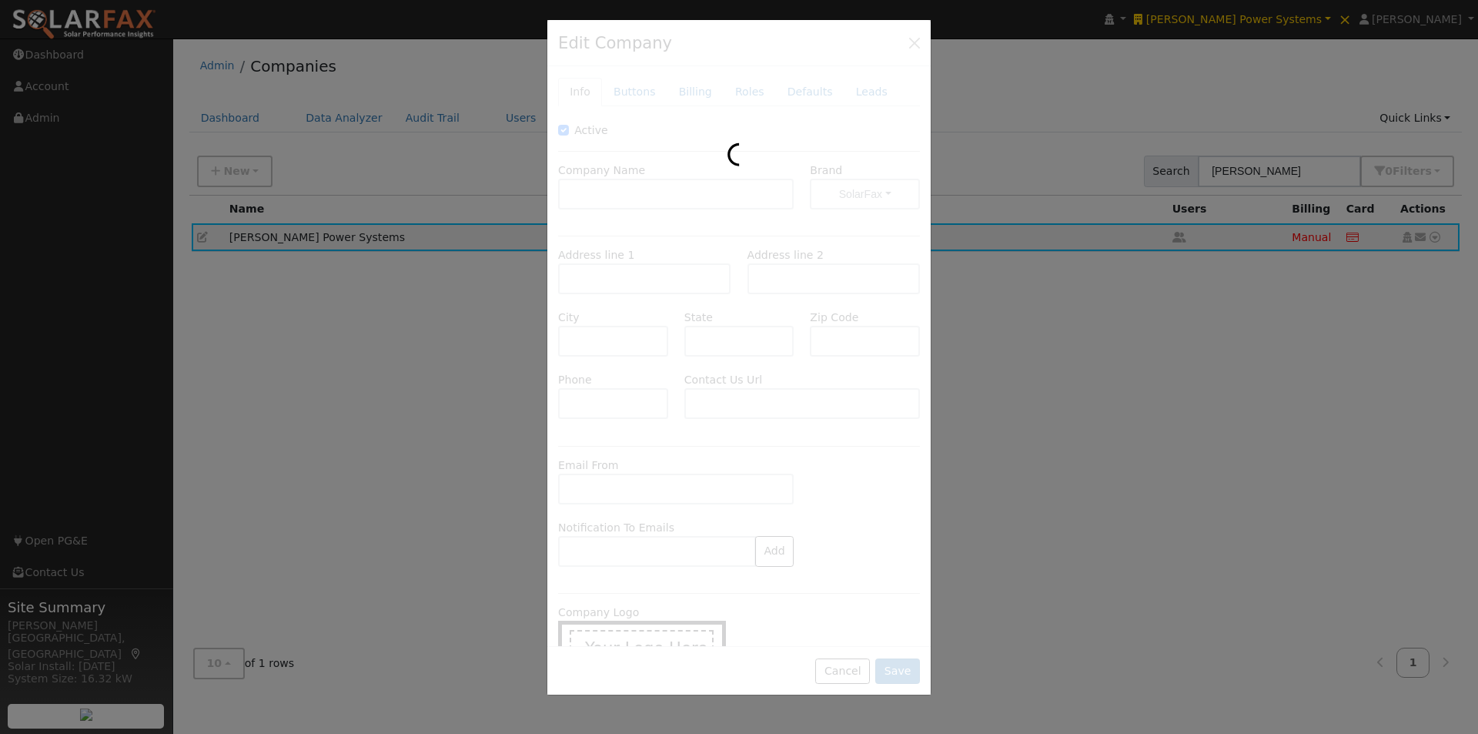
type input "92071"
type input "[PHONE_NUMBER]"
type input "[URL][DOMAIN_NAME]"
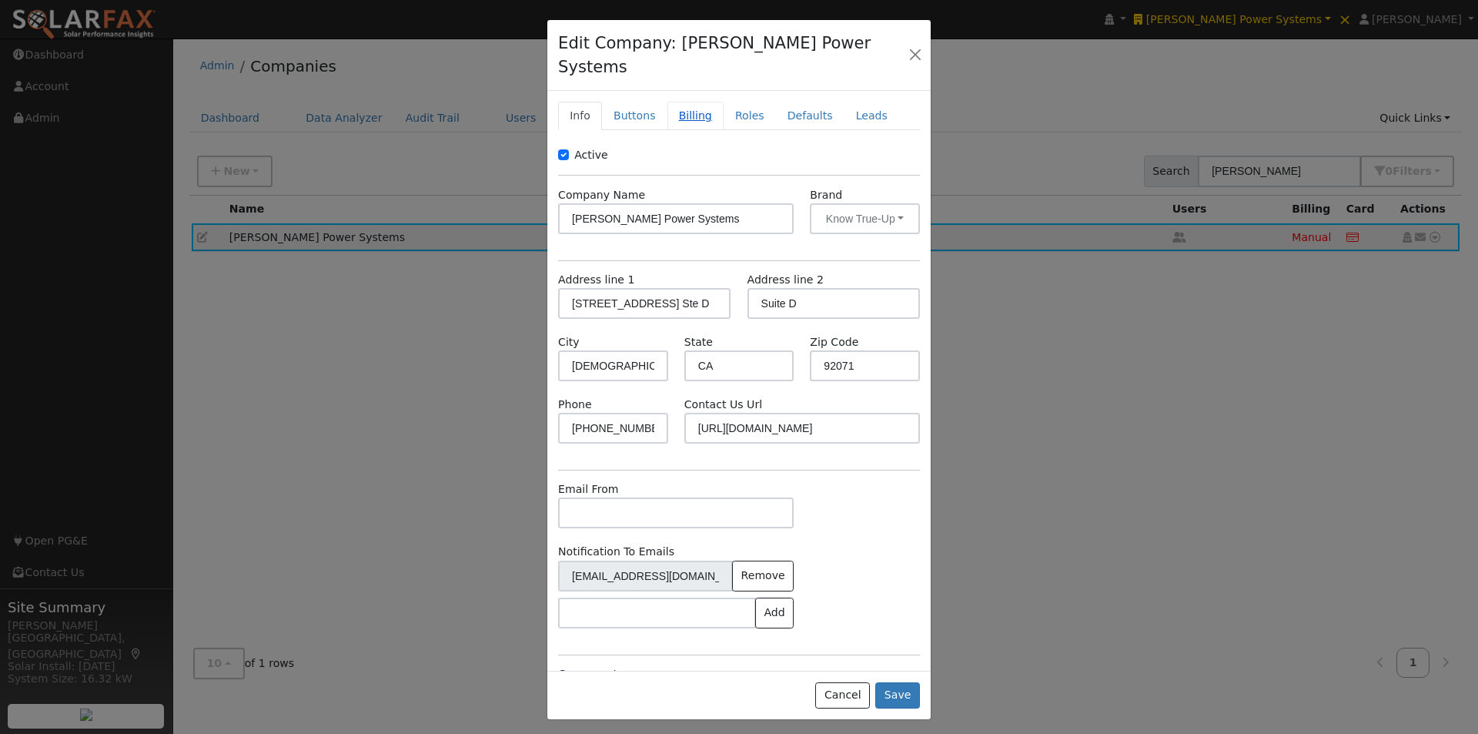
click at [681, 102] on link "Billing" at bounding box center [696, 116] width 56 height 28
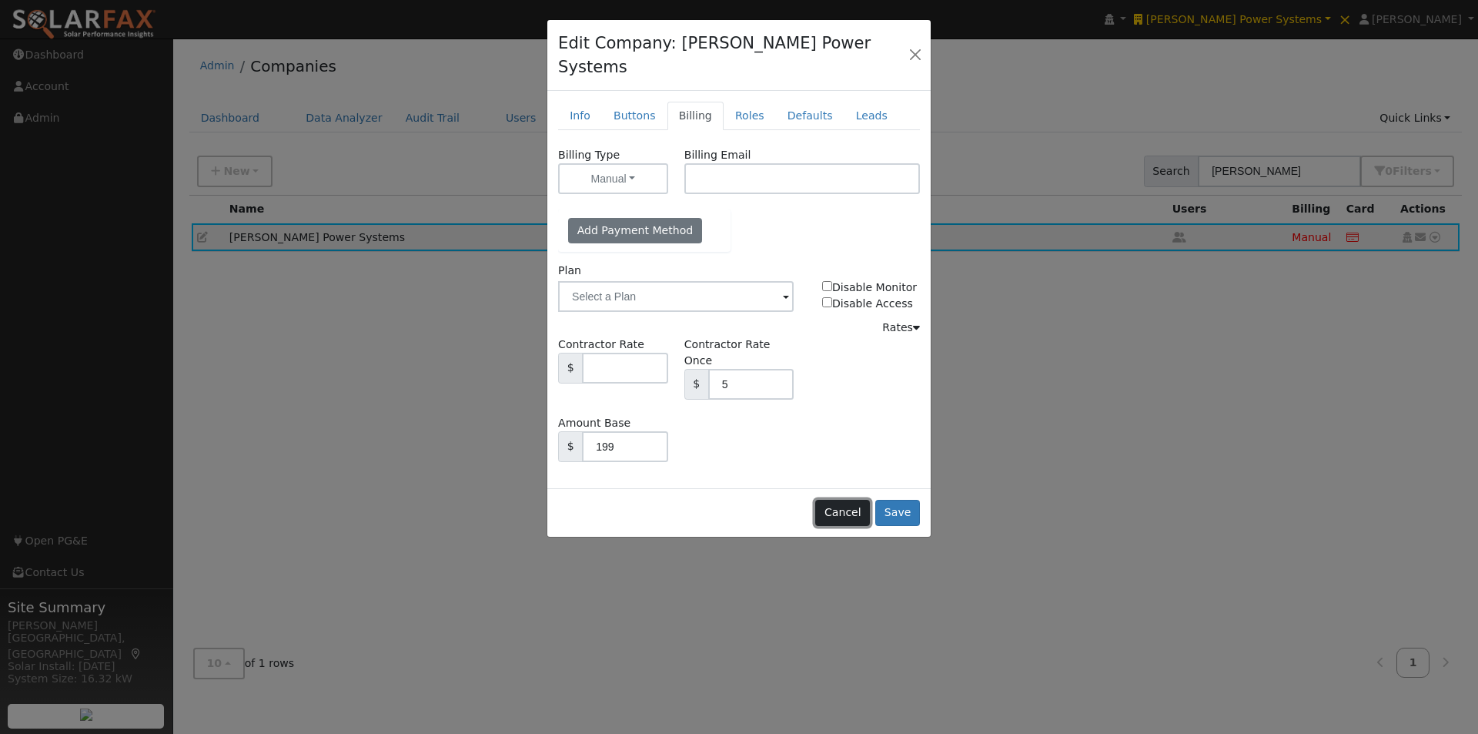
click at [852, 500] on button "Cancel" at bounding box center [842, 513] width 55 height 26
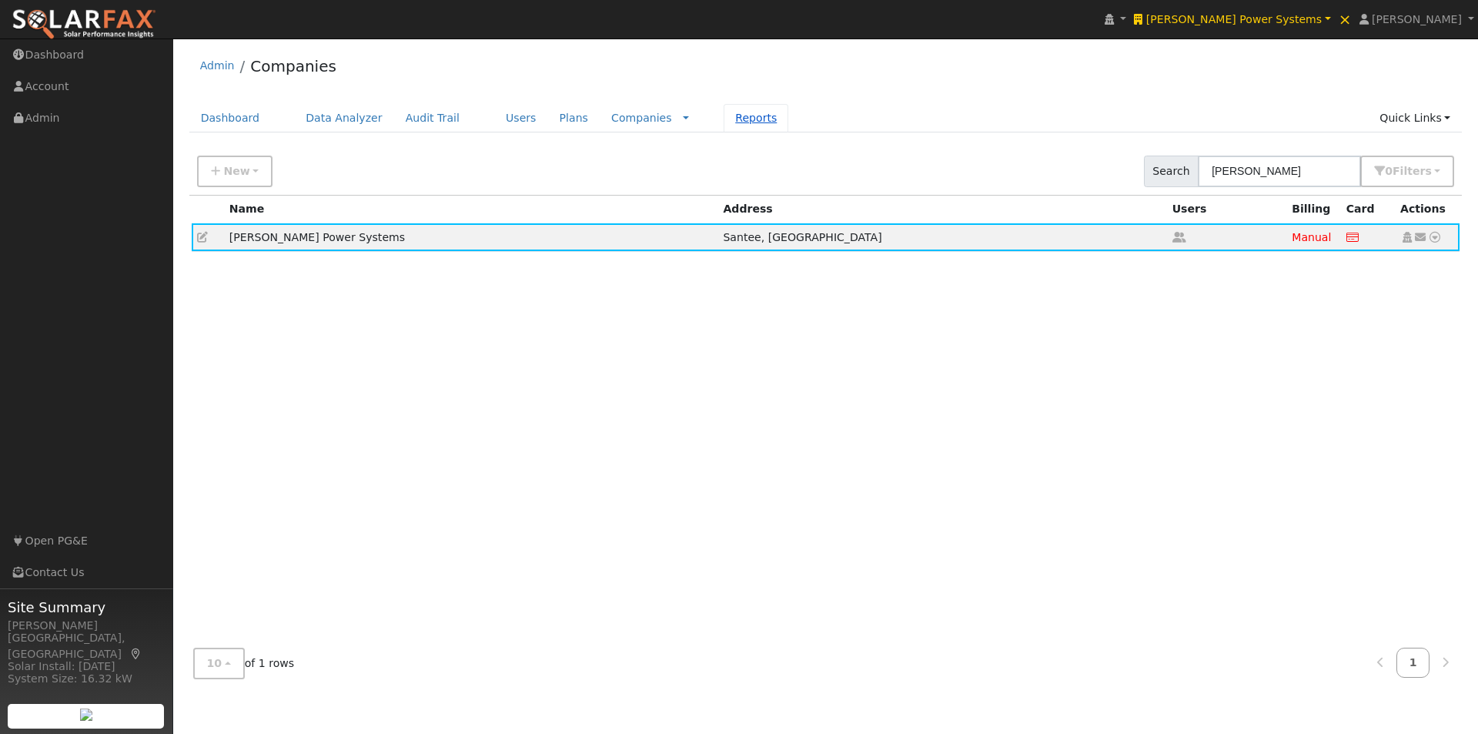
click at [724, 117] on link "Reports" at bounding box center [756, 118] width 65 height 28
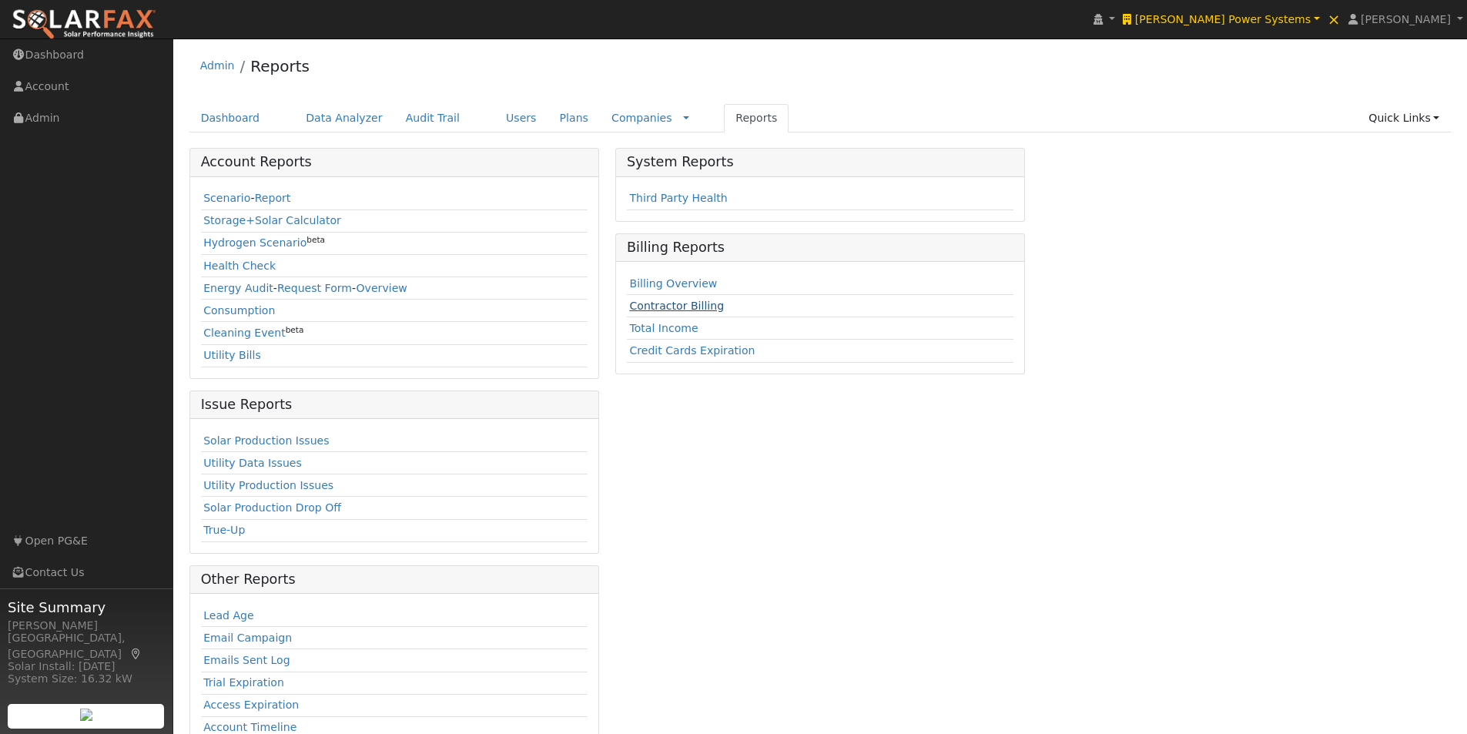
click at [663, 306] on link "Contractor Billing" at bounding box center [676, 305] width 95 height 12
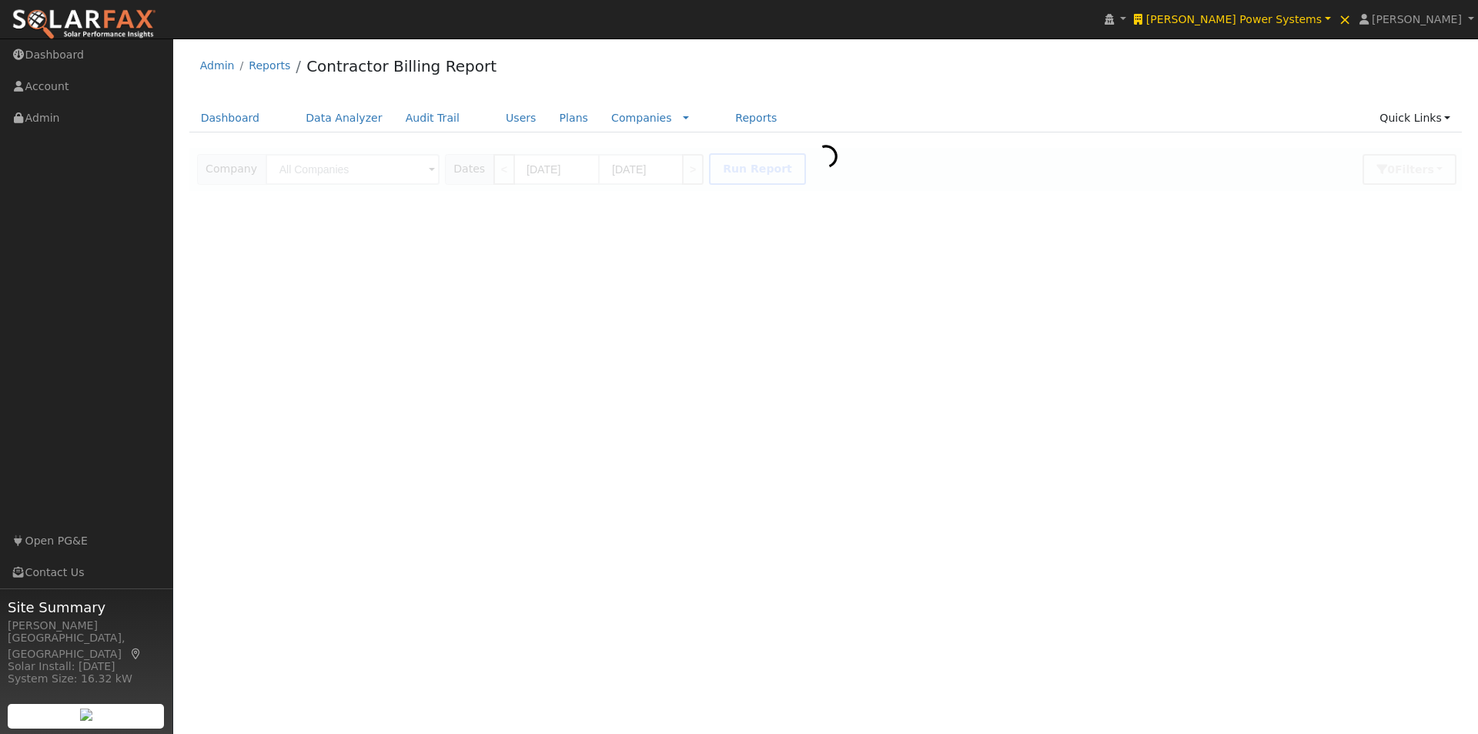
type input "[PERSON_NAME] Power Systems"
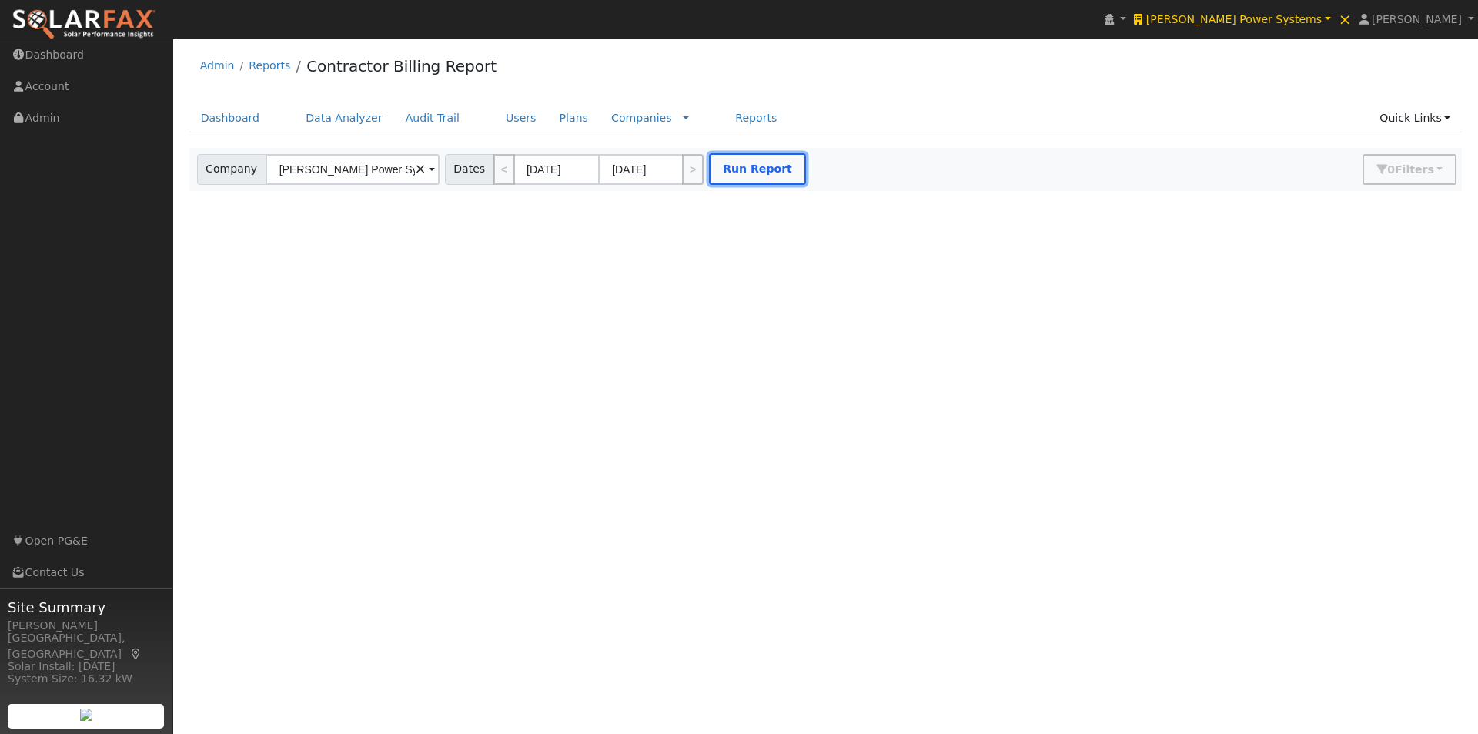
click at [741, 159] on button "Run Report" at bounding box center [757, 169] width 97 height 32
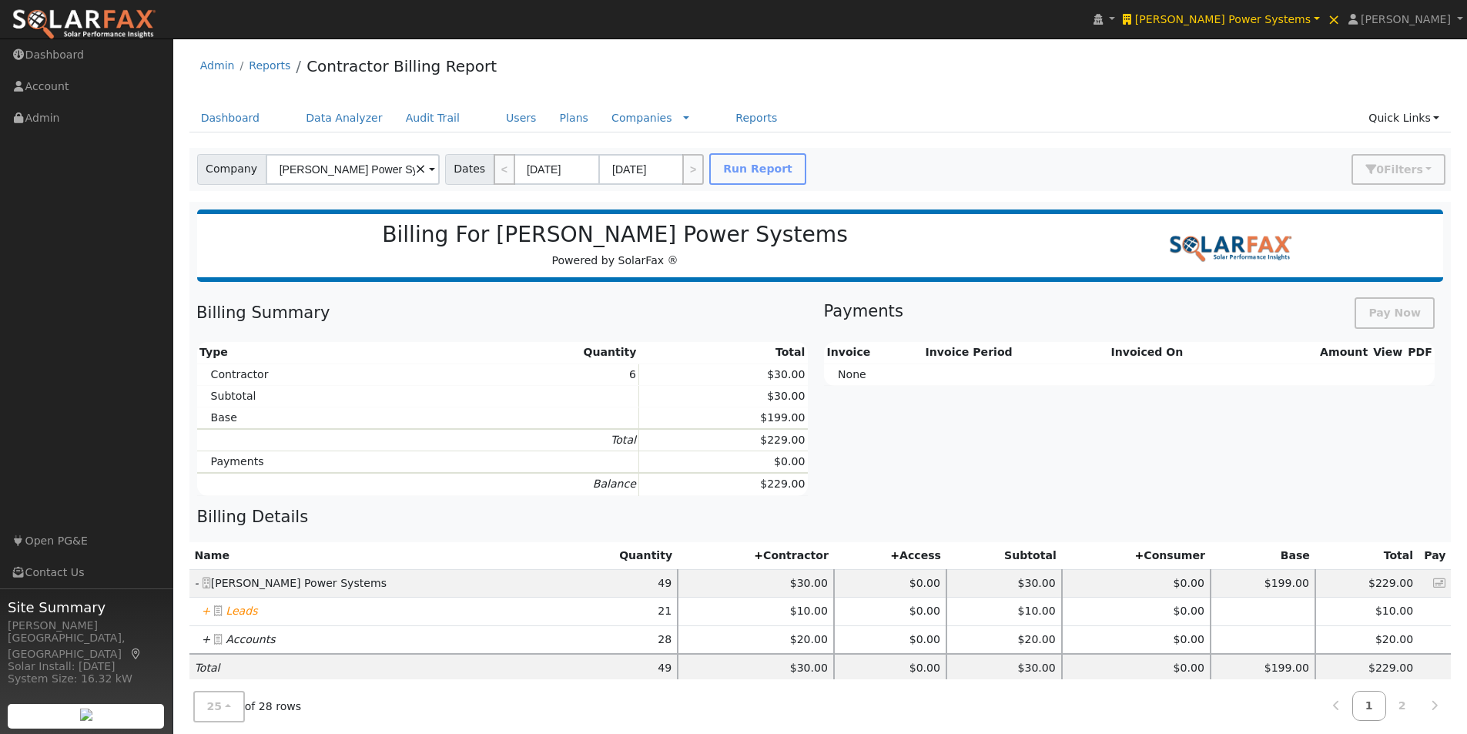
click at [202, 612] on icon "+" at bounding box center [206, 610] width 9 height 12
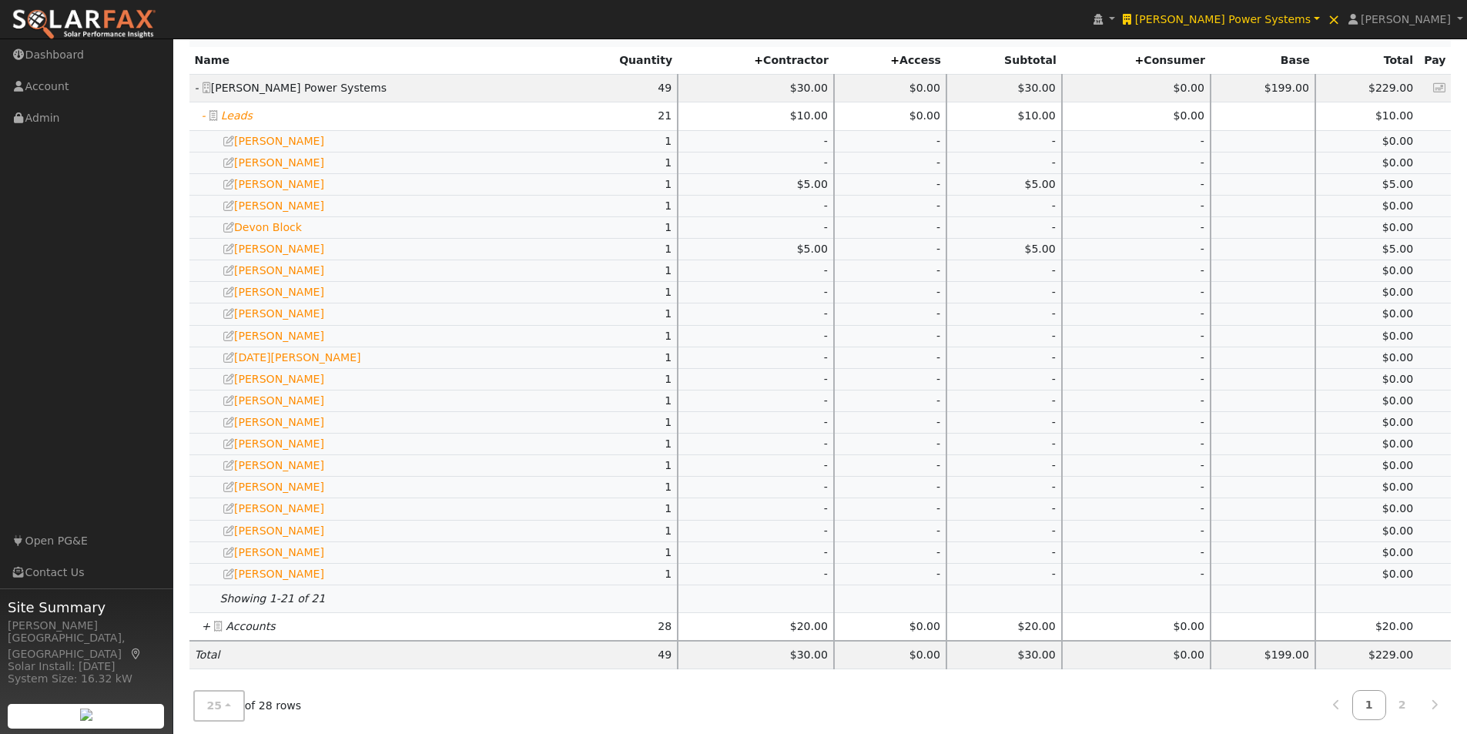
scroll to position [504, 0]
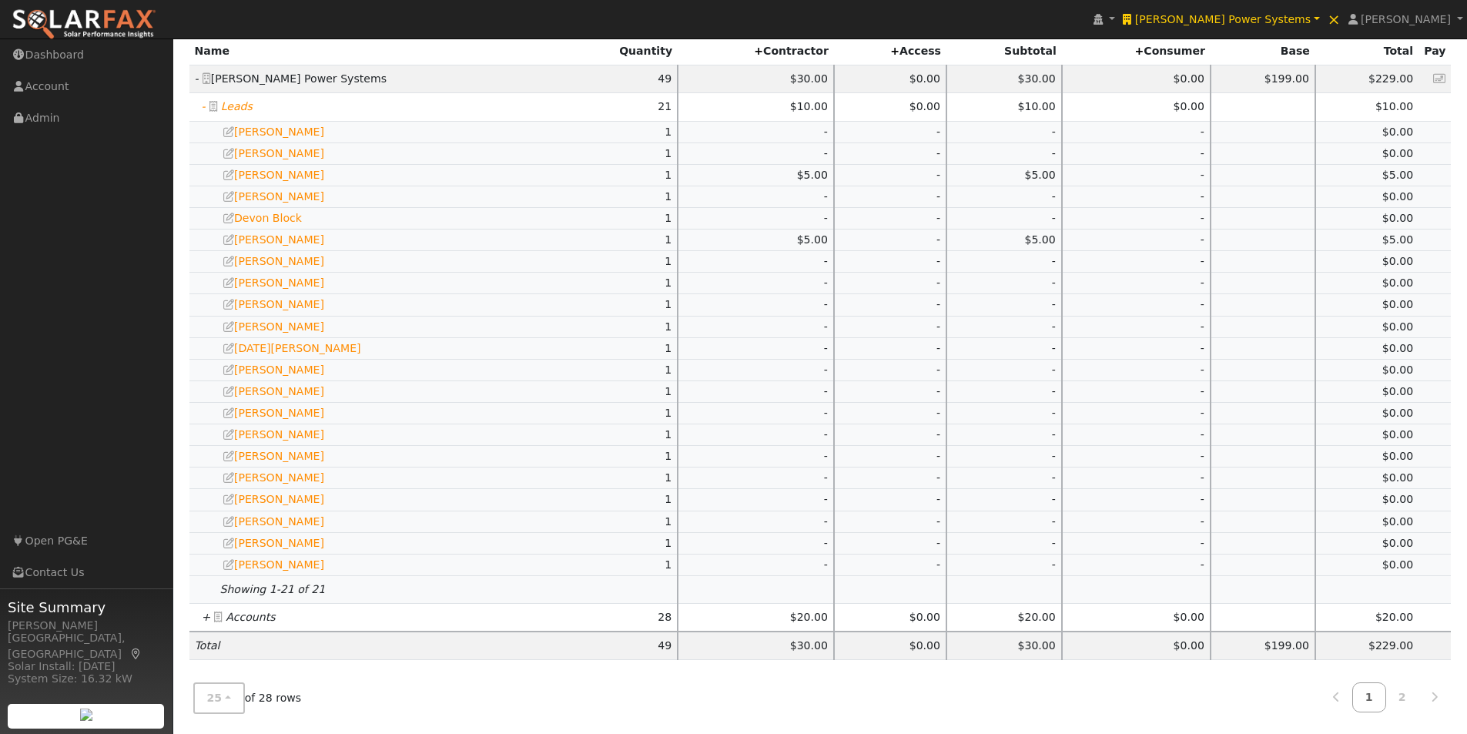
click at [206, 613] on icon "+" at bounding box center [206, 617] width 9 height 12
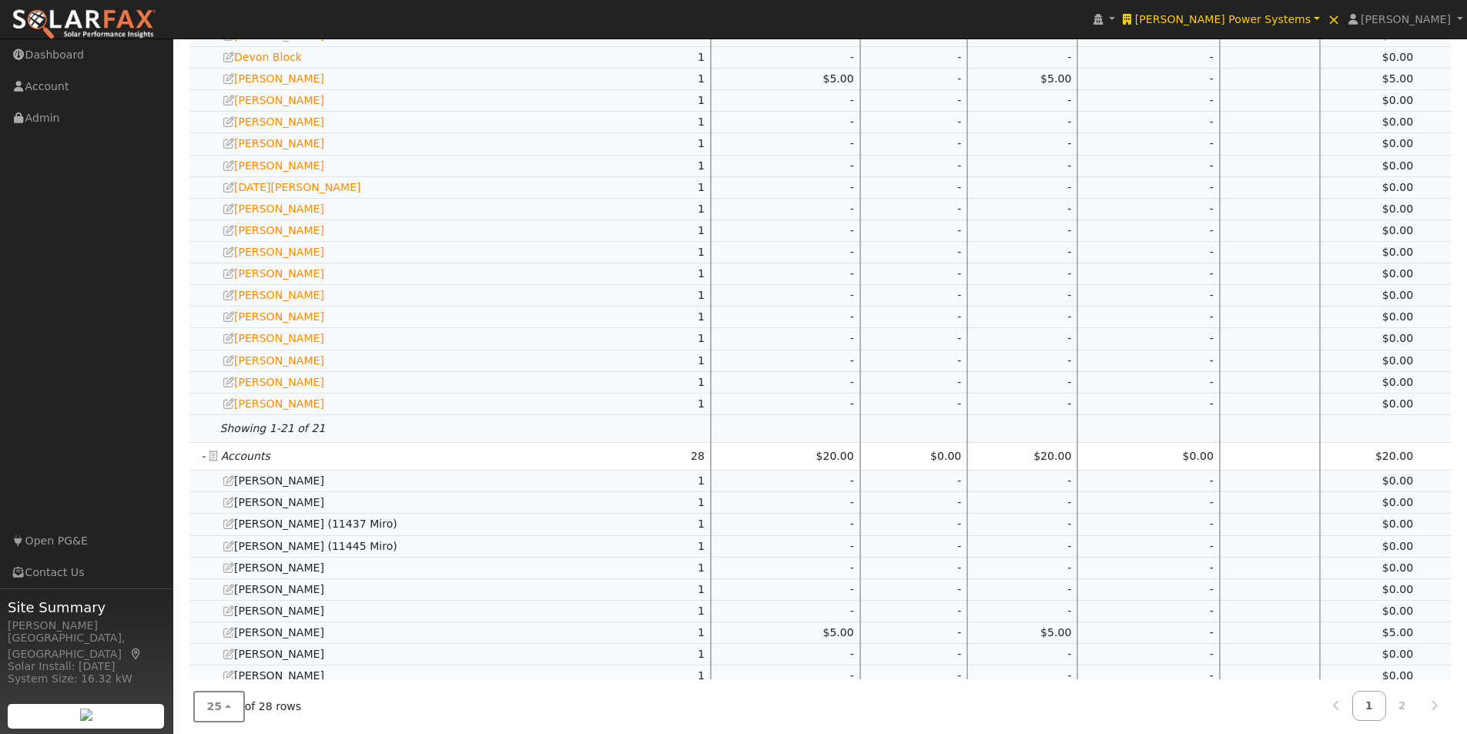
scroll to position [1043, 0]
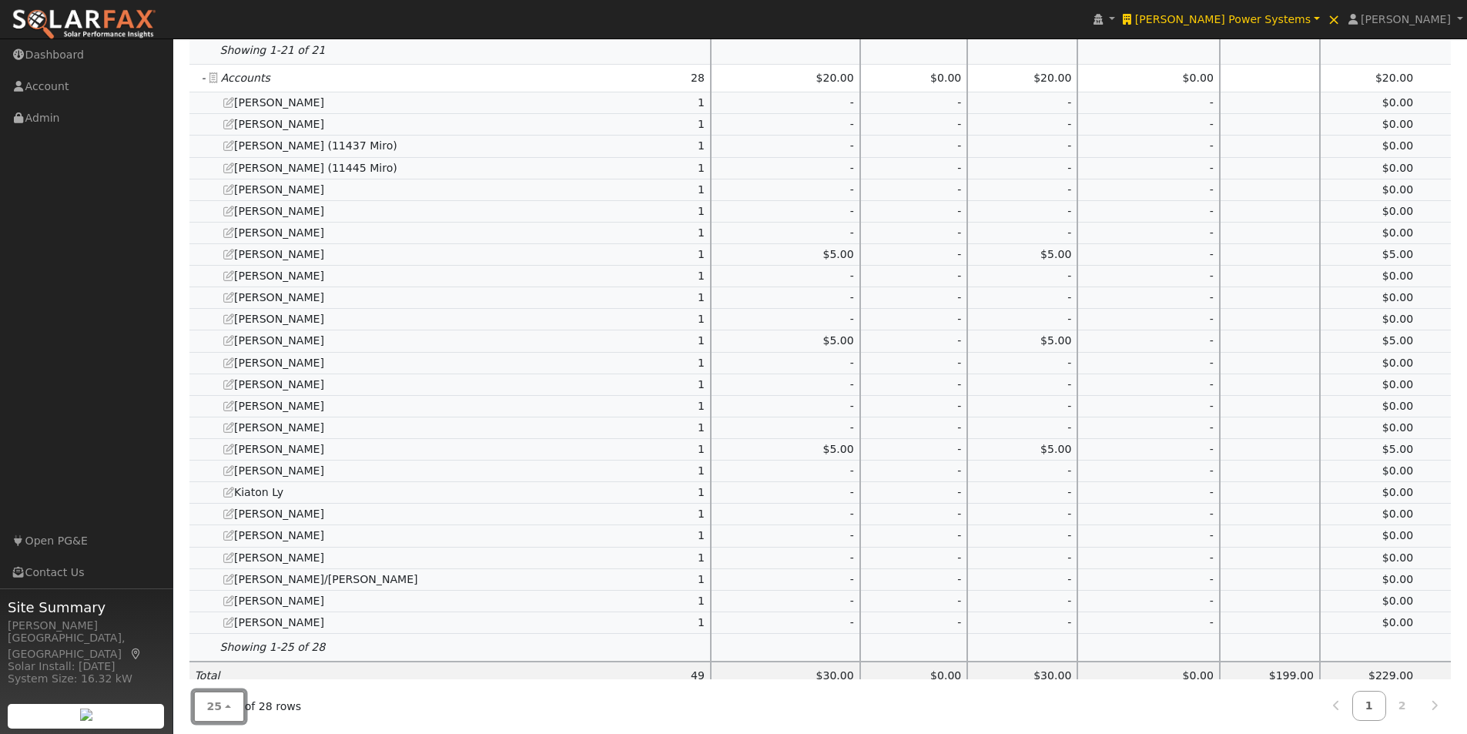
click at [225, 711] on button "25" at bounding box center [219, 707] width 52 height 32
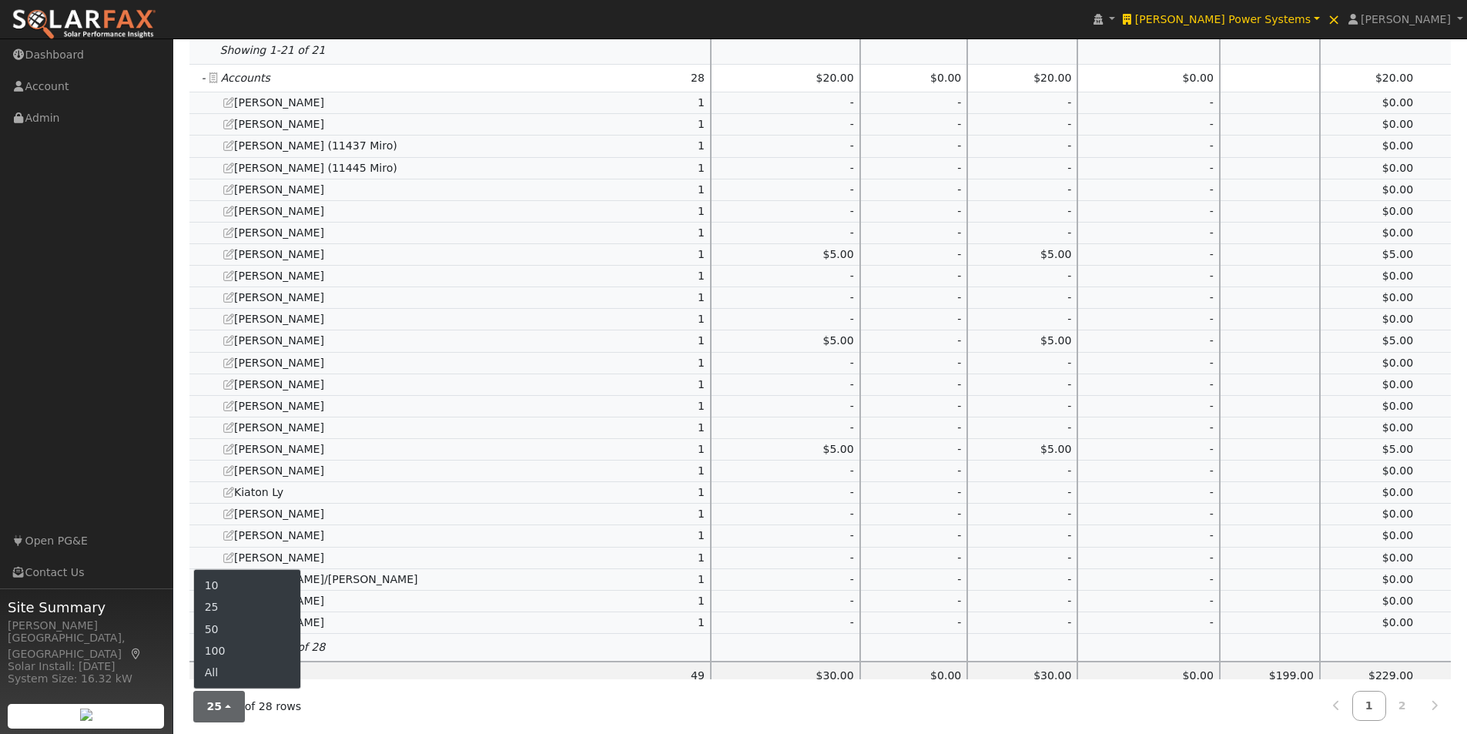
drag, startPoint x: 228, startPoint y: 671, endPoint x: 571, endPoint y: 475, distance: 394.9
click at [238, 665] on link "All" at bounding box center [247, 672] width 107 height 22
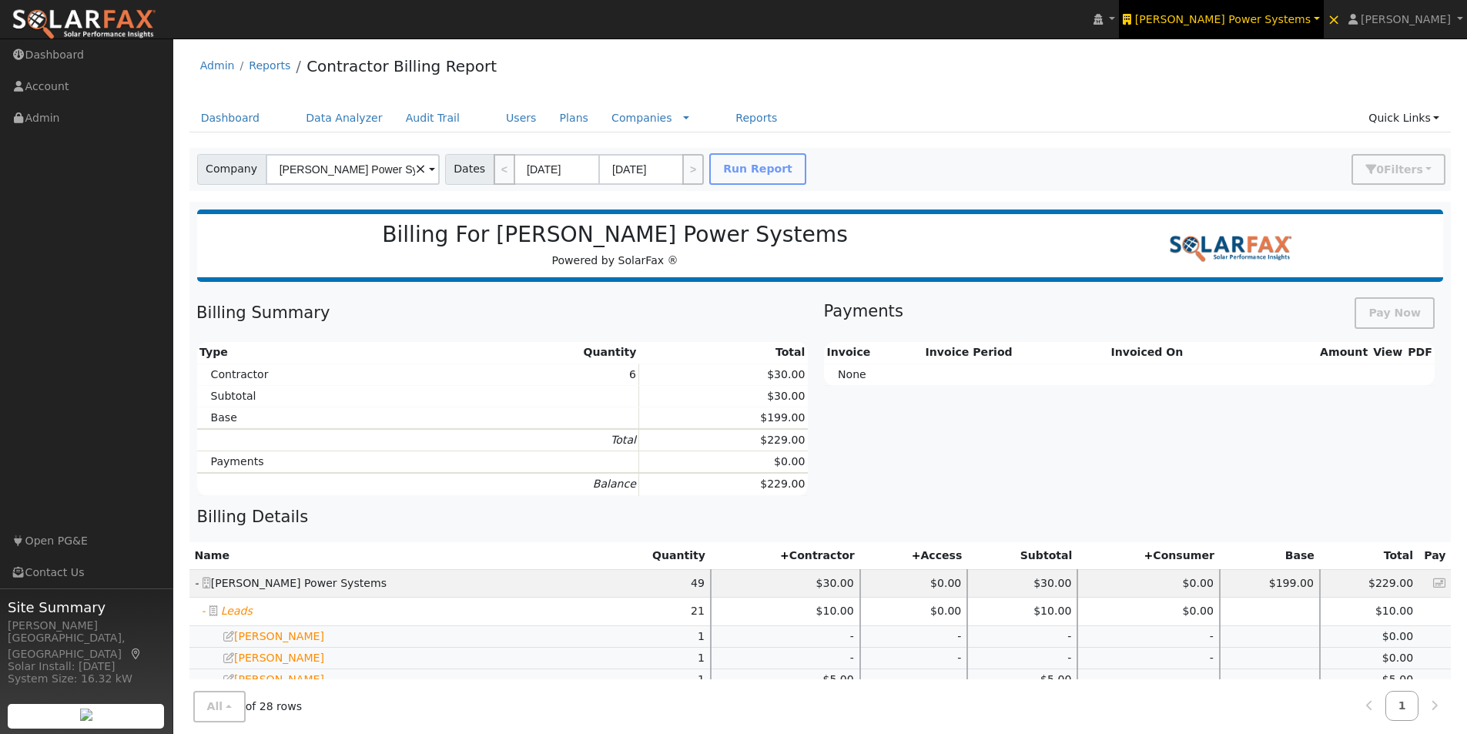
click at [1293, 13] on span "Jamar Power Systems" at bounding box center [1223, 19] width 176 height 12
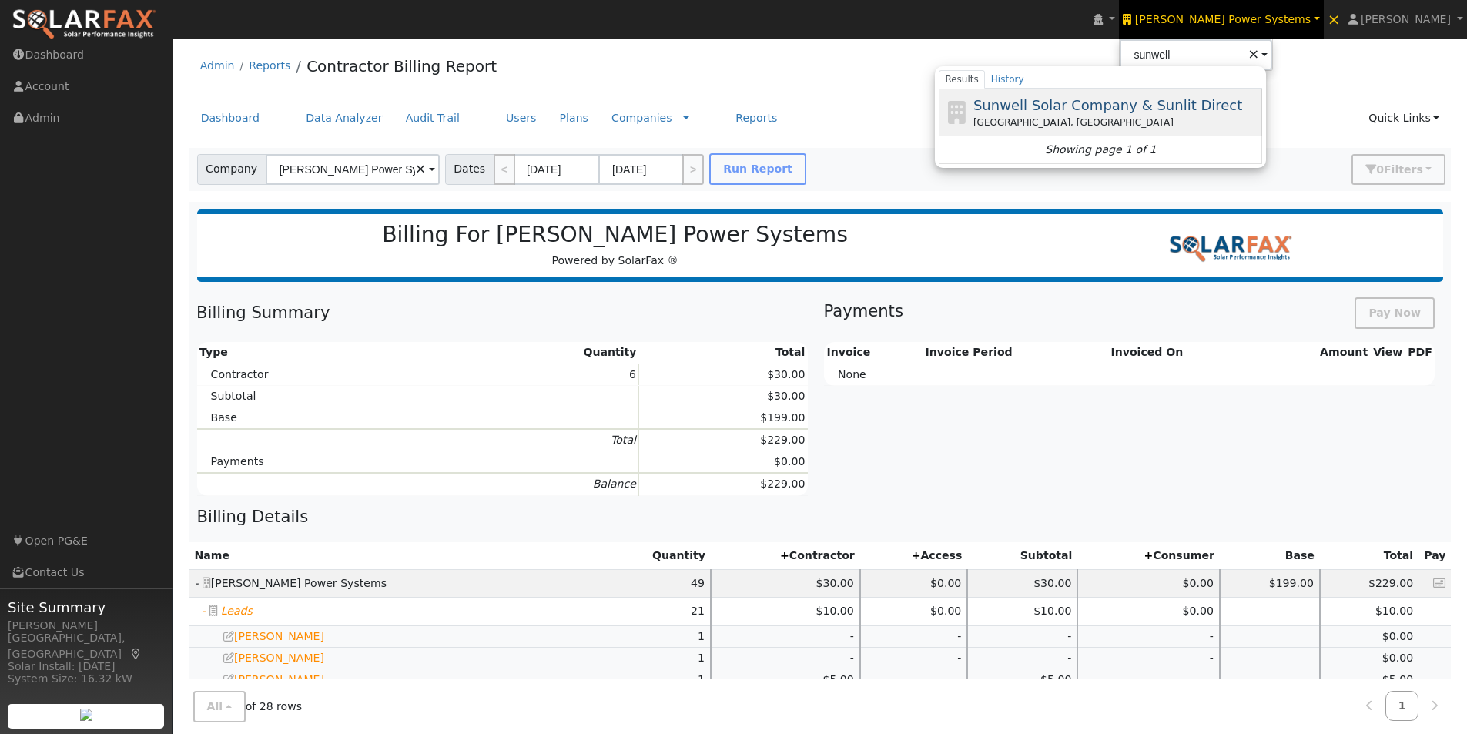
click at [1140, 107] on span "Sunwell Solar Company & Sunlit Direct" at bounding box center [1107, 105] width 269 height 16
type input "Sunwell Solar Company & Sunlit Direct"
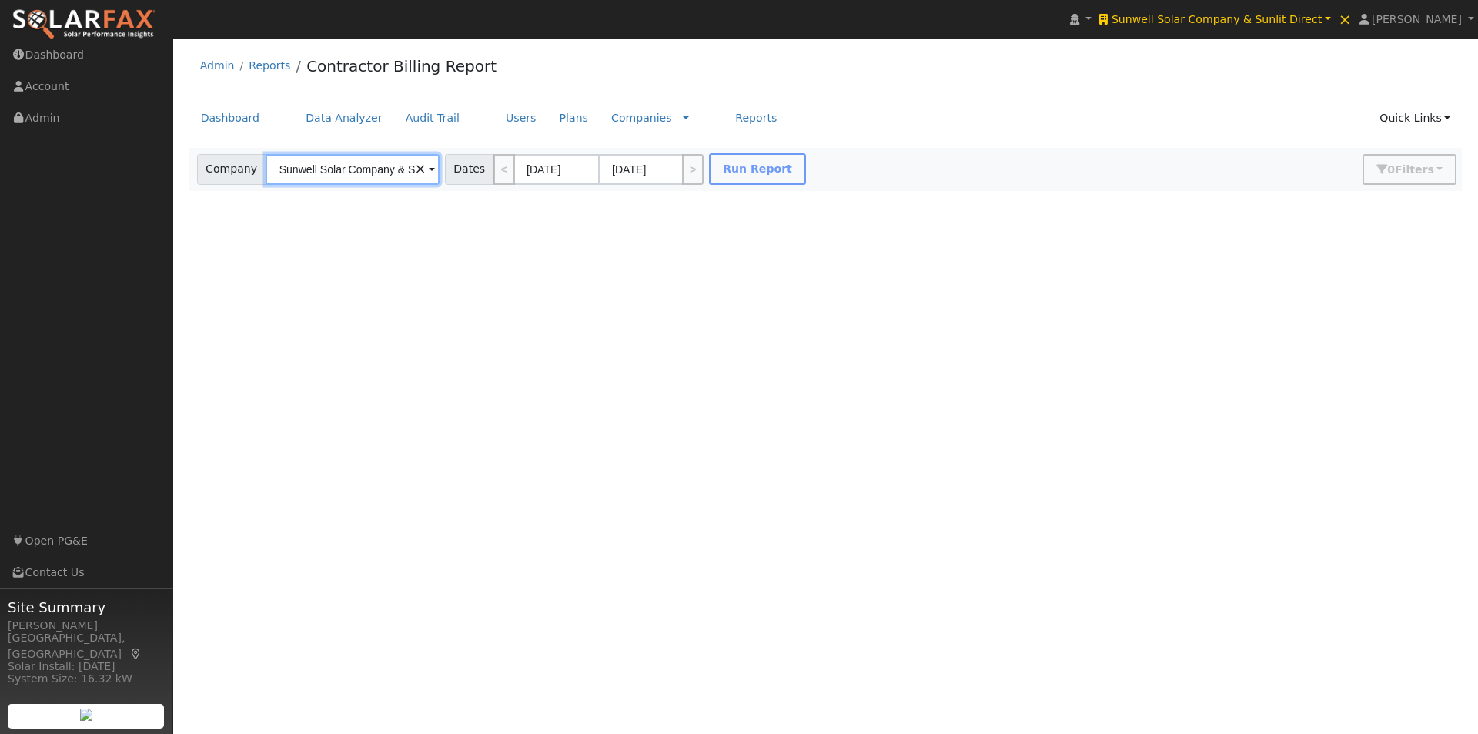
scroll to position [0, 55]
click at [724, 171] on button "Run Report" at bounding box center [757, 169] width 97 height 32
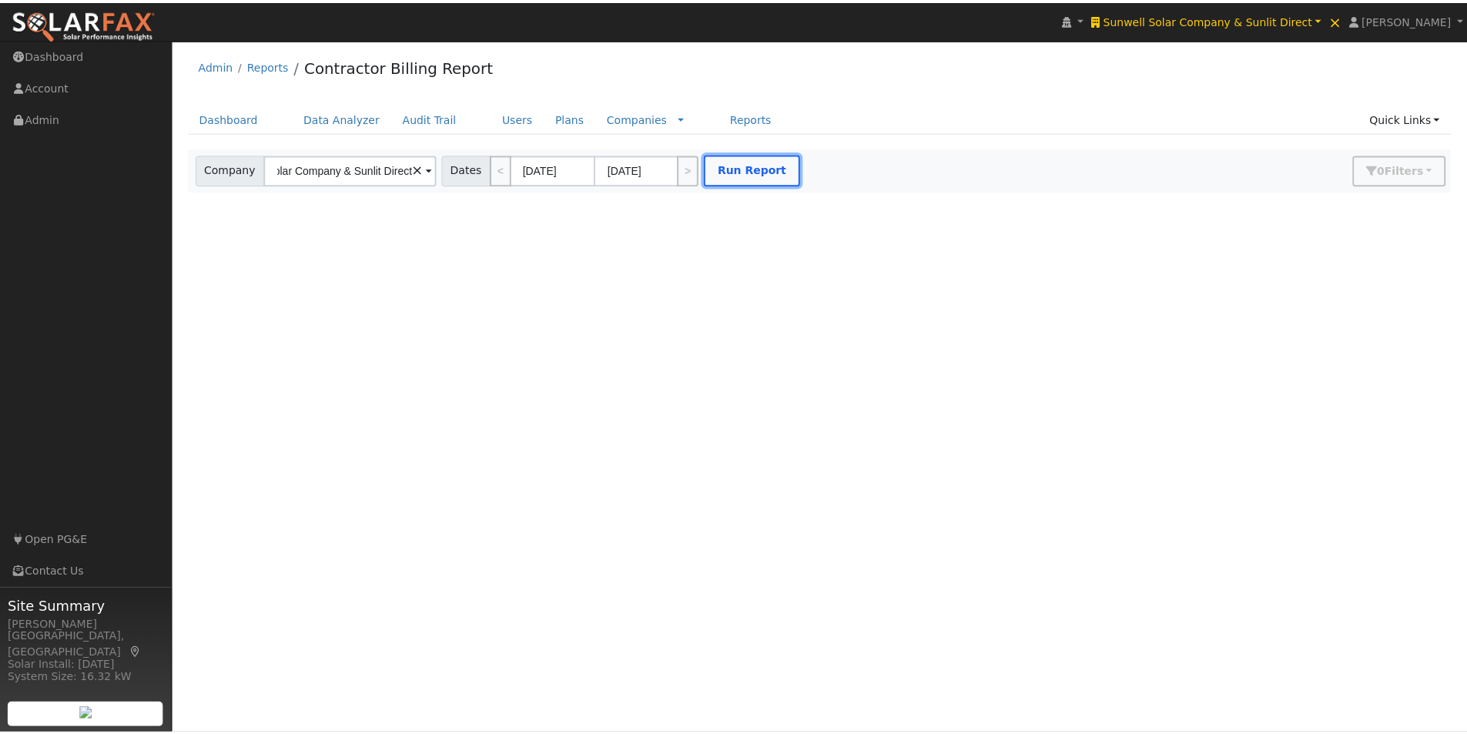
scroll to position [0, 0]
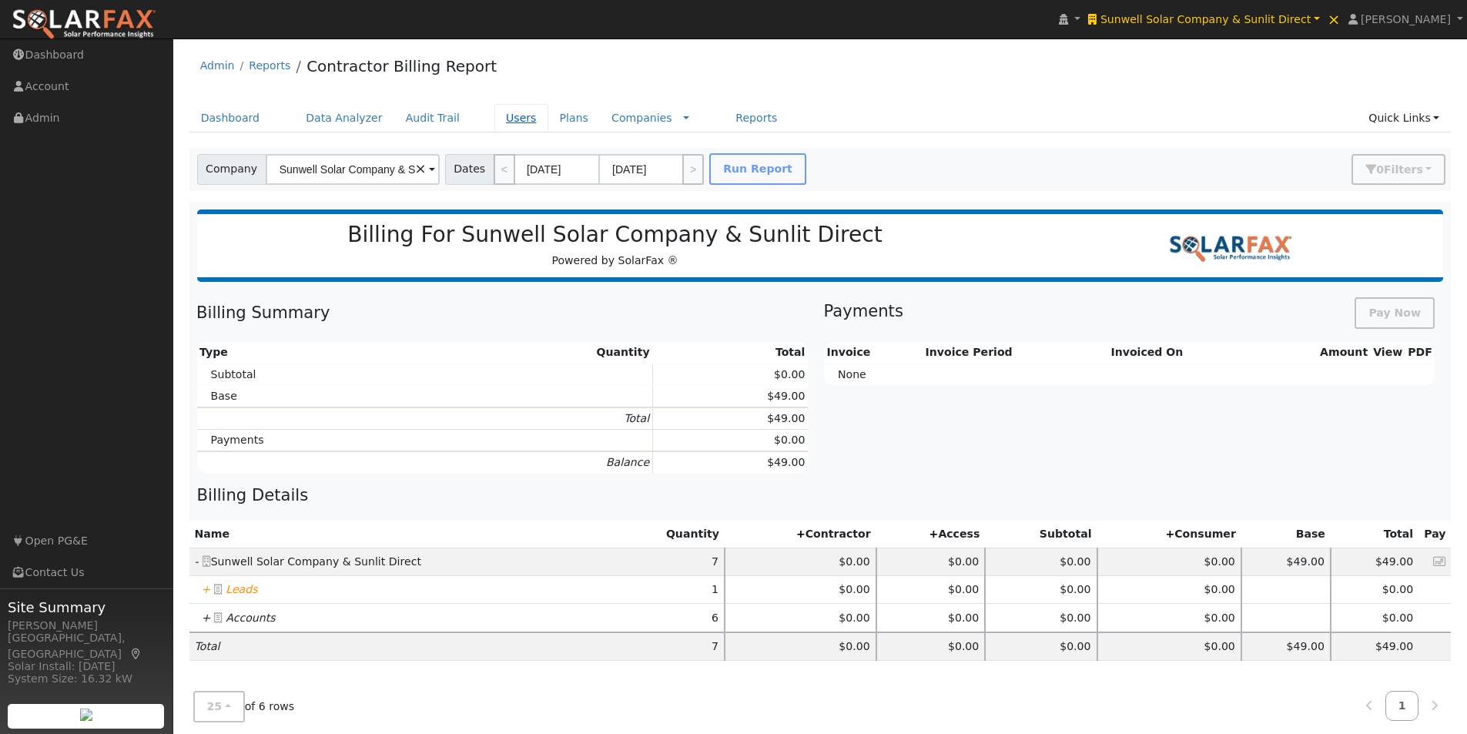
click at [495, 119] on link "Users" at bounding box center [521, 118] width 54 height 28
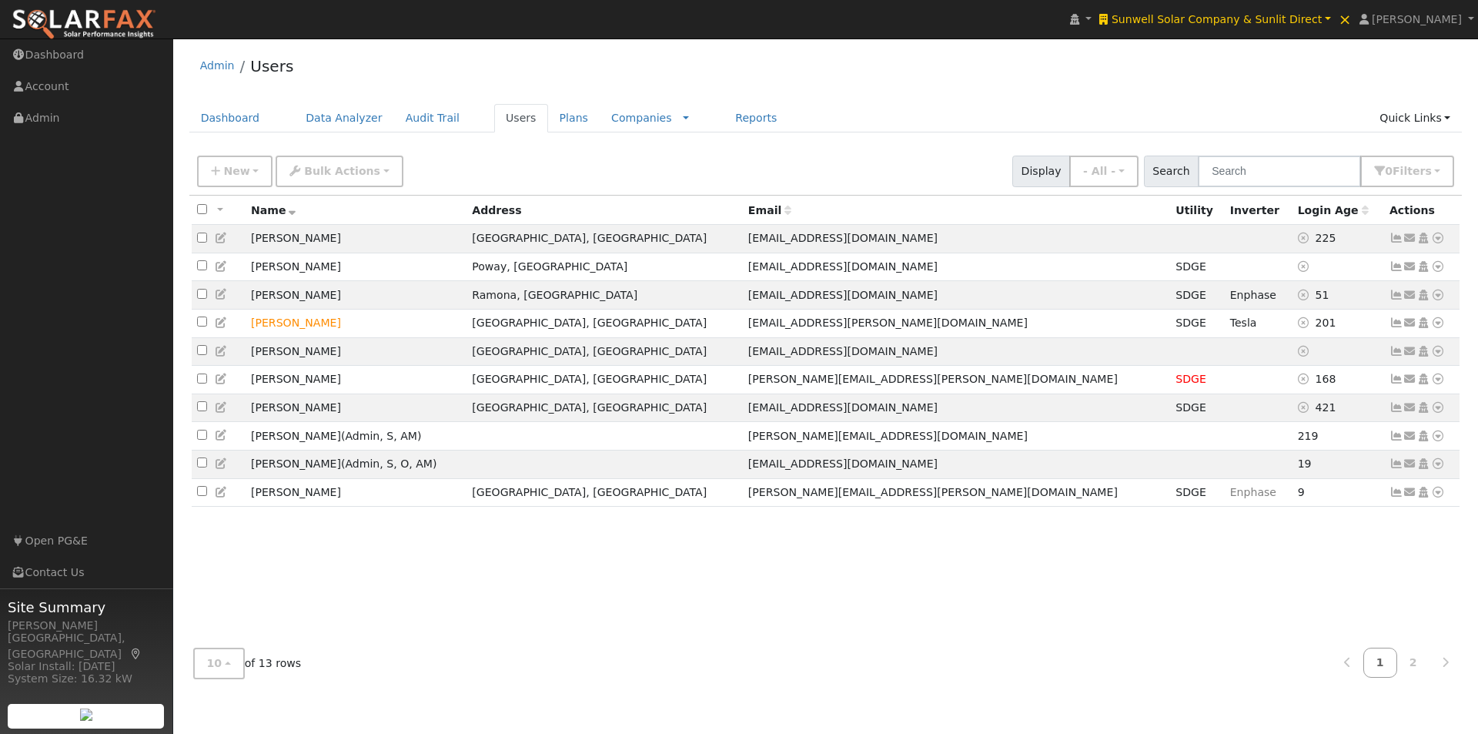
click at [202, 208] on input "checkbox" at bounding box center [202, 209] width 10 height 10
checkbox input "true"
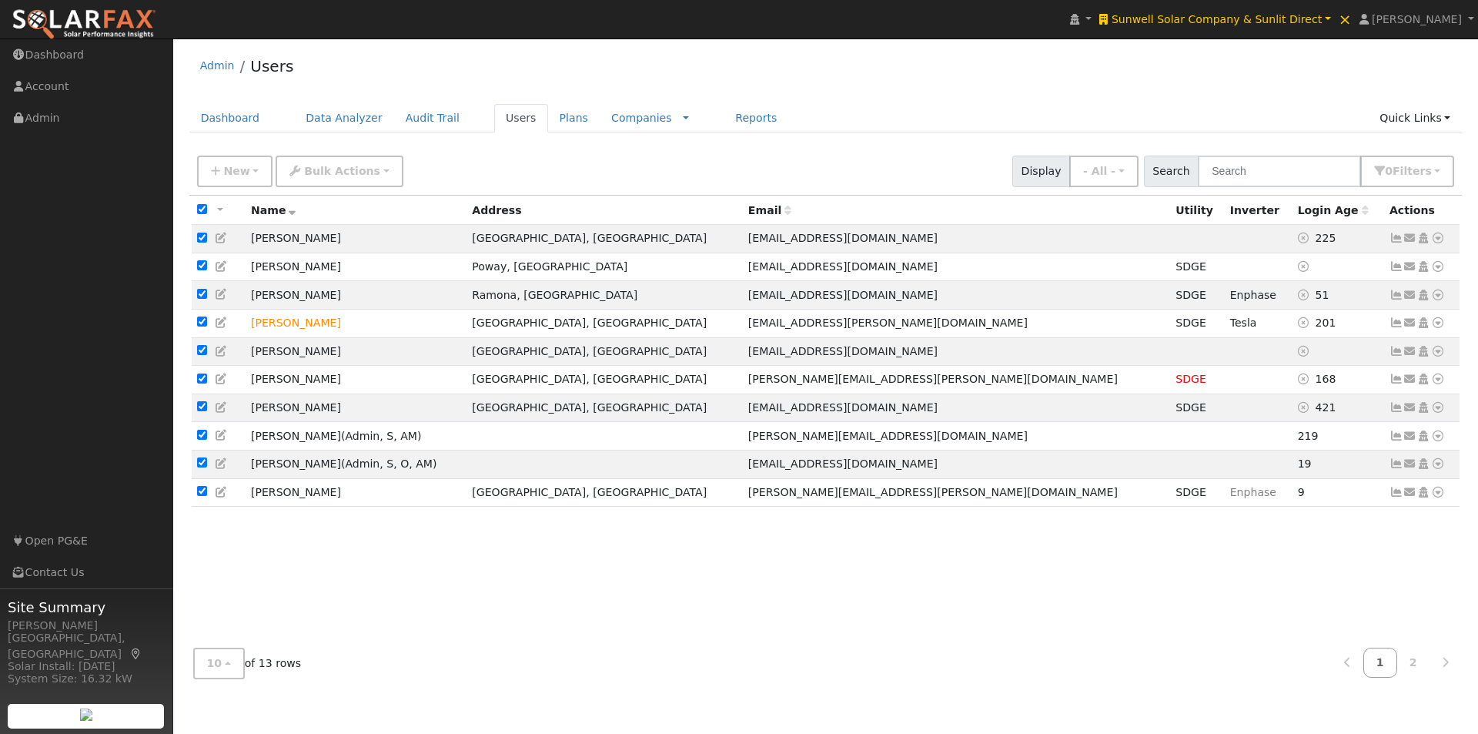
checkbox input "true"
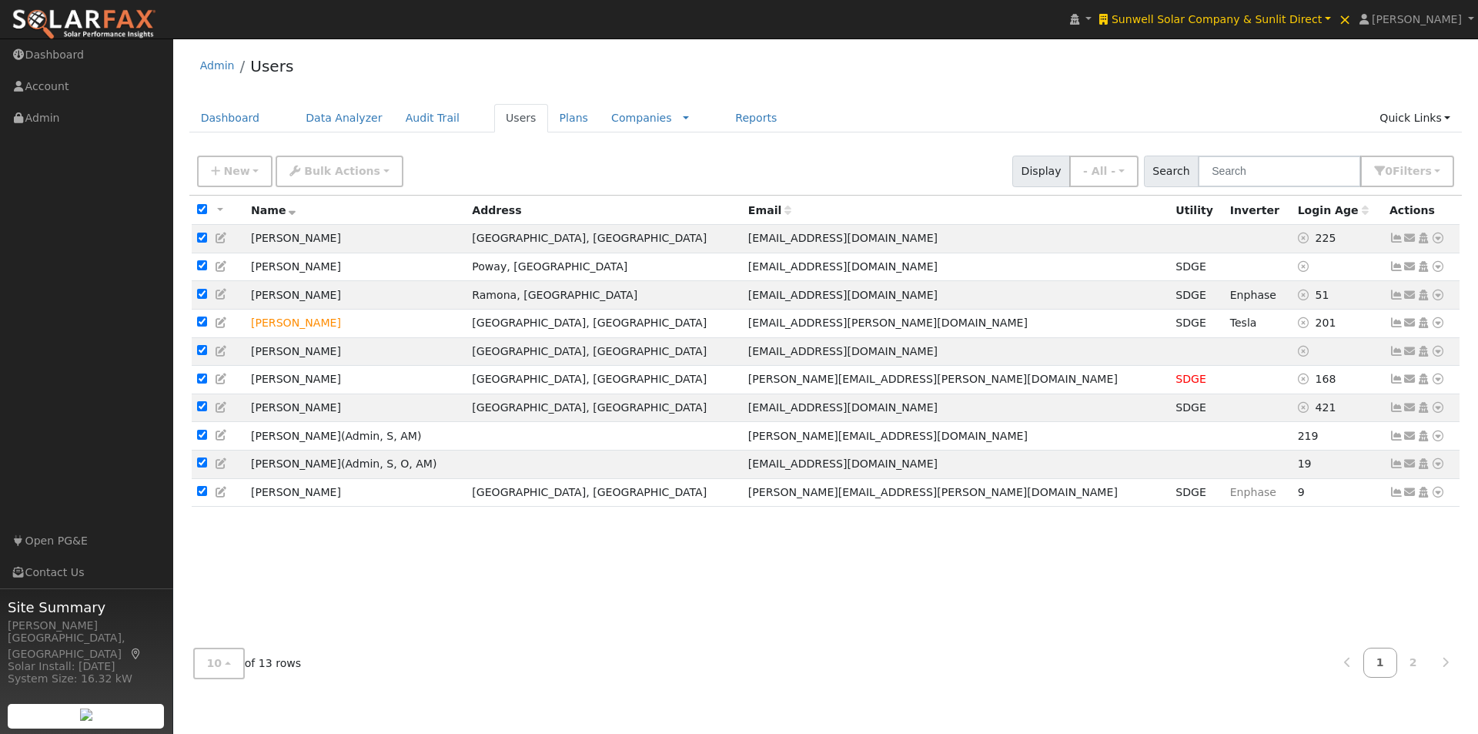
checkbox input "true"
click at [346, 179] on button "Bulk Actions" at bounding box center [339, 172] width 127 height 32
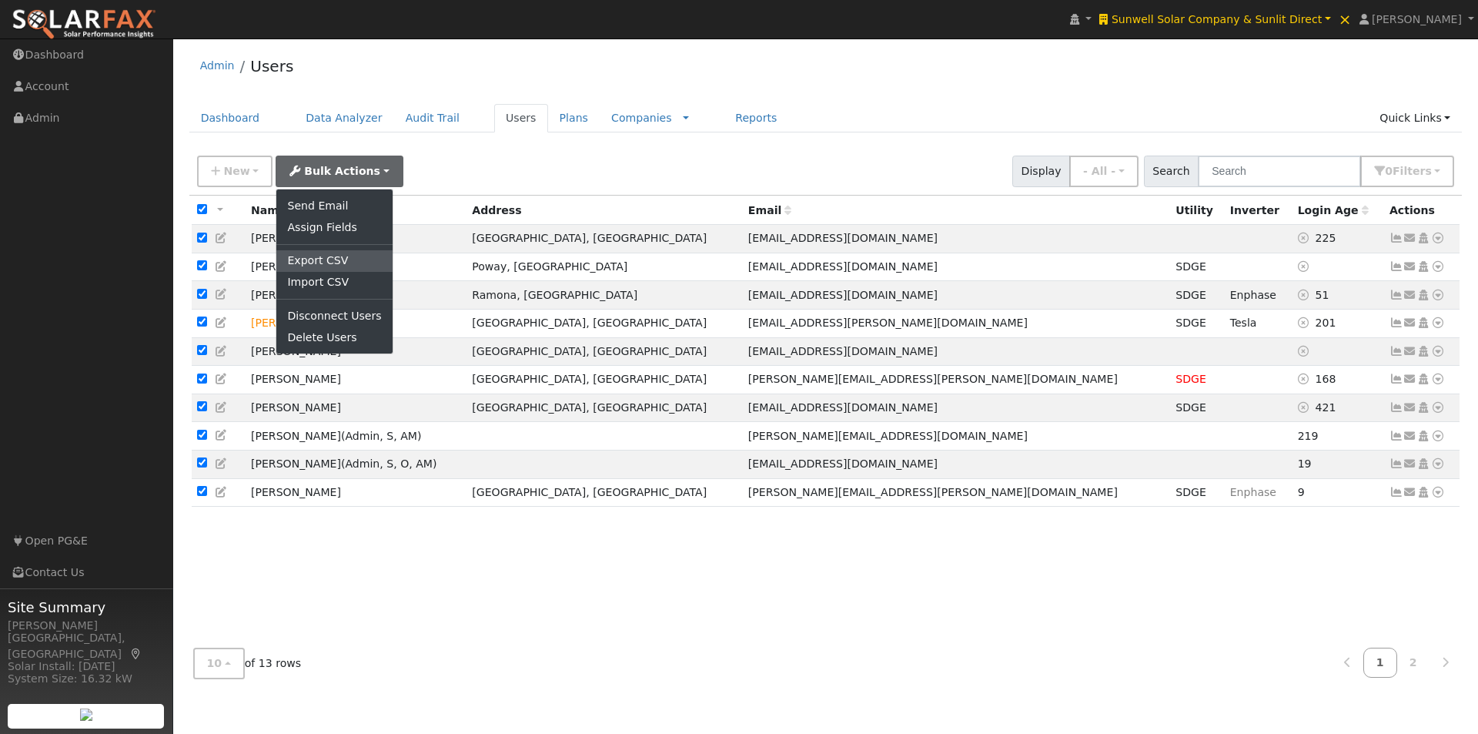
click at [299, 264] on link "Export CSV" at bounding box center [333, 261] width 115 height 22
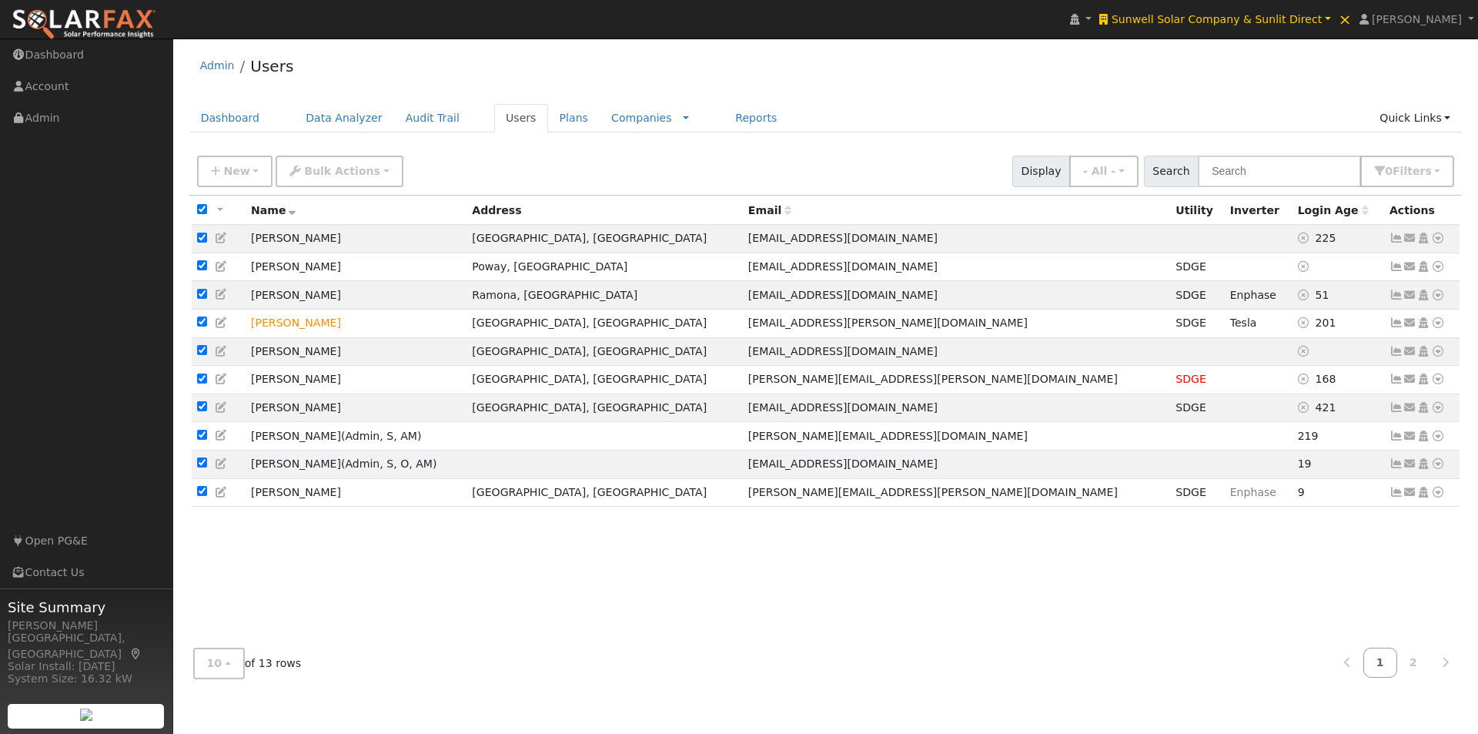
click at [202, 212] on input "checkbox" at bounding box center [202, 209] width 10 height 10
checkbox input "false"
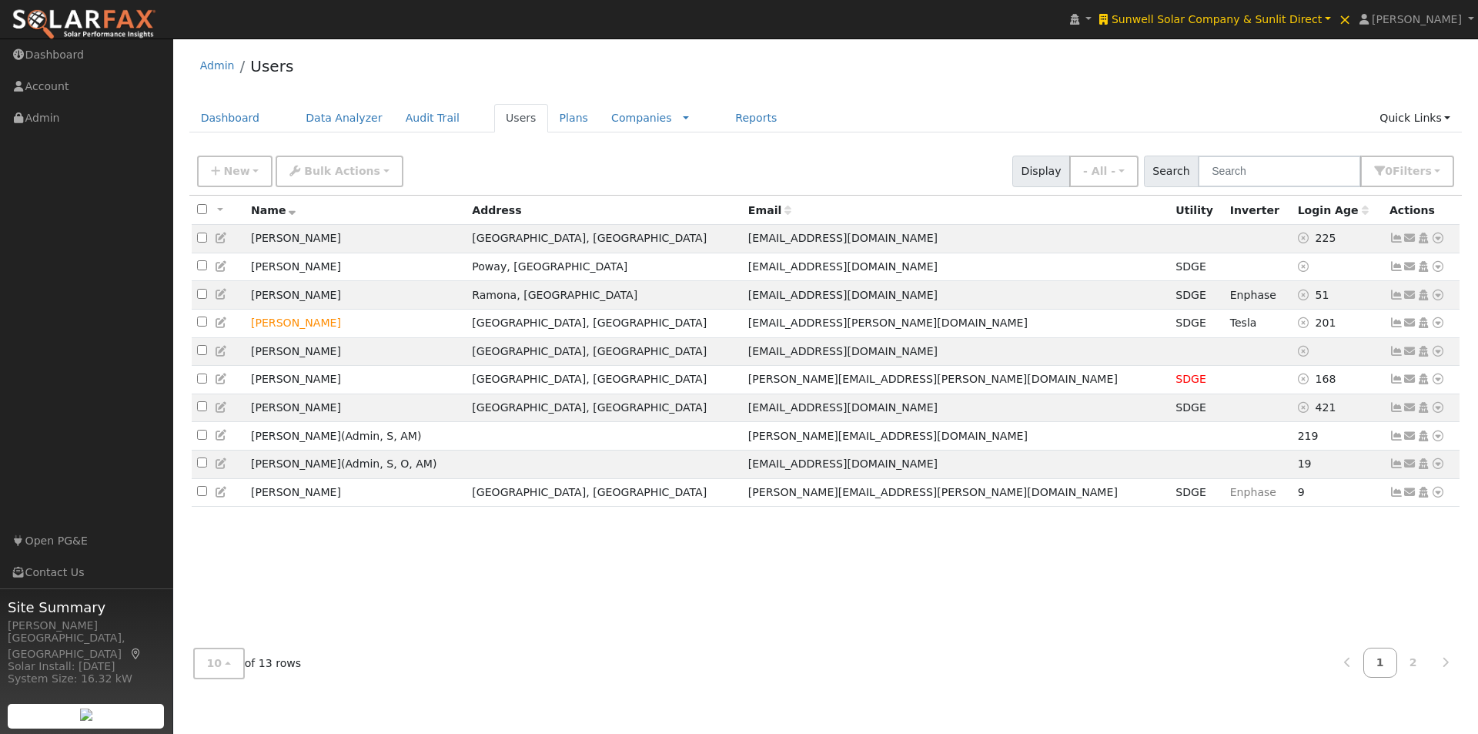
checkbox input "false"
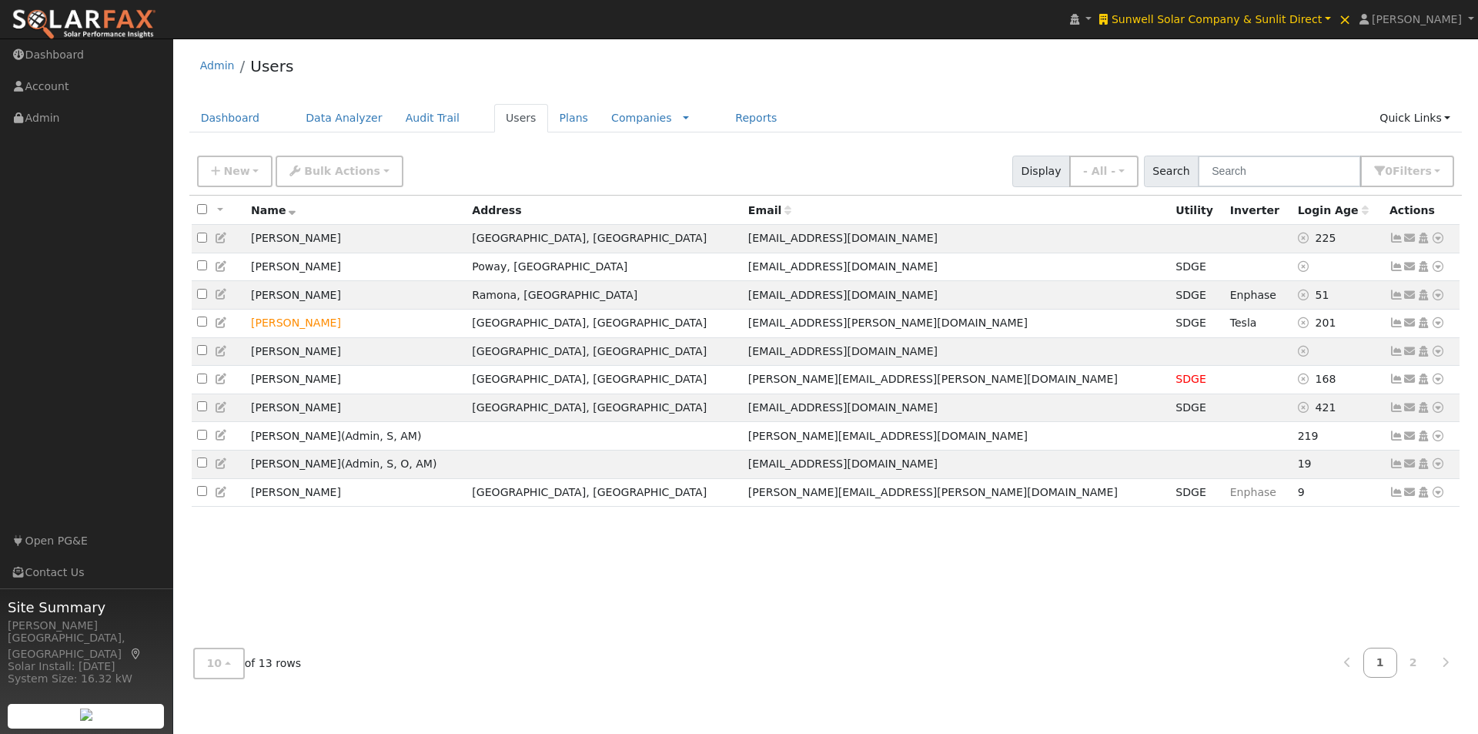
checkbox input "false"
click at [1272, 21] on span "Sunwell Solar Company & Sunlit Direct" at bounding box center [1217, 19] width 210 height 12
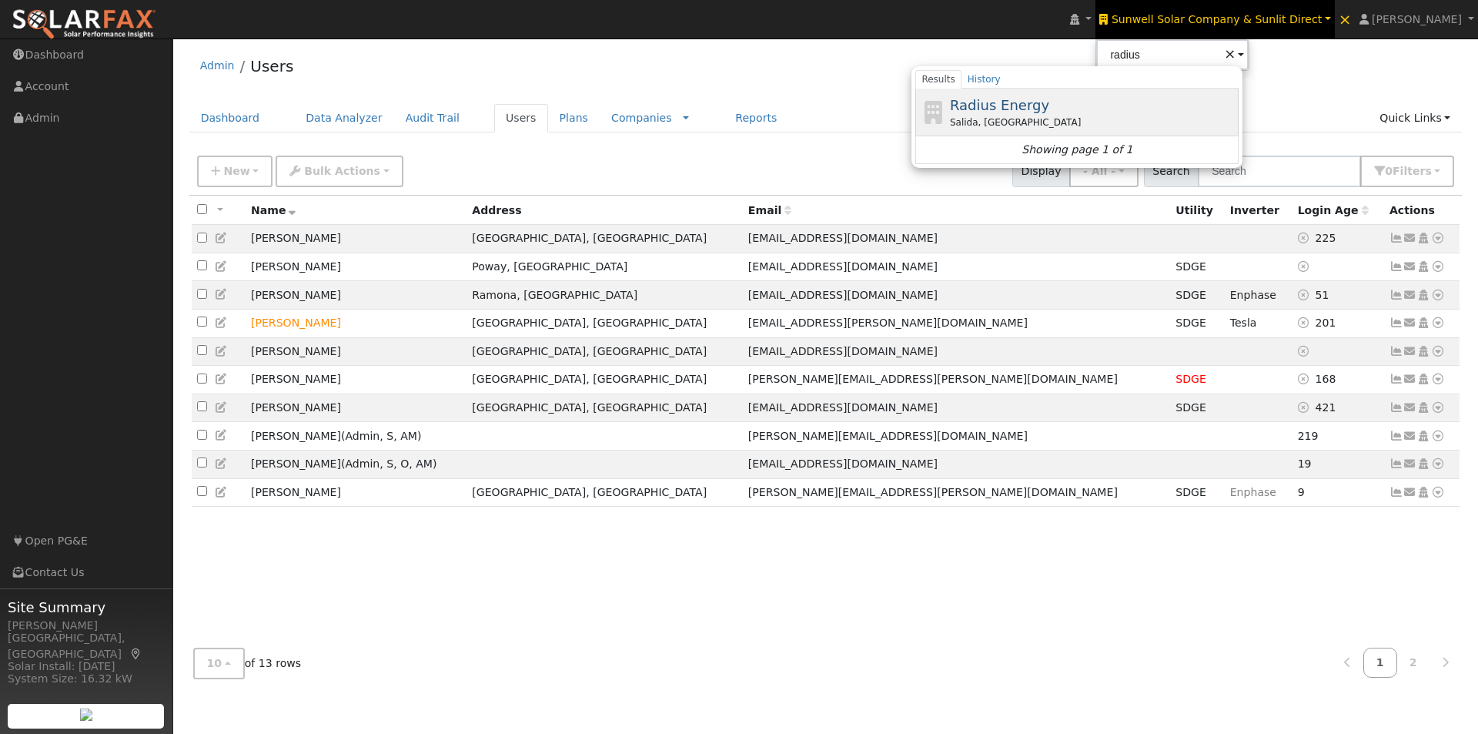
click at [1049, 102] on span "Radius Energy" at bounding box center [999, 105] width 99 height 16
type input "Radius Energy"
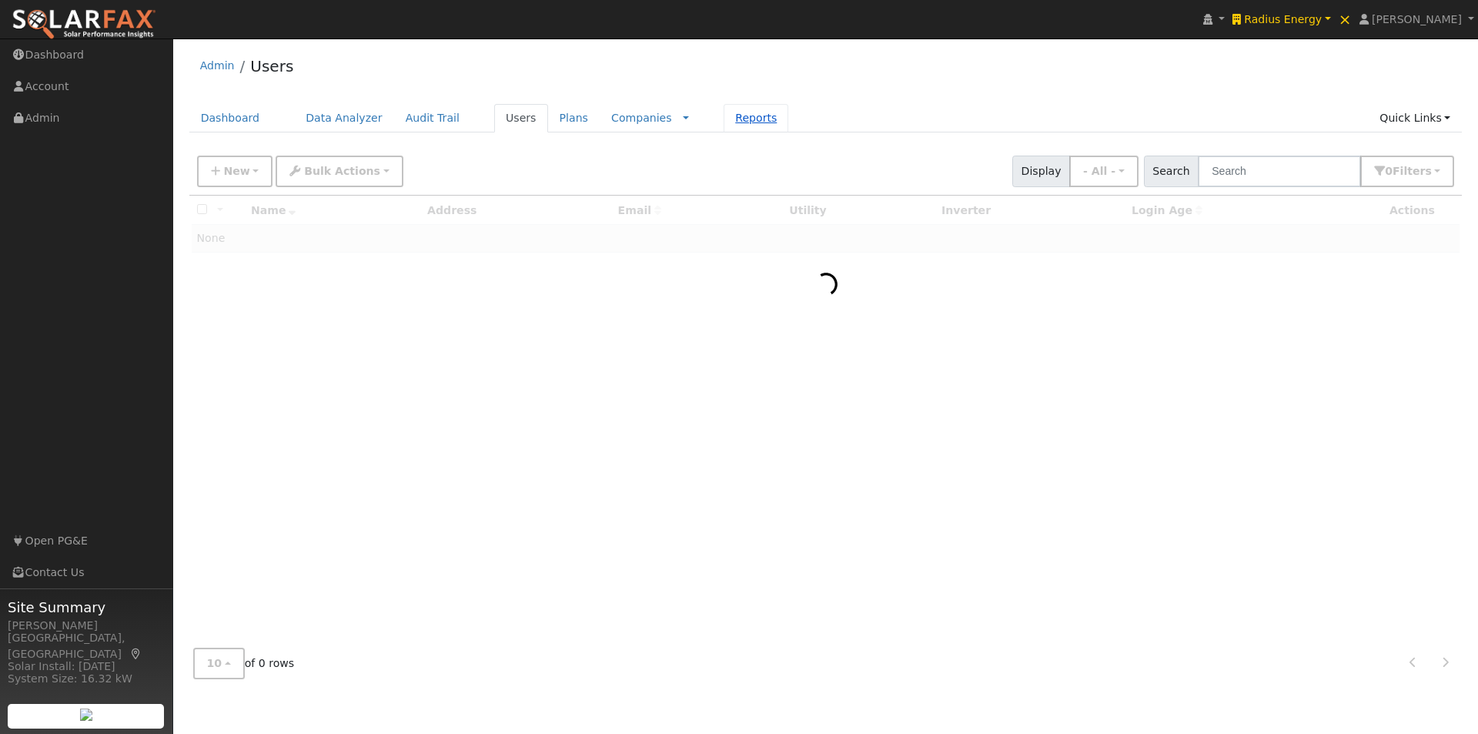
click at [724, 113] on link "Reports" at bounding box center [756, 118] width 65 height 28
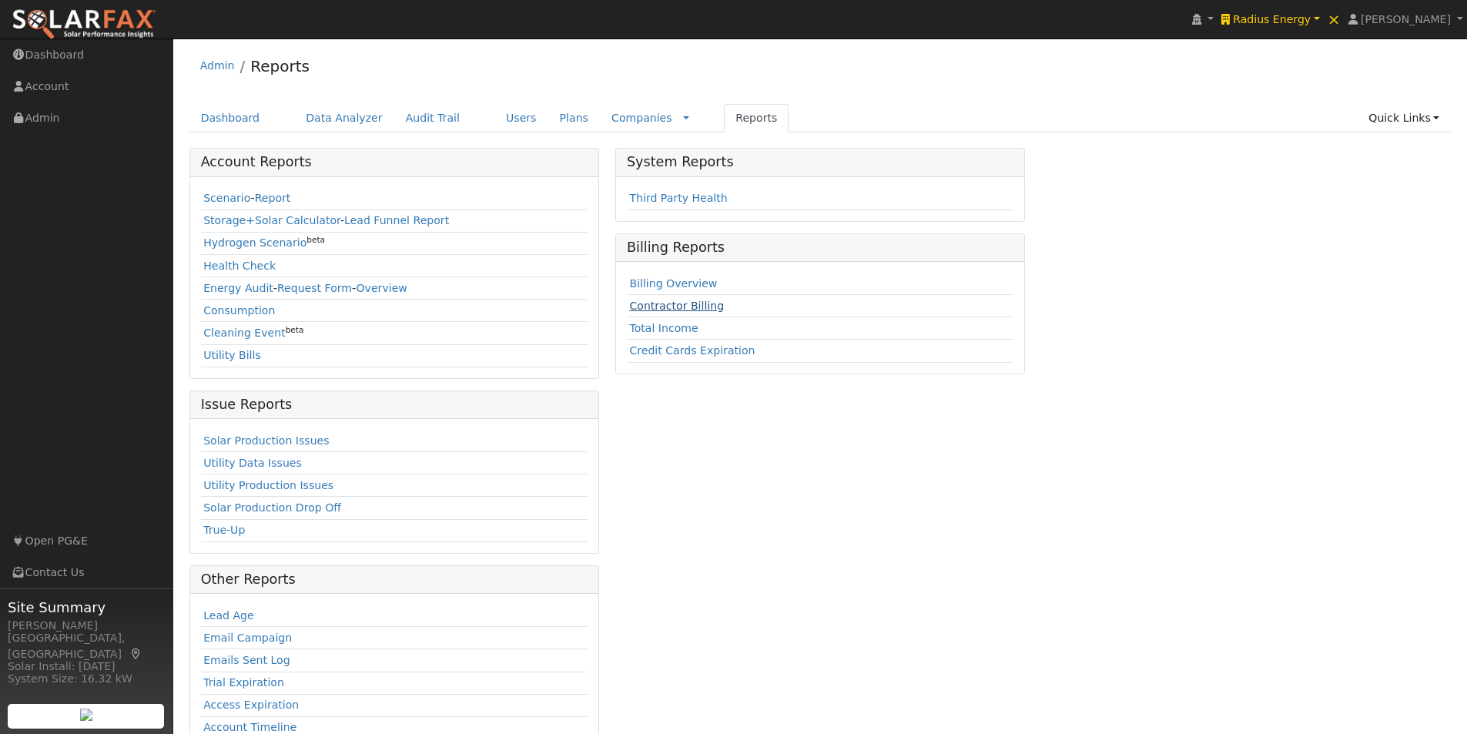
click at [657, 303] on link "Contractor Billing" at bounding box center [676, 305] width 95 height 12
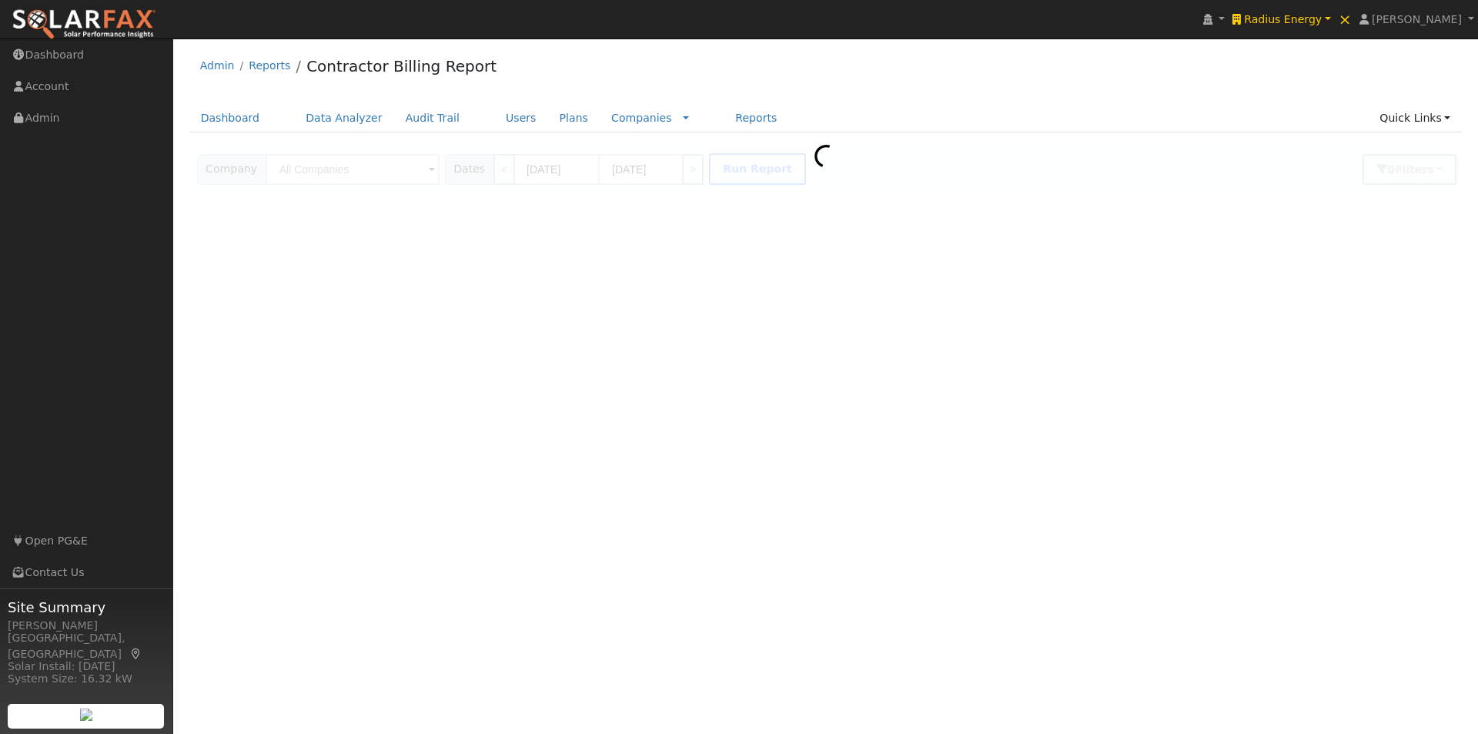
type input "Radius Energy"
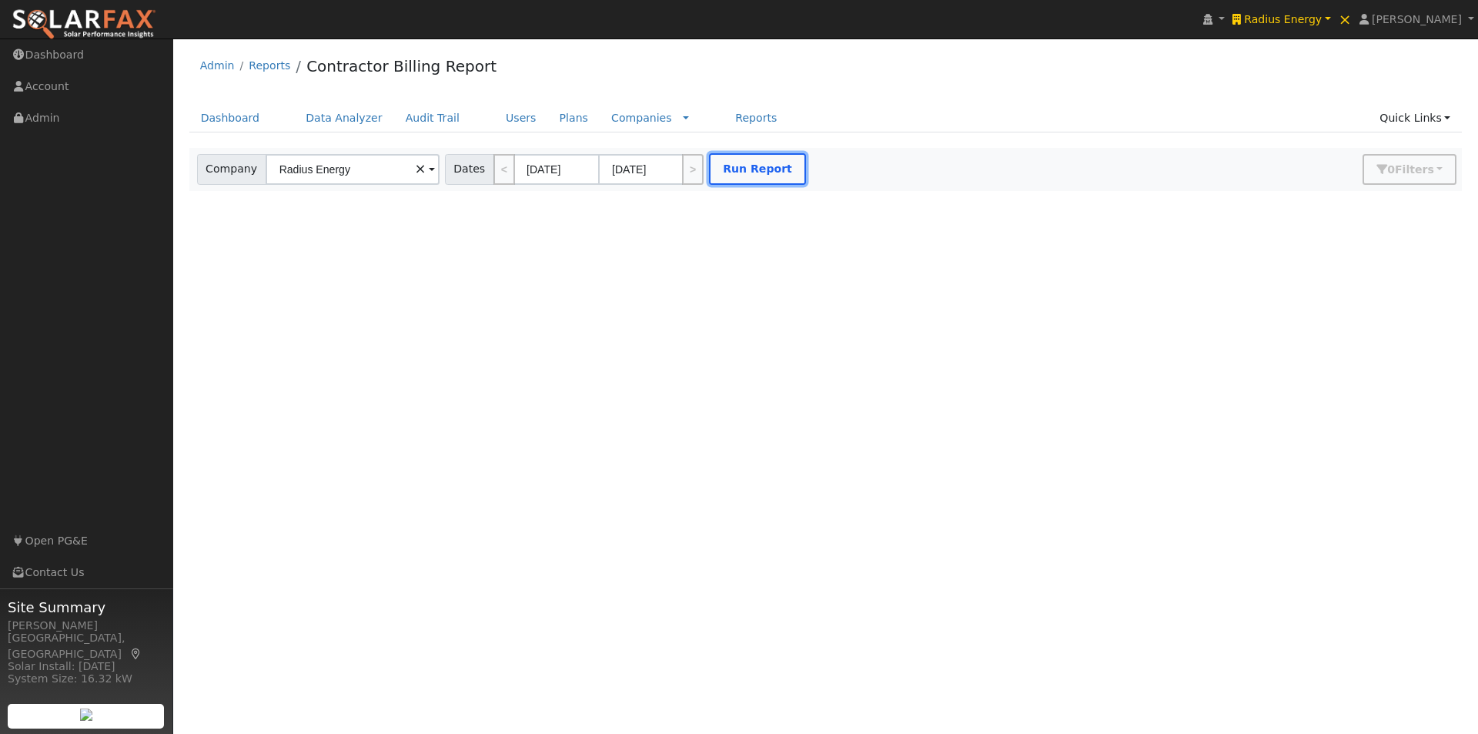
drag, startPoint x: 714, startPoint y: 160, endPoint x: 778, endPoint y: 170, distance: 65.4
click at [720, 161] on button "Run Report" at bounding box center [757, 169] width 97 height 32
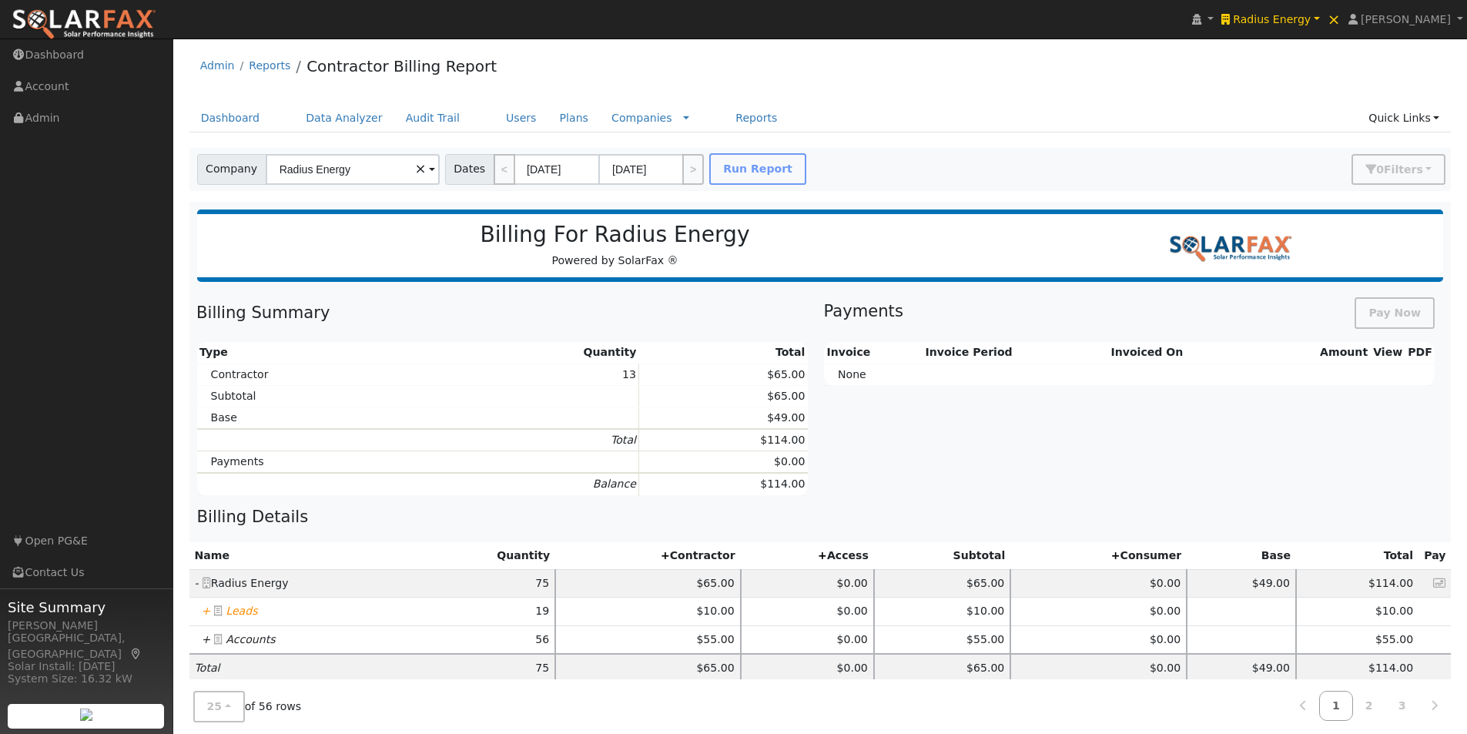
click at [204, 610] on icon "+" at bounding box center [206, 610] width 9 height 12
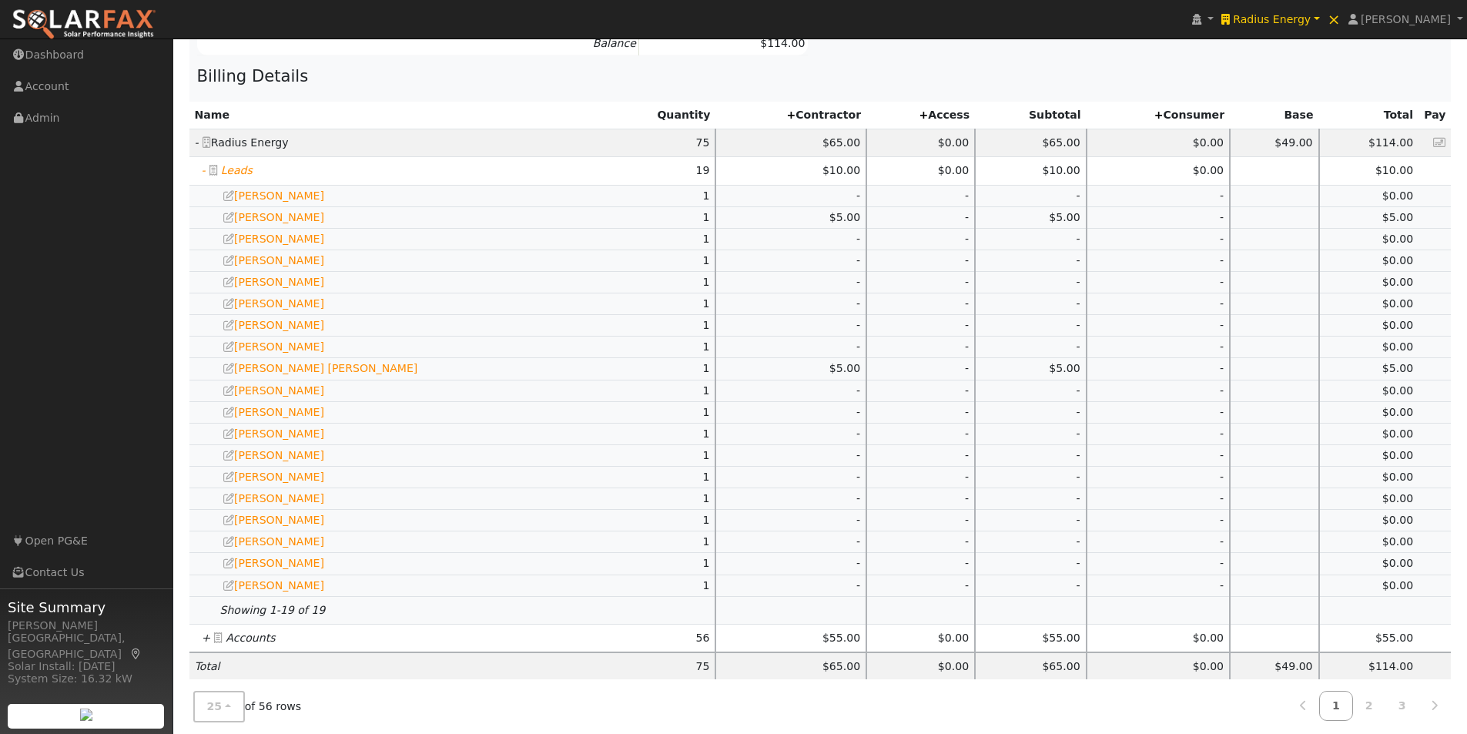
scroll to position [460, 0]
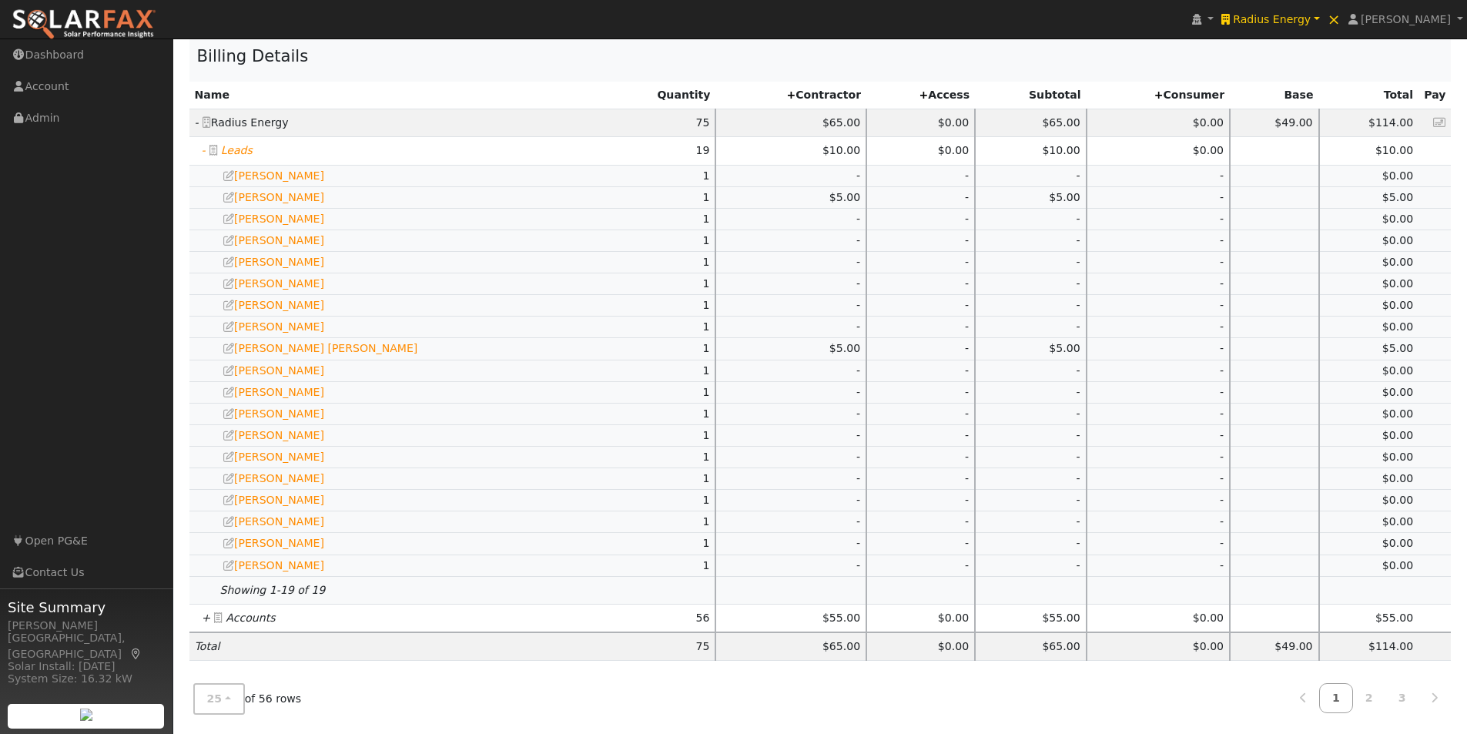
click at [202, 615] on icon "+" at bounding box center [206, 617] width 9 height 12
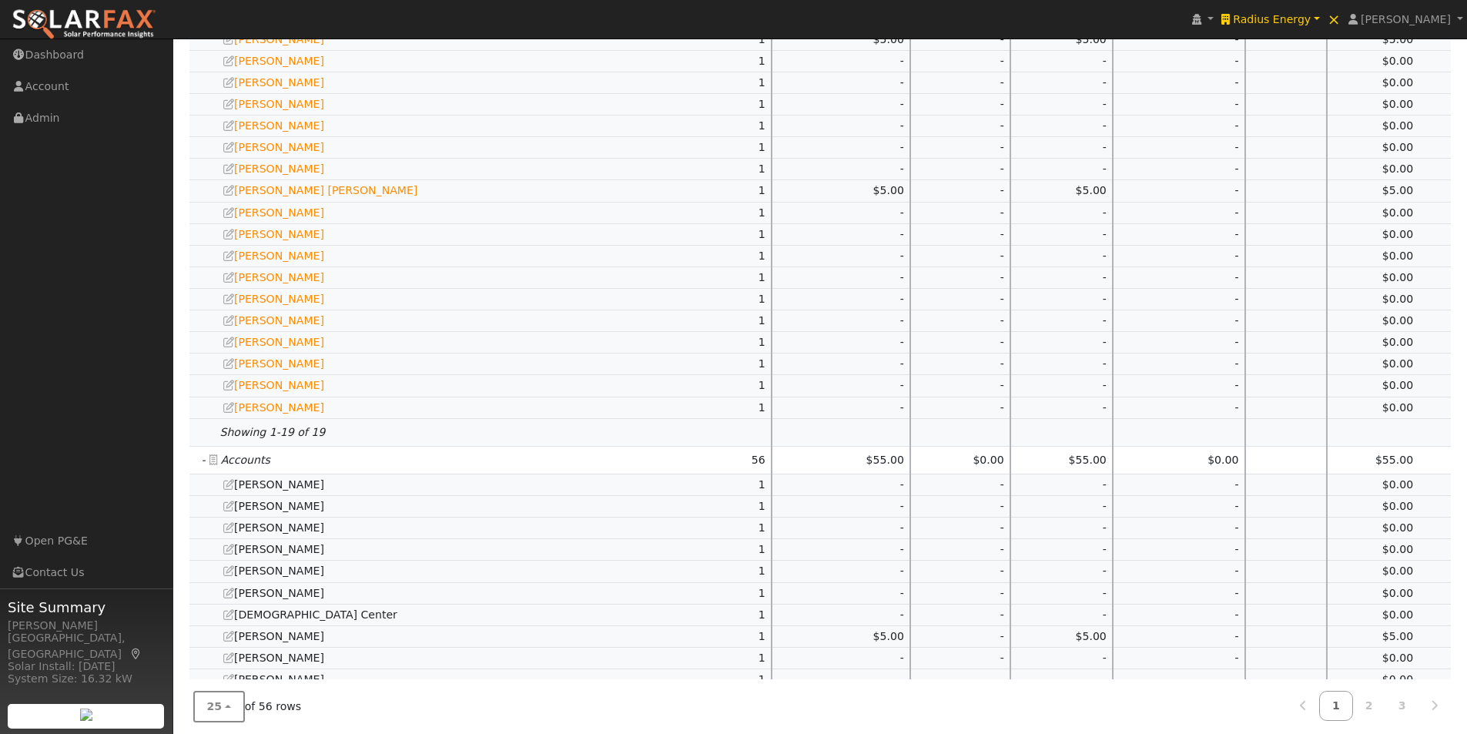
scroll to position [999, 0]
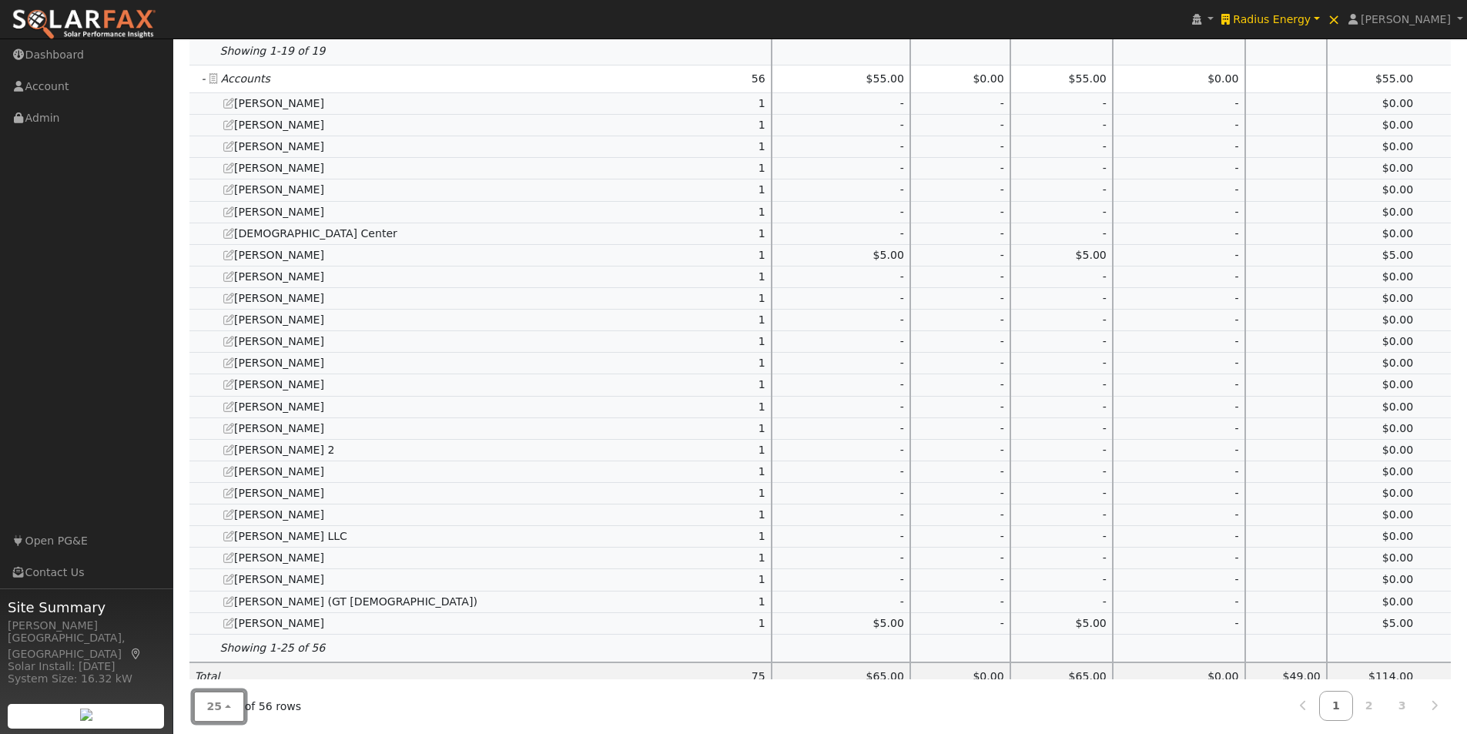
click at [211, 701] on span "25" at bounding box center [214, 706] width 15 height 12
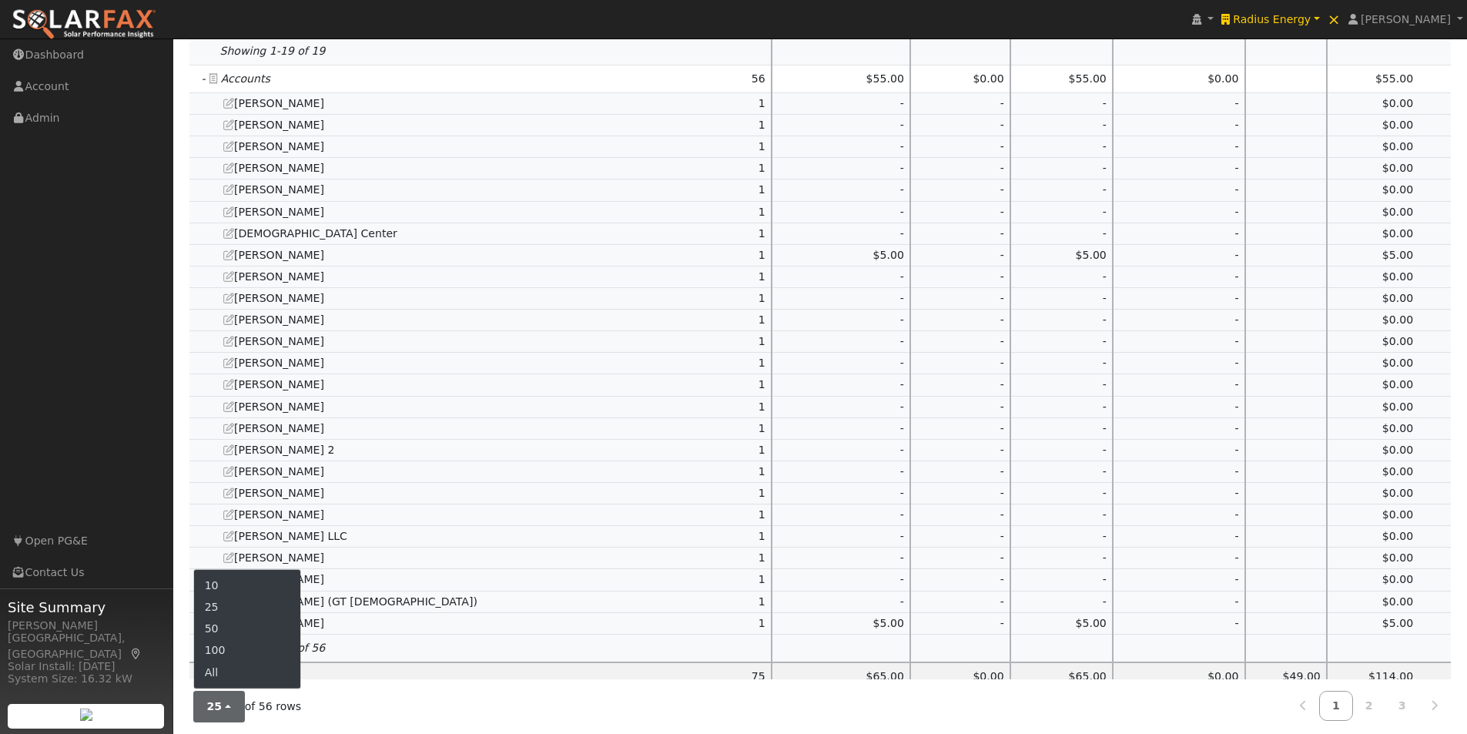
drag, startPoint x: 235, startPoint y: 664, endPoint x: 463, endPoint y: 611, distance: 234.0
click at [249, 665] on link "All" at bounding box center [247, 672] width 107 height 22
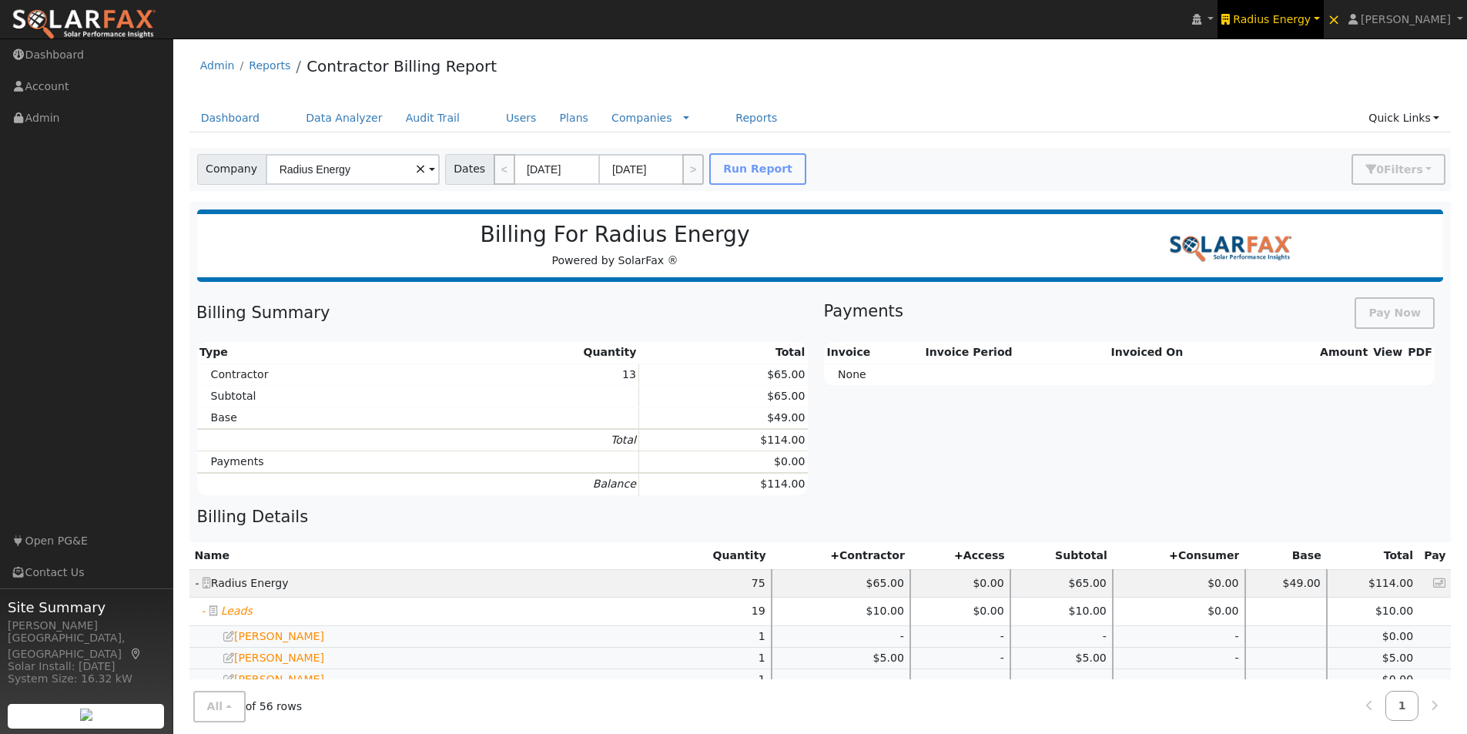
click at [1293, 16] on span "Radius Energy" at bounding box center [1272, 19] width 78 height 12
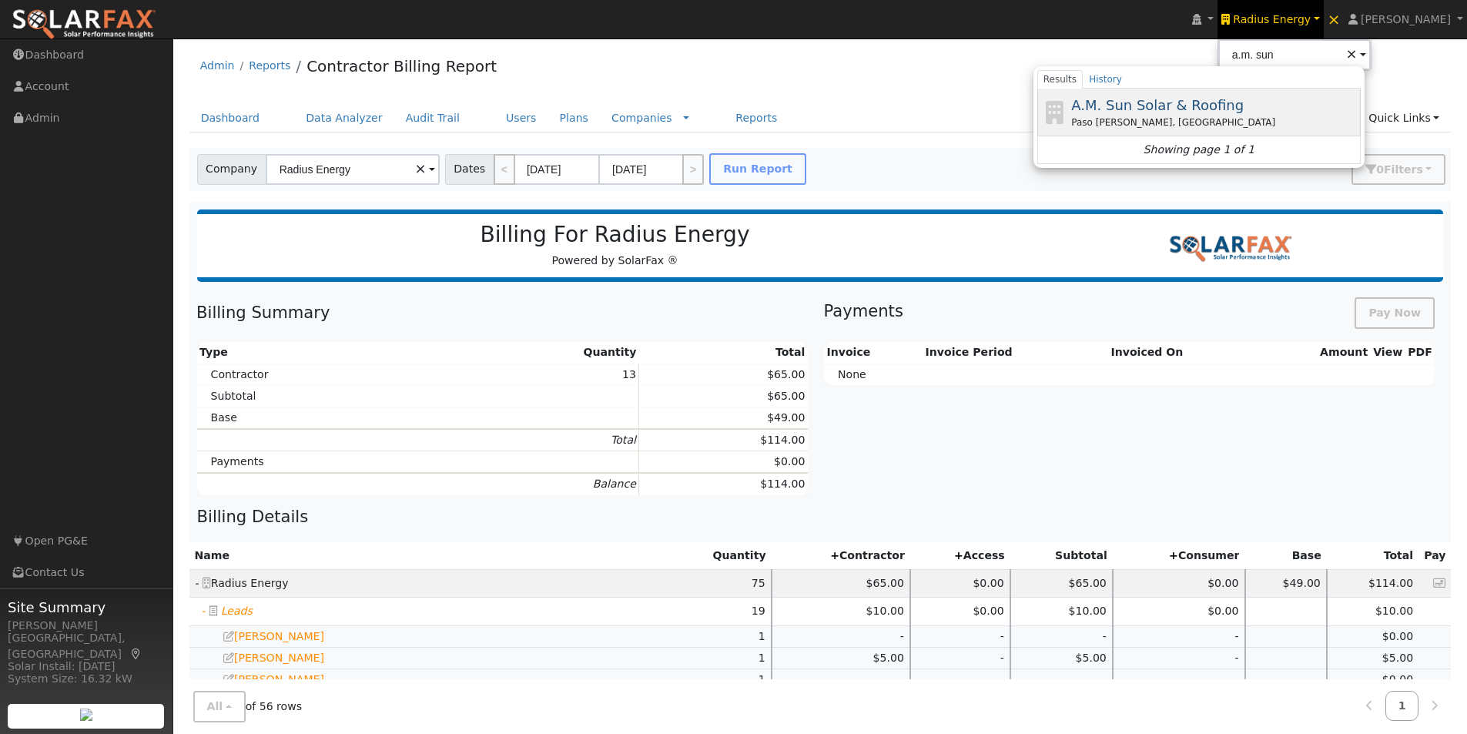
click at [1194, 97] on span "A.M. Sun Solar & Roofing" at bounding box center [1157, 105] width 172 height 16
type input "A.M. Sun Solar & Roofing"
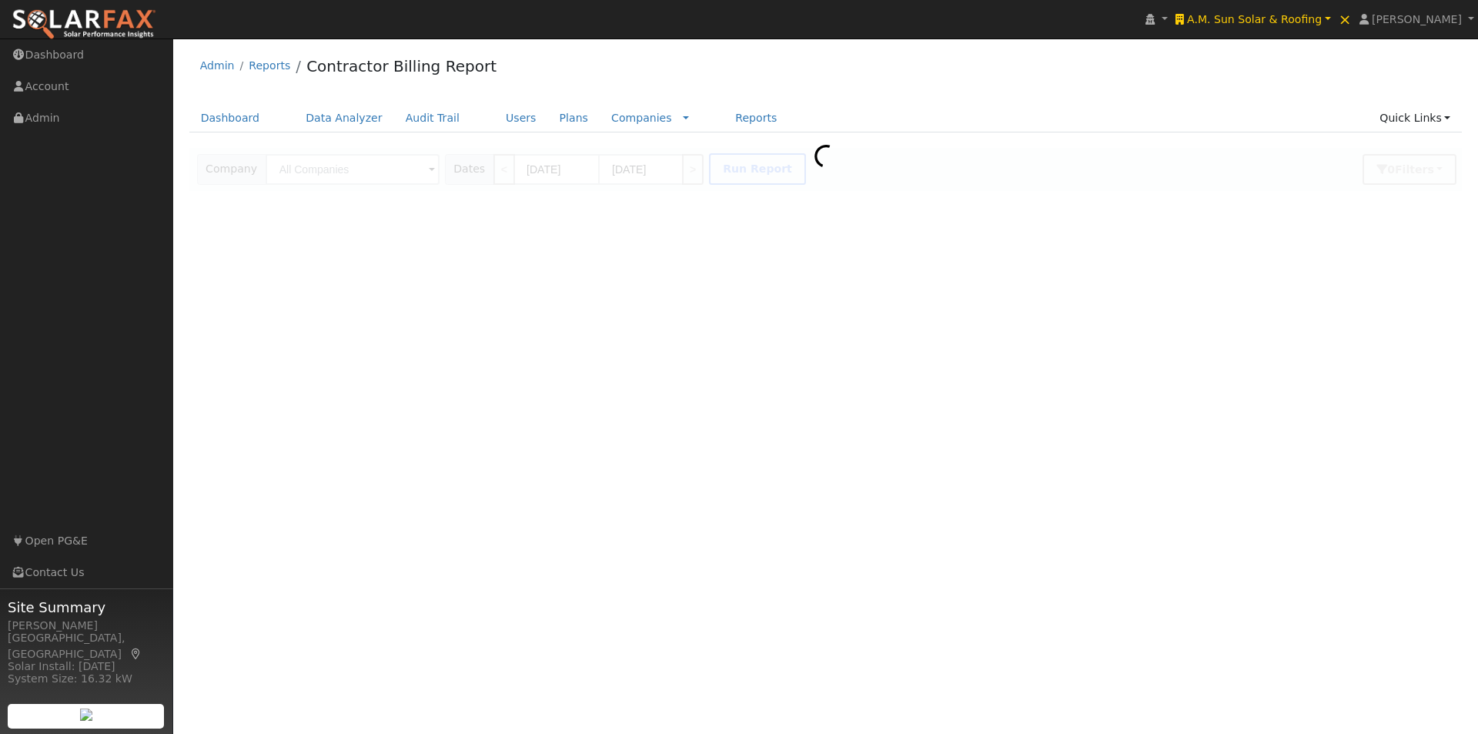
type input "A.M. Sun Solar & Roofing"
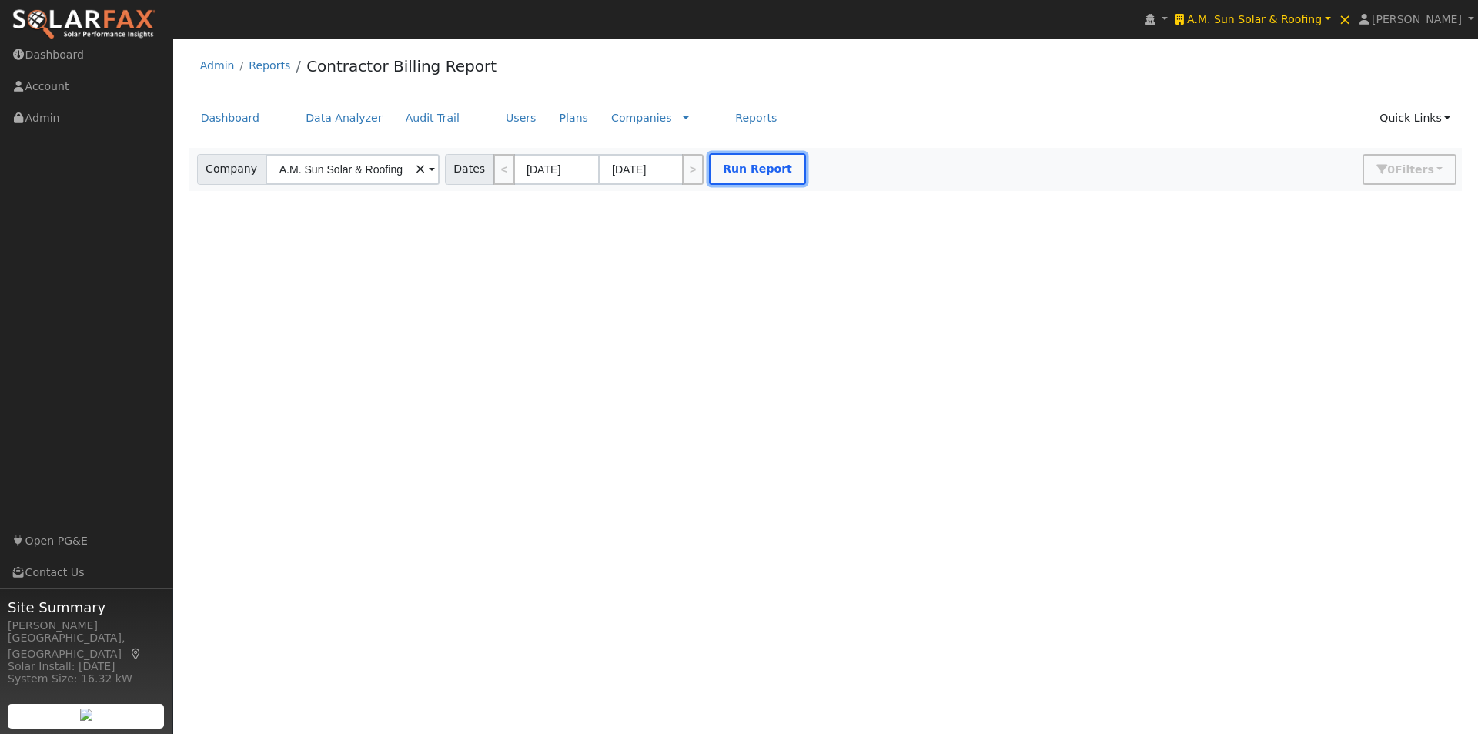
click at [729, 173] on button "Run Report" at bounding box center [757, 169] width 97 height 32
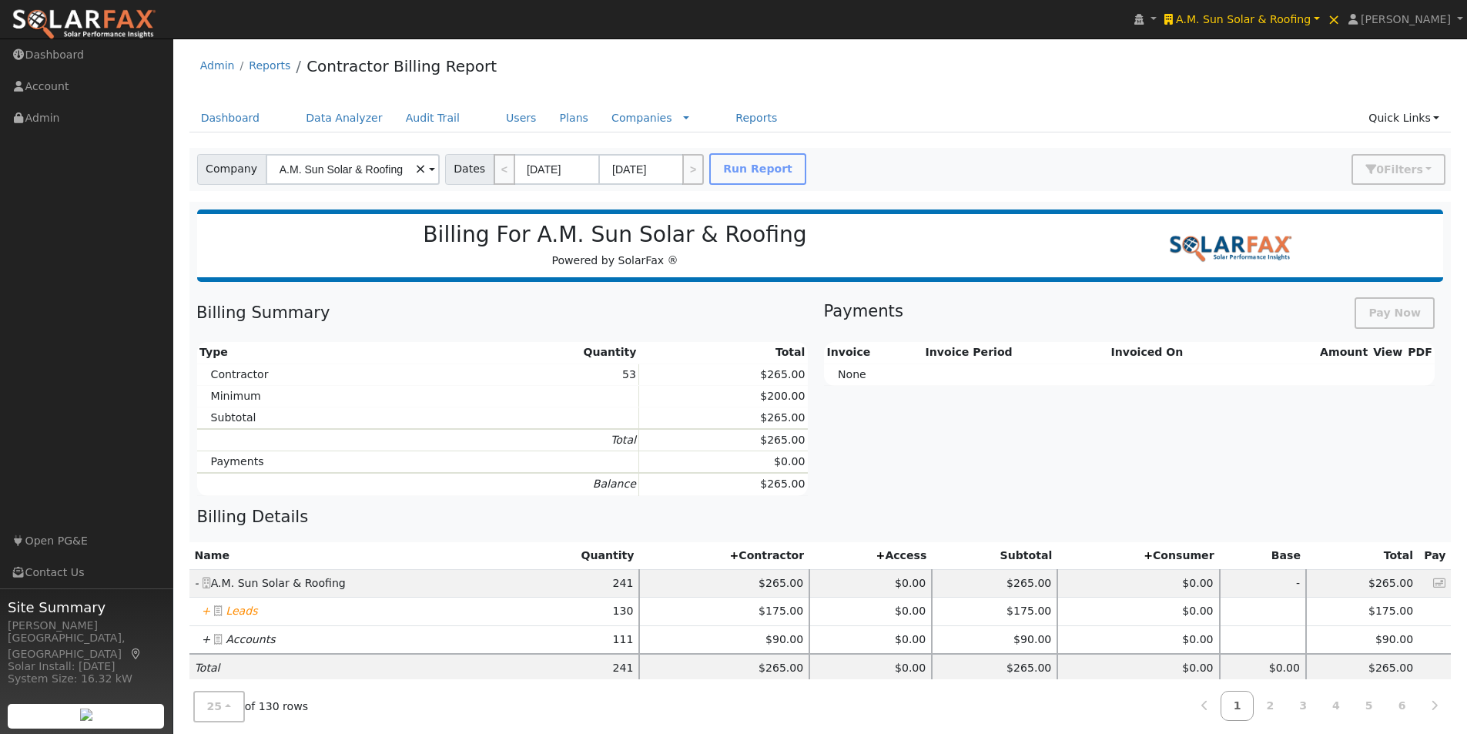
click at [204, 611] on icon "+" at bounding box center [206, 610] width 9 height 12
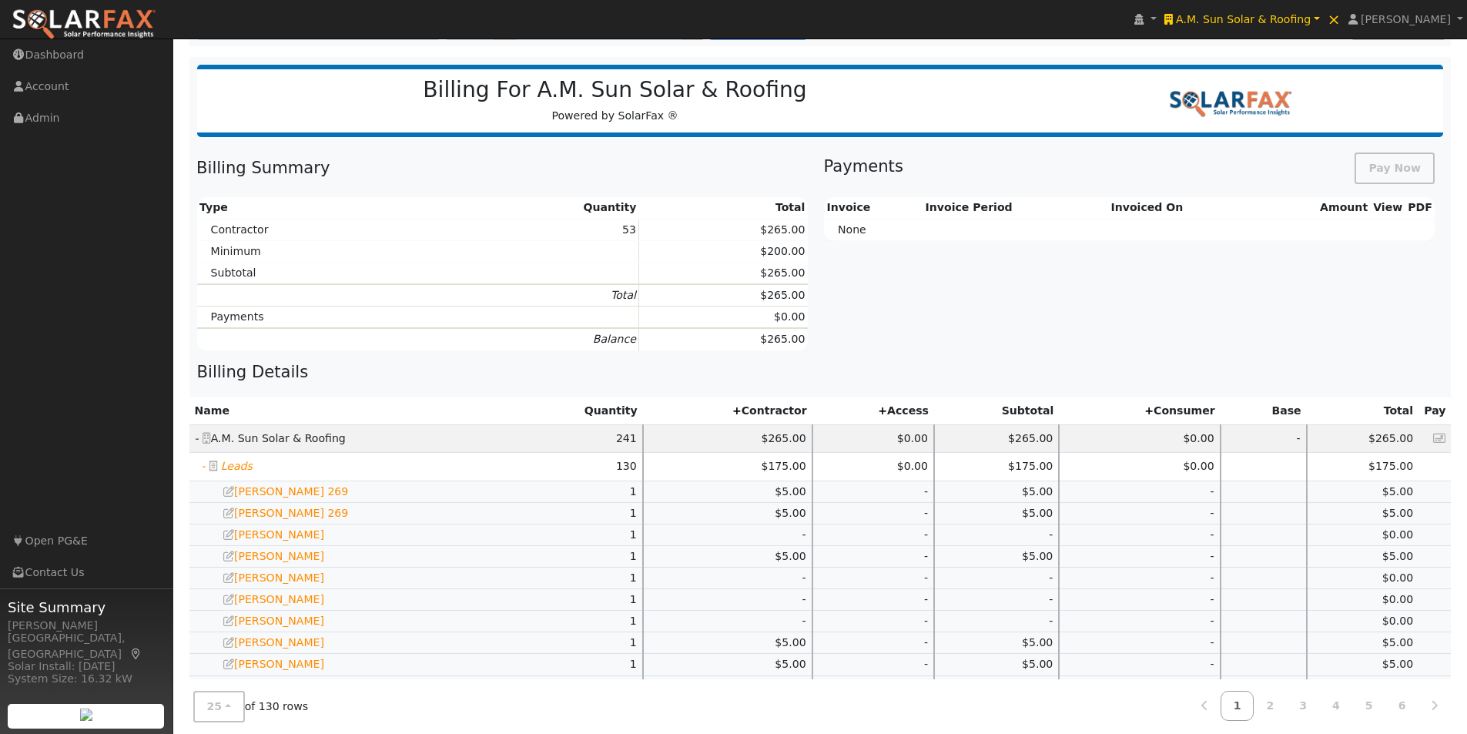
scroll to position [591, 0]
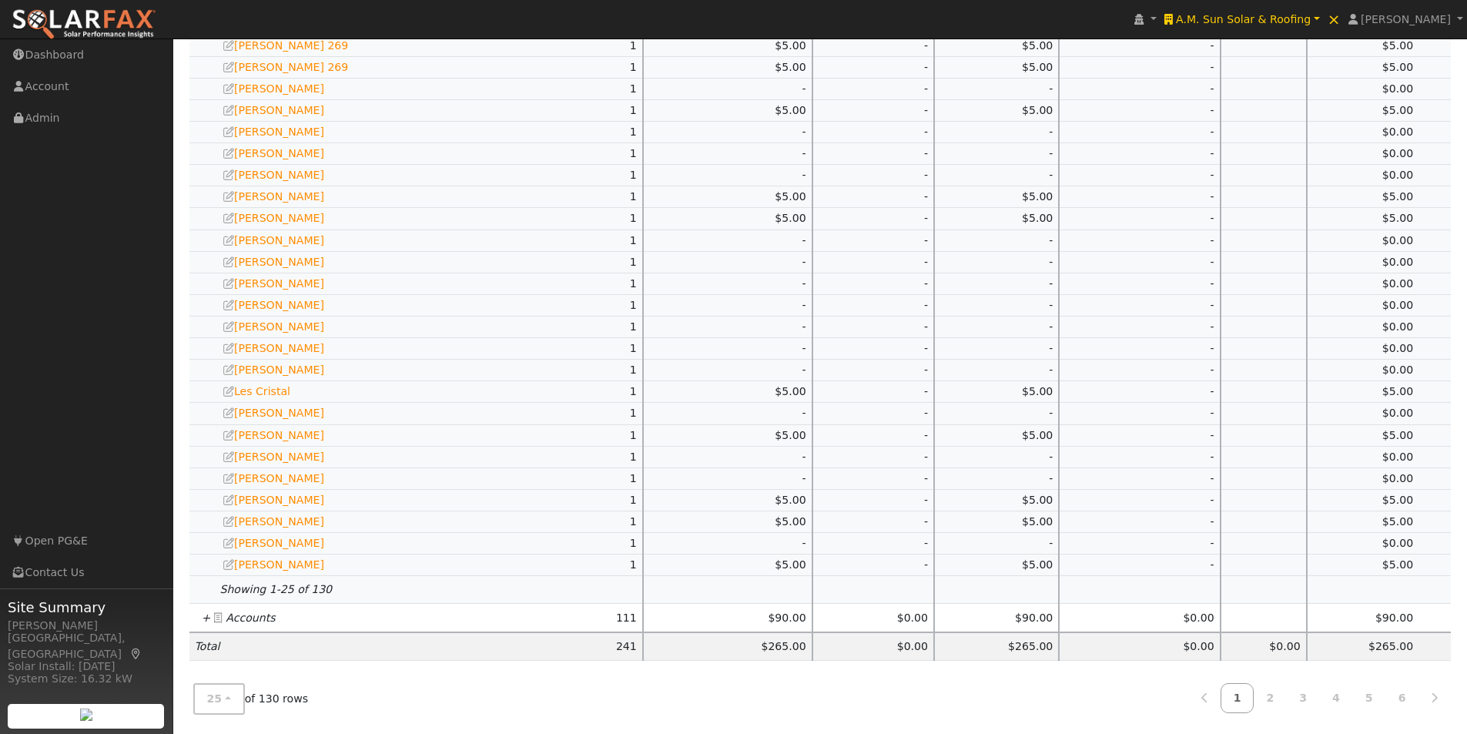
click at [206, 617] on icon "+" at bounding box center [206, 617] width 9 height 12
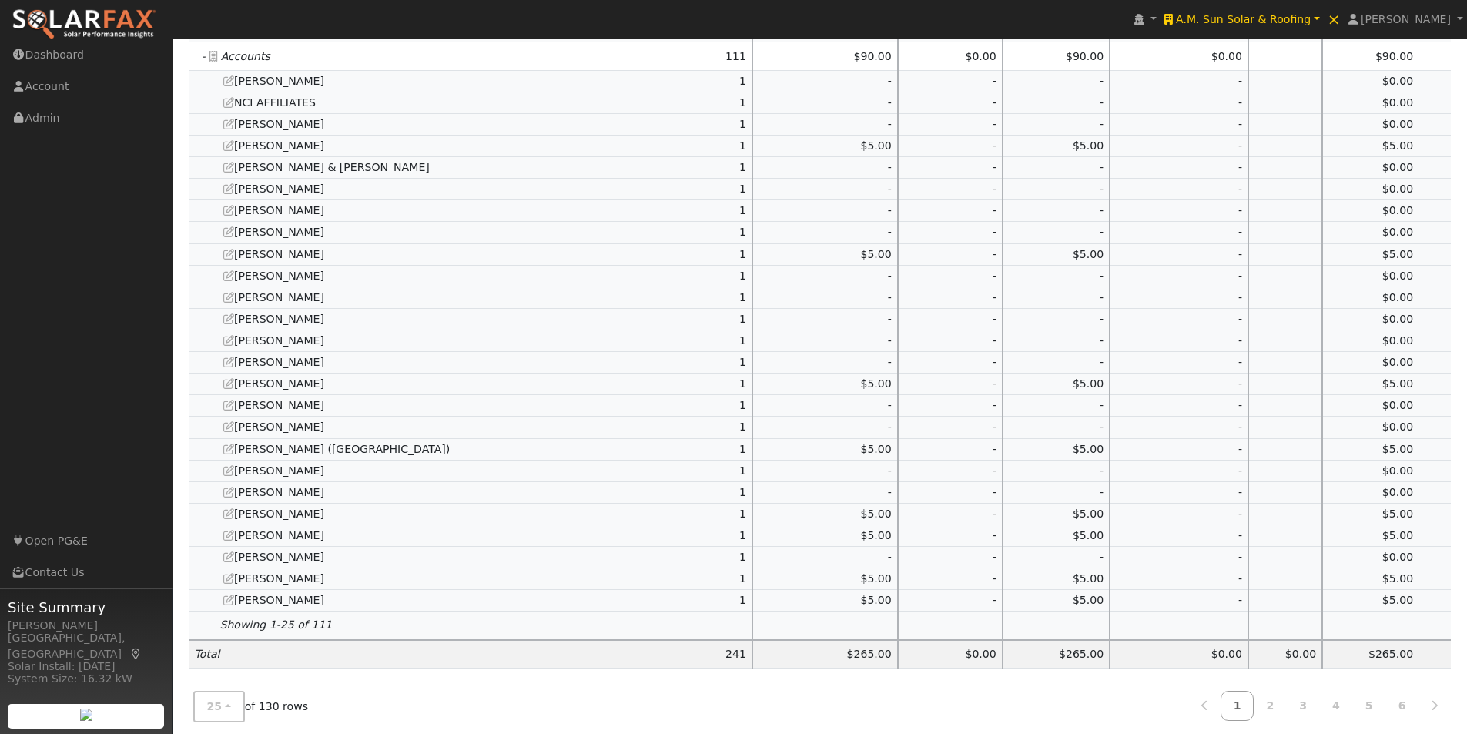
scroll to position [1159, 0]
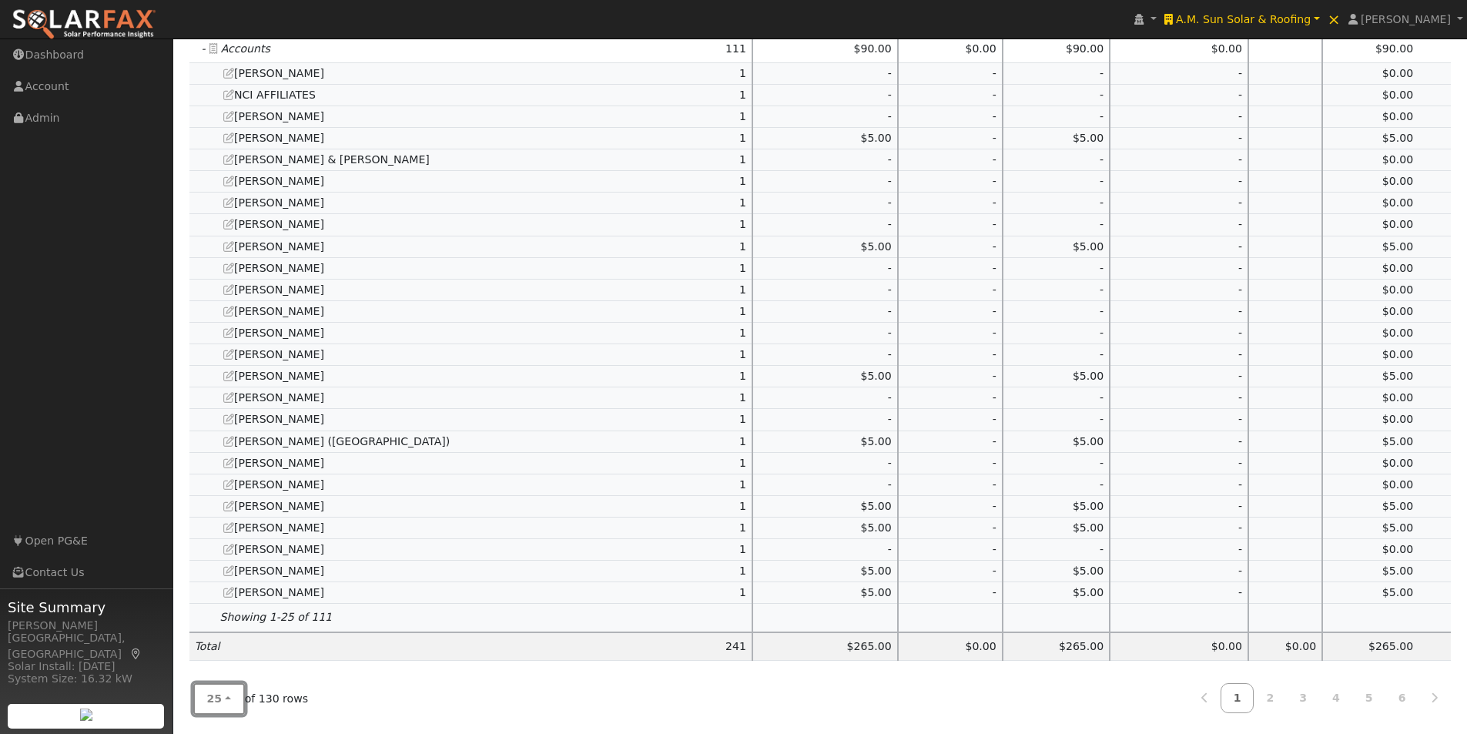
drag, startPoint x: 216, startPoint y: 704, endPoint x: 233, endPoint y: 690, distance: 22.4
click at [221, 703] on button "25" at bounding box center [219, 699] width 52 height 32
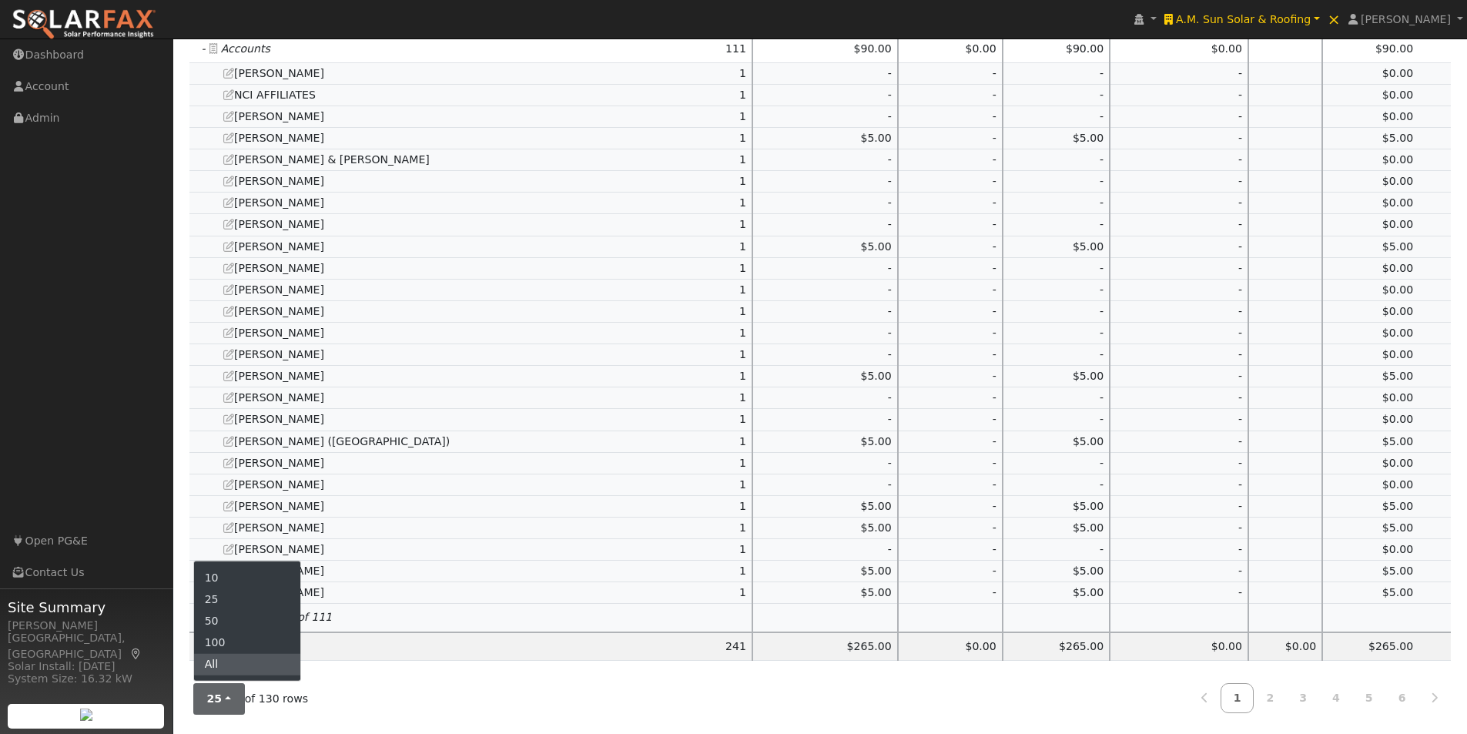
click at [231, 664] on link "All" at bounding box center [247, 665] width 107 height 22
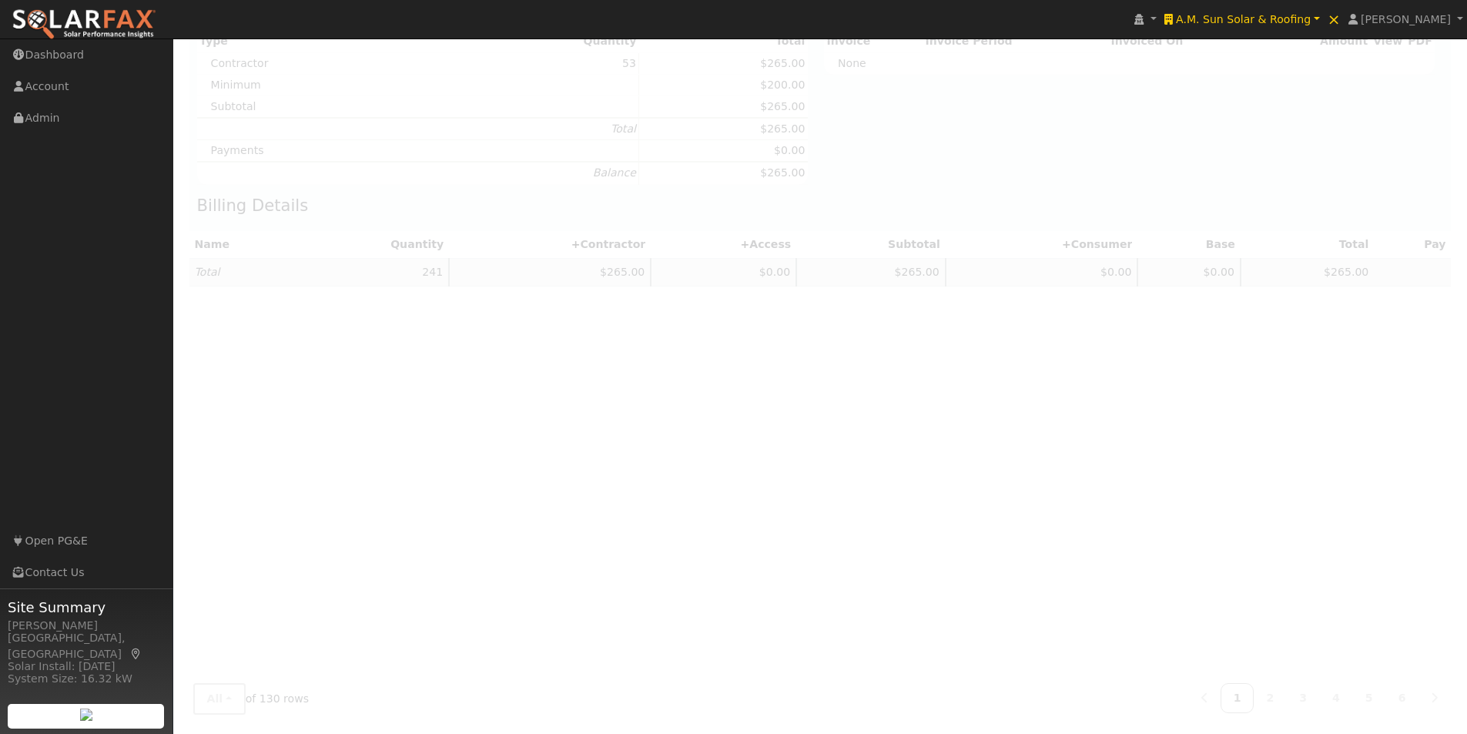
scroll to position [0, 0]
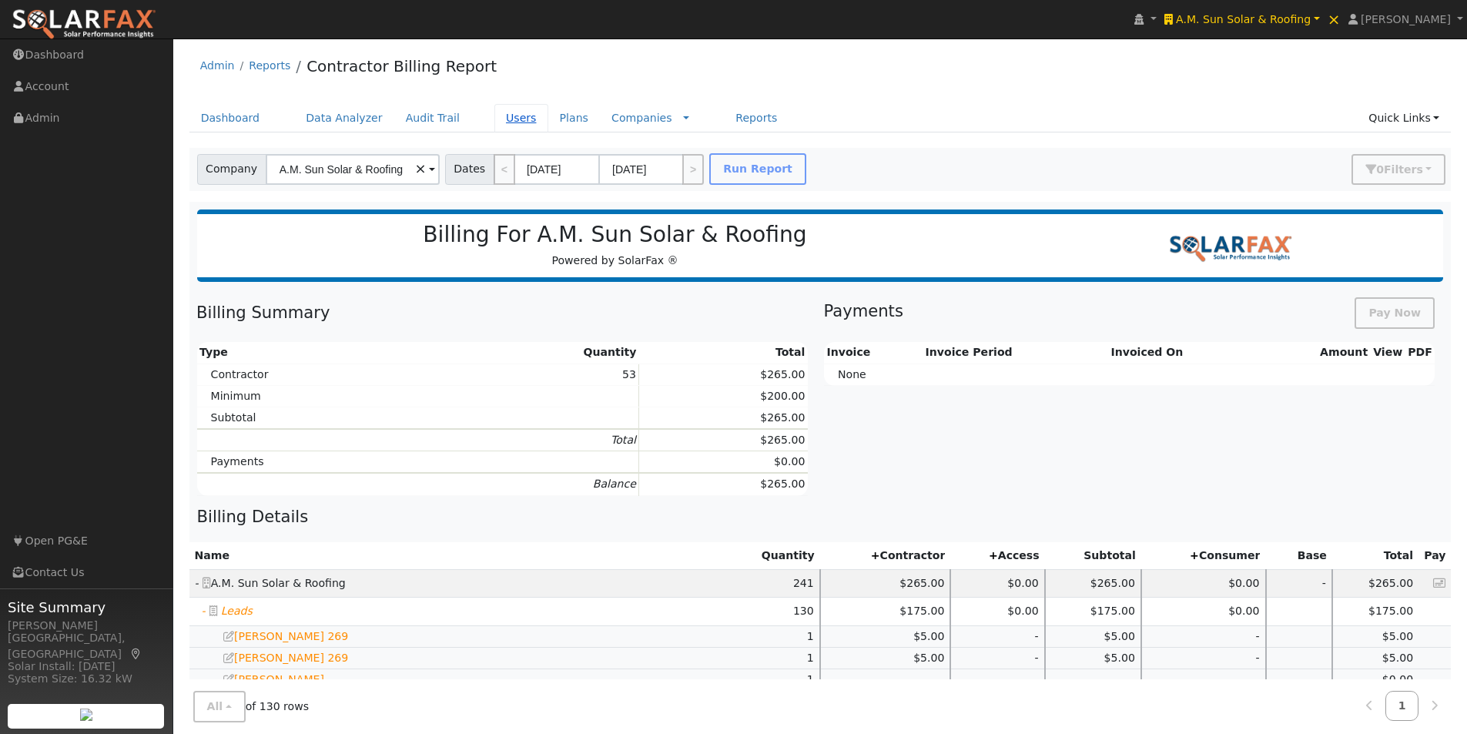
click at [494, 115] on link "Users" at bounding box center [521, 118] width 54 height 28
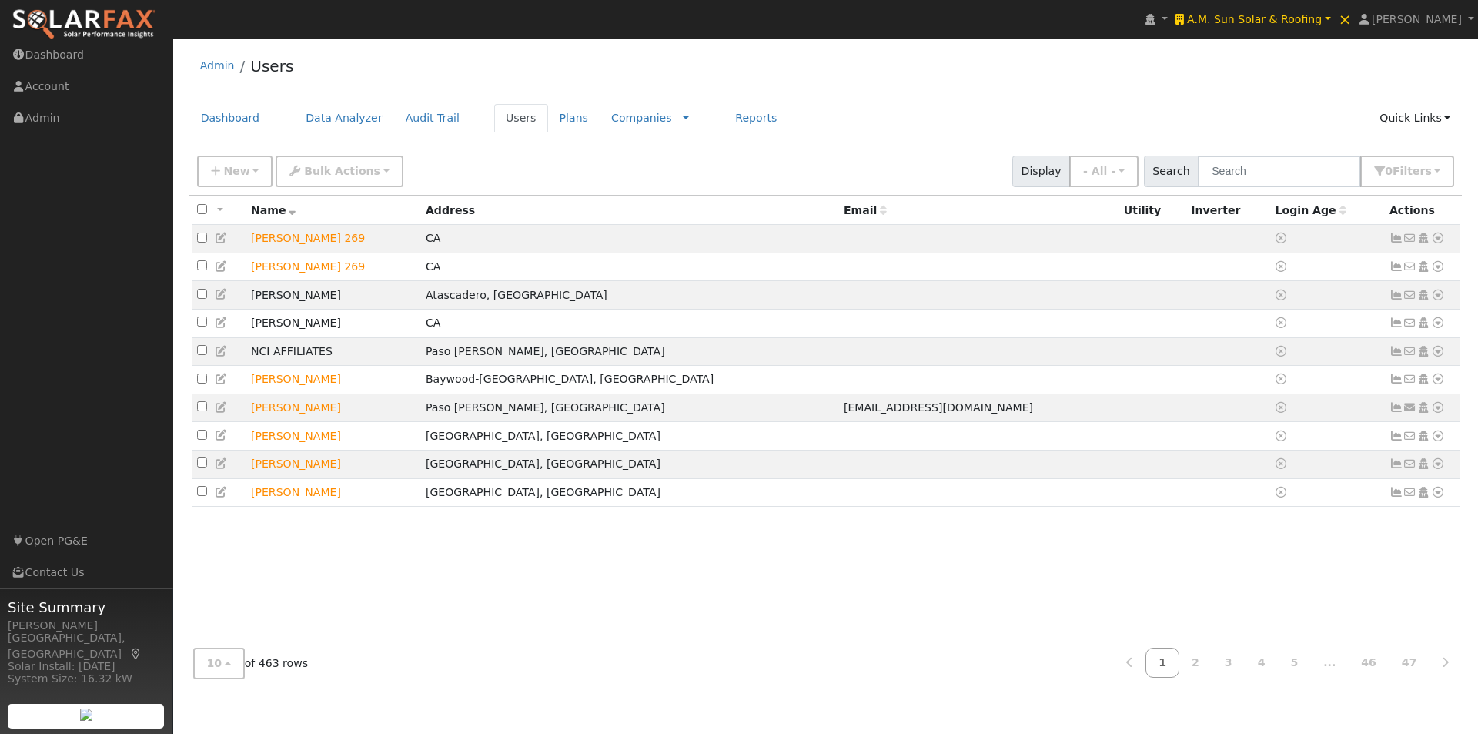
click at [205, 209] on input "checkbox" at bounding box center [202, 209] width 10 height 10
checkbox input "true"
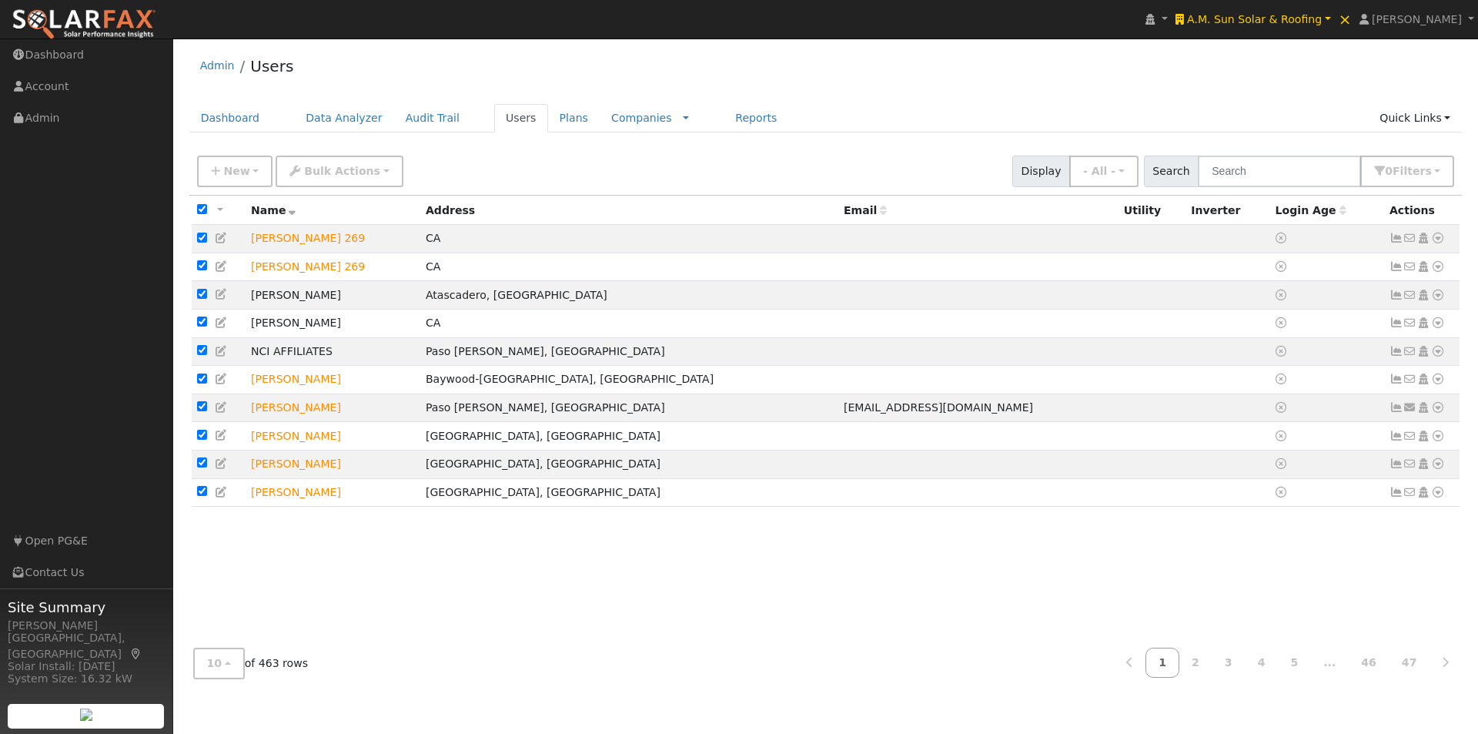
checkbox input "true"
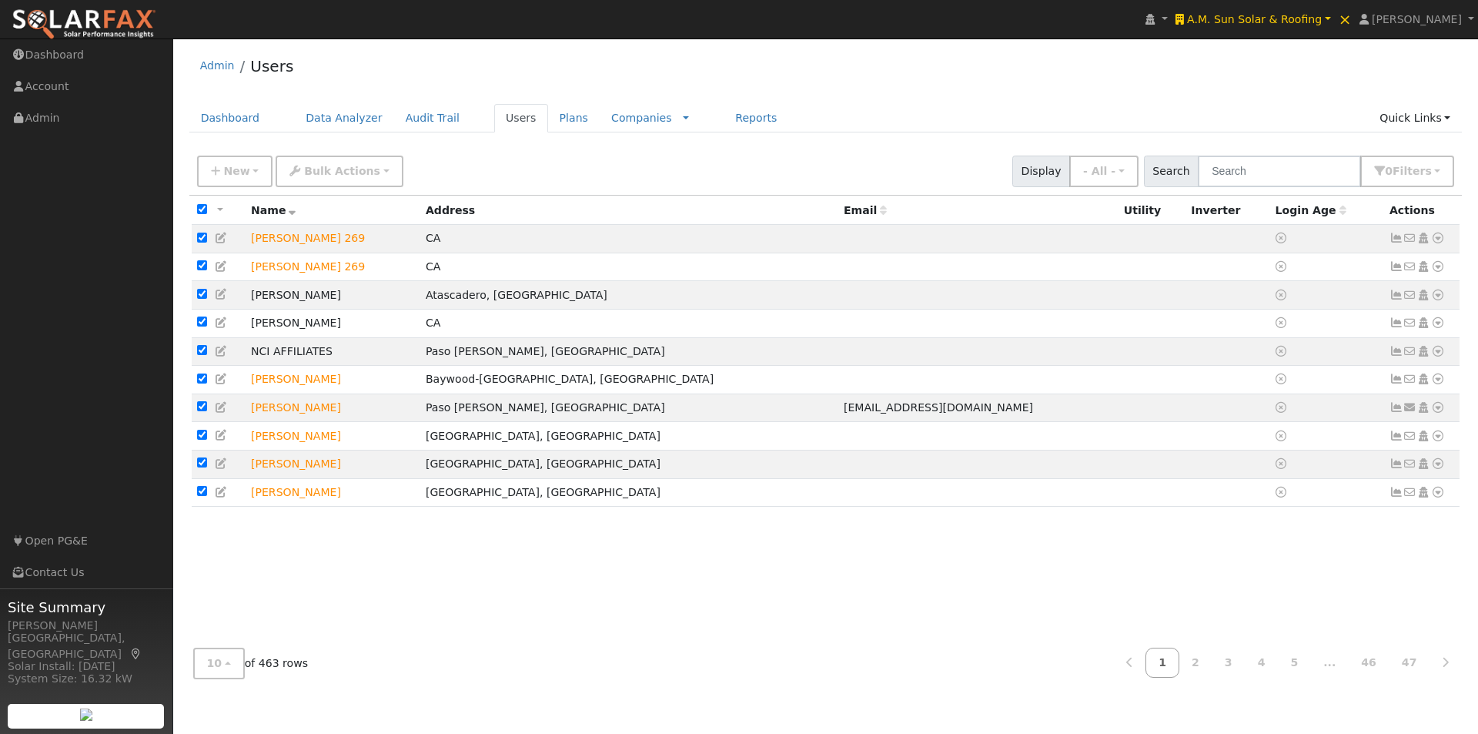
checkbox input "true"
click at [316, 171] on span "Bulk Actions" at bounding box center [342, 171] width 76 height 12
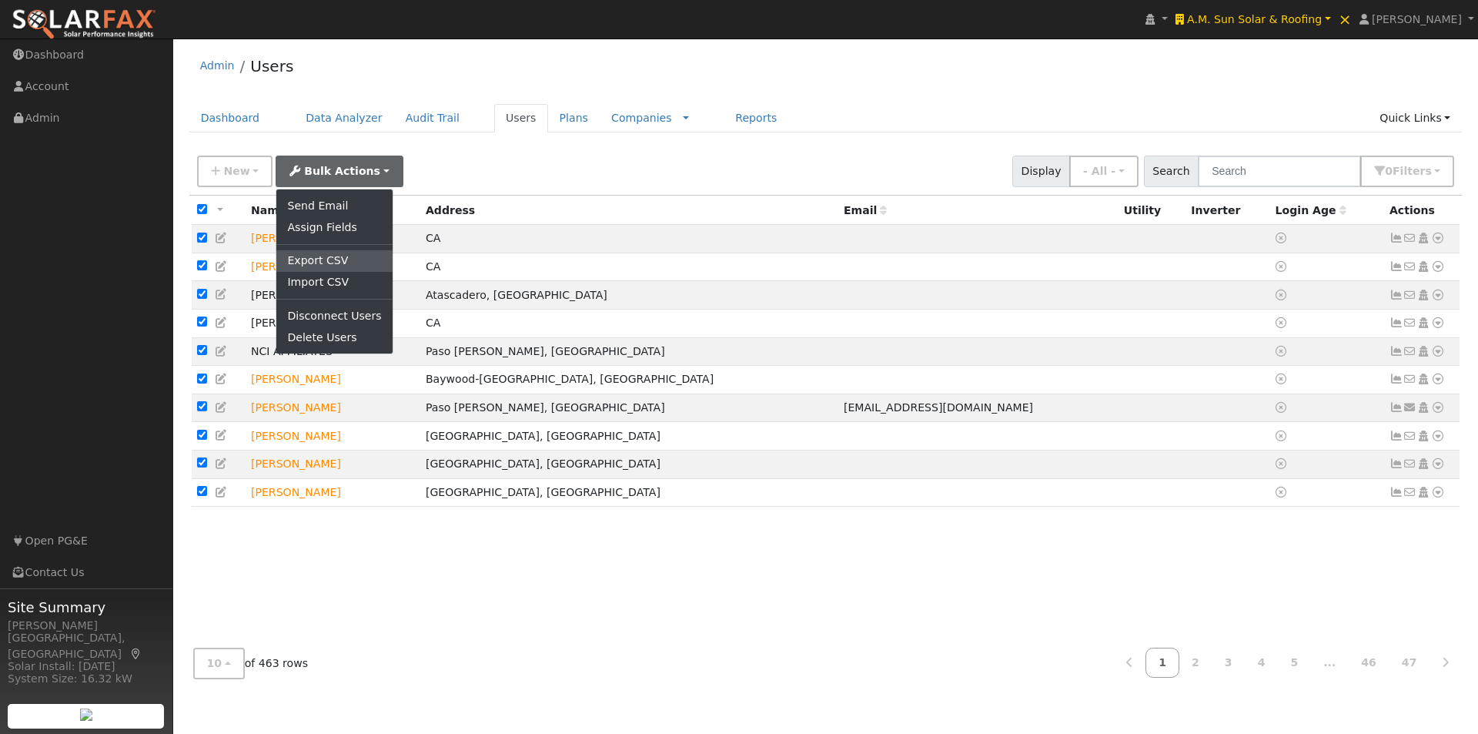
click at [303, 253] on link "Export CSV" at bounding box center [333, 261] width 115 height 22
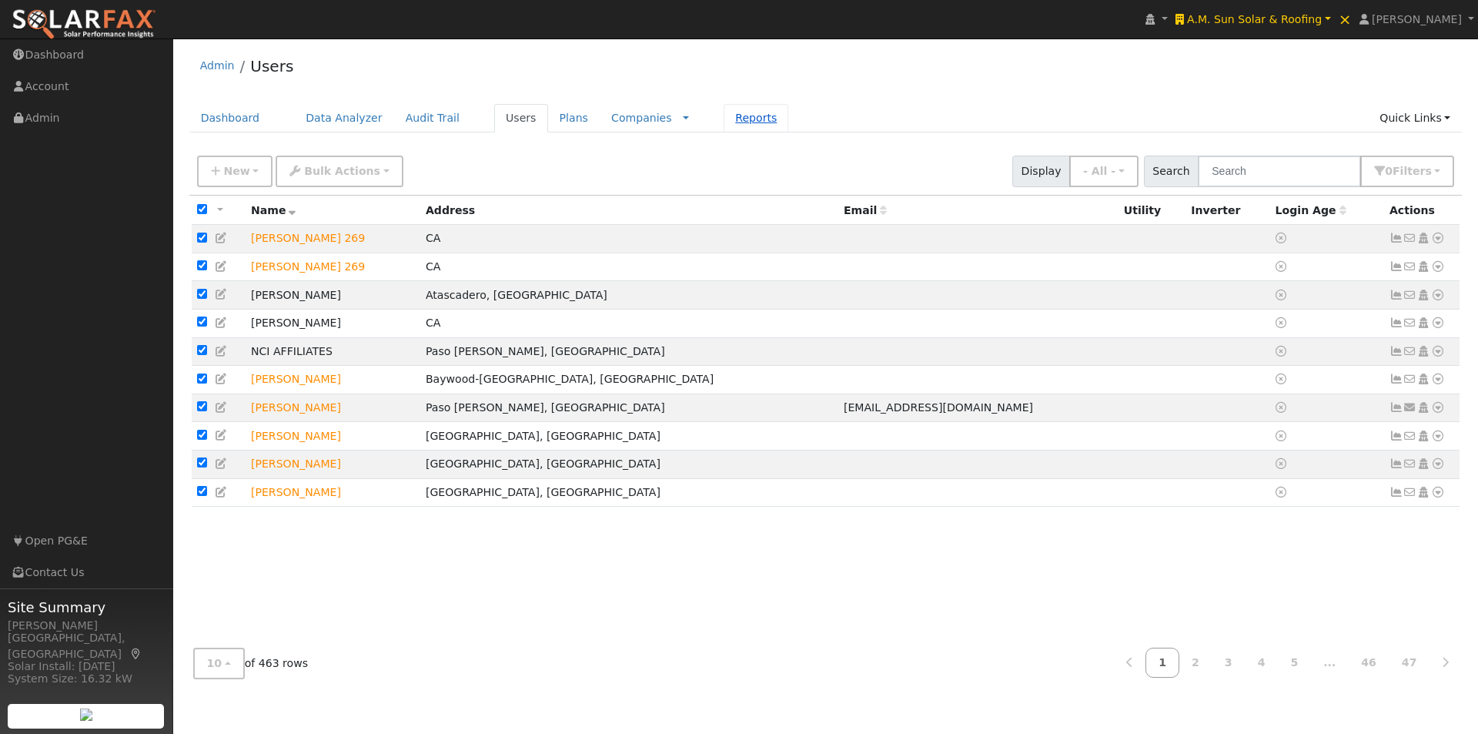
click at [724, 122] on link "Reports" at bounding box center [756, 118] width 65 height 28
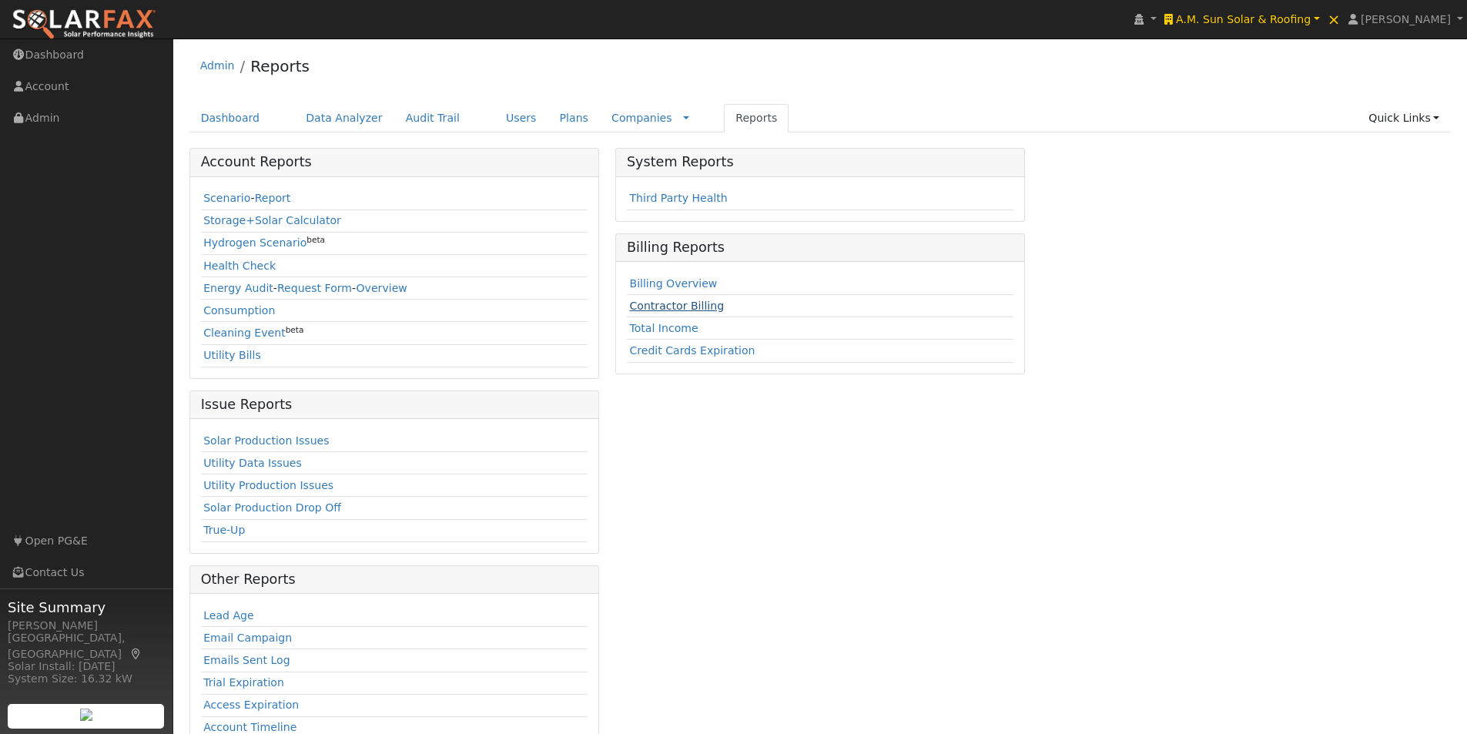
click at [681, 305] on link "Contractor Billing" at bounding box center [676, 305] width 95 height 12
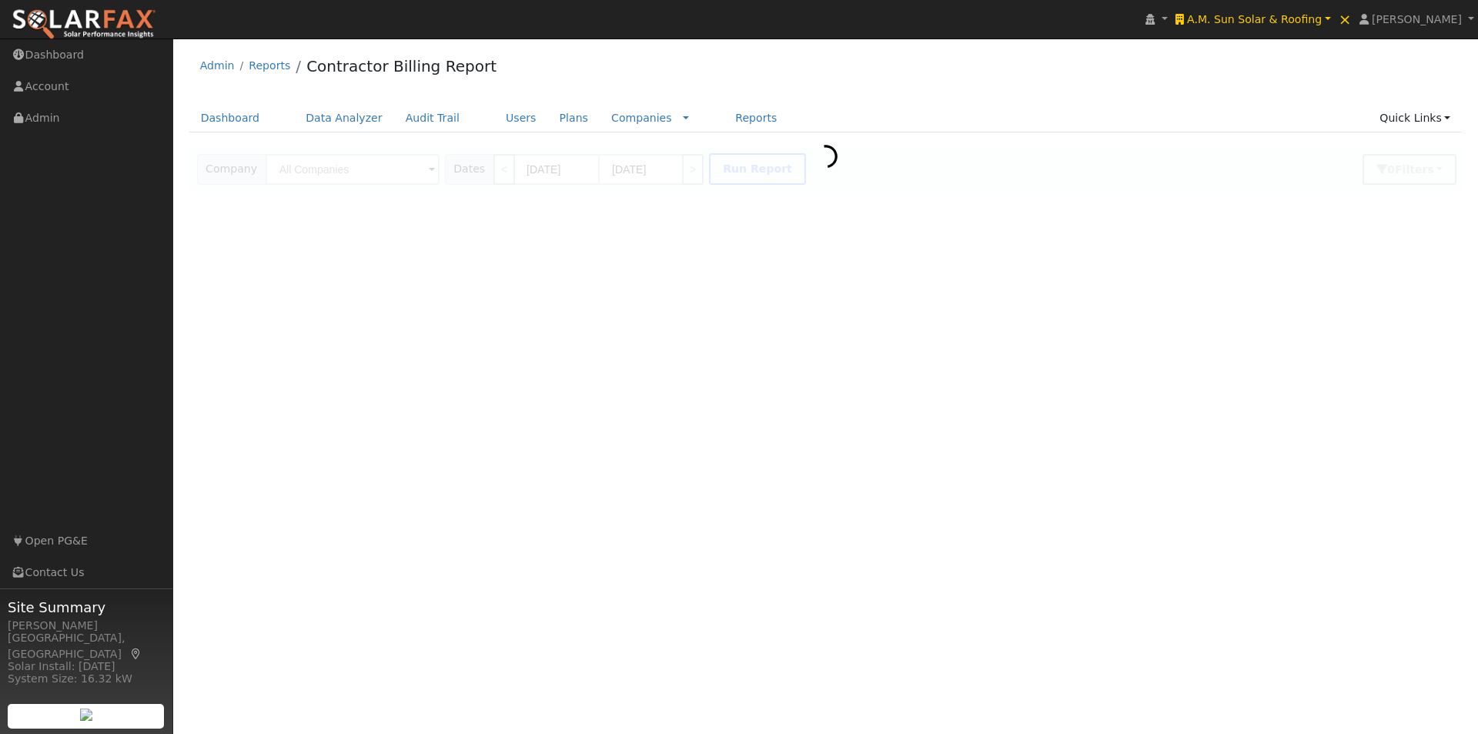
type input "A.M. Sun Solar & Roofing"
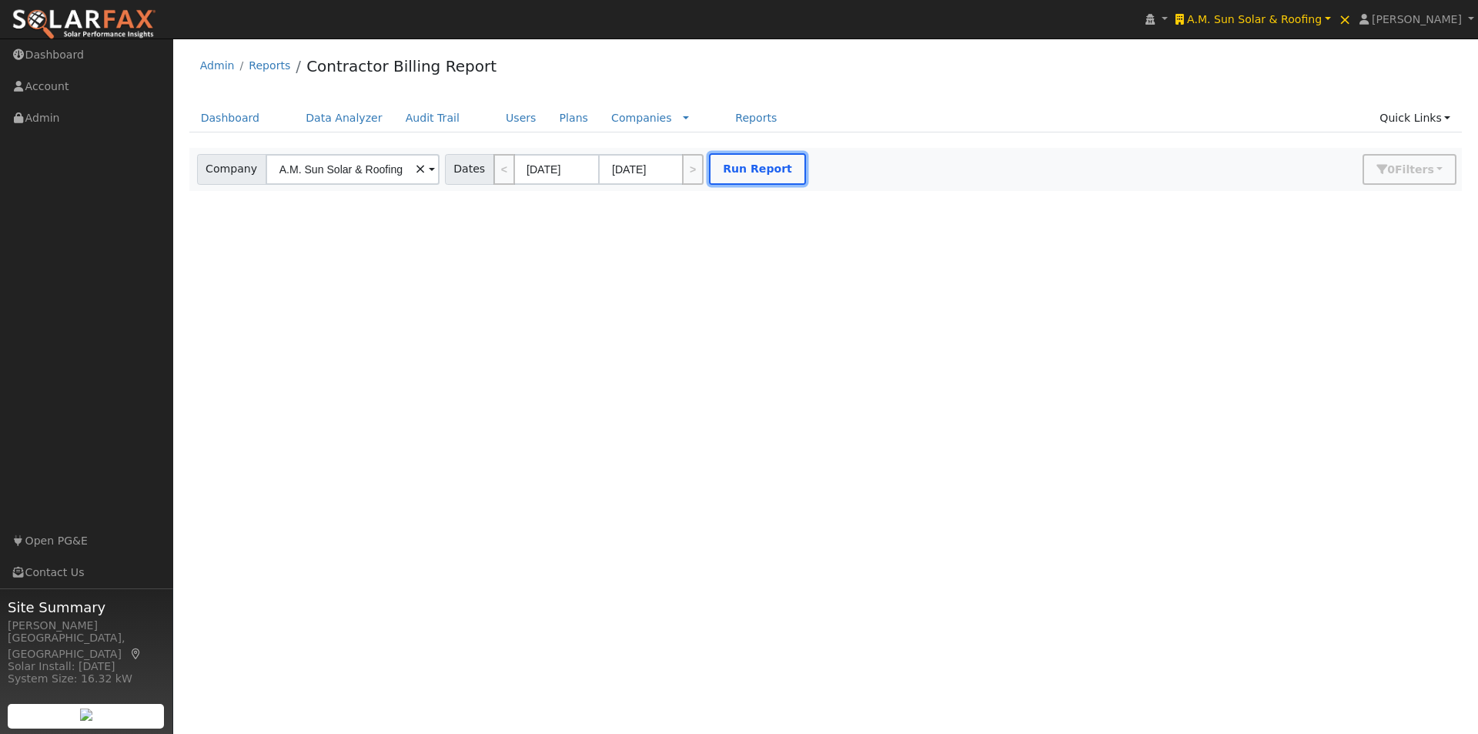
click at [738, 160] on button "Run Report" at bounding box center [757, 169] width 97 height 32
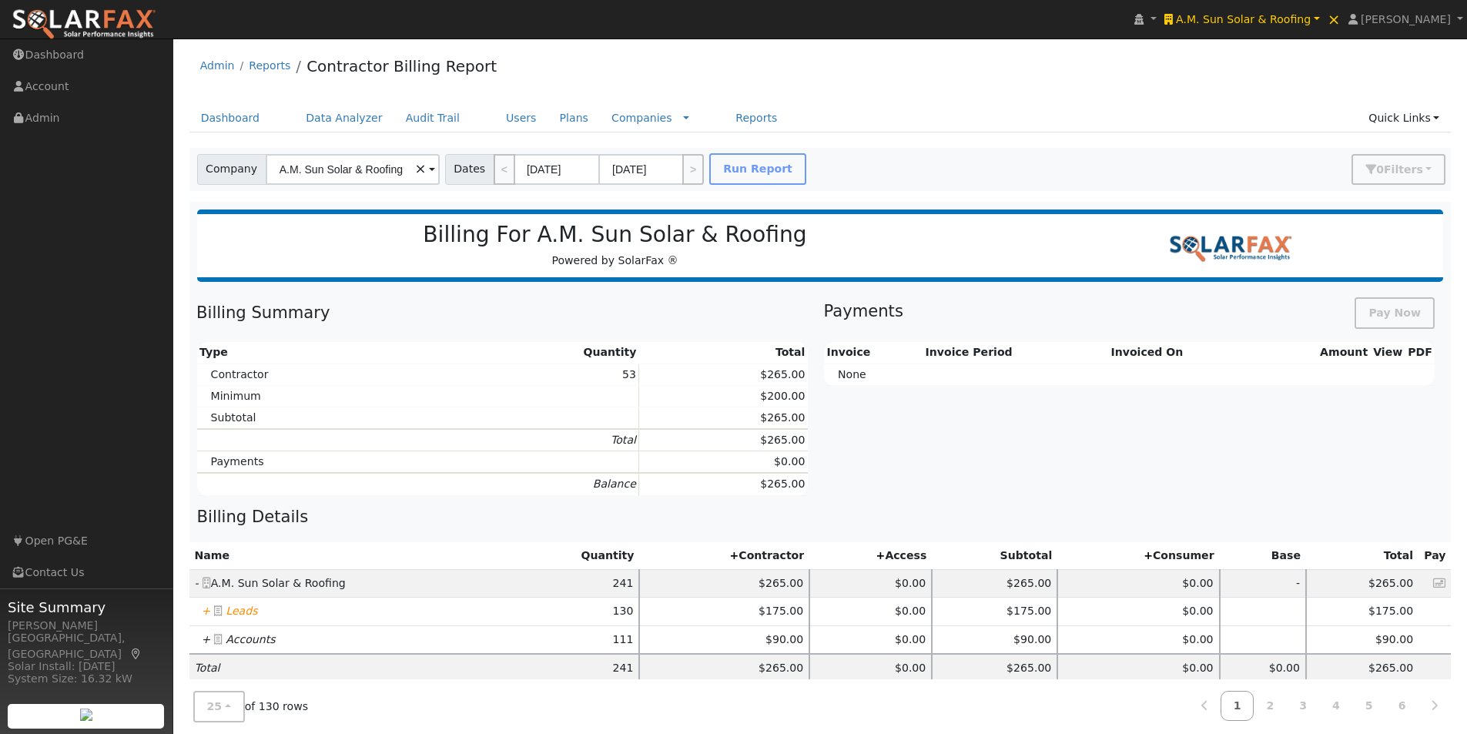
click at [202, 611] on icon "+" at bounding box center [206, 610] width 9 height 12
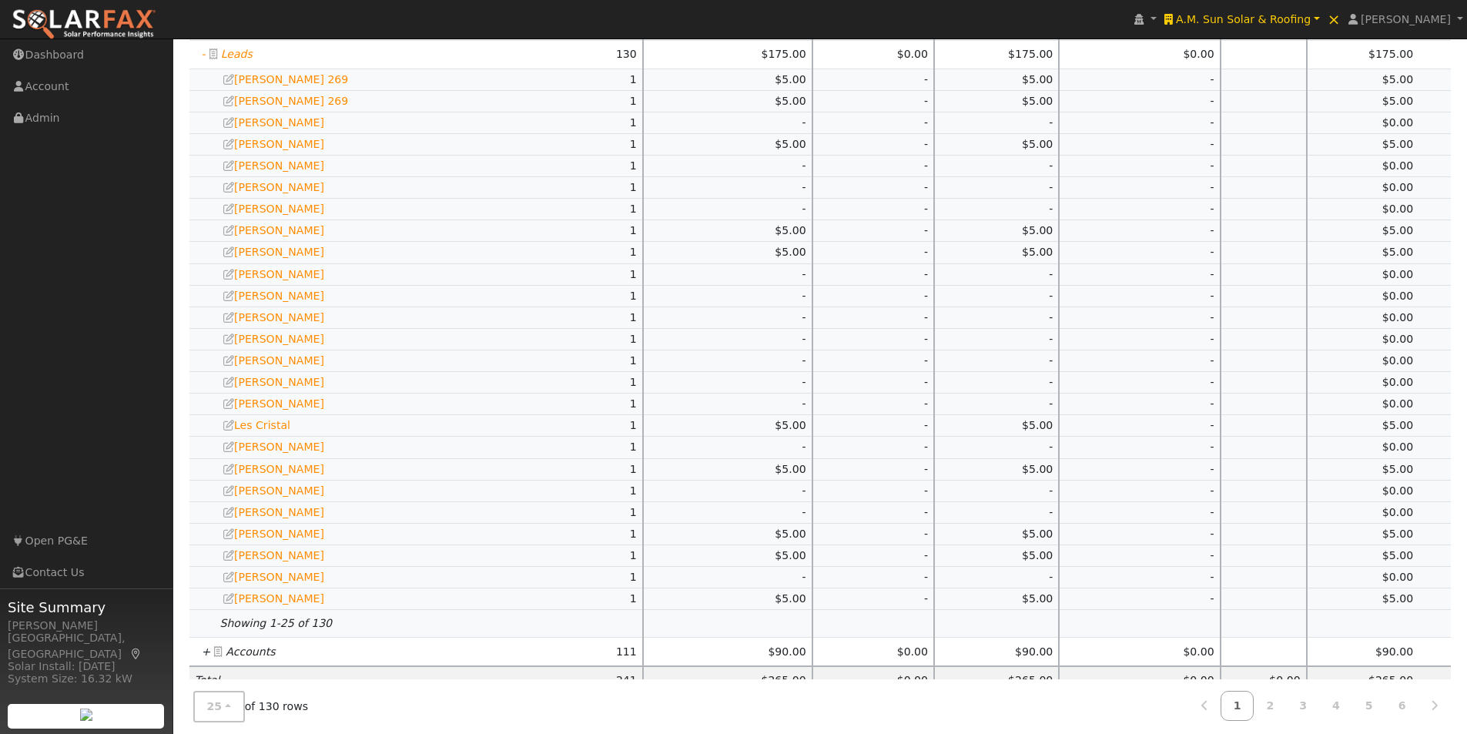
scroll to position [591, 0]
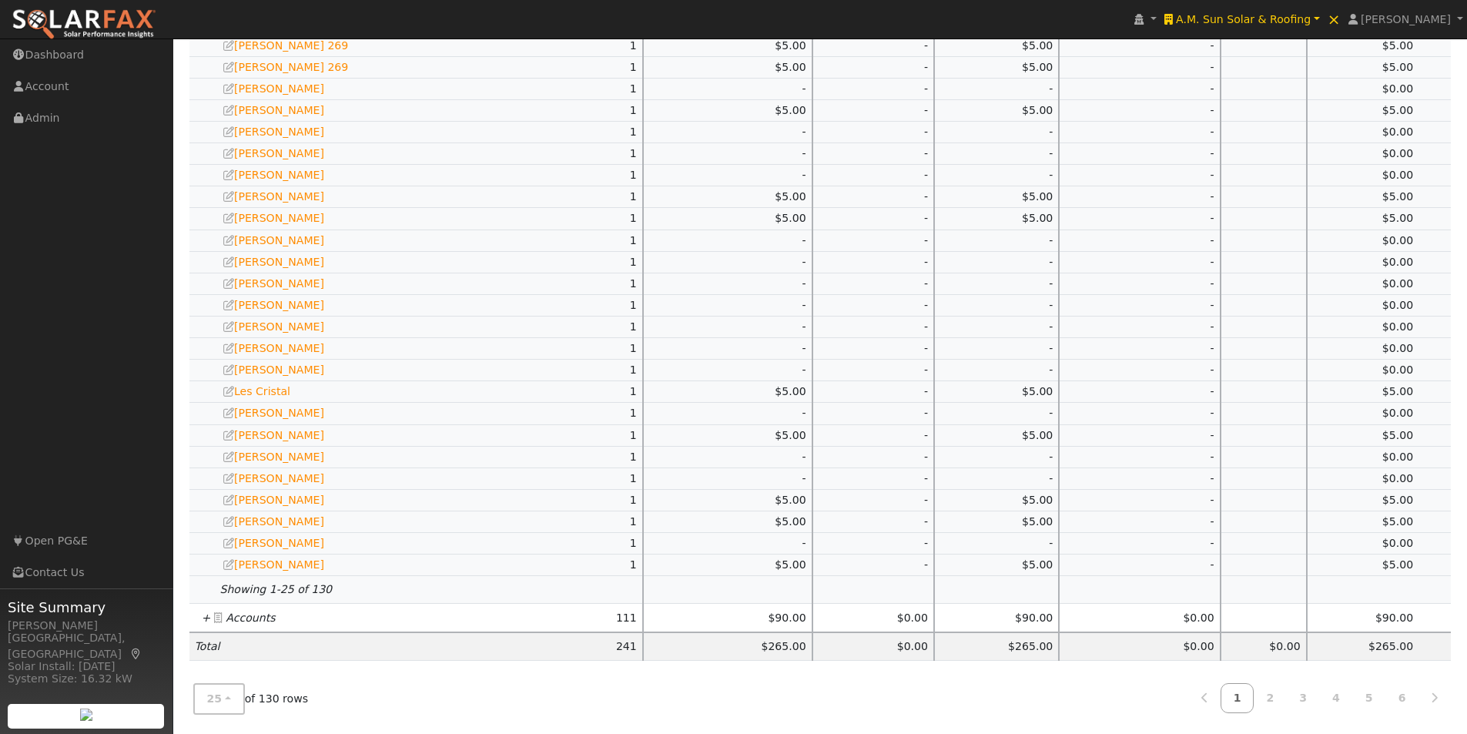
click at [206, 615] on icon "+" at bounding box center [206, 617] width 9 height 12
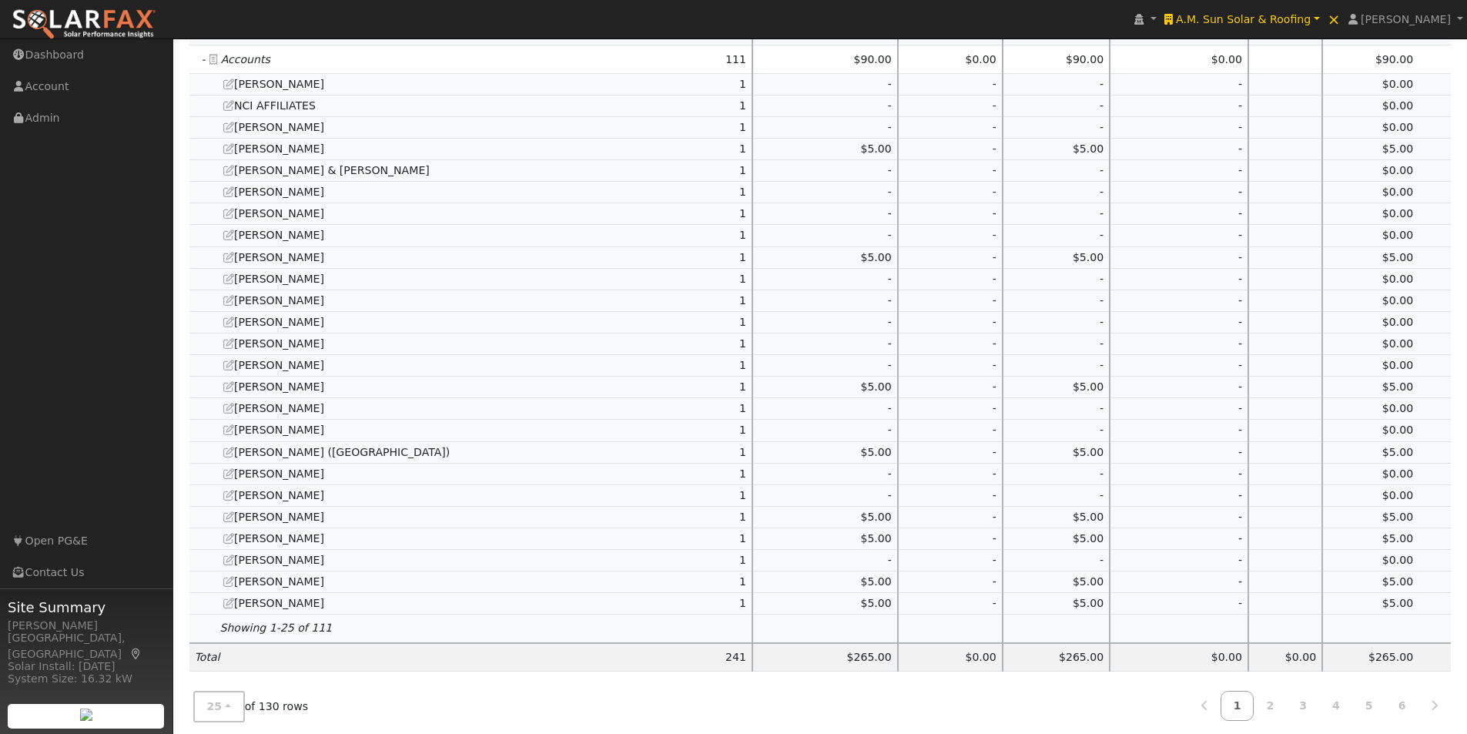
scroll to position [1159, 0]
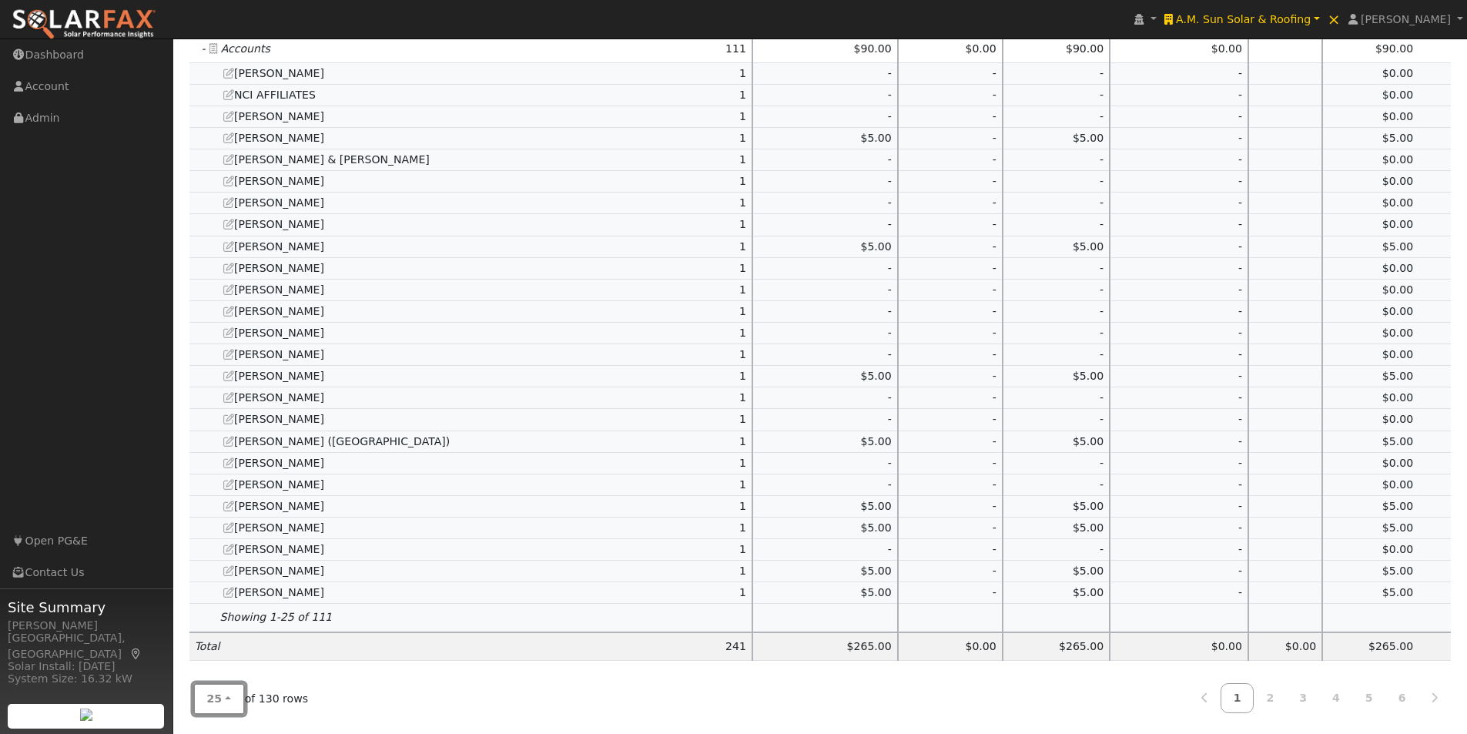
click at [213, 688] on button "25" at bounding box center [219, 699] width 52 height 32
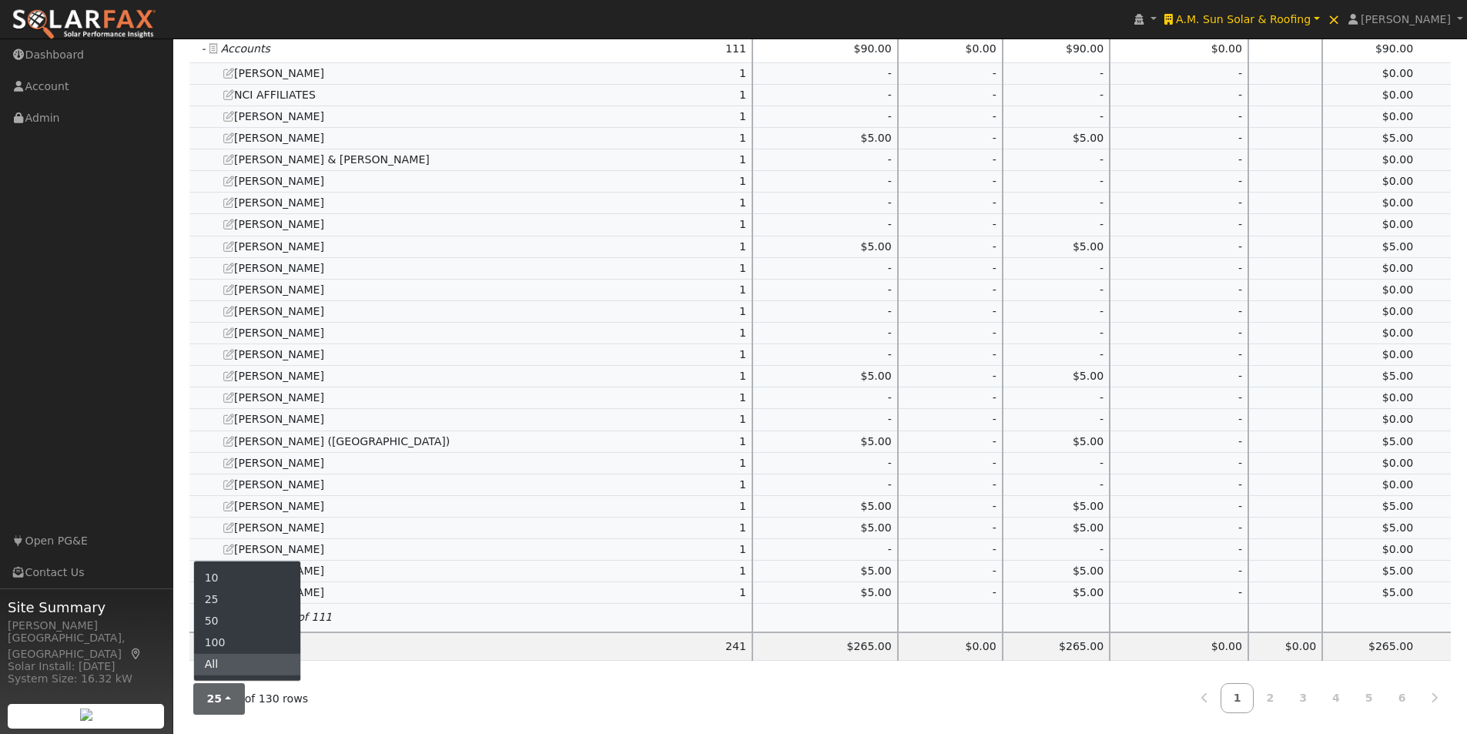
click at [223, 663] on link "All" at bounding box center [247, 665] width 107 height 22
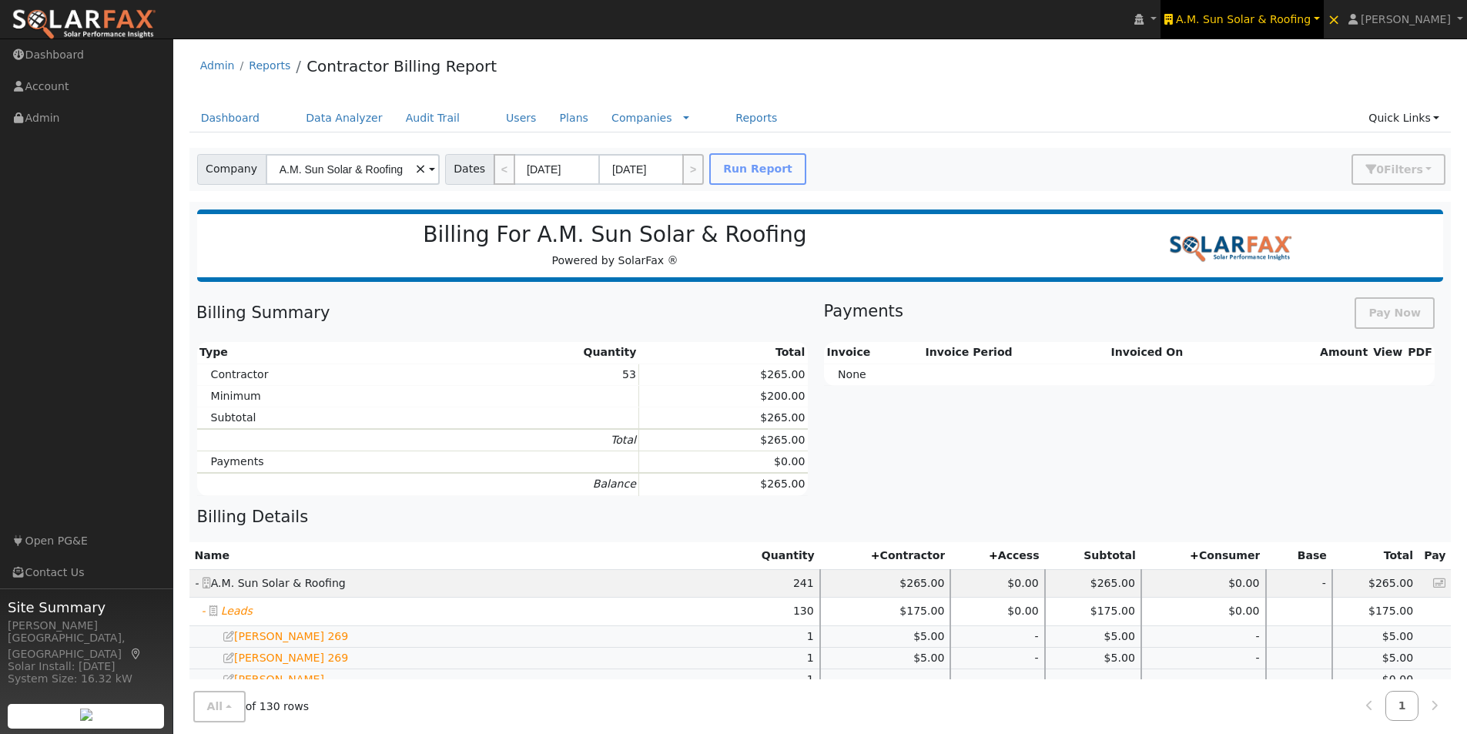
click at [1248, 18] on span "A.M. Sun Solar & Roofing" at bounding box center [1243, 19] width 135 height 12
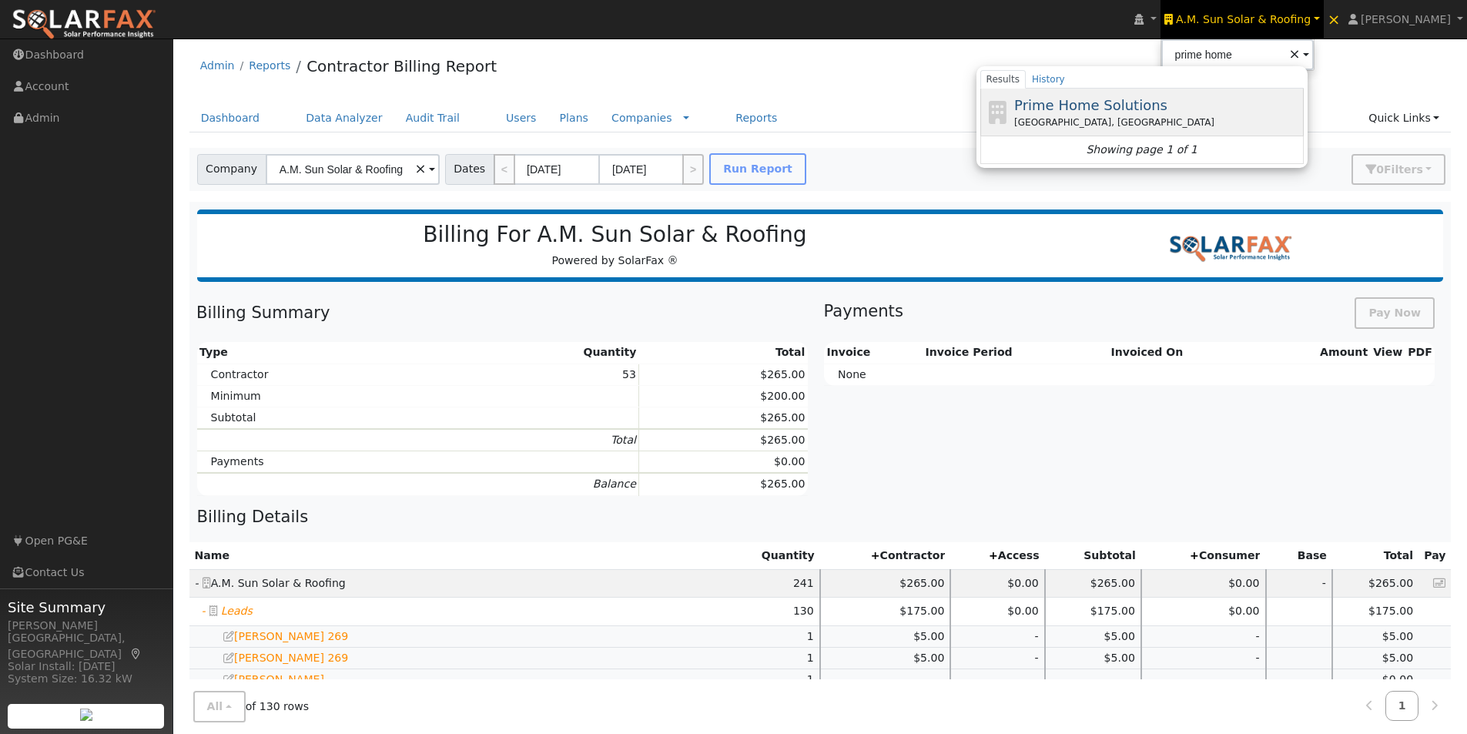
click at [1112, 101] on span "Prime Home Solutions" at bounding box center [1090, 105] width 153 height 16
type input "Prime Home Solutions"
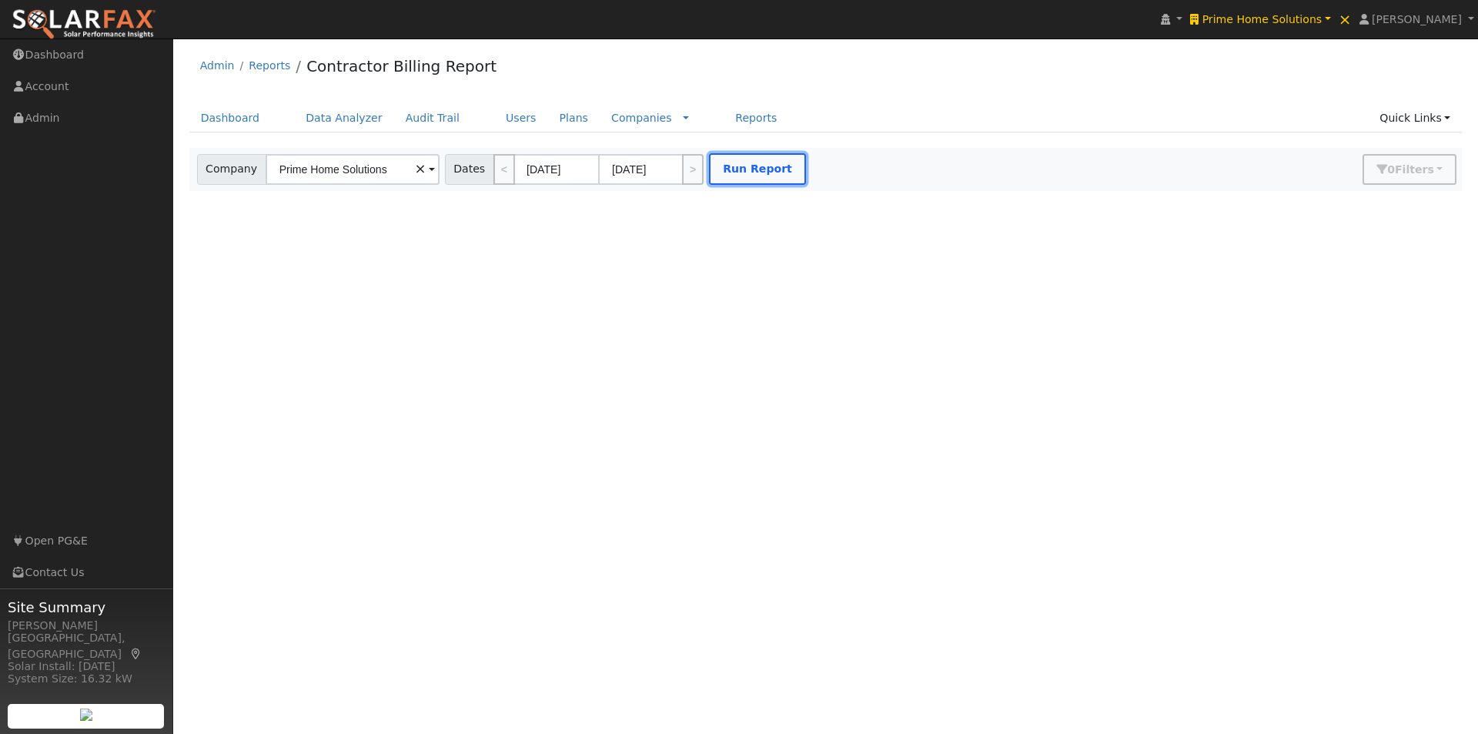
click at [741, 173] on button "Run Report" at bounding box center [757, 169] width 97 height 32
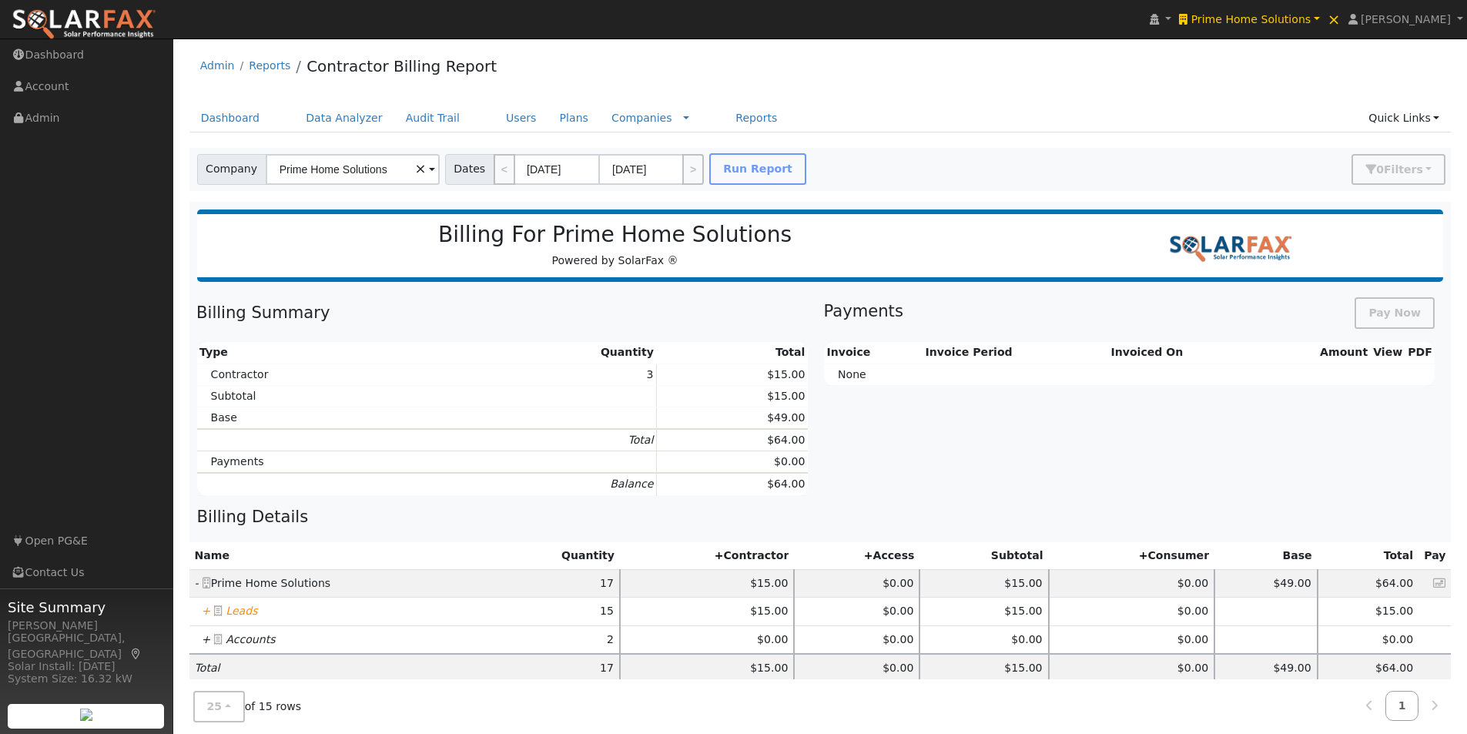
click at [205, 611] on icon "+" at bounding box center [206, 610] width 9 height 12
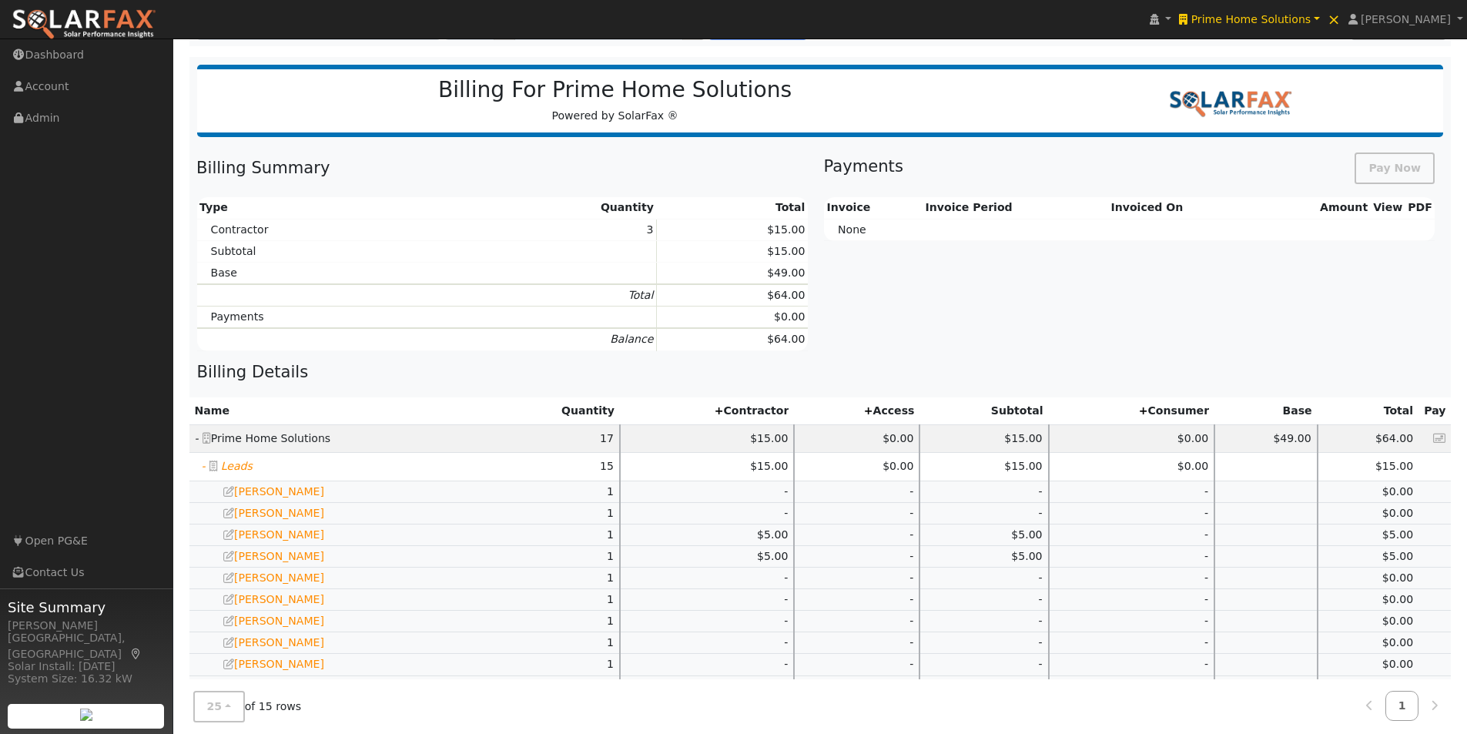
scroll to position [374, 0]
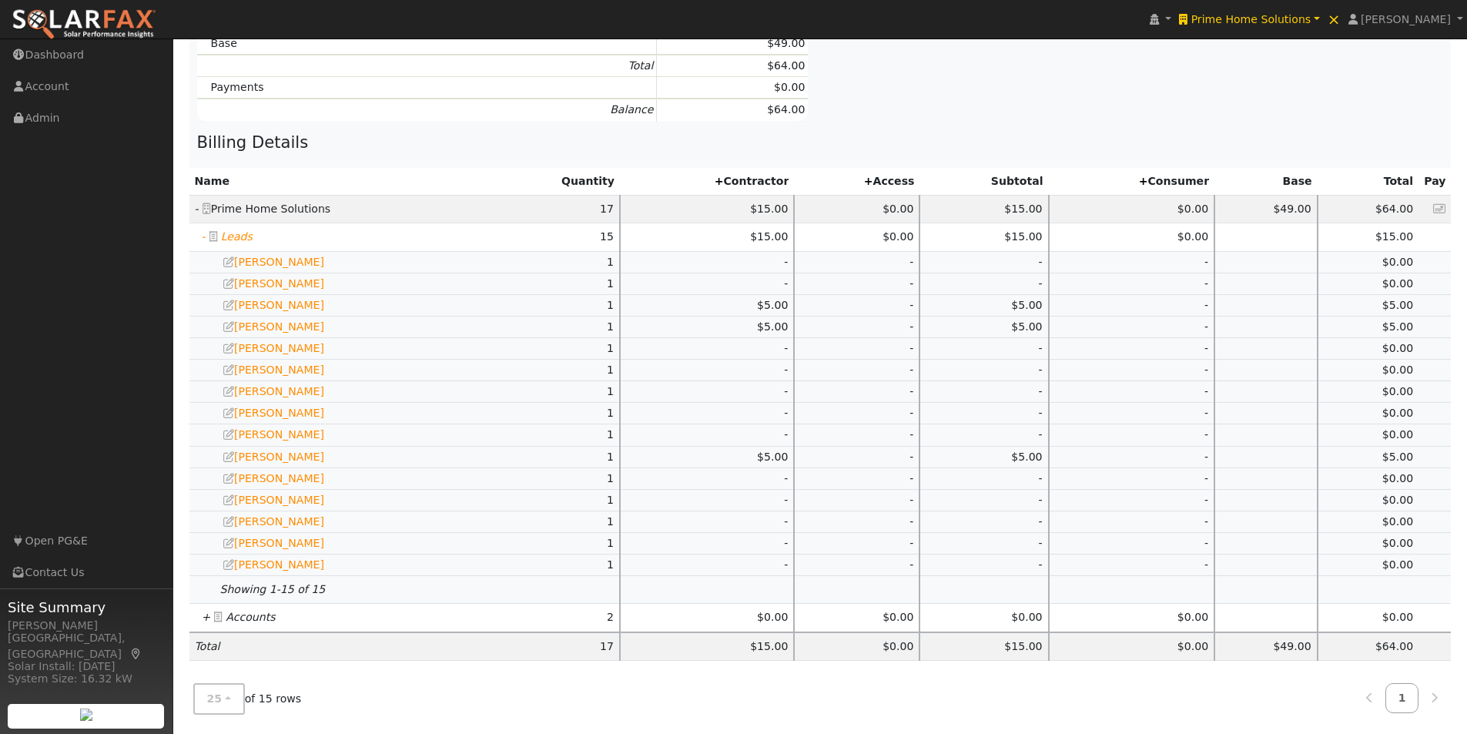
click at [206, 615] on icon "+" at bounding box center [206, 617] width 9 height 12
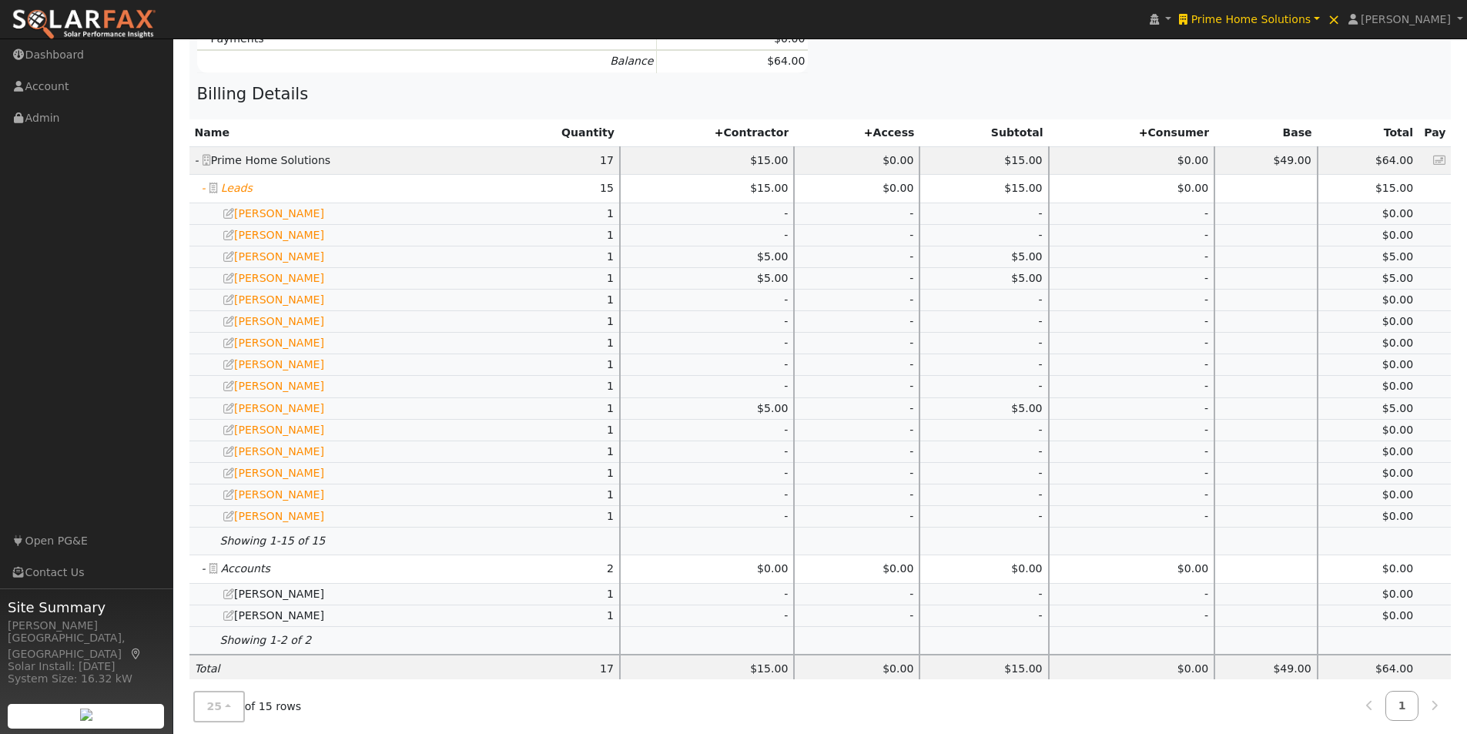
scroll to position [445, 0]
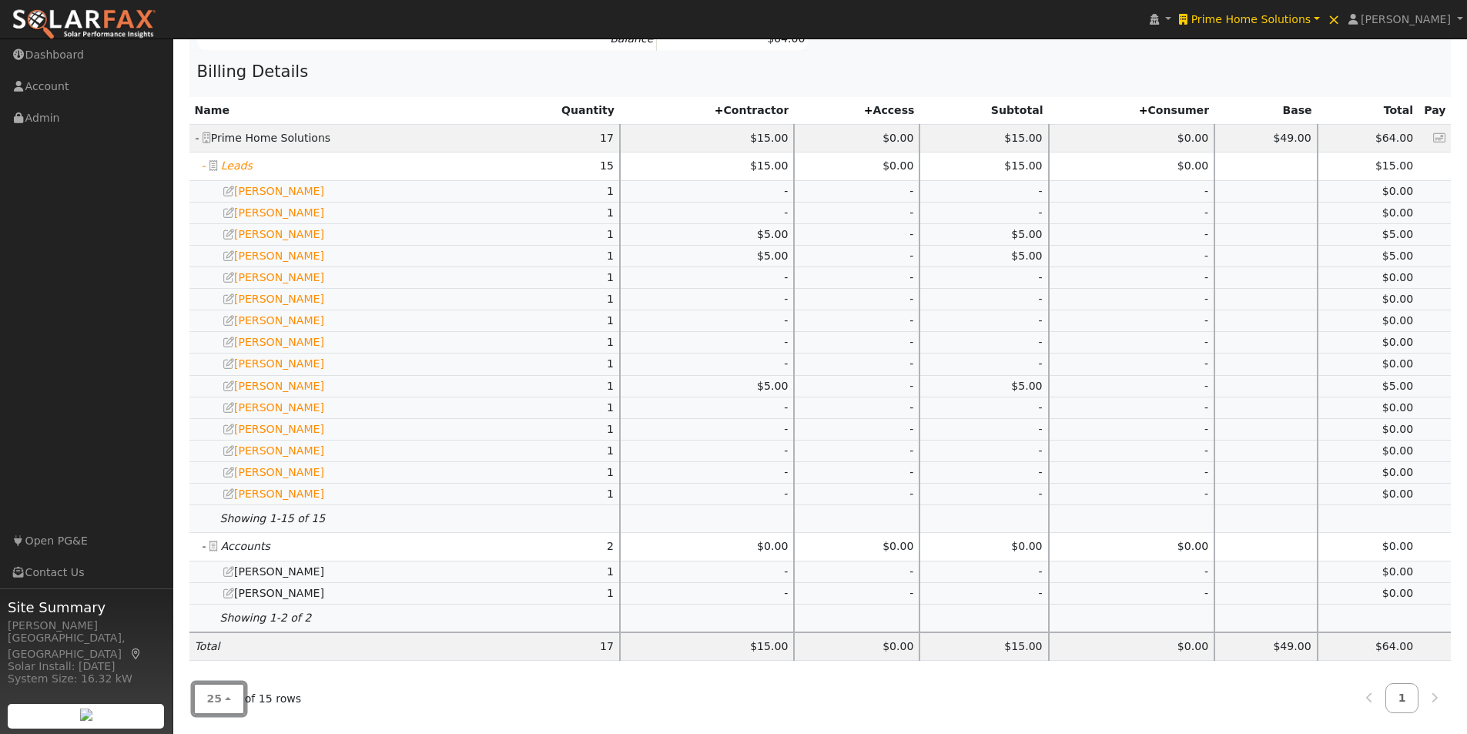
drag, startPoint x: 226, startPoint y: 695, endPoint x: 236, endPoint y: 672, distance: 25.2
click at [229, 693] on button "25" at bounding box center [219, 699] width 52 height 32
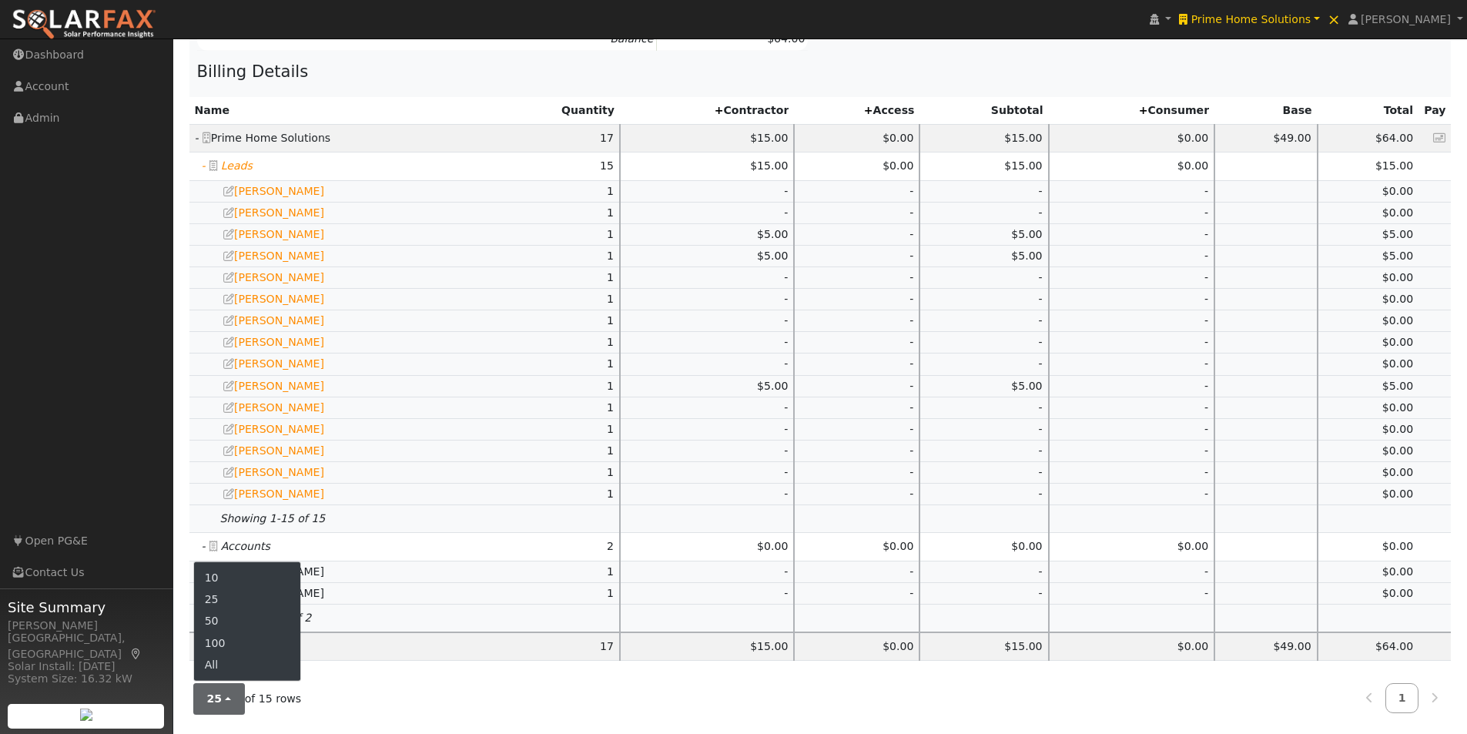
drag, startPoint x: 226, startPoint y: 663, endPoint x: 315, endPoint y: 600, distance: 108.7
click at [227, 661] on link "All" at bounding box center [247, 665] width 107 height 22
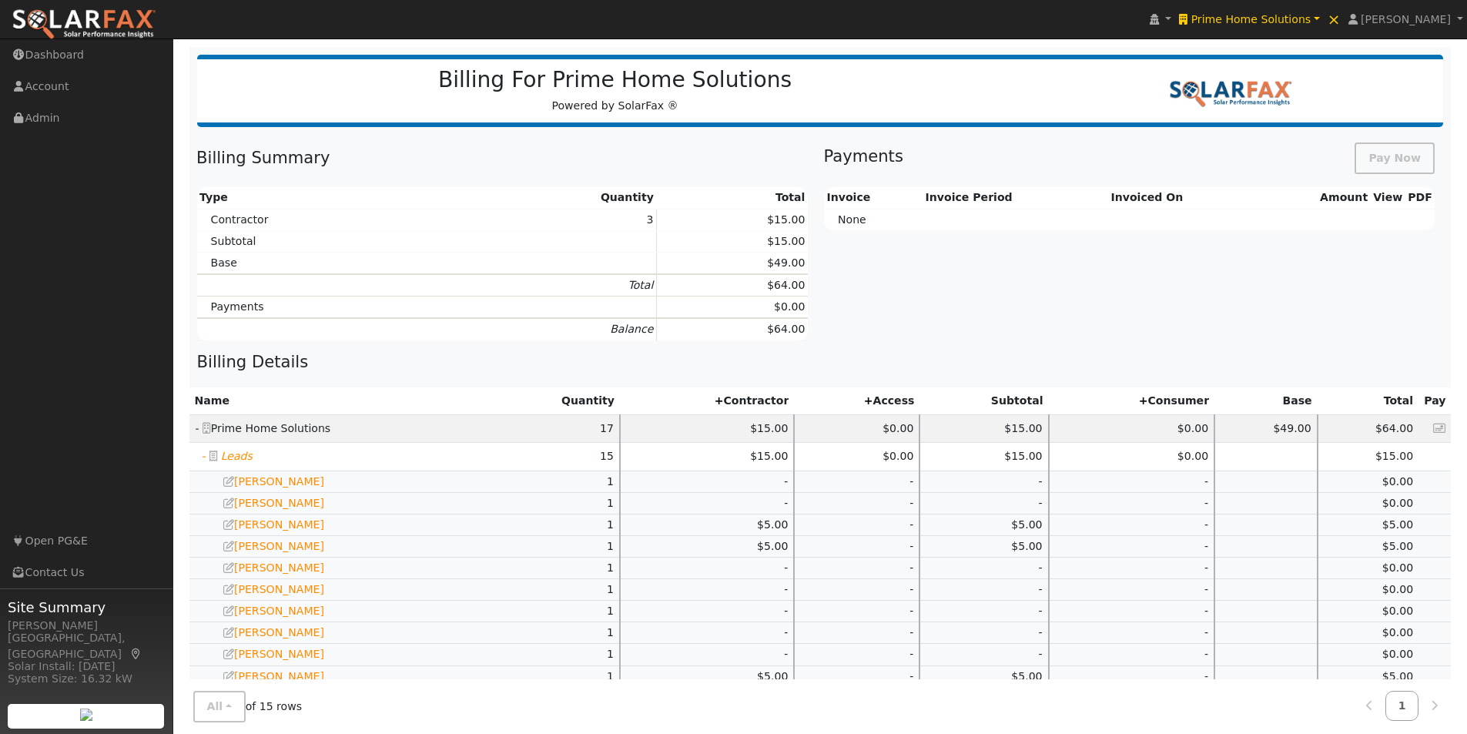
scroll to position [0, 0]
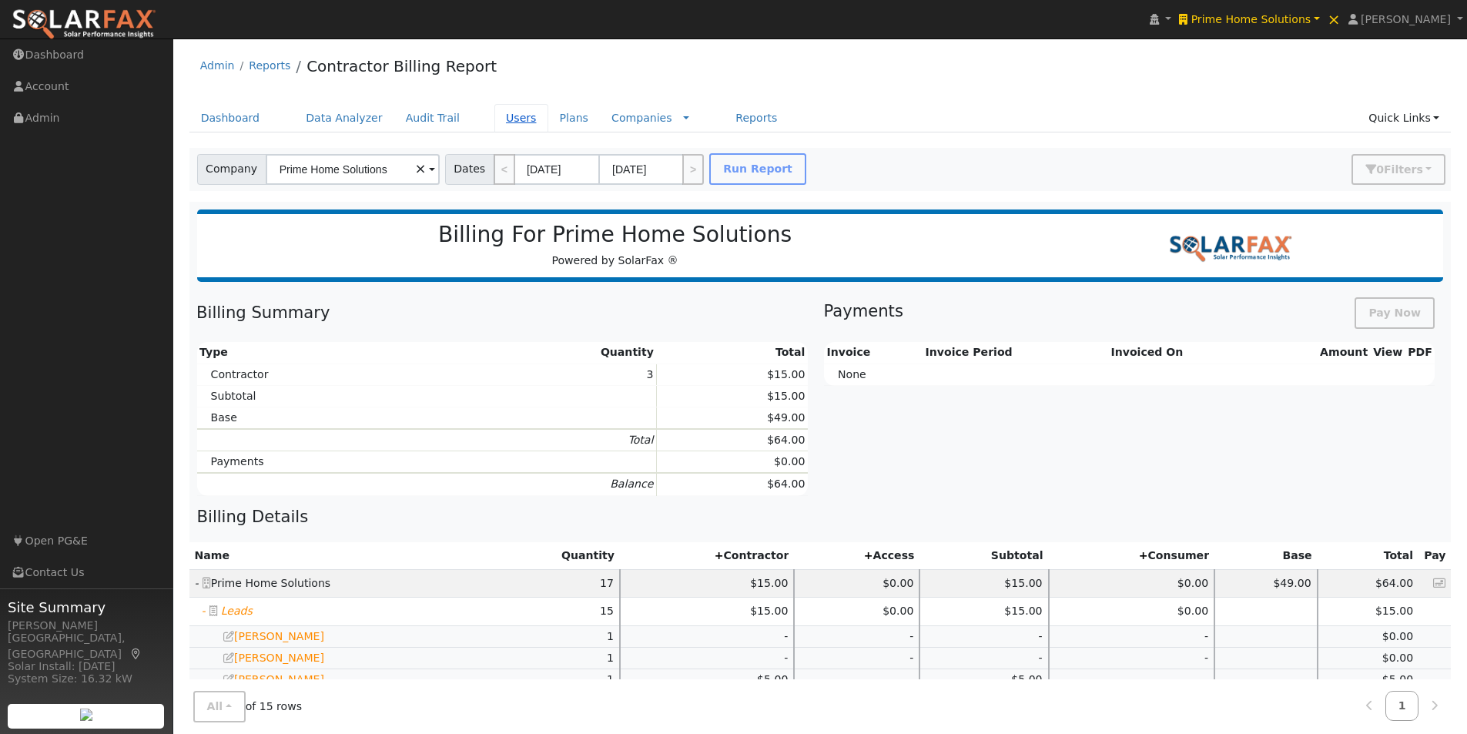
click at [494, 122] on link "Users" at bounding box center [521, 118] width 54 height 28
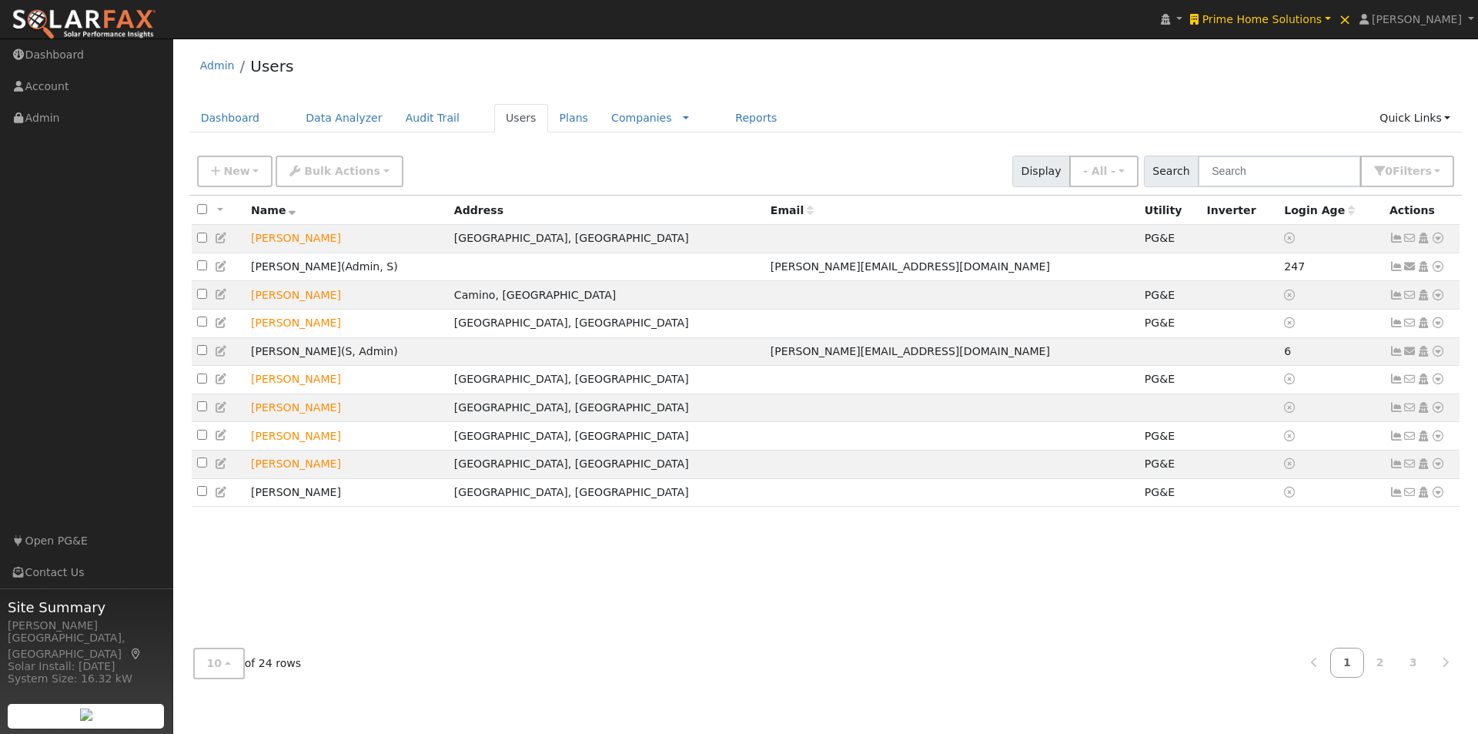
click at [199, 210] on input "checkbox" at bounding box center [202, 209] width 10 height 10
checkbox input "true"
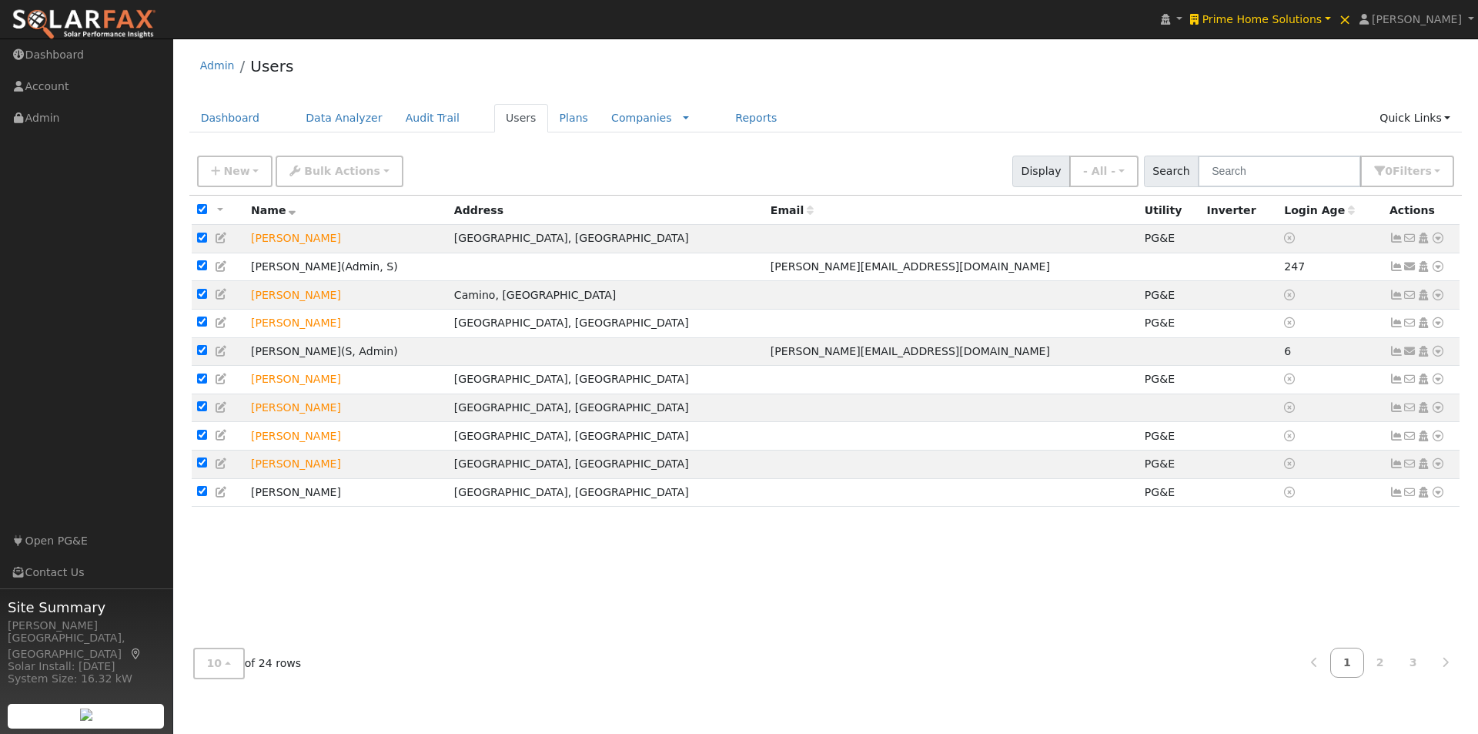
checkbox input "true"
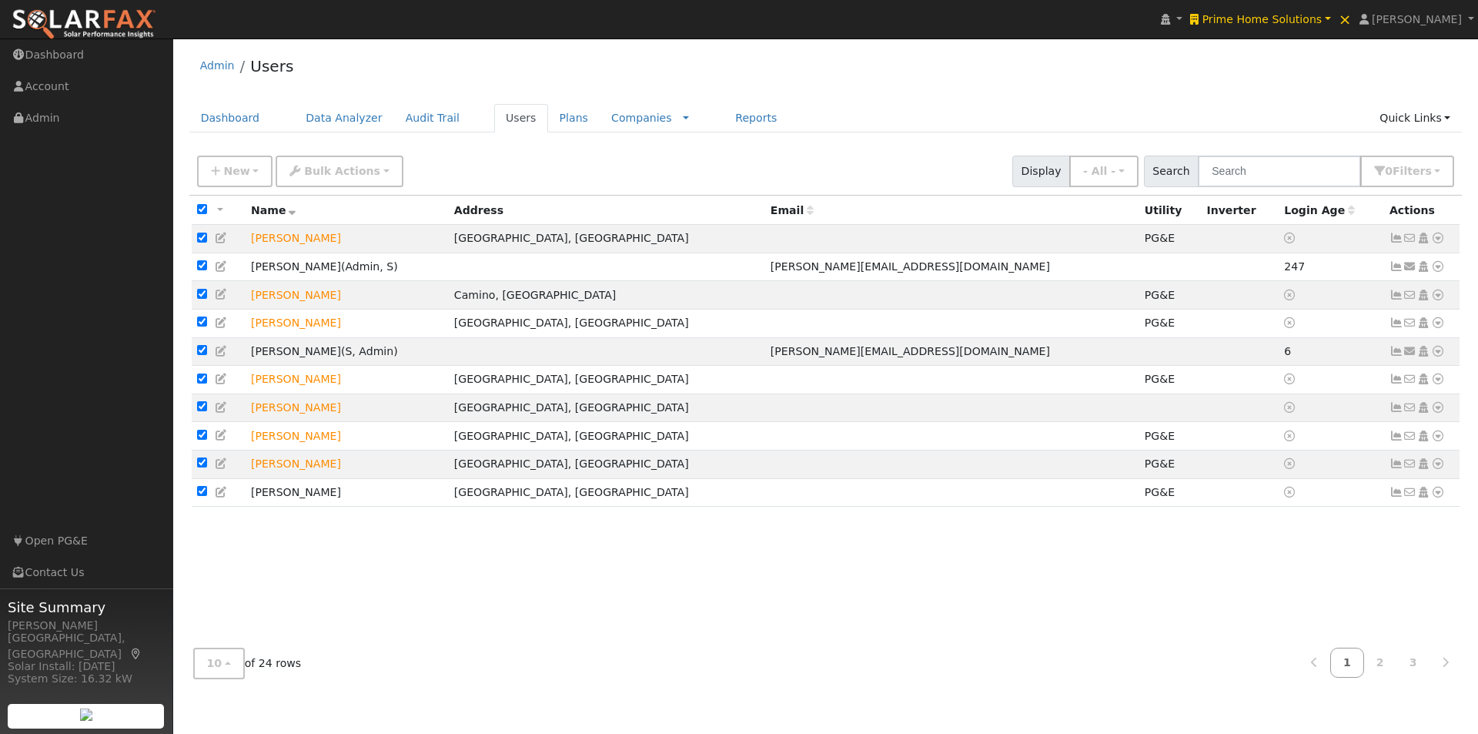
checkbox input "true"
click at [326, 161] on button "Bulk Actions" at bounding box center [339, 172] width 127 height 32
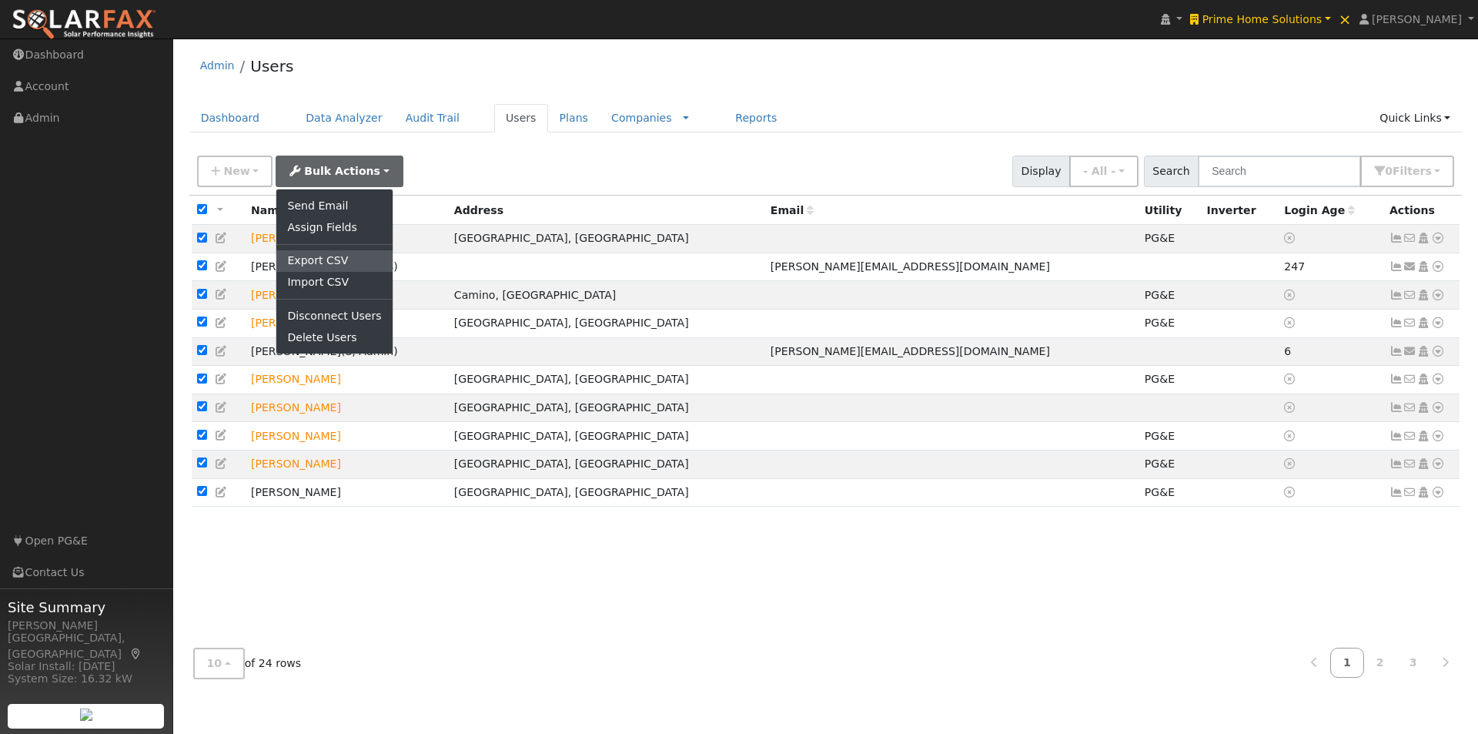
click at [303, 258] on link "Export CSV" at bounding box center [333, 261] width 115 height 22
